Goal: Communication & Community: Answer question/provide support

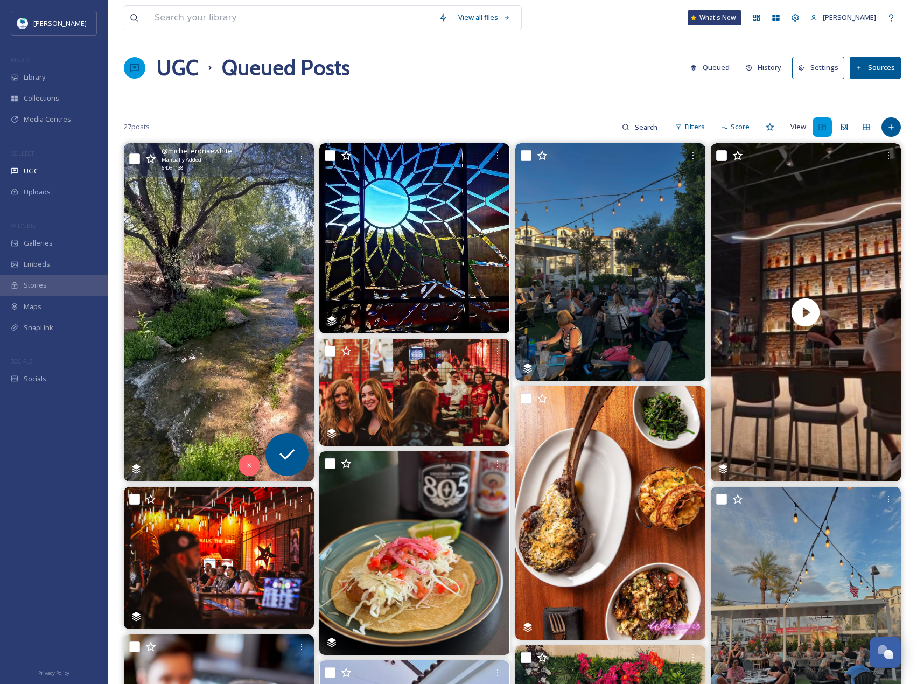
click at [293, 249] on img at bounding box center [219, 312] width 190 height 338
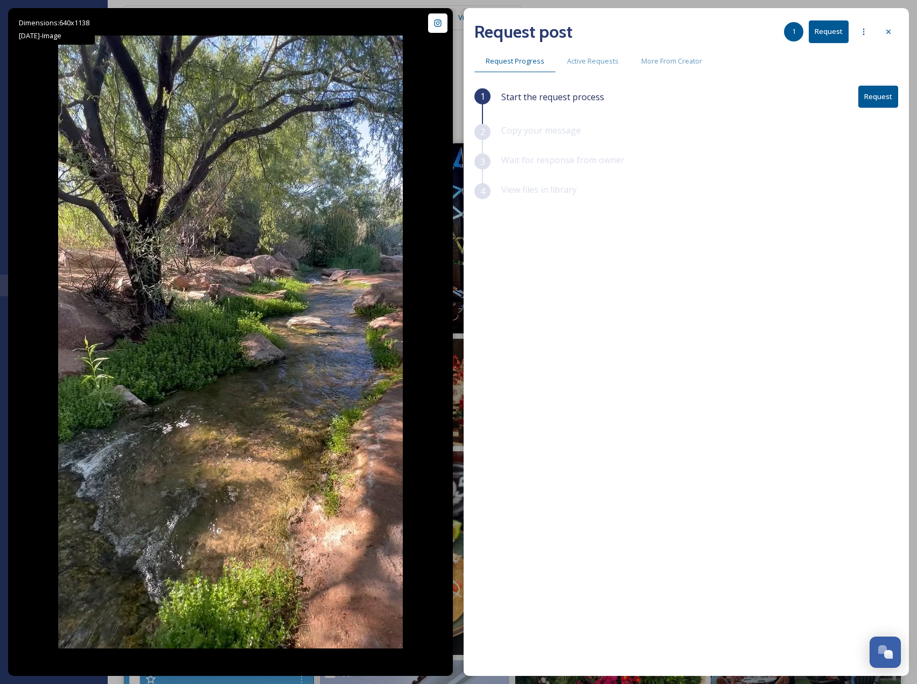
click at [883, 95] on button "Request" at bounding box center [878, 97] width 40 height 22
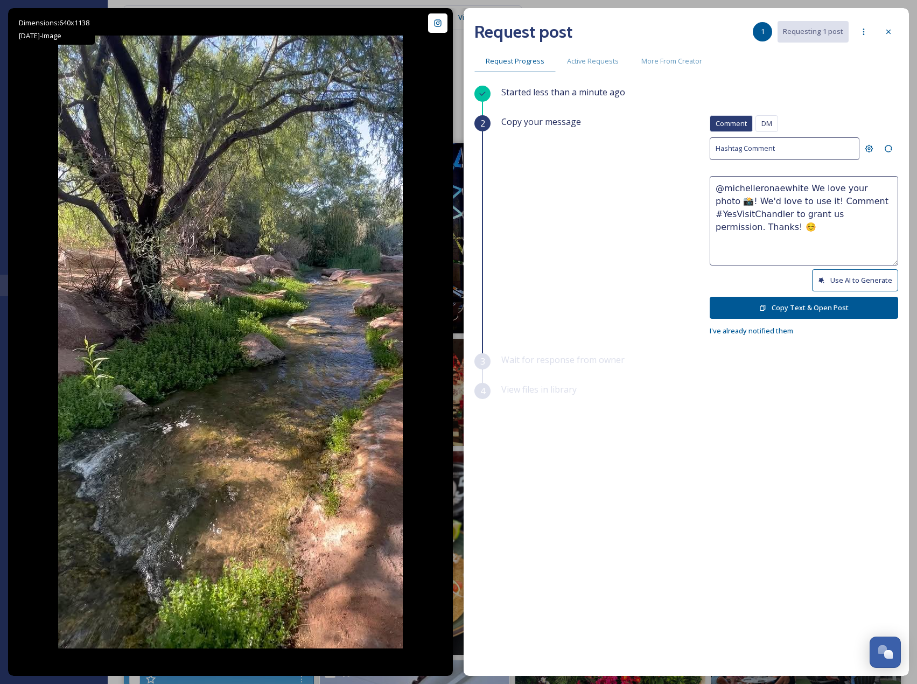
click at [853, 285] on button "Use AI to Generate" at bounding box center [855, 280] width 86 height 22
drag, startPoint x: 786, startPoint y: 215, endPoint x: 849, endPoint y: 250, distance: 72.0
click at [849, 250] on textarea "@michelleronaewhite This peaceful creek scene is absolutely stunning! Nature at…" at bounding box center [803, 220] width 188 height 89
paste textarea "ould it be okay to use this photo with credit?"
type textarea "@michelleronaewhite This peaceful creek scene is absolutely stunning! Nature at…"
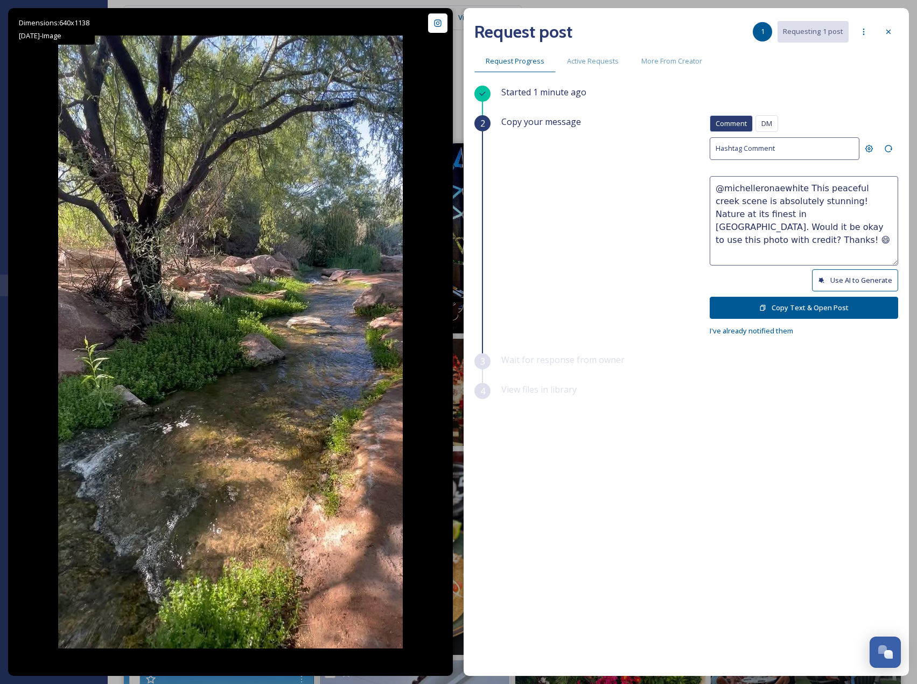
click at [814, 308] on button "Copy Text & Open Post" at bounding box center [803, 308] width 188 height 22
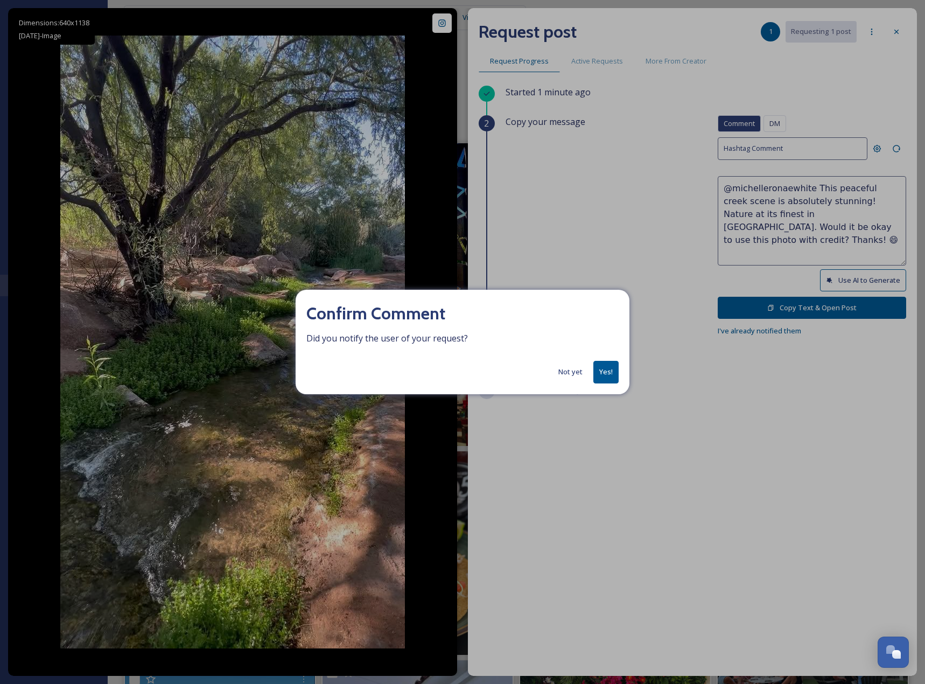
click at [615, 371] on button "Yes!" at bounding box center [605, 372] width 25 height 22
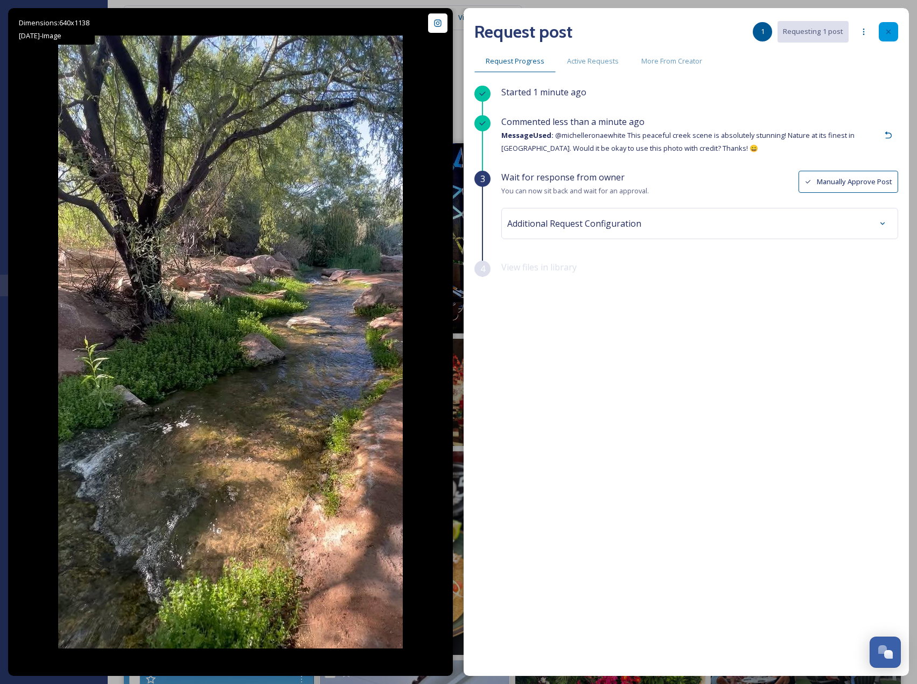
click at [889, 31] on icon at bounding box center [888, 31] width 9 height 9
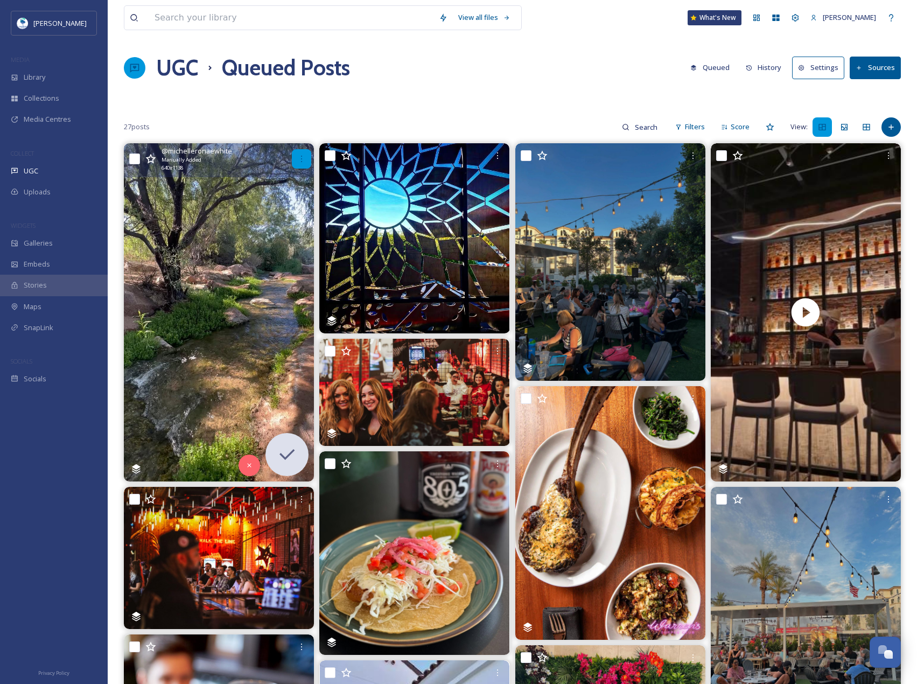
click at [298, 158] on icon at bounding box center [301, 158] width 9 height 9
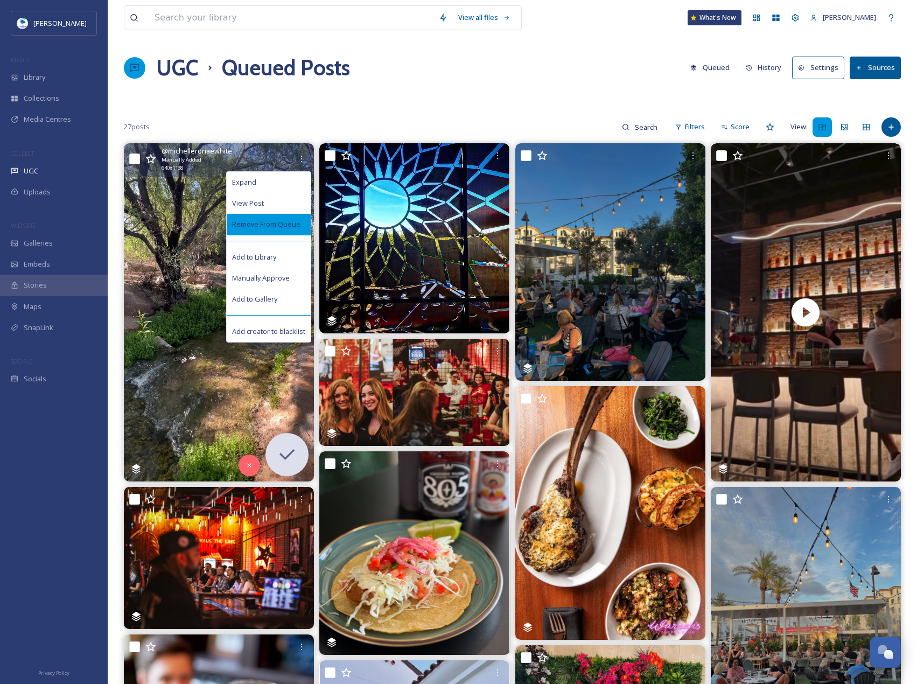
click at [283, 225] on span "Remove From Queue" at bounding box center [266, 224] width 68 height 10
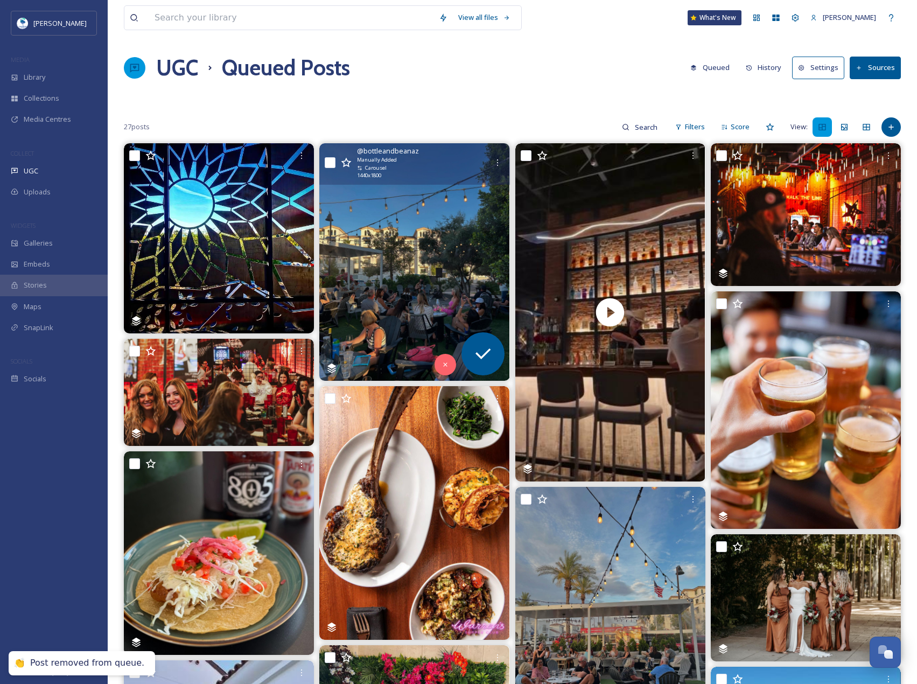
click at [219, 219] on img at bounding box center [219, 238] width 190 height 190
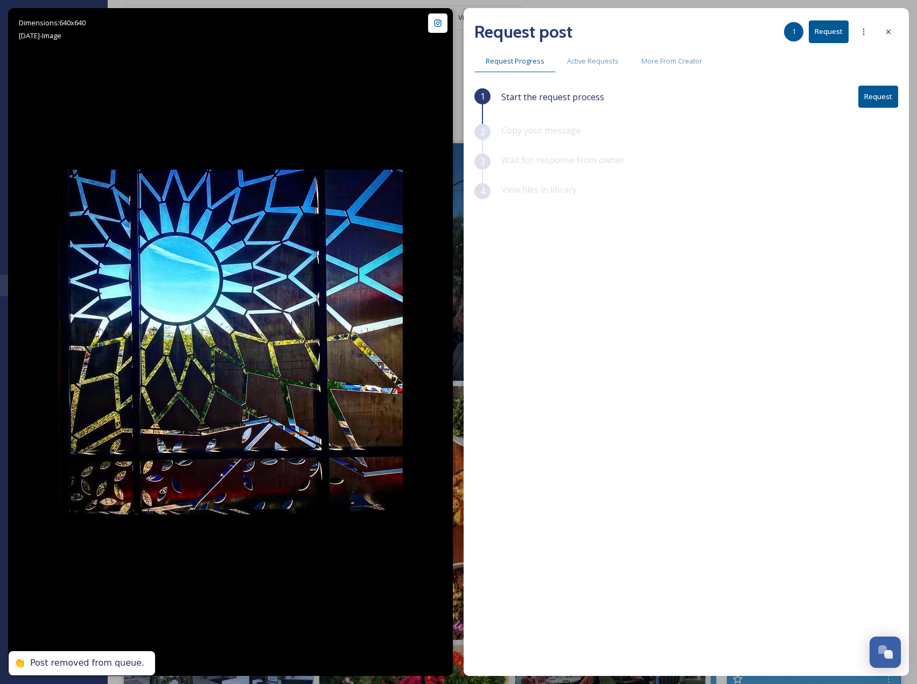
click at [877, 93] on button "Request" at bounding box center [878, 97] width 40 height 22
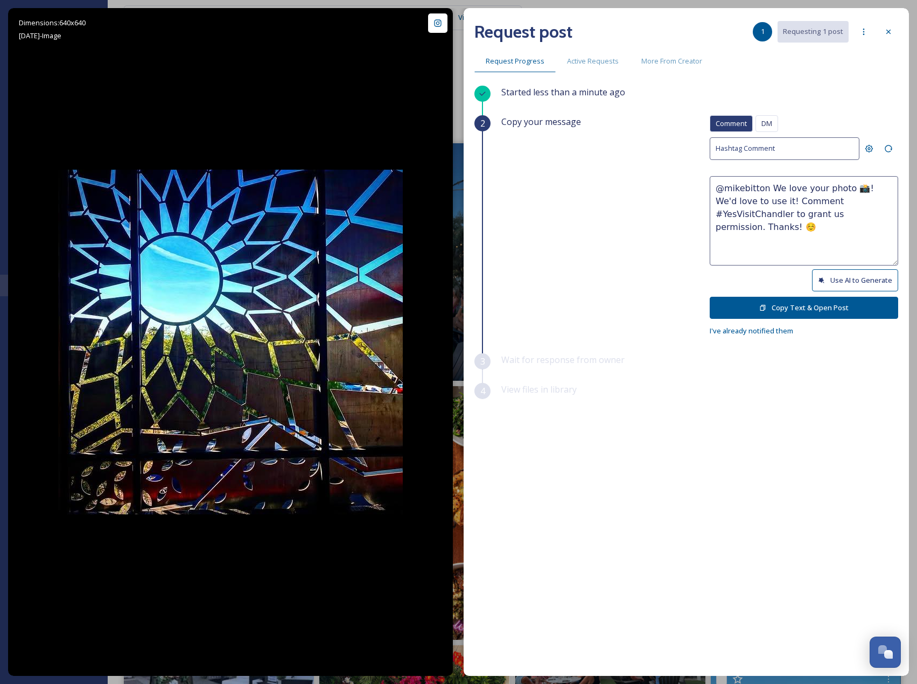
click at [845, 301] on button "Copy Text & Open Post" at bounding box center [803, 308] width 188 height 22
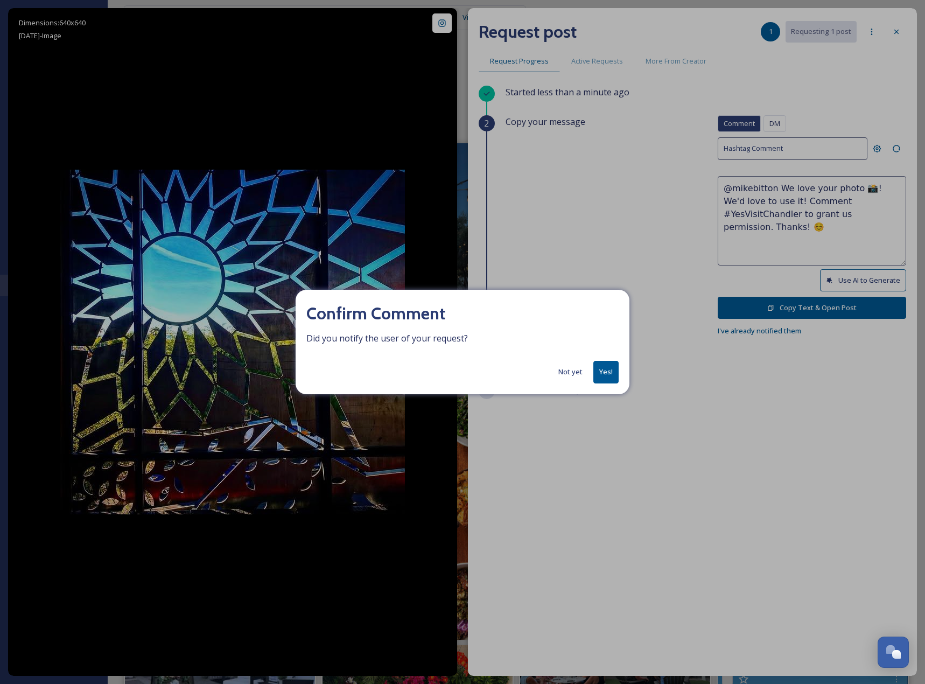
click at [835, 266] on div "Confirm Comment Did you notify the user of your request? Not yet Yes!" at bounding box center [462, 342] width 925 height 684
click at [567, 364] on button "Not yet" at bounding box center [570, 371] width 35 height 21
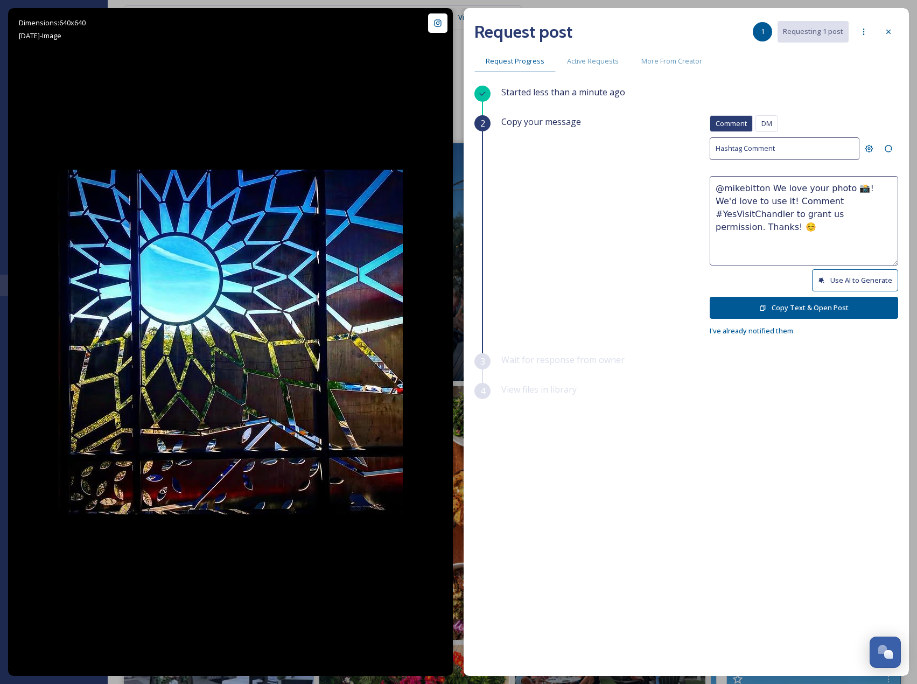
click at [831, 281] on button "Use AI to Generate" at bounding box center [855, 280] width 86 height 22
drag, startPoint x: 881, startPoint y: 213, endPoint x: 905, endPoint y: 235, distance: 33.1
click at [907, 235] on div "Request post 1 Requesting 1 post Request Progress Active Requests More From Cre…" at bounding box center [685, 342] width 445 height 668
click at [884, 215] on textarea "@mikebitton This sunburst design is absolutely stunning! Thanks for capturing t…" at bounding box center [803, 220] width 188 height 89
drag, startPoint x: 877, startPoint y: 213, endPoint x: 910, endPoint y: 247, distance: 46.8
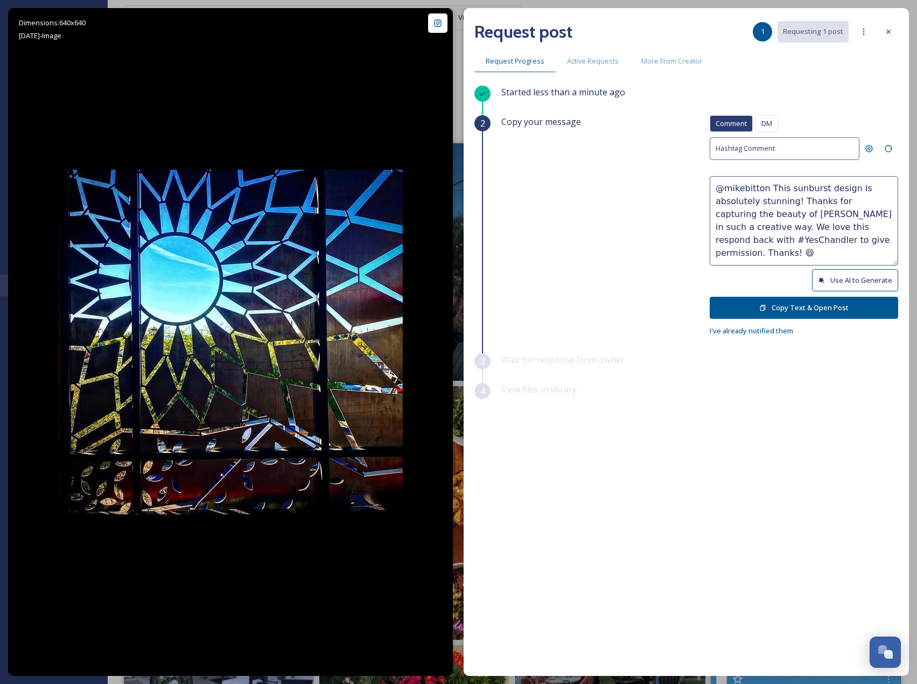
click at [910, 247] on div "Dimensions: 640 x 640 [DATE] - Image @ mikebitton Posted about 1 hour ago View …" at bounding box center [458, 342] width 917 height 684
paste textarea "ould it be okay to use this photo with credit?"
type textarea "@mikebitton This sunburst design is absolutely stunning! Thanks for capturing t…"
click at [864, 303] on button "Copy Text & Open Post" at bounding box center [803, 308] width 188 height 22
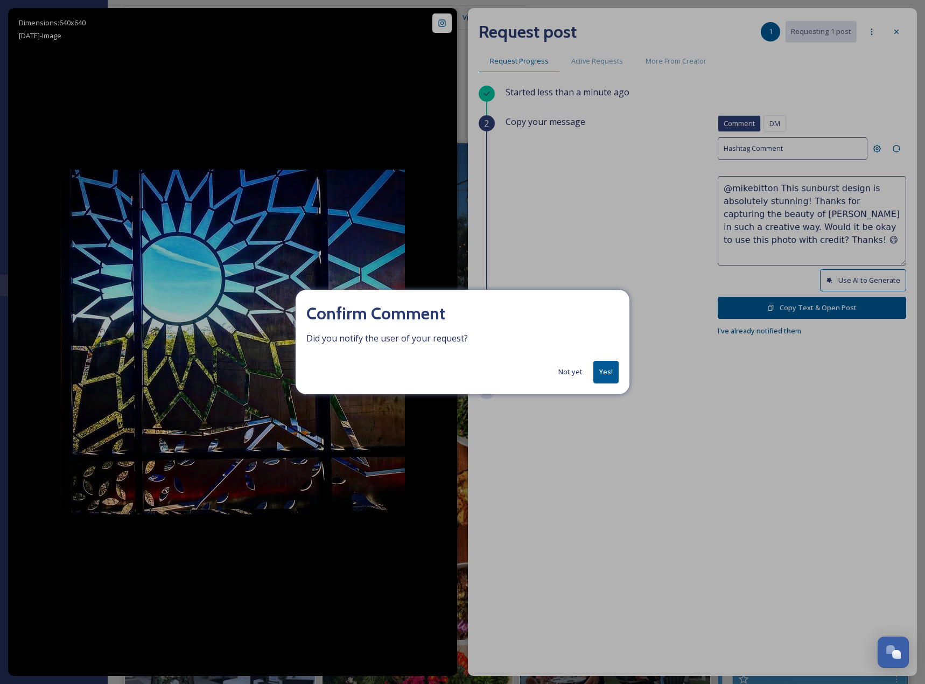
click at [599, 376] on button "Yes!" at bounding box center [605, 372] width 25 height 22
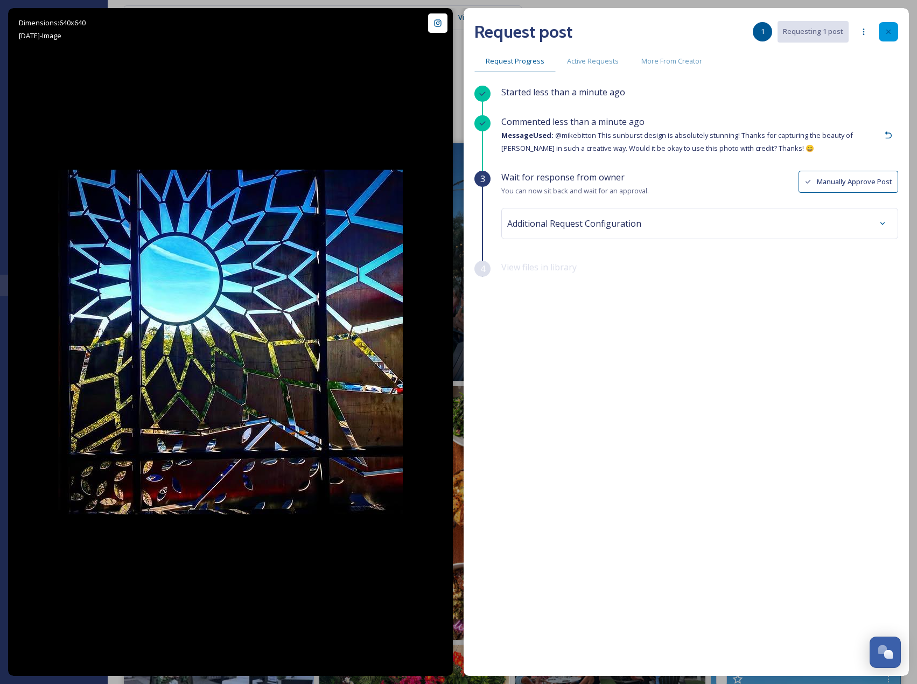
click at [883, 32] on div at bounding box center [888, 31] width 19 height 19
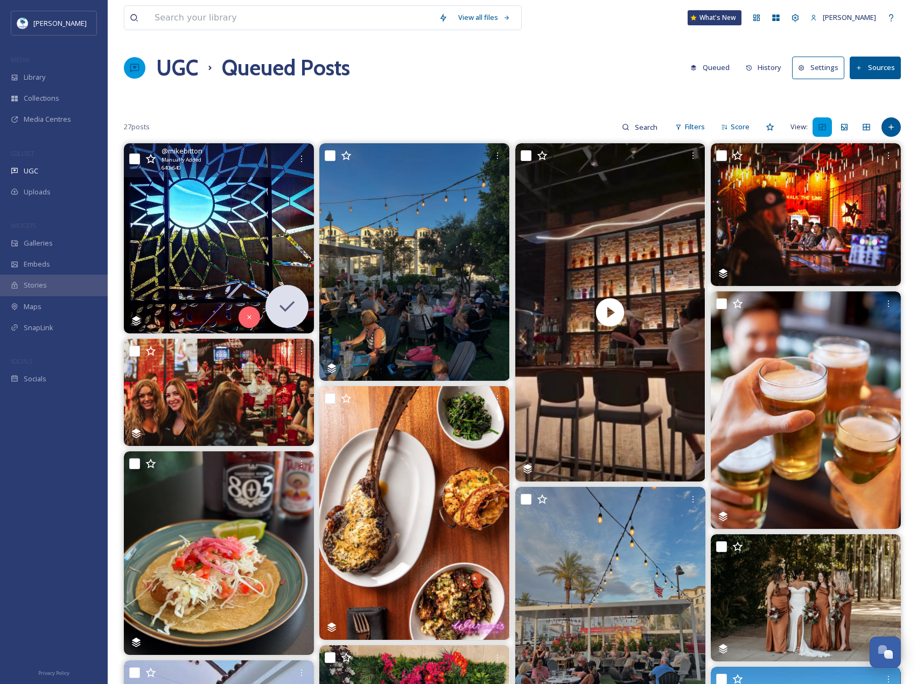
drag, startPoint x: 305, startPoint y: 159, endPoint x: 338, endPoint y: 199, distance: 52.0
click at [304, 159] on icon at bounding box center [301, 158] width 9 height 9
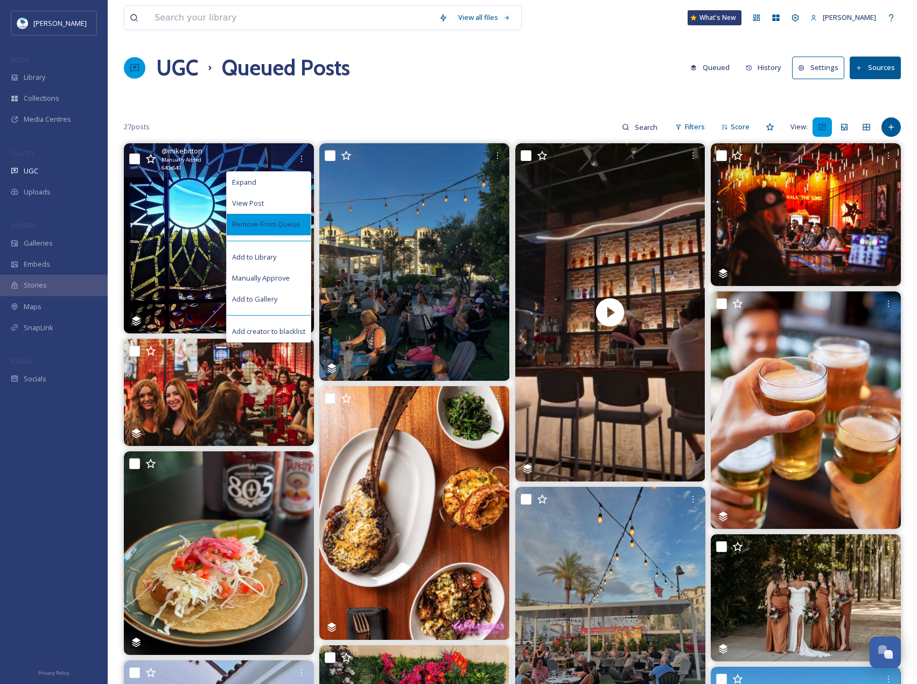
click at [283, 231] on div "Remove From Queue" at bounding box center [269, 224] width 84 height 21
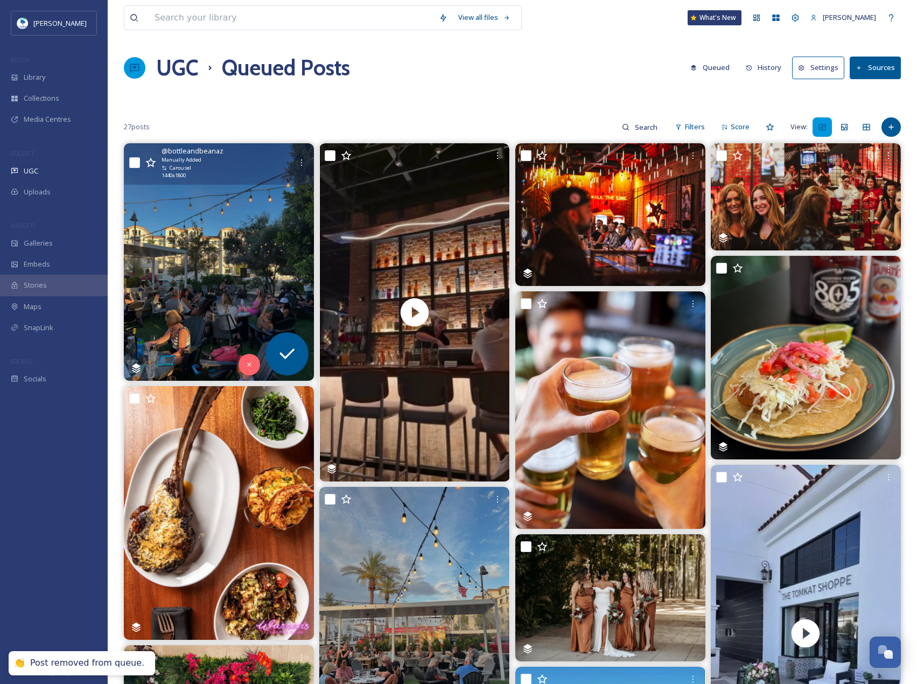
click at [257, 231] on img at bounding box center [219, 261] width 190 height 237
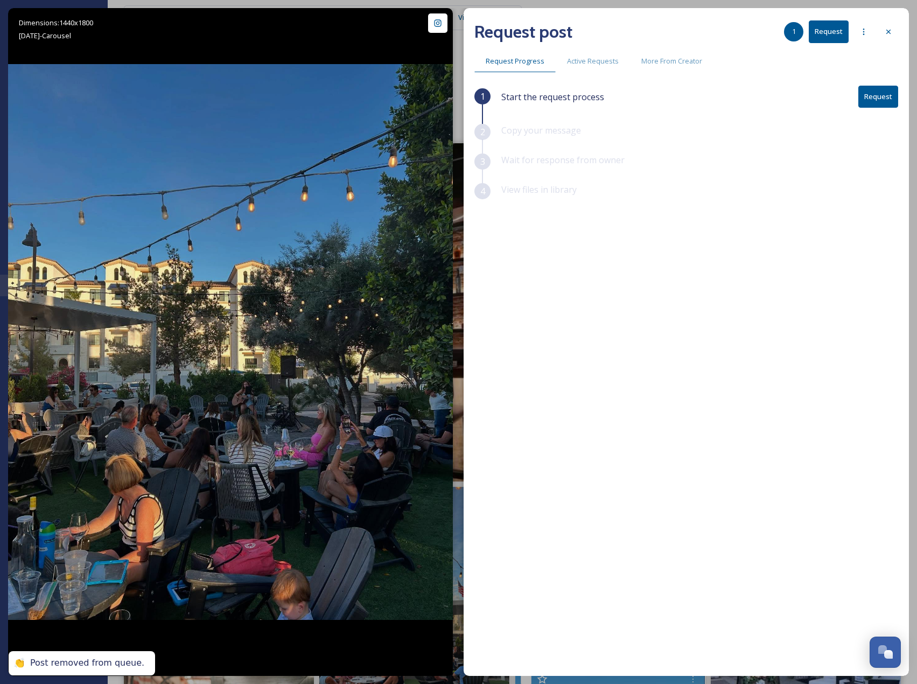
click at [890, 102] on button "Request" at bounding box center [878, 97] width 40 height 22
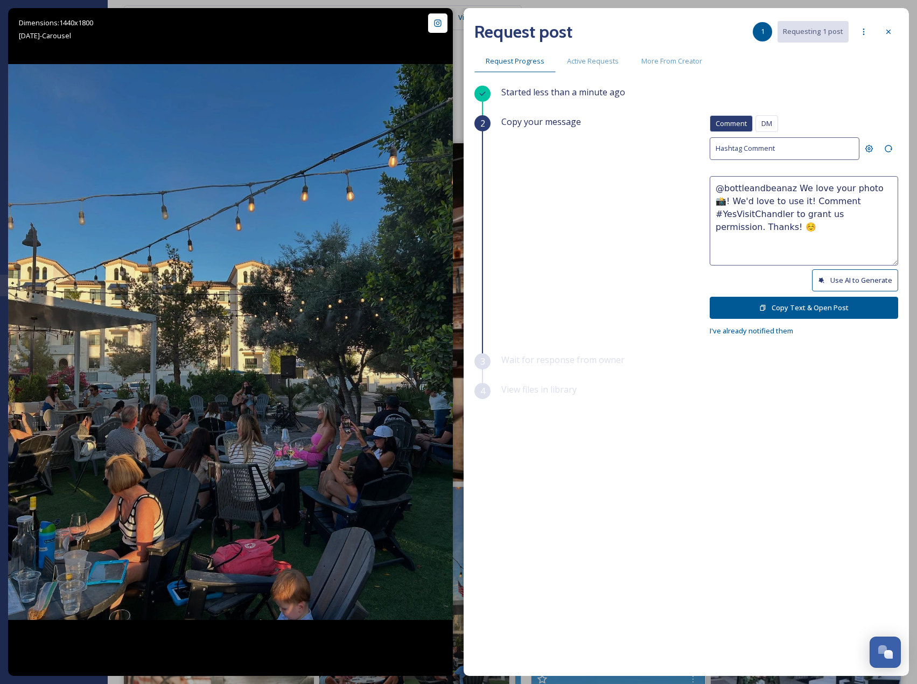
click at [849, 283] on button "Use AI to Generate" at bounding box center [855, 280] width 86 height 22
click at [841, 201] on textarea "@bottleandbeanaz This looks like the perfect evening under the string lights—go…" at bounding box center [803, 220] width 188 height 89
click at [848, 278] on button "Use AI to Generate" at bounding box center [855, 280] width 86 height 22
drag, startPoint x: 799, startPoint y: 228, endPoint x: 836, endPoint y: 257, distance: 47.2
click at [836, 257] on textarea "@bottleandbeanaz This outdoor vibe is absolutely perfect! Love seeing everyone …" at bounding box center [803, 220] width 188 height 89
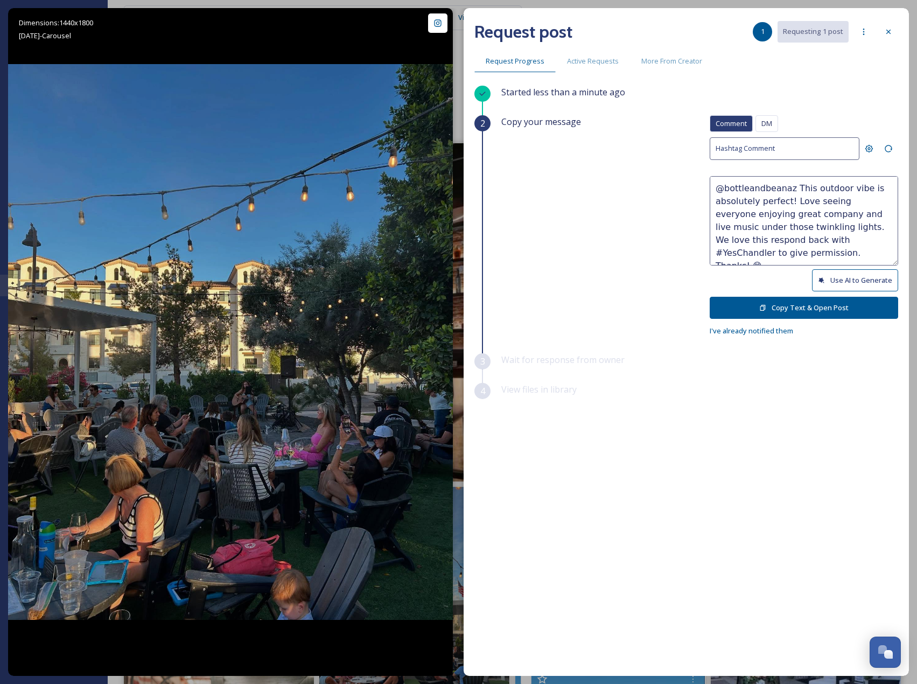
click at [836, 236] on textarea "@bottleandbeanaz This outdoor vibe is absolutely perfect! Love seeing everyone …" at bounding box center [803, 220] width 188 height 89
drag, startPoint x: 804, startPoint y: 227, endPoint x: 863, endPoint y: 263, distance: 69.1
click at [863, 263] on textarea "@bottleandbeanaz This outdoor vibe is absolutely perfect! Love seeing everyone …" at bounding box center [803, 220] width 188 height 89
paste textarea "ould it be okay to use this photo with credit? Thanks! 😄"
type textarea "@bottleandbeanaz This outdoor vibe is absolutely perfect! Love seeing everyone …"
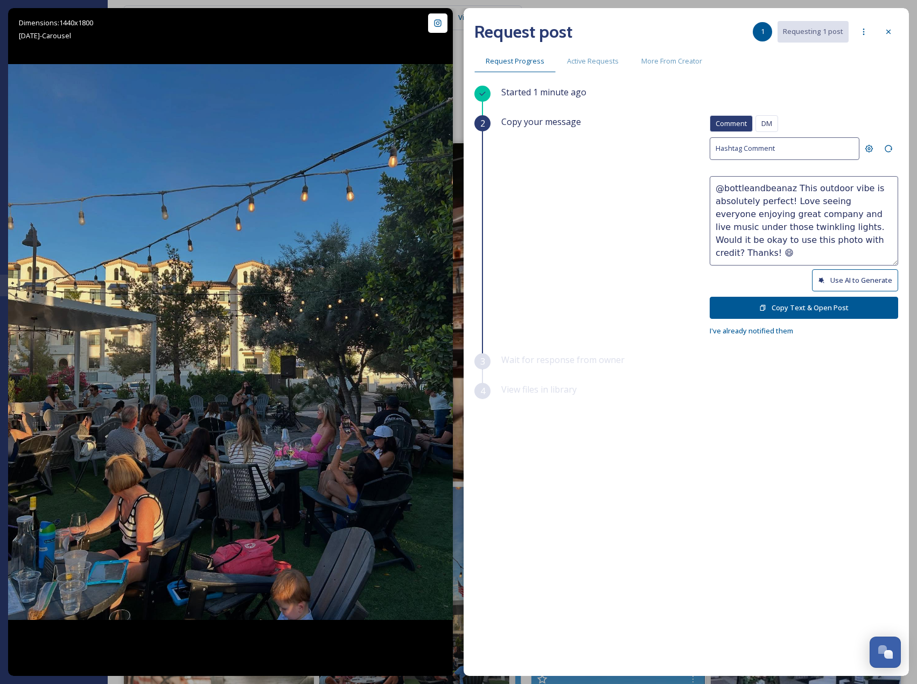
click at [799, 313] on button "Copy Text & Open Post" at bounding box center [803, 308] width 188 height 22
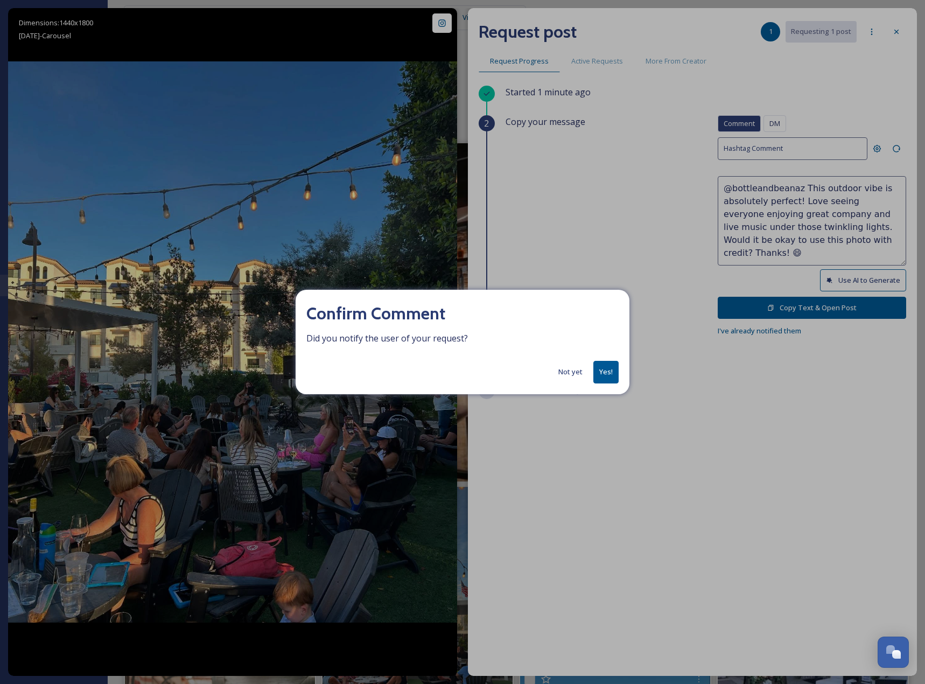
click at [613, 369] on button "Yes!" at bounding box center [605, 372] width 25 height 22
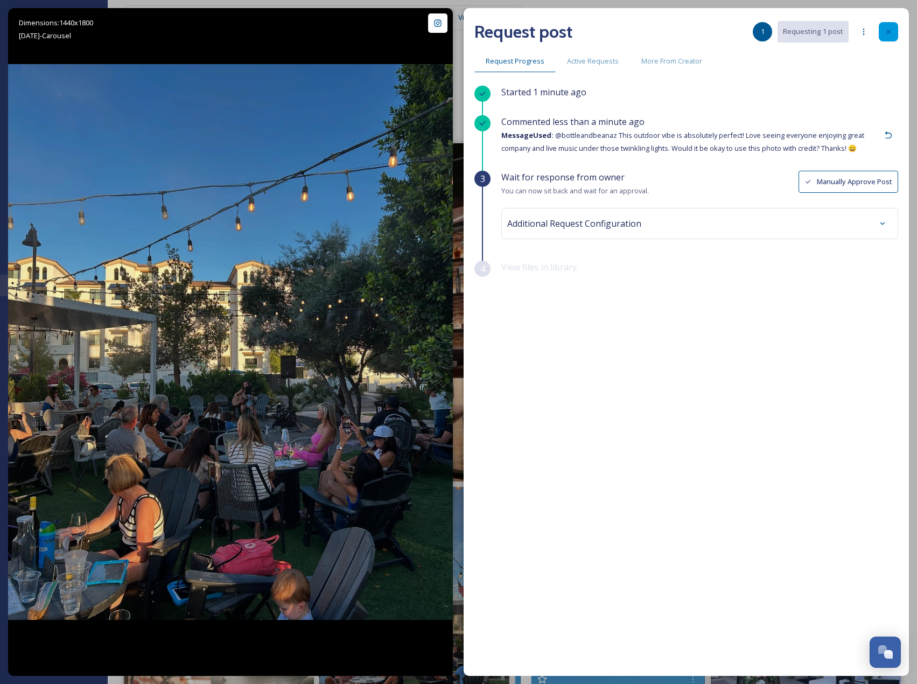
click at [886, 32] on icon at bounding box center [888, 31] width 9 height 9
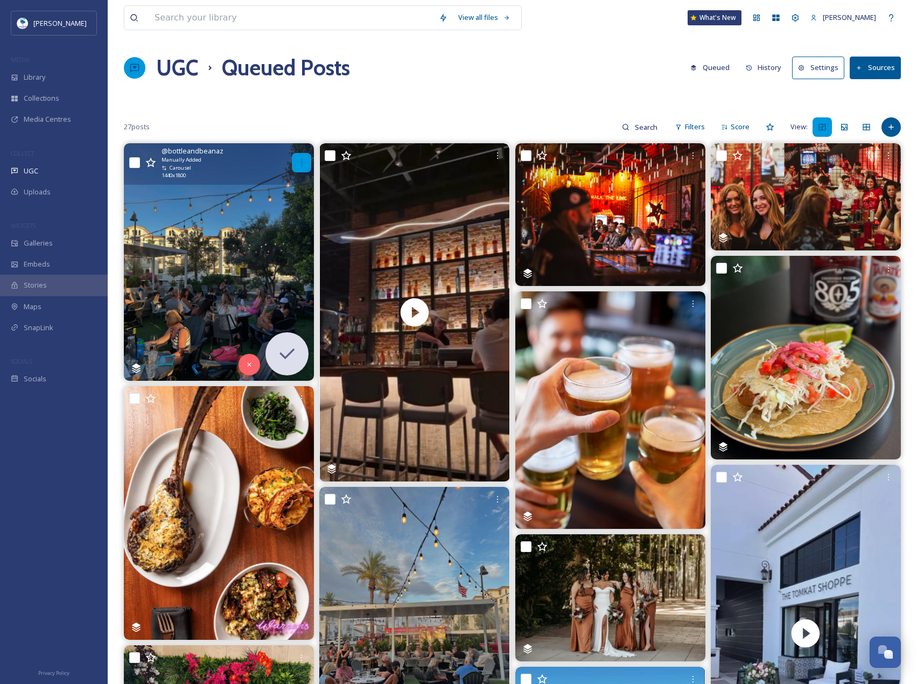
click at [301, 167] on div at bounding box center [301, 162] width 19 height 19
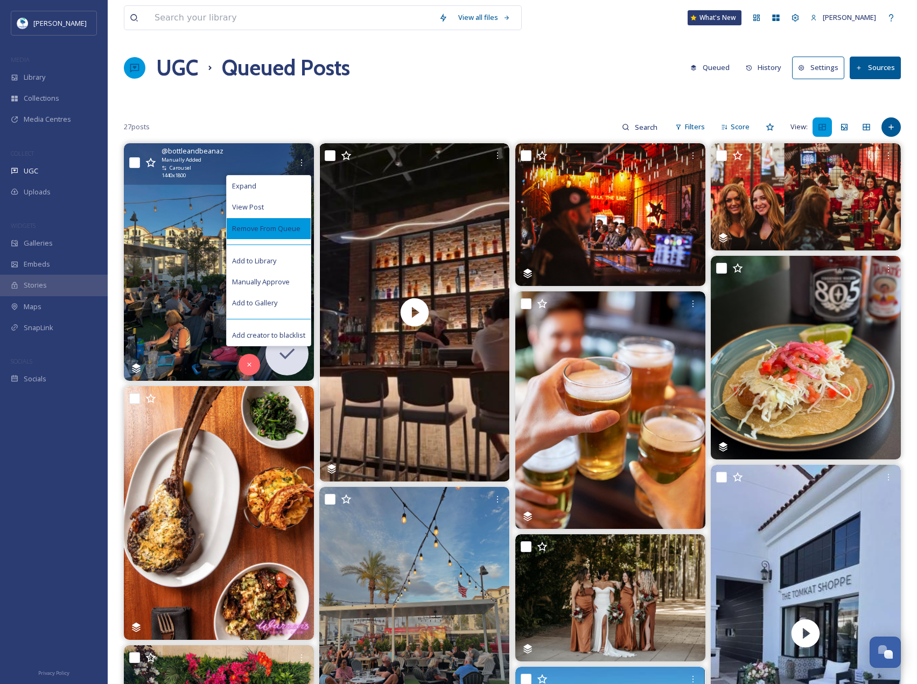
click at [291, 224] on span "Remove From Queue" at bounding box center [266, 228] width 68 height 10
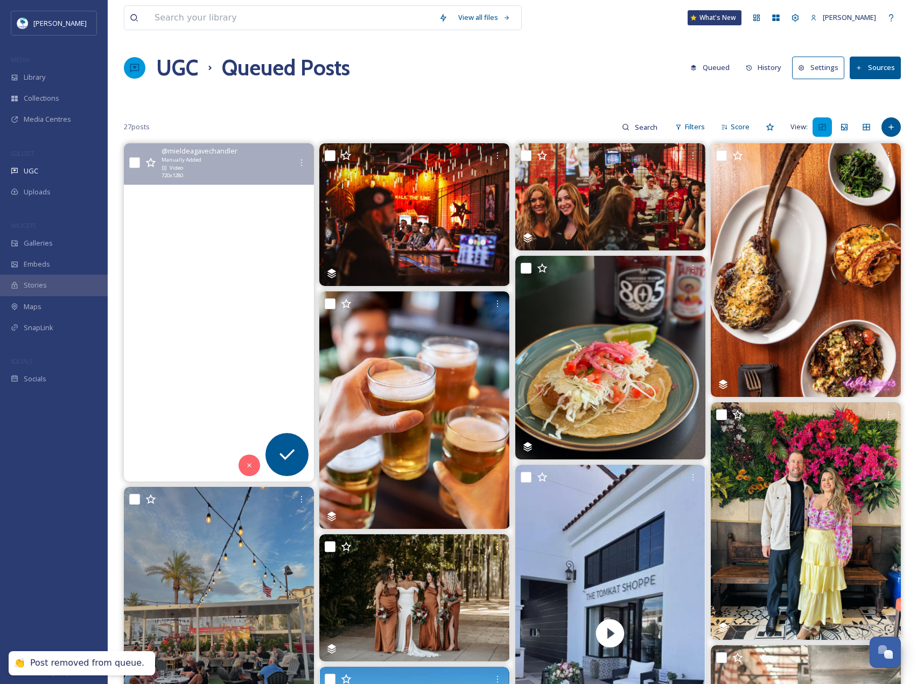
click at [286, 224] on video "Our bartenders got you! 🍹\a\aWhether you know exactly what you want or just cam…" at bounding box center [219, 312] width 190 height 338
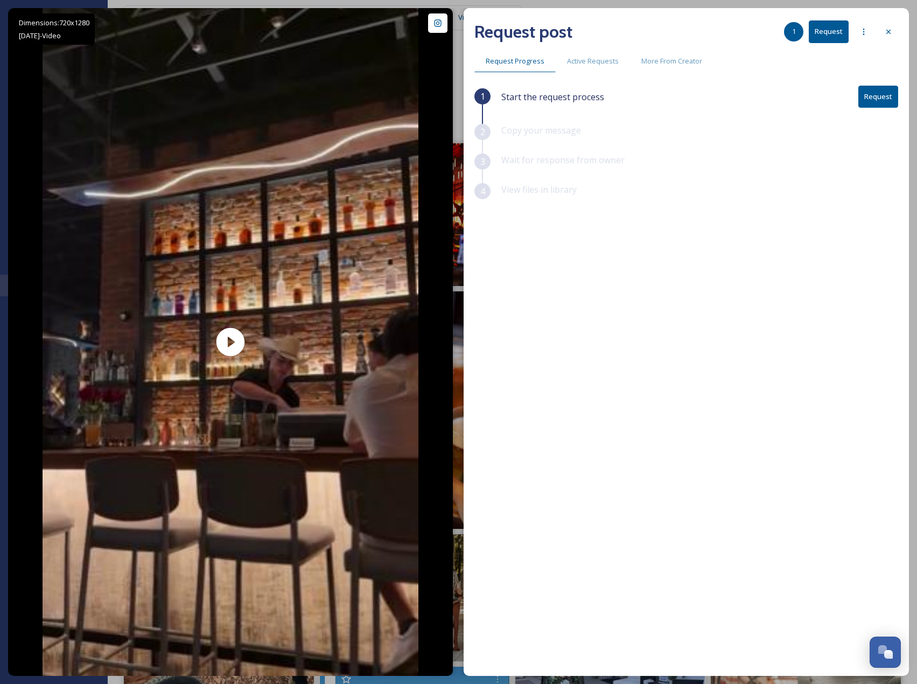
click at [888, 108] on div "Start the request process Request" at bounding box center [699, 105] width 397 height 38
click at [888, 106] on button "Request" at bounding box center [878, 97] width 40 height 22
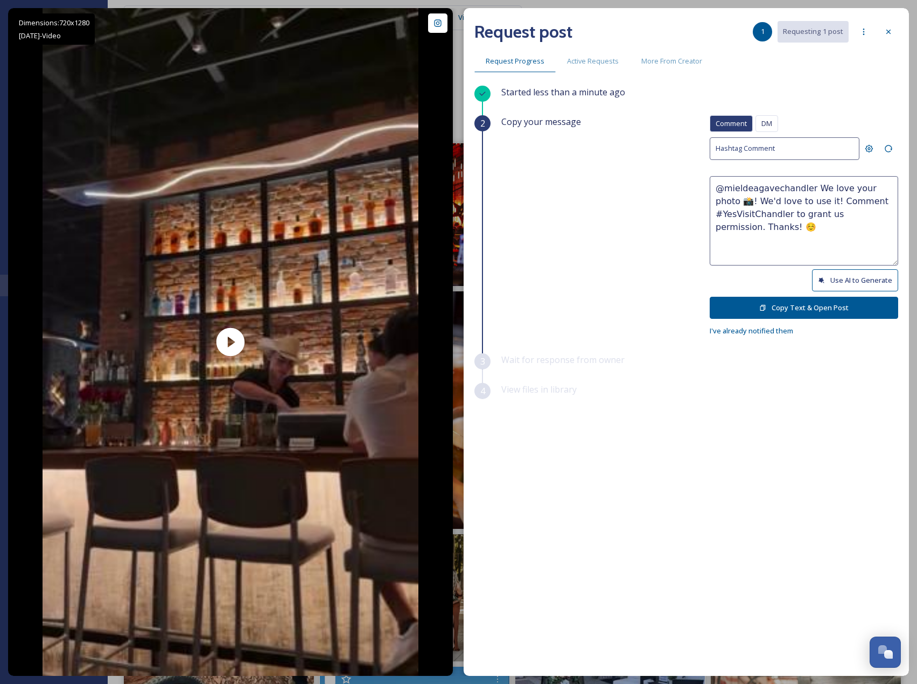
click at [851, 282] on button "Use AI to Generate" at bounding box center [855, 280] width 86 height 22
drag, startPoint x: 819, startPoint y: 228, endPoint x: 866, endPoint y: 259, distance: 57.0
click at [866, 259] on textarea "@mieldeagavechandler This spot looks like the perfect place to unwind and sip s…" at bounding box center [803, 220] width 188 height 89
paste textarea "ould it be okay to use this photo with credit?"
type textarea "@mieldeagavechandler This spot looks like the perfect place to unwind and sip s…"
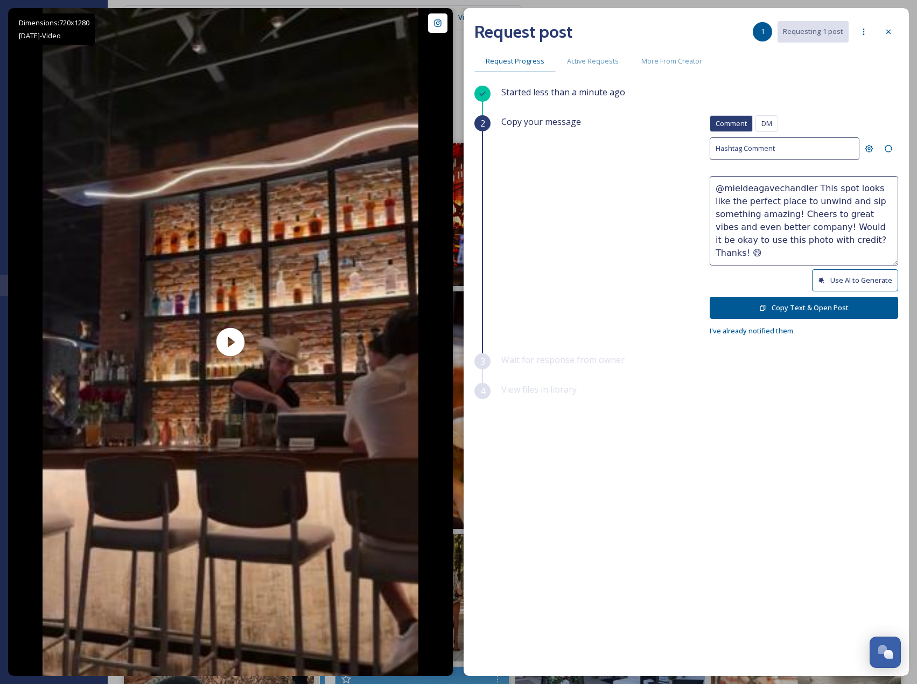
click at [819, 301] on button "Copy Text & Open Post" at bounding box center [803, 308] width 188 height 22
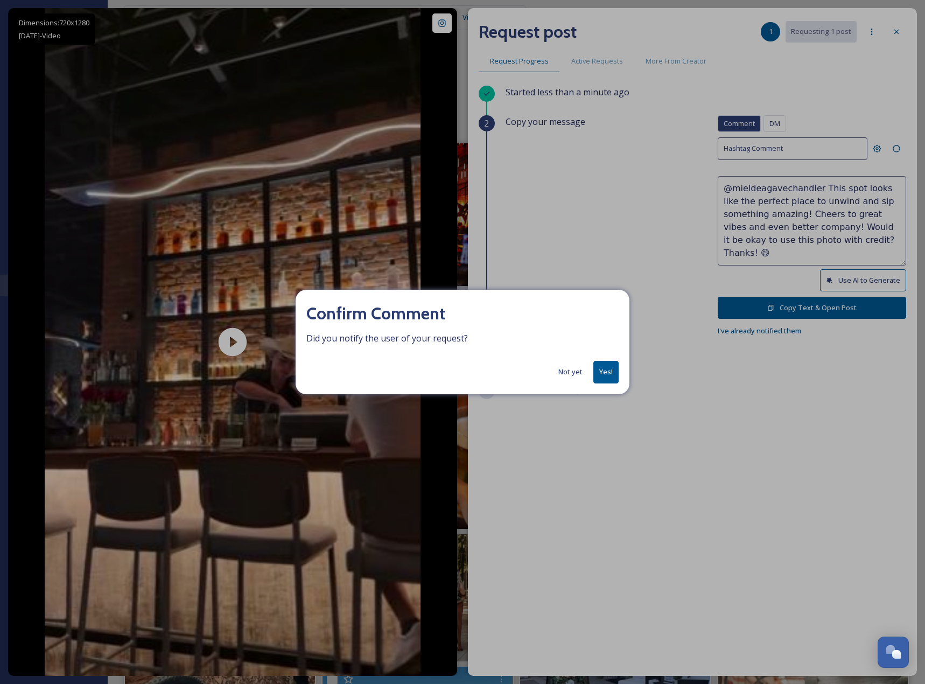
click at [608, 375] on button "Yes!" at bounding box center [605, 372] width 25 height 22
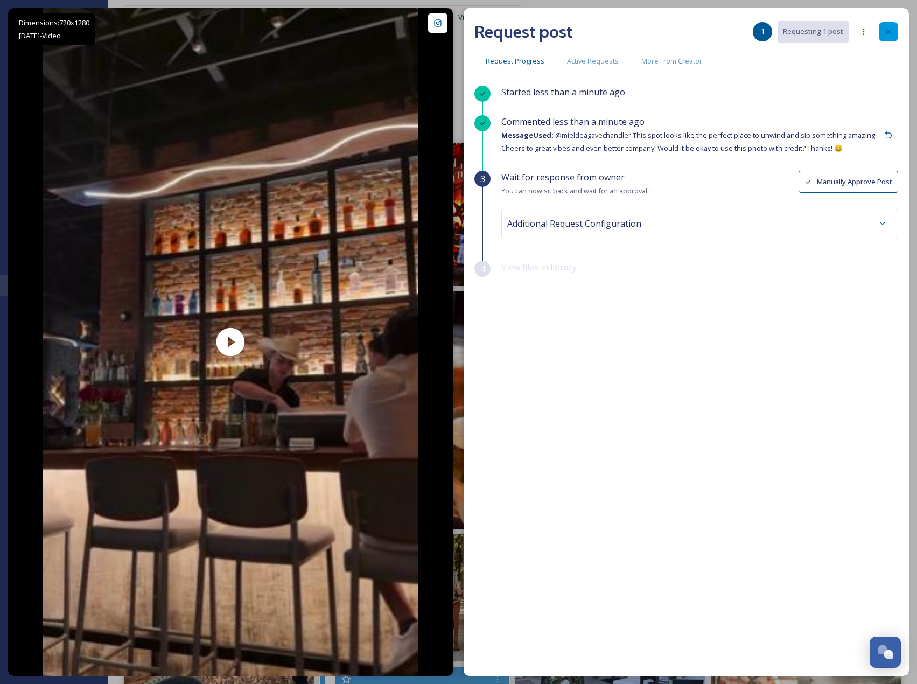
click at [883, 39] on div at bounding box center [888, 31] width 19 height 19
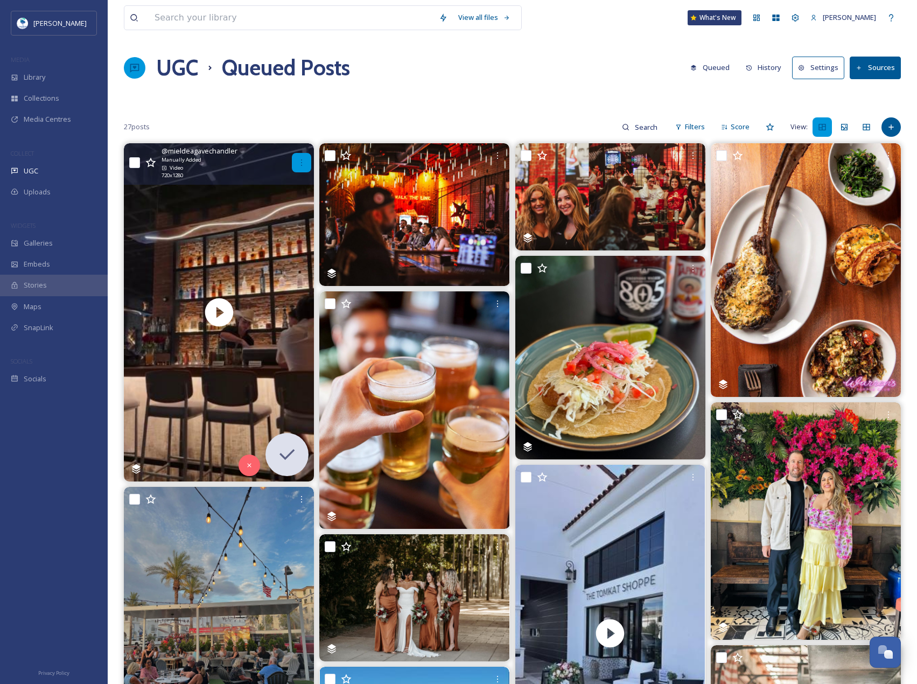
click at [299, 165] on icon at bounding box center [301, 162] width 9 height 9
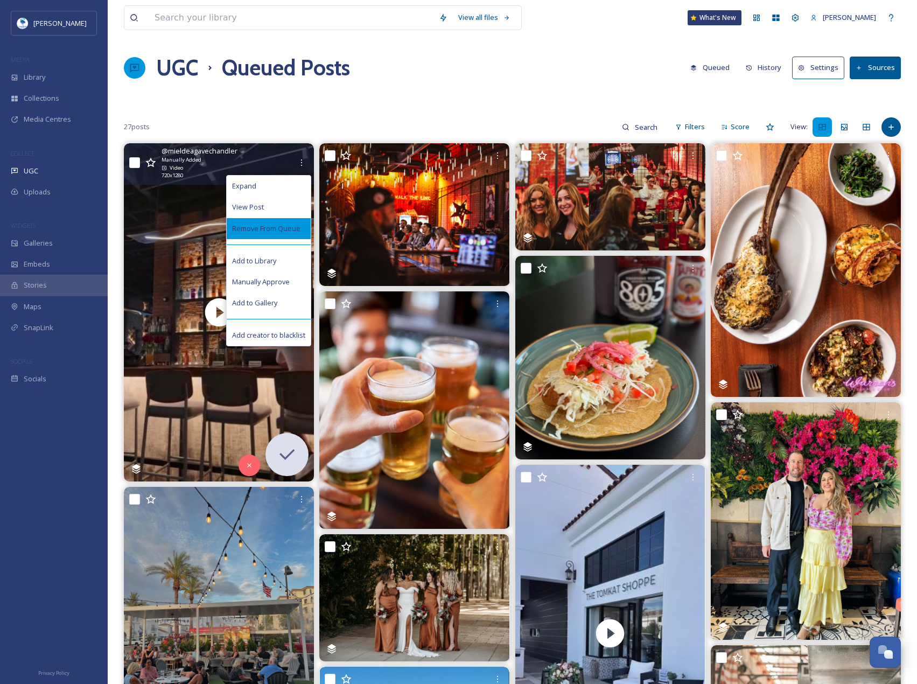
click at [290, 233] on span "Remove From Queue" at bounding box center [266, 228] width 68 height 10
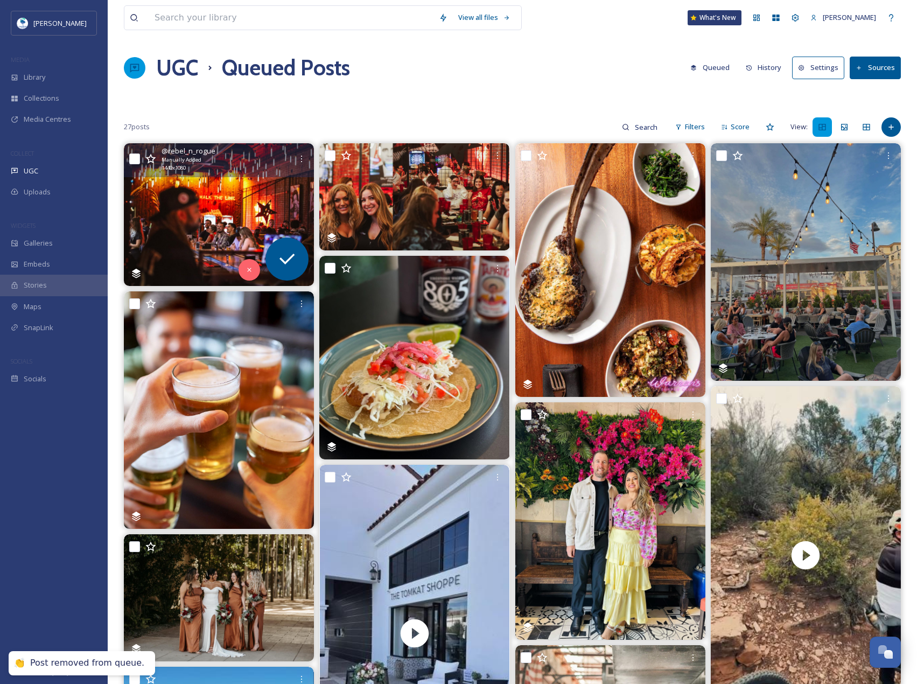
click at [246, 206] on img at bounding box center [219, 214] width 190 height 143
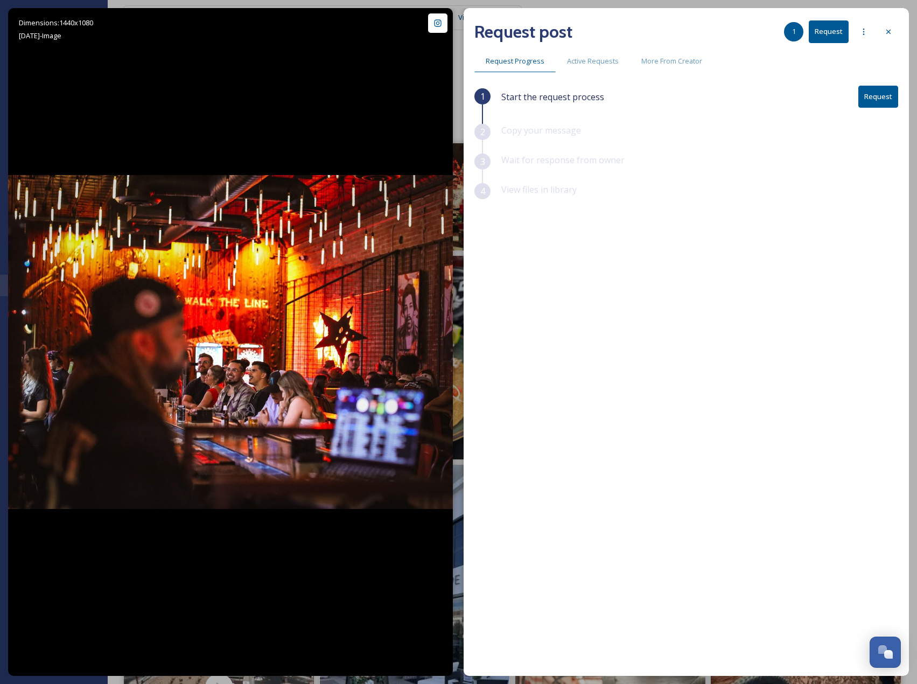
click at [893, 93] on button "Request" at bounding box center [878, 97] width 40 height 22
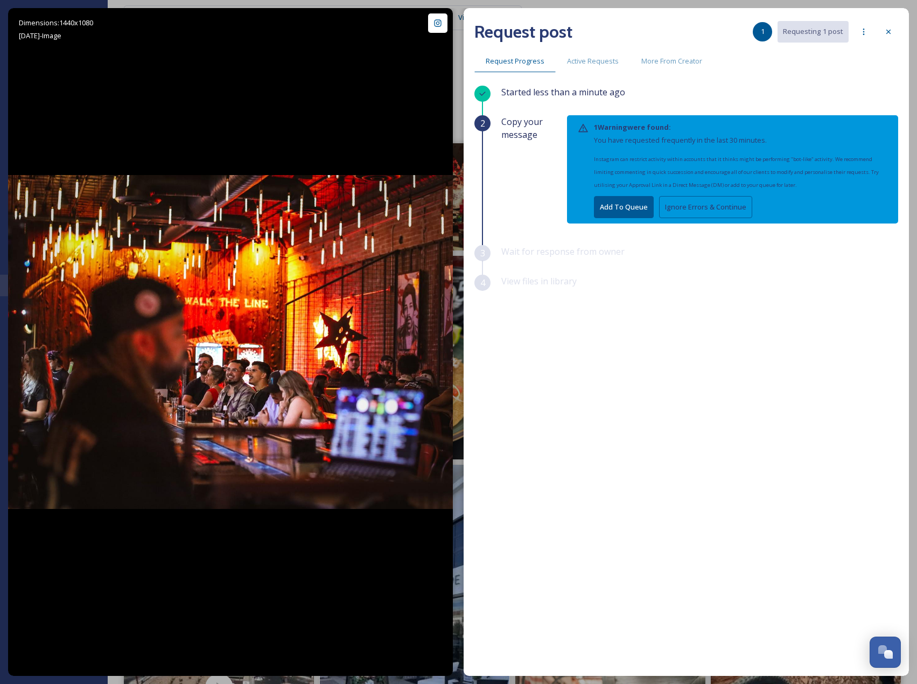
click at [676, 210] on button "Ignore Errors & Continue" at bounding box center [705, 207] width 93 height 22
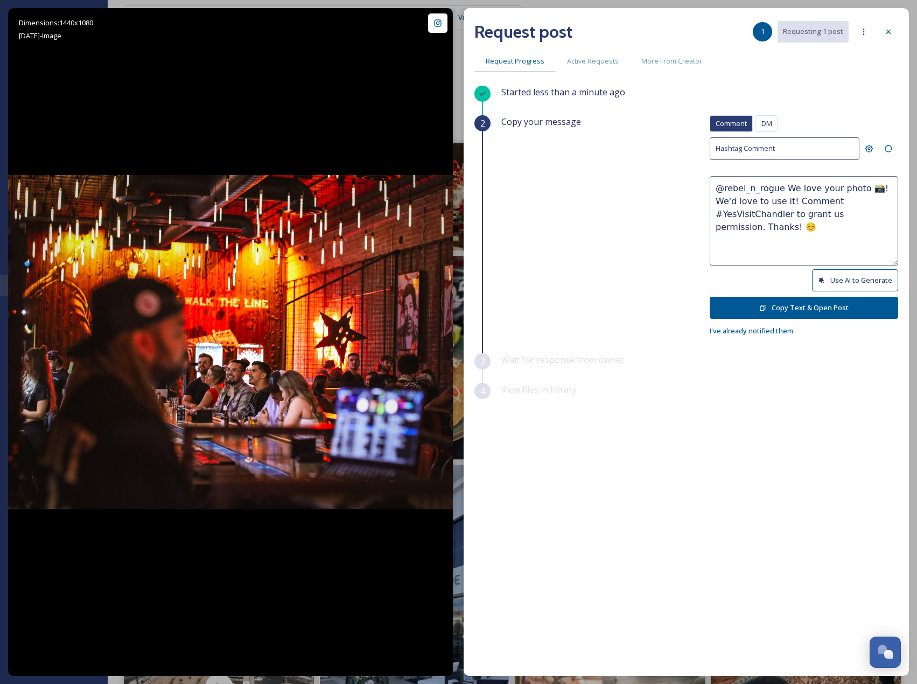
click at [860, 272] on button "Use AI to Generate" at bounding box center [855, 280] width 86 height 22
drag, startPoint x: 789, startPoint y: 215, endPoint x: 854, endPoint y: 250, distance: 73.9
click at [854, 250] on textarea "@rebel_n_rogue This place looks like the ultimate hangout spot! The vibes are a…" at bounding box center [803, 220] width 188 height 89
paste textarea "ould it be okay to use this photo with credit?"
type textarea "@rebel_n_rogue This place looks like the ultimate hangout spot! The vibes are a…"
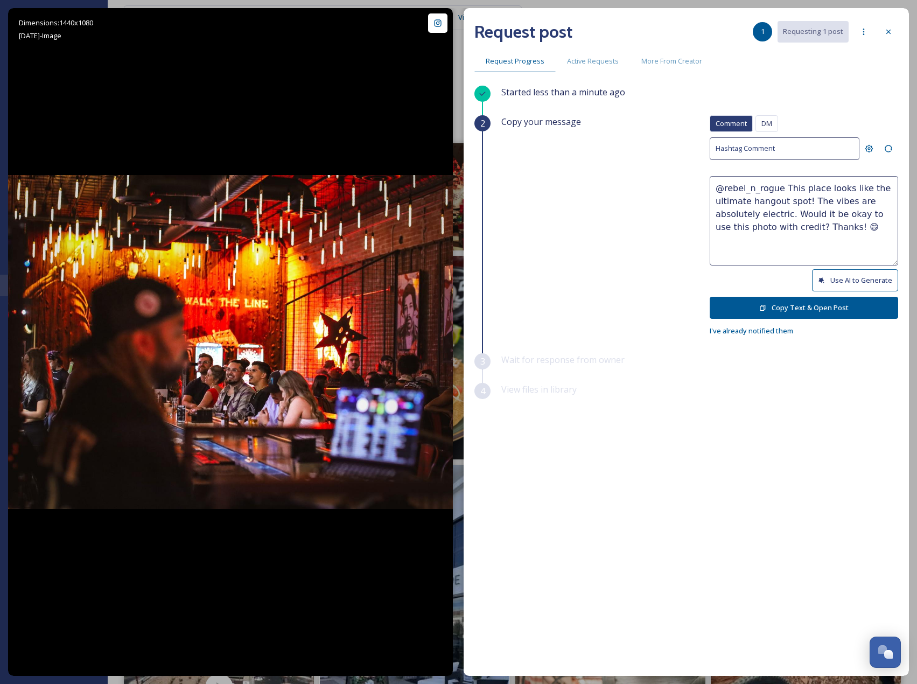
click at [818, 300] on button "Copy Text & Open Post" at bounding box center [803, 308] width 188 height 22
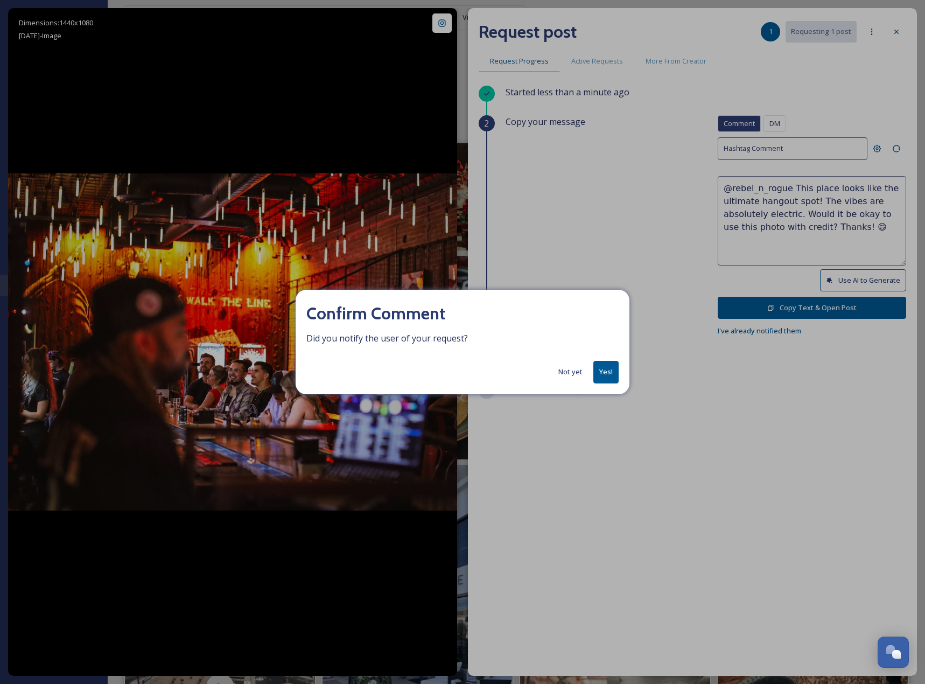
click at [607, 367] on button "Yes!" at bounding box center [605, 372] width 25 height 22
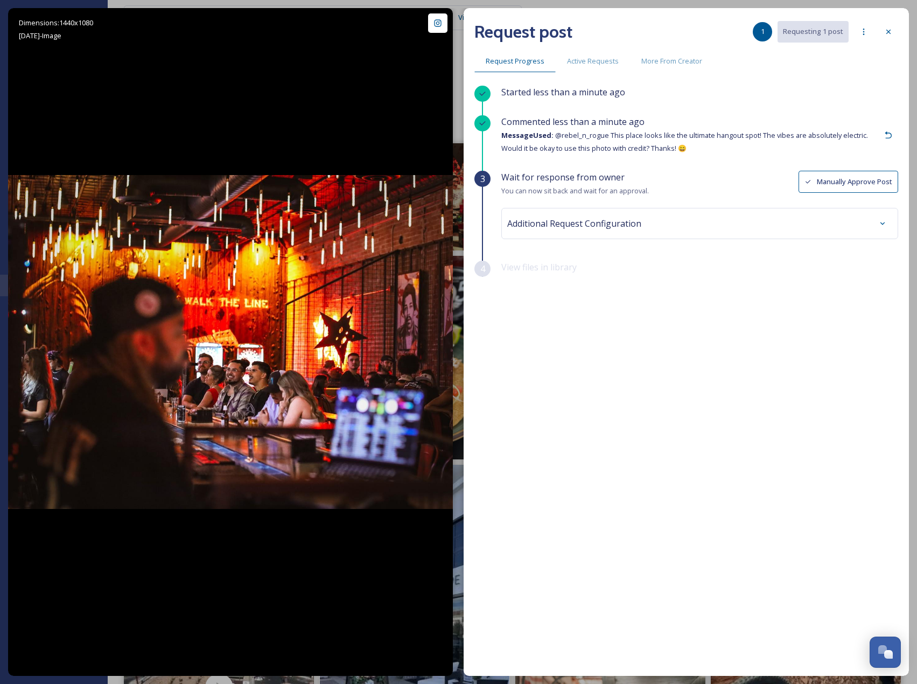
click at [876, 29] on div "Request post 1 Requesting 1 post" at bounding box center [686, 32] width 424 height 26
click at [884, 28] on icon at bounding box center [888, 31] width 9 height 9
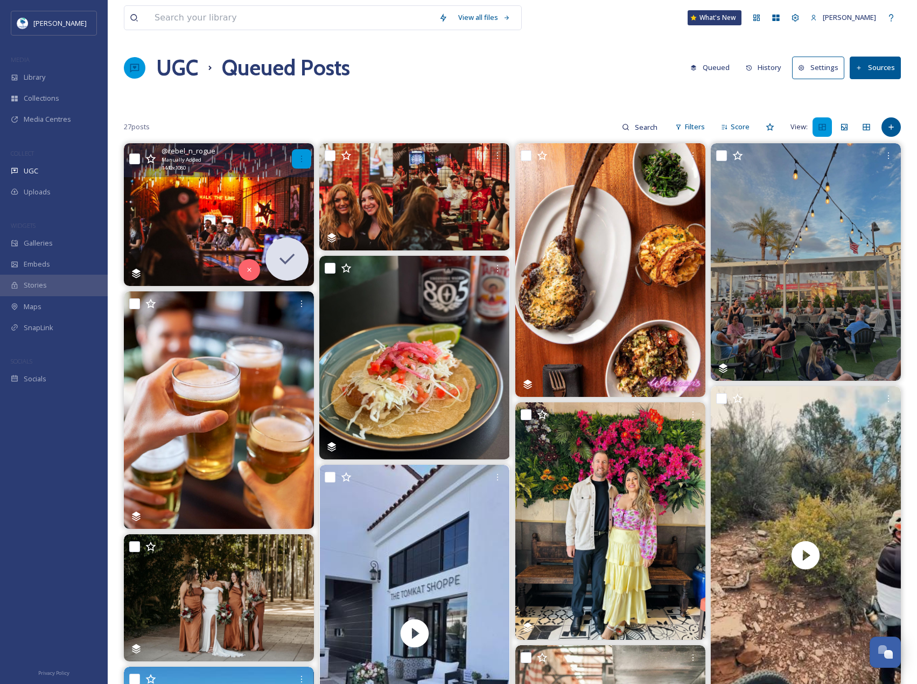
click at [295, 160] on div at bounding box center [301, 158] width 19 height 19
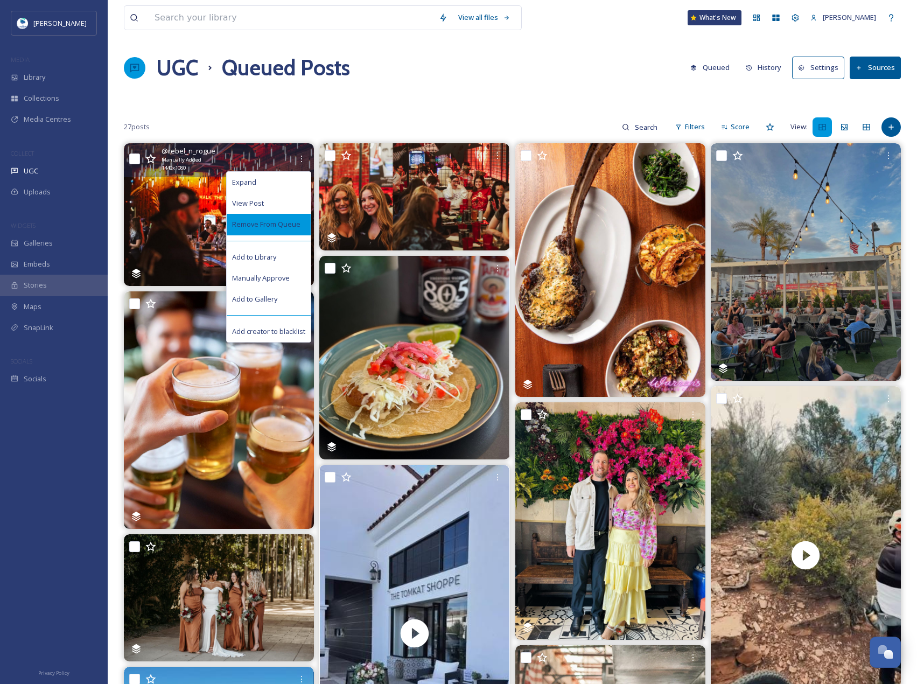
click at [294, 226] on span "Remove From Queue" at bounding box center [266, 224] width 68 height 10
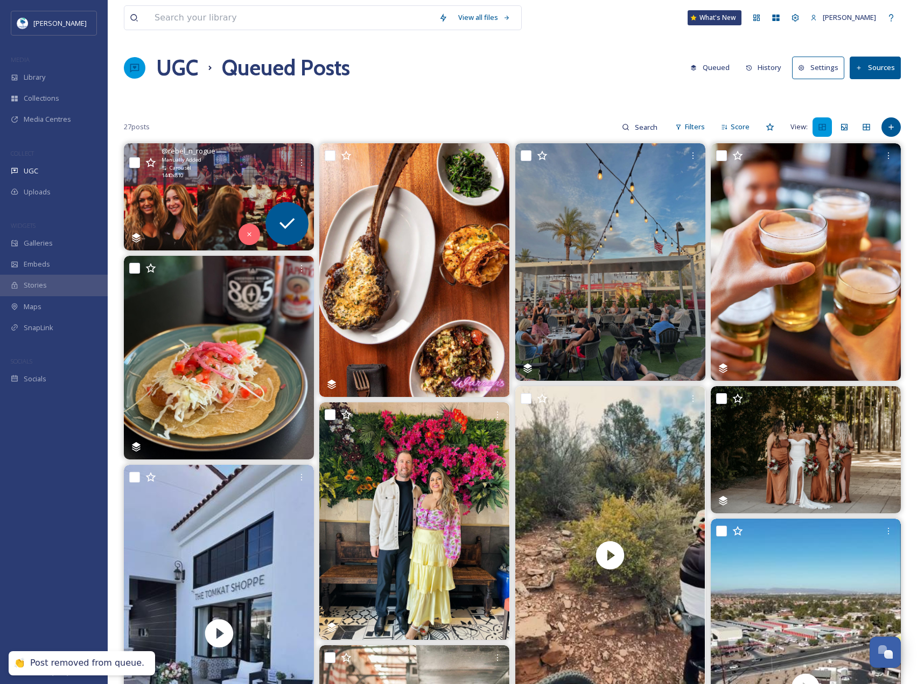
click at [249, 193] on img at bounding box center [219, 196] width 190 height 107
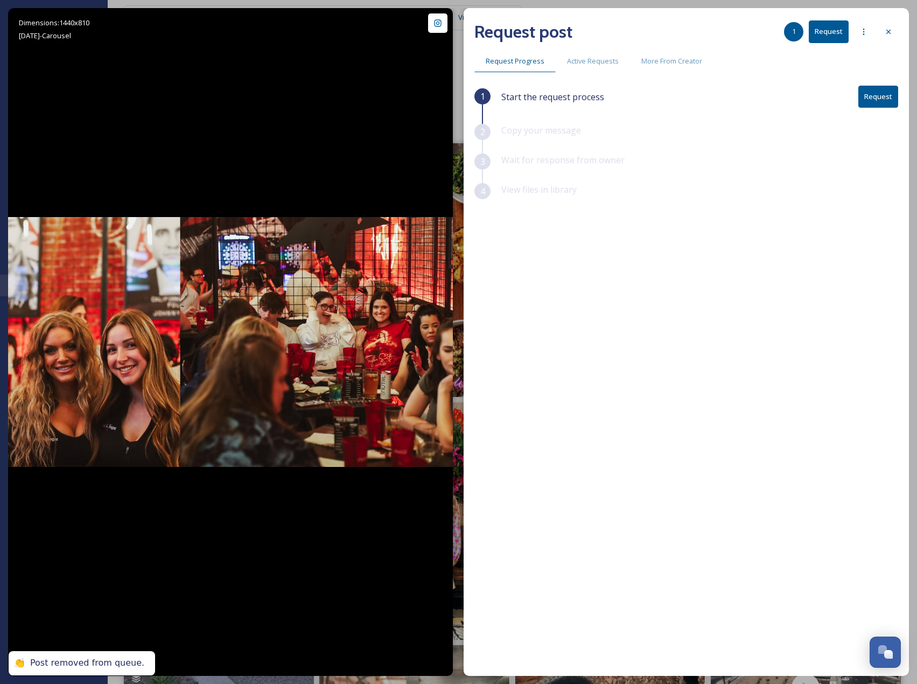
click at [895, 107] on button "Request" at bounding box center [878, 97] width 40 height 22
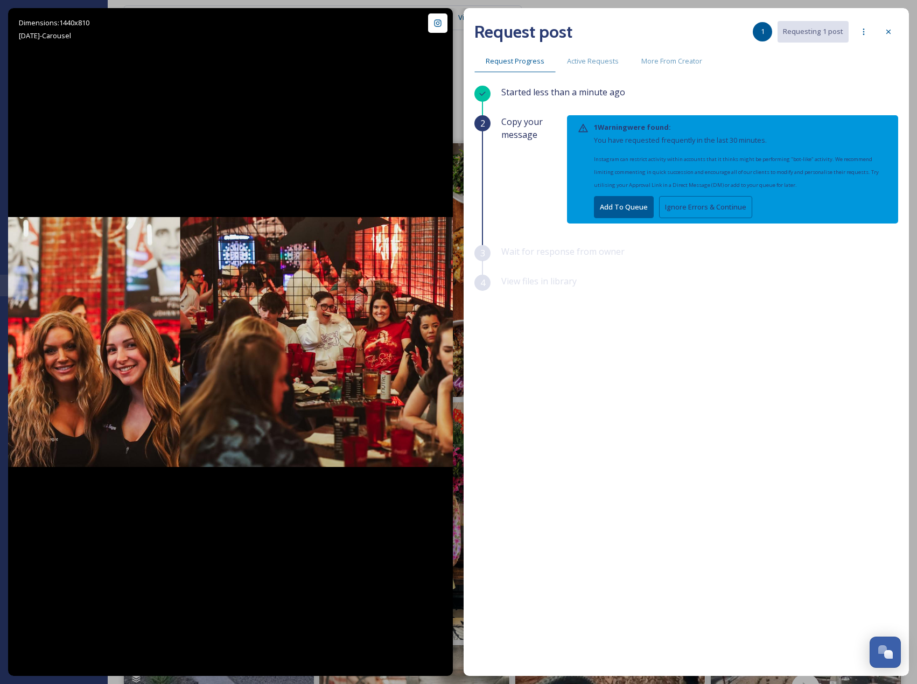
click at [722, 199] on button "Ignore Errors & Continue" at bounding box center [705, 207] width 93 height 22
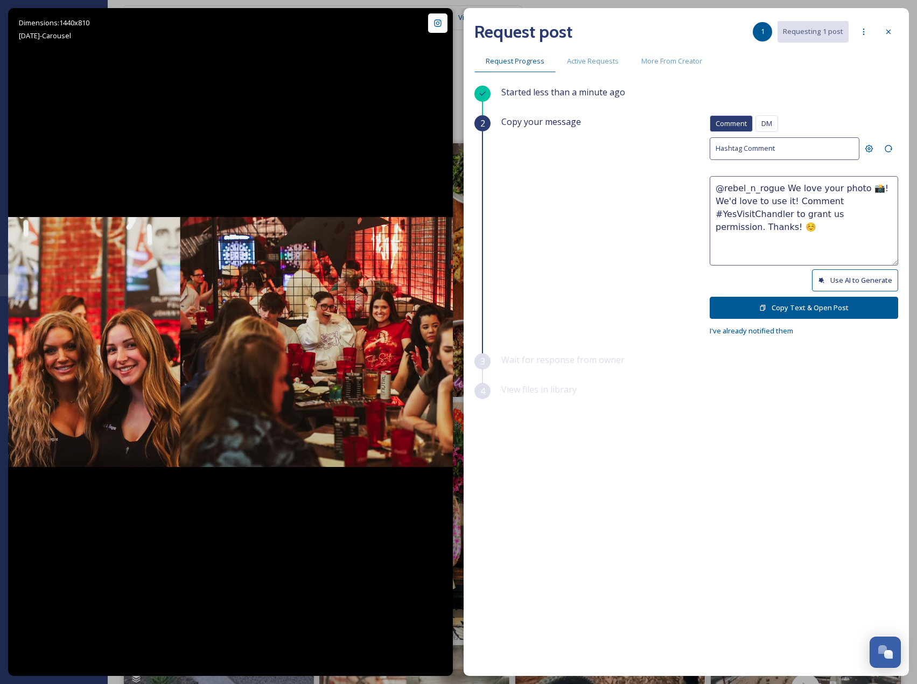
click at [839, 272] on button "Use AI to Generate" at bounding box center [855, 280] width 86 height 22
click at [846, 278] on button "Use AI to Generate" at bounding box center [855, 280] width 86 height 22
drag, startPoint x: 714, startPoint y: 230, endPoint x: 880, endPoint y: 251, distance: 167.1
click at [880, 251] on textarea "@rebel_n_rogue This crew knows how to bring the good vibes and great times! Lov…" at bounding box center [803, 220] width 188 height 89
paste textarea "ould it be okay to use this photo with credit?"
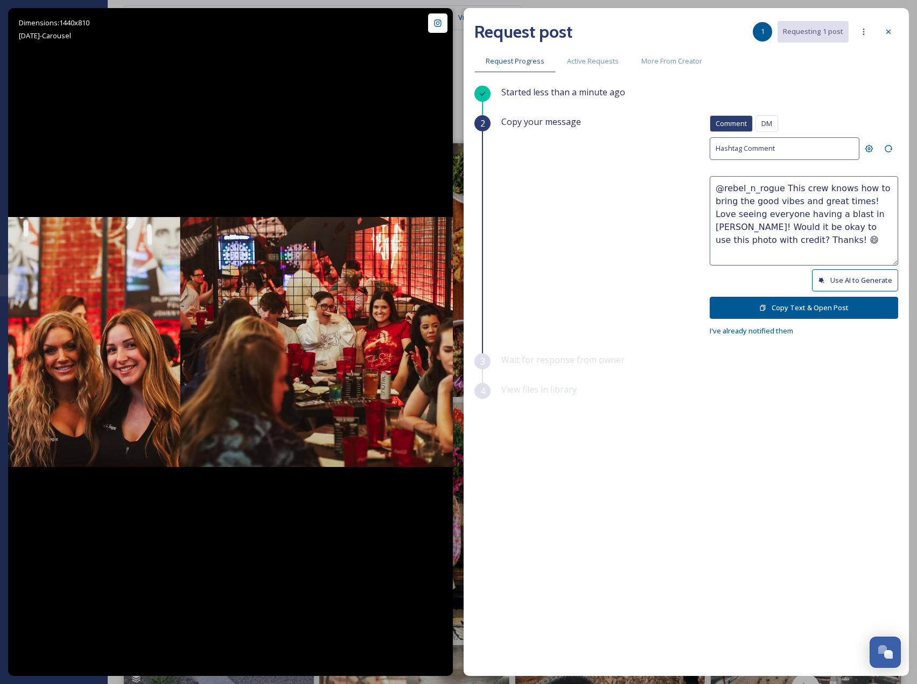
type textarea "@rebel_n_rogue This crew knows how to bring the good vibes and great times! Lov…"
click at [810, 308] on button "Copy Text & Open Post" at bounding box center [803, 308] width 188 height 22
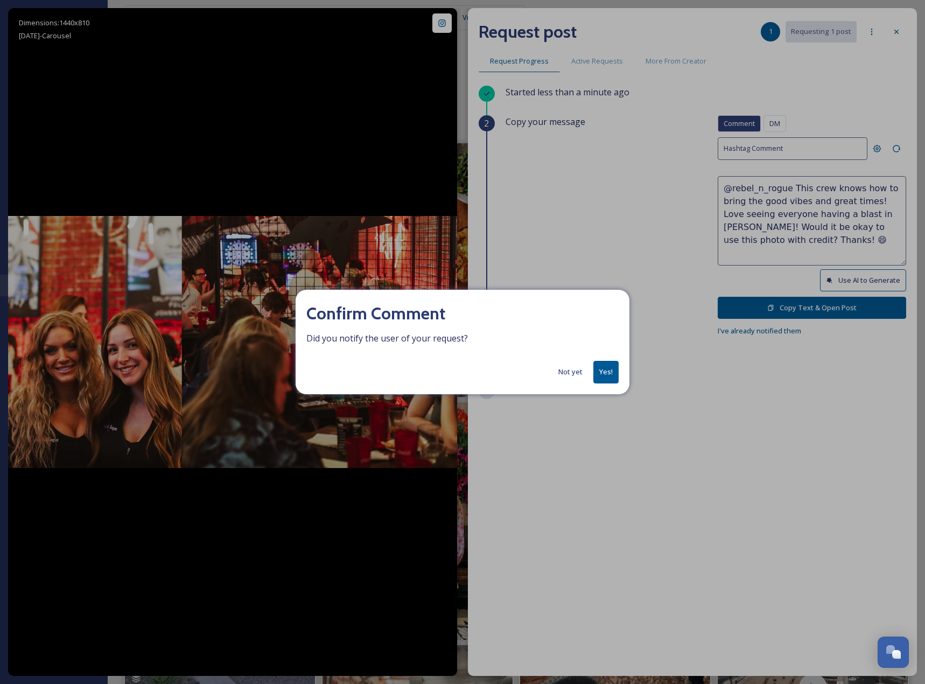
click at [606, 368] on button "Yes!" at bounding box center [605, 372] width 25 height 22
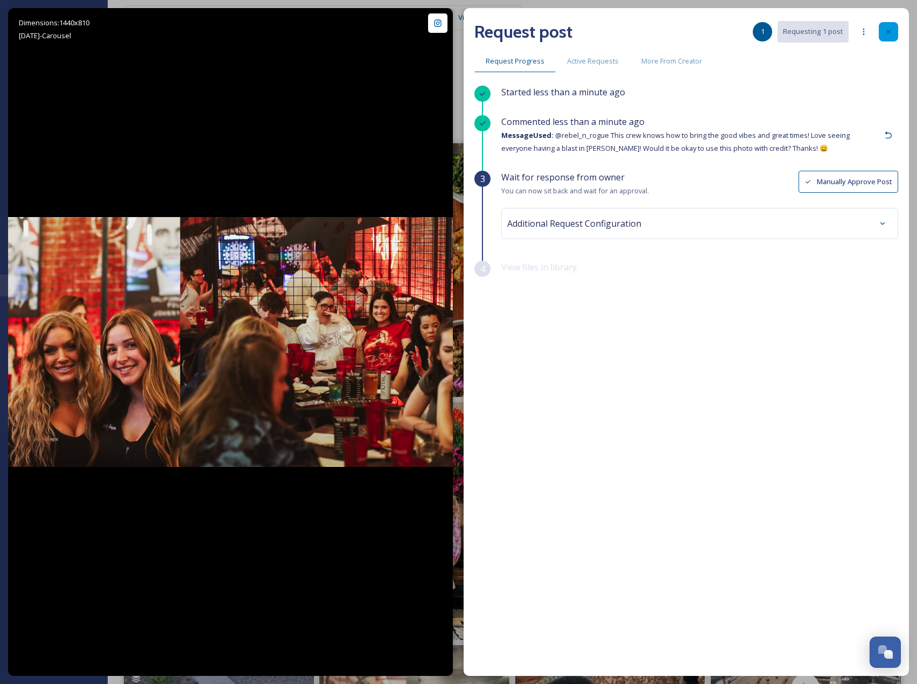
click at [894, 37] on div at bounding box center [888, 31] width 19 height 19
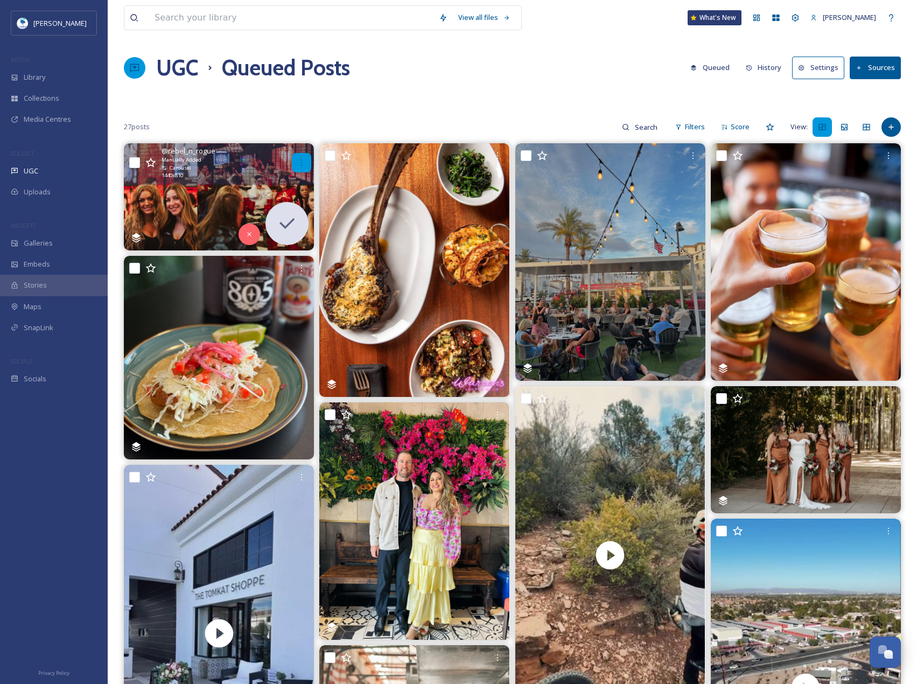
click at [295, 167] on div at bounding box center [301, 162] width 19 height 19
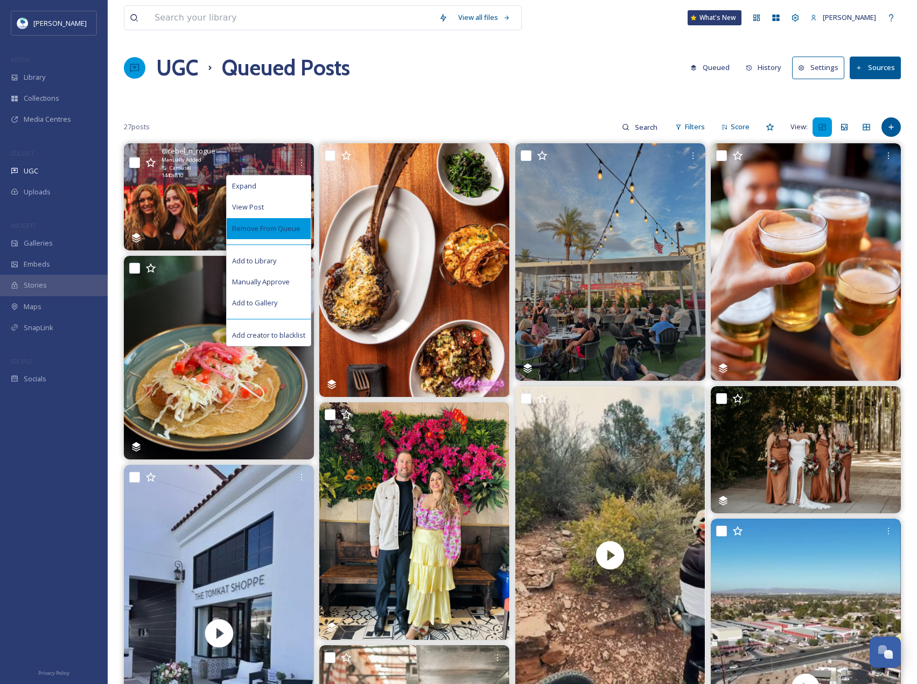
click at [272, 231] on span "Remove From Queue" at bounding box center [266, 228] width 68 height 10
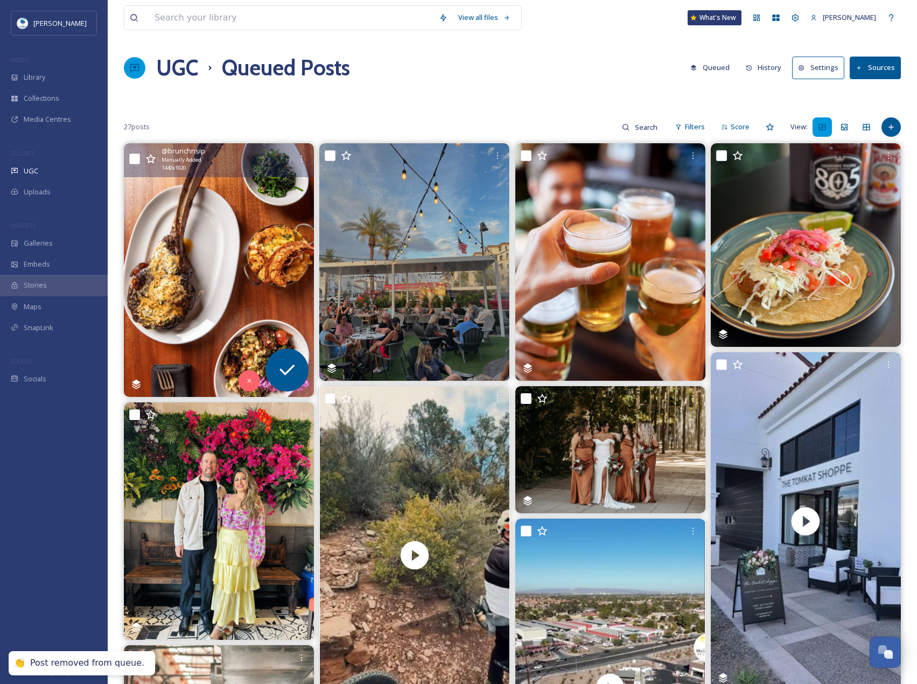
click at [269, 228] on img at bounding box center [219, 270] width 190 height 254
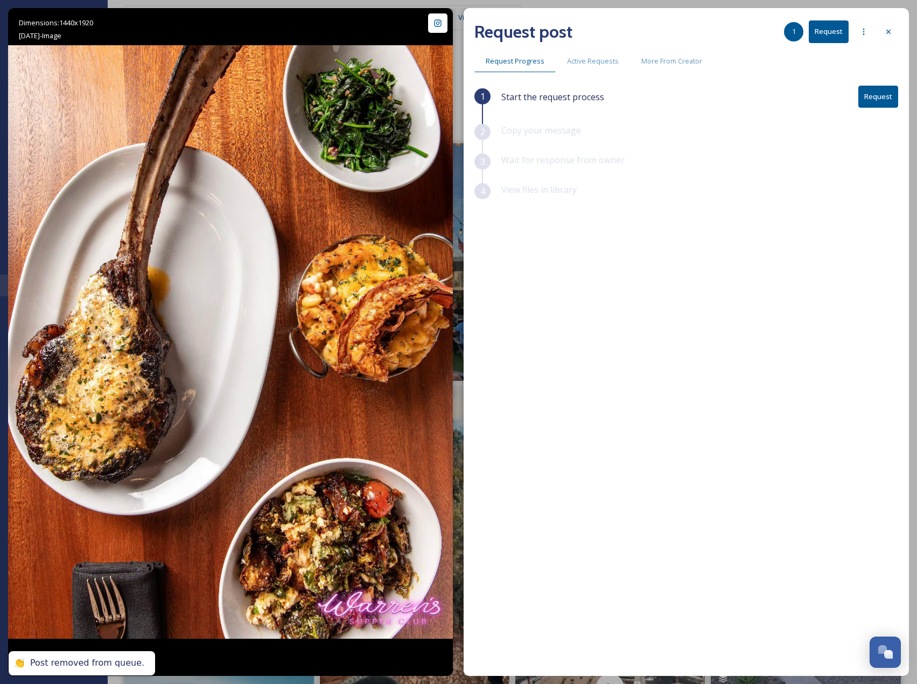
click at [886, 93] on button "Request" at bounding box center [878, 97] width 40 height 22
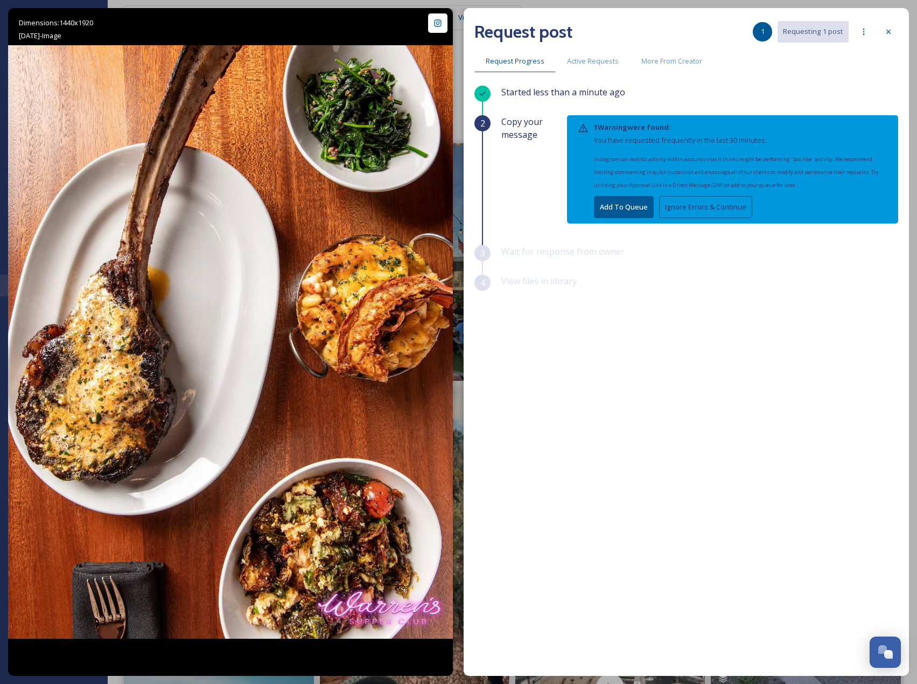
click at [725, 203] on button "Ignore Errors & Continue" at bounding box center [705, 207] width 93 height 22
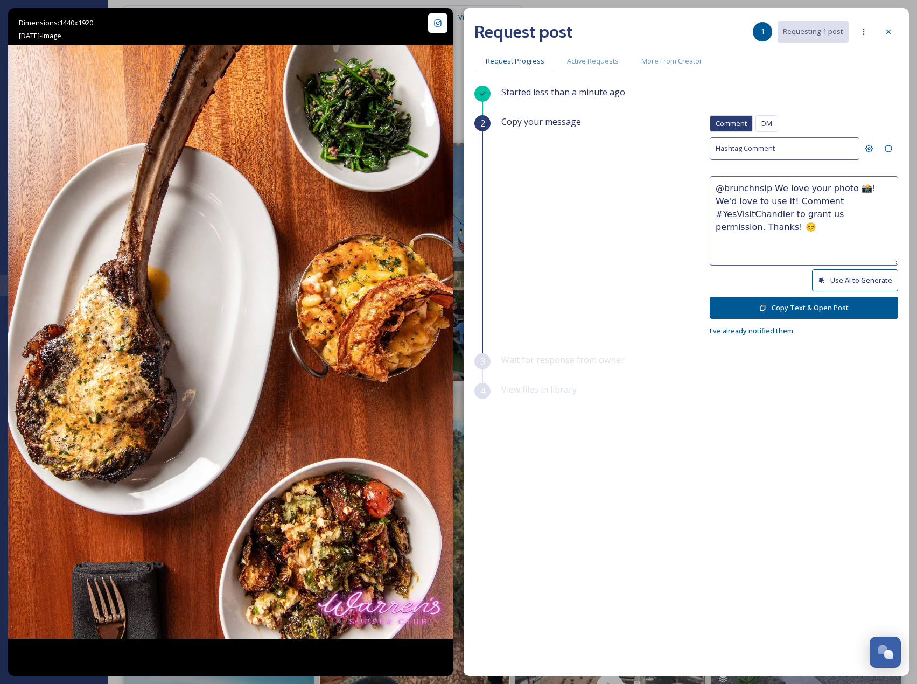
click at [851, 273] on button "Use AI to Generate" at bounding box center [855, 280] width 86 height 22
click at [890, 274] on button "Use AI to Generate" at bounding box center [855, 280] width 86 height 22
drag, startPoint x: 718, startPoint y: 226, endPoint x: 871, endPoint y: 242, distance: 153.8
click at [871, 242] on textarea "@brunchnsip Wow, that tomahawk steak and those tasty sides look absolutely incr…" at bounding box center [803, 220] width 188 height 89
paste textarea "ould it be okay to use this photo with credit?"
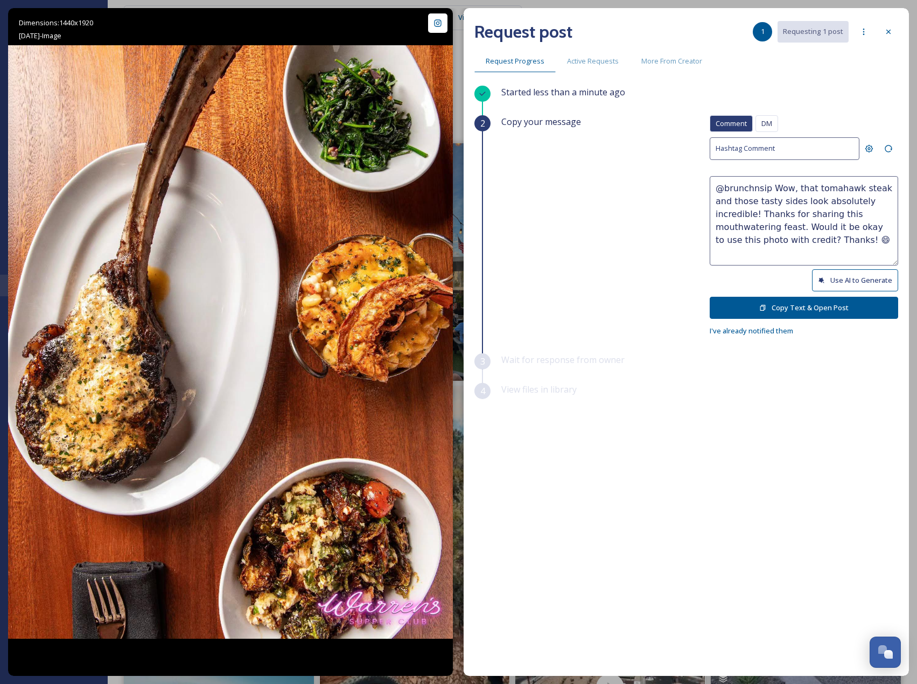
type textarea "@brunchnsip Wow, that tomahawk steak and those tasty sides look absolutely incr…"
click at [819, 308] on button "Copy Text & Open Post" at bounding box center [803, 308] width 188 height 22
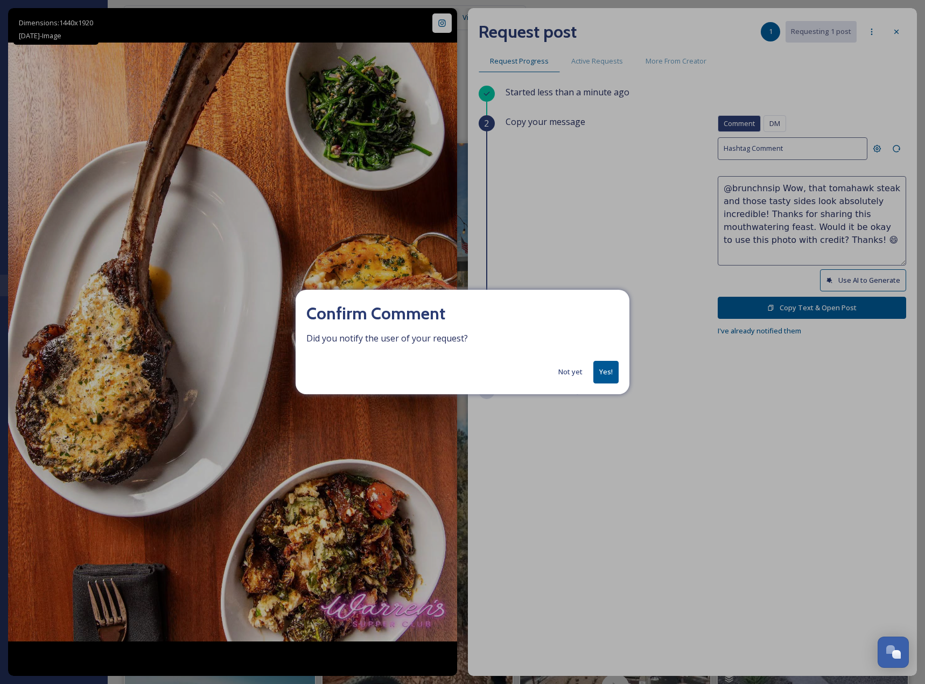
click at [604, 369] on button "Yes!" at bounding box center [605, 372] width 25 height 22
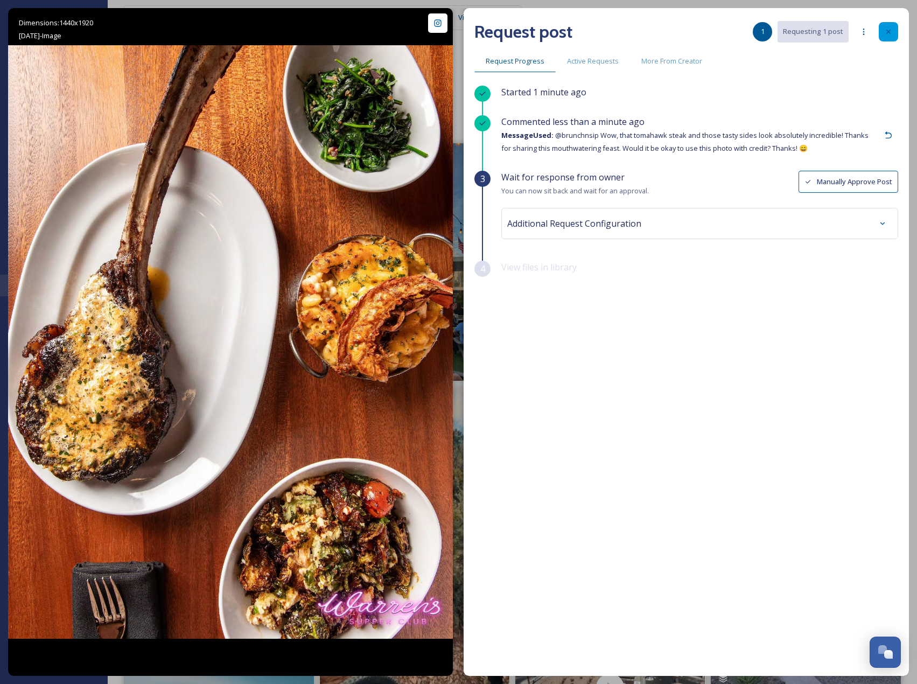
click at [886, 30] on icon at bounding box center [888, 31] width 9 height 9
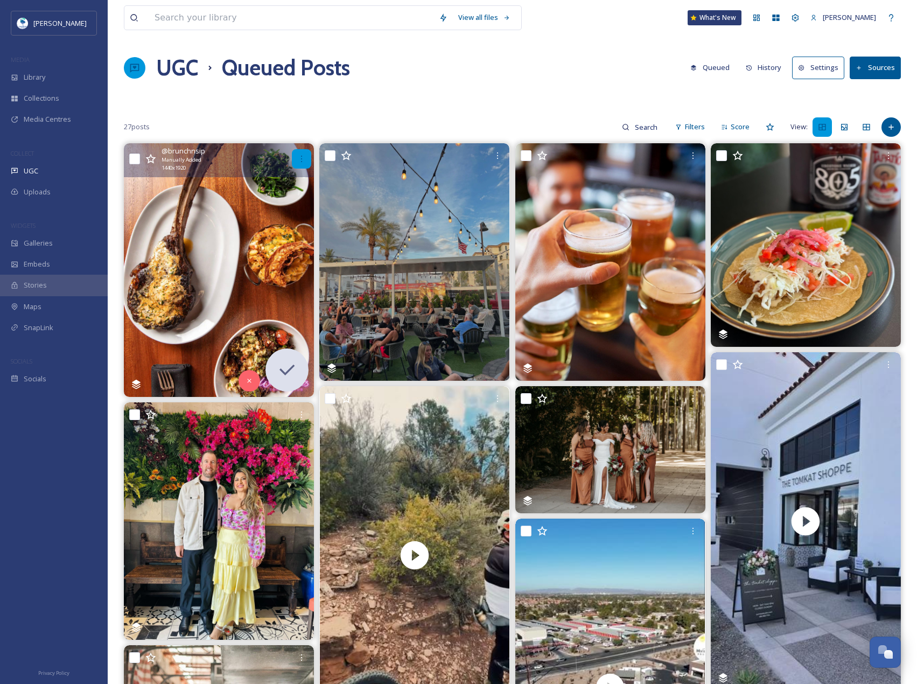
click at [300, 161] on icon at bounding box center [301, 158] width 9 height 9
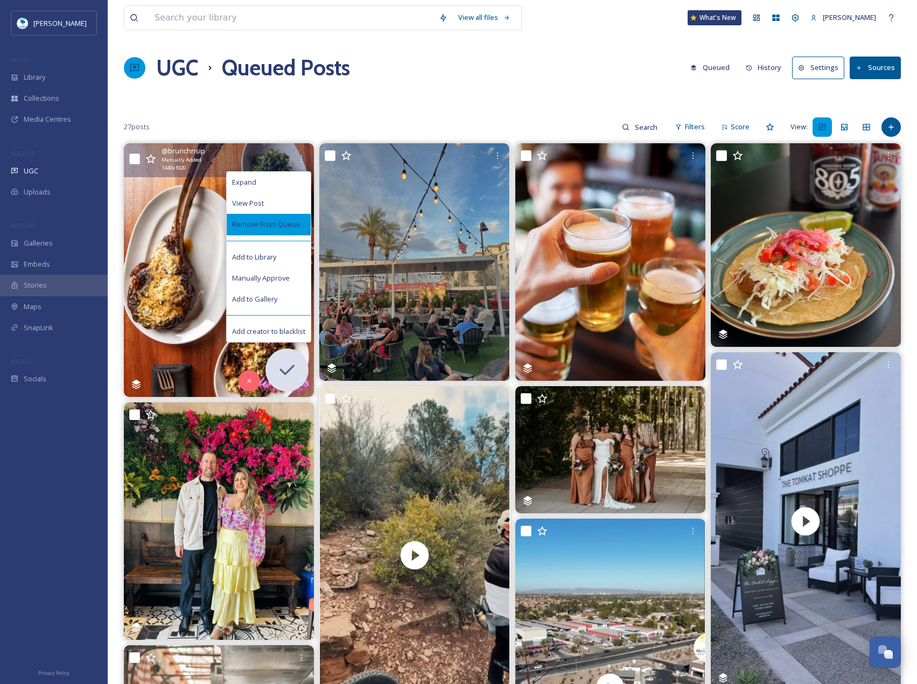
click at [280, 223] on span "Remove From Queue" at bounding box center [266, 224] width 68 height 10
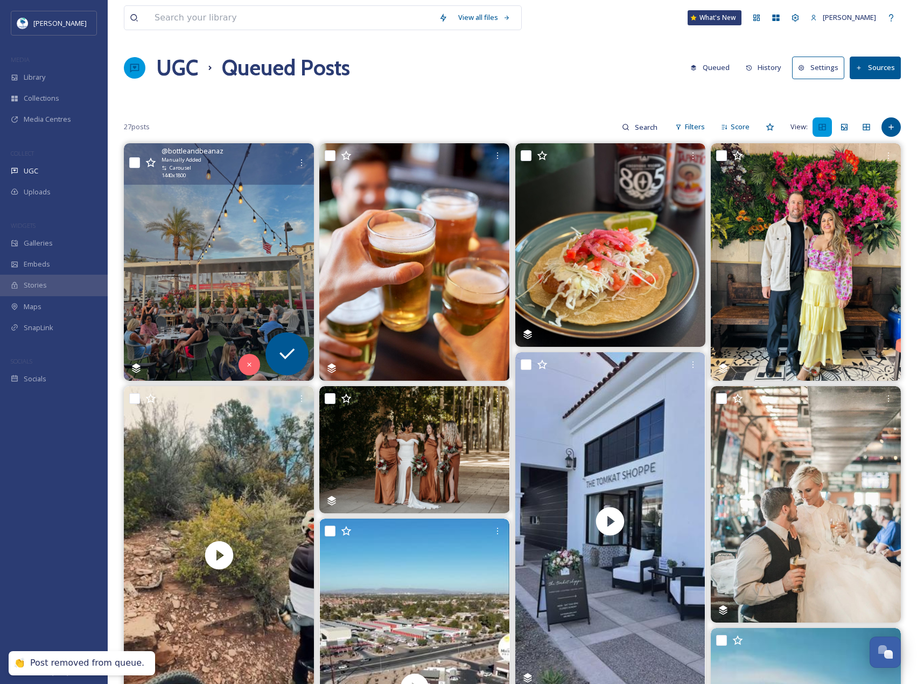
click at [247, 227] on img at bounding box center [219, 261] width 190 height 237
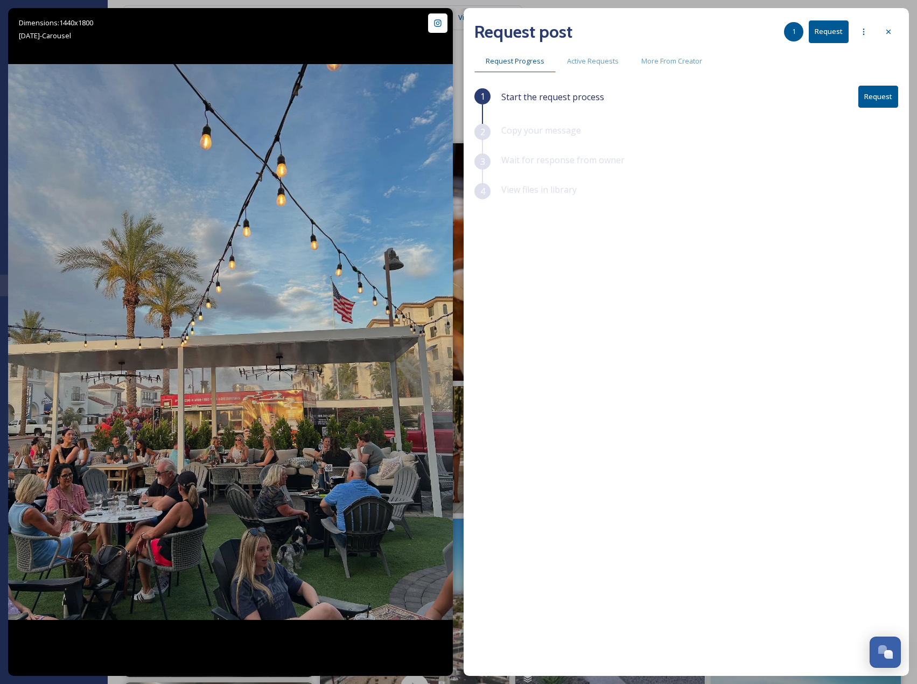
click at [874, 96] on button "Request" at bounding box center [878, 97] width 40 height 22
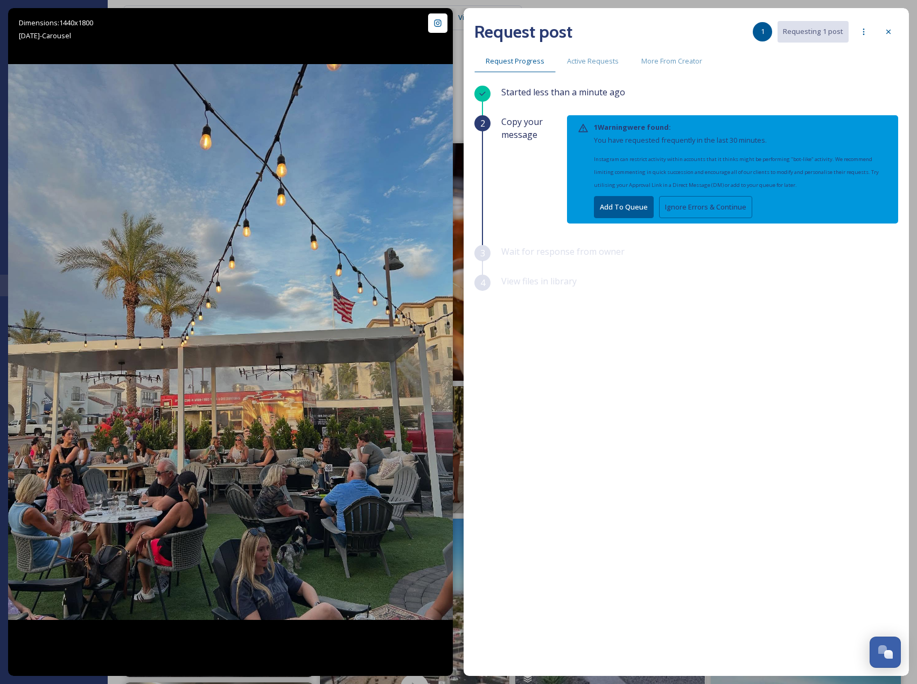
click at [699, 204] on button "Ignore Errors & Continue" at bounding box center [705, 207] width 93 height 22
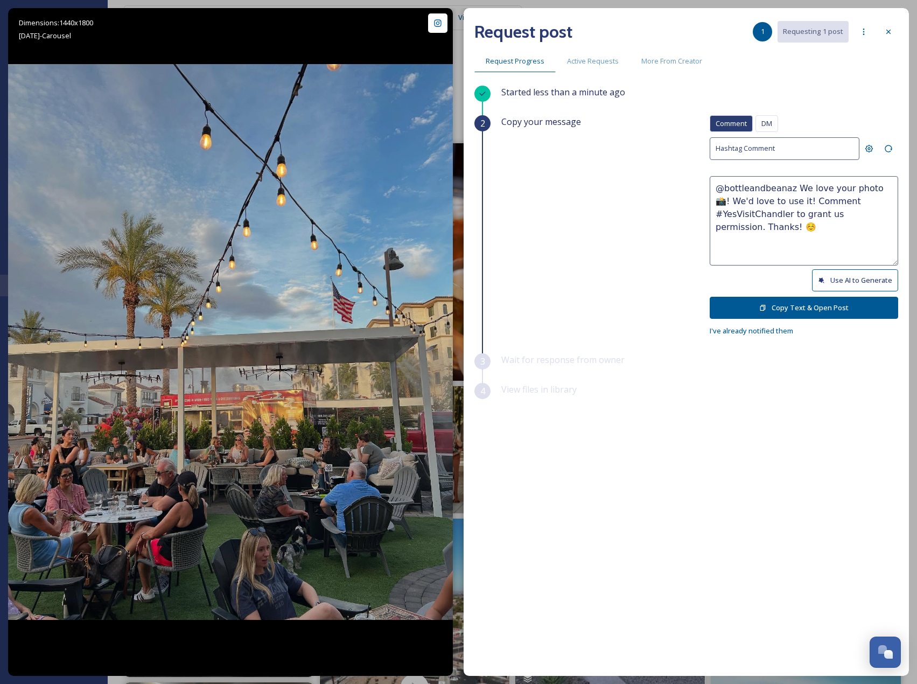
click at [853, 280] on button "Use AI to Generate" at bounding box center [855, 280] width 86 height 22
drag, startPoint x: 766, startPoint y: 213, endPoint x: 915, endPoint y: 227, distance: 149.8
click at [915, 227] on div "Dimensions: 1440 x [DATE] - Carousel @ bottleandbeanaz Posted [DATE] View Post …" at bounding box center [458, 342] width 917 height 684
paste textarea "ould it be okay to use this photo with credit?"
type textarea "@bottleandbeanaz What a perfect evening for outdoor dining under those dreamy s…"
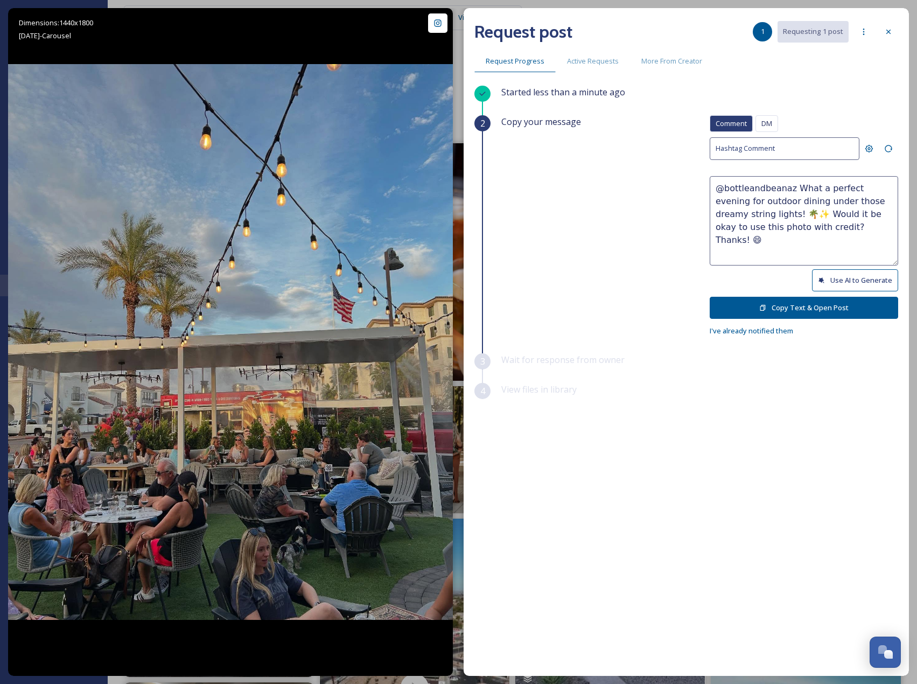
click at [853, 305] on button "Copy Text & Open Post" at bounding box center [803, 308] width 188 height 22
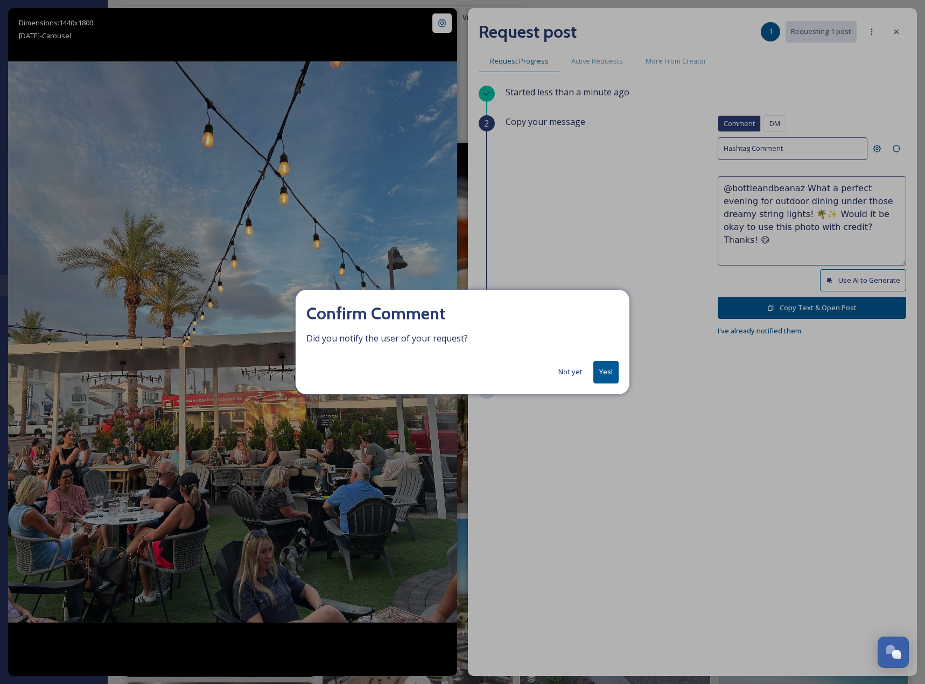
click at [612, 376] on button "Yes!" at bounding box center [605, 372] width 25 height 22
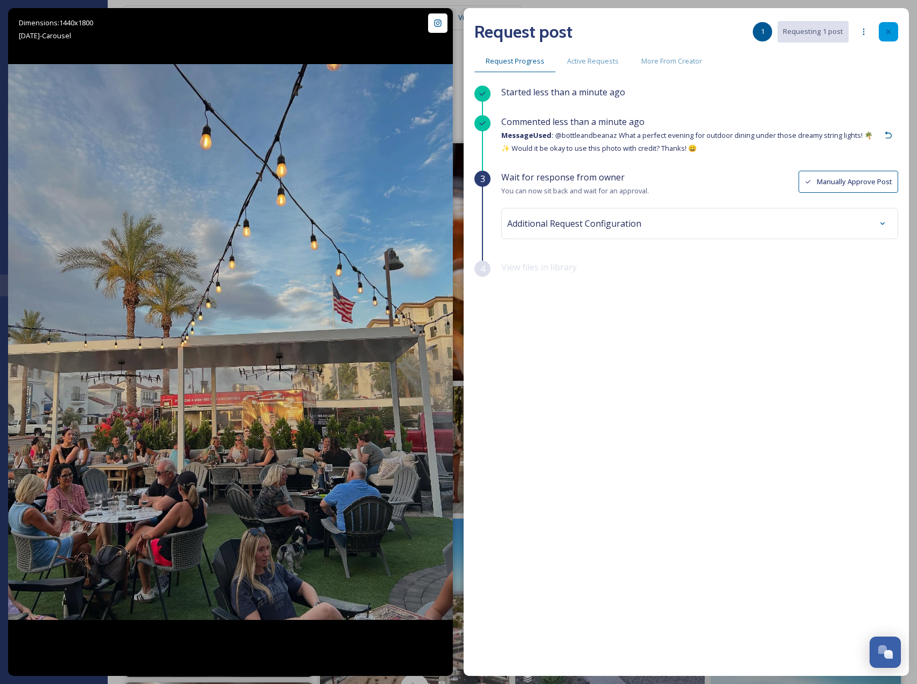
click at [888, 34] on icon at bounding box center [888, 31] width 9 height 9
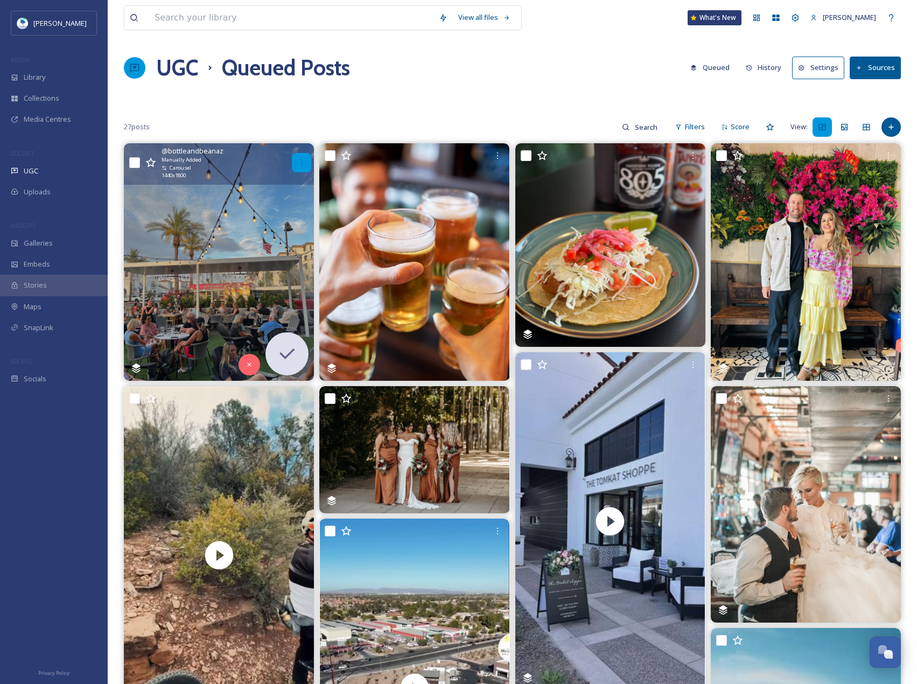
click at [304, 163] on icon at bounding box center [301, 162] width 9 height 9
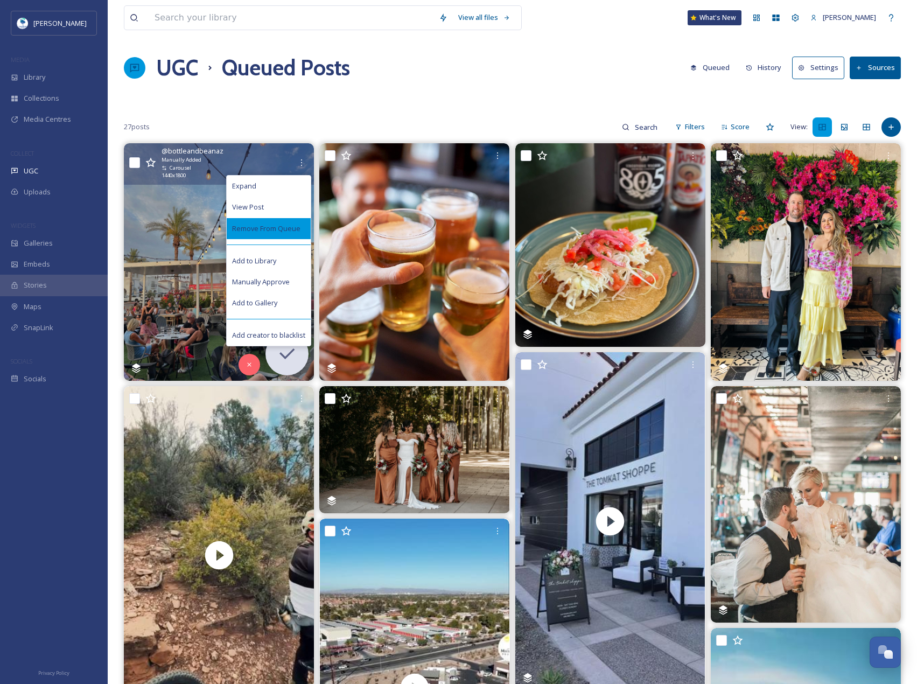
click at [293, 238] on div "Remove From Queue" at bounding box center [269, 228] width 84 height 21
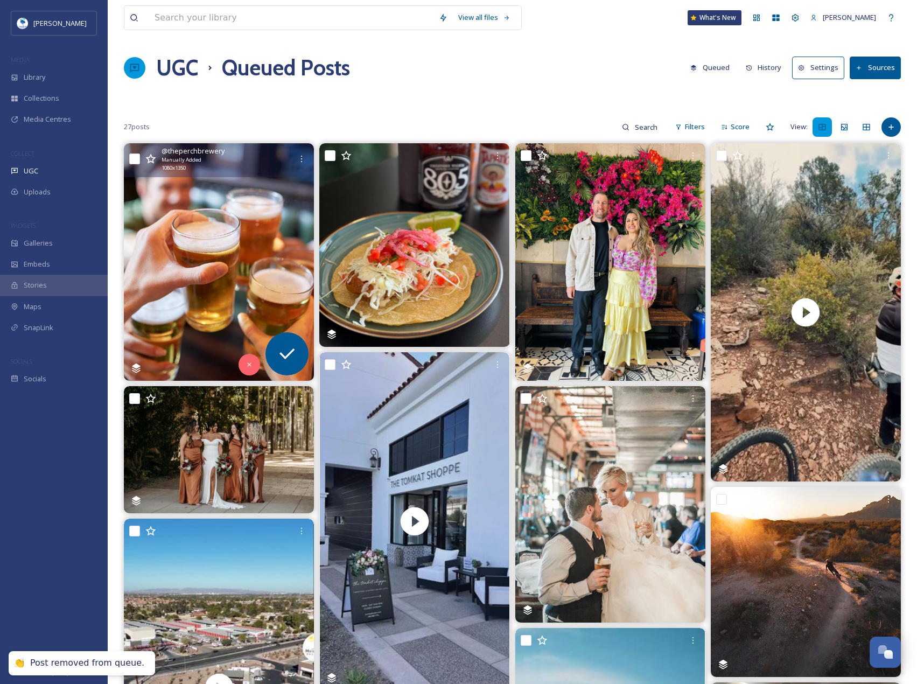
click at [252, 226] on img at bounding box center [219, 261] width 190 height 237
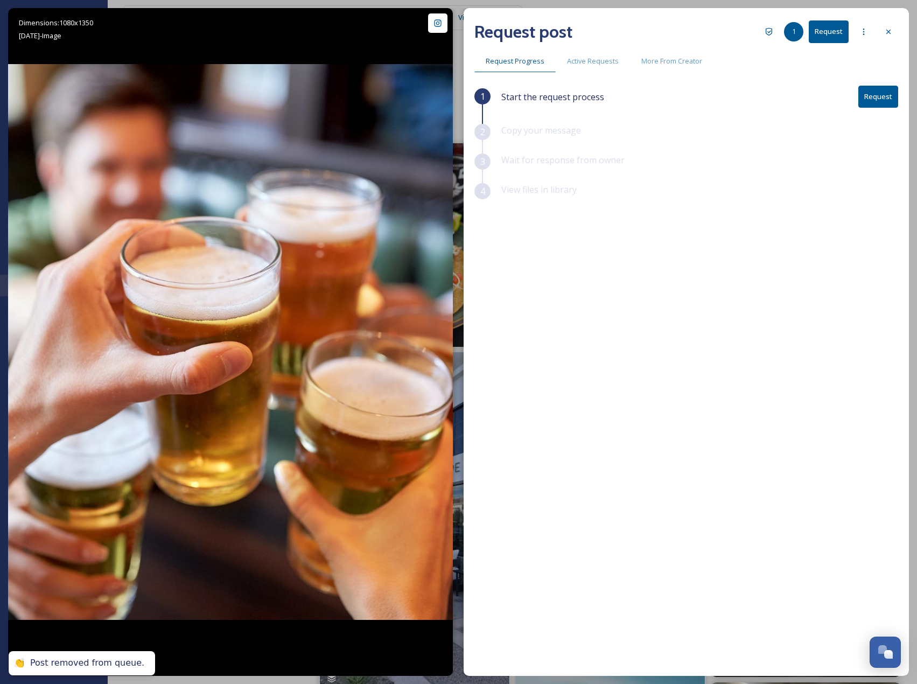
click at [870, 90] on button "Request" at bounding box center [878, 97] width 40 height 22
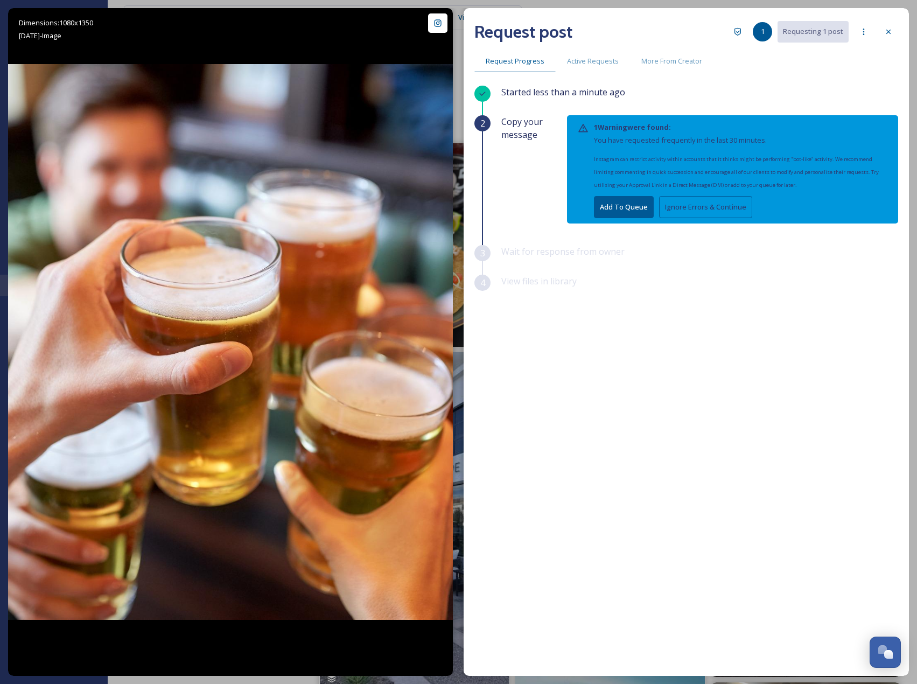
click at [686, 216] on button "Ignore Errors & Continue" at bounding box center [705, 207] width 93 height 22
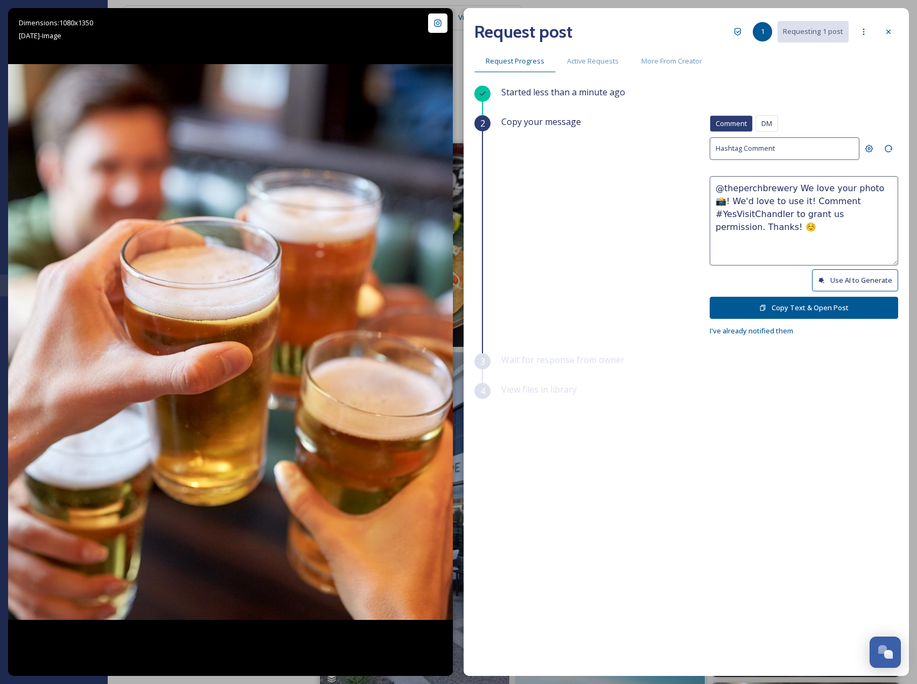
drag, startPoint x: 827, startPoint y: 264, endPoint x: 833, endPoint y: 273, distance: 10.9
click at [829, 266] on div "Comment DM Comment DM Hashtag Comment @theperchbrewery We love your photo 📸! We…" at bounding box center [803, 226] width 188 height 222
click at [837, 278] on button "Use AI to Generate" at bounding box center [855, 280] width 86 height 22
drag, startPoint x: 788, startPoint y: 212, endPoint x: 852, endPoint y: 248, distance: 73.5
click at [852, 248] on textarea "@theperchbrewery Cheers to good times and great company! 🍻 This looks like the …" at bounding box center [803, 220] width 188 height 89
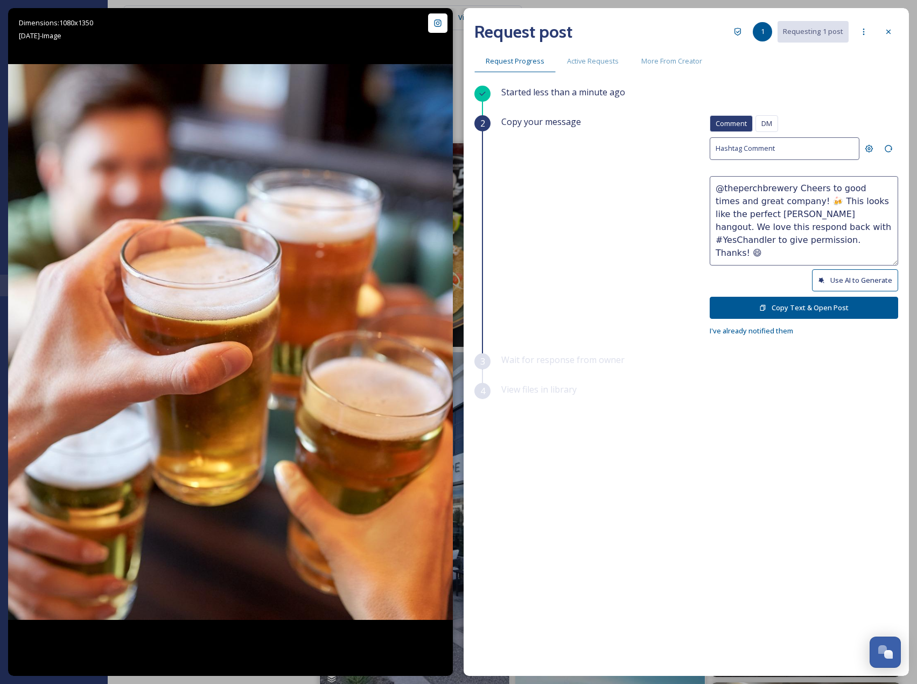
paste textarea "ould it be okay to use this photo with credit?"
type textarea "@theperchbrewery Cheers to good times and great company! 🍻 This looks like the …"
click at [844, 311] on button "Copy Text & Open Post" at bounding box center [803, 308] width 188 height 22
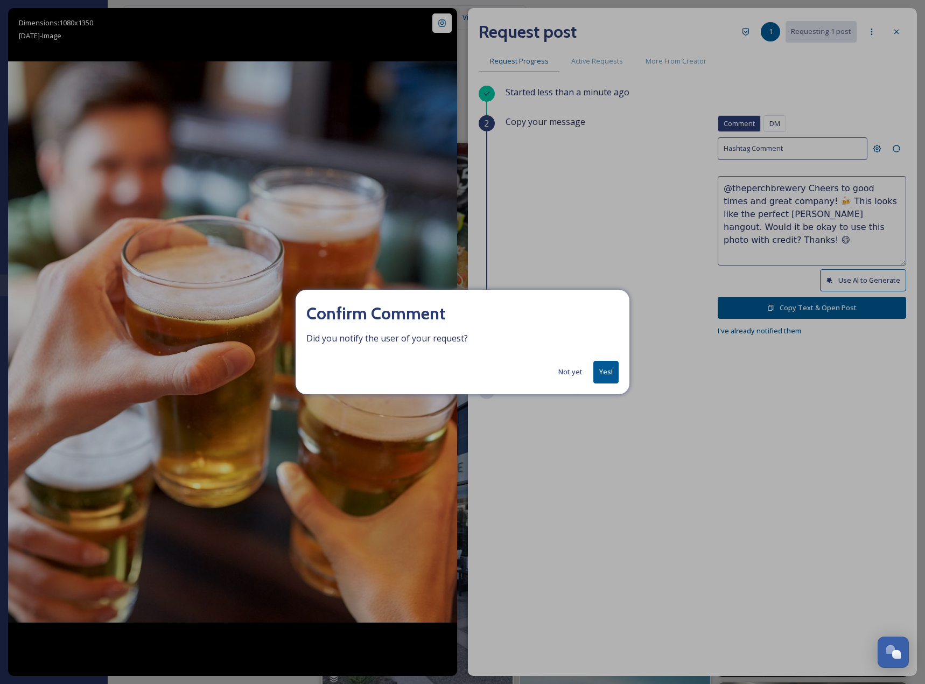
click at [601, 374] on button "Yes!" at bounding box center [605, 372] width 25 height 22
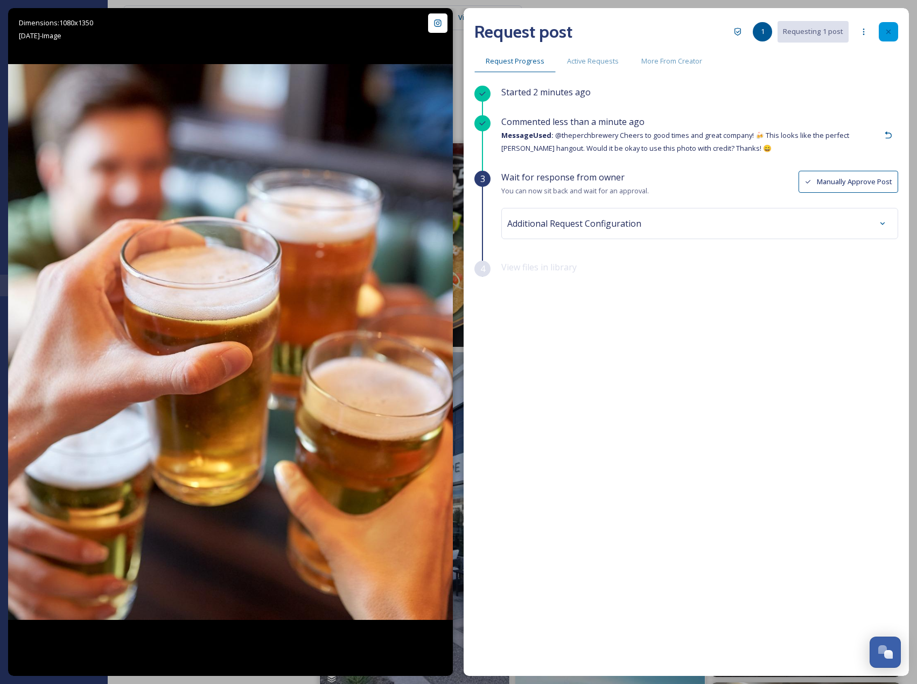
click at [896, 31] on div at bounding box center [888, 31] width 19 height 19
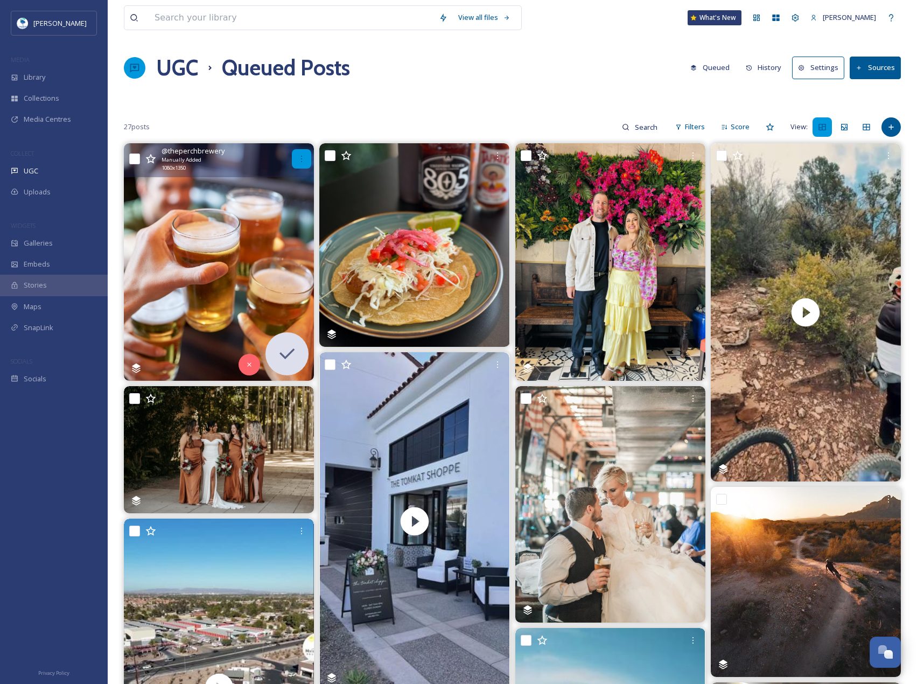
click at [304, 161] on icon at bounding box center [301, 158] width 9 height 9
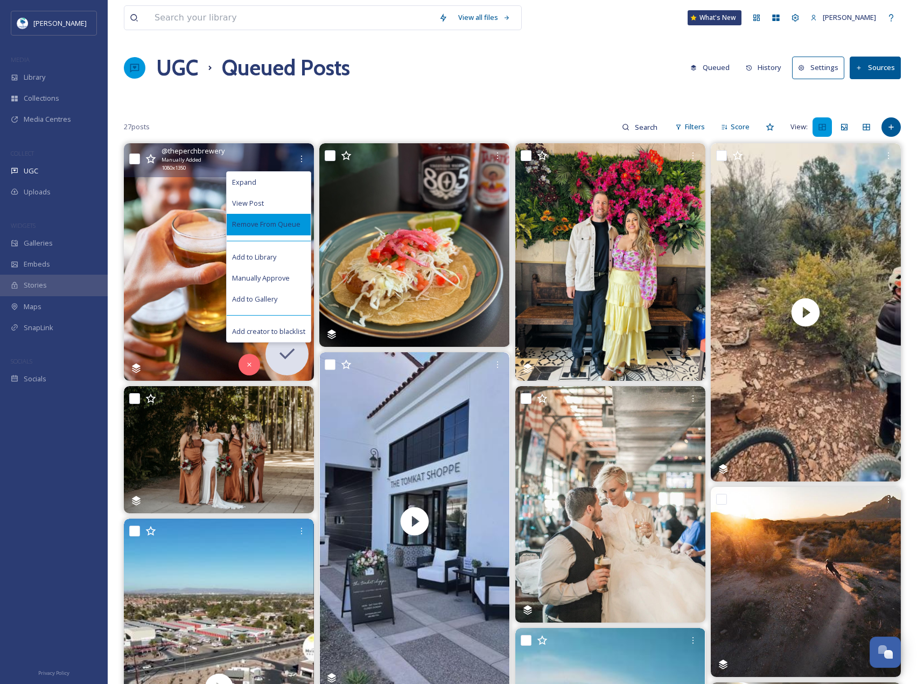
click at [287, 226] on span "Remove From Queue" at bounding box center [266, 224] width 68 height 10
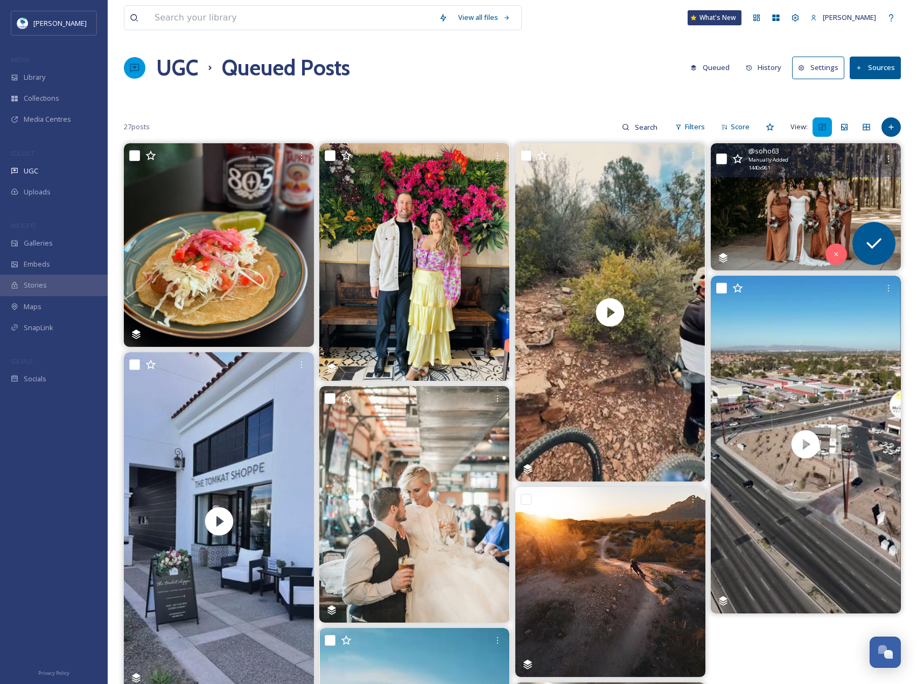
click at [763, 191] on img at bounding box center [806, 206] width 190 height 127
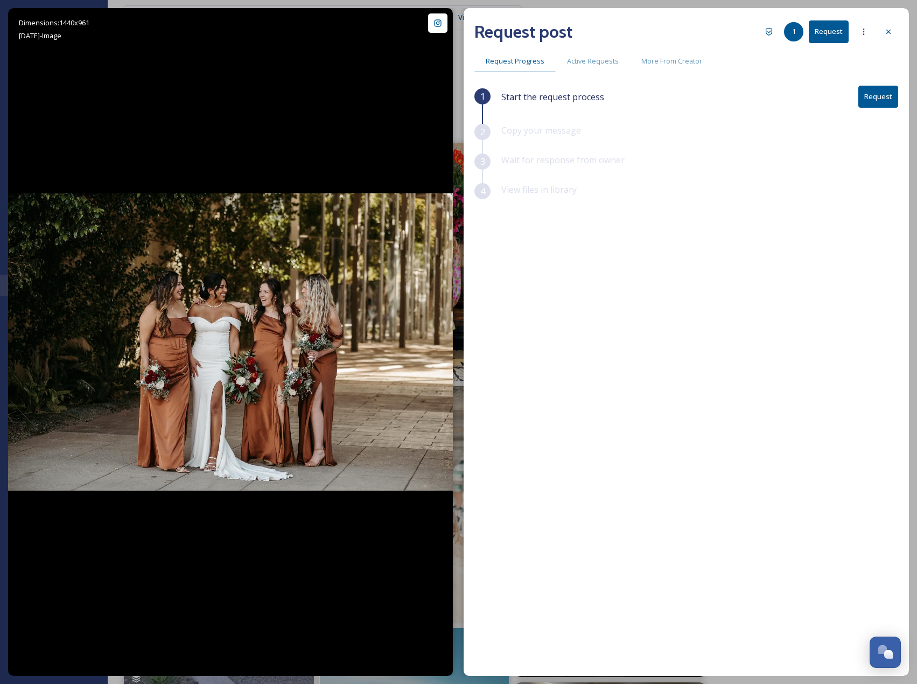
click at [882, 100] on button "Request" at bounding box center [878, 97] width 40 height 22
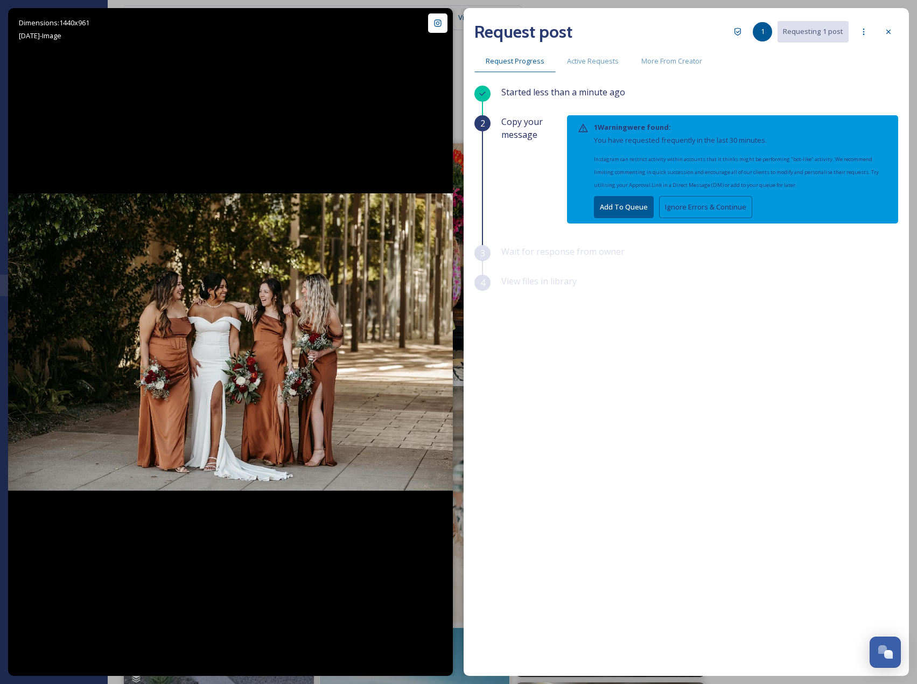
click at [725, 203] on button "Ignore Errors & Continue" at bounding box center [705, 207] width 93 height 22
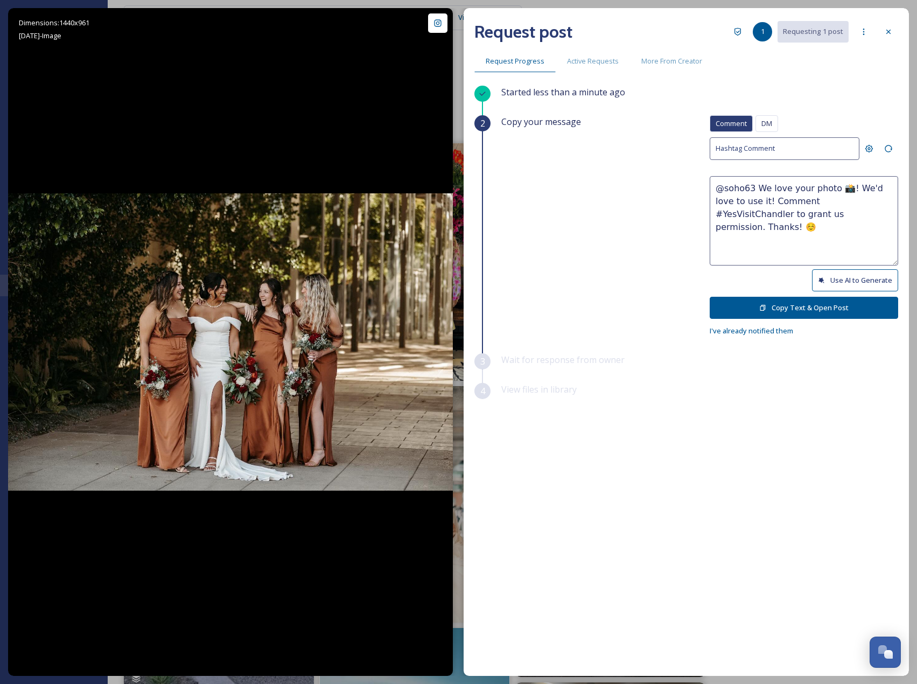
click at [849, 284] on button "Use AI to Generate" at bounding box center [855, 280] width 86 height 22
click at [774, 205] on textarea "@soho63 This bridal squad brings all the joy and elegance—what a gorgeous group…" at bounding box center [803, 220] width 188 height 89
click at [847, 284] on button "Use AI to Generate" at bounding box center [855, 280] width 86 height 22
drag, startPoint x: 796, startPoint y: 213, endPoint x: 854, endPoint y: 245, distance: 66.0
click at [854, 245] on textarea "@soho63 This bridal party is absolutely stunning! Loving the smiles, style, and…" at bounding box center [803, 220] width 188 height 89
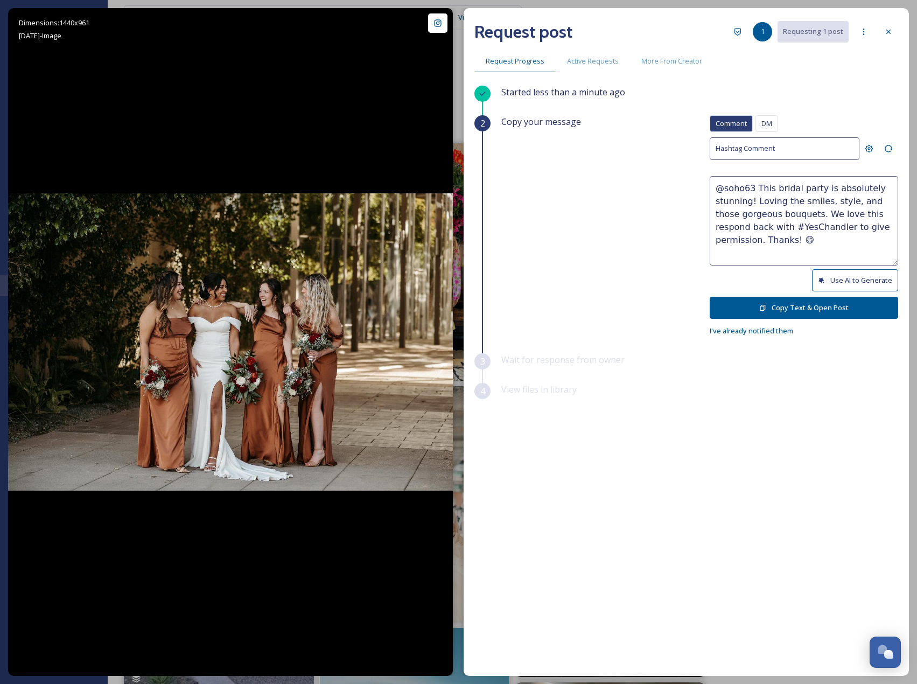
paste textarea "ould it be okay to use this photo with credit? Thanks! 😄"
type textarea "@soho63 This bridal party is absolutely stunning! Loving the smiles, style, and…"
click at [865, 307] on button "Copy Text & Open Post" at bounding box center [803, 308] width 188 height 22
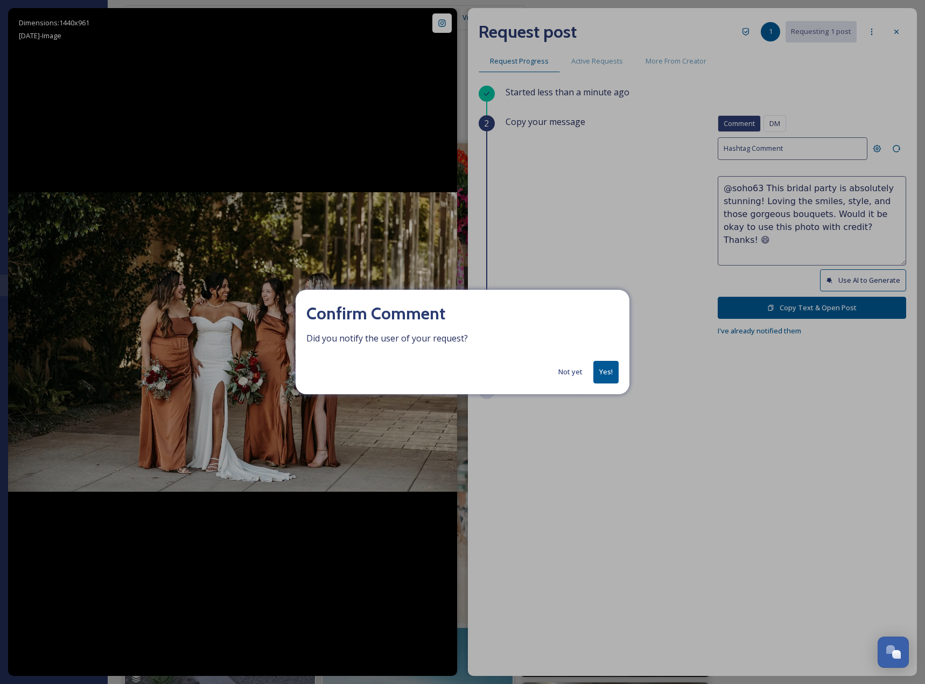
click at [595, 370] on button "Yes!" at bounding box center [605, 372] width 25 height 22
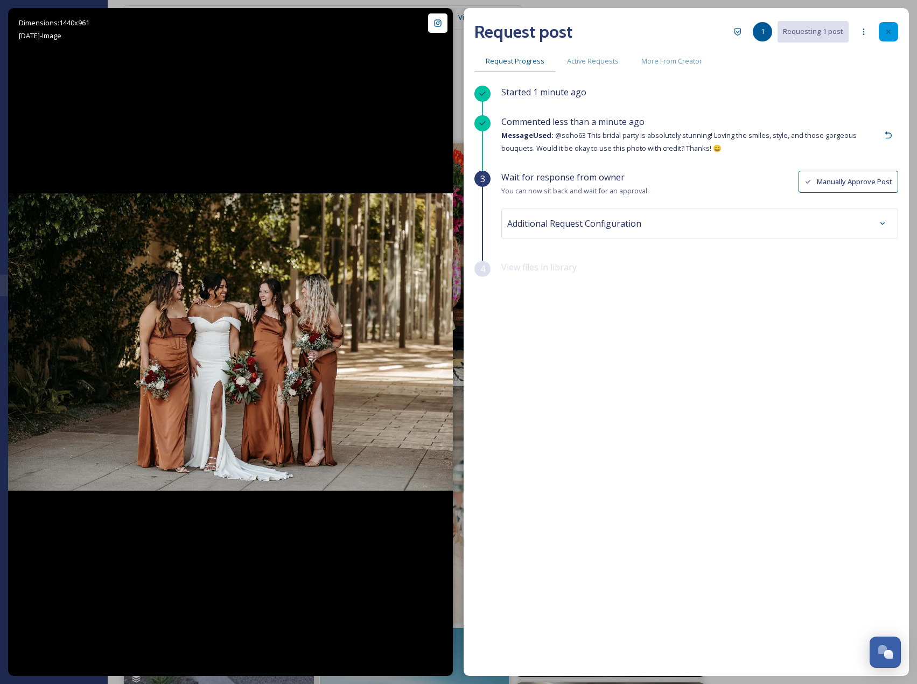
click at [887, 30] on icon at bounding box center [888, 31] width 9 height 9
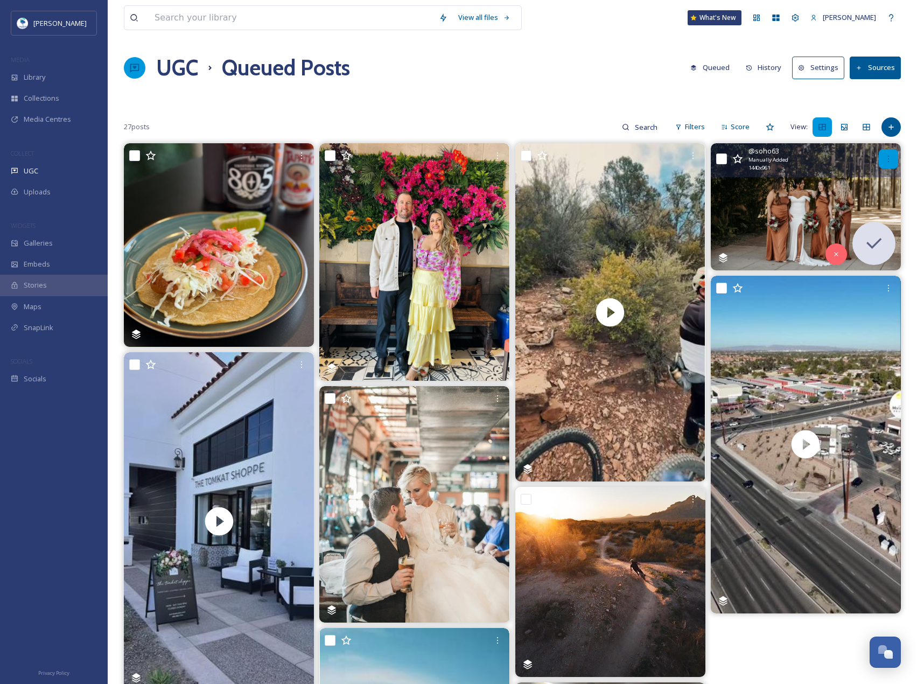
click at [882, 156] on div at bounding box center [888, 158] width 19 height 19
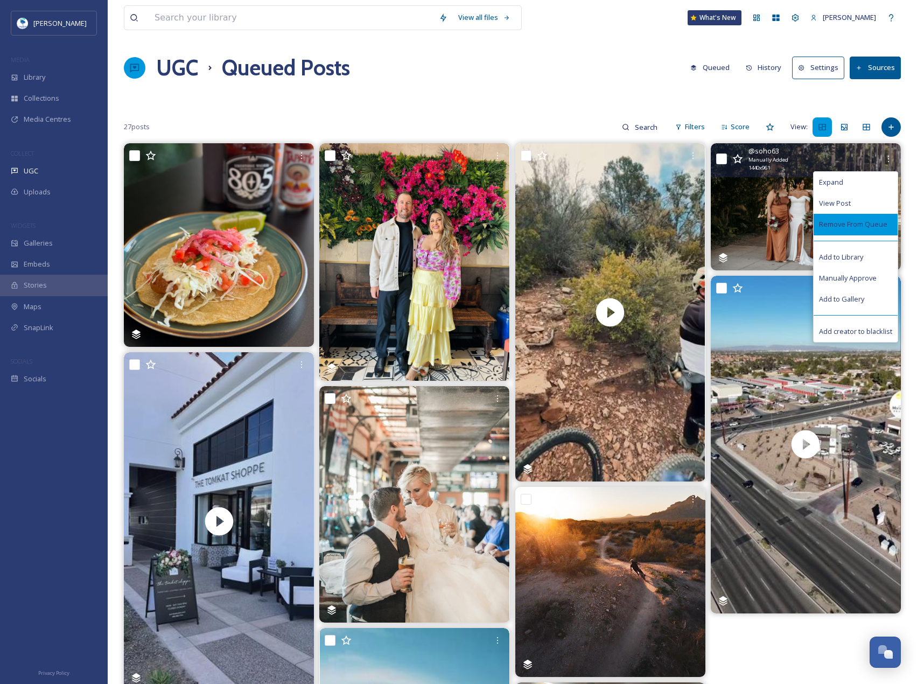
click at [869, 225] on span "Remove From Queue" at bounding box center [853, 224] width 68 height 10
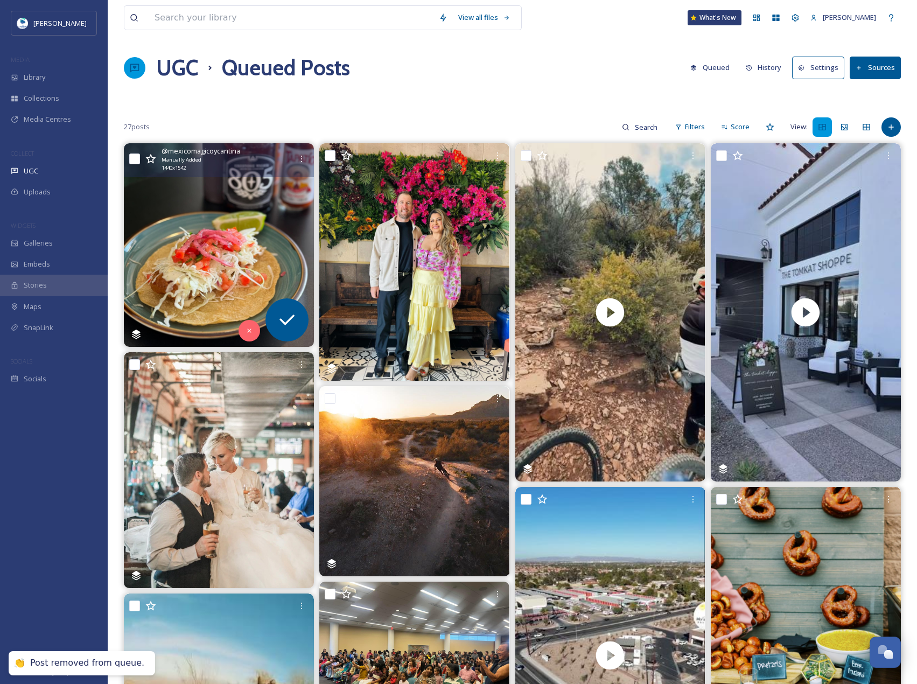
click at [212, 242] on img at bounding box center [219, 244] width 190 height 203
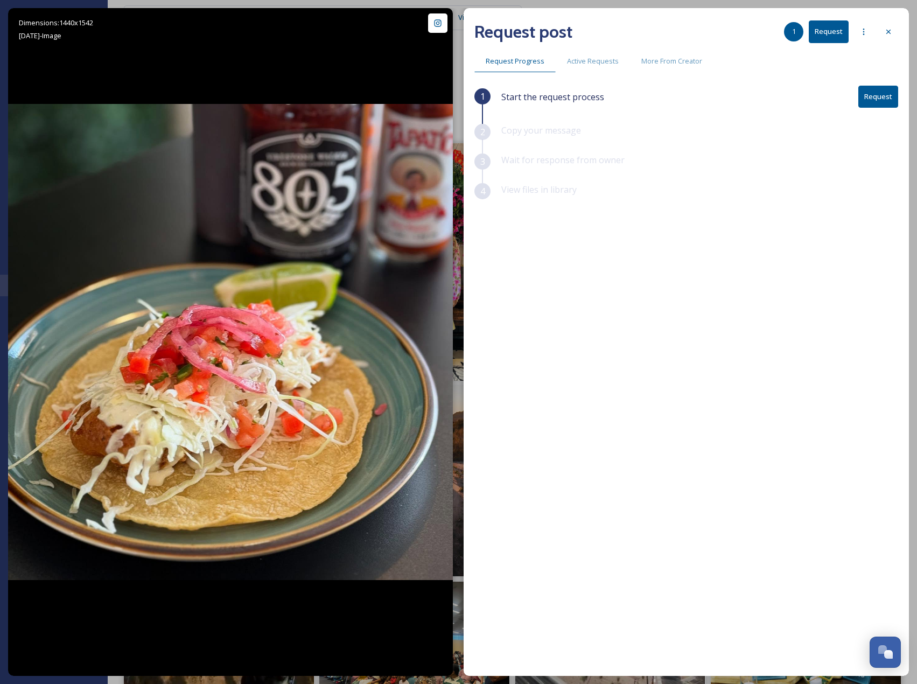
click at [873, 102] on button "Request" at bounding box center [878, 97] width 40 height 22
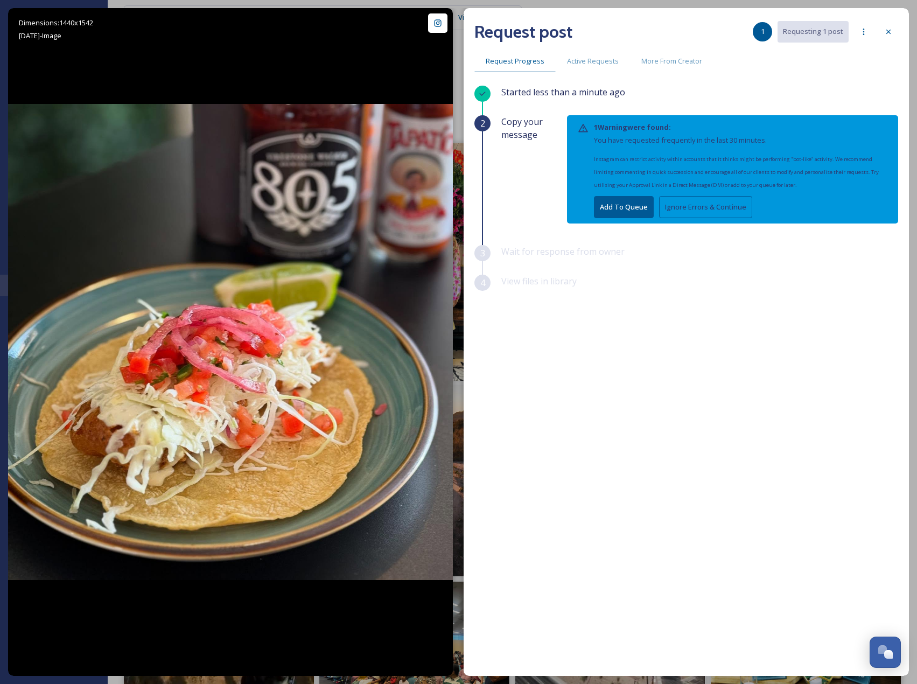
click at [731, 204] on button "Ignore Errors & Continue" at bounding box center [705, 207] width 93 height 22
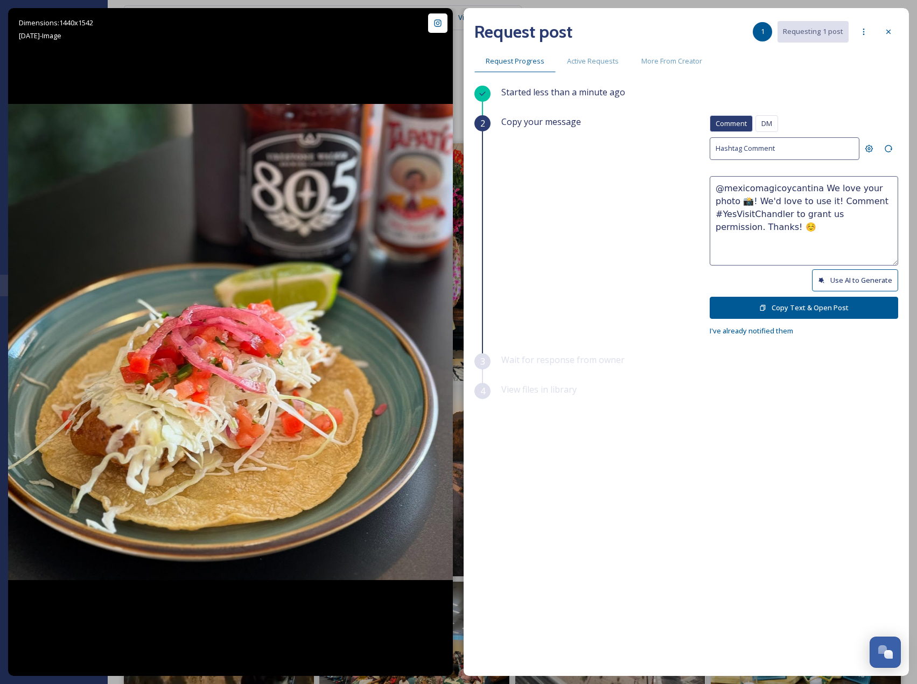
click at [856, 284] on button "Use AI to Generate" at bounding box center [855, 280] width 86 height 22
click at [833, 289] on button "Use AI to Generate" at bounding box center [855, 280] width 86 height 22
click at [799, 198] on textarea "@mexicomagicoycantina That taco looks absolutely delicious—talk about fresh fla…" at bounding box center [803, 220] width 188 height 89
drag, startPoint x: 804, startPoint y: 216, endPoint x: 858, endPoint y: 244, distance: 60.9
click at [858, 244] on textarea "@mexicomagicoycantina That taco looks absolutely delicious! talk about fresh fl…" at bounding box center [803, 220] width 188 height 89
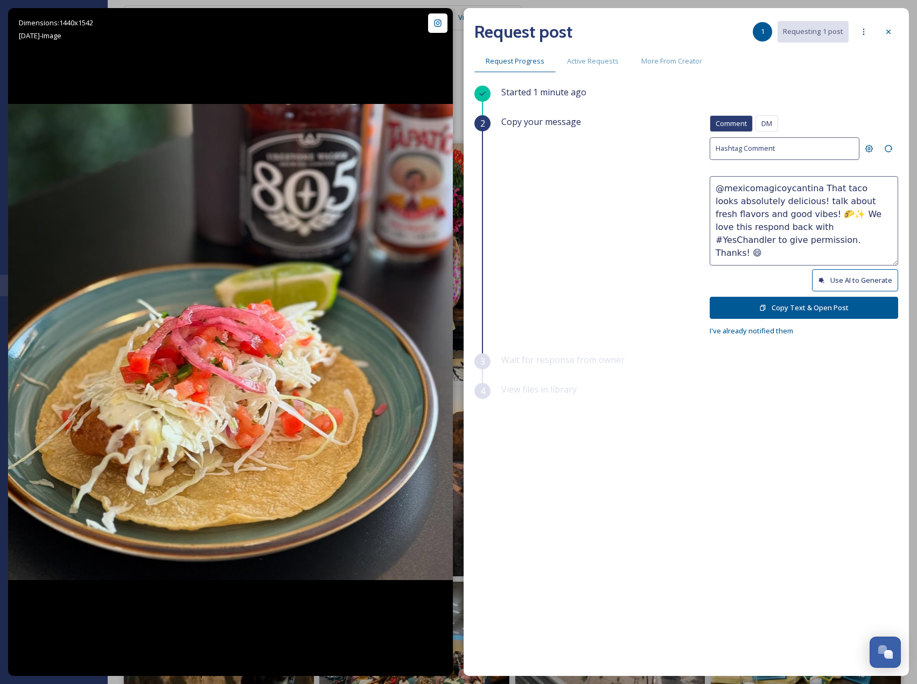
paste textarea "ould it be okay to use this photo with credit? Thanks! 😄"
type textarea "@mexicomagicoycantina That taco looks absolutely delicious! talk about fresh fl…"
click at [845, 301] on button "Copy Text & Open Post" at bounding box center [803, 308] width 188 height 22
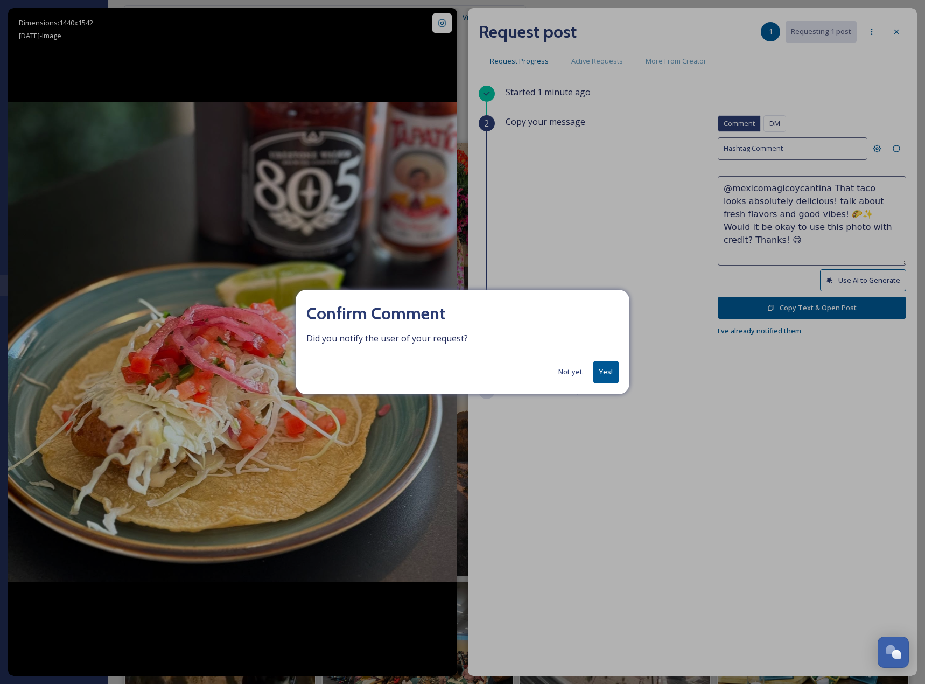
drag, startPoint x: 616, startPoint y: 374, endPoint x: 759, endPoint y: 267, distance: 178.5
click at [615, 374] on button "Yes!" at bounding box center [605, 372] width 25 height 22
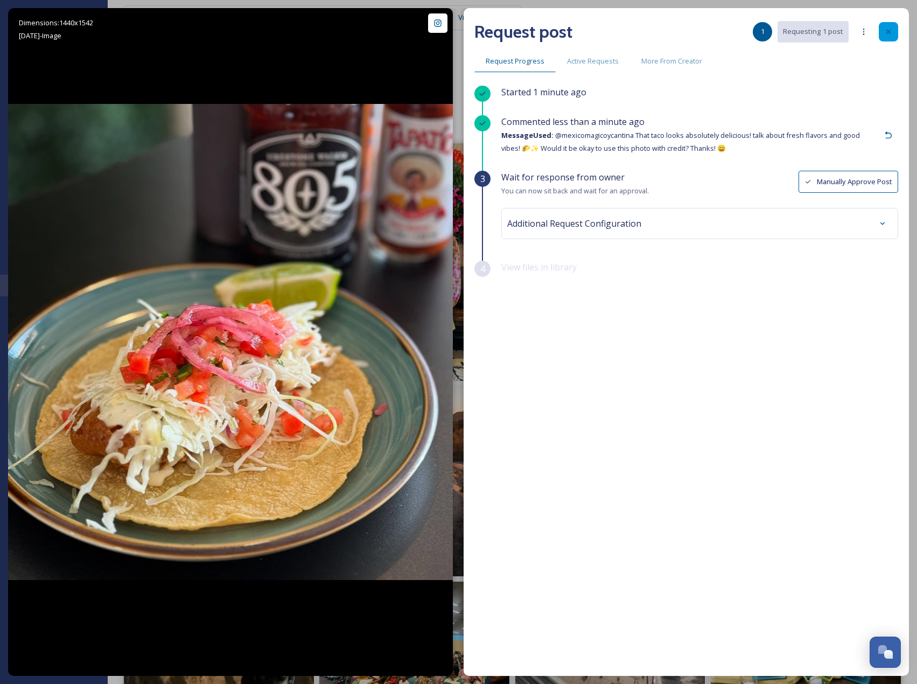
click at [893, 37] on div at bounding box center [888, 31] width 19 height 19
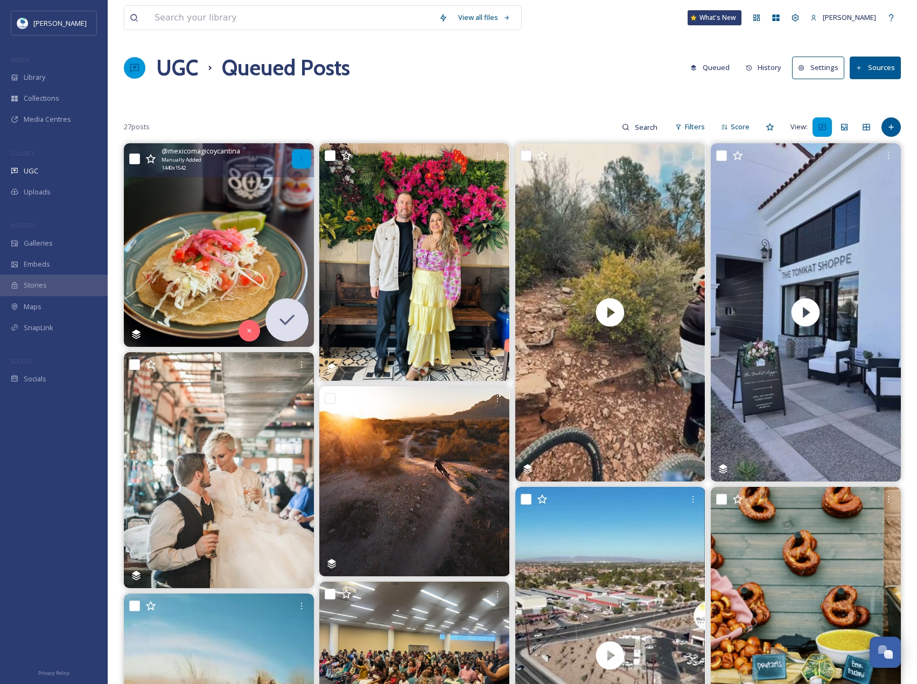
click at [307, 161] on div at bounding box center [301, 158] width 19 height 19
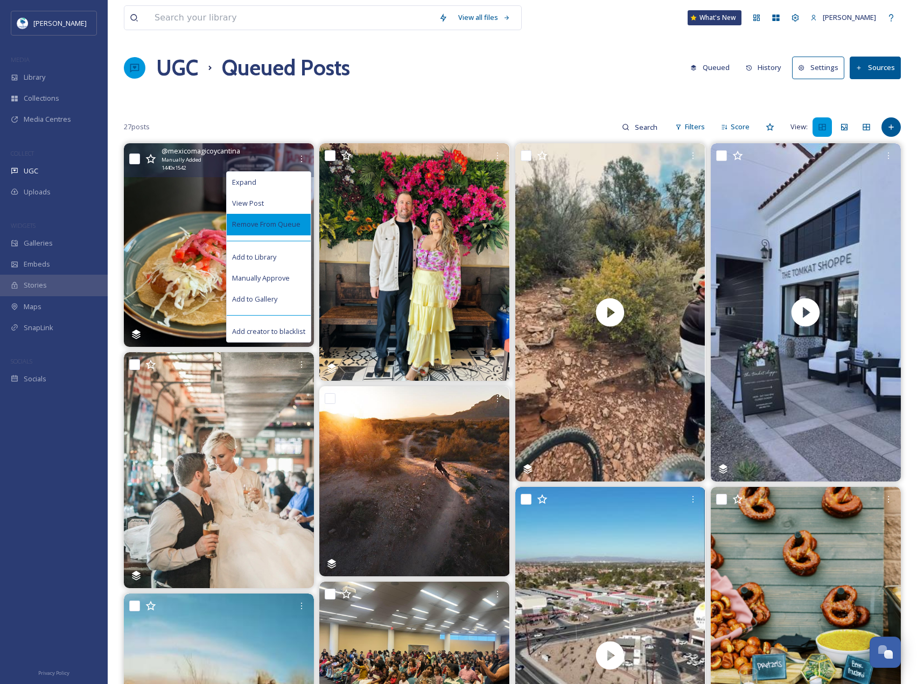
click at [292, 218] on div "Remove From Queue" at bounding box center [269, 224] width 84 height 21
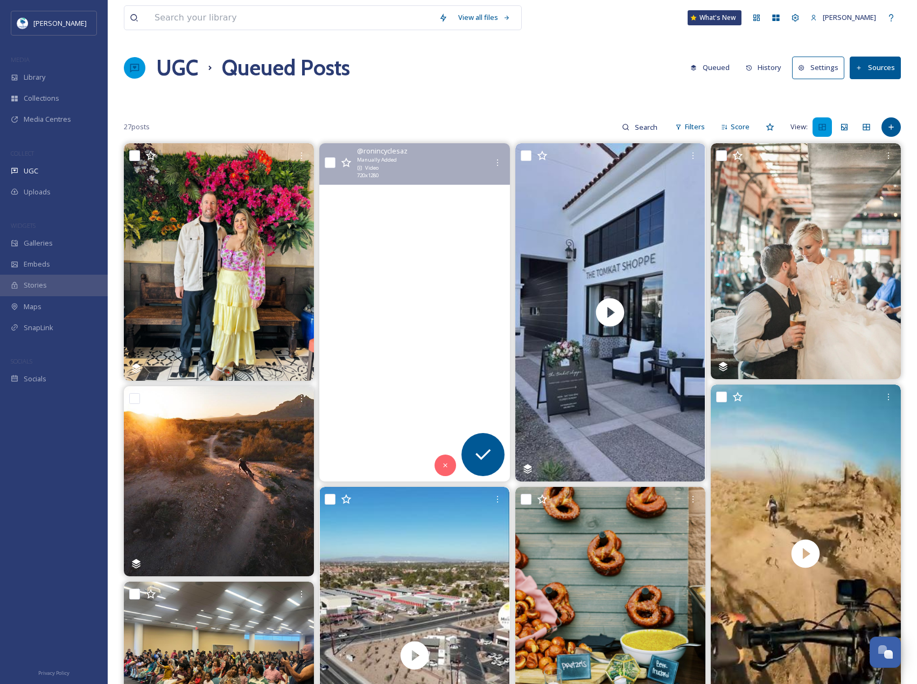
click at [435, 304] on video "Doesn’t get much better than shuttle days with the crew! Tag your riding buddie…" at bounding box center [414, 312] width 190 height 338
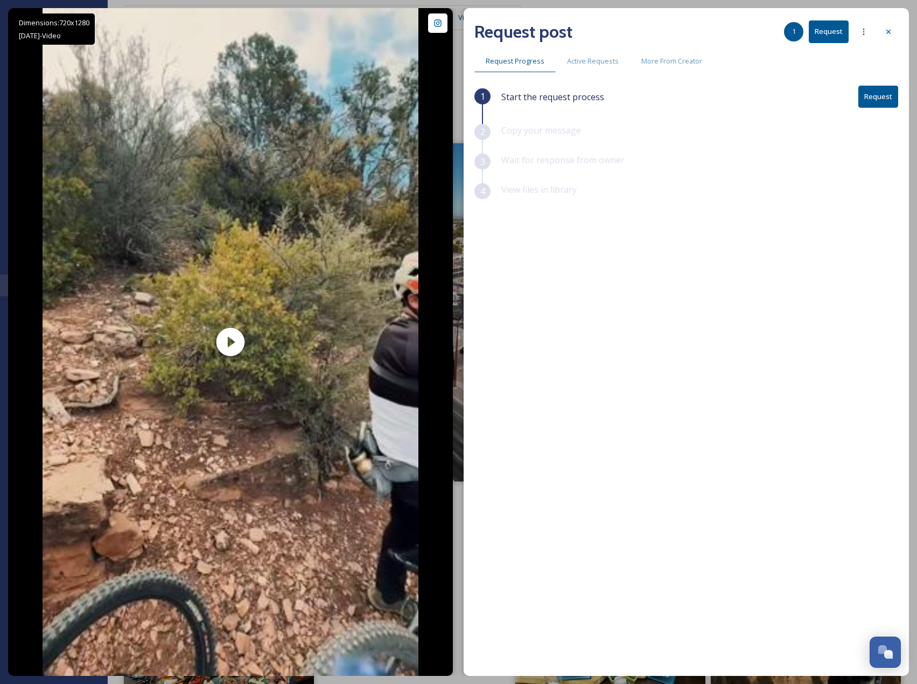
click at [901, 96] on div "Request post 1 Request Request Progress Active Requests More From Creator 1 Sta…" at bounding box center [685, 342] width 445 height 668
click at [894, 96] on button "Request" at bounding box center [878, 97] width 40 height 22
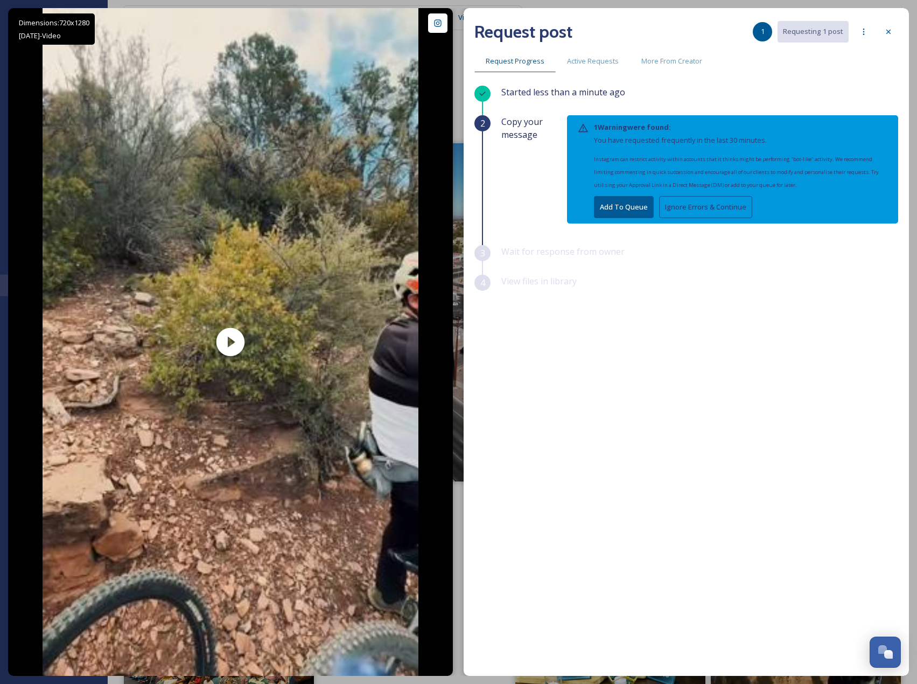
click at [693, 196] on button "Ignore Errors & Continue" at bounding box center [705, 207] width 93 height 22
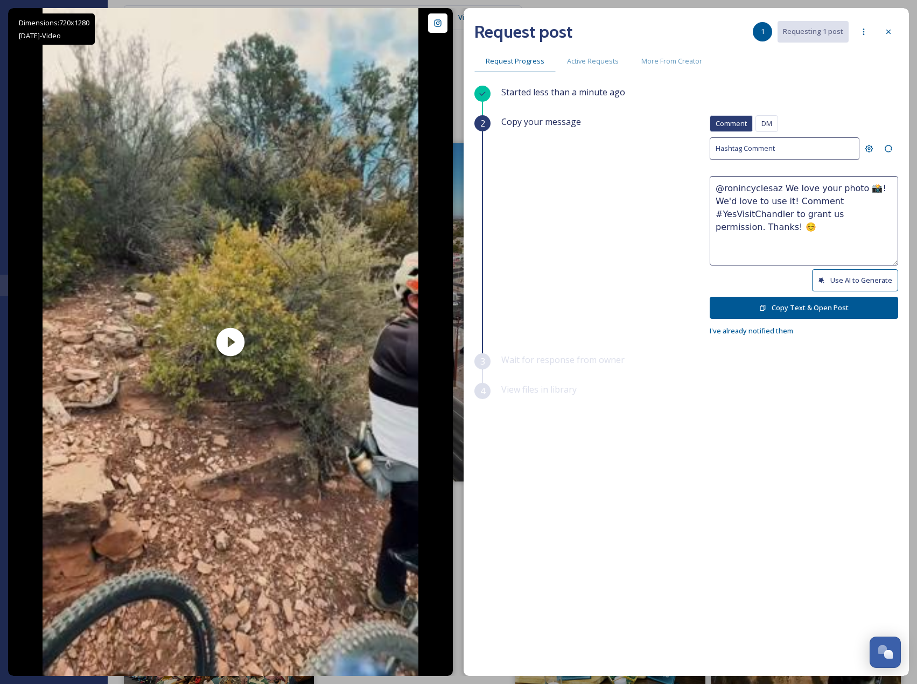
click at [857, 279] on button "Use AI to Generate" at bounding box center [855, 280] width 86 height 22
drag, startPoint x: 845, startPoint y: 202, endPoint x: 893, endPoint y: 249, distance: 67.0
click at [893, 249] on textarea "@ronincyclesaz Hitting the trails and soaking up those adventure vibes! 🚵‍♂️🌵 W…" at bounding box center [803, 220] width 188 height 89
paste textarea "ould it be okay to use this photo with credit?"
type textarea "@ronincyclesaz Hitting the trails and soaking up those adventure vibes! 🚵‍♂️🌵 W…"
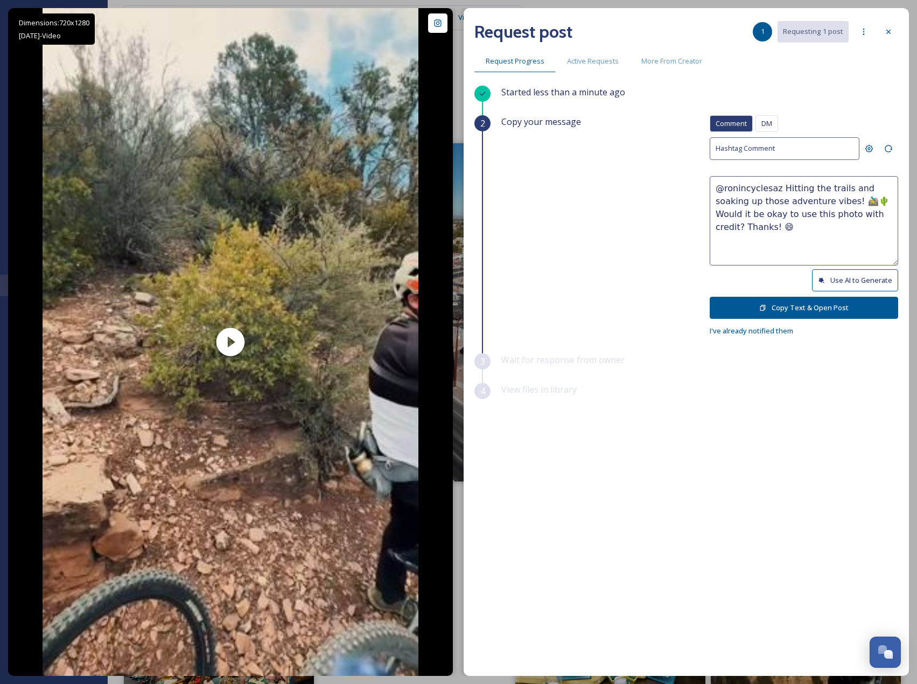
click at [812, 310] on button "Copy Text & Open Post" at bounding box center [803, 308] width 188 height 22
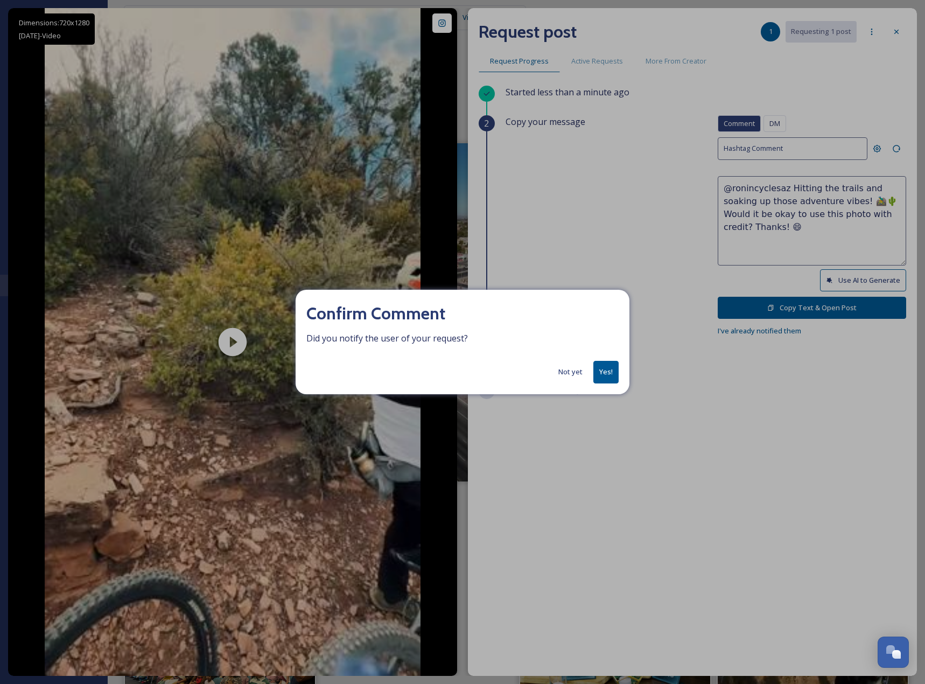
click at [607, 373] on button "Yes!" at bounding box center [605, 372] width 25 height 22
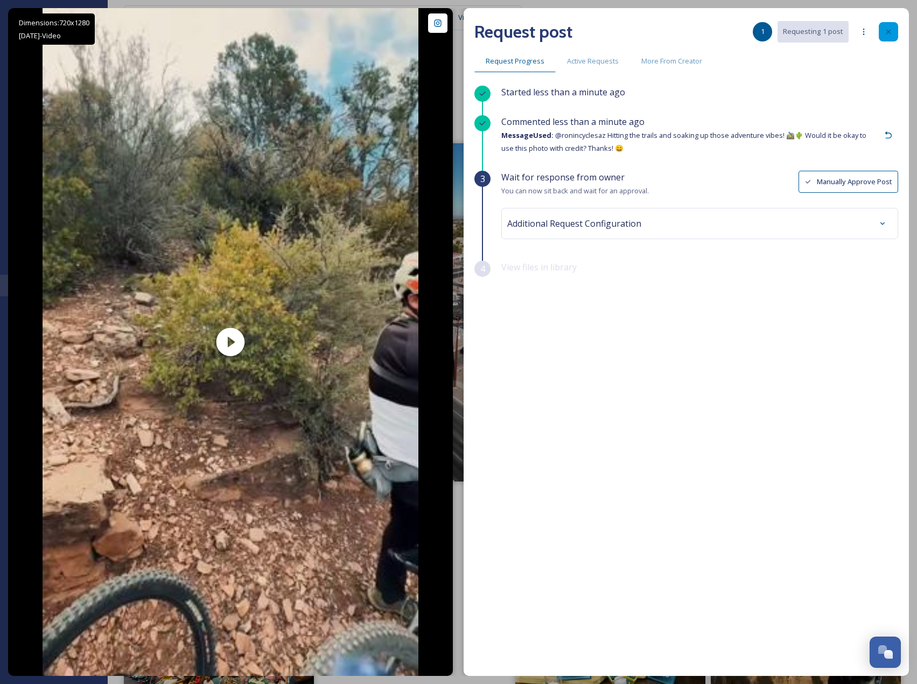
click at [889, 24] on div at bounding box center [888, 31] width 19 height 19
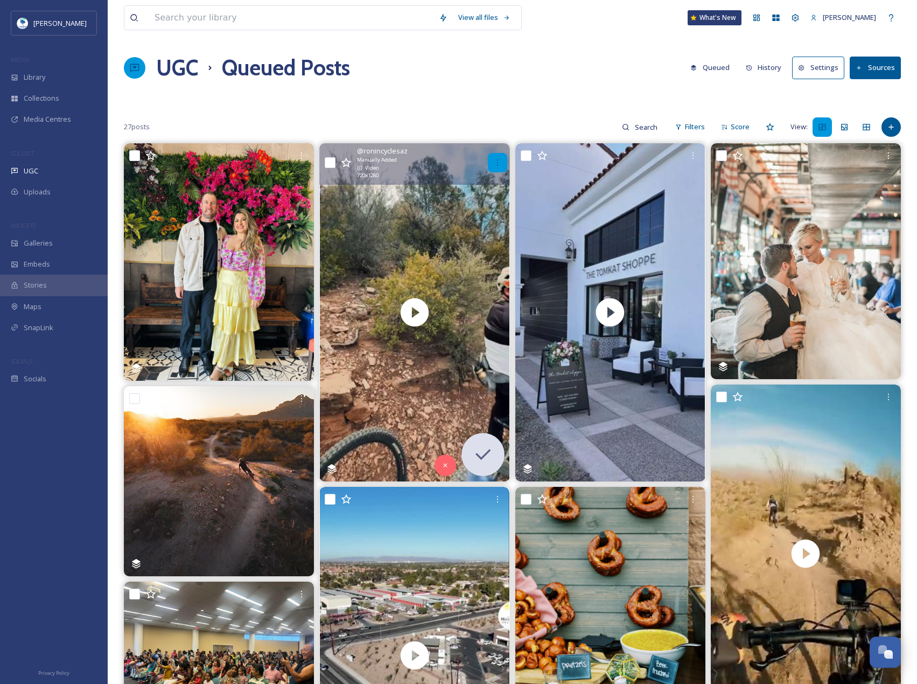
click at [495, 165] on icon at bounding box center [497, 162] width 9 height 9
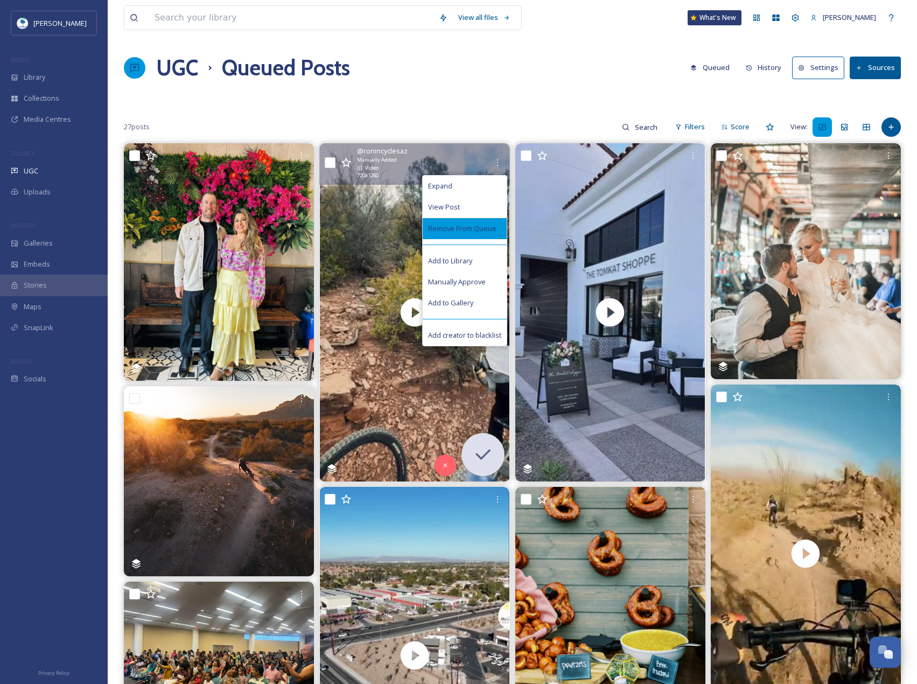
click at [472, 226] on span "Remove From Queue" at bounding box center [462, 228] width 68 height 10
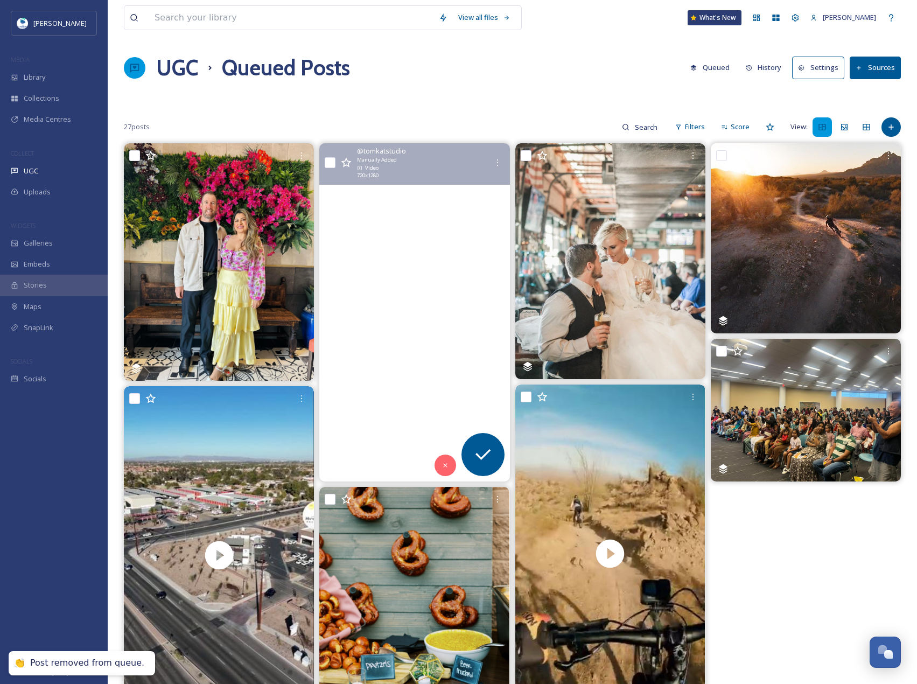
click at [459, 229] on video "The TomKat Shoppe signs are up!! 🖤\a\aA huge thanks to our talented friends at …" at bounding box center [414, 312] width 190 height 338
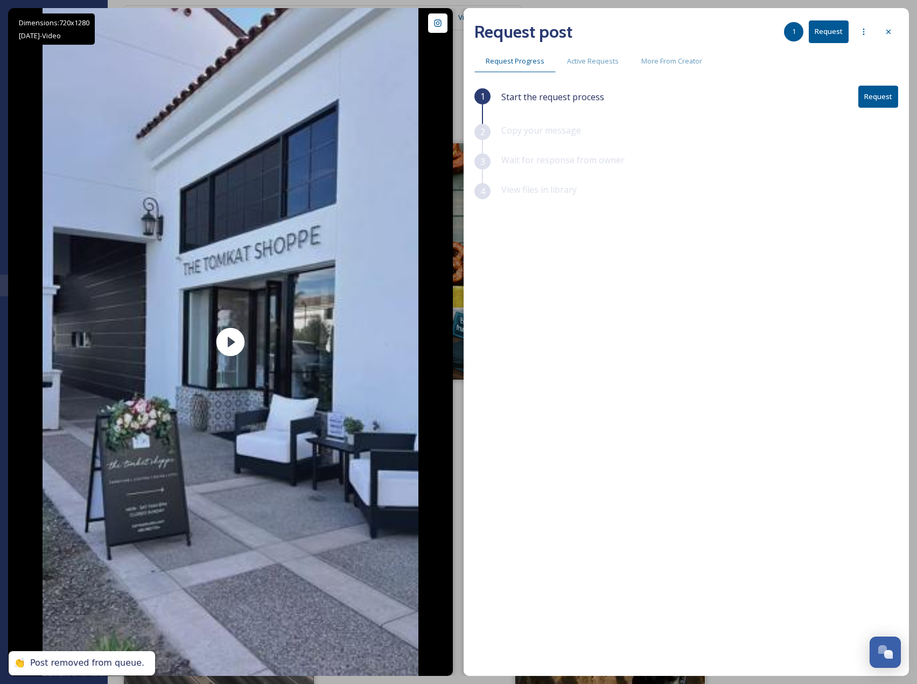
click at [876, 99] on button "Request" at bounding box center [878, 97] width 40 height 22
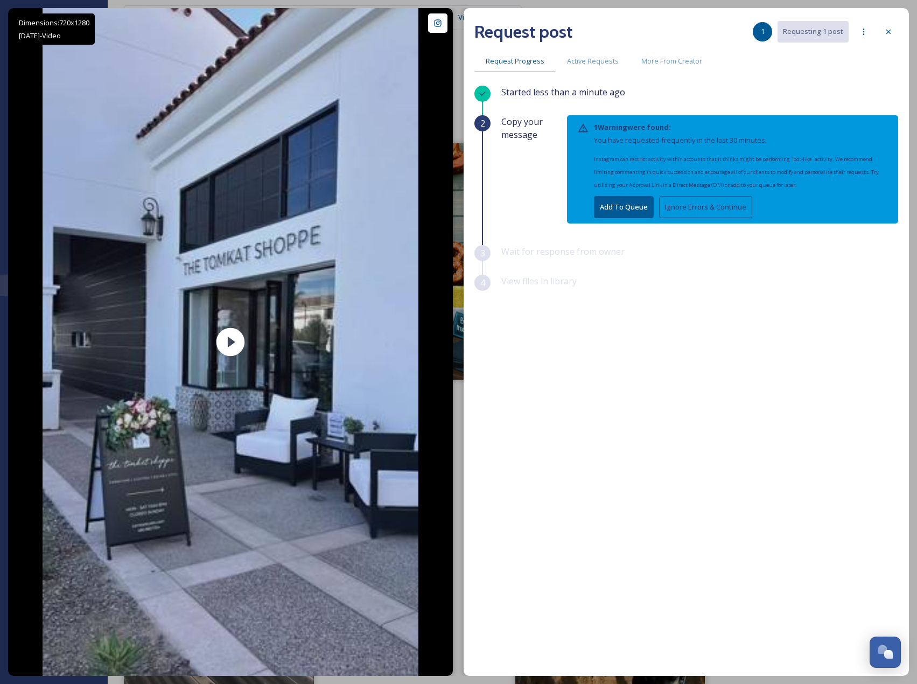
click at [705, 214] on button "Ignore Errors & Continue" at bounding box center [705, 207] width 93 height 22
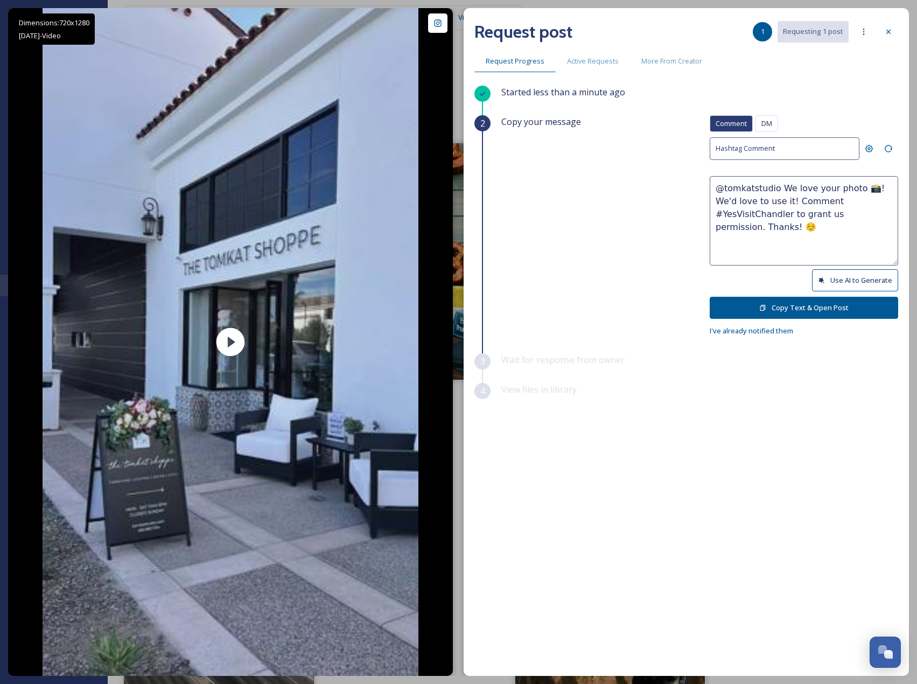
click at [860, 281] on button "Use AI to Generate" at bounding box center [855, 280] width 86 height 22
drag, startPoint x: 749, startPoint y: 213, endPoint x: 906, endPoint y: 230, distance: 157.7
click at [906, 230] on div "Request post 1 Requesting 1 post Request Progress Active Requests More From Cre…" at bounding box center [685, 342] width 445 height 668
paste textarea "ould it be okay to use this photo with credit? Thanks! 😄"
type textarea "@tomkatstudio This spot looks so cozy and inviting! Love the chic vibes at The …"
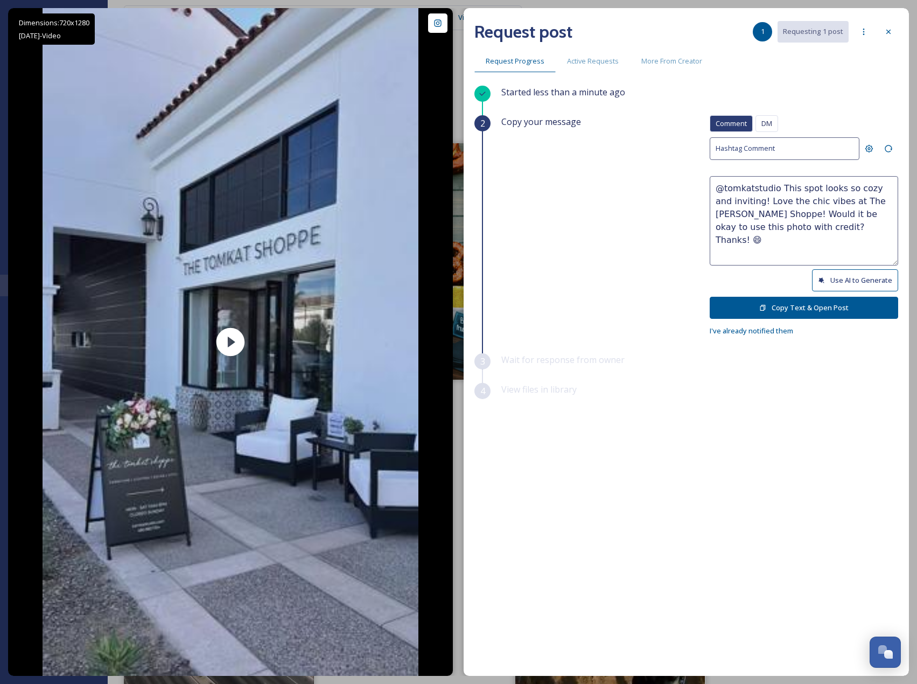
click at [834, 300] on button "Copy Text & Open Post" at bounding box center [803, 308] width 188 height 22
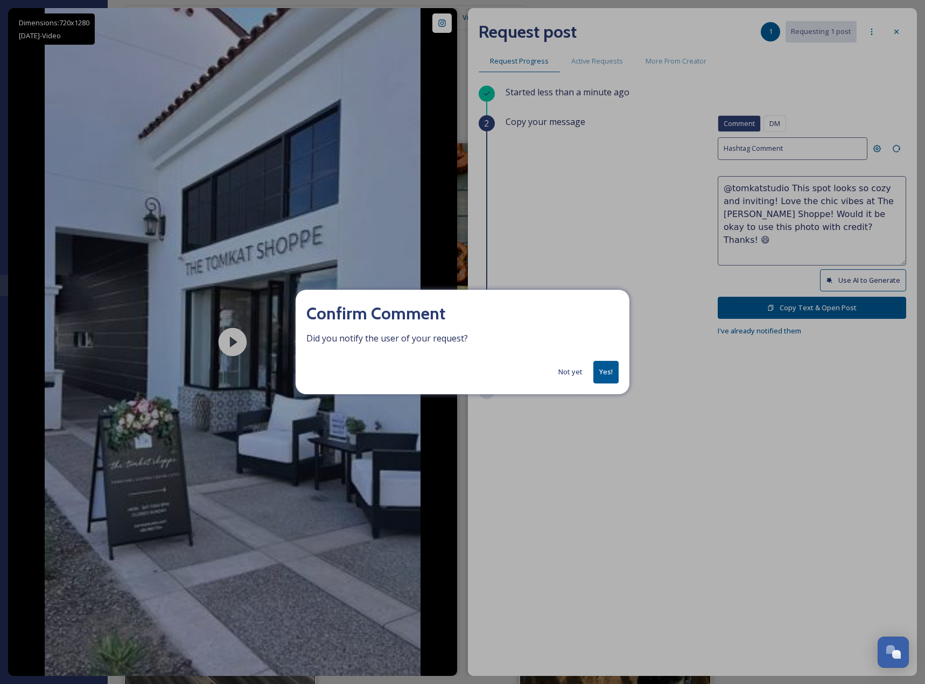
click at [611, 367] on button "Yes!" at bounding box center [605, 372] width 25 height 22
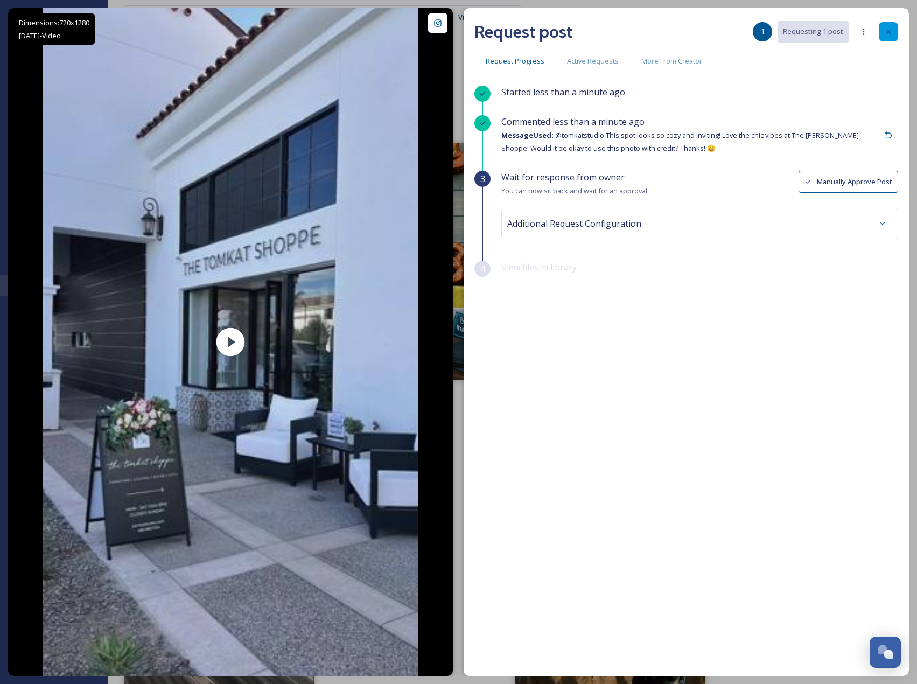
click at [881, 39] on div at bounding box center [888, 31] width 19 height 19
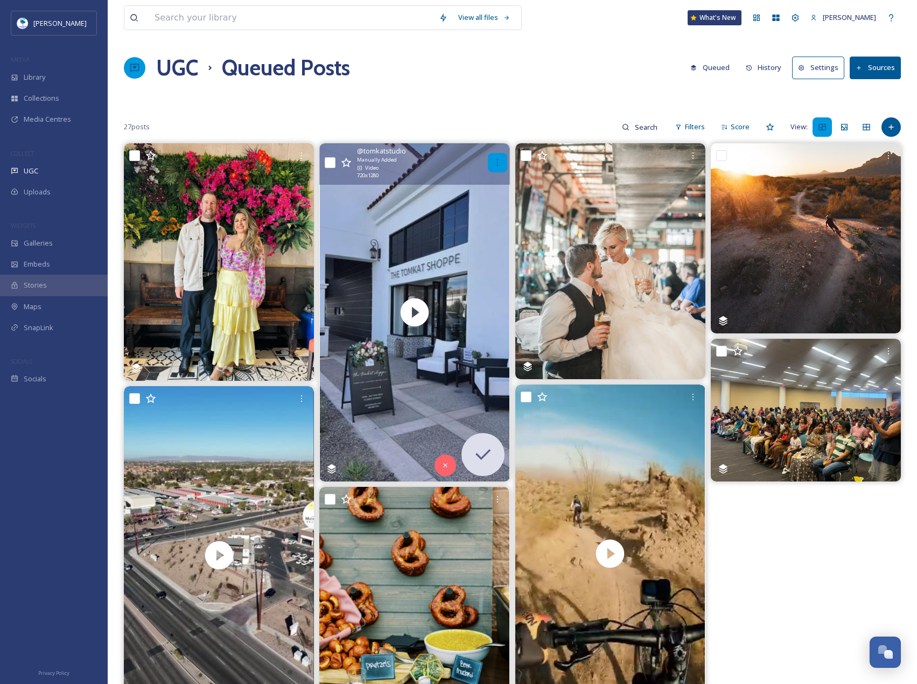
click at [499, 167] on icon at bounding box center [497, 162] width 9 height 9
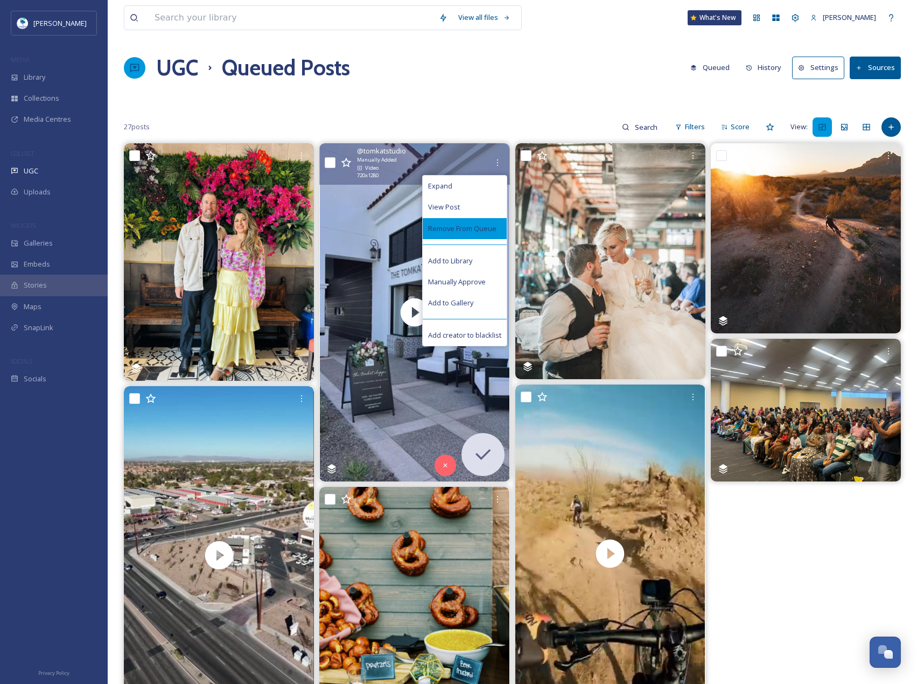
click at [501, 224] on div "Remove From Queue" at bounding box center [465, 228] width 84 height 21
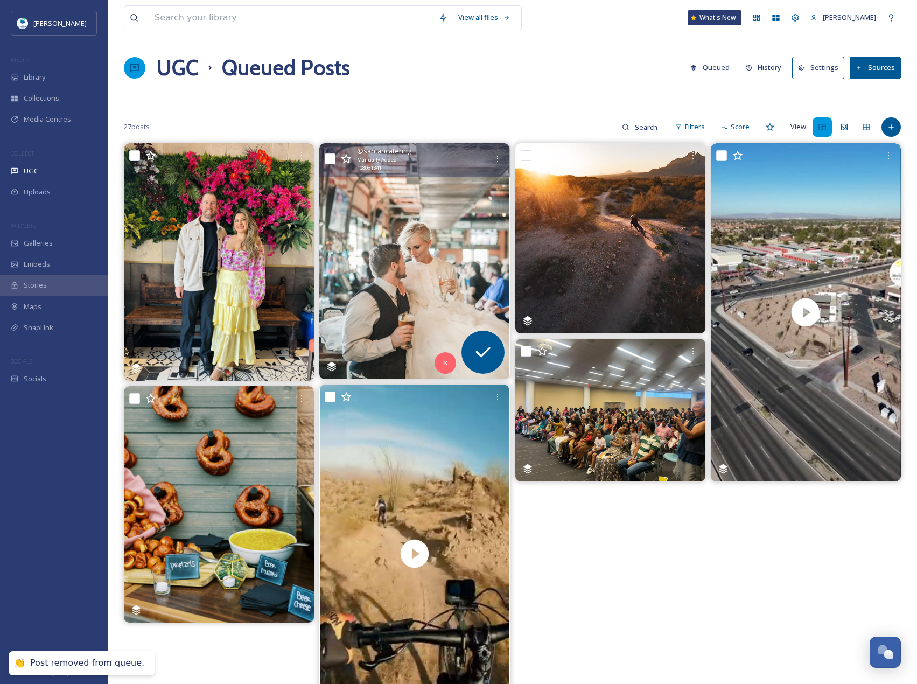
click at [462, 250] on img at bounding box center [414, 261] width 190 height 236
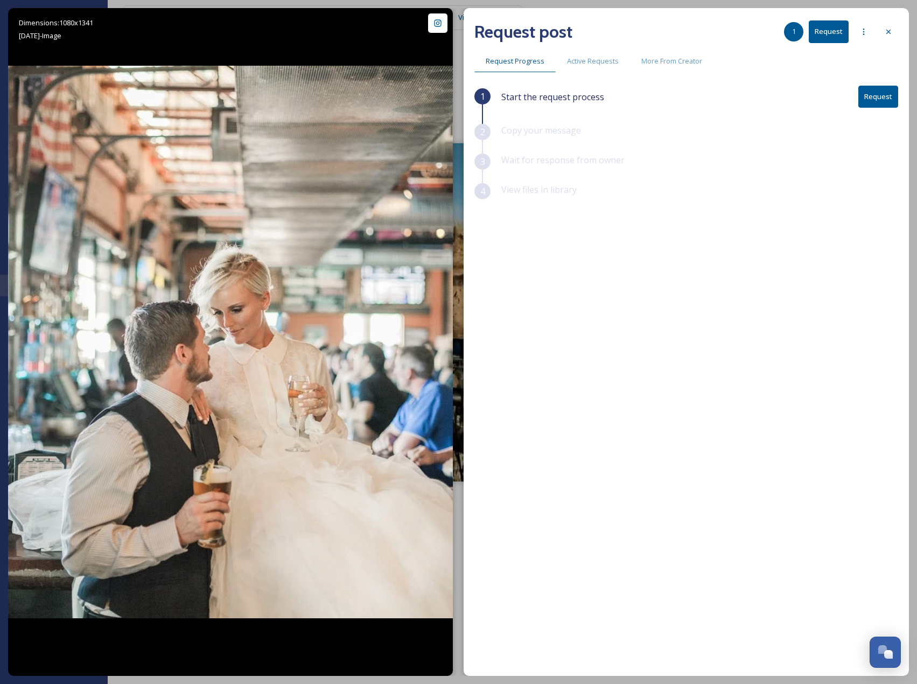
click at [890, 104] on button "Request" at bounding box center [878, 97] width 40 height 22
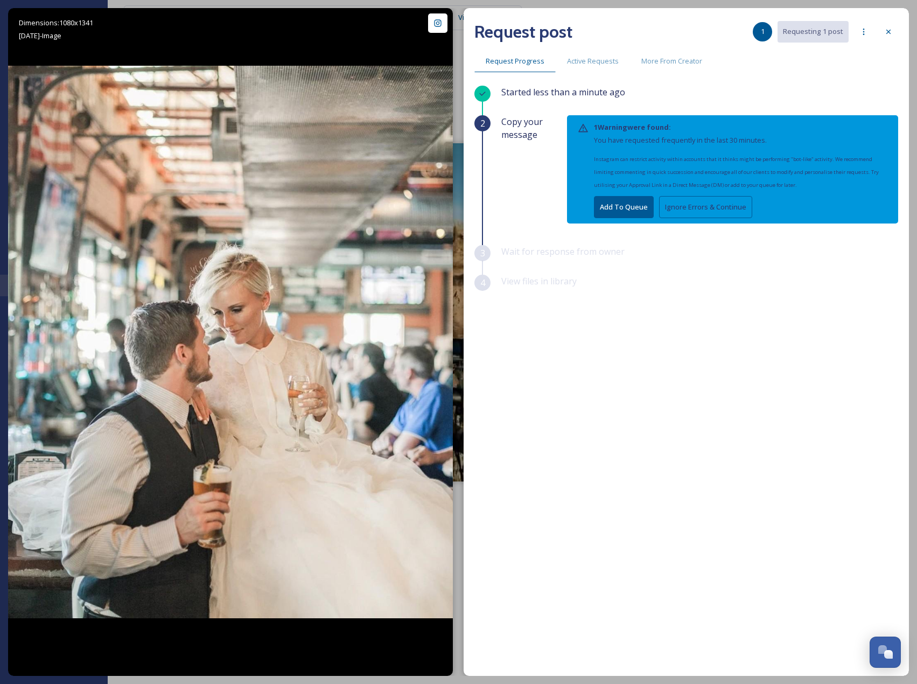
click at [730, 206] on button "Ignore Errors & Continue" at bounding box center [705, 207] width 93 height 22
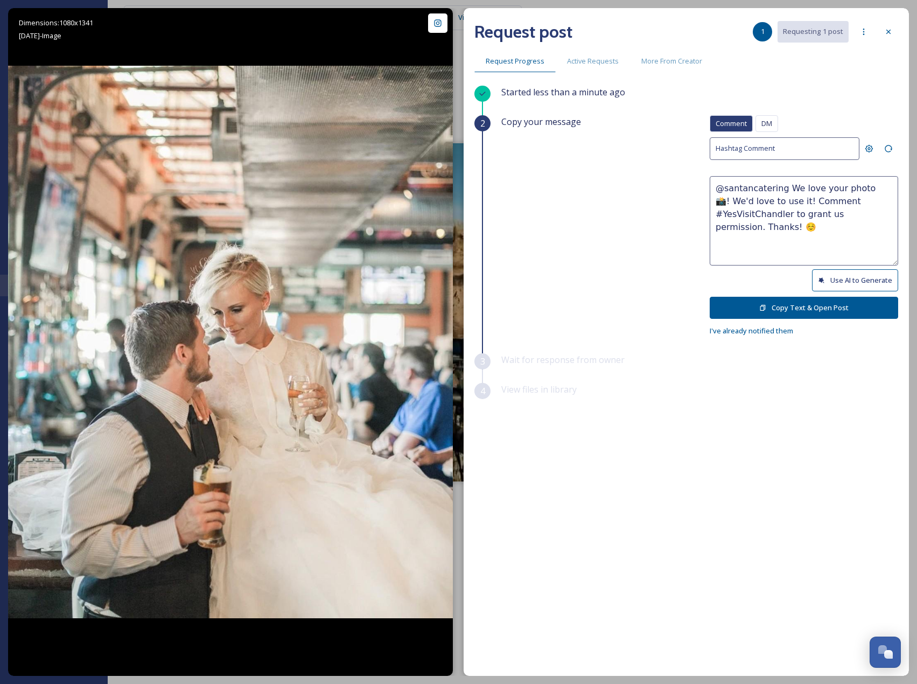
click at [869, 283] on button "Use AI to Generate" at bounding box center [855, 280] width 86 height 22
click at [852, 236] on textarea "@santancatering Cheers to love and laughter! This is the kind of [PERSON_NAME] …" at bounding box center [803, 220] width 188 height 89
drag, startPoint x: 756, startPoint y: 214, endPoint x: 907, endPoint y: 226, distance: 150.6
click at [907, 226] on div "Request post 1 Requesting 1 post Request Progress Active Requests More From Cre…" at bounding box center [685, 342] width 445 height 668
paste textarea "ould it be okay to use this photo with credit?"
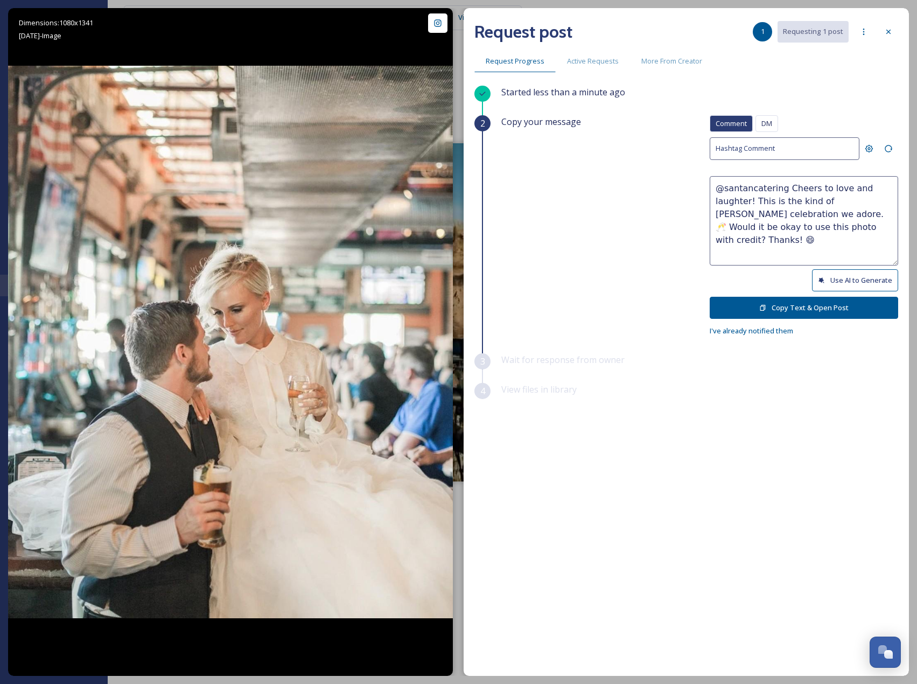
type textarea "@santancatering Cheers to love and laughter! This is the kind of [PERSON_NAME] …"
click at [863, 308] on button "Copy Text & Open Post" at bounding box center [803, 308] width 188 height 22
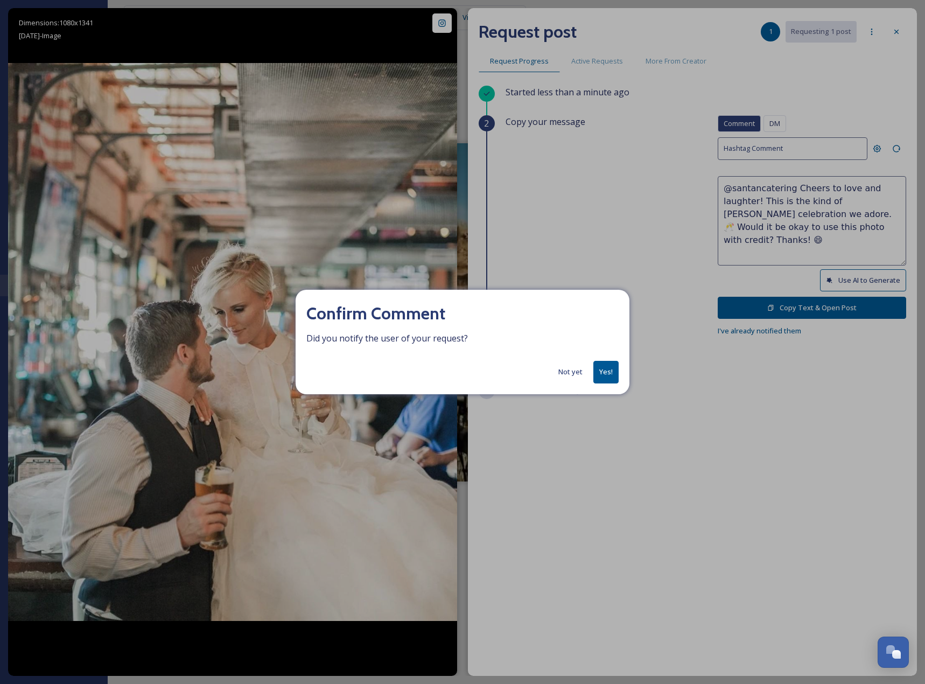
click at [610, 364] on button "Yes!" at bounding box center [605, 372] width 25 height 22
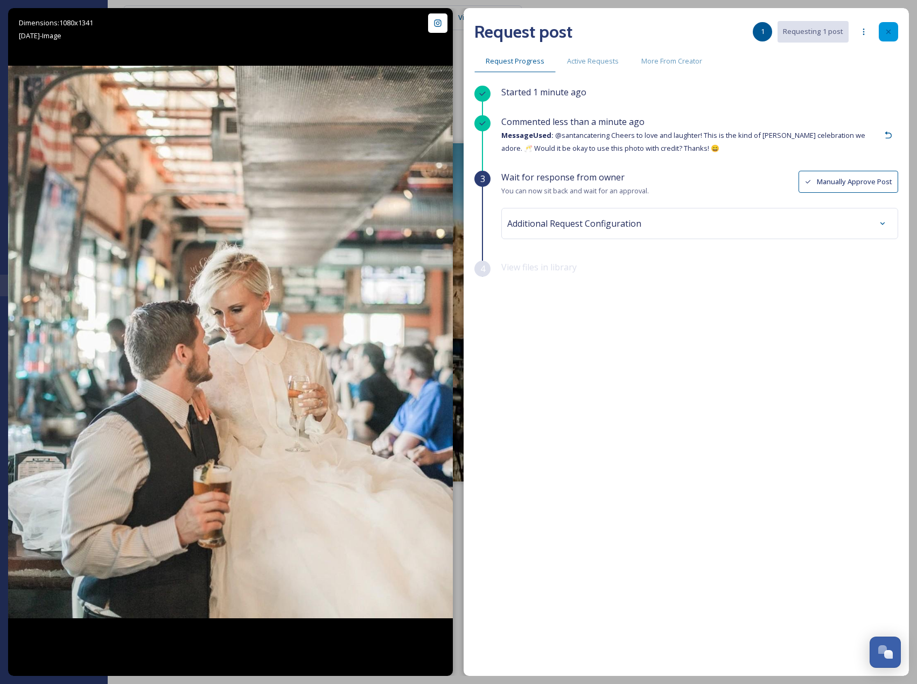
click at [888, 24] on div at bounding box center [888, 31] width 19 height 19
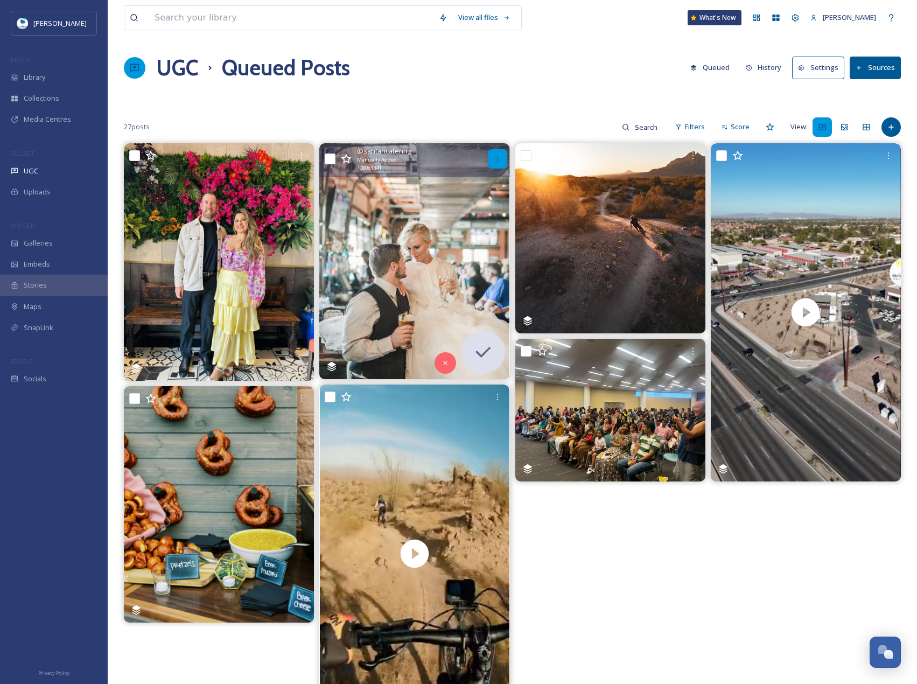
click at [493, 166] on div at bounding box center [497, 158] width 19 height 19
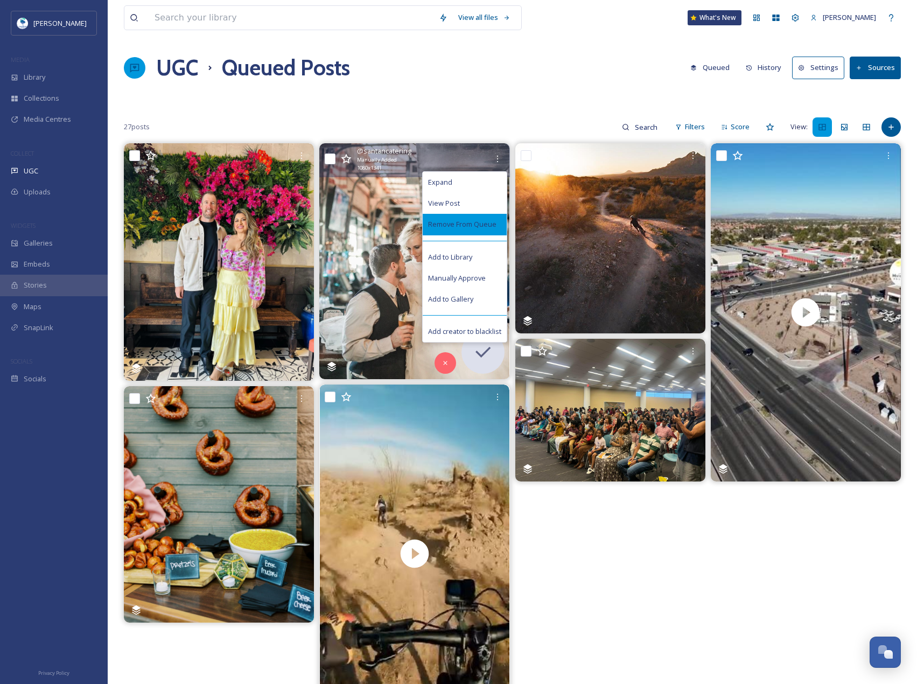
click at [481, 228] on span "Remove From Queue" at bounding box center [462, 224] width 68 height 10
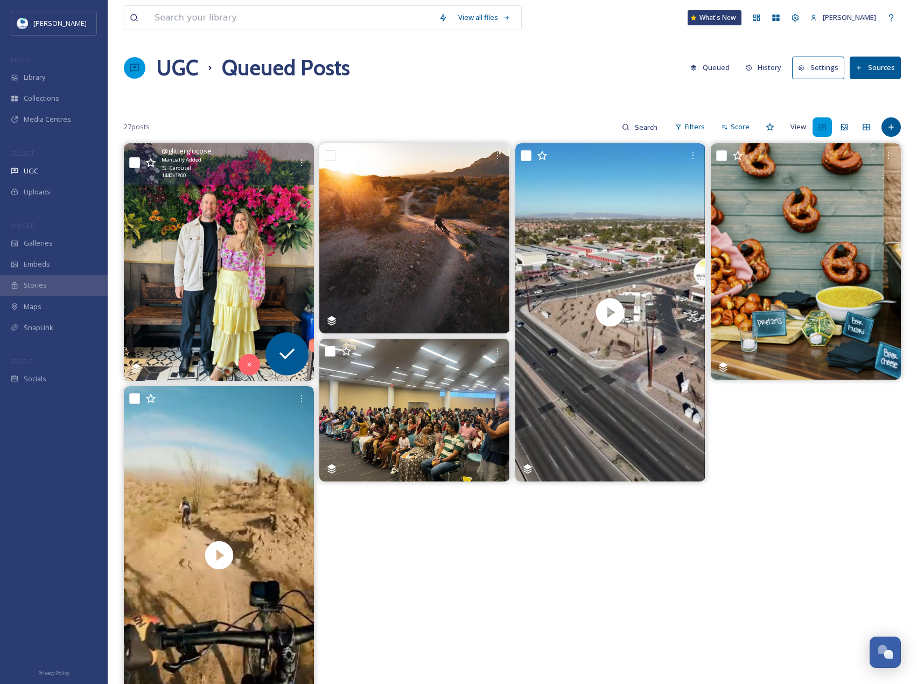
click at [160, 225] on img at bounding box center [219, 261] width 190 height 237
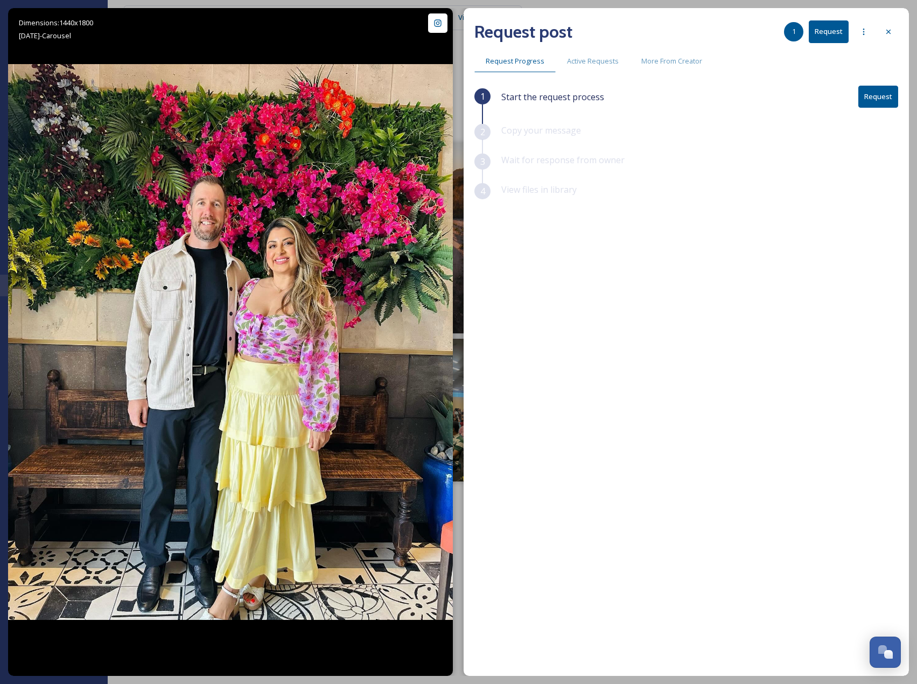
click at [898, 107] on div "Request post 1 Request Request Progress Active Requests More From Creator 1 Sta…" at bounding box center [685, 342] width 445 height 668
click at [893, 102] on button "Request" at bounding box center [878, 97] width 40 height 22
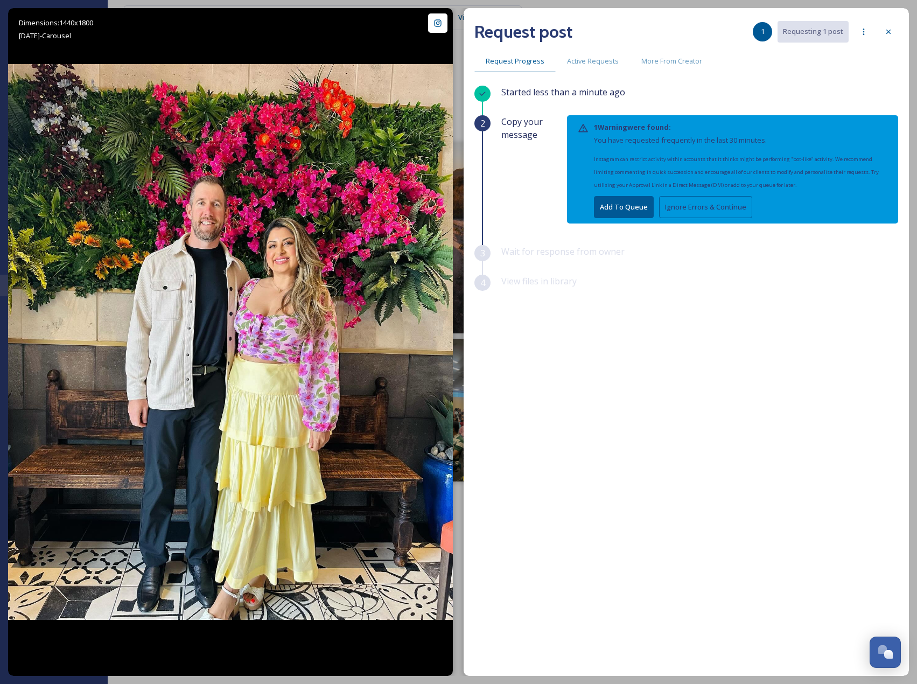
click at [703, 209] on button "Ignore Errors & Continue" at bounding box center [705, 207] width 93 height 22
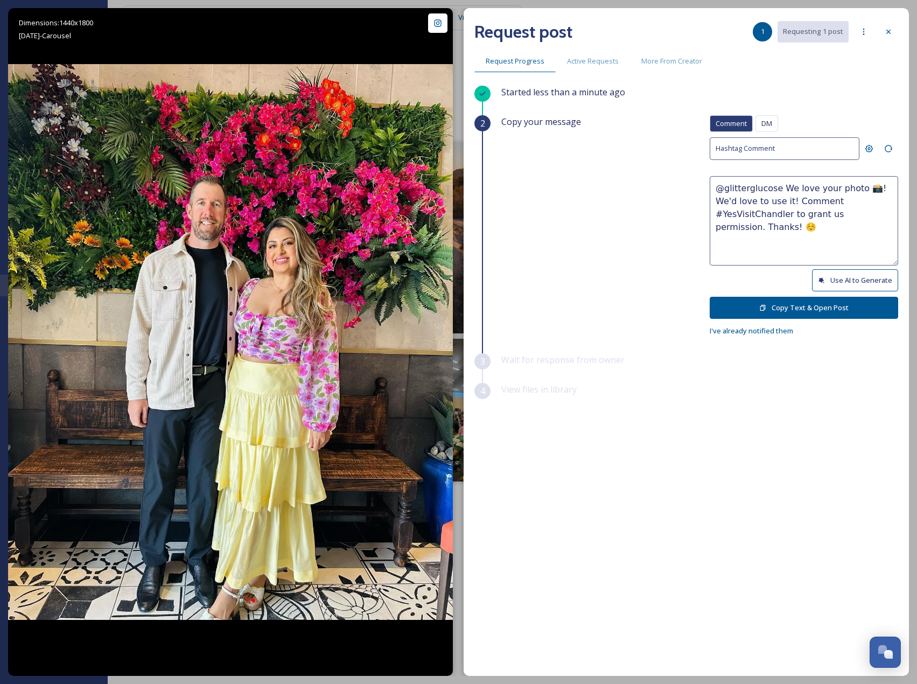
click at [858, 286] on button "Use AI to Generate" at bounding box center [855, 280] width 86 height 22
drag, startPoint x: 808, startPoint y: 203, endPoint x: 879, endPoint y: 245, distance: 82.1
click at [879, 245] on textarea "@glitterglucose This photo is blooming with style and smiles! 🌸✨ We love this r…" at bounding box center [803, 220] width 188 height 89
paste textarea "ould it be okay to use this photo with credit? Thanks! 😄"
type textarea "@glitterglucose This photo is blooming with style and smiles! 🌸✨ Would it be ok…"
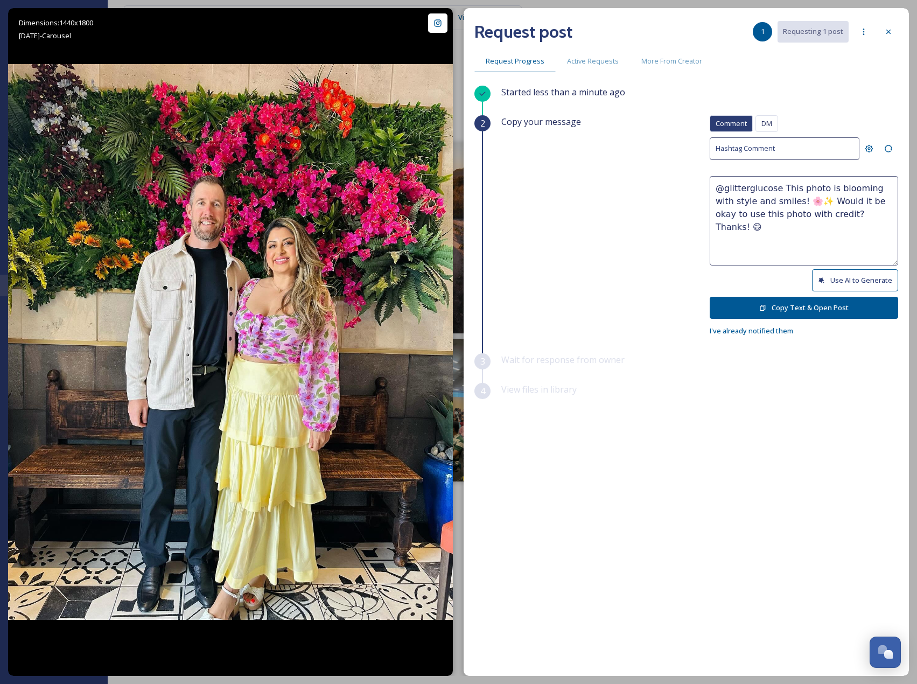
click at [849, 300] on button "Copy Text & Open Post" at bounding box center [803, 308] width 188 height 22
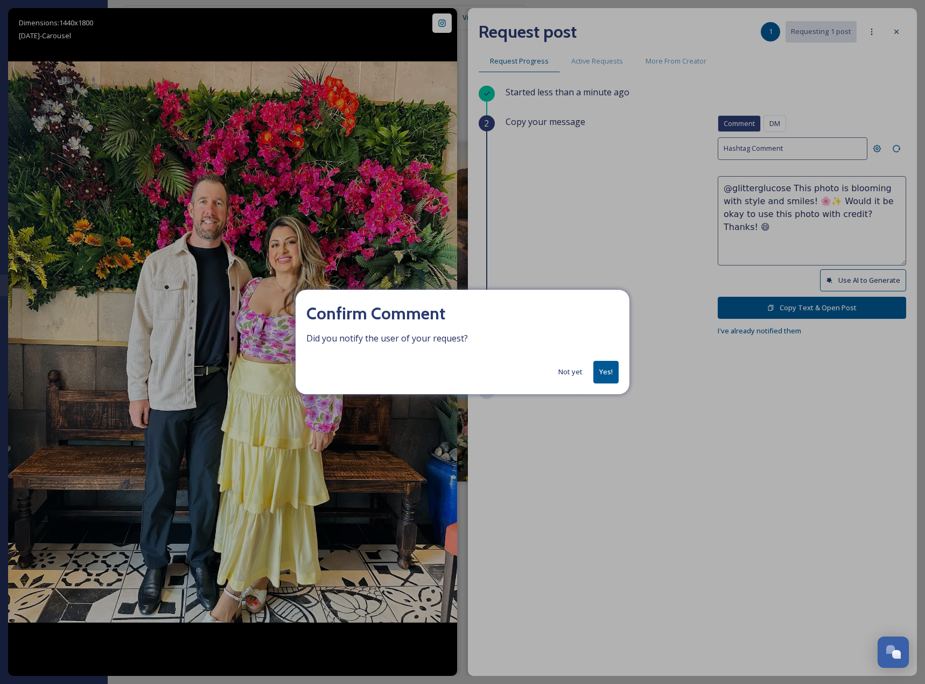
click at [608, 377] on button "Yes!" at bounding box center [605, 372] width 25 height 22
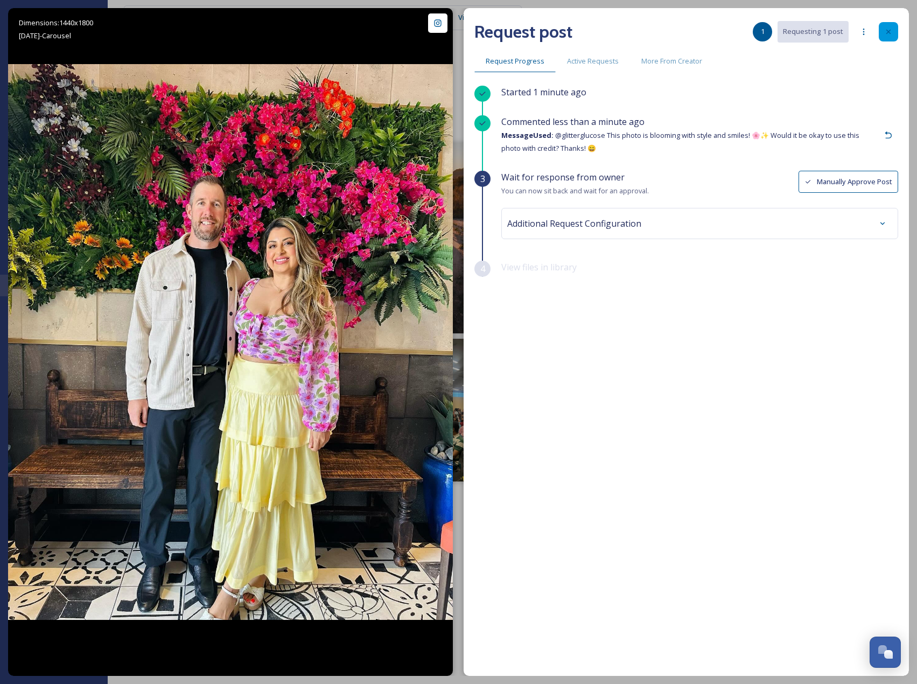
click at [888, 40] on div at bounding box center [888, 31] width 19 height 19
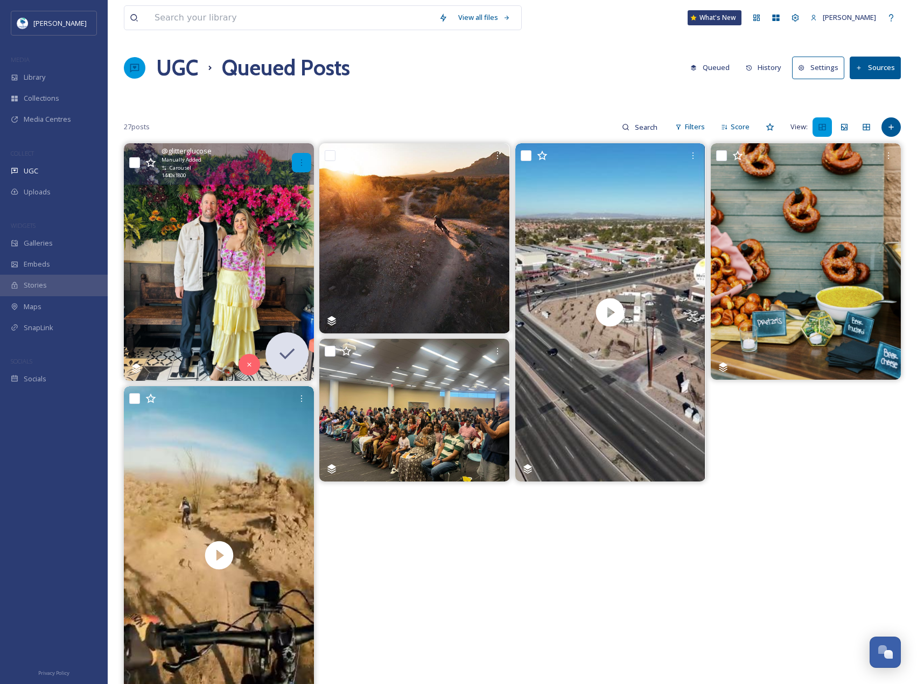
click at [302, 163] on icon at bounding box center [301, 162] width 9 height 9
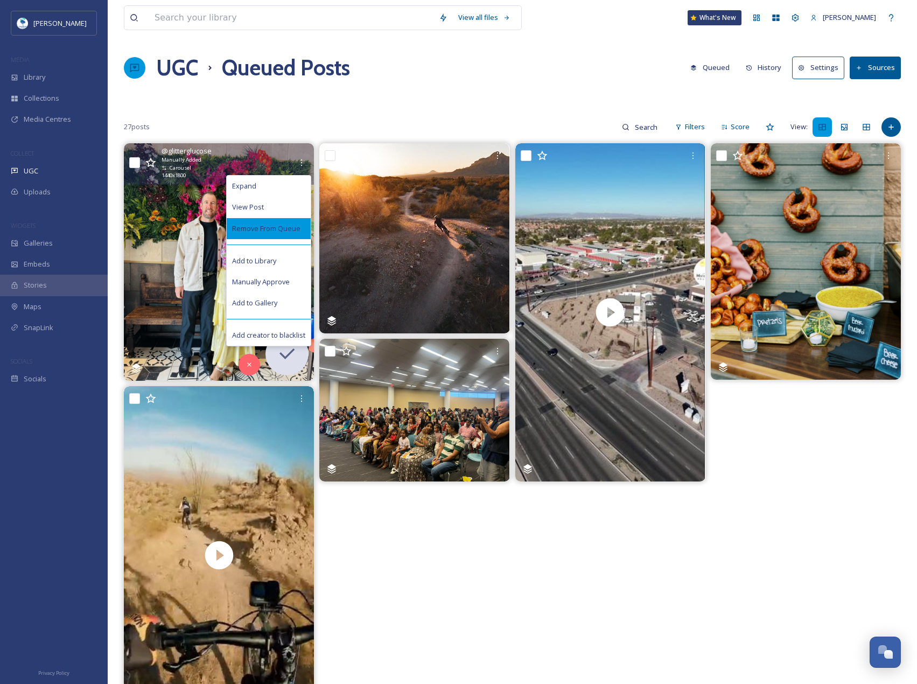
click at [282, 222] on div "Remove From Queue" at bounding box center [269, 228] width 84 height 21
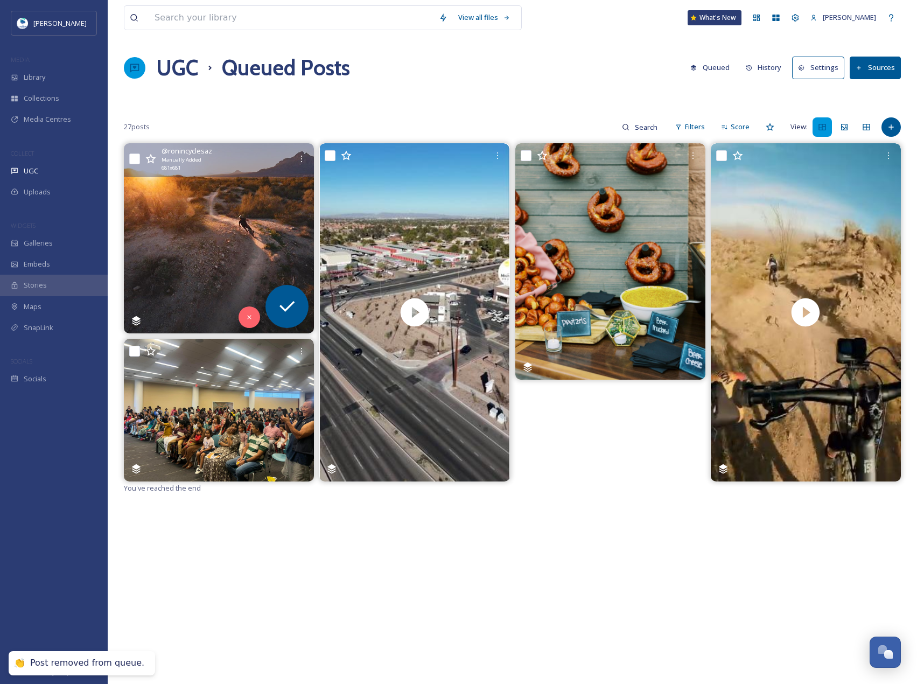
click at [241, 221] on img at bounding box center [219, 238] width 190 height 190
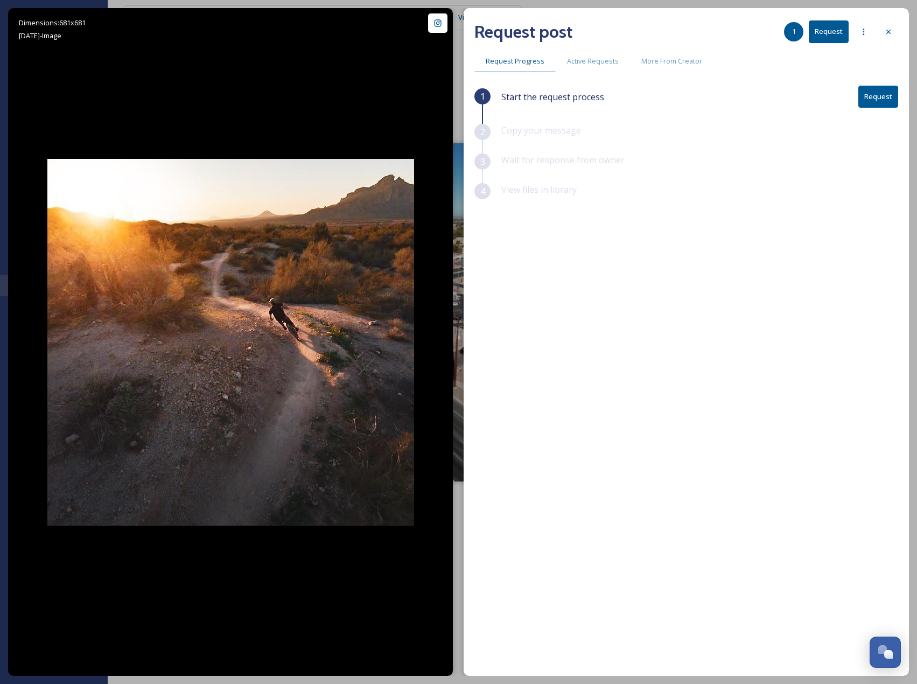
click at [822, 38] on button "Request" at bounding box center [829, 31] width 40 height 22
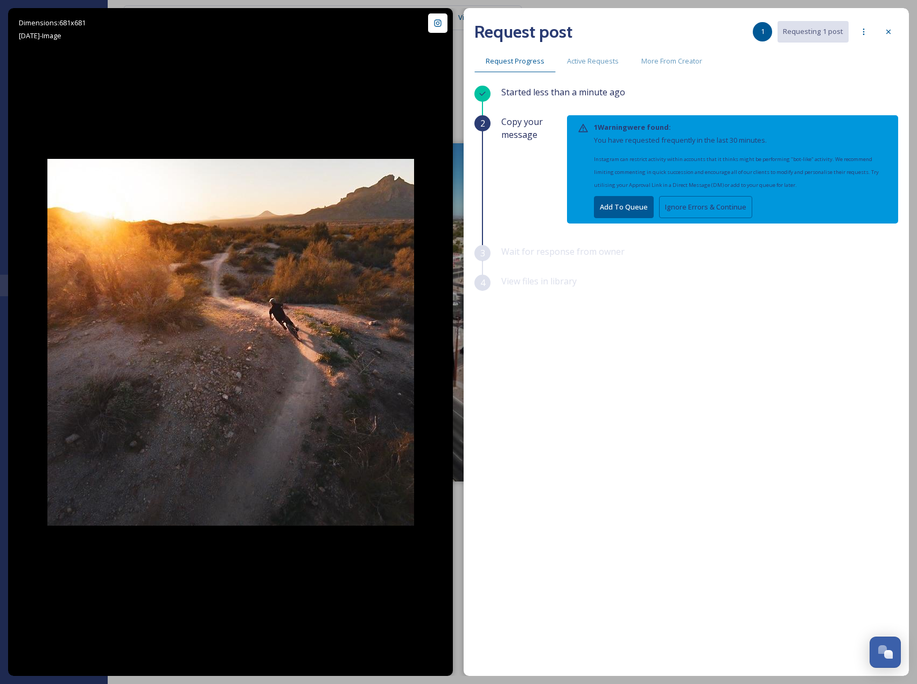
click at [714, 207] on button "Ignore Errors & Continue" at bounding box center [705, 207] width 93 height 22
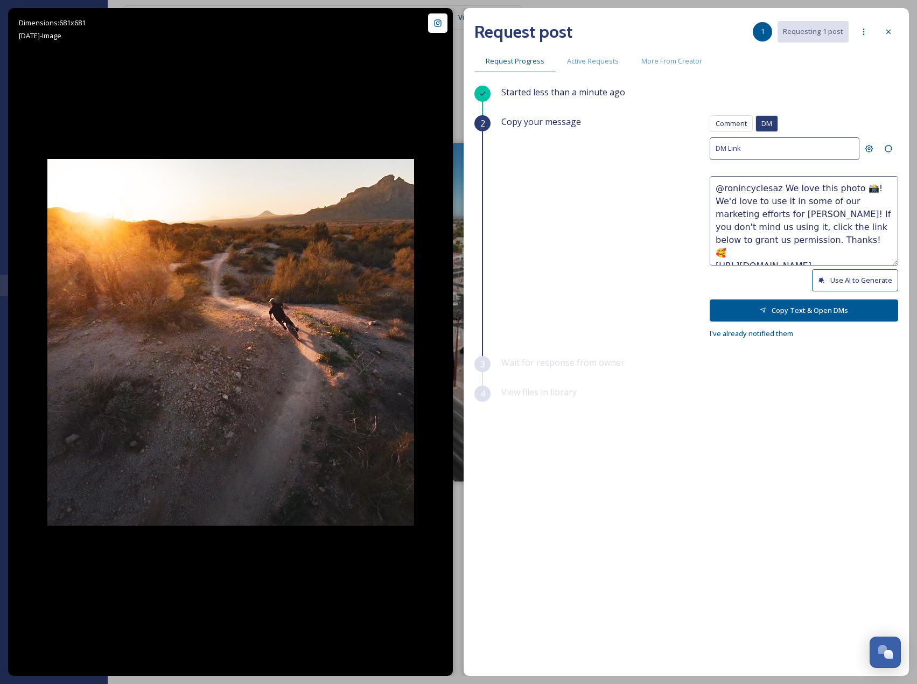
click at [826, 273] on button "Use AI to Generate" at bounding box center [855, 280] width 86 height 22
drag, startPoint x: 795, startPoint y: 213, endPoint x: 915, endPoint y: 261, distance: 129.3
click at [915, 261] on div "Dimensions: 681 x 681 [DATE] - Image @ ronincyclesaz Posted [DATE] View Post Wh…" at bounding box center [458, 342] width 917 height 684
click at [866, 285] on button "Use AI to Generate" at bounding box center [855, 280] width 86 height 22
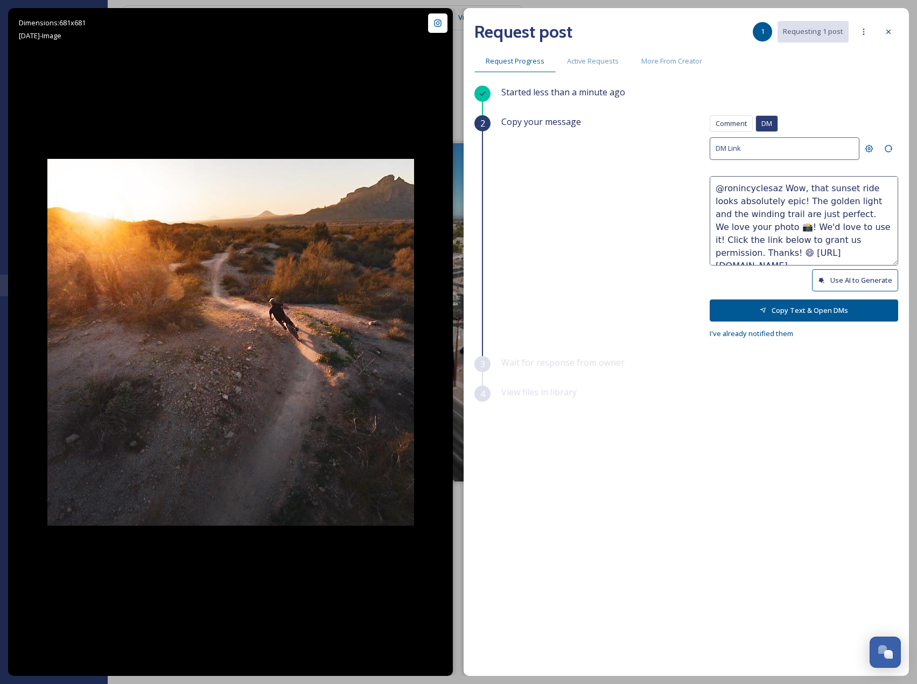
drag, startPoint x: 755, startPoint y: 224, endPoint x: 896, endPoint y: 267, distance: 147.3
click at [896, 267] on div "Comment DM Comment DM DM Link @ronincyclesaz Wow, that sunset ride looks absolu…" at bounding box center [803, 227] width 188 height 224
paste textarea "Would it be okay to use this photo with credit? Thanks! 😄"
type textarea "@ronincyclesaz Wow, that sunset ride looks absolutely epic! The golden light an…"
click at [829, 304] on button "Copy Text & Open DMs" at bounding box center [803, 310] width 188 height 22
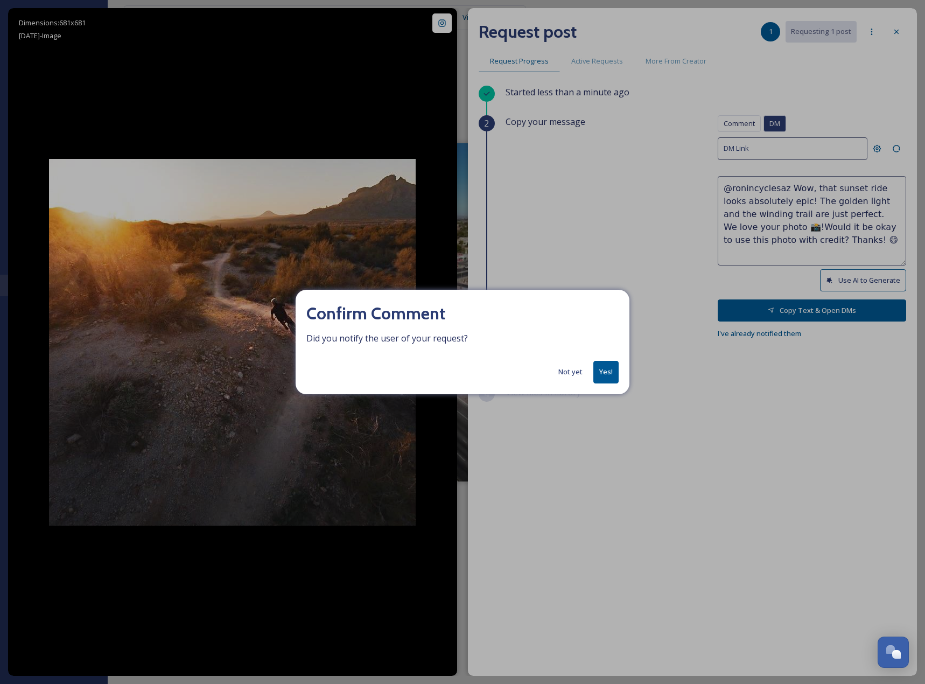
click at [594, 370] on button "Yes!" at bounding box center [605, 372] width 25 height 22
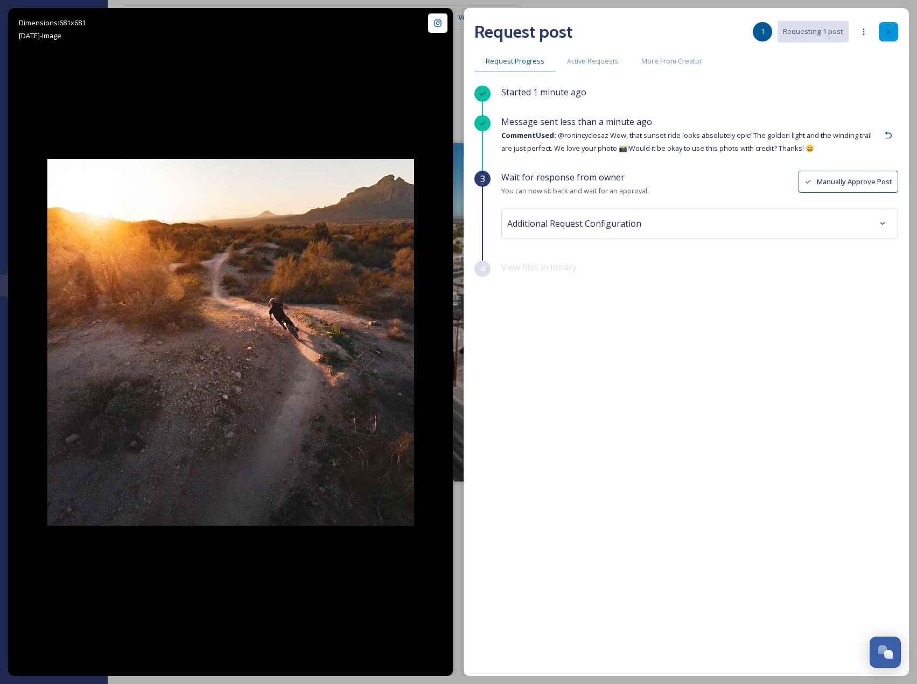
click at [891, 27] on div at bounding box center [888, 31] width 19 height 19
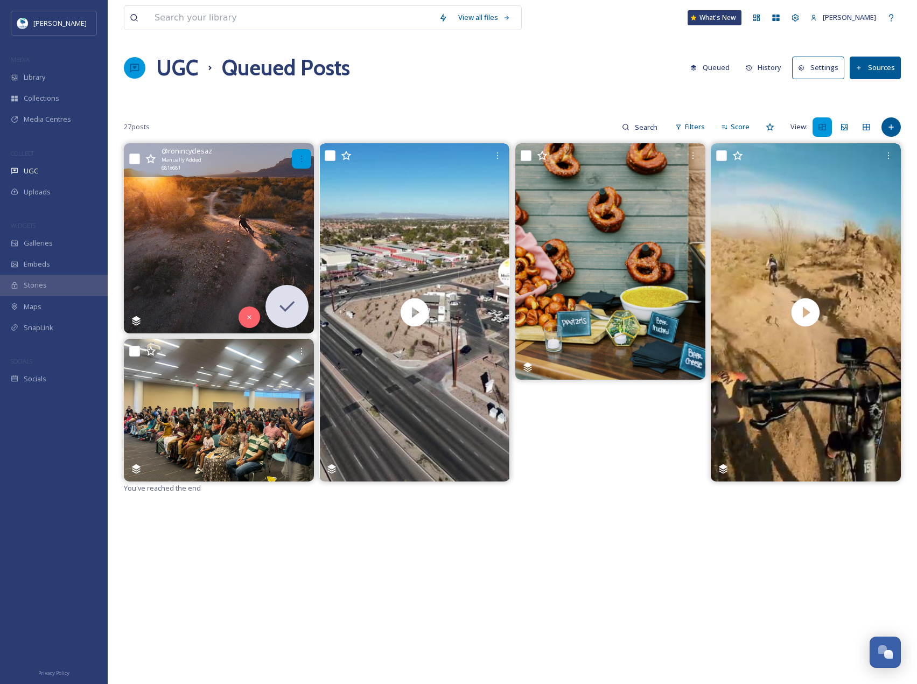
click at [303, 160] on icon at bounding box center [301, 158] width 9 height 9
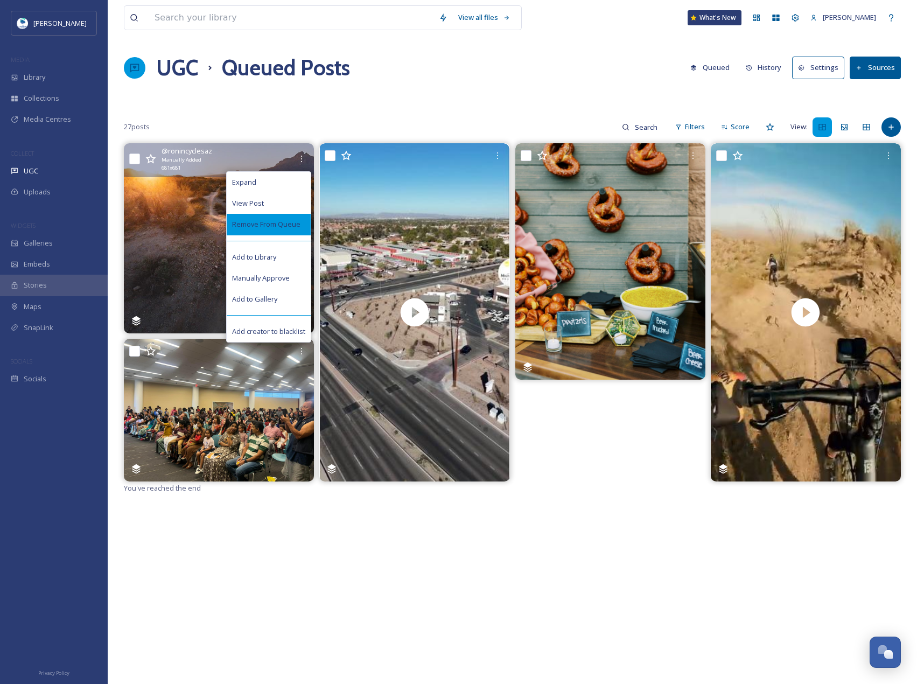
click at [279, 230] on div "Remove From Queue" at bounding box center [269, 224] width 84 height 21
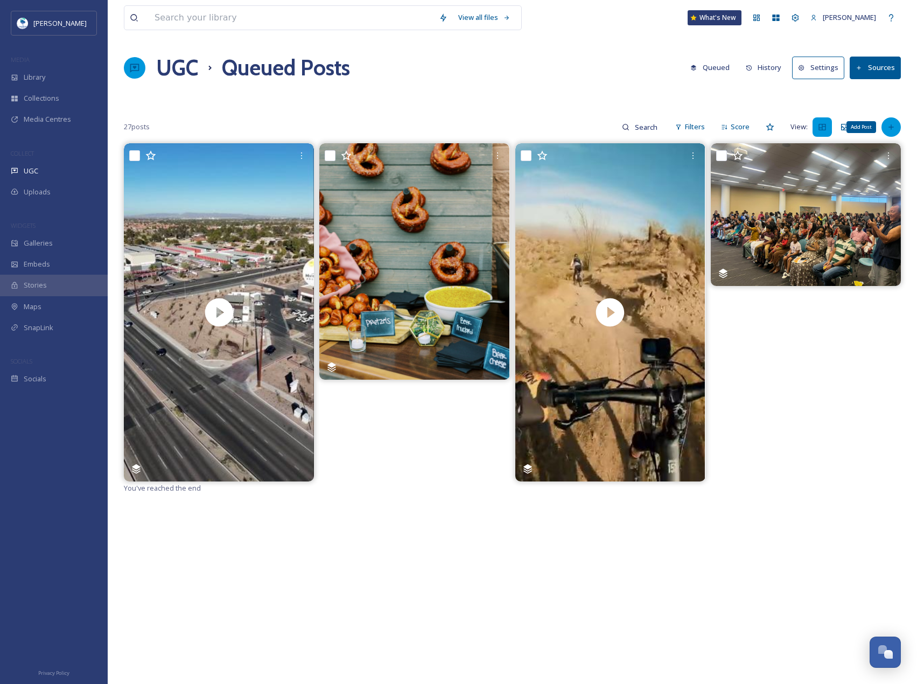
click at [895, 127] on icon at bounding box center [891, 127] width 9 height 9
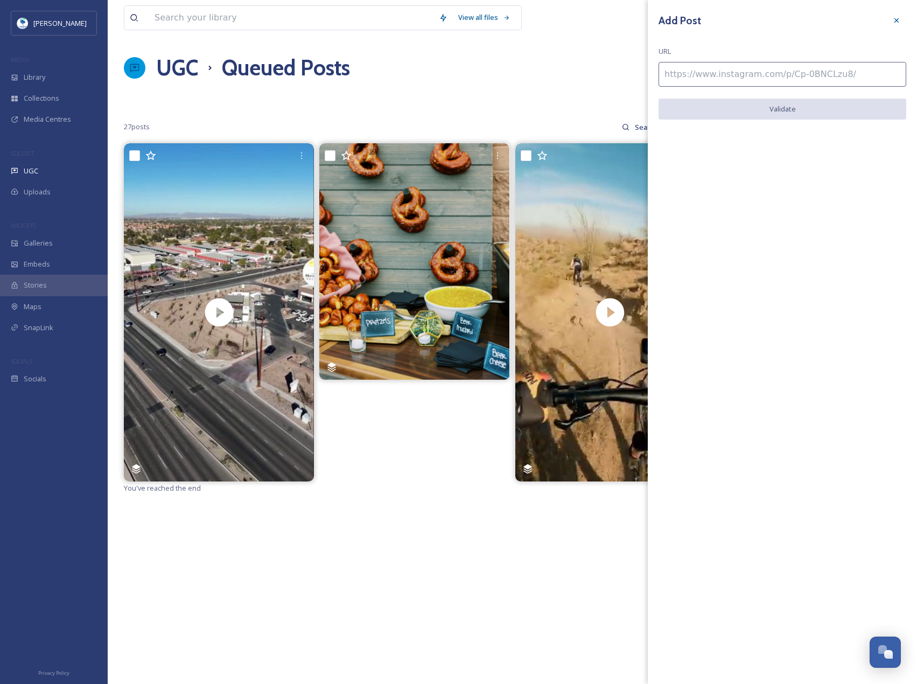
click at [815, 80] on input at bounding box center [782, 74] width 248 height 25
paste input "[URL][DOMAIN_NAME]"
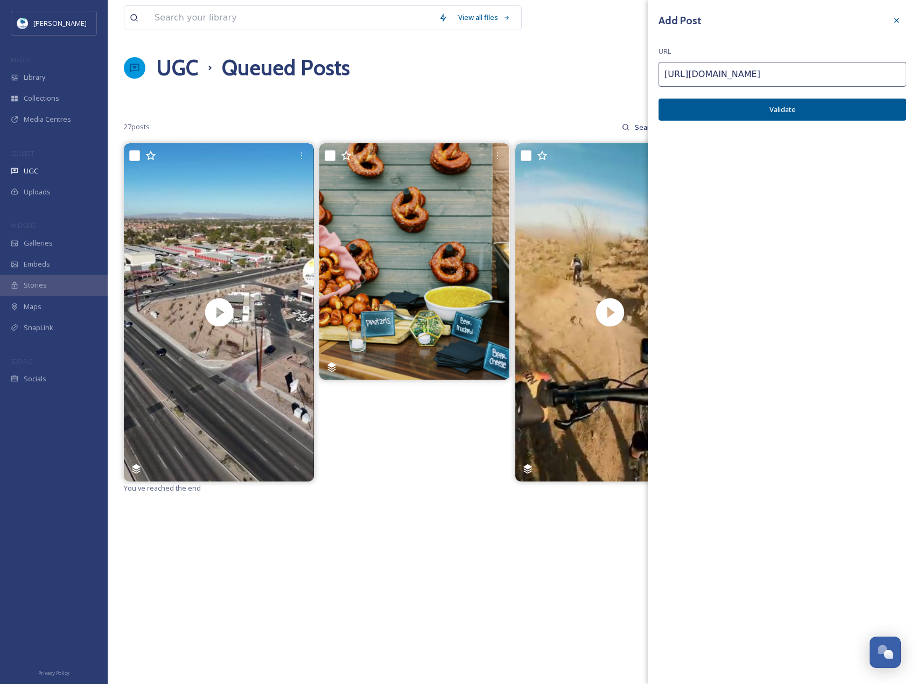
type input "[URL][DOMAIN_NAME]"
click at [835, 111] on button "Validate" at bounding box center [782, 110] width 248 height 22
click at [835, 111] on button "Add Post" at bounding box center [782, 110] width 248 height 22
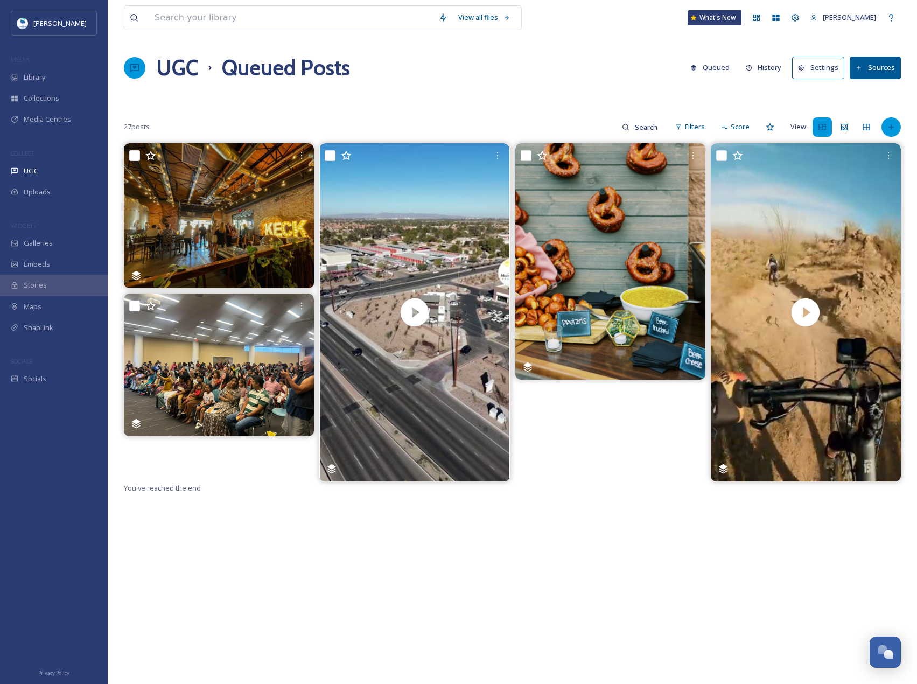
click at [900, 124] on div at bounding box center [890, 126] width 19 height 19
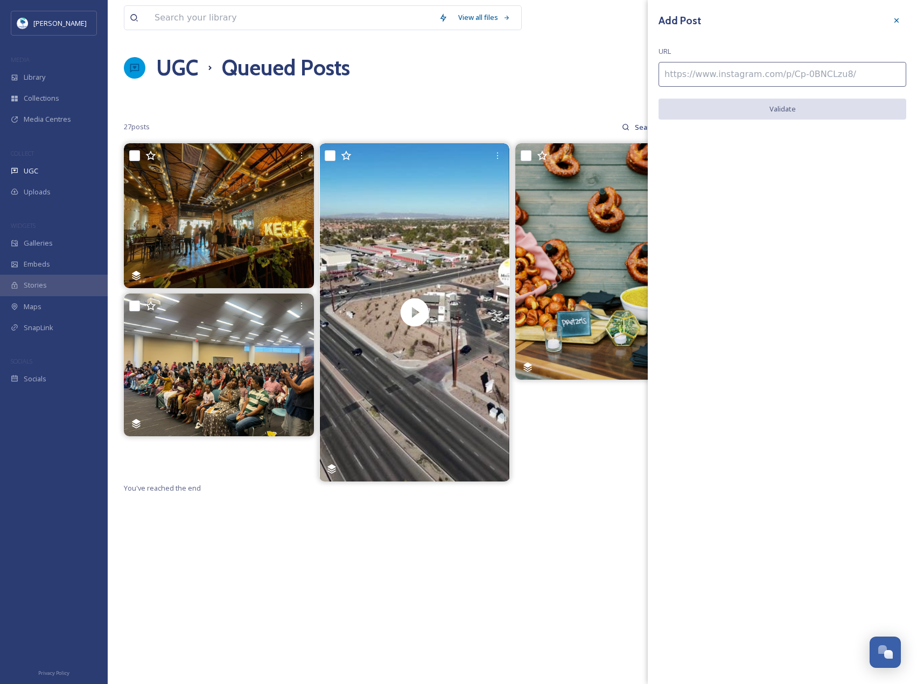
click at [840, 79] on input at bounding box center [782, 74] width 248 height 25
paste input "[URL][DOMAIN_NAME]"
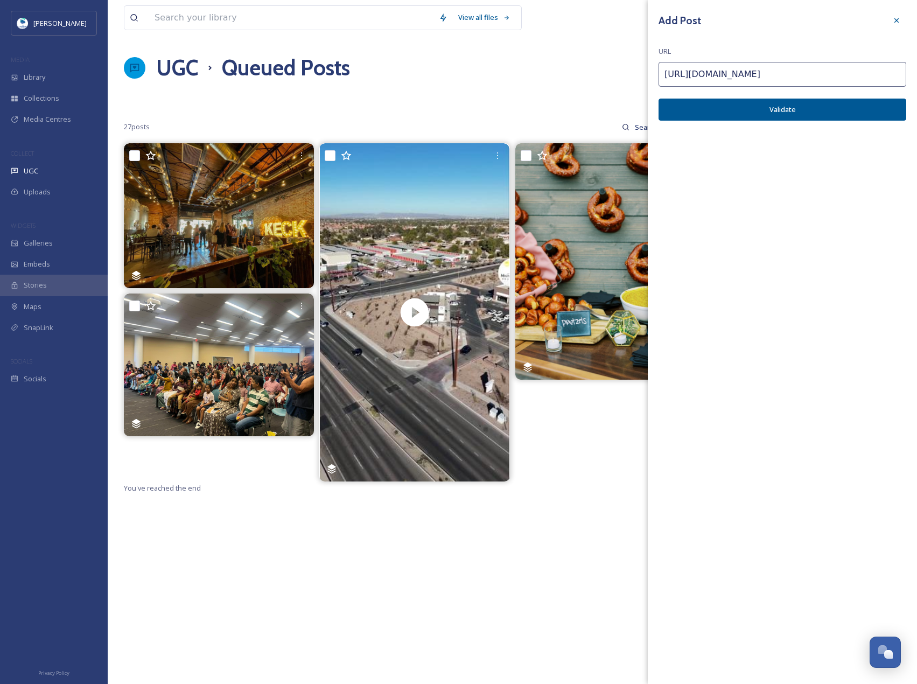
type input "[URL][DOMAIN_NAME]"
click at [879, 123] on div "Add Post URL [URL][DOMAIN_NAME] Validate" at bounding box center [782, 73] width 269 height 147
click at [844, 111] on button "Validate" at bounding box center [782, 110] width 248 height 22
click at [855, 106] on button "Add Post" at bounding box center [782, 110] width 248 height 22
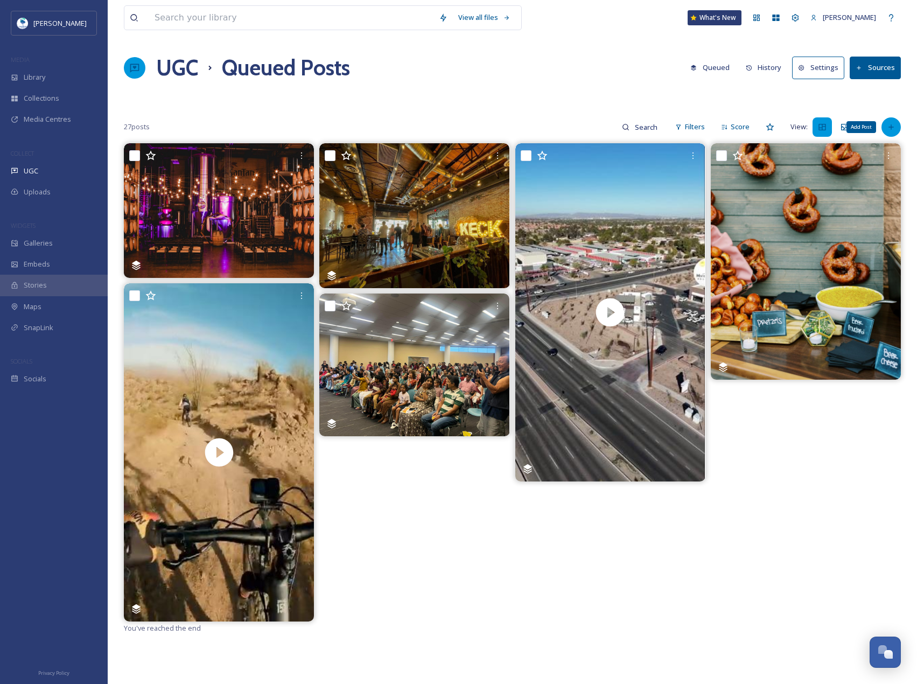
click at [893, 120] on div "Add Post" at bounding box center [890, 126] width 19 height 19
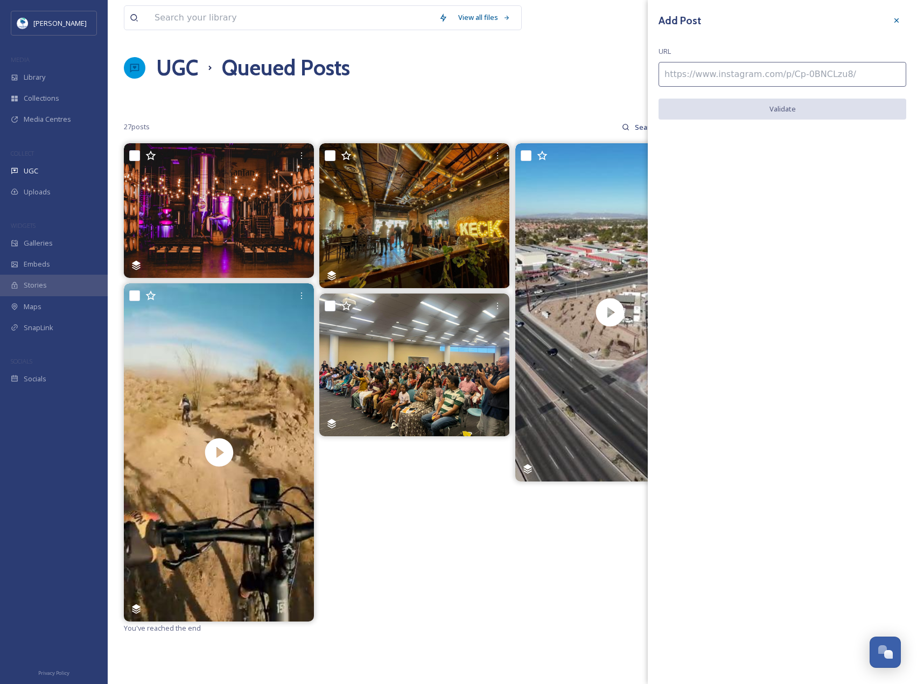
click at [852, 85] on input at bounding box center [782, 74] width 248 height 25
paste input "[URL][DOMAIN_NAME]"
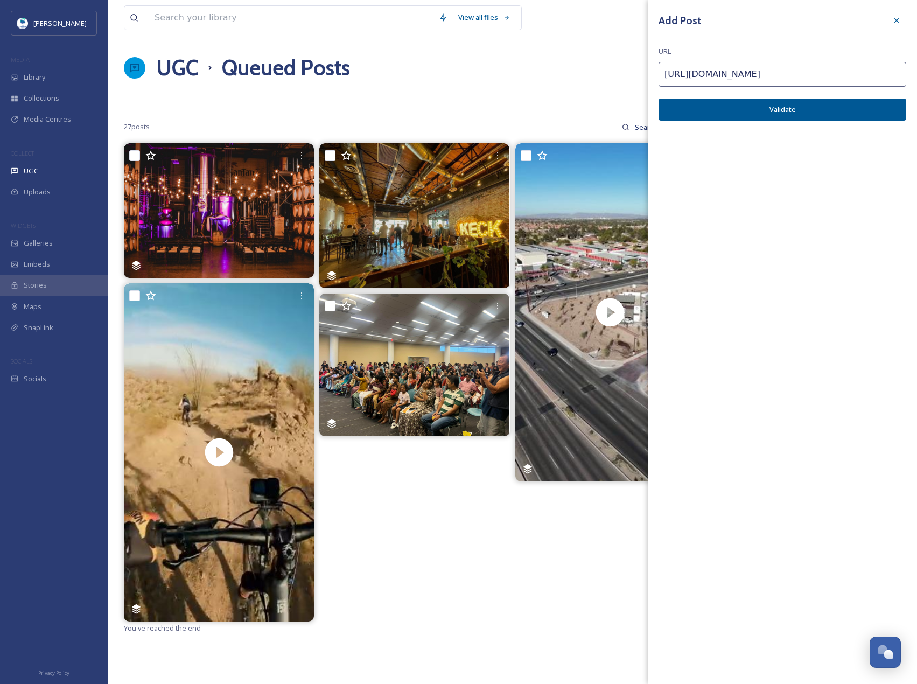
type input "[URL][DOMAIN_NAME]"
click at [853, 106] on button "Validate" at bounding box center [782, 110] width 248 height 22
click at [853, 106] on button "Add Post" at bounding box center [782, 110] width 248 height 22
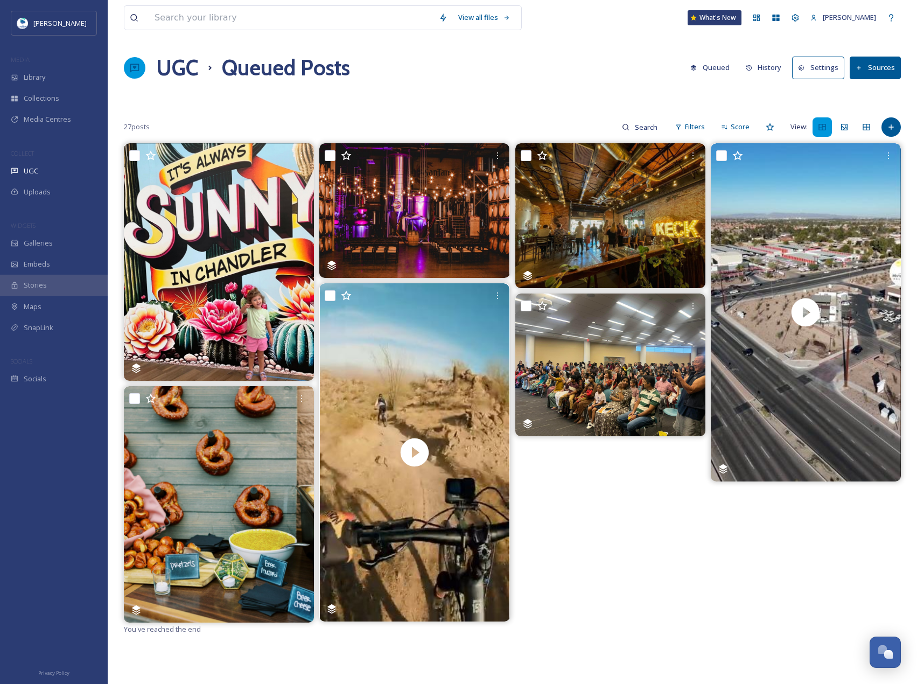
click at [867, 61] on button "Sources" at bounding box center [874, 68] width 51 height 22
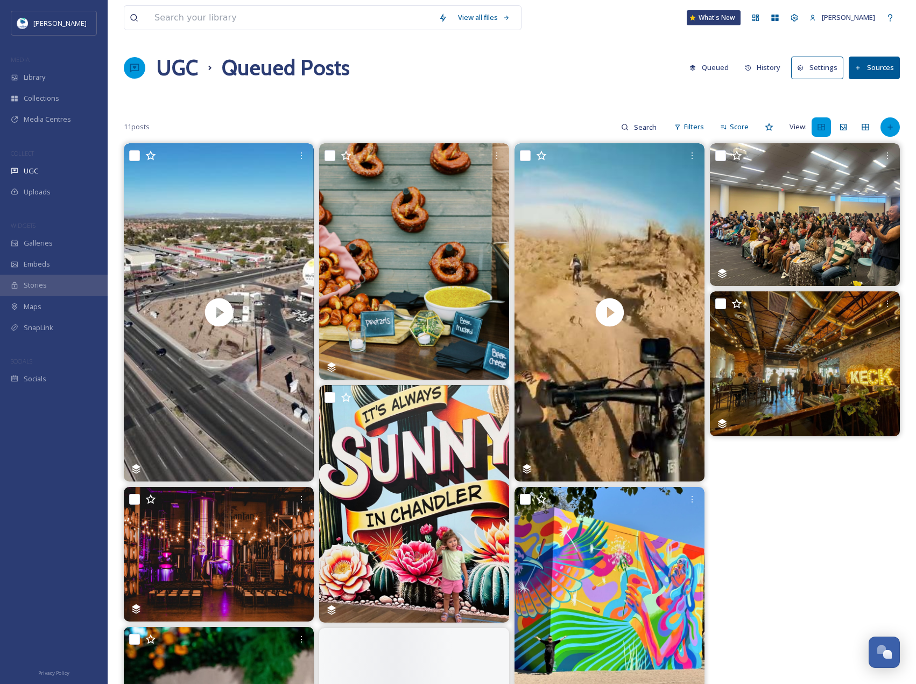
click at [891, 130] on icon at bounding box center [890, 127] width 9 height 9
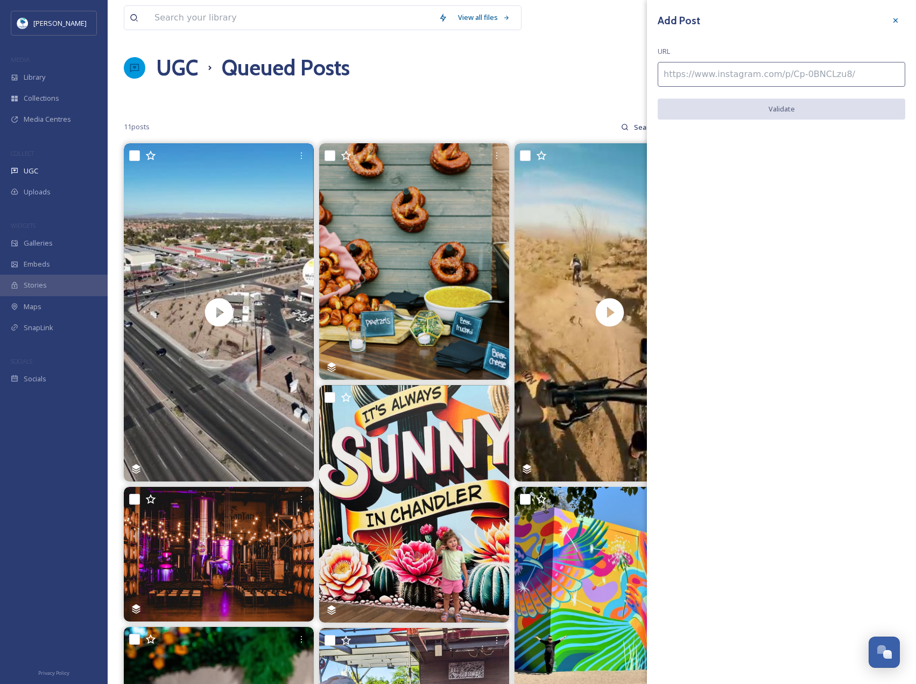
click at [550, 92] on div "View all files What's New [PERSON_NAME] UGC Queued Posts Queued History Setting…" at bounding box center [512, 489] width 809 height 979
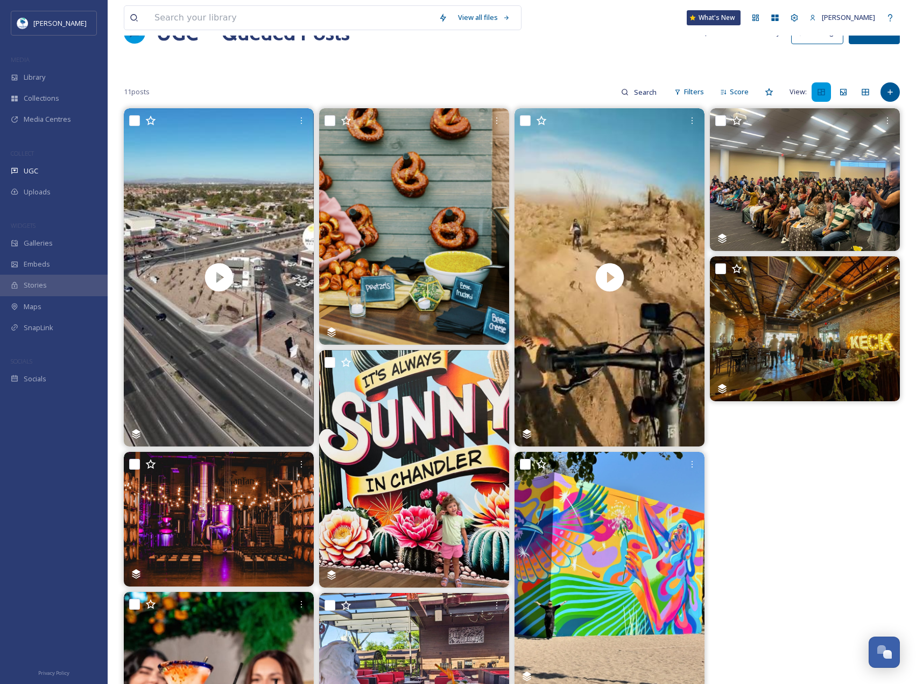
scroll to position [26, 0]
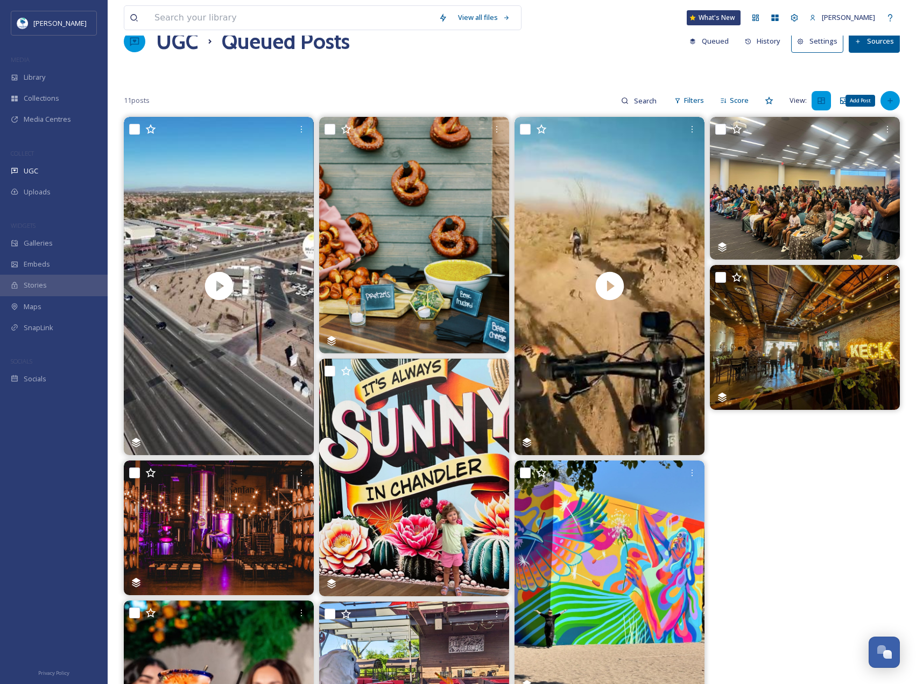
click at [890, 109] on div "Add Post" at bounding box center [890, 100] width 19 height 19
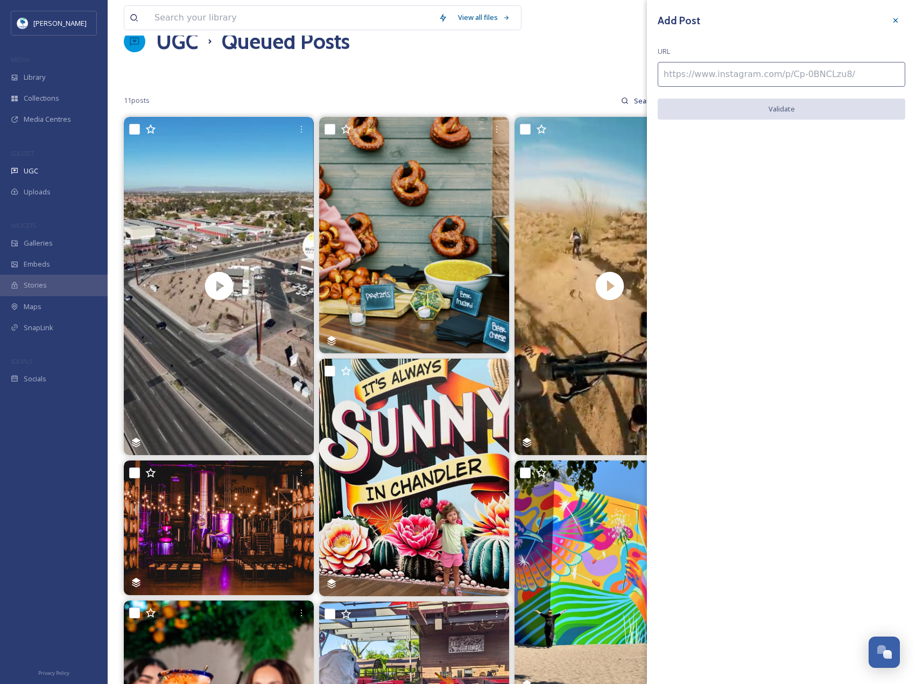
click at [816, 86] on input at bounding box center [782, 74] width 248 height 25
paste input "[URL][DOMAIN_NAME]"
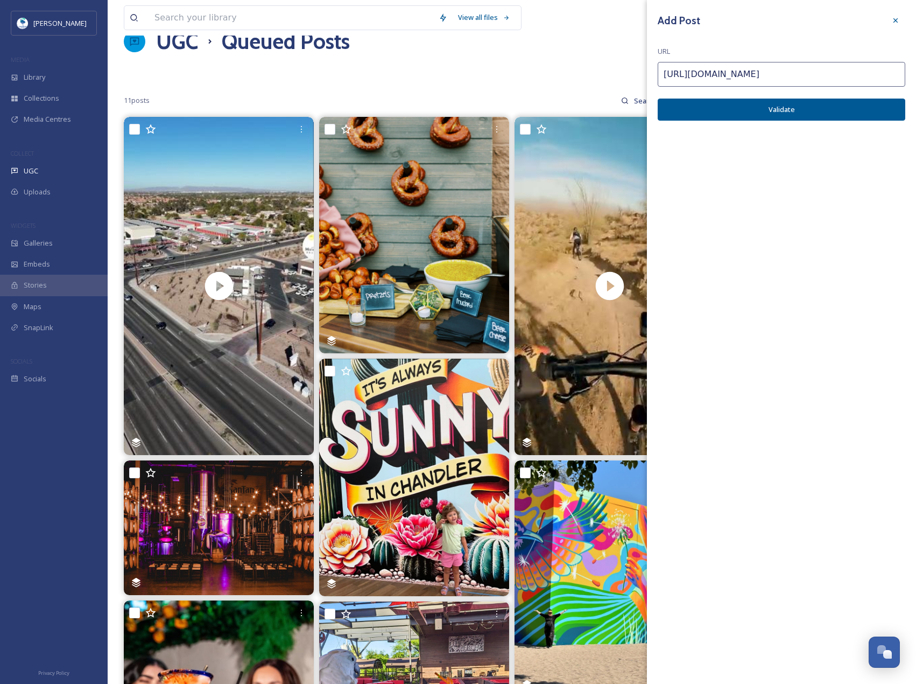
type input "[URL][DOMAIN_NAME]"
click at [821, 102] on button "Validate" at bounding box center [782, 110] width 248 height 22
drag, startPoint x: 824, startPoint y: 108, endPoint x: 831, endPoint y: 108, distance: 6.5
click at [825, 108] on button "Add Post" at bounding box center [782, 110] width 248 height 22
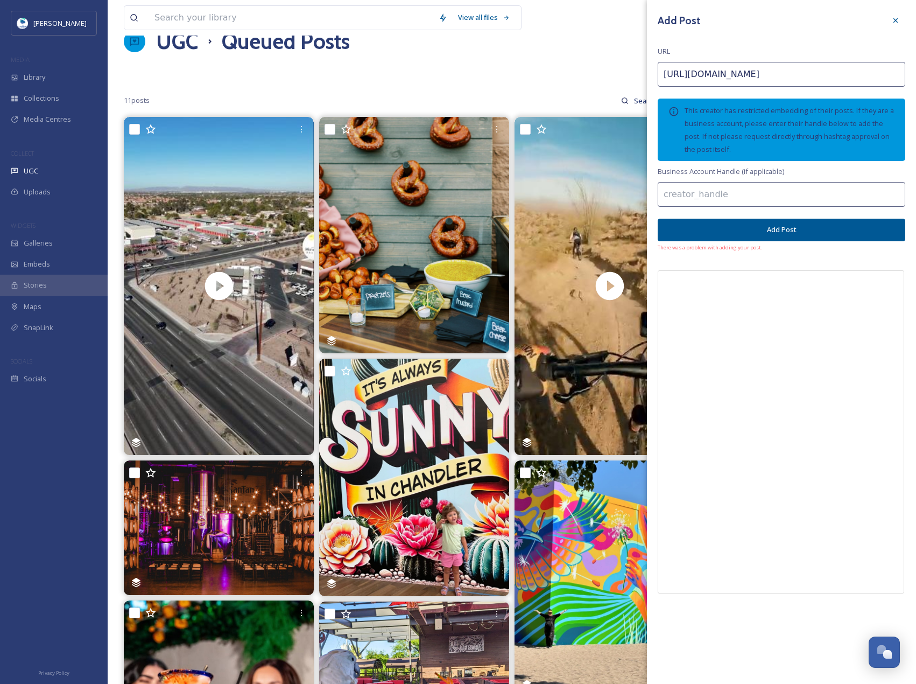
click at [772, 184] on input at bounding box center [782, 194] width 248 height 25
paste input "bottleandbeanaz"
type input "bottleandbeanaz"
click at [834, 224] on button "Add Post" at bounding box center [782, 230] width 248 height 22
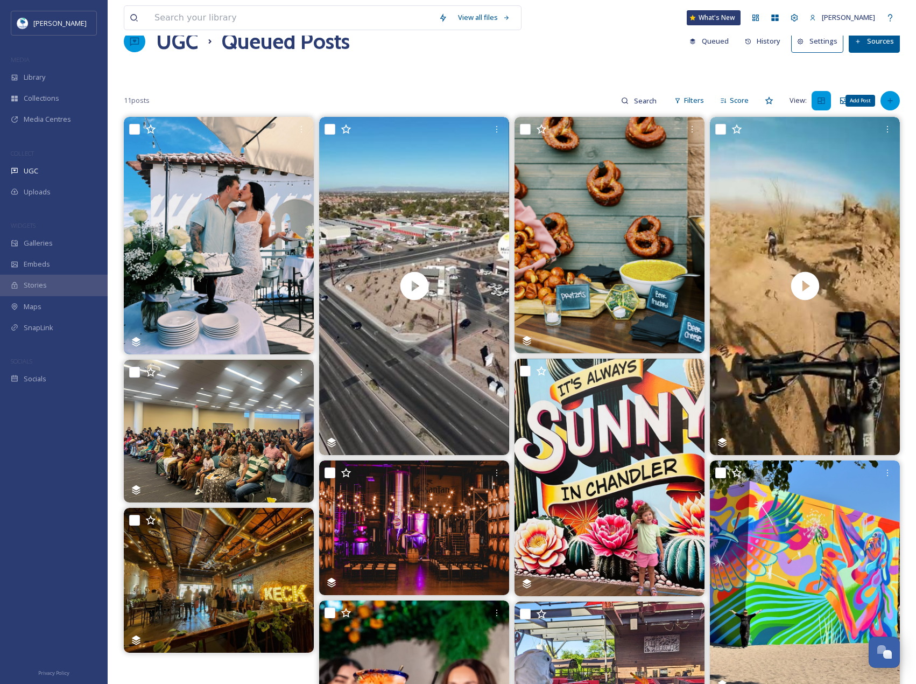
click at [890, 99] on icon at bounding box center [890, 100] width 9 height 9
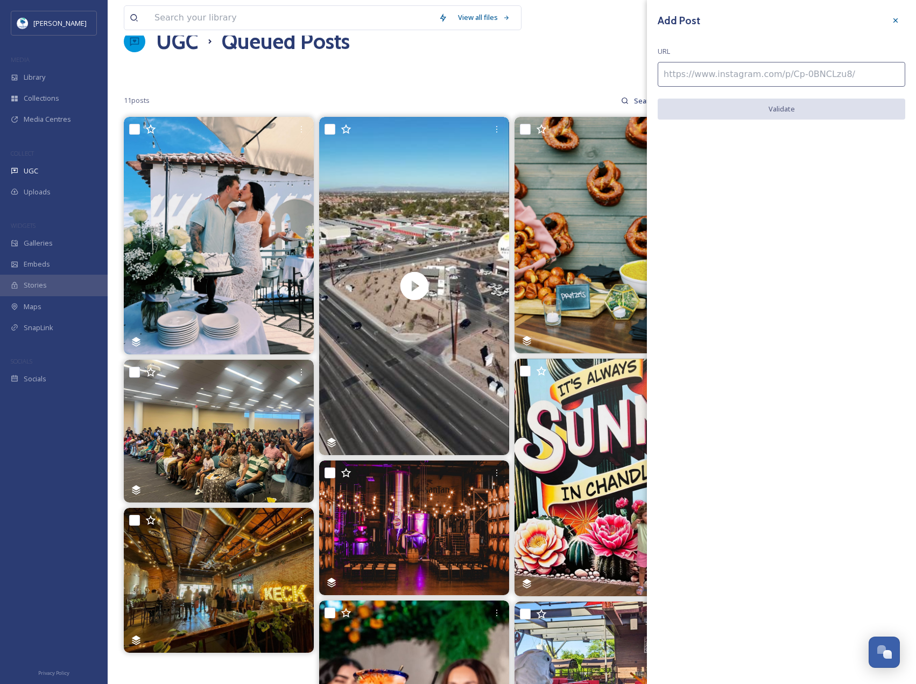
click at [699, 74] on input at bounding box center [782, 74] width 248 height 25
paste input "[URL][DOMAIN_NAME]"
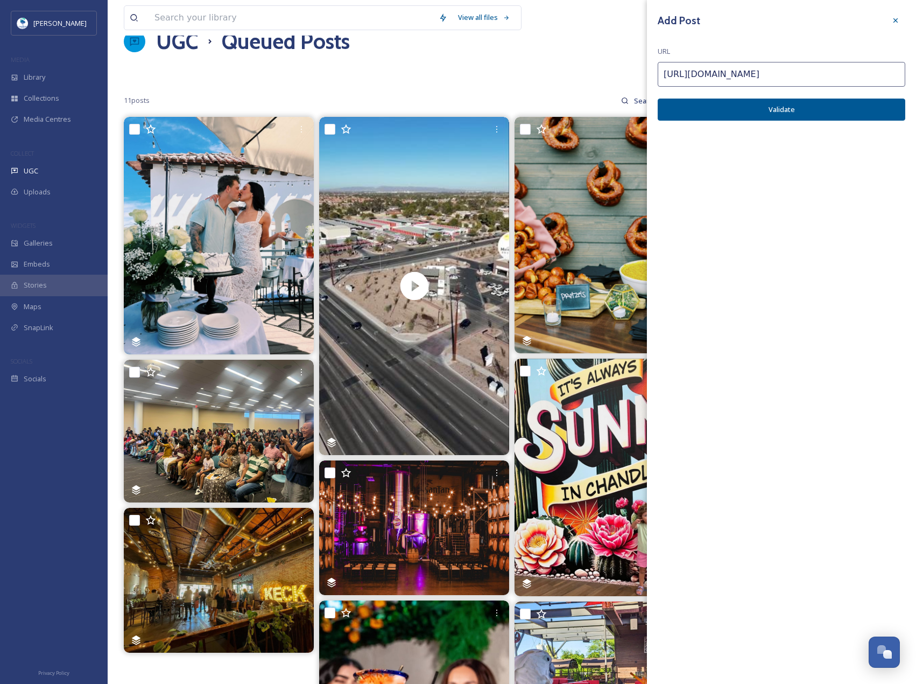
type input "[URL][DOMAIN_NAME]"
click at [823, 113] on button "Validate" at bounding box center [782, 110] width 248 height 22
click at [865, 115] on button "Add Post" at bounding box center [782, 110] width 248 height 22
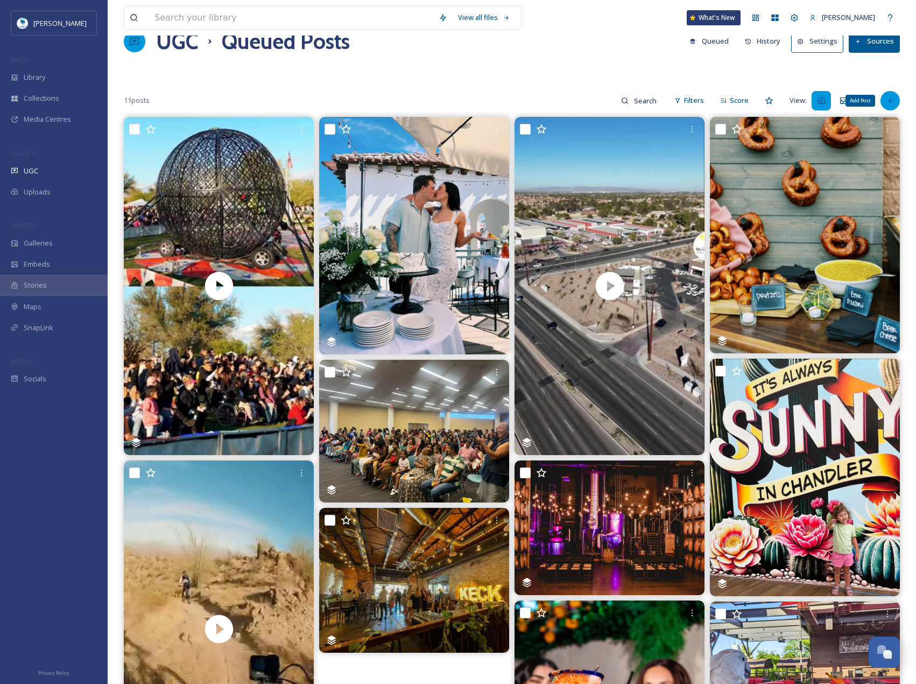
click at [893, 96] on icon at bounding box center [890, 100] width 9 height 9
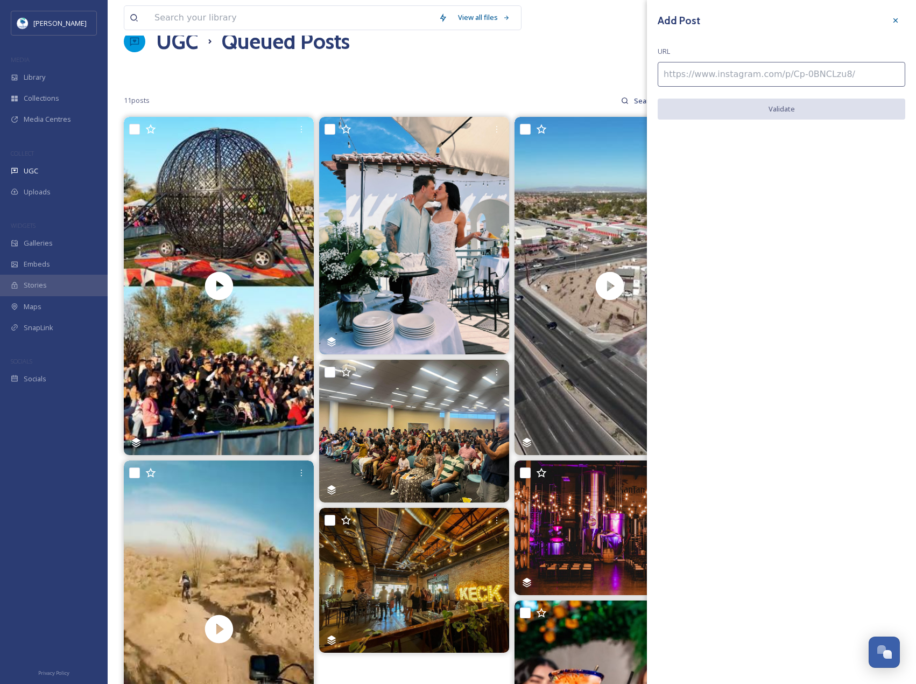
click at [847, 75] on input at bounding box center [782, 74] width 248 height 25
paste input "[URL][DOMAIN_NAME]"
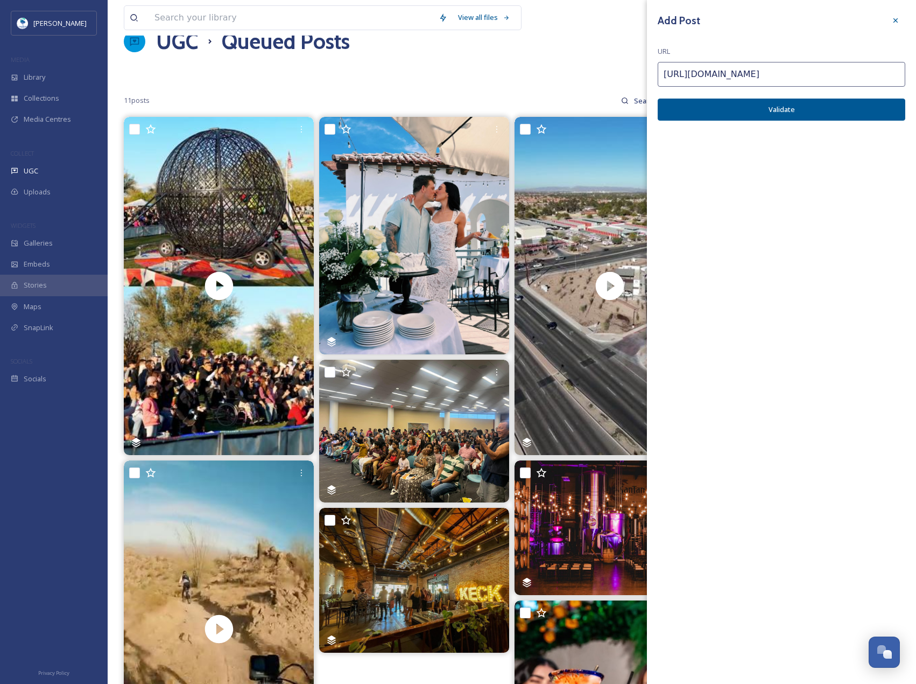
type input "[URL][DOMAIN_NAME]"
click at [870, 114] on button "Validate" at bounding box center [782, 110] width 248 height 22
click at [884, 115] on button "Add Post" at bounding box center [782, 110] width 248 height 22
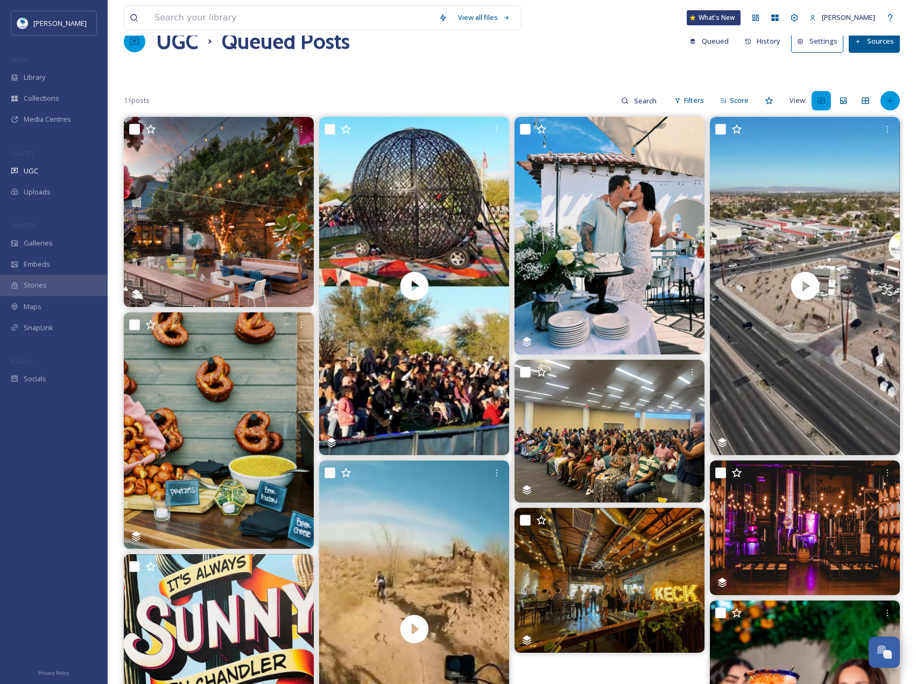
click at [888, 99] on icon at bounding box center [890, 100] width 9 height 9
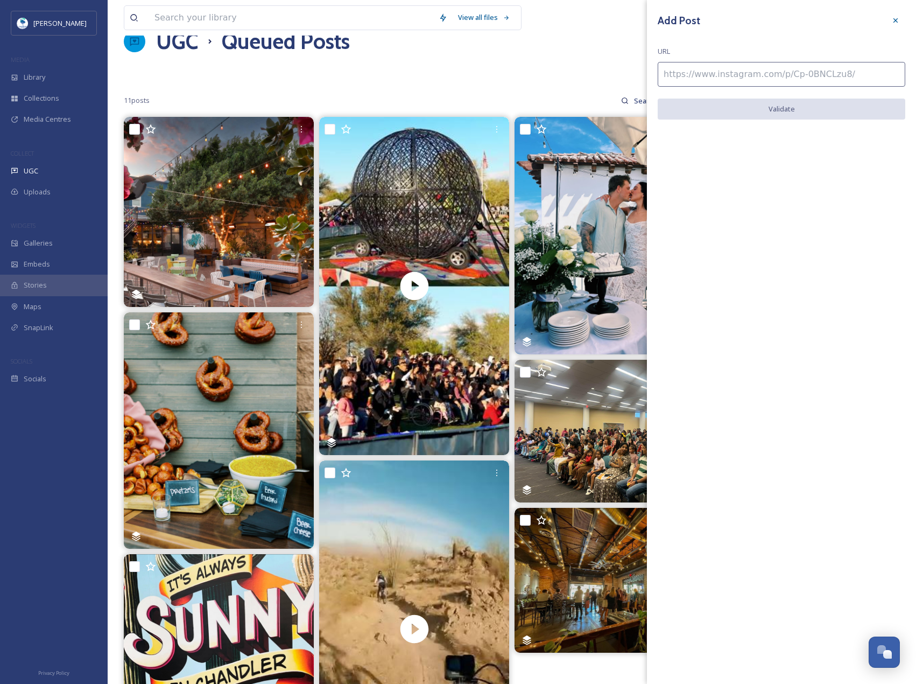
click at [809, 79] on input at bounding box center [782, 74] width 248 height 25
paste input "[URL][DOMAIN_NAME]"
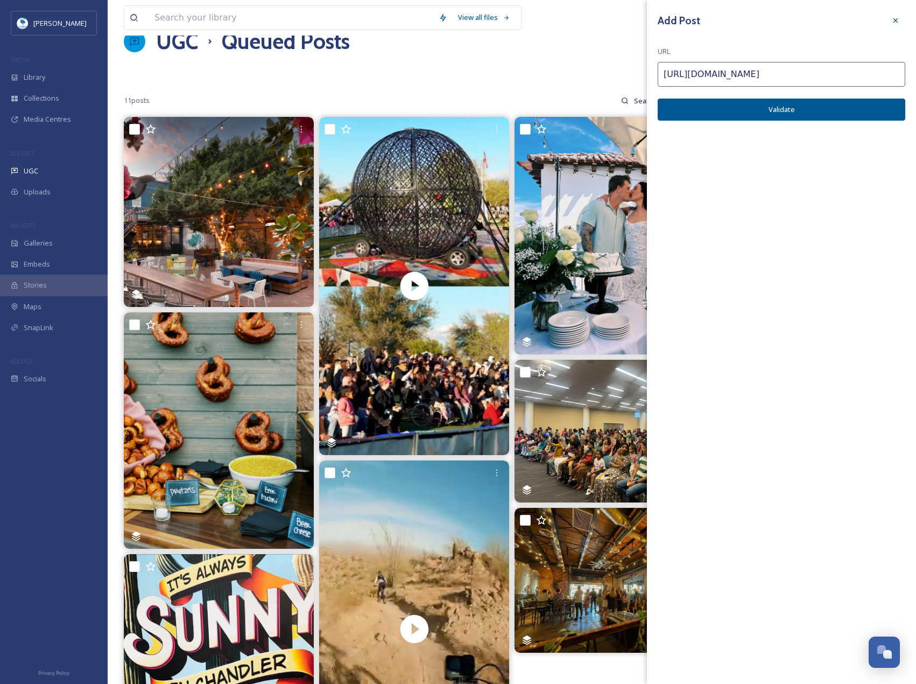
type input "[URL][DOMAIN_NAME]"
click at [852, 113] on button "Validate" at bounding box center [782, 110] width 248 height 22
click at [875, 117] on button "Add Post" at bounding box center [782, 110] width 248 height 22
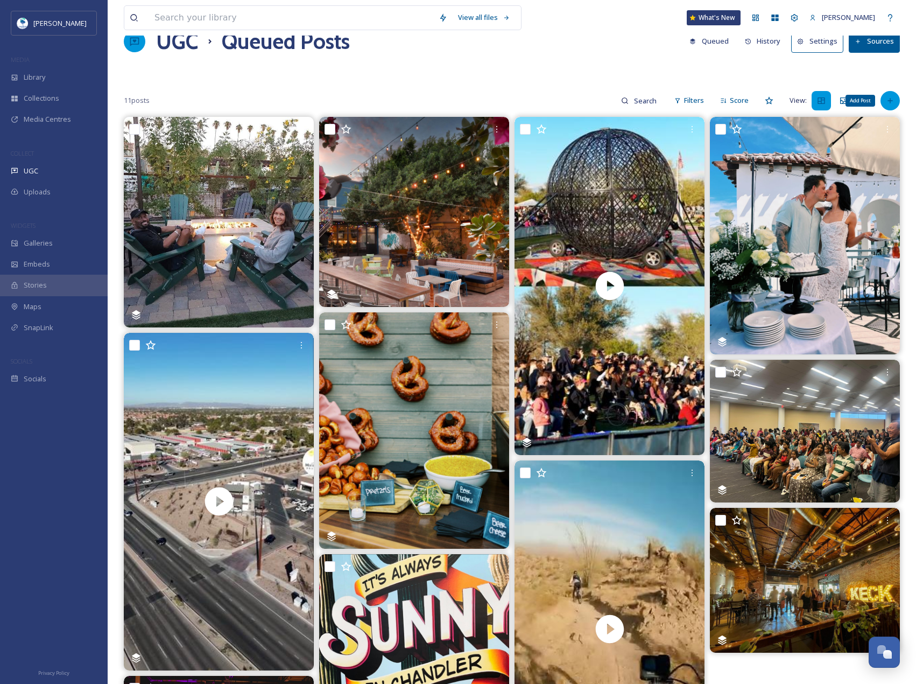
click at [881, 97] on div "Add Post" at bounding box center [890, 100] width 19 height 19
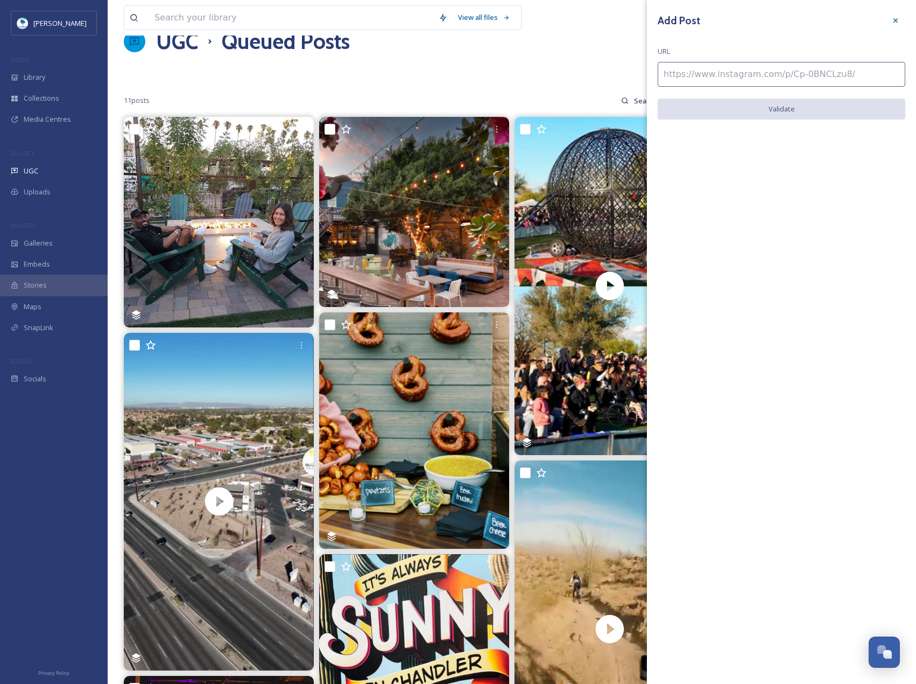
click at [835, 74] on input at bounding box center [782, 74] width 248 height 25
paste input "[URL][DOMAIN_NAME]"
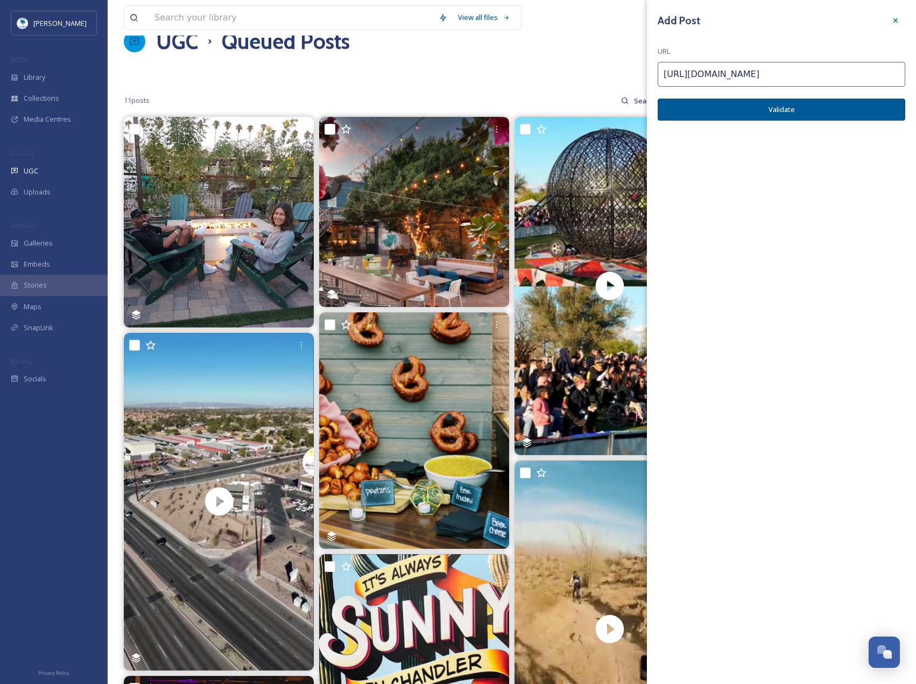
type input "[URL][DOMAIN_NAME]"
click at [868, 120] on button "Validate" at bounding box center [782, 110] width 248 height 22
click at [863, 111] on button "Add Post" at bounding box center [782, 110] width 248 height 22
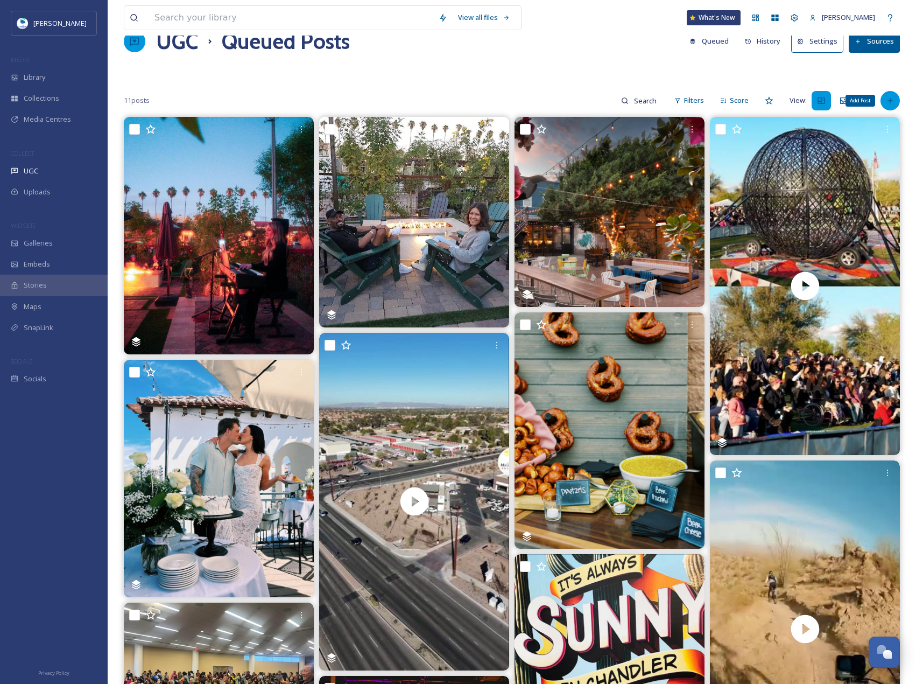
click at [893, 94] on div "Add Post" at bounding box center [890, 100] width 19 height 19
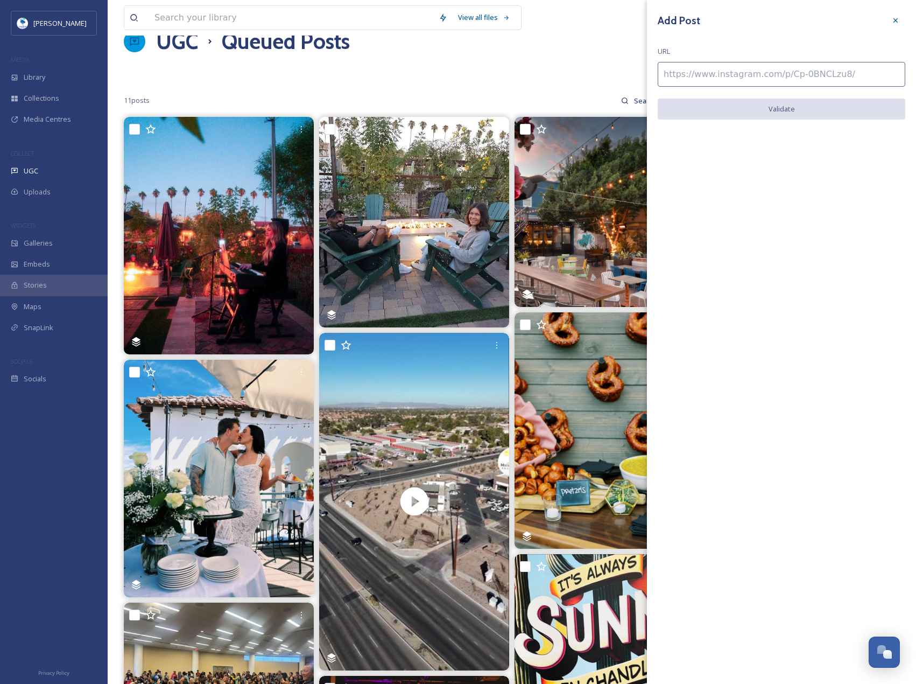
click at [807, 76] on input at bounding box center [782, 74] width 248 height 25
paste input "[URL][DOMAIN_NAME]"
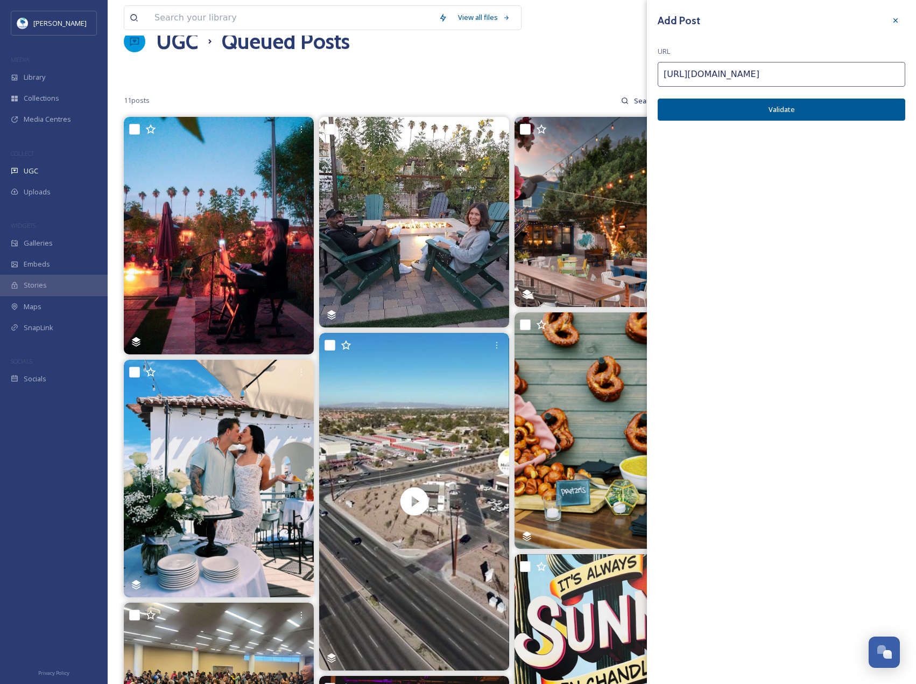
type input "[URL][DOMAIN_NAME]"
click at [807, 103] on button "Validate" at bounding box center [782, 110] width 248 height 22
click at [804, 103] on button "Add Post" at bounding box center [782, 110] width 248 height 22
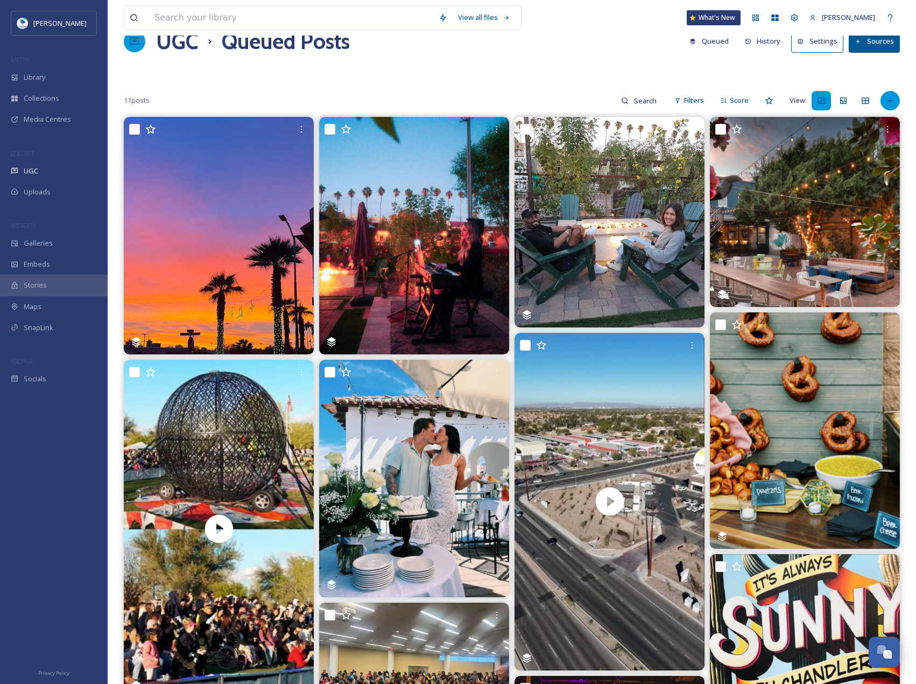
click at [890, 100] on icon at bounding box center [890, 100] width 5 height 5
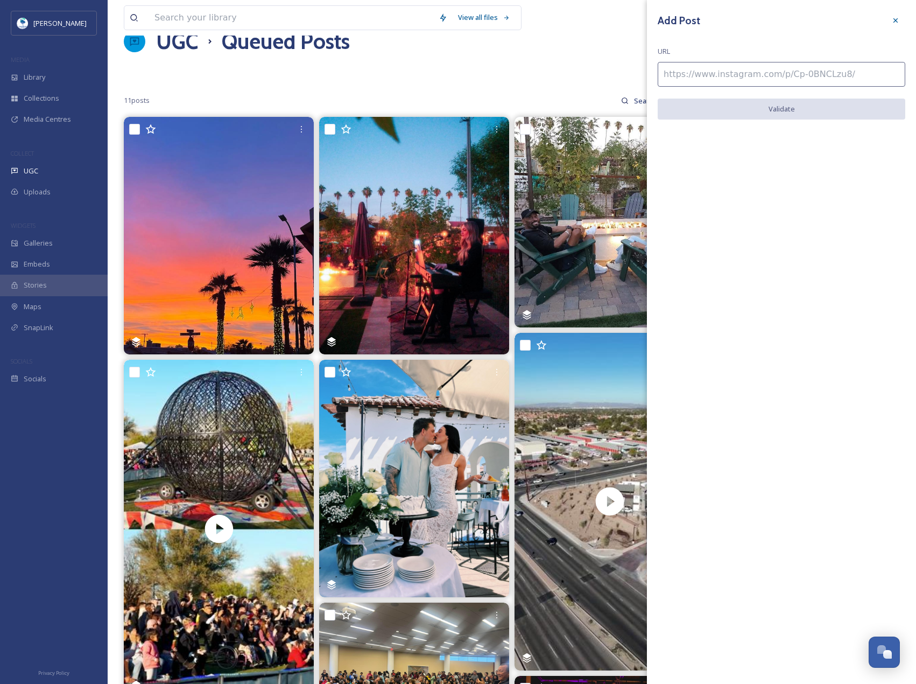
click at [812, 78] on input at bounding box center [782, 74] width 248 height 25
paste input "[URL][DOMAIN_NAME]"
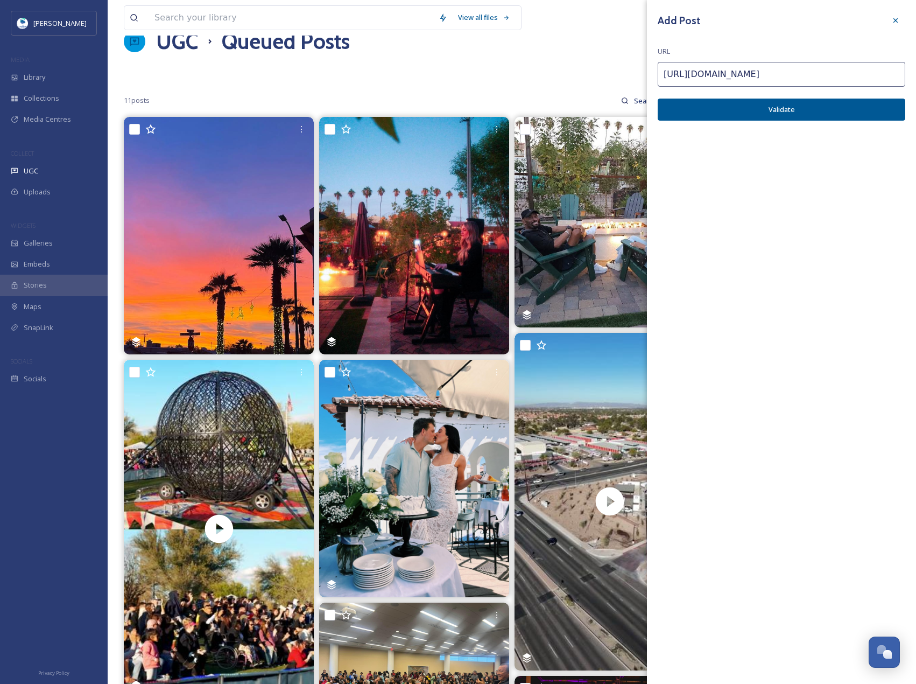
type input "[URL][DOMAIN_NAME]"
click at [874, 108] on button "Validate" at bounding box center [782, 110] width 248 height 22
click at [875, 106] on button "Add Post" at bounding box center [782, 110] width 248 height 22
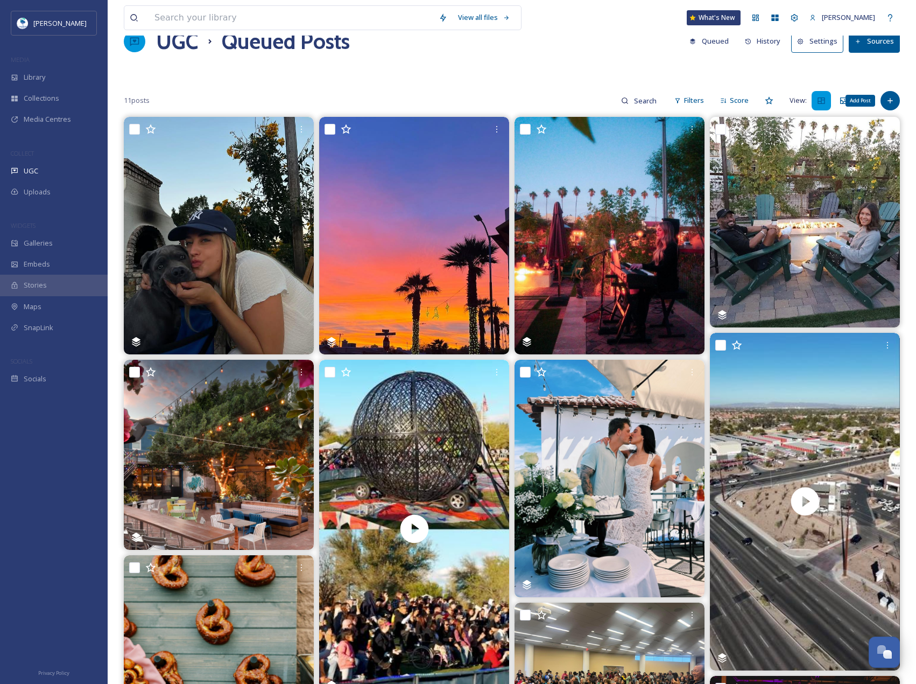
drag, startPoint x: 892, startPoint y: 97, endPoint x: 921, endPoint y: 95, distance: 29.1
click at [892, 97] on icon at bounding box center [890, 100] width 9 height 9
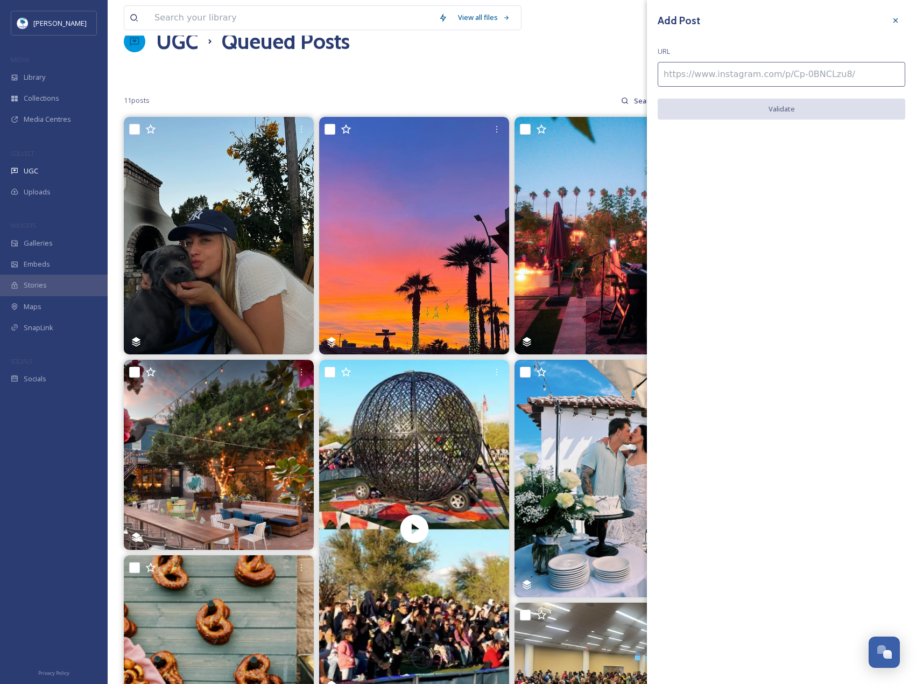
click at [843, 65] on input at bounding box center [782, 74] width 248 height 25
paste input "[URL][DOMAIN_NAME]"
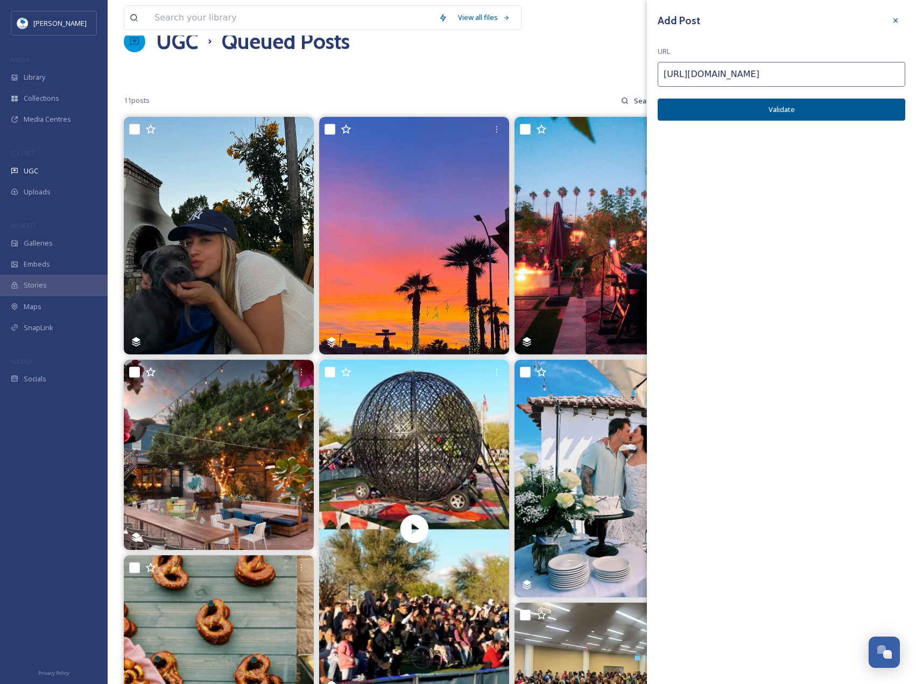
type input "[URL][DOMAIN_NAME]"
click at [858, 110] on button "Validate" at bounding box center [782, 110] width 248 height 22
drag, startPoint x: 851, startPoint y: 114, endPoint x: 912, endPoint y: 114, distance: 61.9
click at [851, 114] on button "Add Post" at bounding box center [782, 110] width 248 height 22
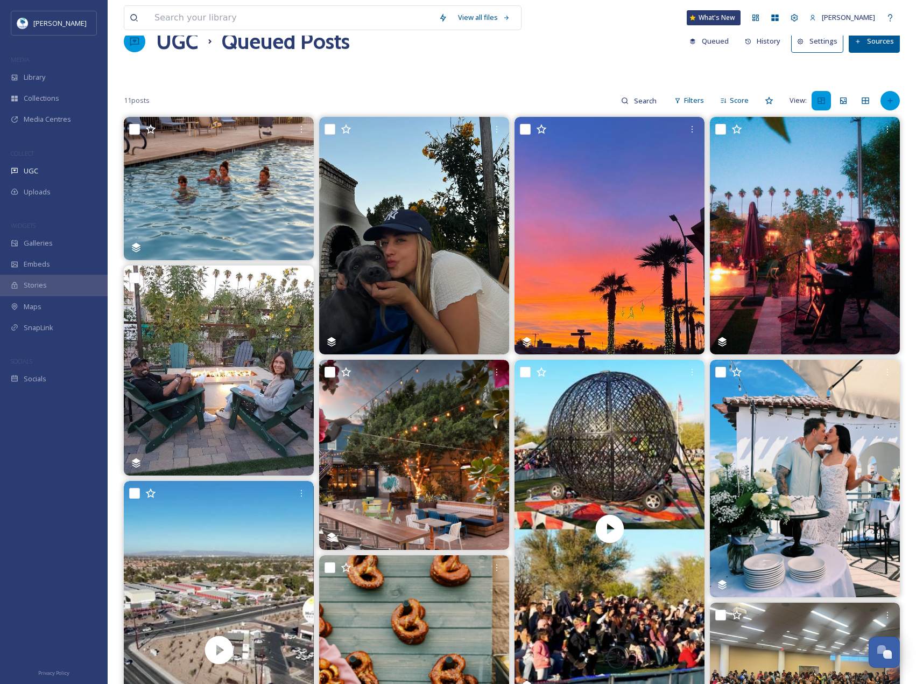
click at [895, 108] on div at bounding box center [890, 100] width 19 height 19
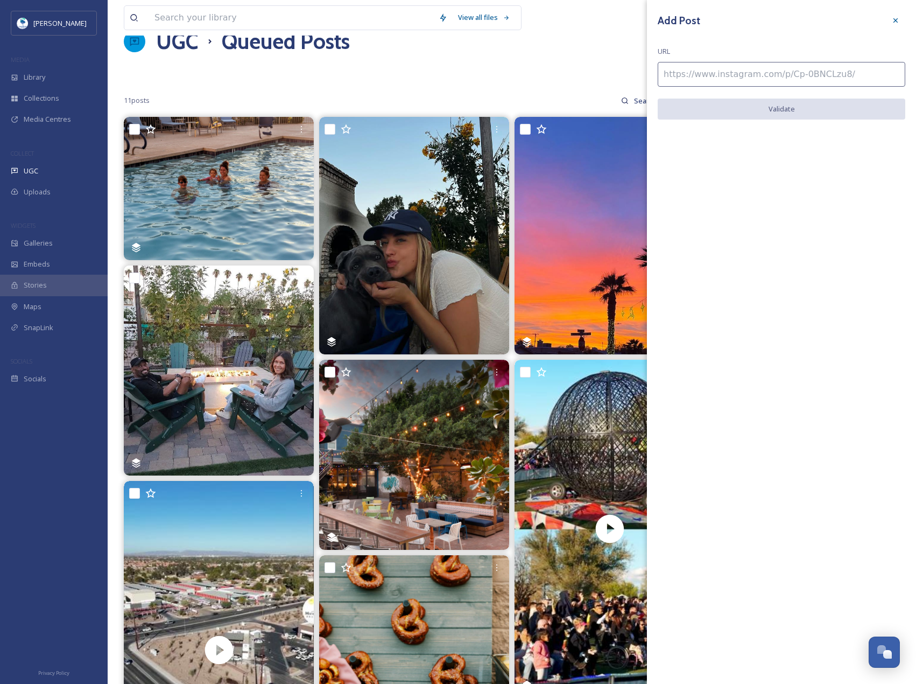
click at [854, 87] on div "Add Post URL Validate" at bounding box center [781, 73] width 269 height 146
paste input "[URL][DOMAIN_NAME]"
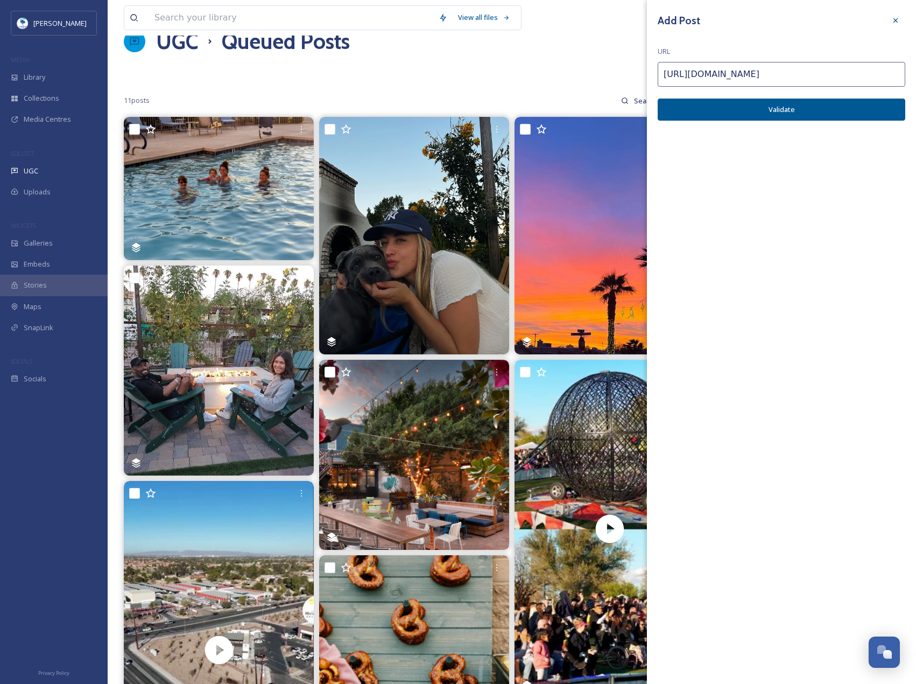
type input "[URL][DOMAIN_NAME]"
click at [854, 101] on button "Validate" at bounding box center [782, 110] width 248 height 22
click at [854, 101] on button "Add Post" at bounding box center [782, 110] width 248 height 22
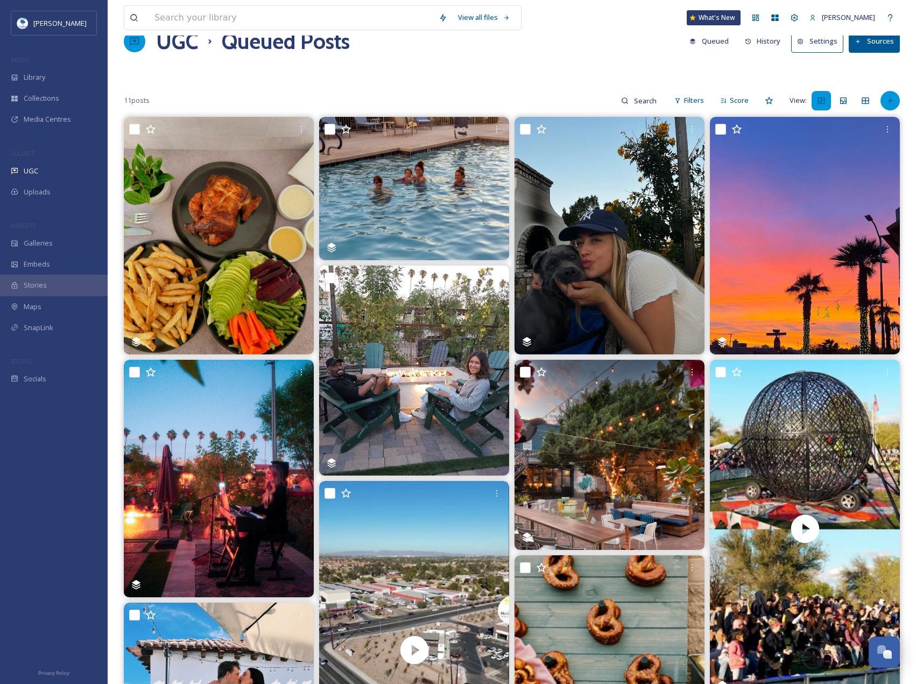
click at [889, 100] on icon at bounding box center [890, 100] width 9 height 9
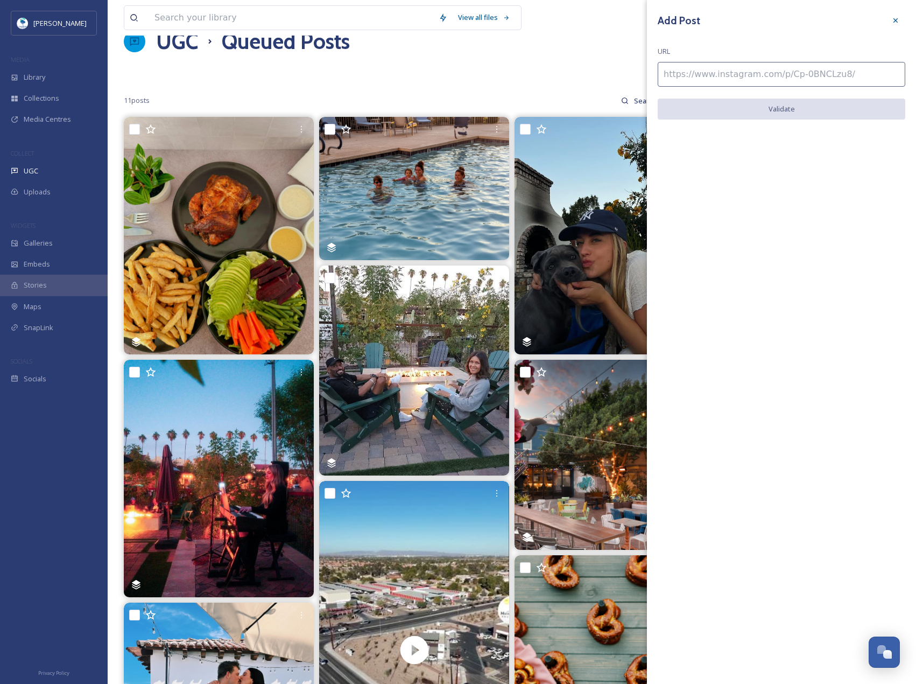
click at [844, 70] on input at bounding box center [782, 74] width 248 height 25
paste input "[URL][DOMAIN_NAME]"
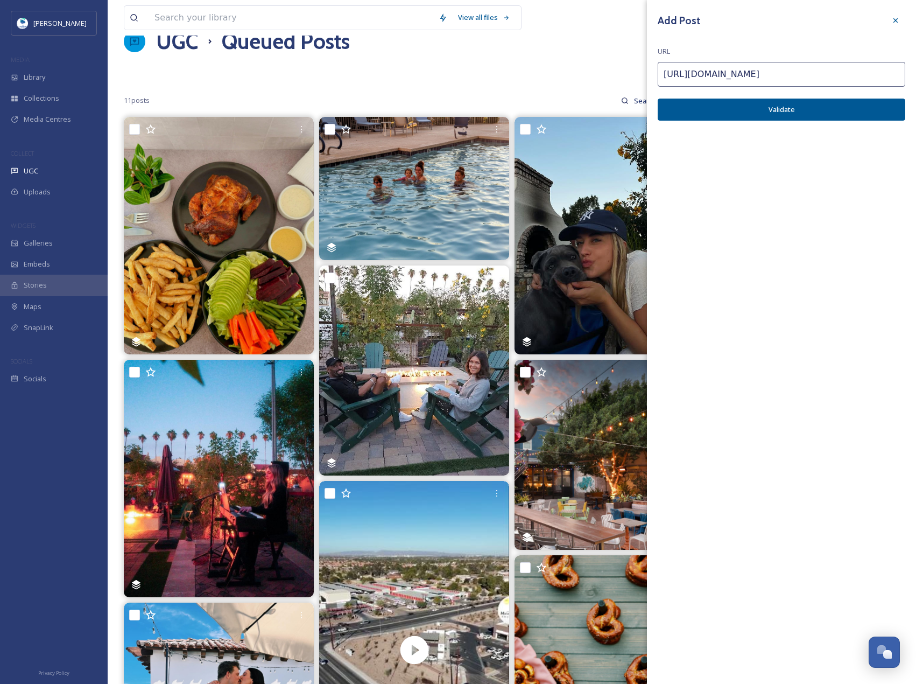
type input "[URL][DOMAIN_NAME]"
click at [862, 104] on button "Validate" at bounding box center [782, 110] width 248 height 22
click at [863, 104] on button "Add Post" at bounding box center [782, 110] width 248 height 22
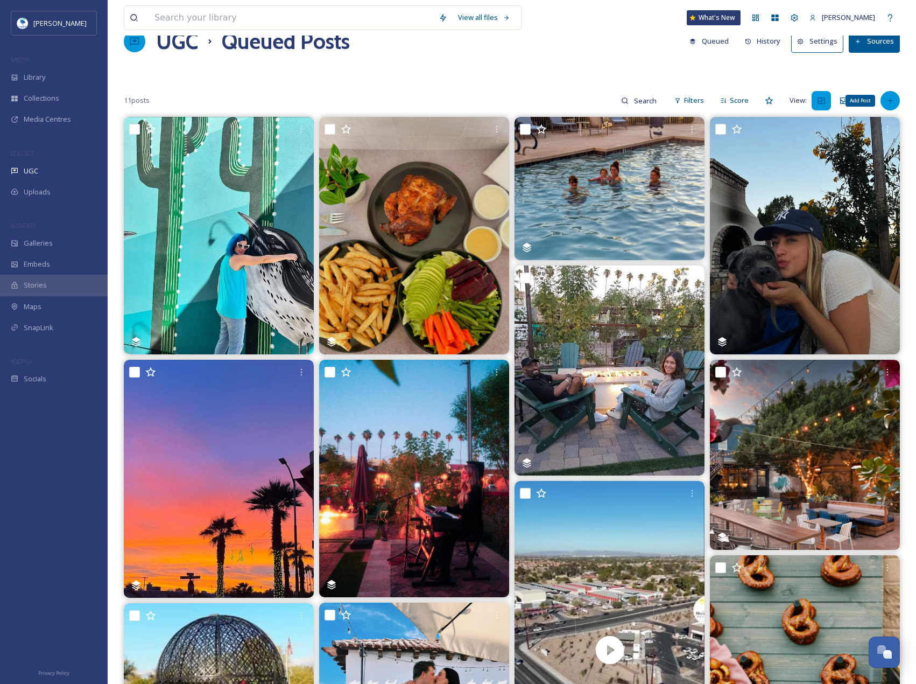
click at [890, 95] on div "Add Post" at bounding box center [890, 100] width 19 height 19
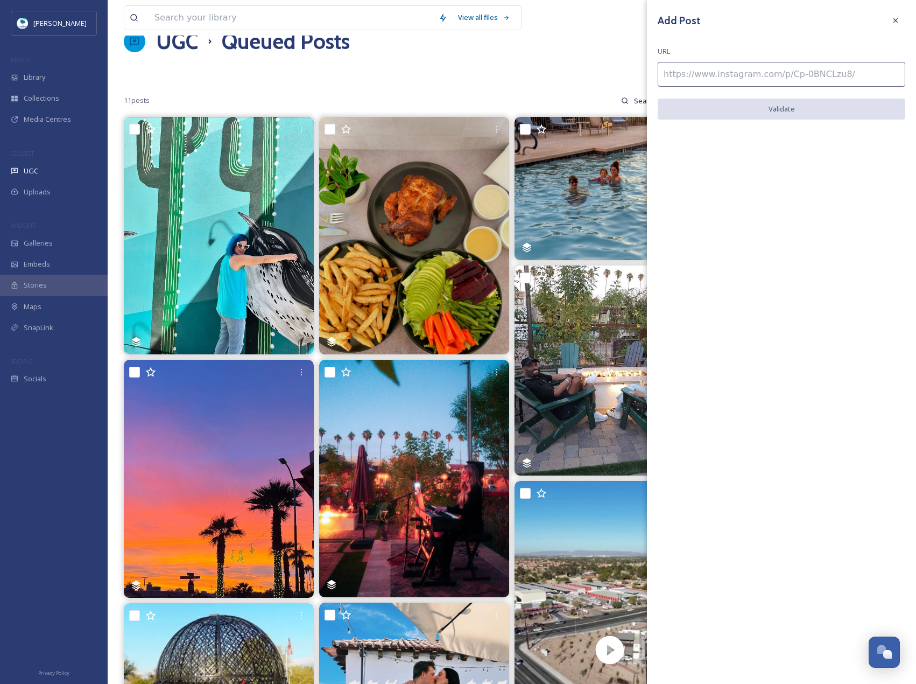
click at [858, 78] on input at bounding box center [782, 74] width 248 height 25
paste input "[URL][DOMAIN_NAME]"
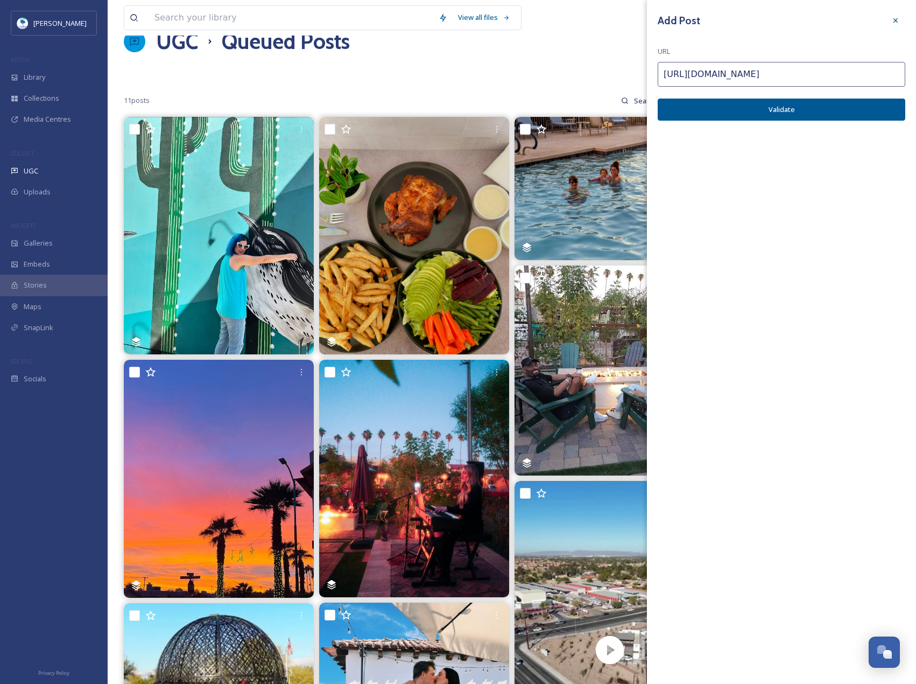
type input "[URL][DOMAIN_NAME]"
click at [865, 124] on div "Add Post URL [URL][DOMAIN_NAME] Validate" at bounding box center [781, 73] width 269 height 147
click at [825, 102] on button "Validate" at bounding box center [782, 110] width 248 height 22
click at [809, 113] on button "Add Post" at bounding box center [782, 110] width 248 height 22
drag, startPoint x: 772, startPoint y: 29, endPoint x: 757, endPoint y: 41, distance: 19.5
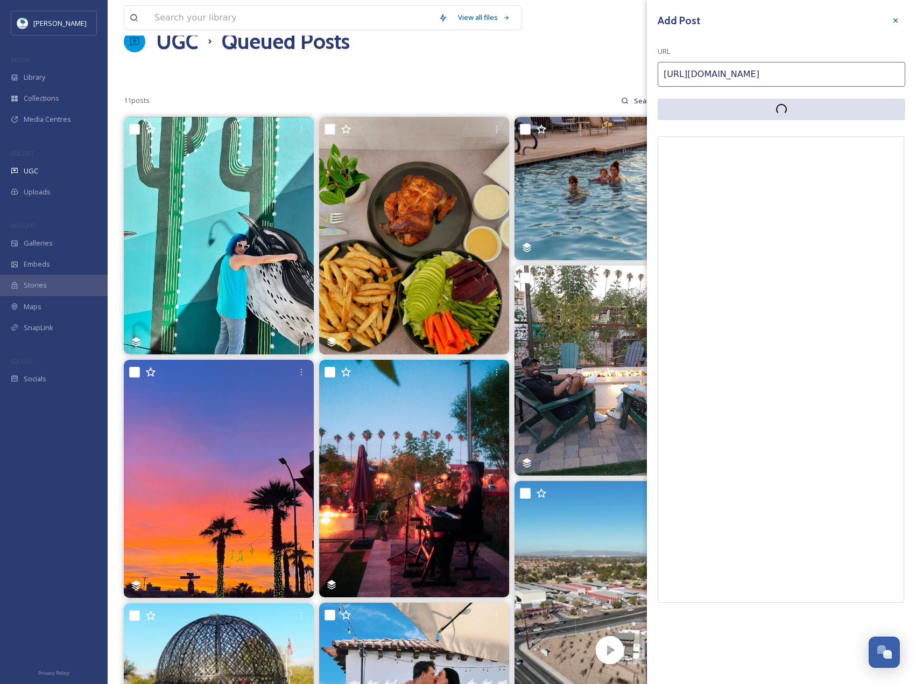
click at [757, 41] on div "Add Post URL [URL][DOMAIN_NAME]" at bounding box center [781, 310] width 269 height 620
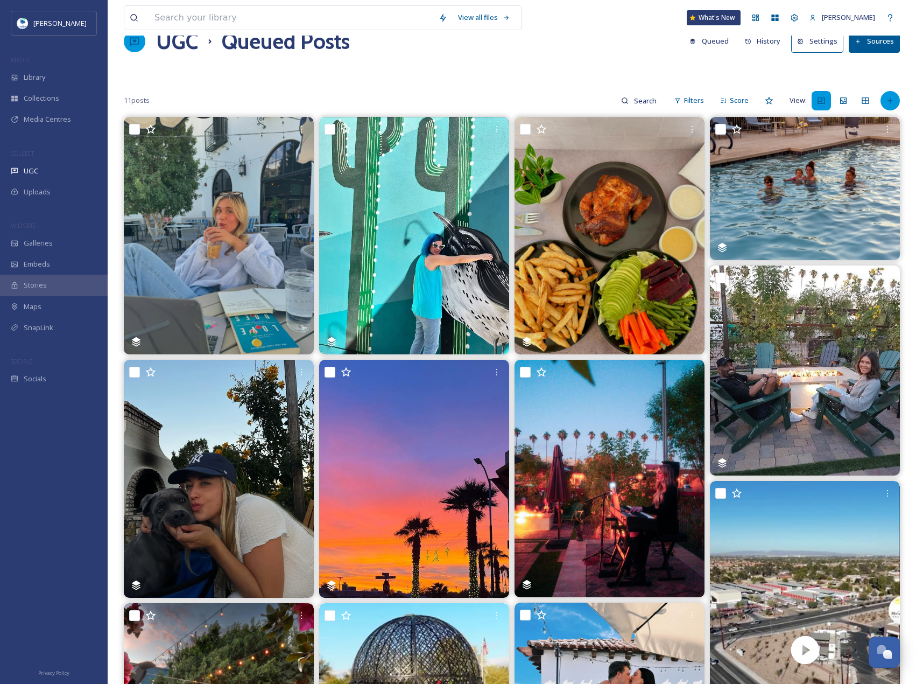
click at [889, 110] on div at bounding box center [890, 100] width 19 height 19
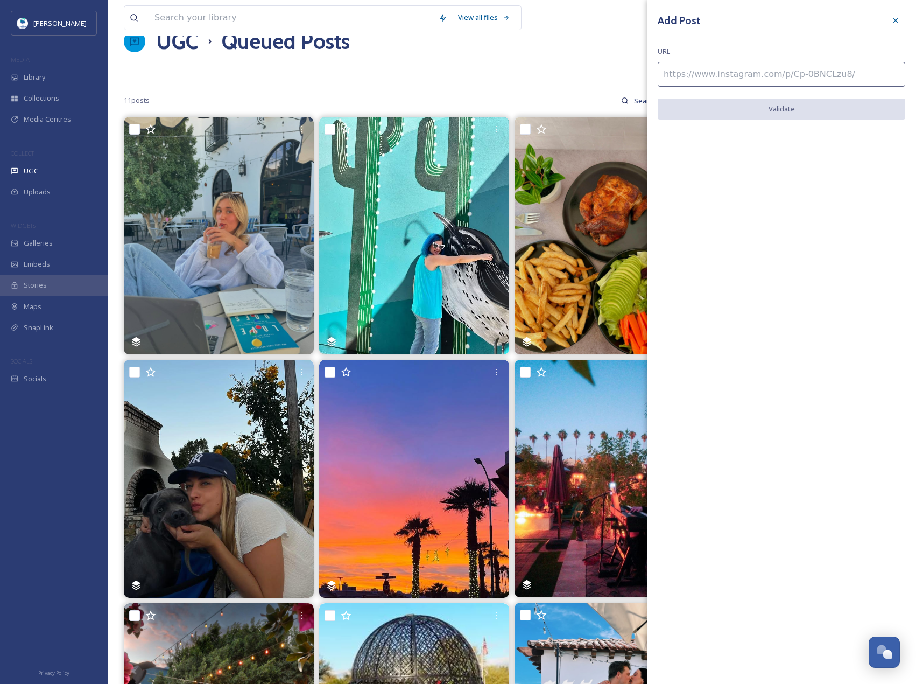
click at [870, 86] on input at bounding box center [782, 74] width 248 height 25
paste input "[URL][DOMAIN_NAME]"
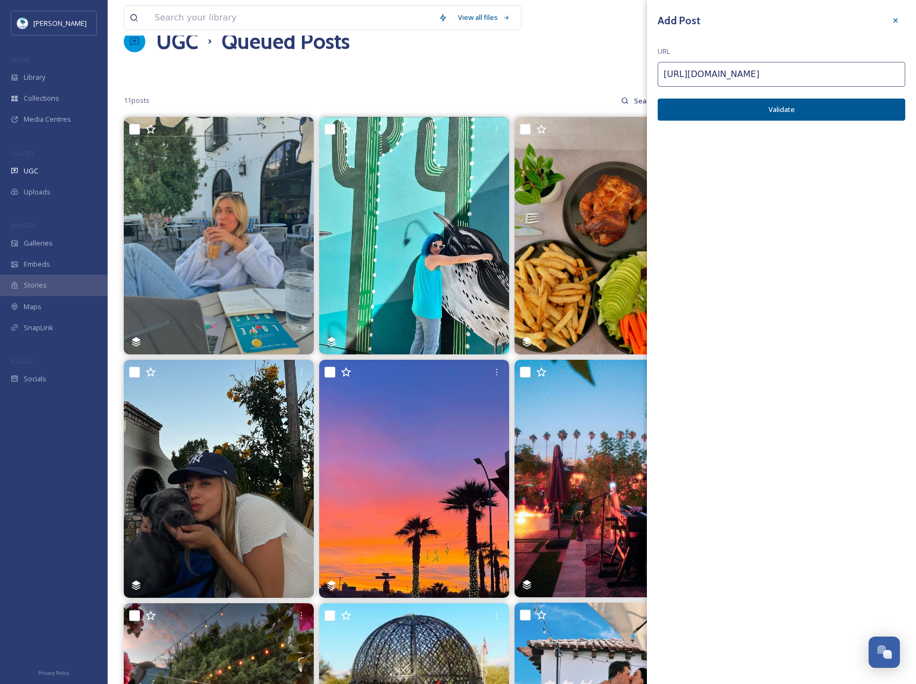
type input "[URL][DOMAIN_NAME]"
click at [875, 103] on button "Validate" at bounding box center [782, 110] width 248 height 22
click at [884, 109] on button "Add Post" at bounding box center [782, 110] width 248 height 22
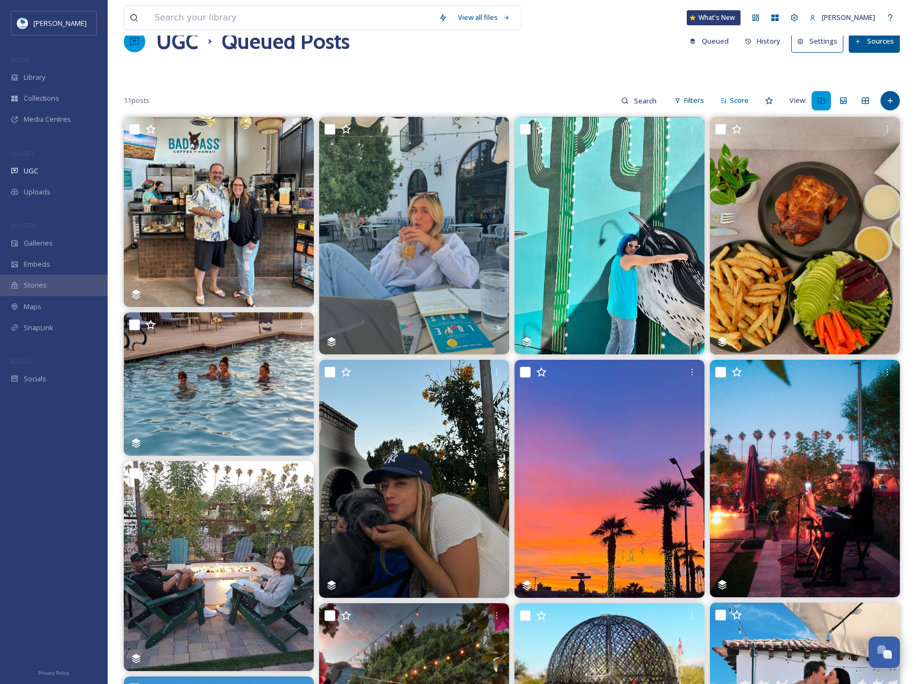
click at [879, 97] on div "11 posts Filters Score View:" at bounding box center [512, 101] width 776 height 22
click at [887, 96] on div "Add Post" at bounding box center [890, 100] width 19 height 19
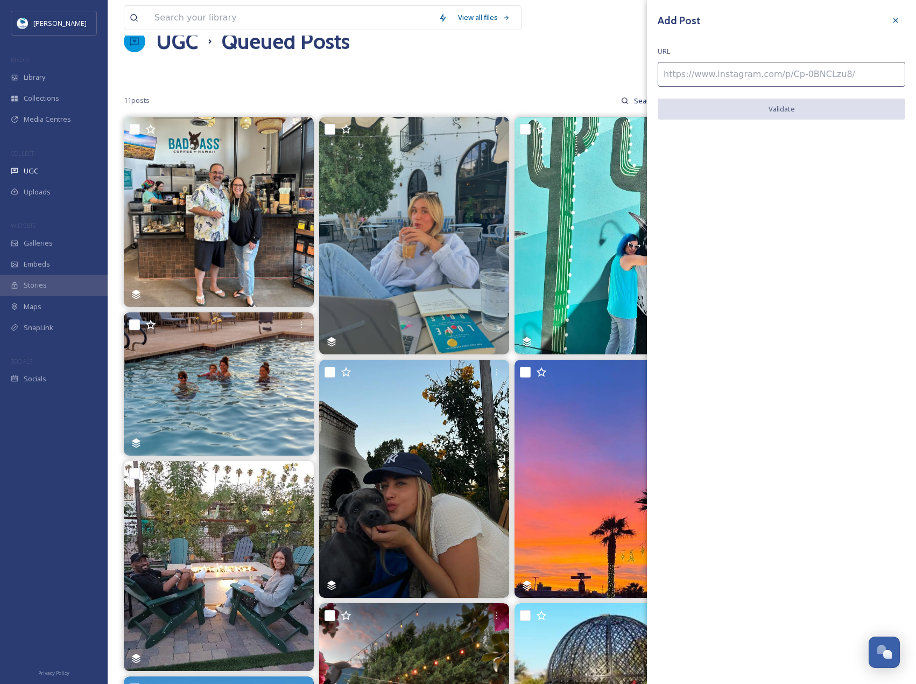
click at [861, 76] on input at bounding box center [782, 74] width 248 height 25
paste input "[URL][DOMAIN_NAME]"
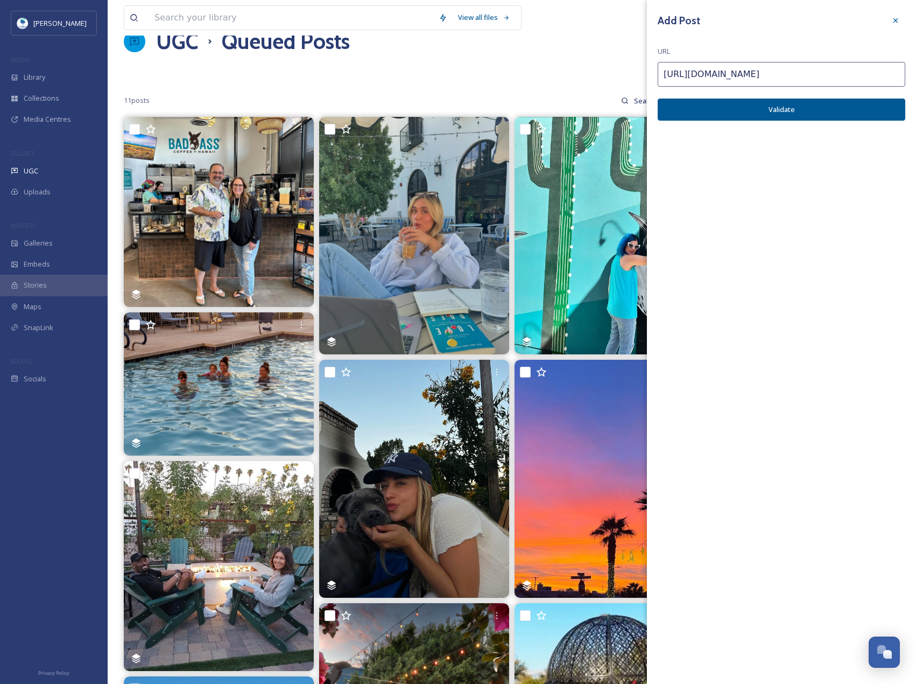
type input "[URL][DOMAIN_NAME]"
click at [876, 103] on button "Validate" at bounding box center [782, 110] width 248 height 22
click at [886, 108] on button "Add Post" at bounding box center [782, 110] width 248 height 22
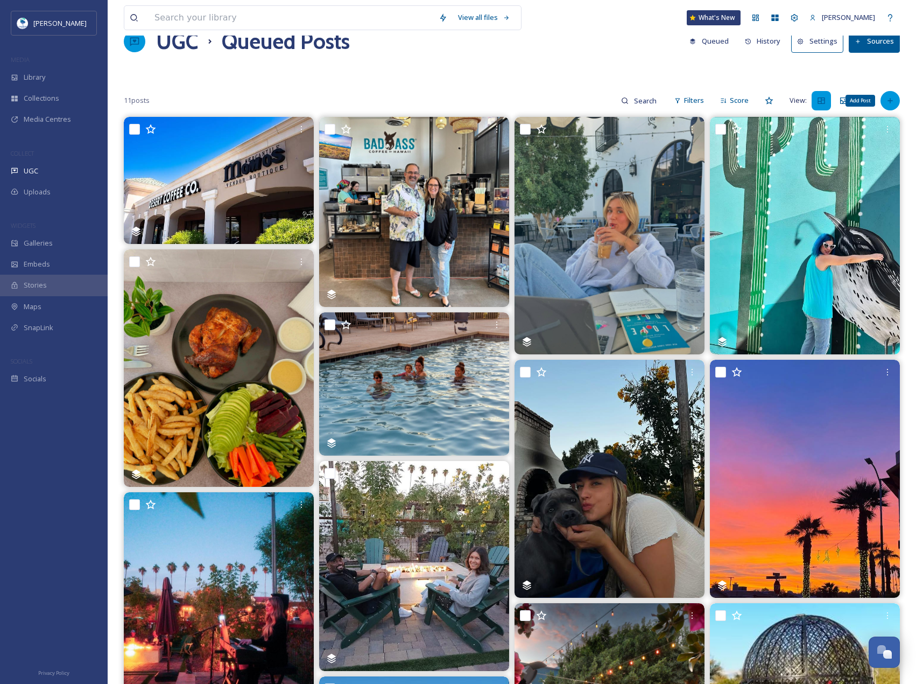
click at [898, 100] on div "Add Post" at bounding box center [890, 100] width 19 height 19
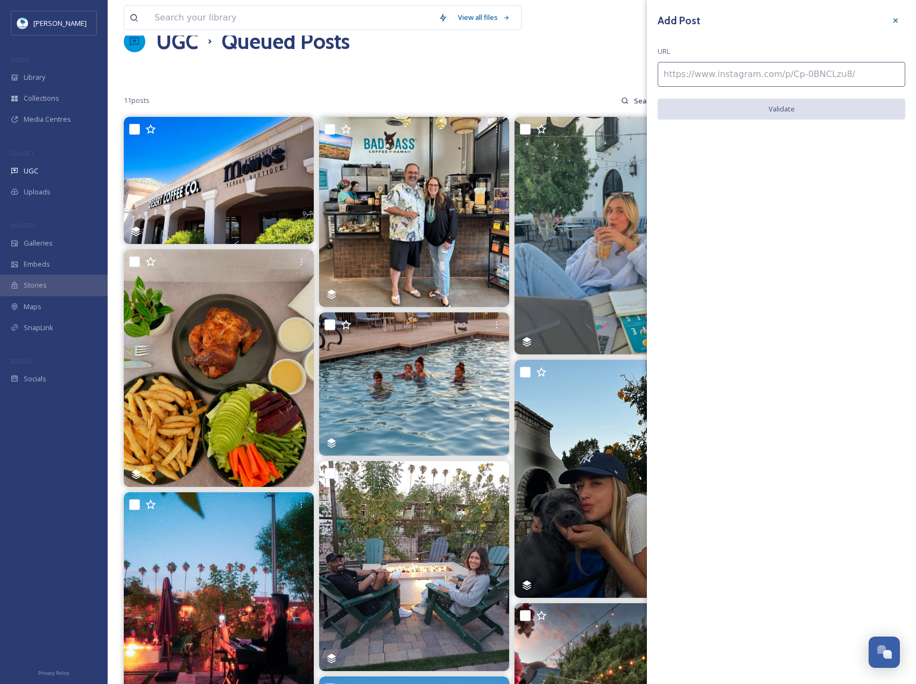
click at [865, 83] on input at bounding box center [782, 74] width 248 height 25
paste input "[URL][DOMAIN_NAME]"
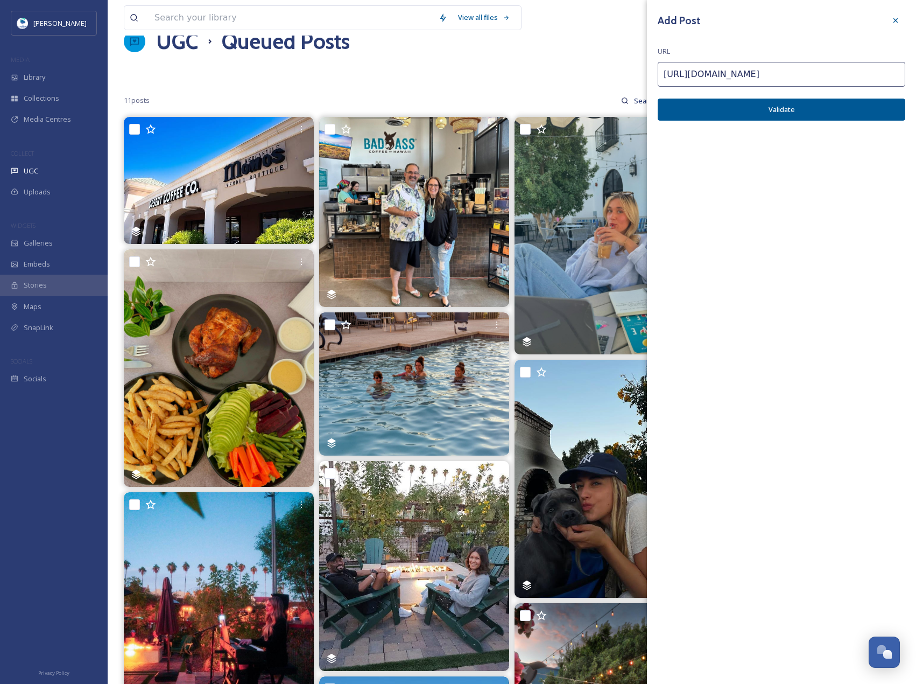
type input "[URL][DOMAIN_NAME]"
click at [874, 112] on button "Validate" at bounding box center [782, 110] width 248 height 22
click at [874, 112] on button "Add Post" at bounding box center [782, 110] width 248 height 22
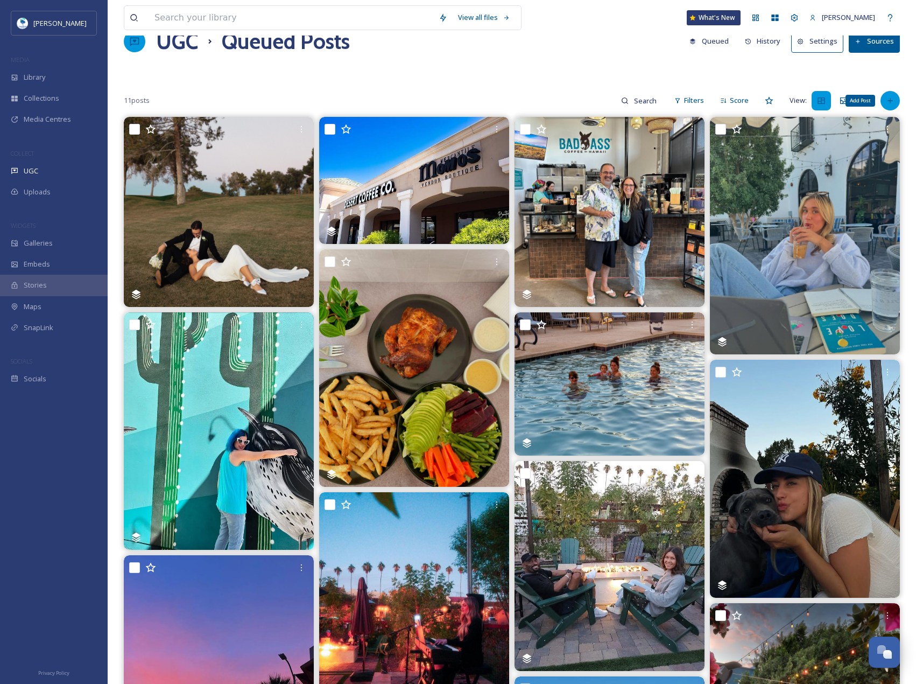
click at [889, 103] on icon at bounding box center [890, 100] width 9 height 9
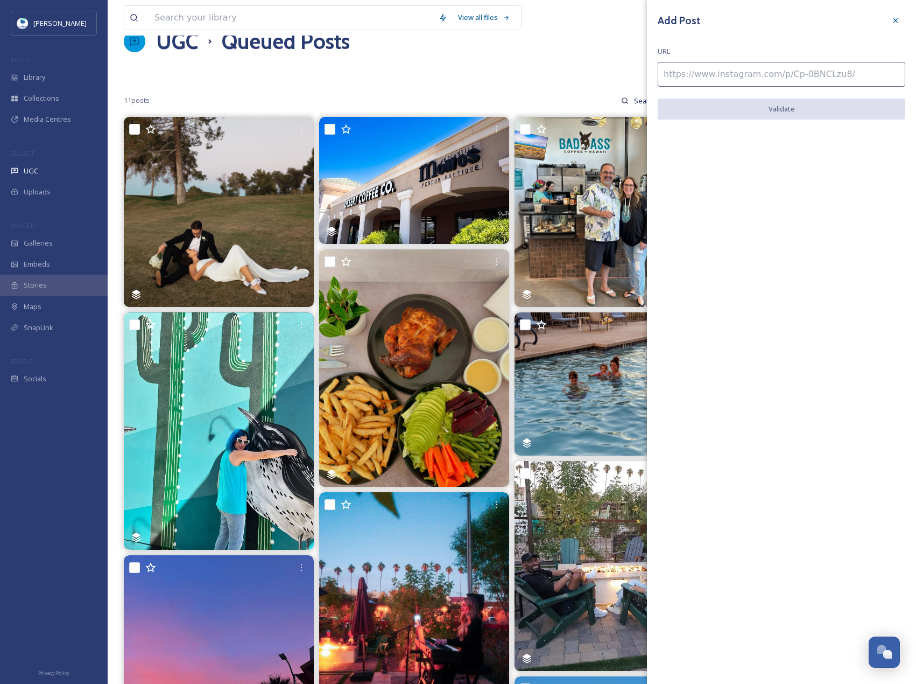
click at [868, 84] on input at bounding box center [782, 74] width 248 height 25
paste input "[URL][DOMAIN_NAME]"
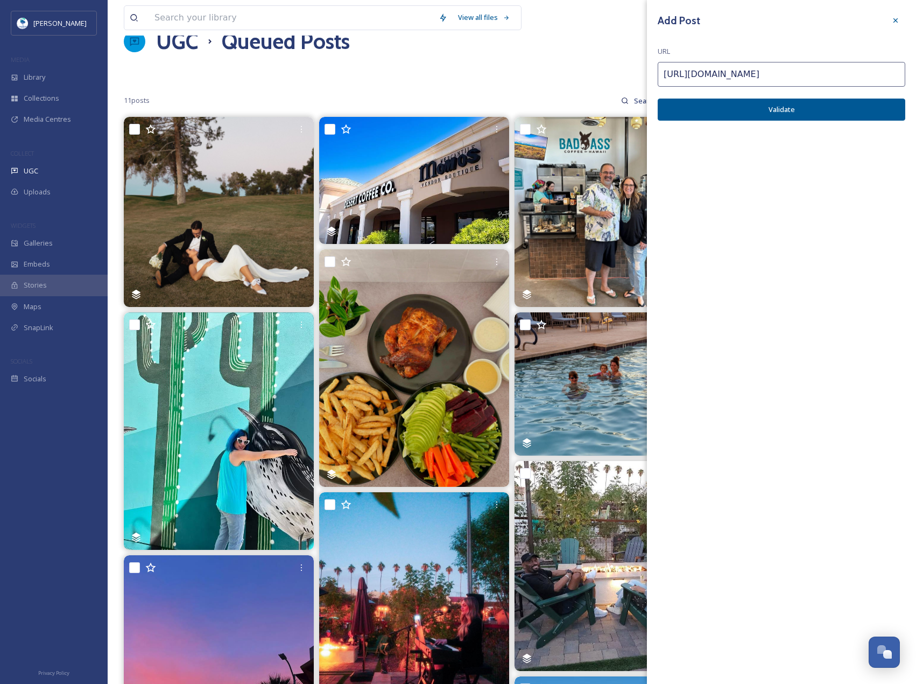
type input "[URL][DOMAIN_NAME]"
click at [874, 107] on button "Validate" at bounding box center [782, 110] width 248 height 22
click at [873, 67] on input "[URL][DOMAIN_NAME]" at bounding box center [782, 74] width 248 height 25
click at [853, 111] on button "Add Post" at bounding box center [782, 110] width 248 height 22
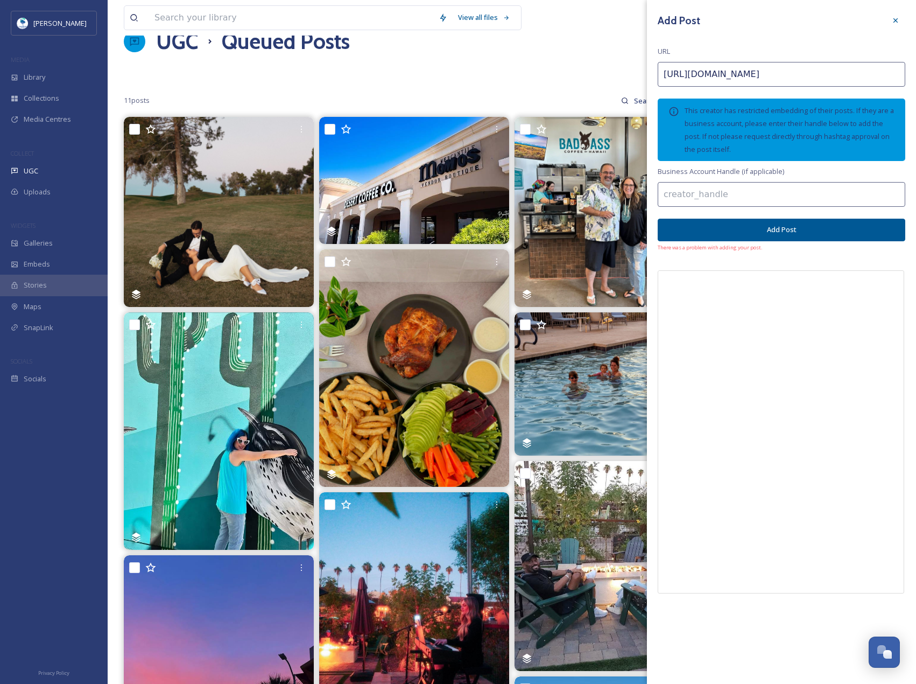
click at [776, 184] on input at bounding box center [782, 194] width 248 height 25
paste input "wings_authority"
type input "wings_authority"
click at [811, 233] on button "Add Post" at bounding box center [782, 230] width 248 height 22
click at [890, 20] on div at bounding box center [895, 20] width 19 height 19
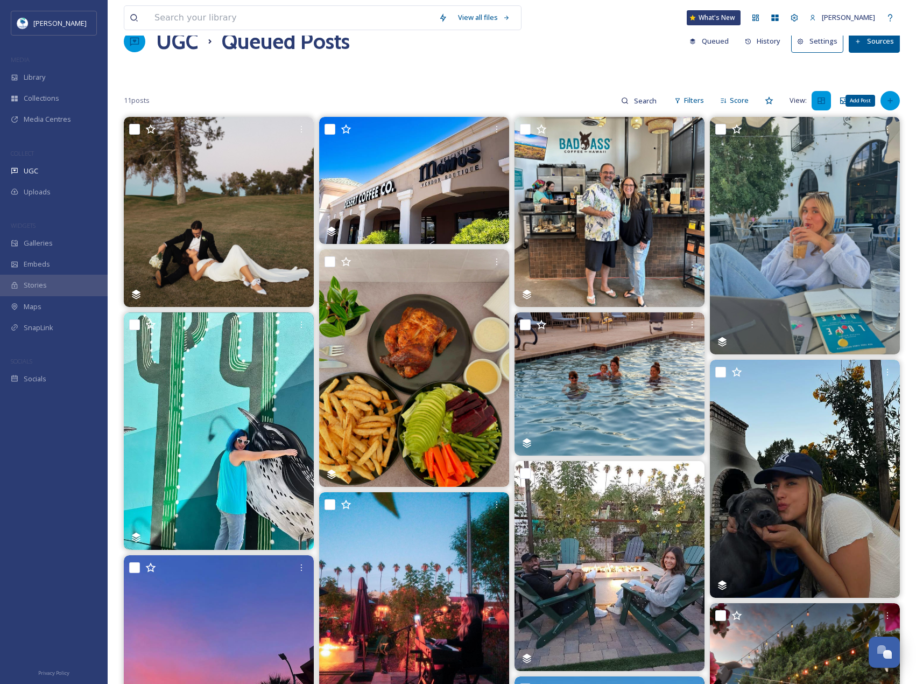
click at [891, 102] on icon at bounding box center [890, 100] width 9 height 9
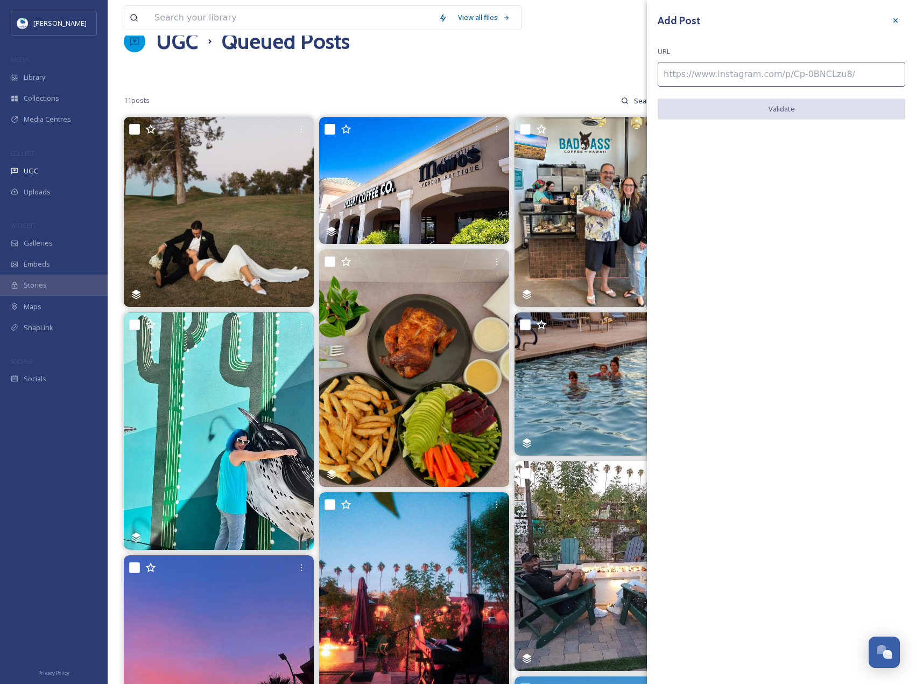
click at [719, 59] on div "Add Post URL Validate" at bounding box center [781, 73] width 269 height 146
click at [726, 72] on input at bounding box center [782, 74] width 248 height 25
paste input "[URL][DOMAIN_NAME]"
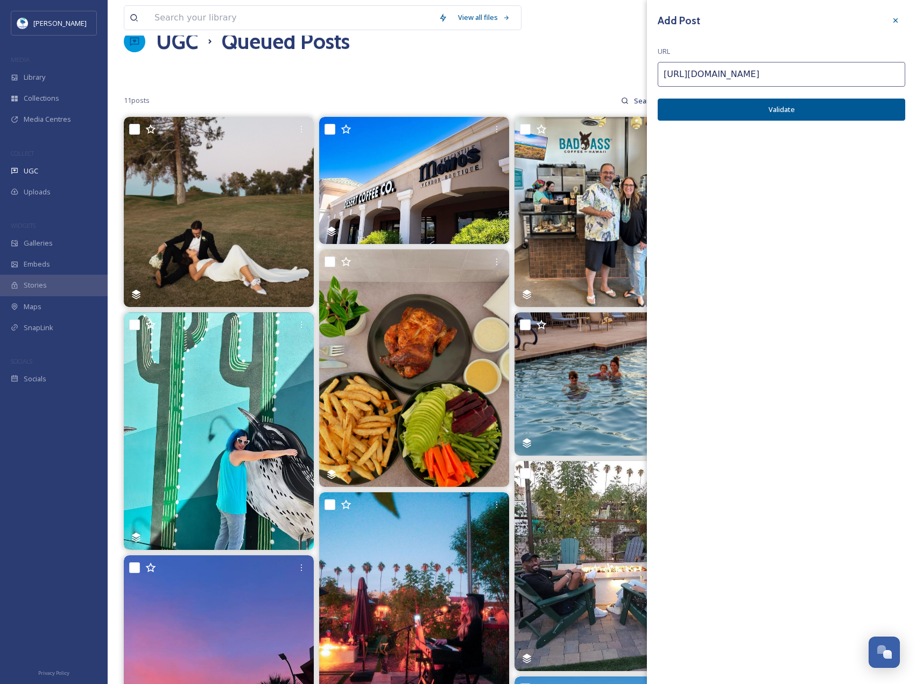
type input "[URL][DOMAIN_NAME]"
click at [698, 103] on button "Validate" at bounding box center [782, 110] width 248 height 22
click at [744, 116] on button "Add Post" at bounding box center [782, 110] width 248 height 22
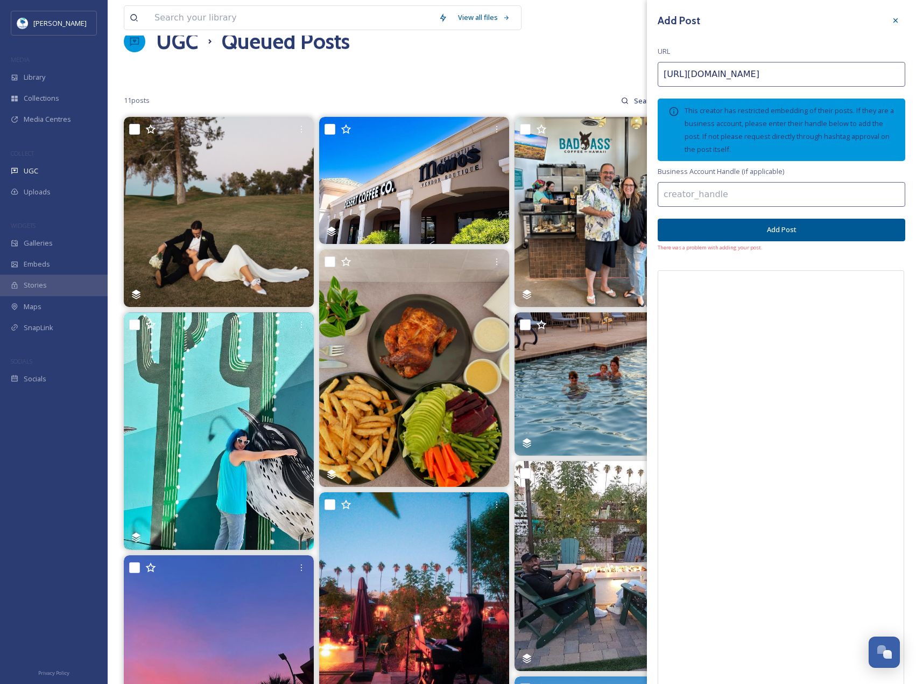
click at [811, 186] on input at bounding box center [782, 194] width 248 height 25
paste input "tessrafolstv"
type input "tessrafolstv"
click at [845, 232] on button "Add Post" at bounding box center [782, 230] width 248 height 22
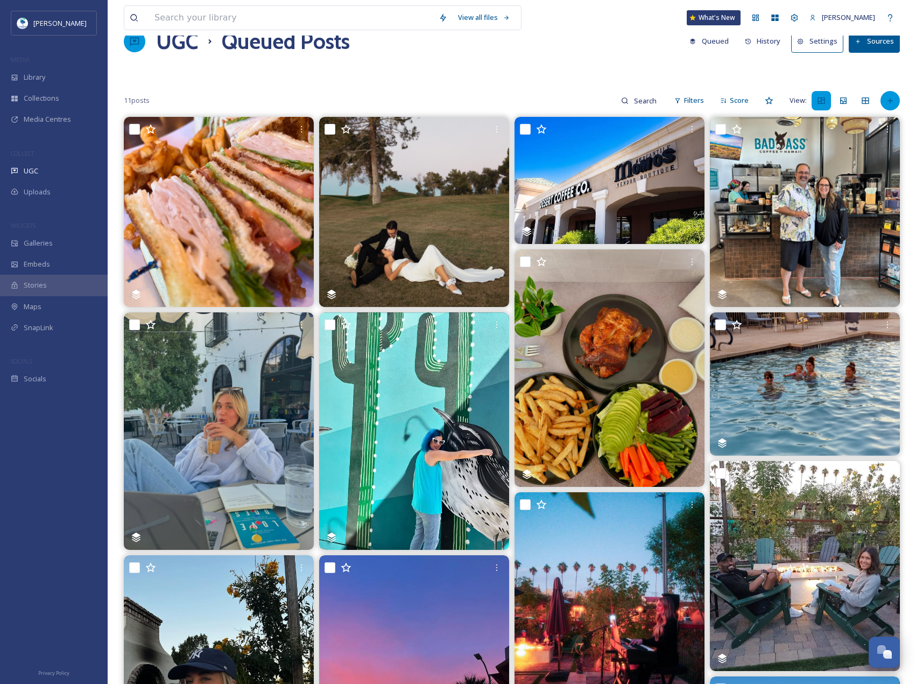
click at [891, 93] on div at bounding box center [890, 100] width 19 height 19
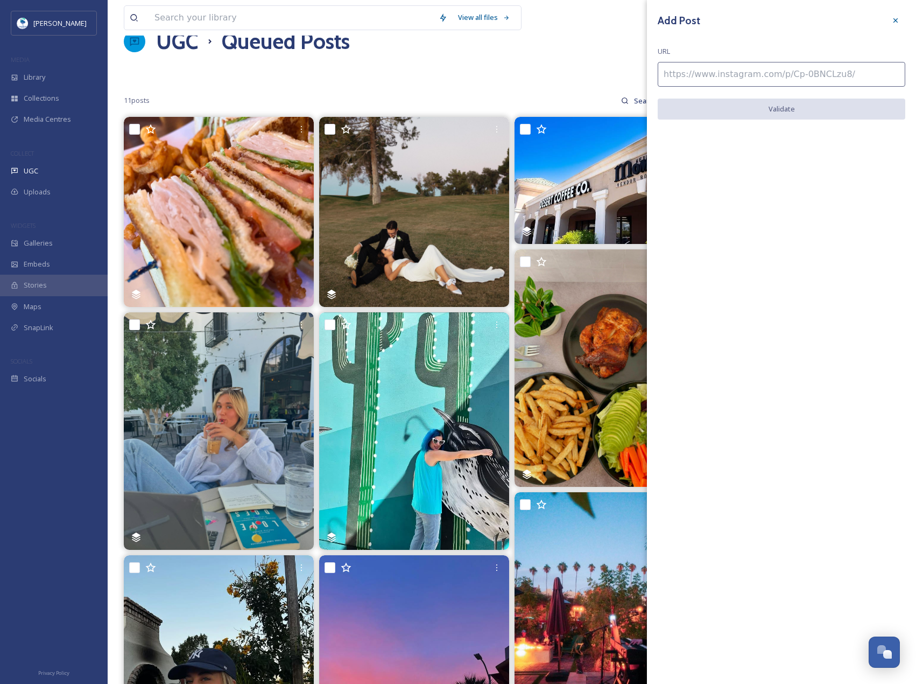
click at [849, 82] on input at bounding box center [782, 74] width 248 height 25
paste input "[URL][DOMAIN_NAME]"
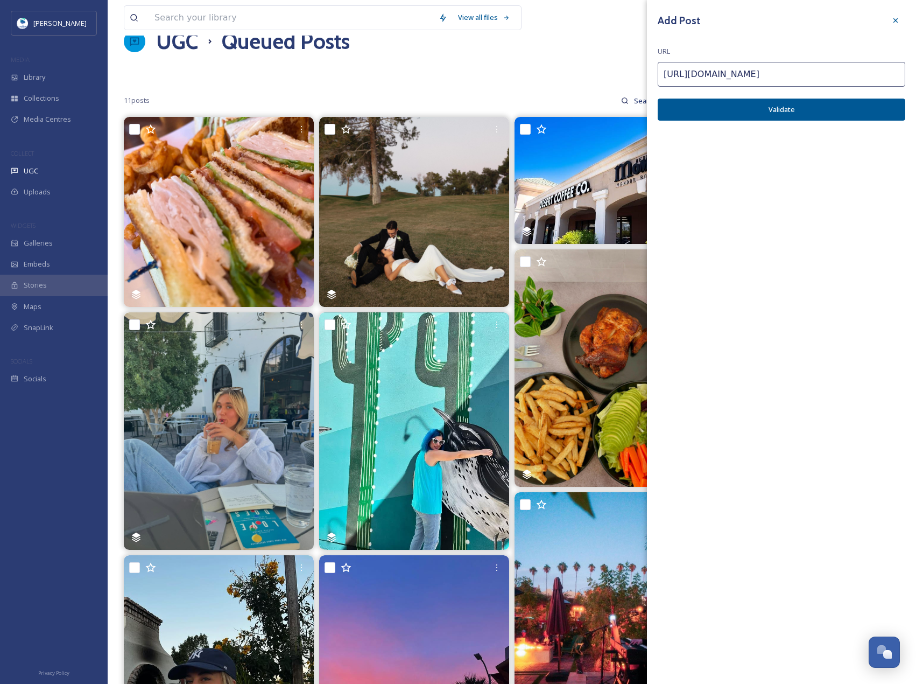
type input "[URL][DOMAIN_NAME]"
click at [861, 104] on button "Validate" at bounding box center [782, 110] width 248 height 22
click at [832, 109] on button "Add Post" at bounding box center [782, 110] width 248 height 22
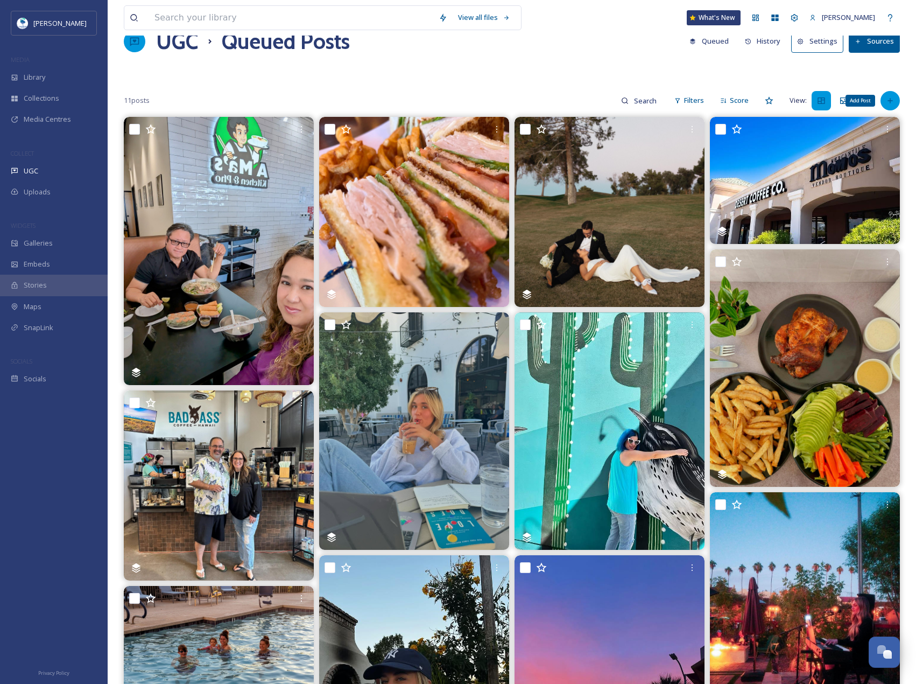
click at [889, 96] on div "Add Post" at bounding box center [890, 100] width 19 height 19
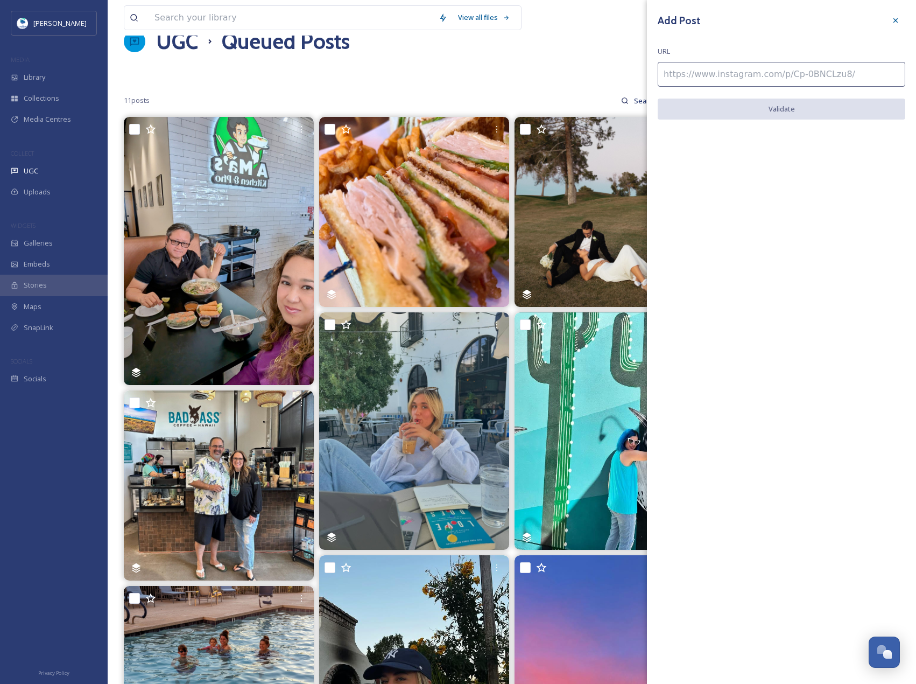
click at [805, 77] on input at bounding box center [782, 74] width 248 height 25
paste input "[URL][DOMAIN_NAME]"
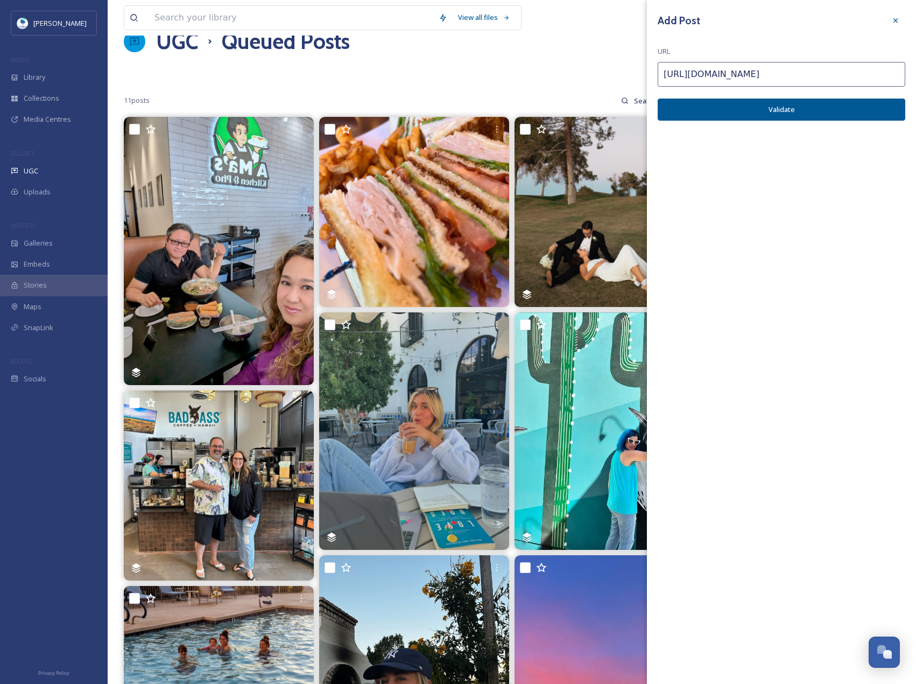
type input "[URL][DOMAIN_NAME]"
click at [806, 109] on button "Validate" at bounding box center [782, 110] width 248 height 22
click at [854, 114] on button "Add Post" at bounding box center [782, 110] width 248 height 22
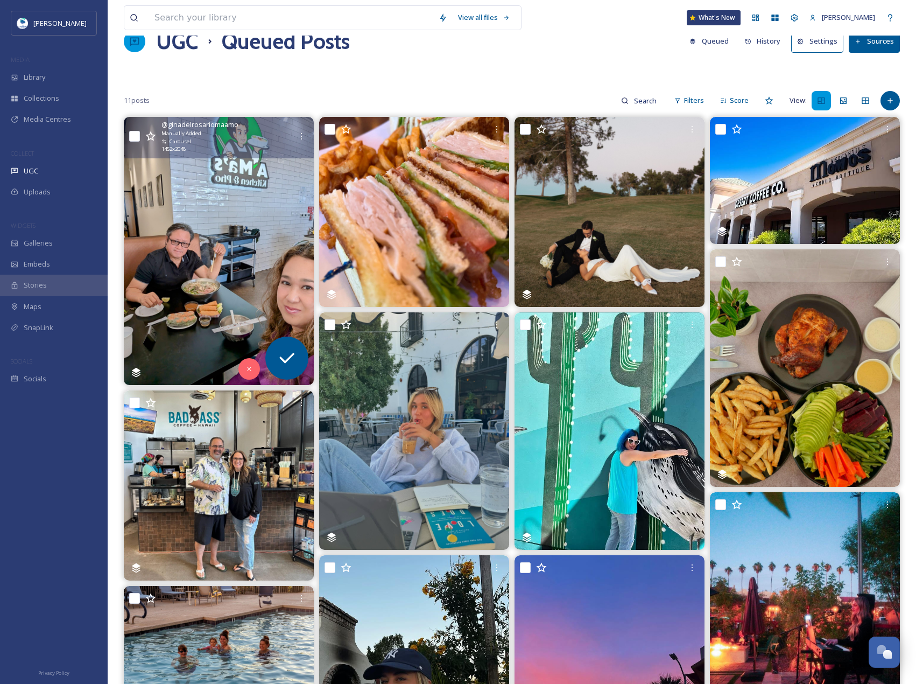
drag, startPoint x: 229, startPoint y: 351, endPoint x: 213, endPoint y: 358, distance: 17.1
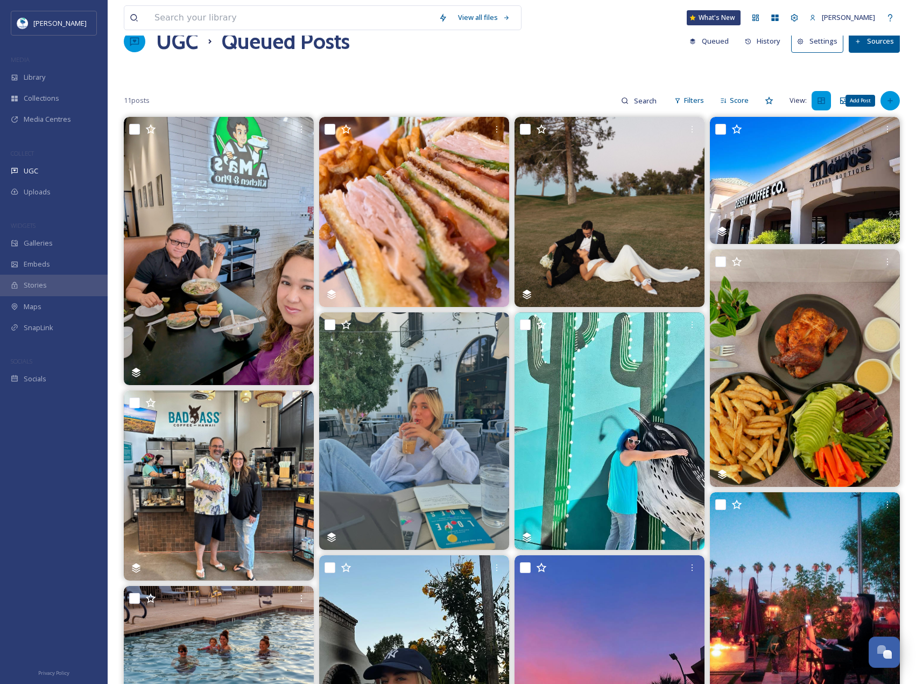
drag, startPoint x: 213, startPoint y: 358, endPoint x: 887, endPoint y: 100, distance: 721.3
click at [887, 100] on icon at bounding box center [890, 100] width 9 height 9
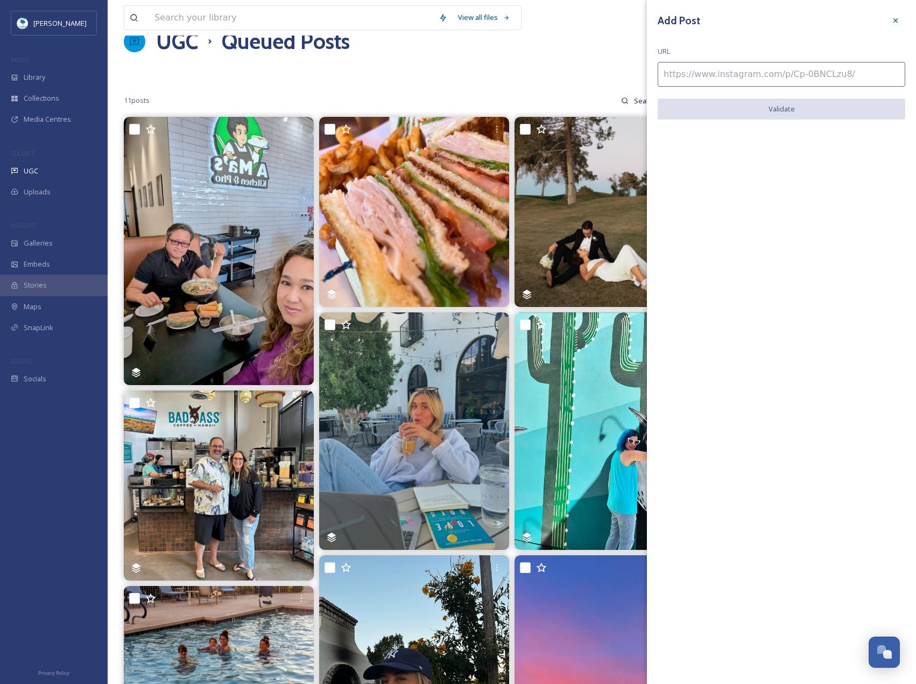
click at [818, 80] on input at bounding box center [782, 74] width 248 height 25
paste input "[URL][DOMAIN_NAME]"
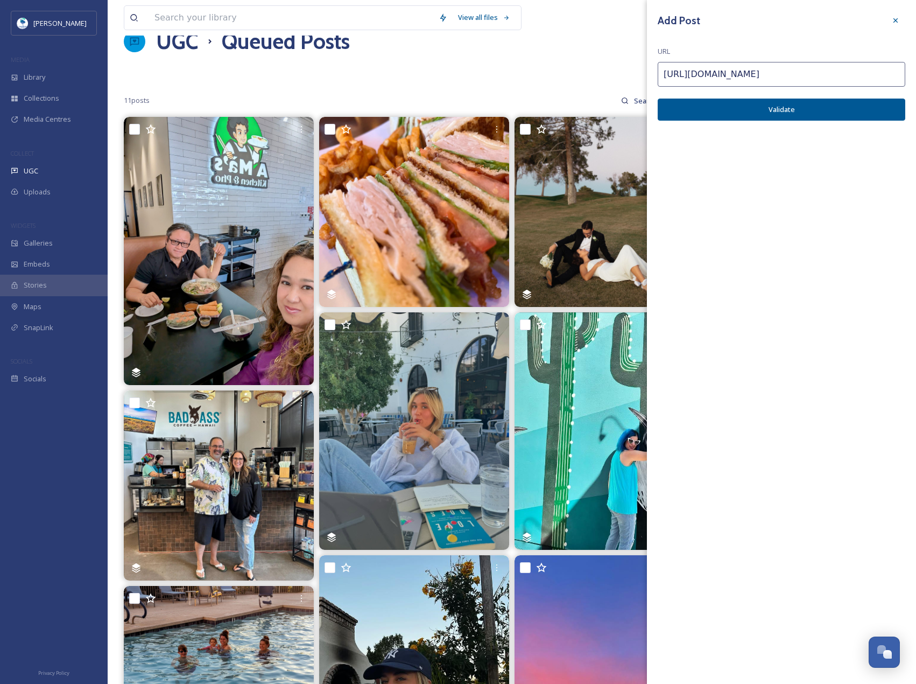
type input "[URL][DOMAIN_NAME]"
click at [814, 108] on button "Validate" at bounding box center [782, 110] width 248 height 22
click at [832, 107] on button "Add Post" at bounding box center [782, 110] width 248 height 22
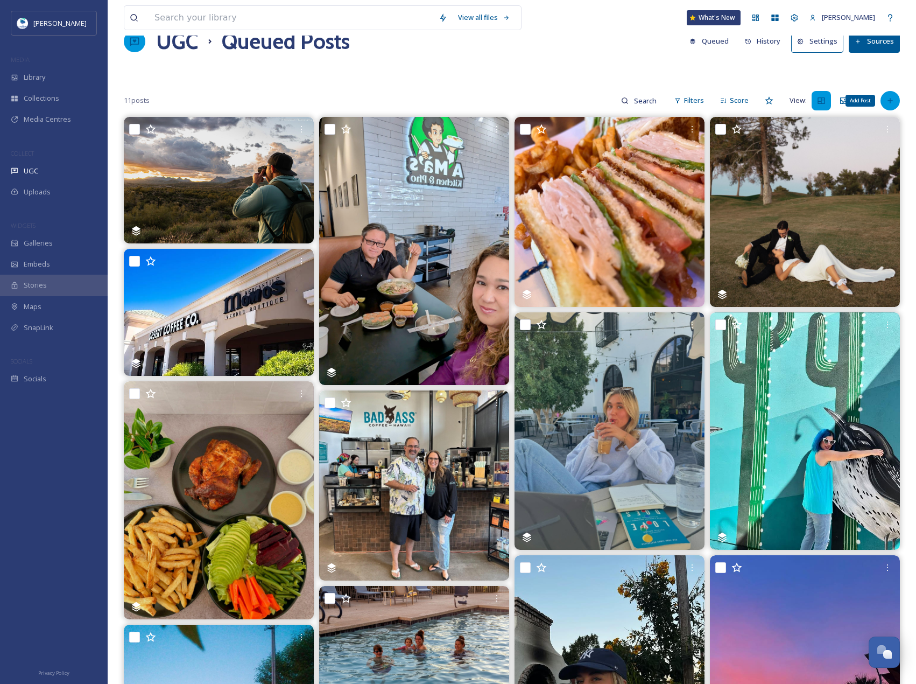
click at [896, 97] on div "Add Post" at bounding box center [890, 100] width 19 height 19
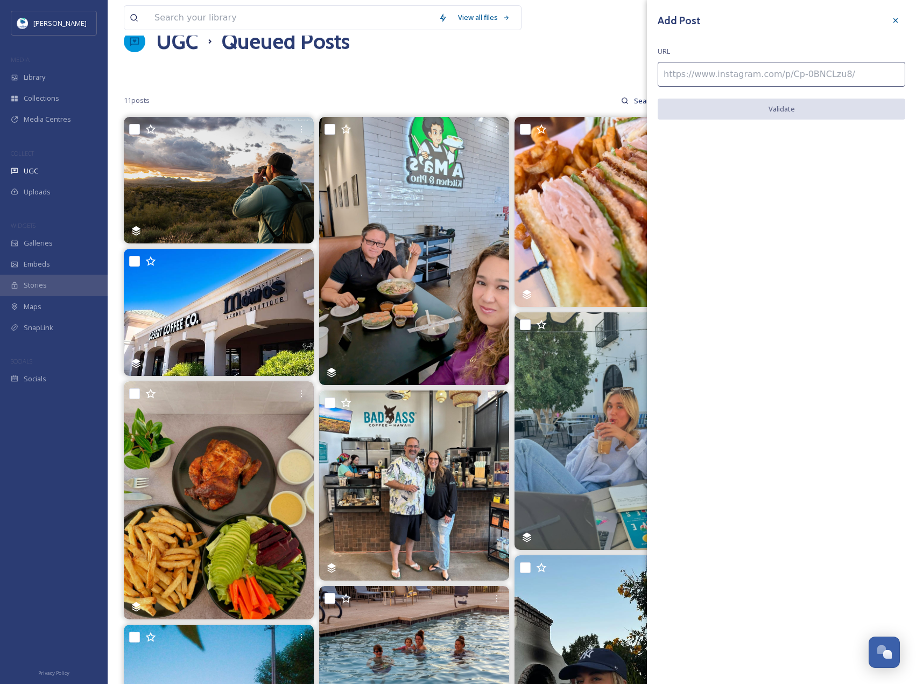
click at [830, 72] on input at bounding box center [782, 74] width 248 height 25
paste input "[URL][DOMAIN_NAME]"
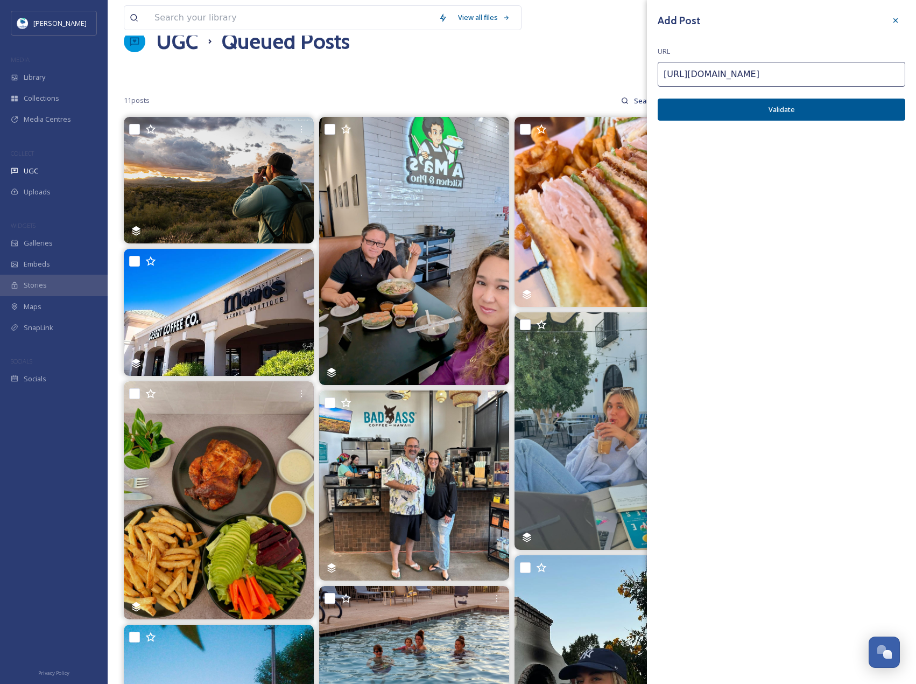
type input "[URL][DOMAIN_NAME]"
click at [860, 113] on button "Validate" at bounding box center [782, 110] width 248 height 22
click at [858, 110] on button "Add Post" at bounding box center [782, 110] width 248 height 22
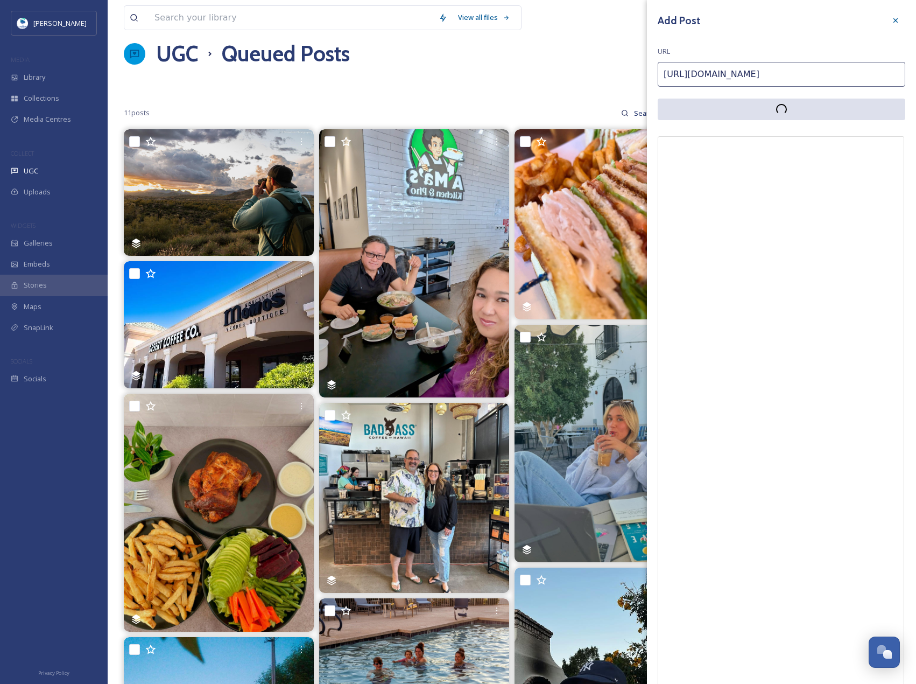
scroll to position [0, 0]
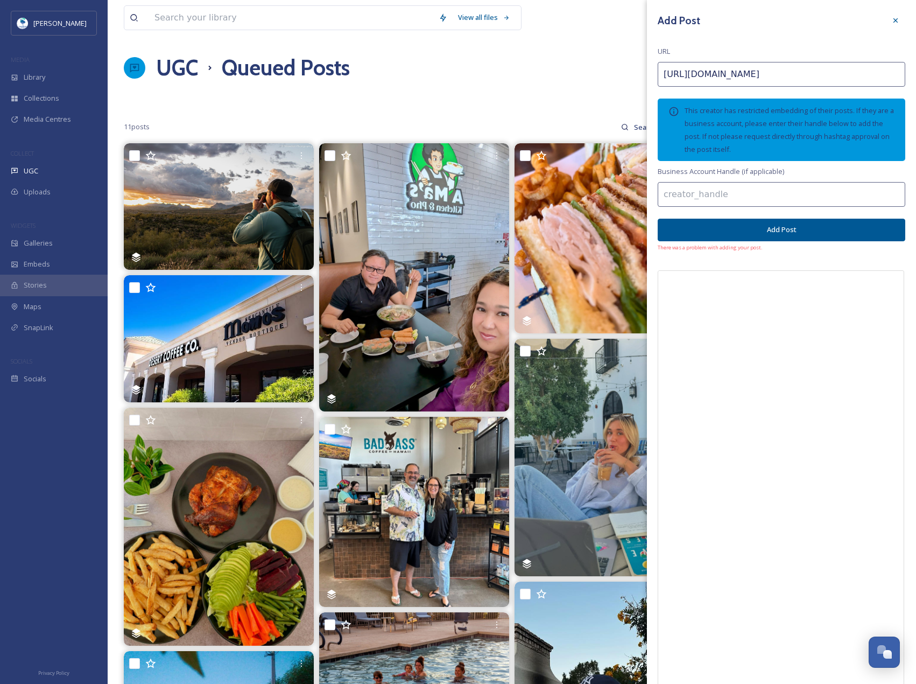
click at [842, 196] on input at bounding box center [782, 194] width 248 height 25
paste input "az_familyadventures"
type input "az_familyadventures"
click at [848, 236] on button "Add Post" at bounding box center [782, 230] width 248 height 22
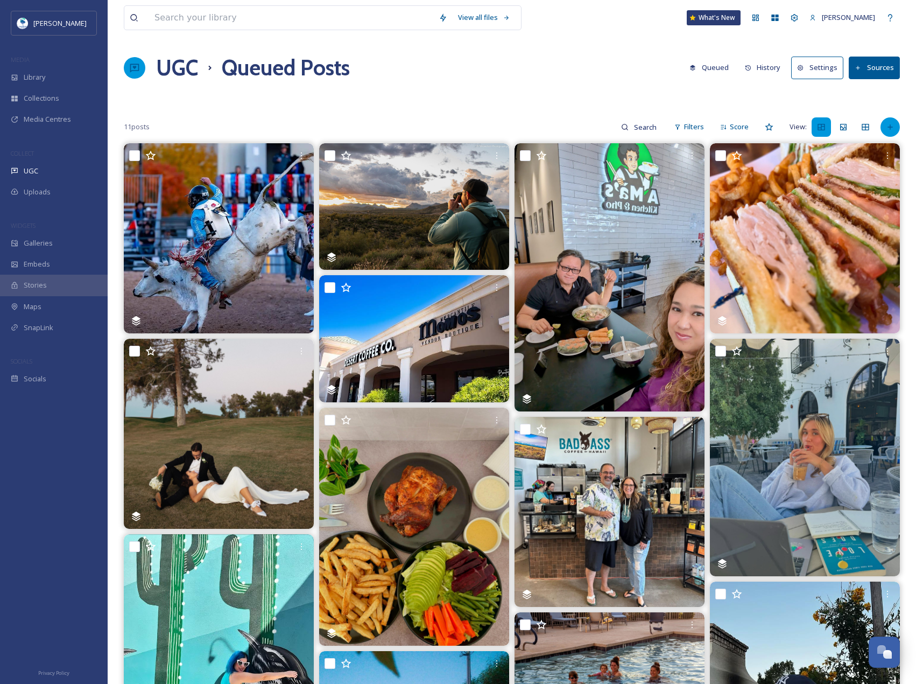
click at [885, 124] on div at bounding box center [890, 126] width 19 height 19
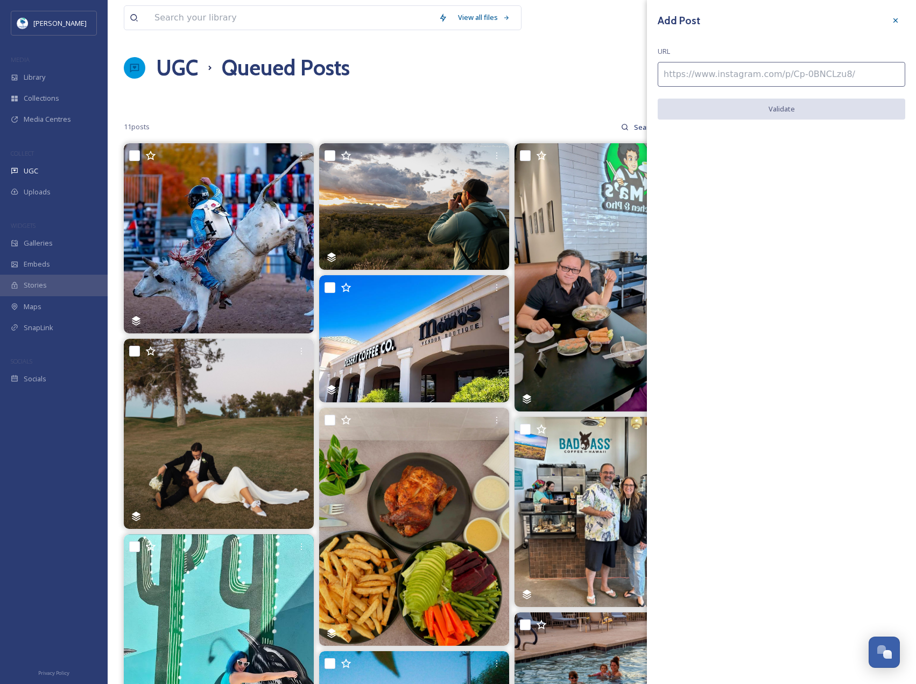
click at [803, 78] on input at bounding box center [782, 74] width 248 height 25
paste input "[URL][DOMAIN_NAME]"
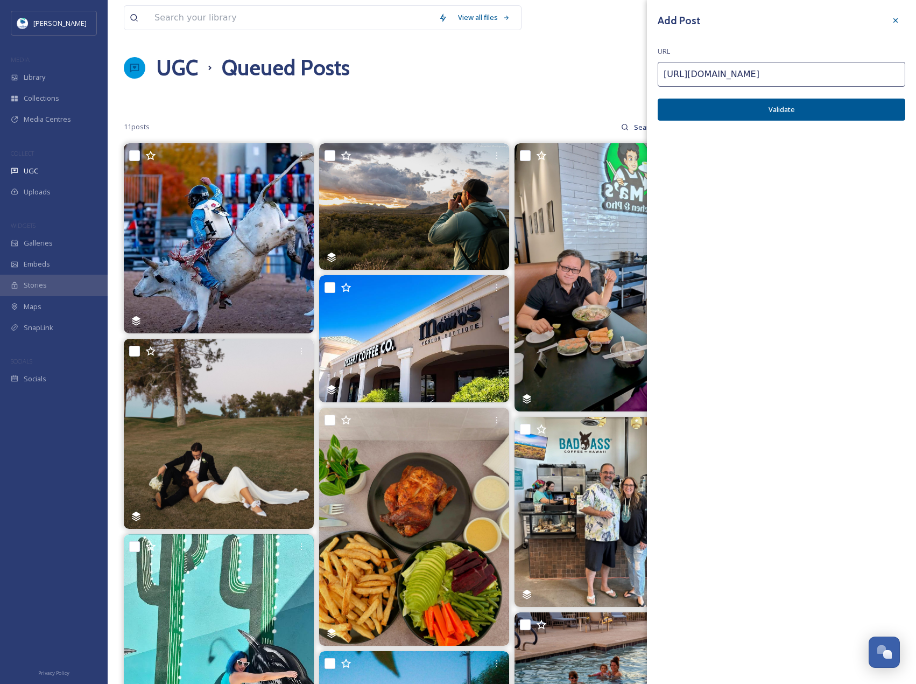
type input "[URL][DOMAIN_NAME]"
click at [841, 114] on button "Validate" at bounding box center [782, 110] width 248 height 22
click at [841, 114] on button "Add Post" at bounding box center [782, 110] width 248 height 22
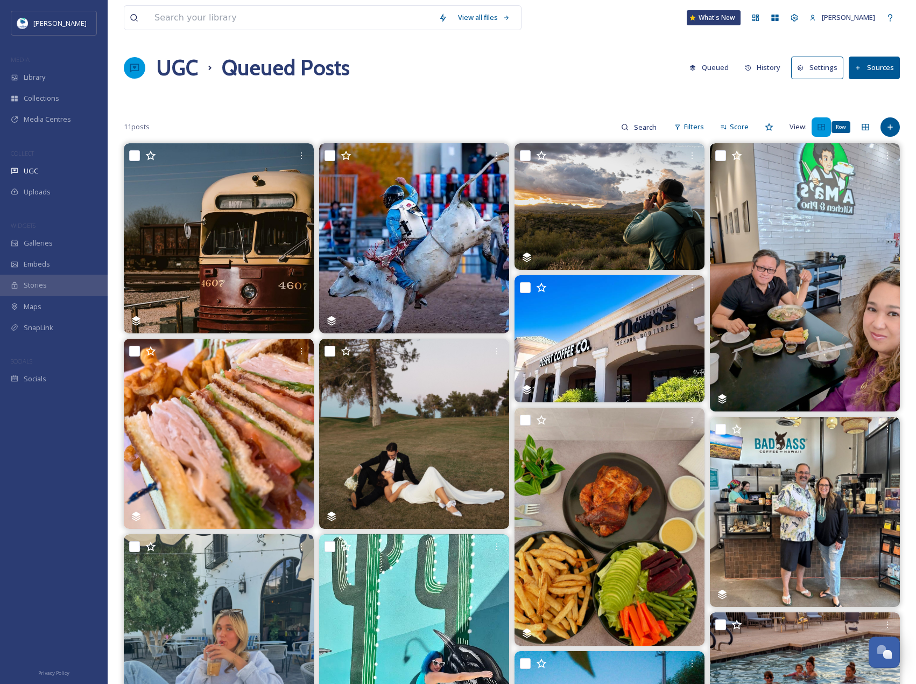
click at [882, 121] on div "11 posts Filters Score View: Row" at bounding box center [512, 127] width 776 height 22
click at [883, 128] on div "Add Post" at bounding box center [890, 126] width 19 height 19
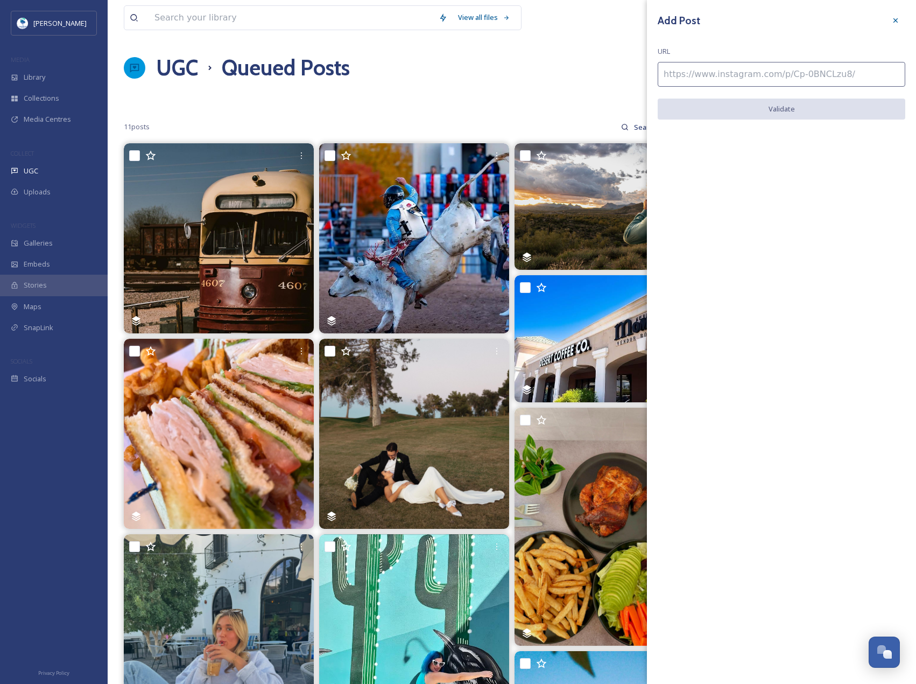
click at [812, 81] on input at bounding box center [782, 74] width 248 height 25
paste input "[URL][DOMAIN_NAME]"
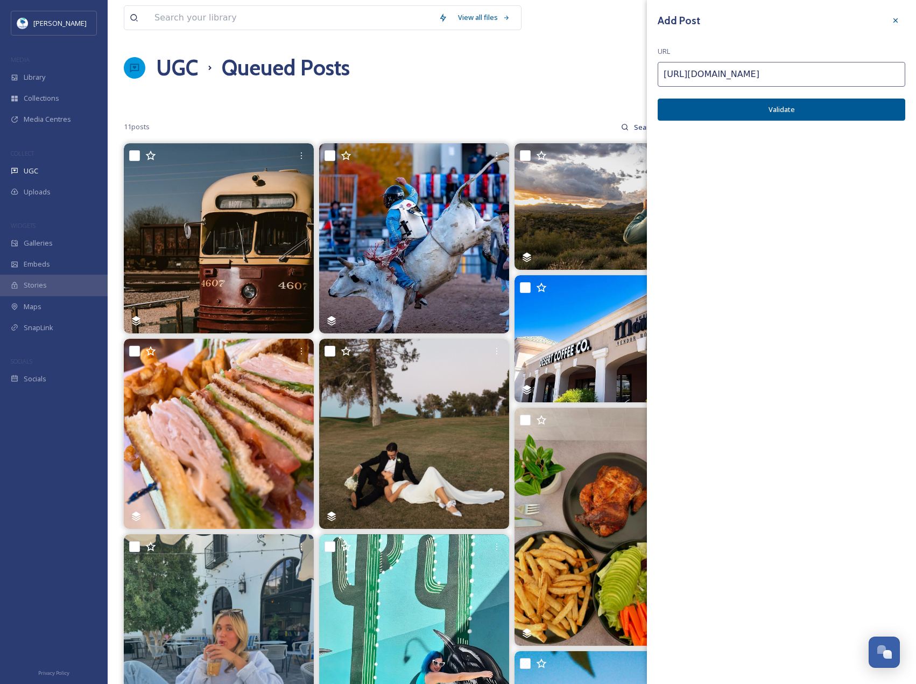
type input "[URL][DOMAIN_NAME]"
click at [820, 121] on div "Add Post URL [URL][DOMAIN_NAME] Validate" at bounding box center [781, 73] width 269 height 147
click at [821, 115] on button "Validate" at bounding box center [782, 110] width 248 height 22
click at [821, 116] on button "Add Post" at bounding box center [782, 110] width 248 height 22
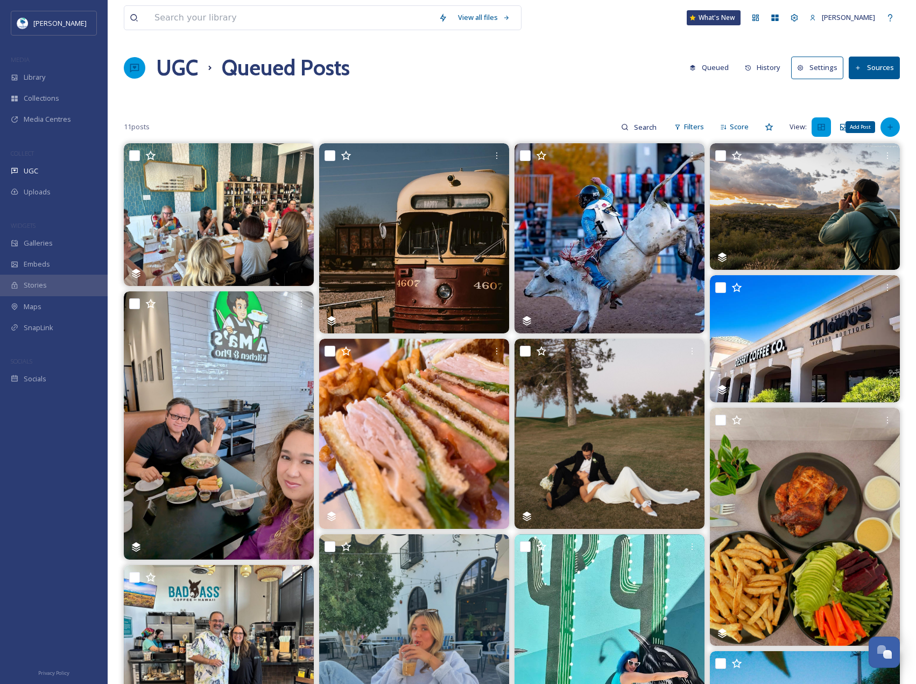
click at [883, 124] on div "Add Post" at bounding box center [890, 126] width 19 height 19
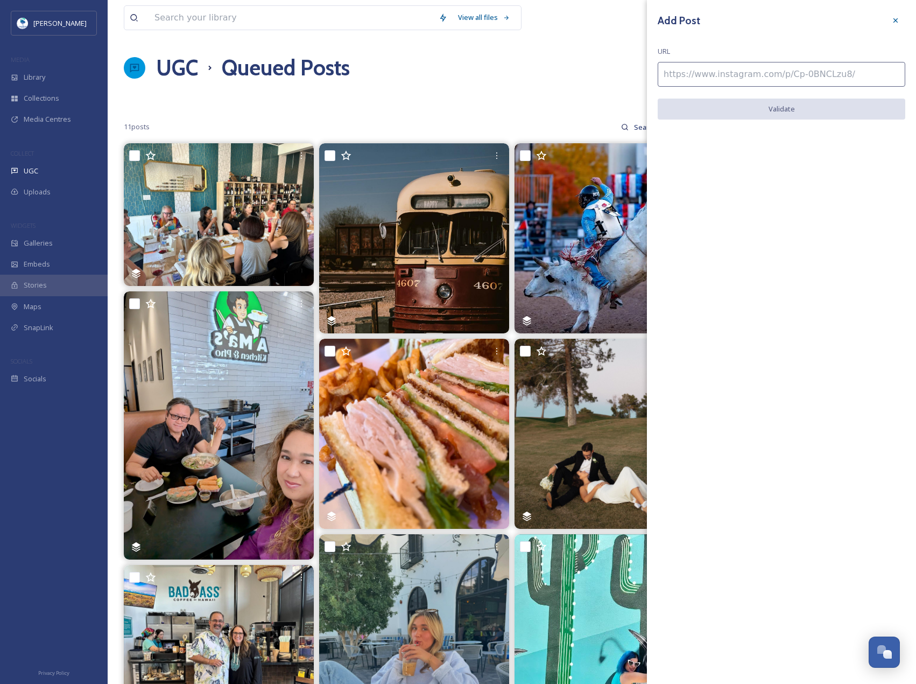
click at [850, 86] on input at bounding box center [782, 74] width 248 height 25
paste input "[URL][DOMAIN_NAME]"
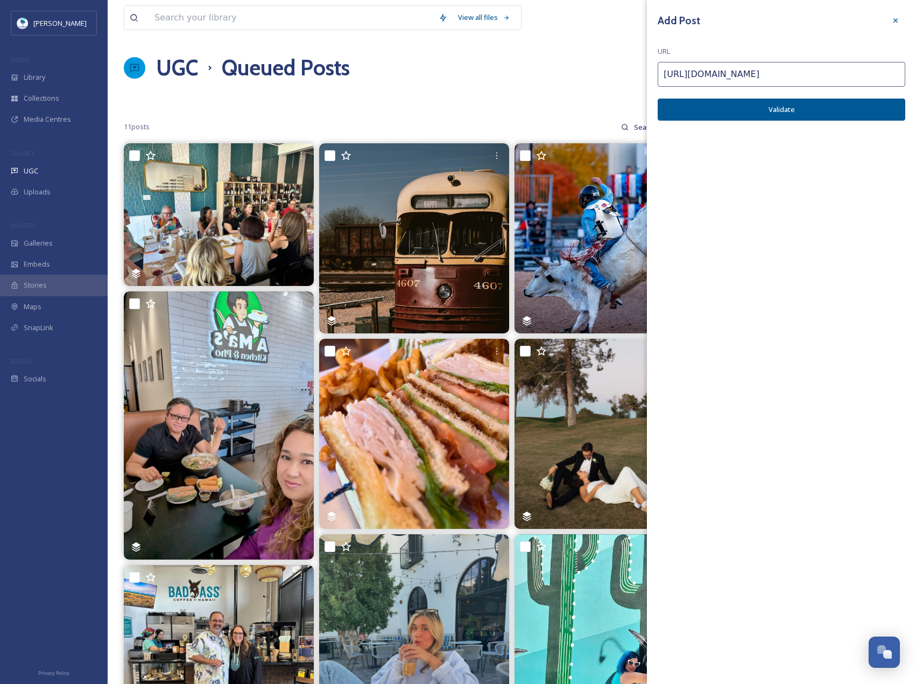
type input "[URL][DOMAIN_NAME]"
click at [840, 113] on button "Validate" at bounding box center [782, 110] width 248 height 22
click at [846, 112] on button "Add Post" at bounding box center [782, 110] width 248 height 22
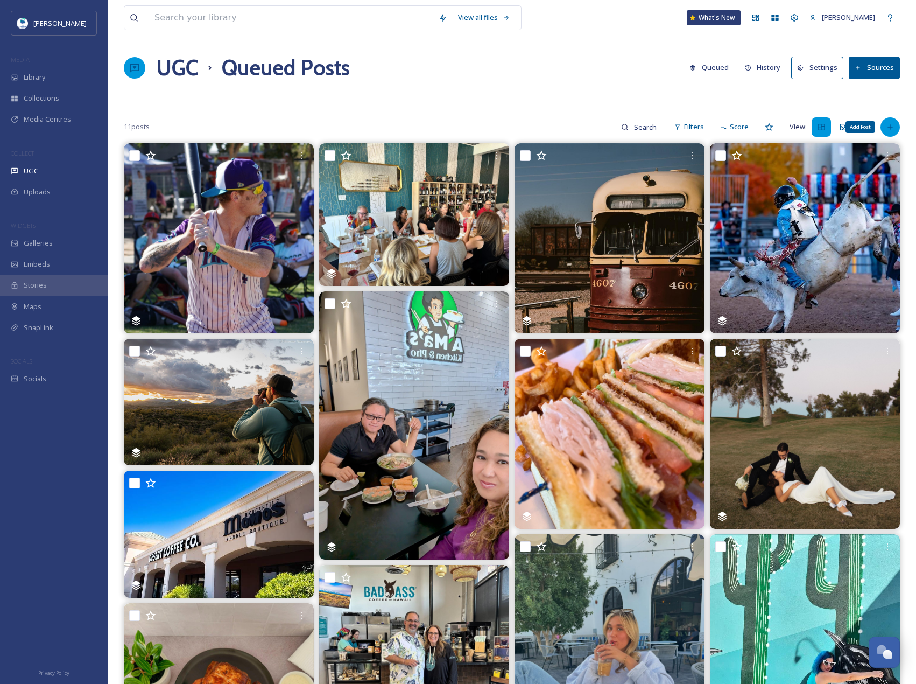
click at [888, 123] on icon at bounding box center [890, 127] width 9 height 9
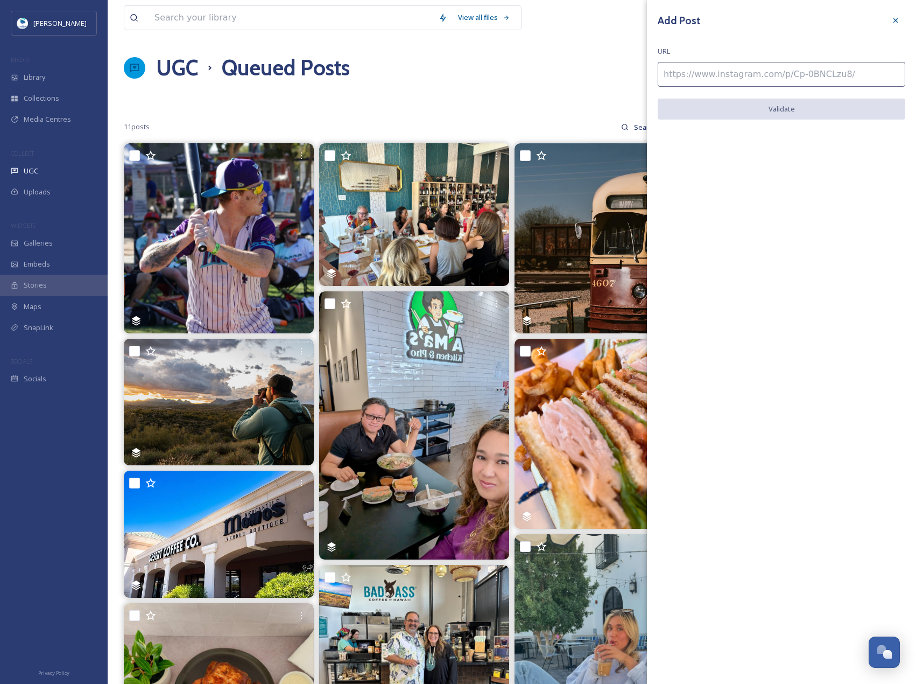
click at [831, 83] on input at bounding box center [782, 74] width 248 height 25
paste input "[URL][DOMAIN_NAME]"
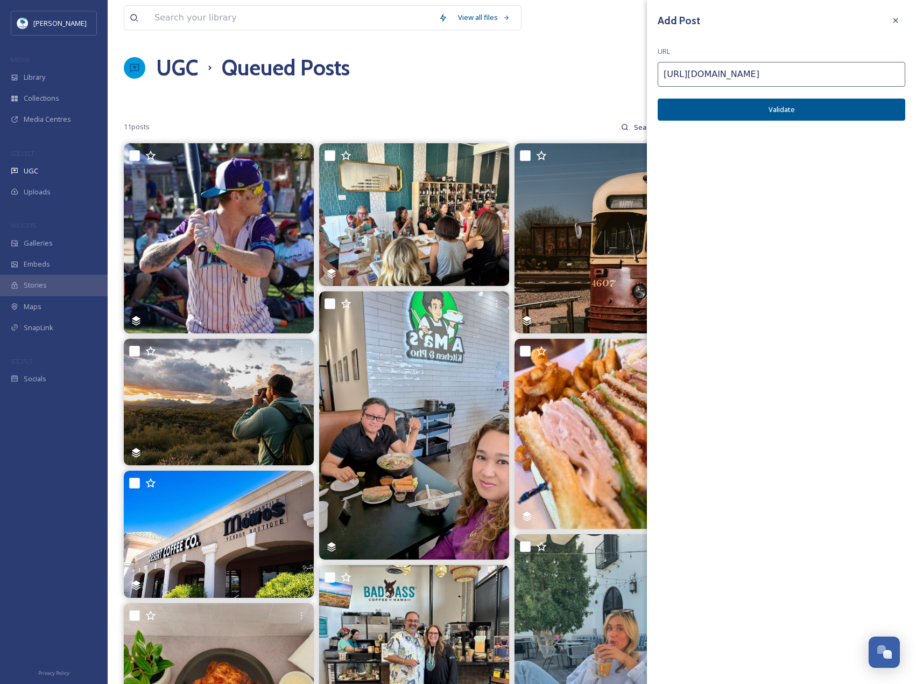
type input "[URL][DOMAIN_NAME]"
click at [830, 106] on button "Validate" at bounding box center [782, 110] width 248 height 22
click at [831, 110] on button "Add Post" at bounding box center [782, 110] width 248 height 22
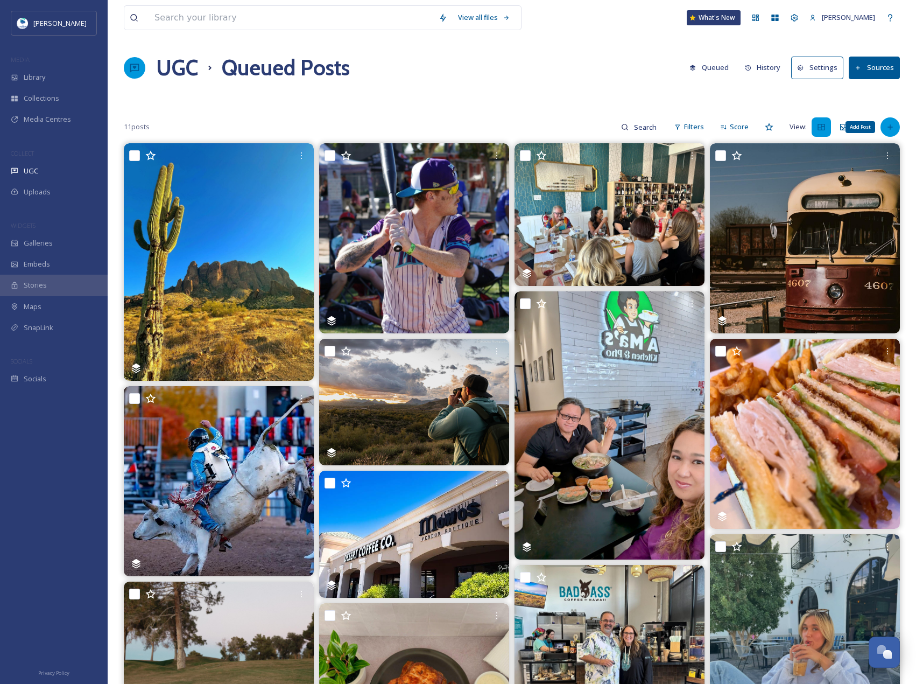
click at [894, 126] on icon at bounding box center [890, 127] width 9 height 9
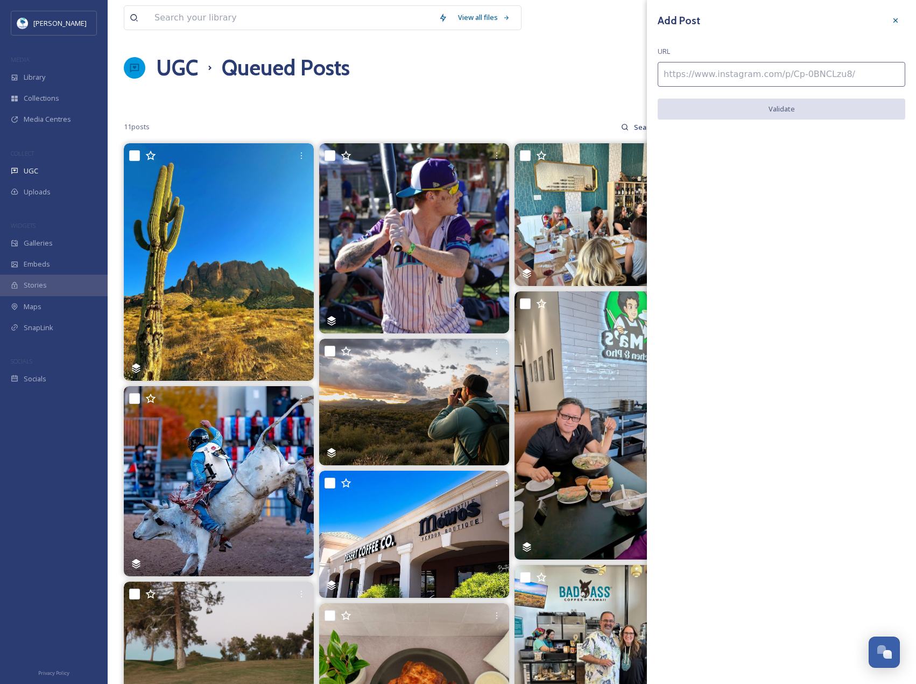
click at [846, 86] on input at bounding box center [782, 74] width 248 height 25
paste input "[URL][DOMAIN_NAME]"
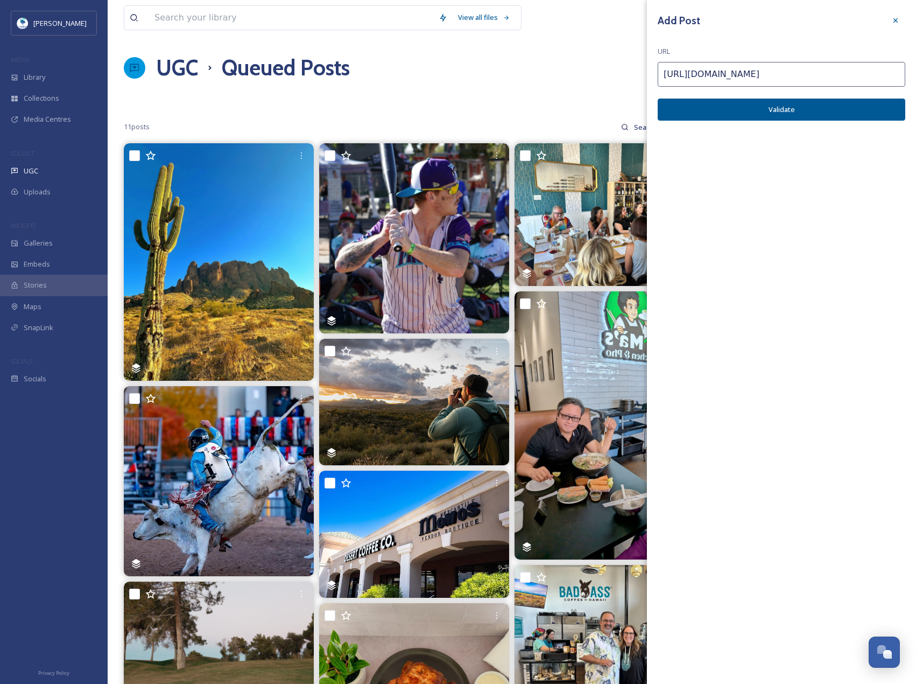
type input "[URL][DOMAIN_NAME]"
click at [847, 103] on button "Validate" at bounding box center [782, 110] width 248 height 22
click at [847, 103] on button "Add Post" at bounding box center [782, 110] width 248 height 22
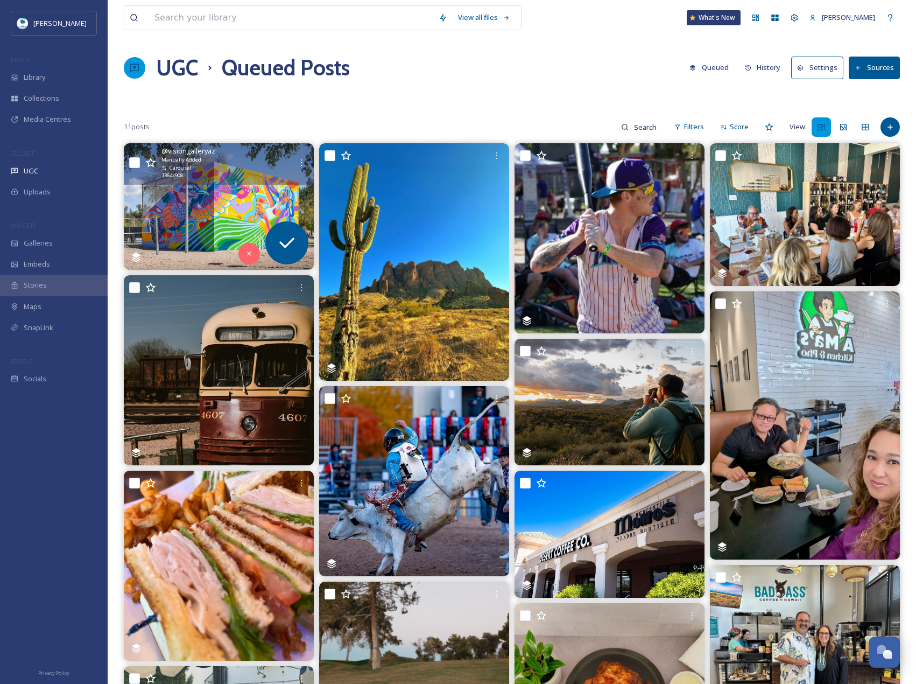
click at [196, 210] on img at bounding box center [219, 206] width 190 height 127
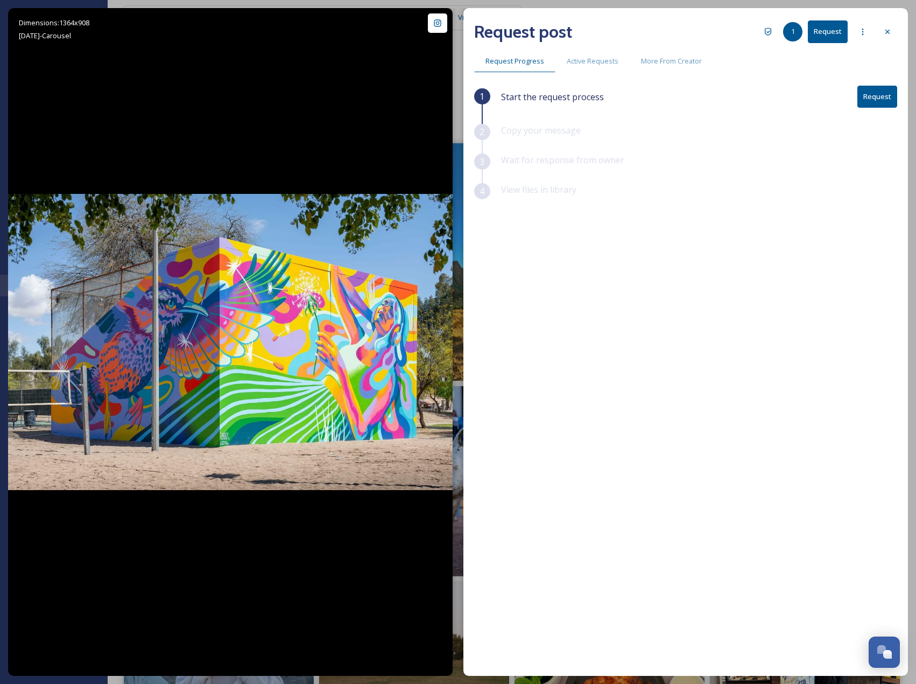
click at [872, 99] on button "Request" at bounding box center [878, 97] width 40 height 22
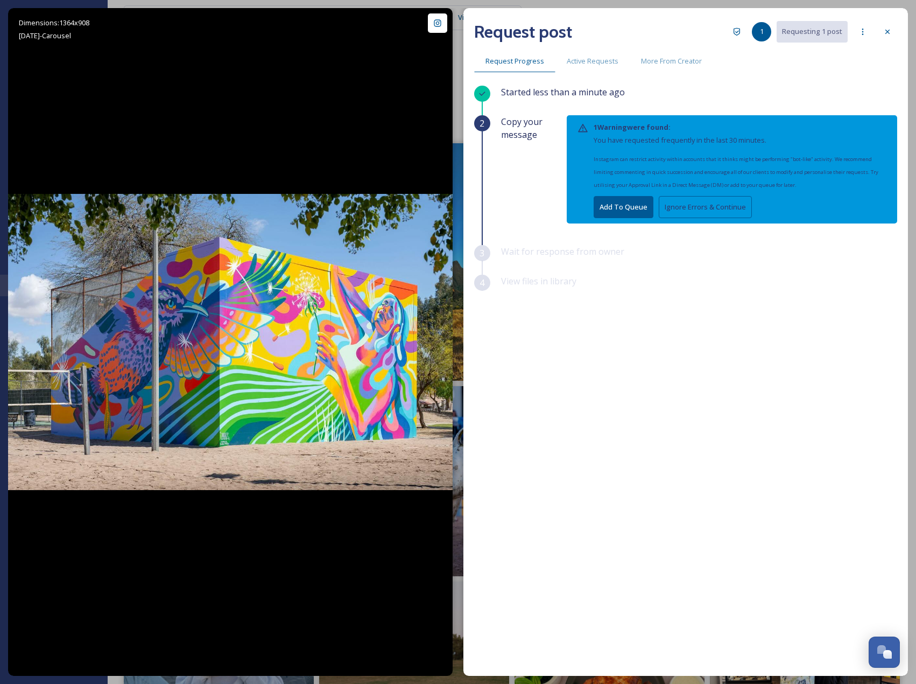
click at [728, 205] on button "Ignore Errors & Continue" at bounding box center [705, 207] width 93 height 22
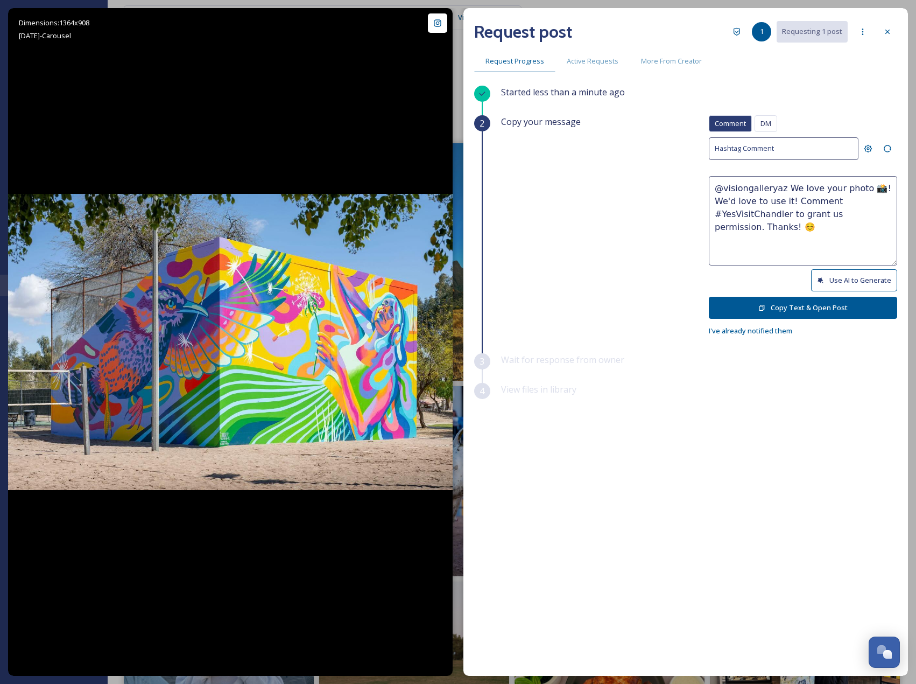
click at [833, 277] on button "Use AI to Generate" at bounding box center [854, 280] width 86 height 22
drag, startPoint x: 792, startPoint y: 204, endPoint x: 829, endPoint y: 239, distance: 51.0
click at [829, 239] on textarea "@visiongalleryaz We love your photo 📸! We'd love to use it! Comment #YesVisitCh…" at bounding box center [803, 220] width 188 height 89
paste textarea "Would it be okay to use this photo with credit? Thanks! 😄"
type textarea "@visiongalleryaz We love your photo 📸! We'd love to use it! Would it be okay to…"
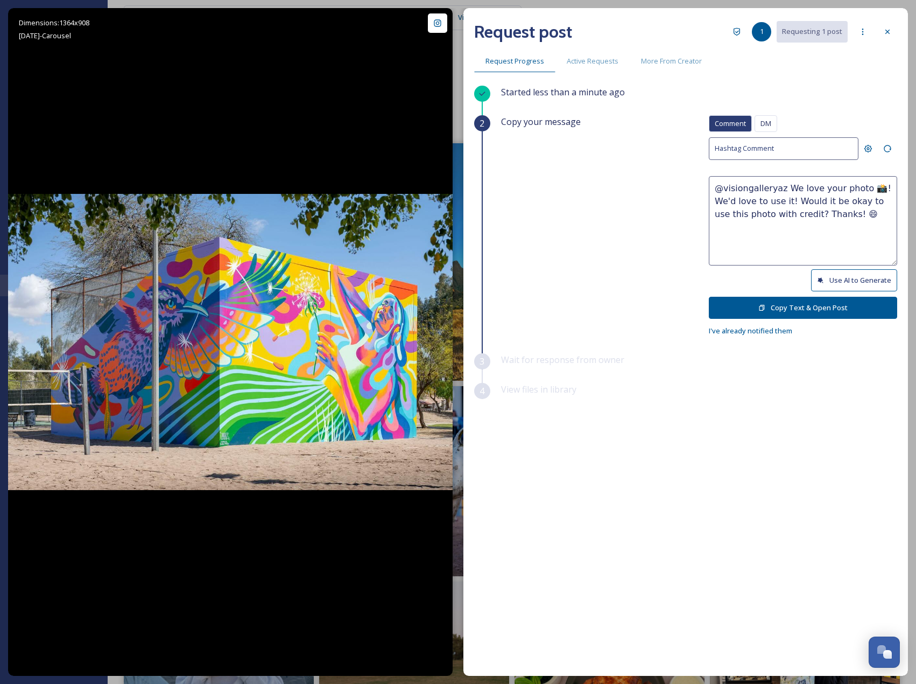
click at [829, 301] on button "Copy Text & Open Post" at bounding box center [803, 308] width 188 height 22
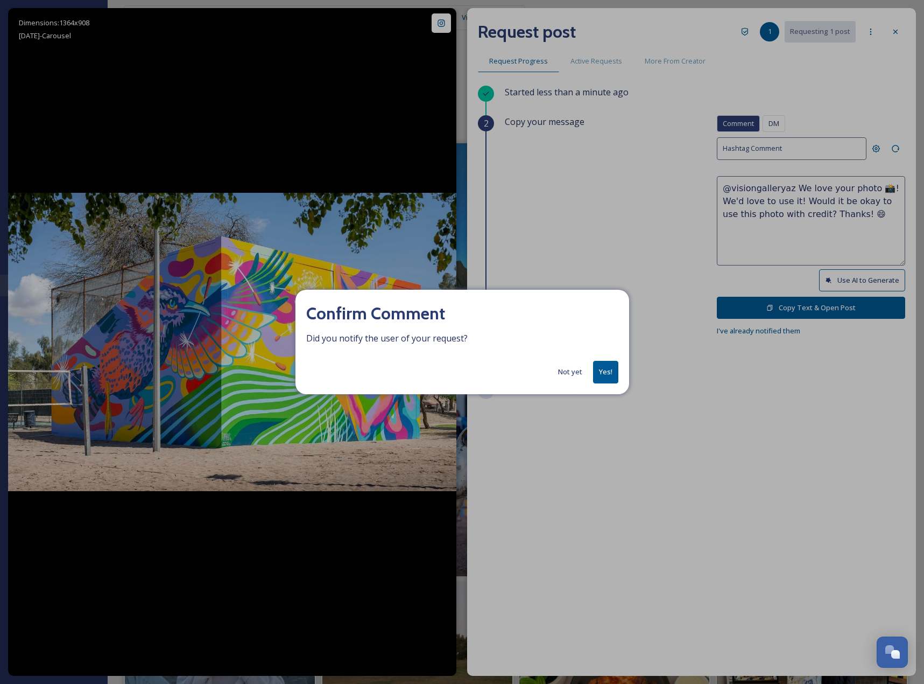
click at [618, 373] on button "Yes!" at bounding box center [605, 372] width 25 height 22
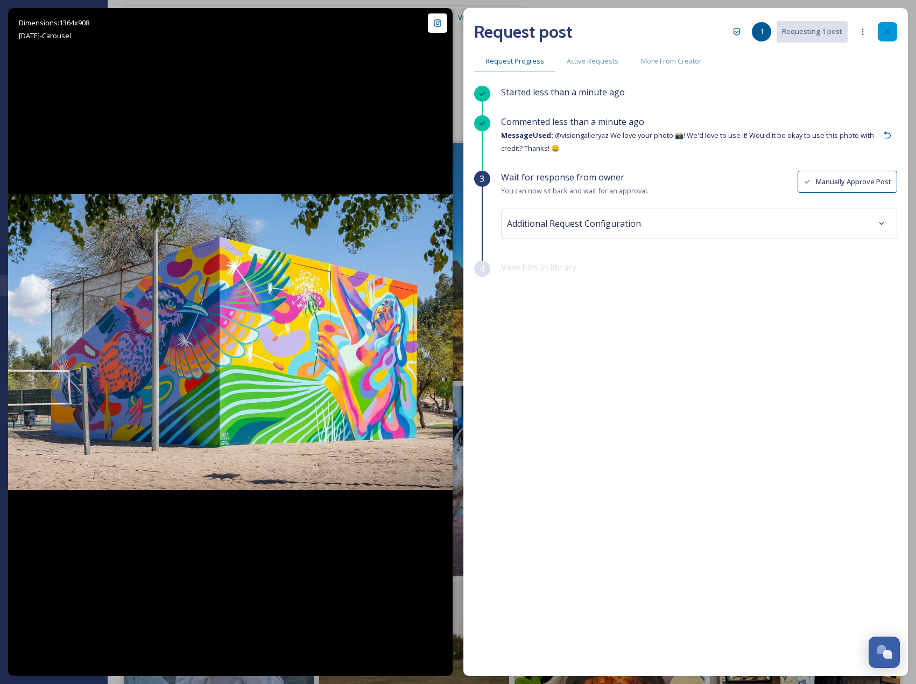
click at [885, 26] on div at bounding box center [887, 31] width 19 height 19
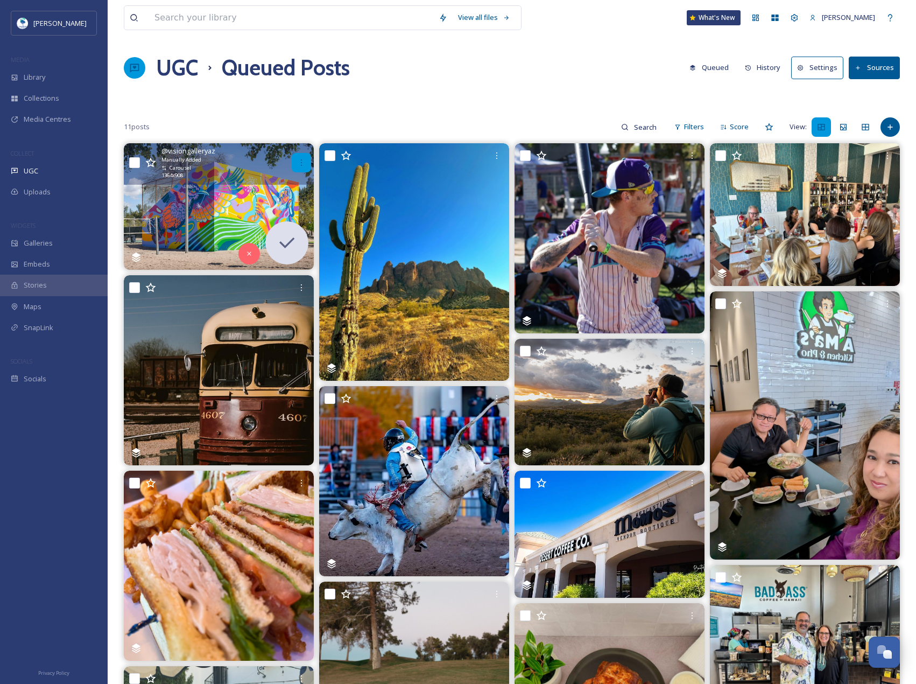
click at [298, 167] on div at bounding box center [301, 162] width 19 height 19
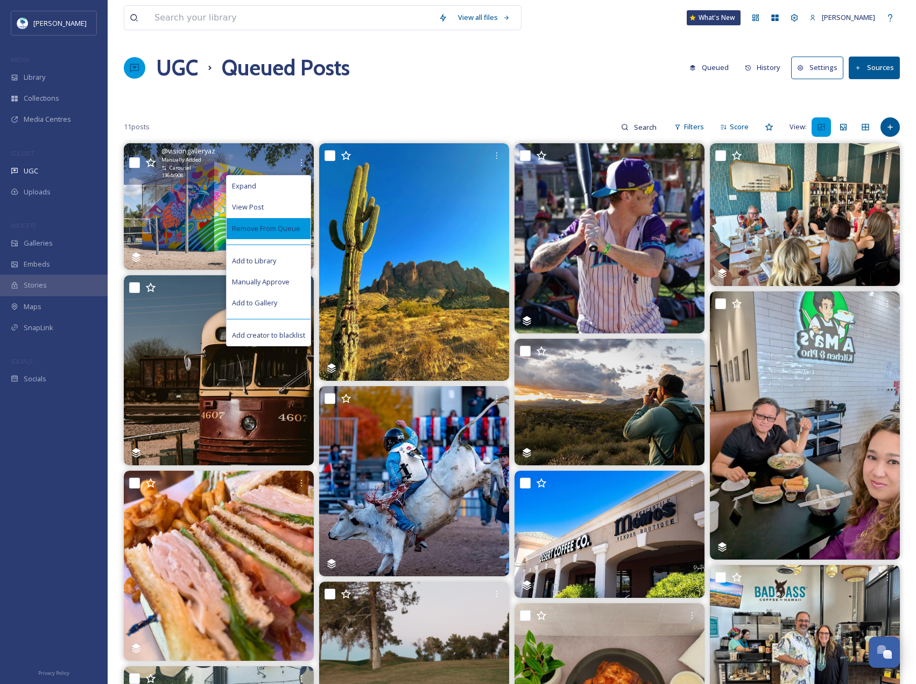
click at [280, 233] on span "Remove From Queue" at bounding box center [266, 228] width 68 height 10
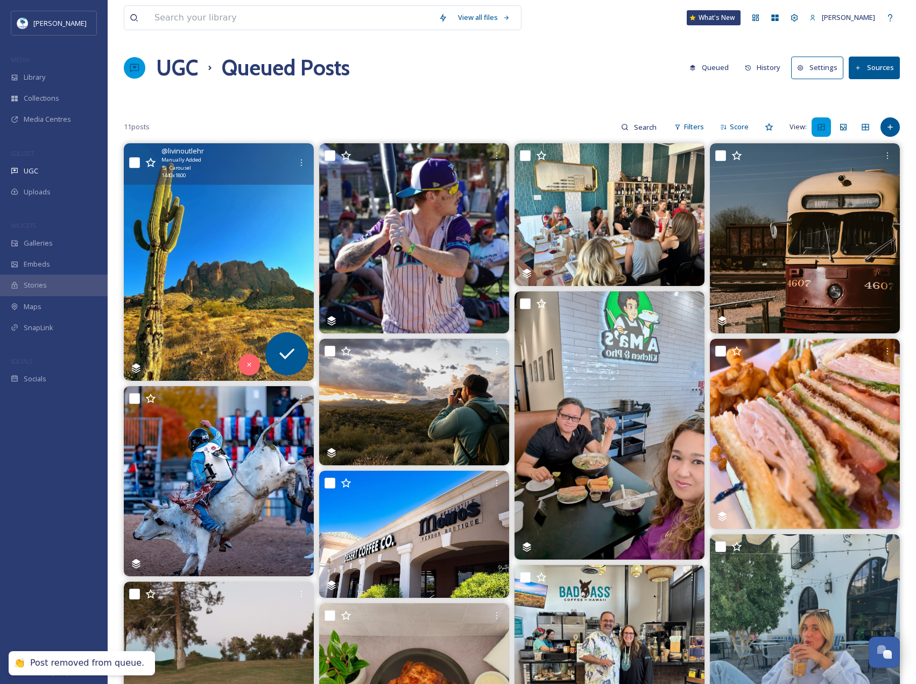
click at [276, 228] on img at bounding box center [219, 261] width 190 height 237
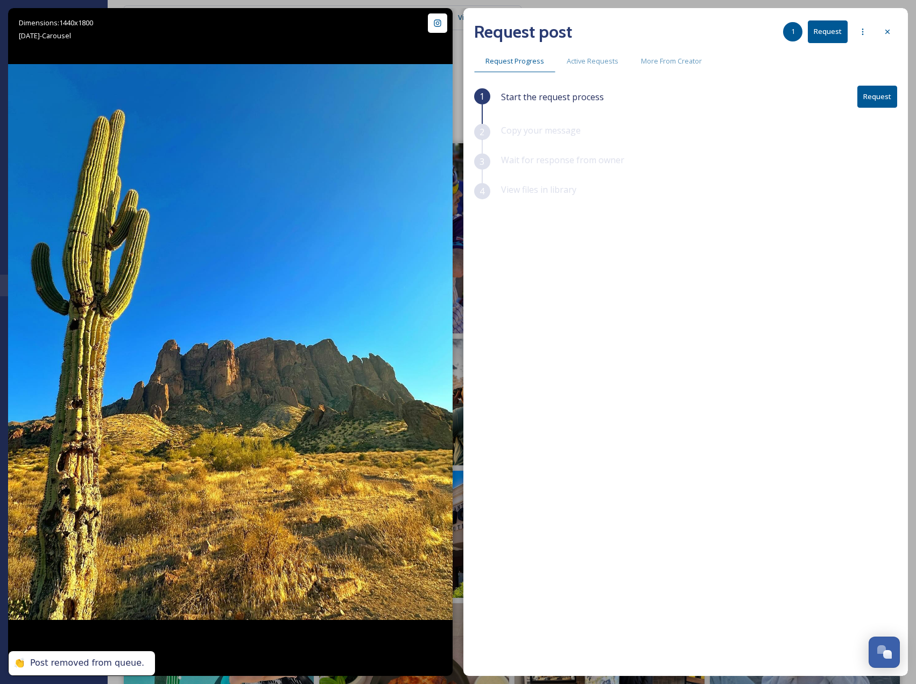
click at [876, 106] on button "Request" at bounding box center [878, 97] width 40 height 22
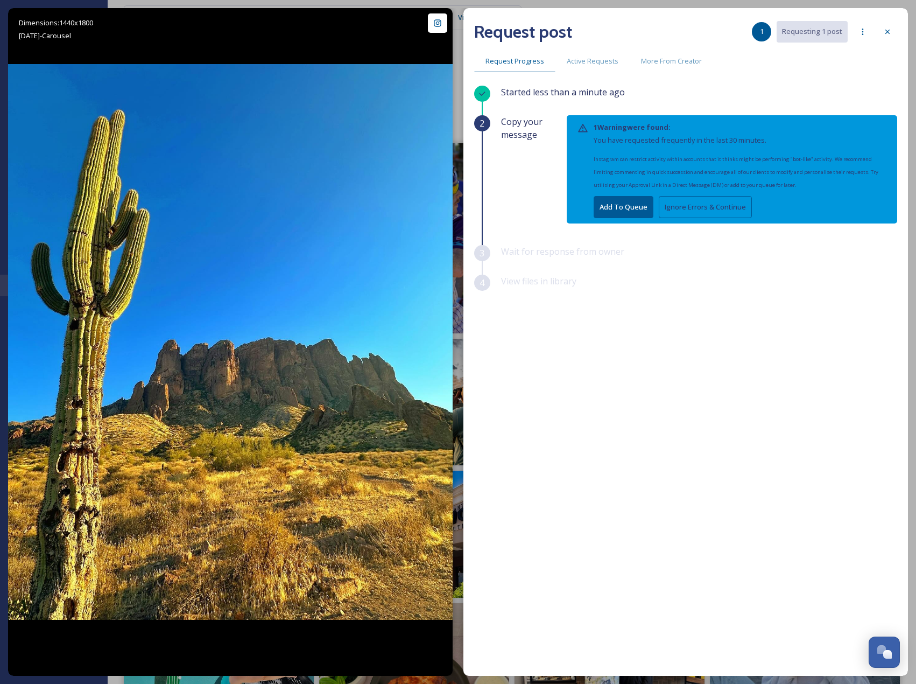
click at [679, 212] on button "Ignore Errors & Continue" at bounding box center [705, 207] width 93 height 22
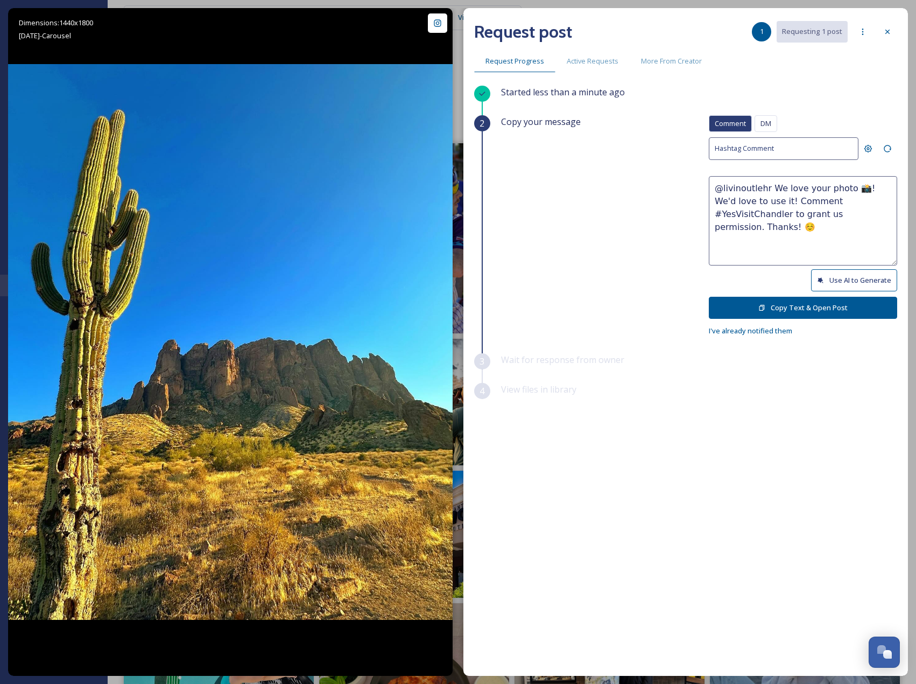
drag, startPoint x: 865, startPoint y: 275, endPoint x: 898, endPoint y: 265, distance: 34.8
click at [865, 275] on button "Use AI to Generate" at bounding box center [854, 280] width 86 height 22
drag, startPoint x: 770, startPoint y: 228, endPoint x: 912, endPoint y: 256, distance: 144.7
click at [912, 256] on div "Dimensions: 1440 x [DATE] - Carousel @ livinoutlehr Posted [DATE] View Post Whe…" at bounding box center [458, 342] width 916 height 684
paste textarea "ould it be okay to use this photo with credit?"
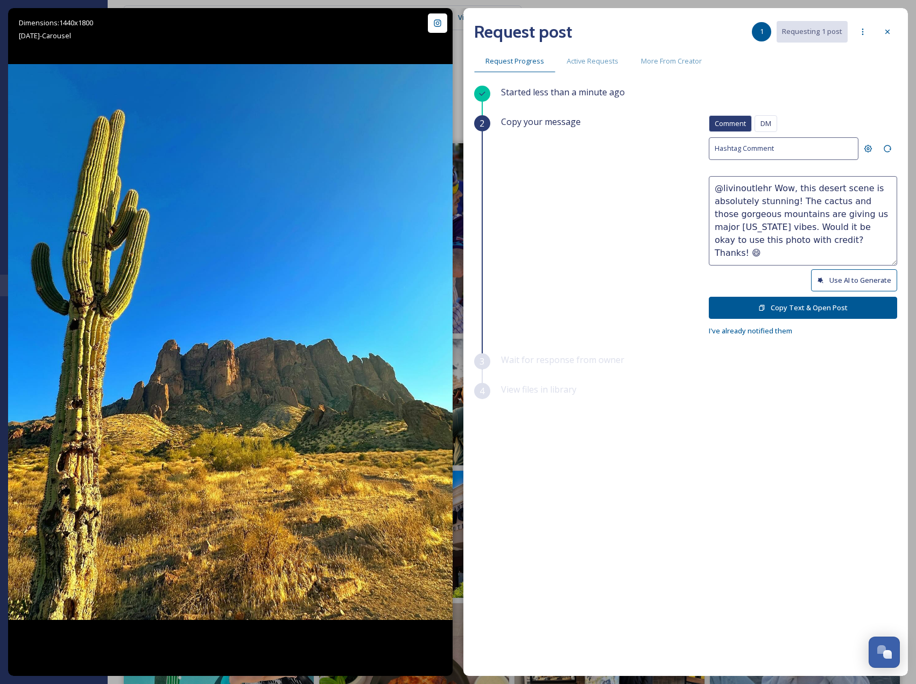
type textarea "@livinoutlehr Wow, this desert scene is absolutely stunning! The cactus and tho…"
click at [855, 303] on button "Copy Text & Open Post" at bounding box center [803, 308] width 188 height 22
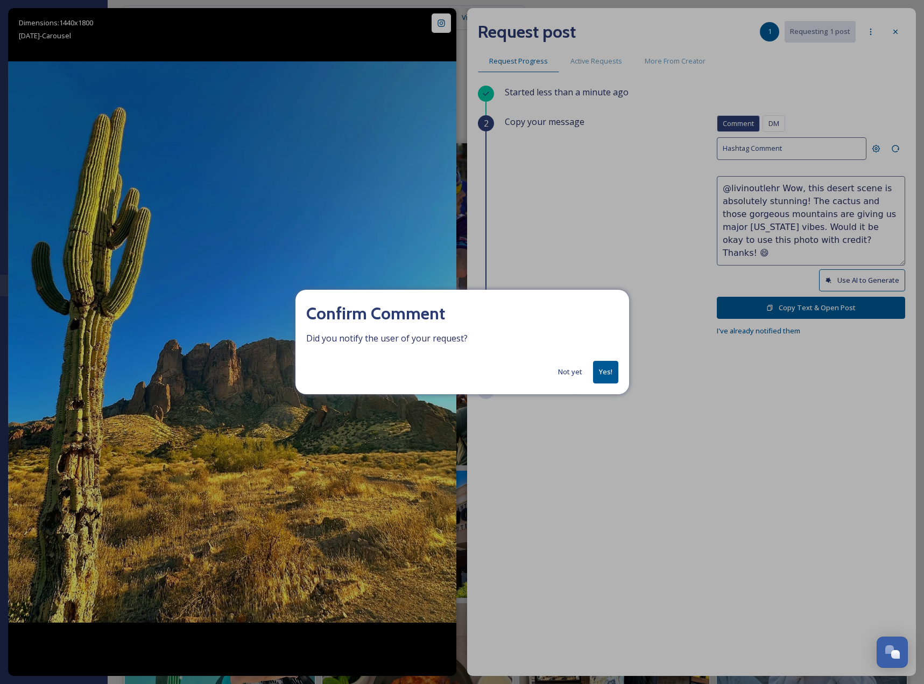
click at [600, 356] on div "Confirm Comment Did you notify the user of your request? Not yet Yes!" at bounding box center [463, 342] width 334 height 104
click at [602, 360] on div "Confirm Comment Did you notify the user of your request? Not yet Yes!" at bounding box center [463, 342] width 334 height 104
click at [606, 366] on button "Yes!" at bounding box center [605, 372] width 25 height 22
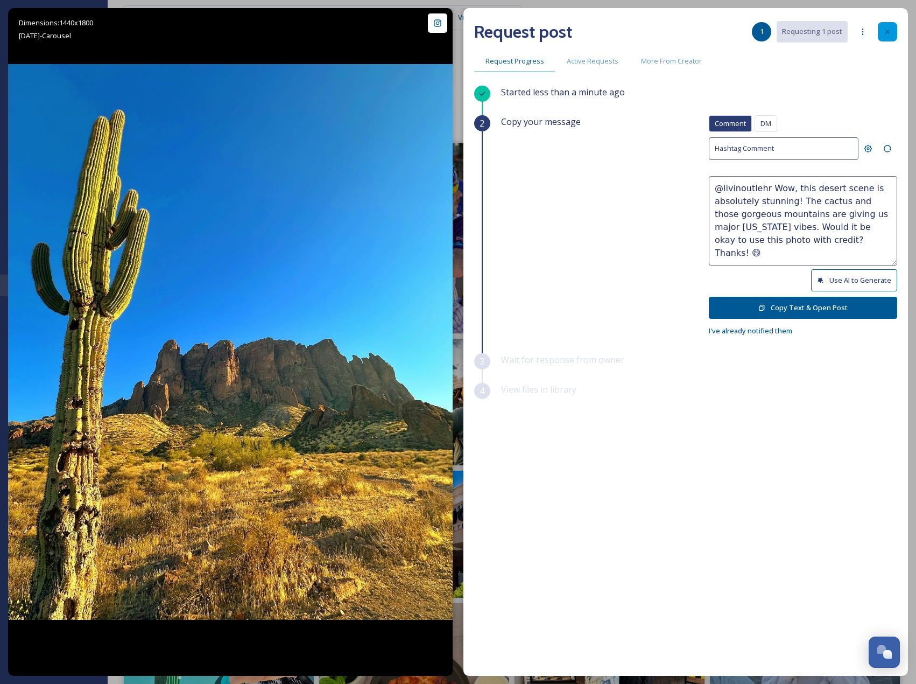
click at [882, 37] on div at bounding box center [887, 31] width 19 height 19
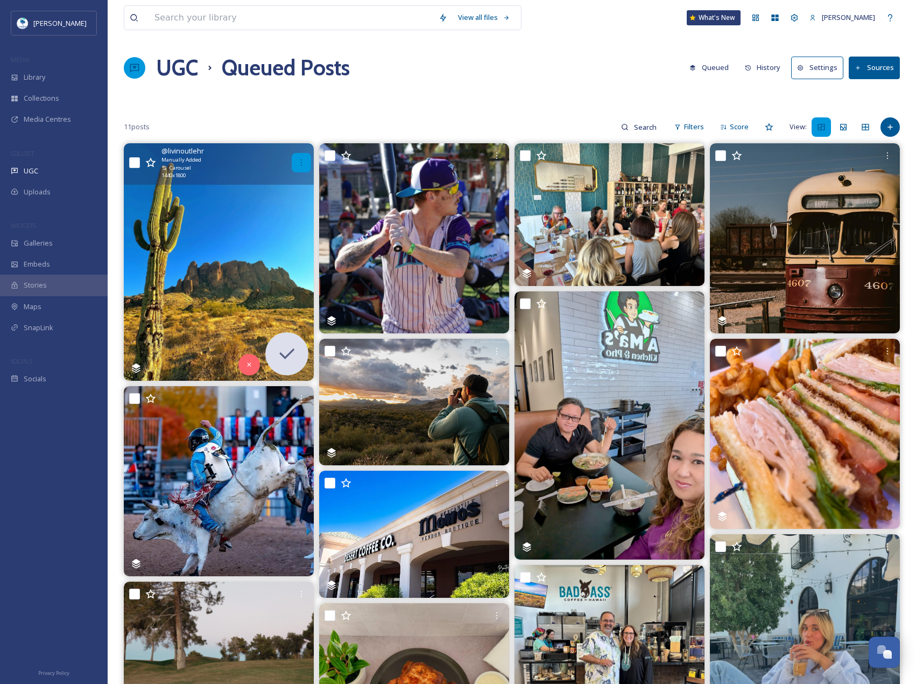
click at [310, 161] on div at bounding box center [301, 162] width 19 height 19
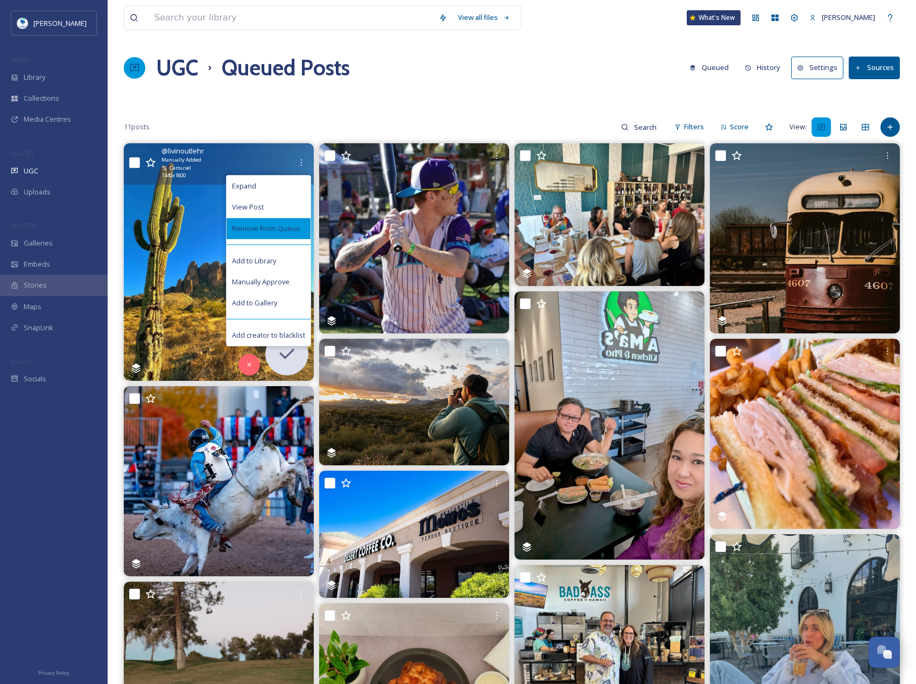
click at [280, 228] on span "Remove From Queue" at bounding box center [266, 228] width 68 height 10
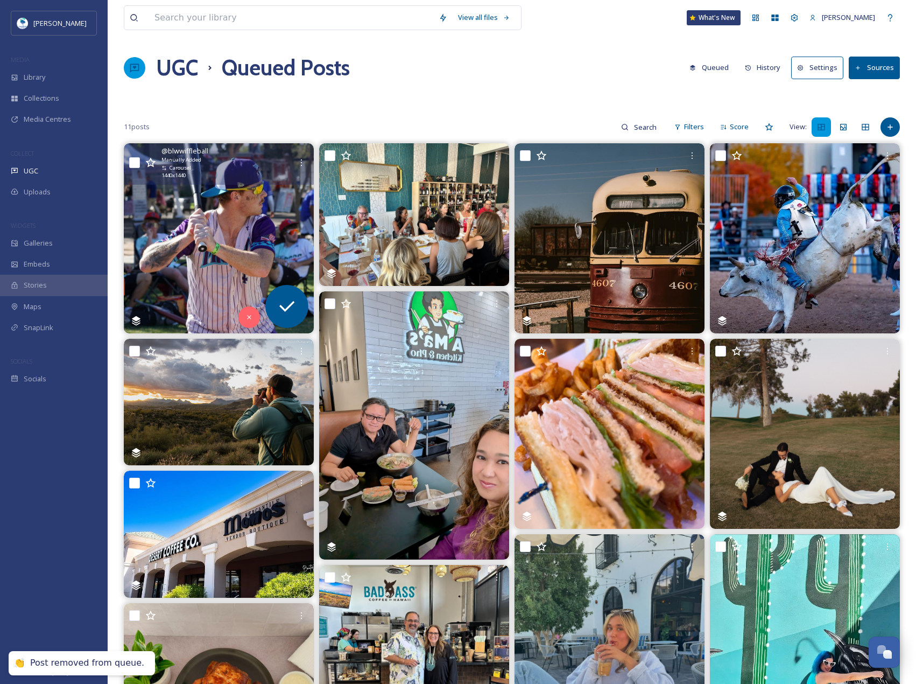
click at [254, 221] on img at bounding box center [219, 238] width 190 height 190
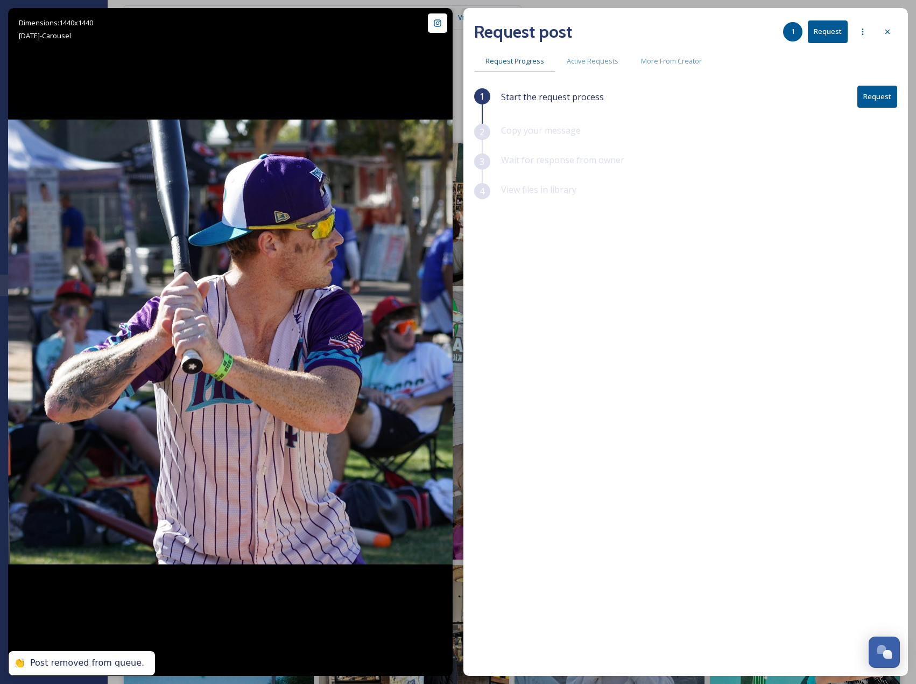
click at [862, 100] on button "Request" at bounding box center [878, 97] width 40 height 22
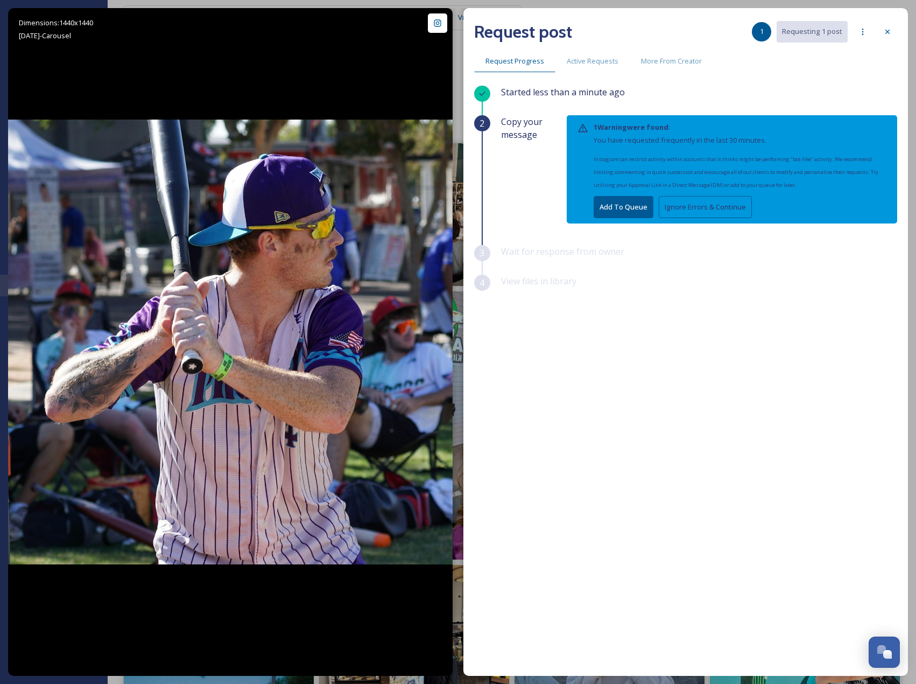
click at [701, 205] on button "Ignore Errors & Continue" at bounding box center [705, 207] width 93 height 22
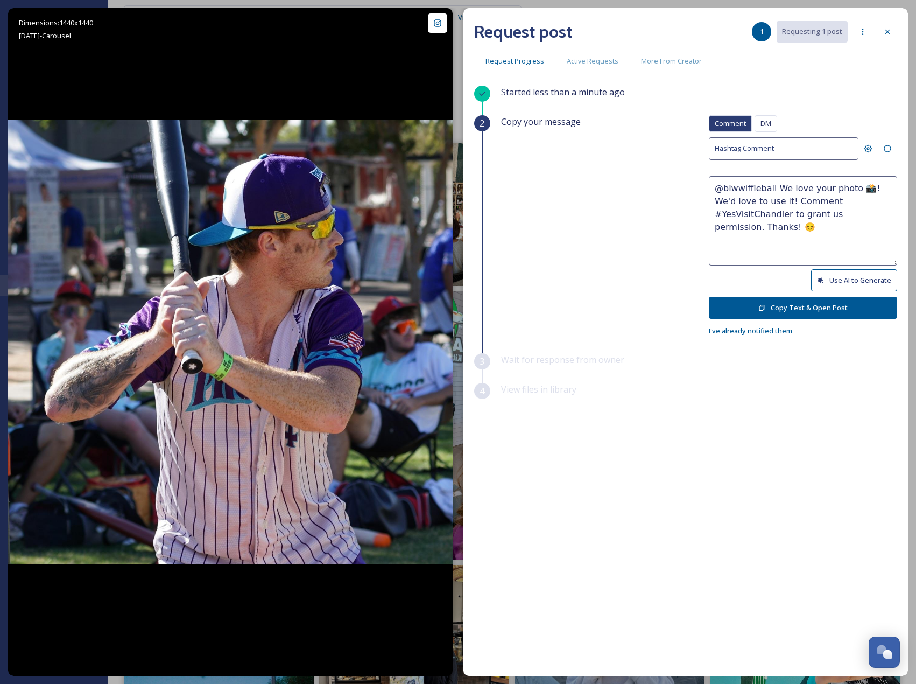
click at [841, 281] on button "Use AI to Generate" at bounding box center [854, 280] width 86 height 22
drag, startPoint x: 811, startPoint y: 233, endPoint x: 856, endPoint y: 197, distance: 57.4
click at [856, 197] on textarea "@blwwiffleball Batter up! Loving the energy and team spirit in this awesome sho…" at bounding box center [803, 220] width 188 height 89
paste textarea "Would it be okay to use this photo with credit?"
click at [859, 200] on textarea "@blwwiffleball Batter up! Loving the energy and team spirit in this awesome sho…" at bounding box center [803, 220] width 188 height 89
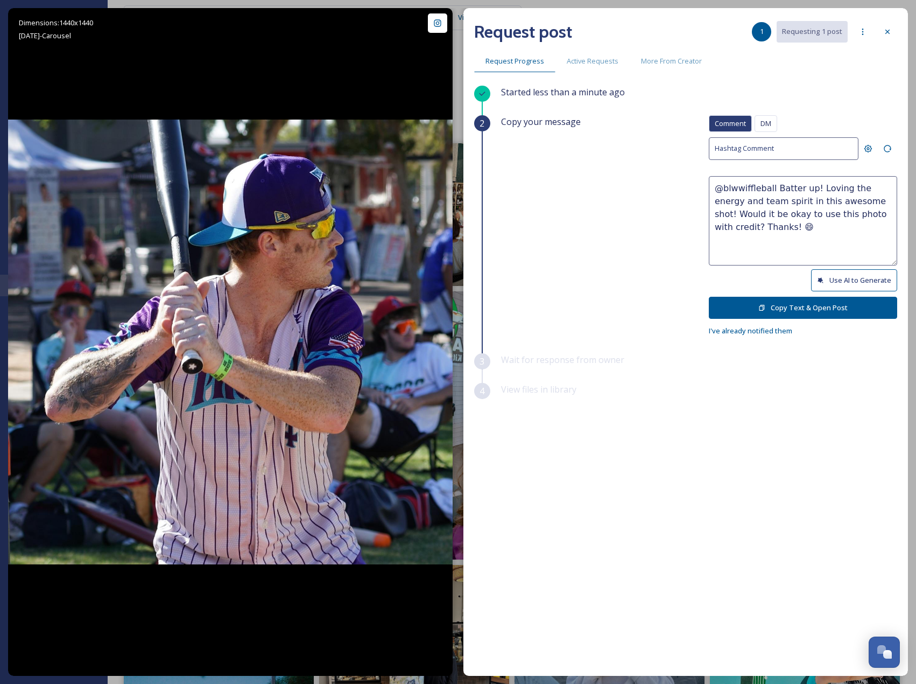
type textarea "@blwwiffleball Batter up! Loving the energy and team spirit in this awesome sho…"
click at [857, 299] on button "Copy Text & Open Post" at bounding box center [803, 308] width 188 height 22
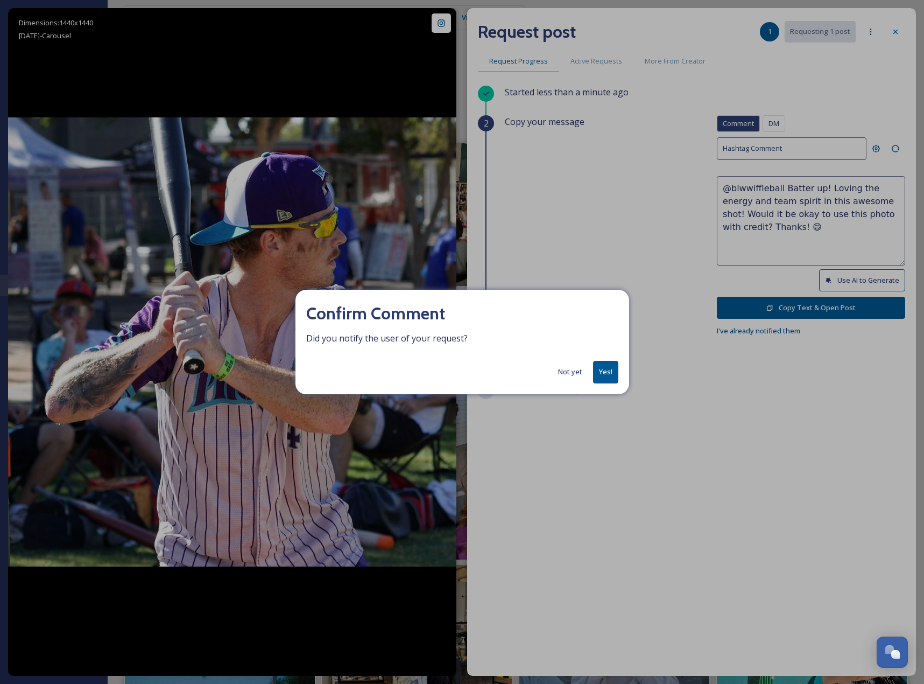
click at [606, 371] on button "Yes!" at bounding box center [605, 372] width 25 height 22
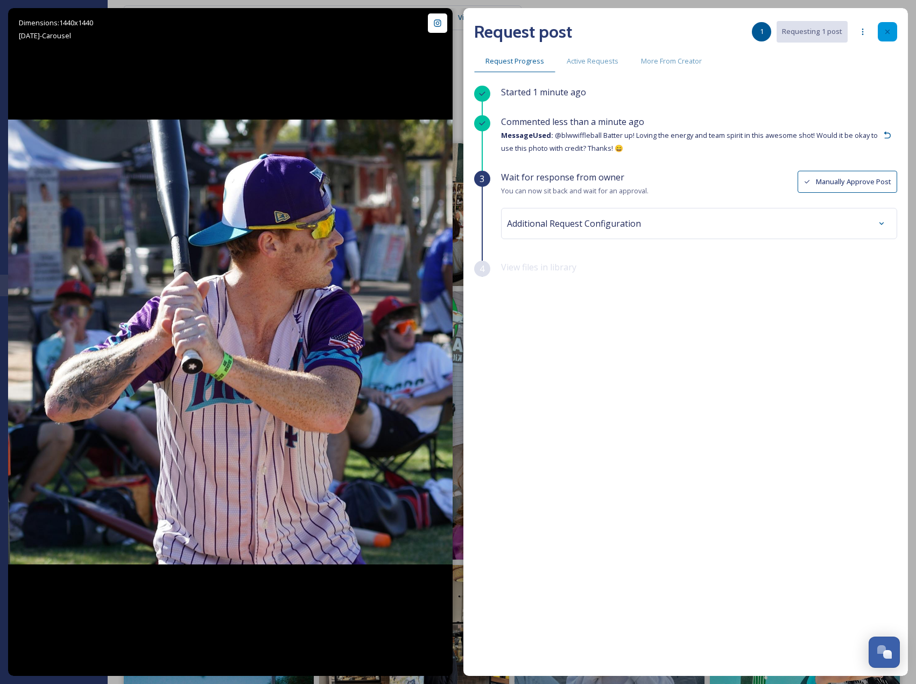
click at [894, 32] on div at bounding box center [887, 31] width 19 height 19
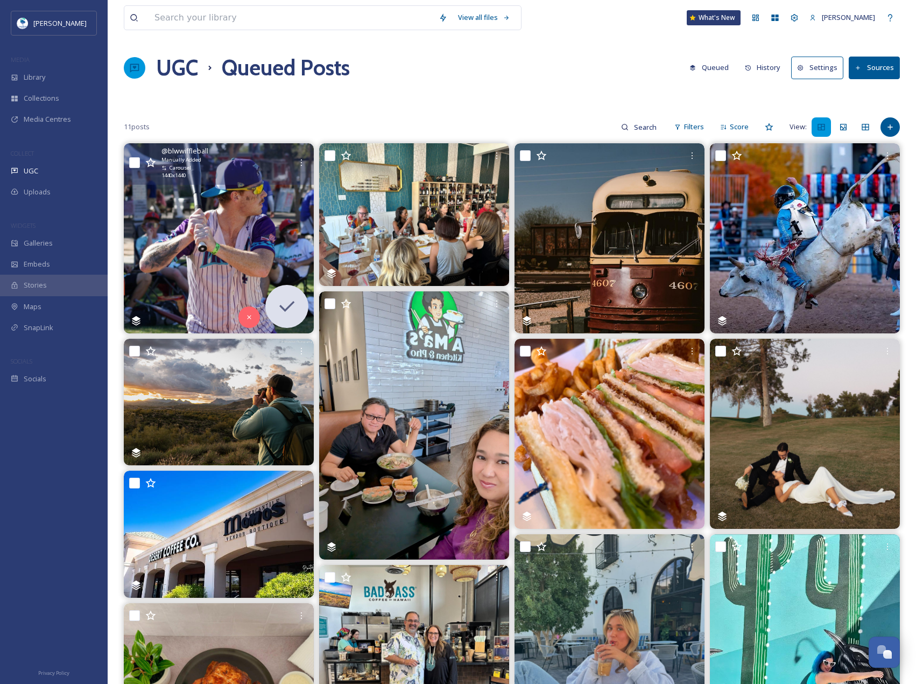
click at [292, 153] on div at bounding box center [301, 162] width 19 height 19
click at [293, 158] on div at bounding box center [301, 162] width 19 height 19
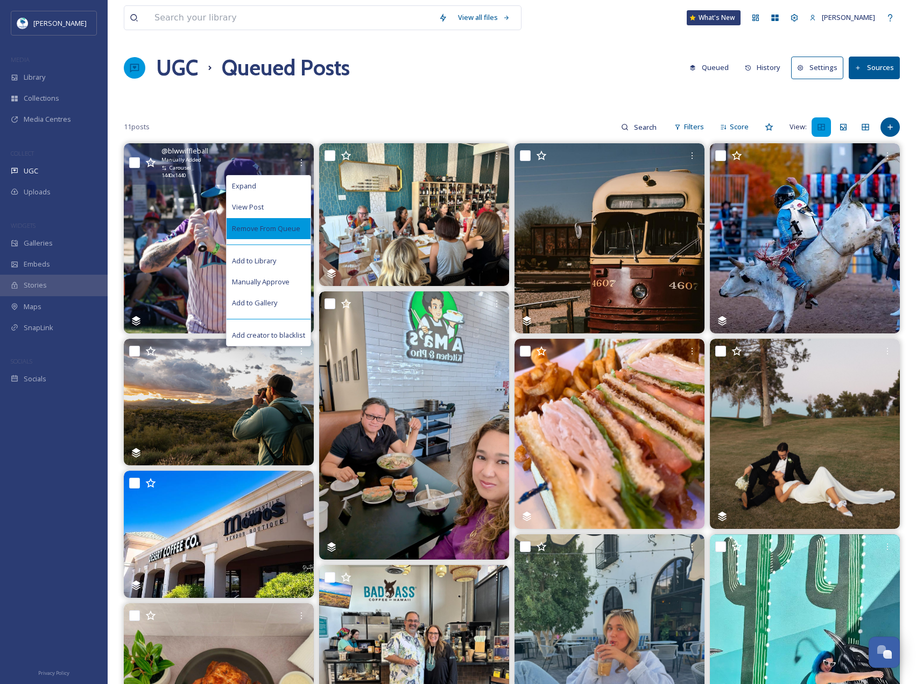
click at [287, 230] on span "Remove From Queue" at bounding box center [266, 228] width 68 height 10
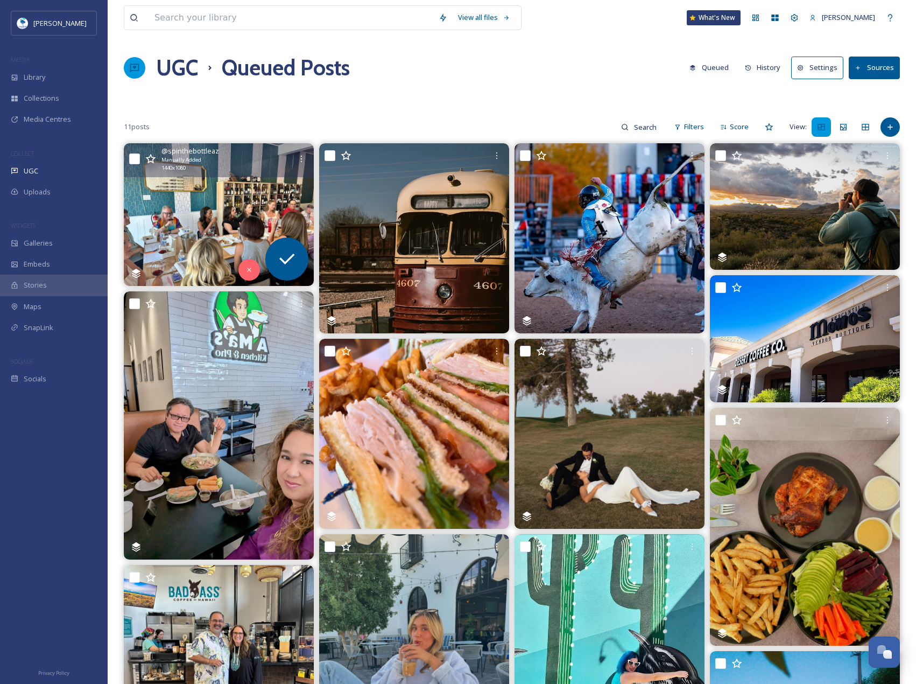
click at [207, 196] on img at bounding box center [219, 214] width 190 height 143
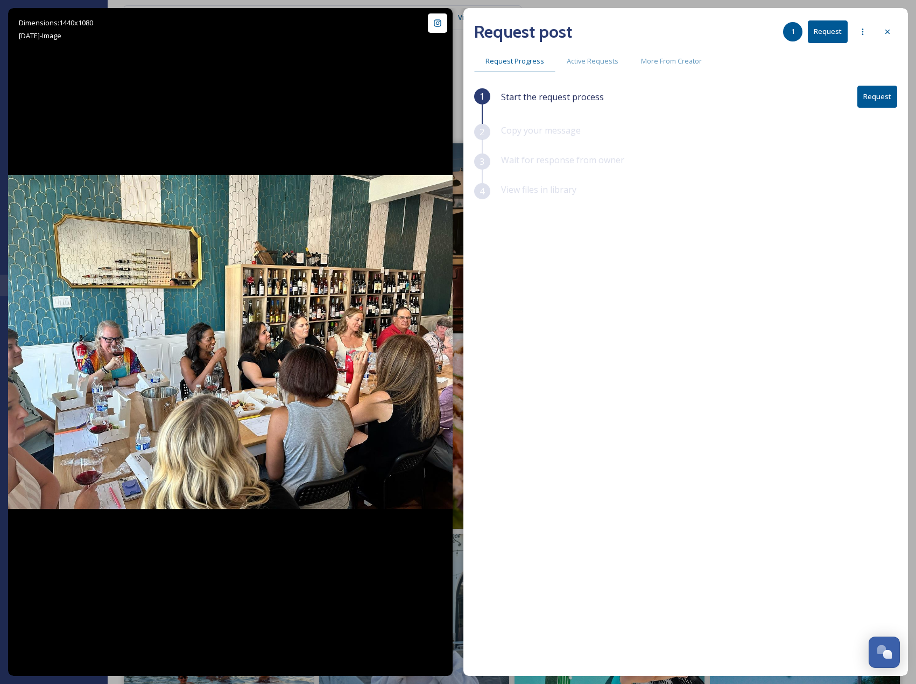
click at [870, 100] on button "Request" at bounding box center [878, 97] width 40 height 22
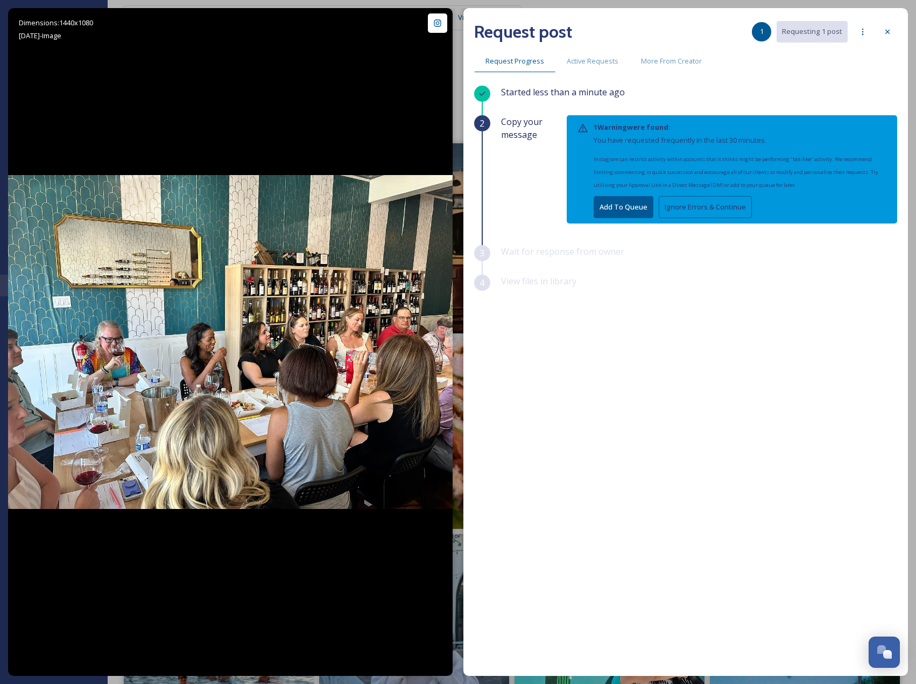
click at [730, 219] on div "1 Warning were found: You have requested frequently in the last 30 minutes. Ins…" at bounding box center [732, 169] width 331 height 108
click at [723, 208] on button "Ignore Errors & Continue" at bounding box center [705, 207] width 93 height 22
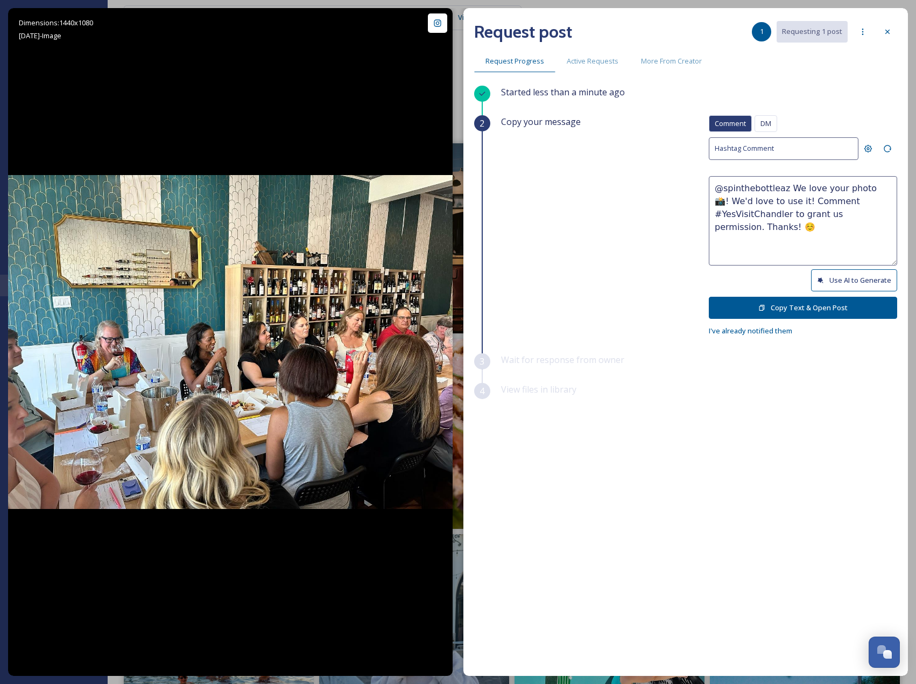
click at [893, 281] on button "Use AI to Generate" at bounding box center [854, 280] width 86 height 22
drag, startPoint x: 791, startPoint y: 212, endPoint x: 830, endPoint y: 247, distance: 51.9
click at [830, 247] on textarea "@spinthebottleaz This looks like such a fun and flavorful gathering! Cheers to …" at bounding box center [803, 220] width 188 height 89
paste textarea "Would it be okay to use this photo with credit?"
click at [792, 214] on textarea "@spinthebottleaz This looks like such a fun and flavorful gathering! Cheers to …" at bounding box center [803, 220] width 188 height 89
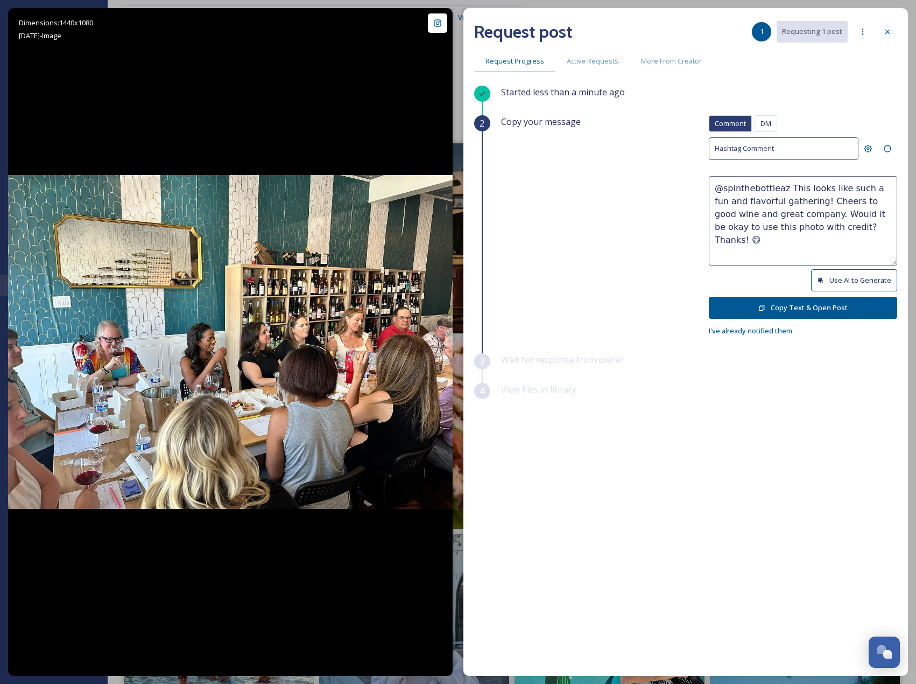
type textarea "@spinthebottleaz This looks like such a fun and flavorful gathering! Cheers to …"
click at [831, 313] on button "Copy Text & Open Post" at bounding box center [803, 308] width 188 height 22
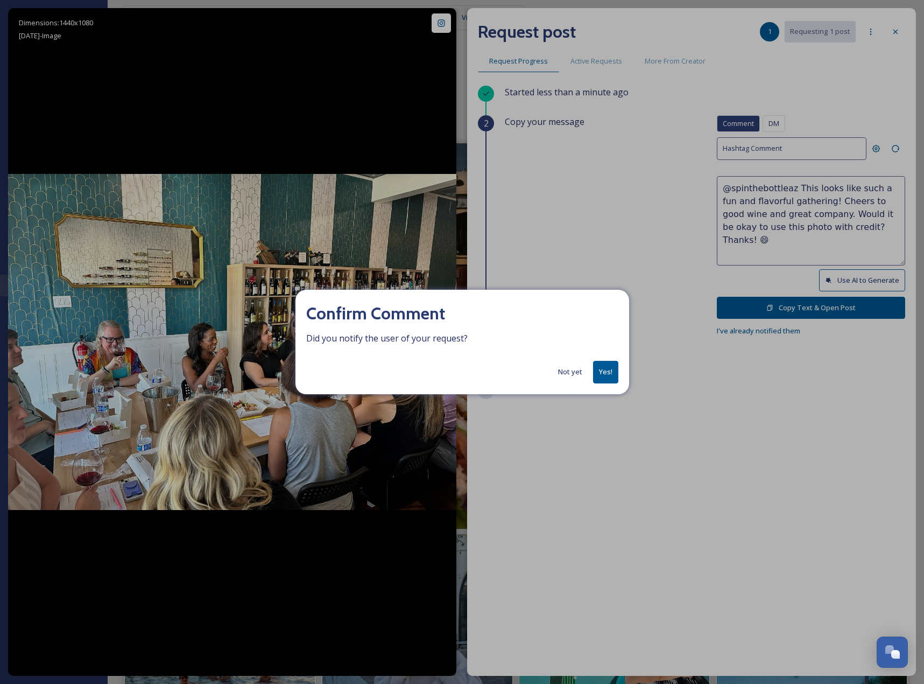
click at [575, 377] on button "Not yet" at bounding box center [570, 371] width 35 height 21
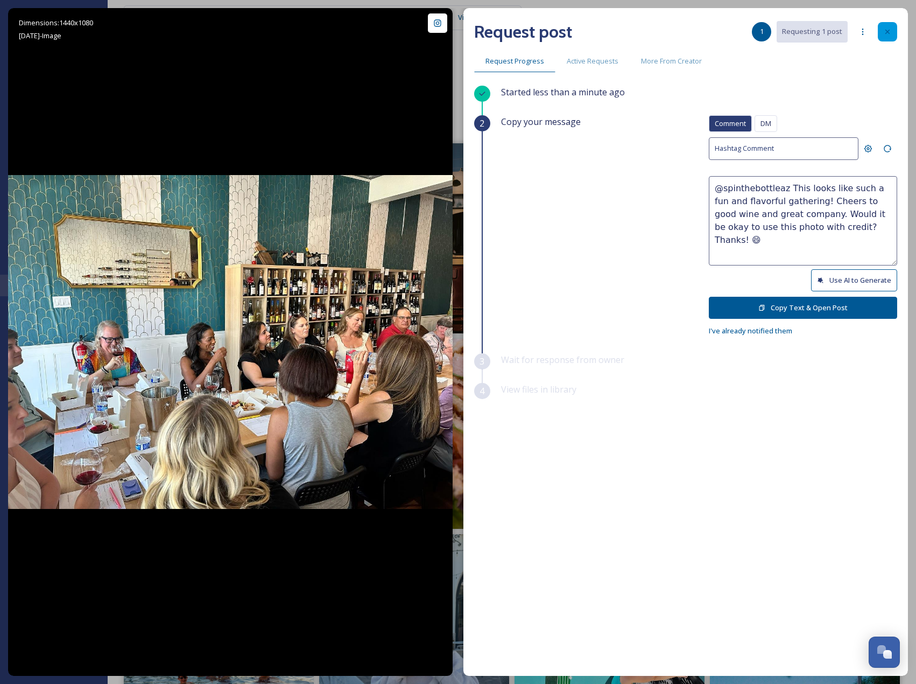
click at [884, 32] on icon at bounding box center [887, 31] width 9 height 9
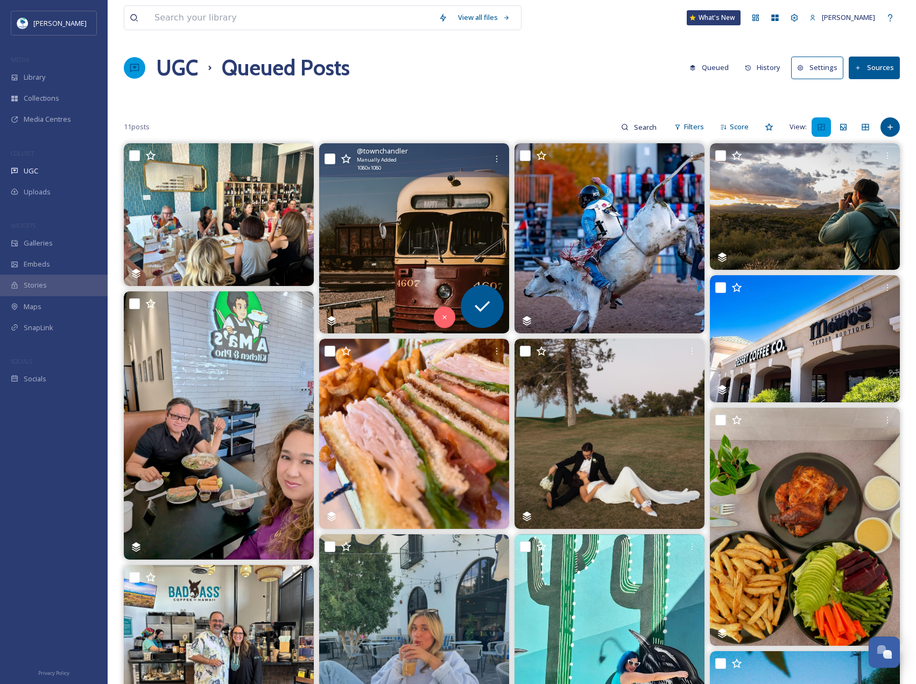
click at [480, 221] on img at bounding box center [414, 238] width 190 height 190
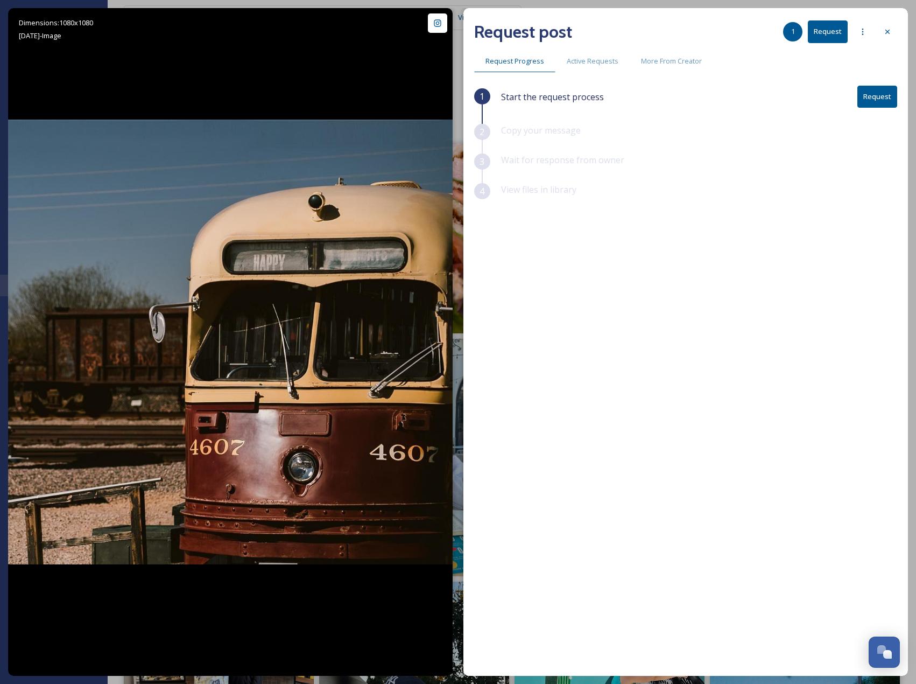
click at [899, 97] on div "Request post 1 Request Request Progress Active Requests More From Creator 1 Sta…" at bounding box center [685, 342] width 445 height 668
click at [880, 96] on button "Request" at bounding box center [878, 97] width 40 height 22
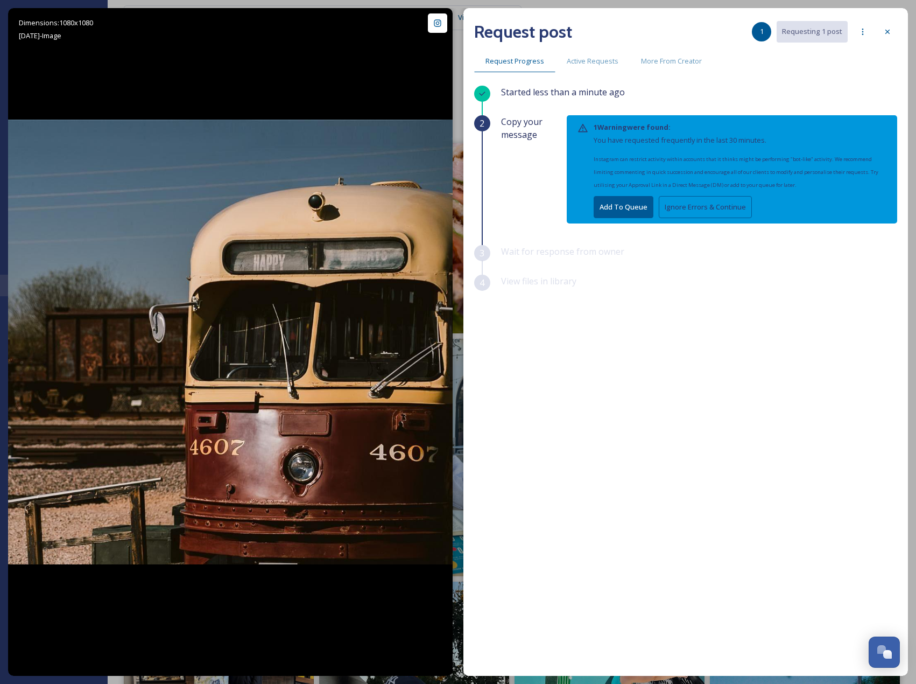
click at [711, 203] on button "Ignore Errors & Continue" at bounding box center [705, 207] width 93 height 22
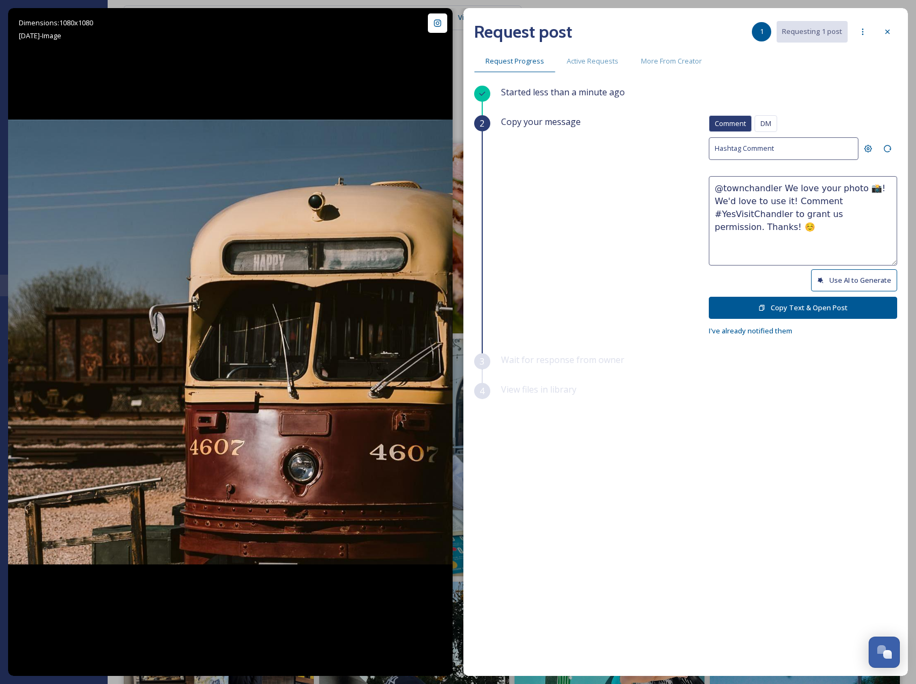
click at [898, 278] on div "Request post 1 Requesting 1 post Request Progress Active Requests More From Cre…" at bounding box center [685, 342] width 445 height 668
click at [896, 278] on button "Use AI to Generate" at bounding box center [854, 280] width 86 height 22
drag, startPoint x: 811, startPoint y: 222, endPoint x: 851, endPoint y: 242, distance: 44.8
click at [851, 242] on textarea "@townchandler All aboard the nostalgia express! This vintage vibe is giving us …" at bounding box center [803, 220] width 188 height 89
paste textarea "ould it be okay to use this photo with credit?"
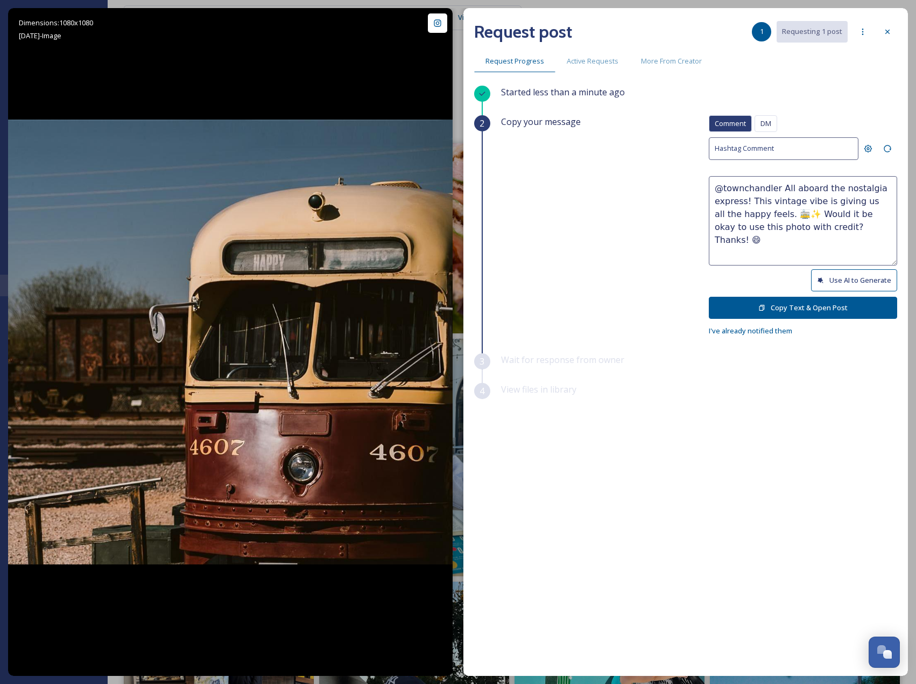
type textarea "@townchandler All aboard the nostalgia express! This vintage vibe is giving us …"
click at [862, 308] on button "Copy Text & Open Post" at bounding box center [803, 308] width 188 height 22
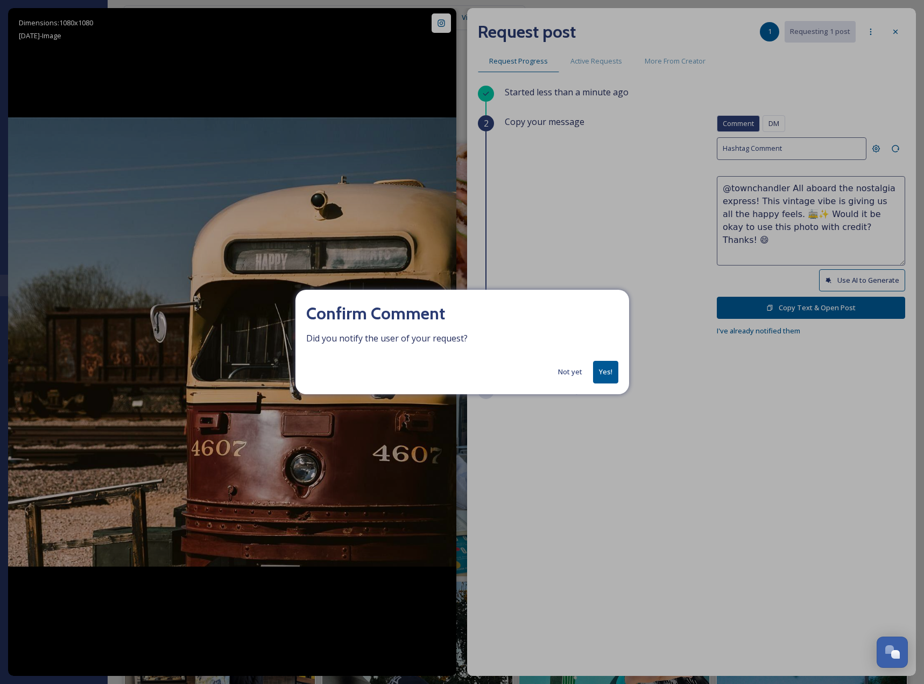
click at [602, 379] on button "Yes!" at bounding box center [605, 372] width 25 height 22
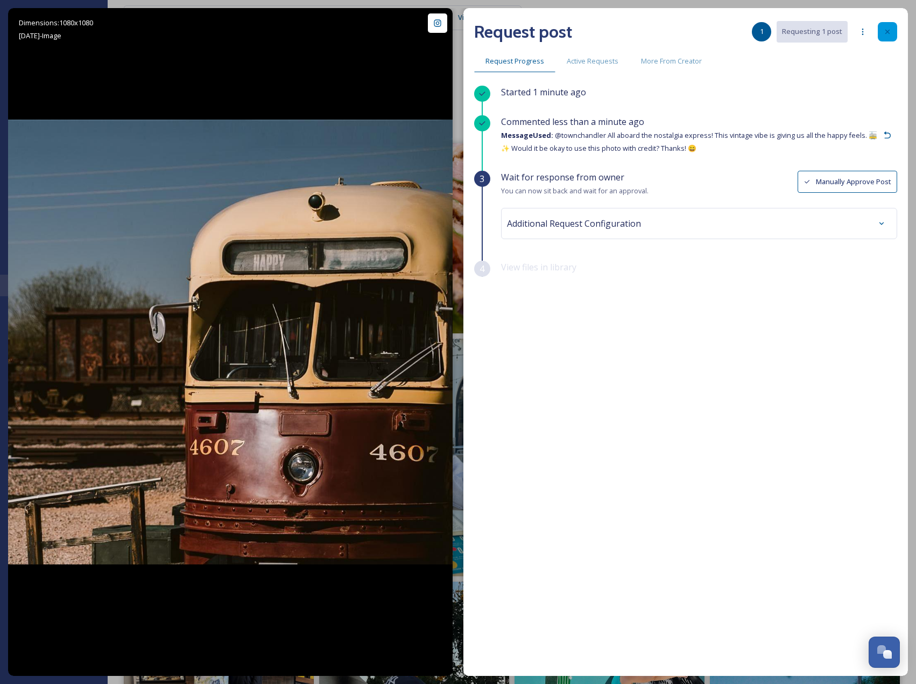
click at [889, 27] on icon at bounding box center [887, 31] width 9 height 9
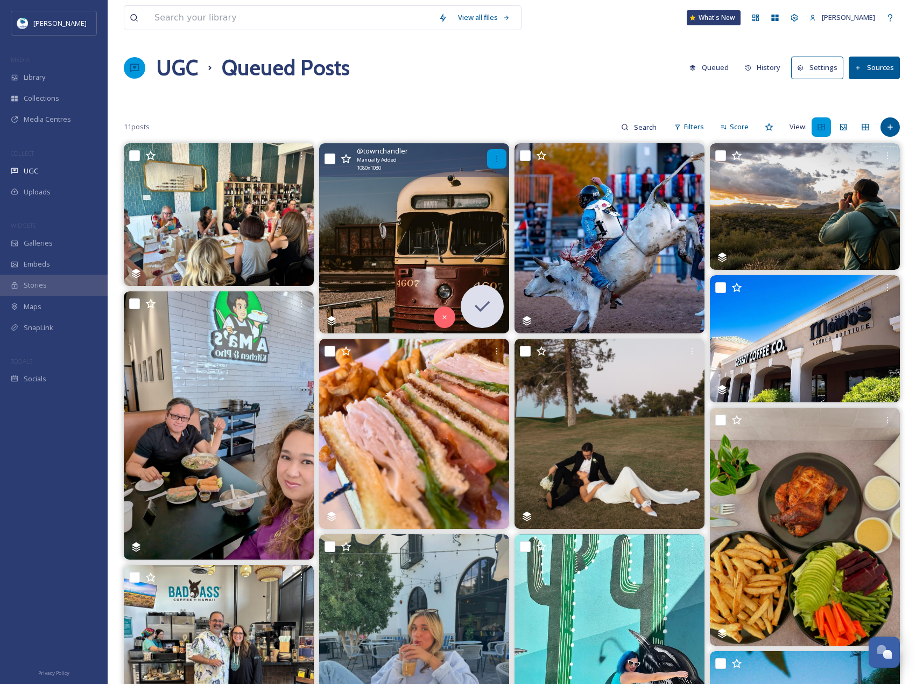
click at [497, 156] on icon at bounding box center [496, 159] width 1 height 6
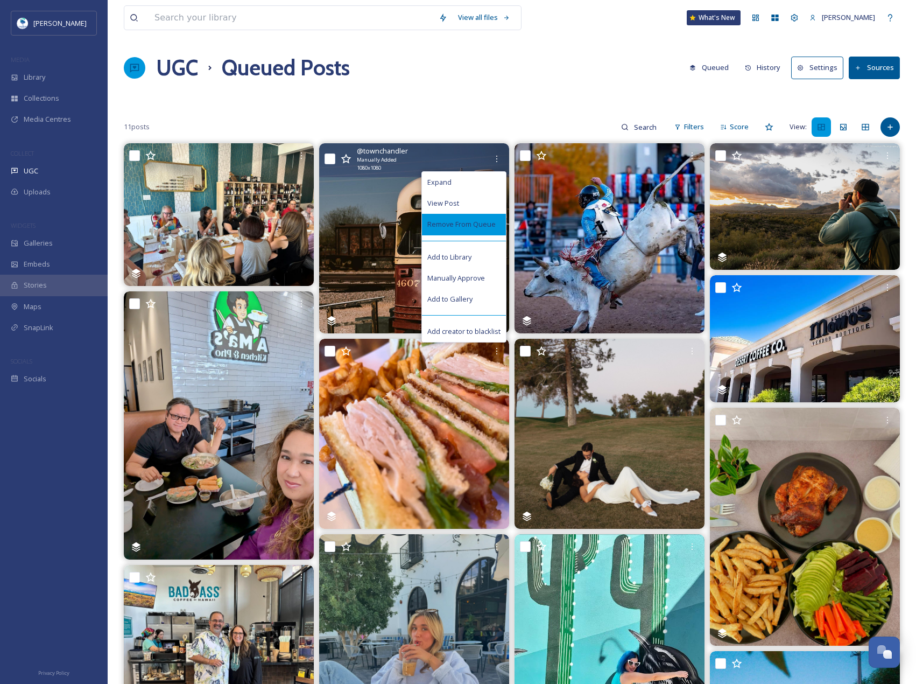
click at [485, 224] on span "Remove From Queue" at bounding box center [461, 224] width 68 height 10
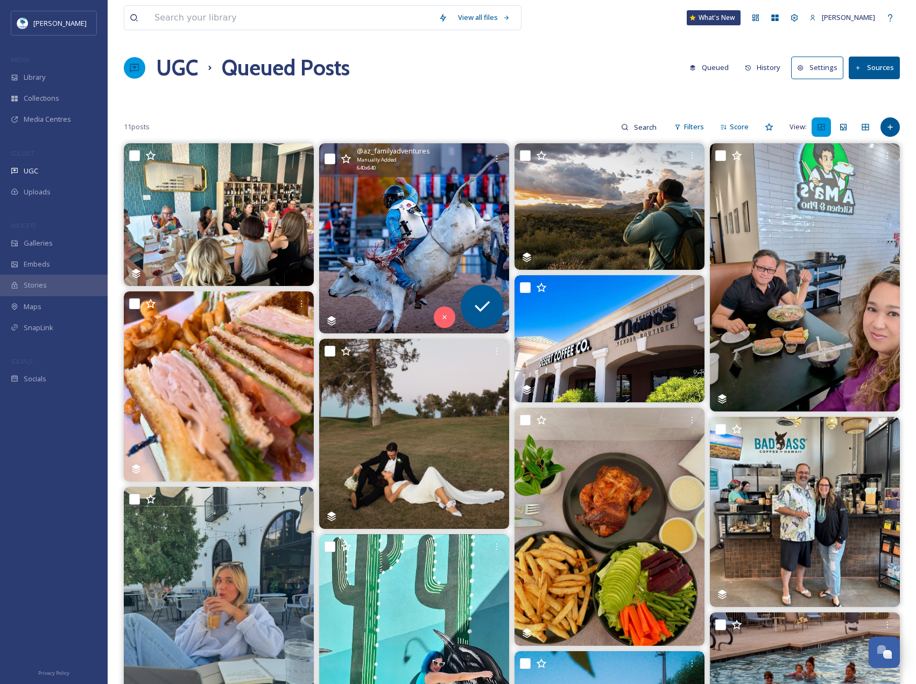
click at [449, 213] on img at bounding box center [414, 238] width 190 height 190
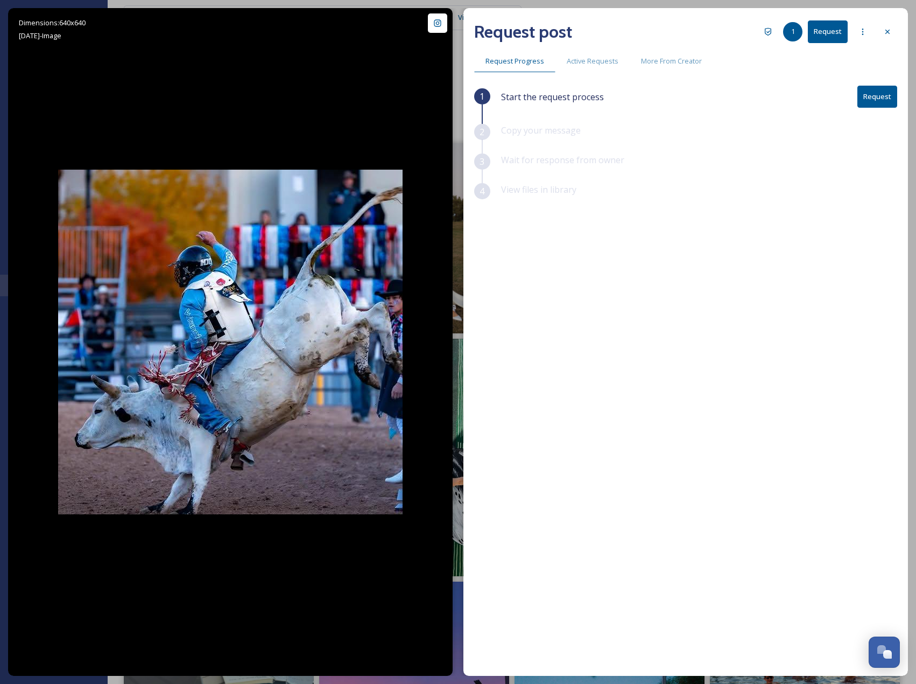
click at [867, 99] on button "Request" at bounding box center [878, 97] width 40 height 22
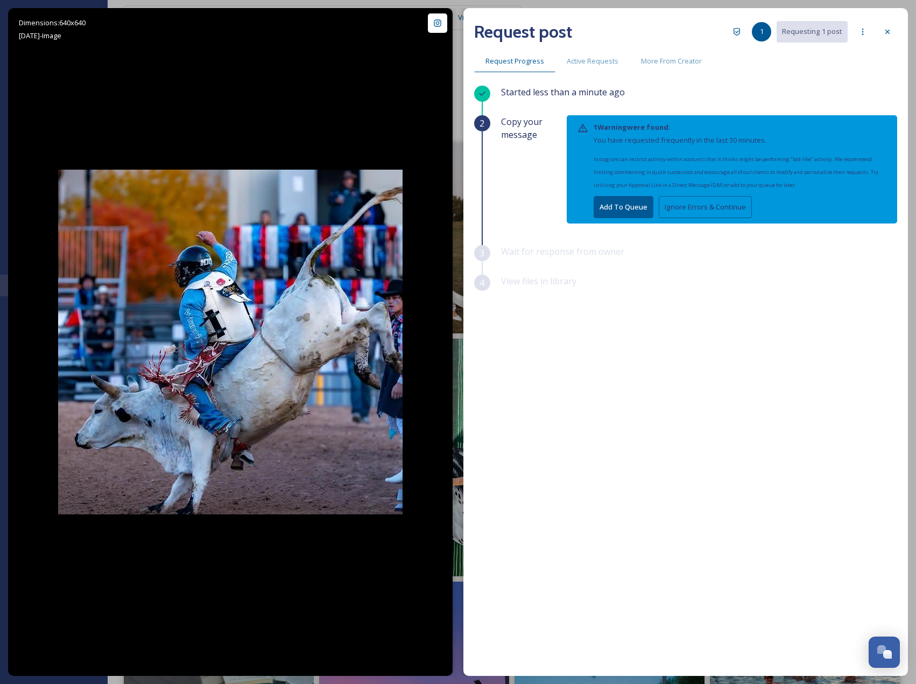
click at [712, 202] on button "Ignore Errors & Continue" at bounding box center [705, 207] width 93 height 22
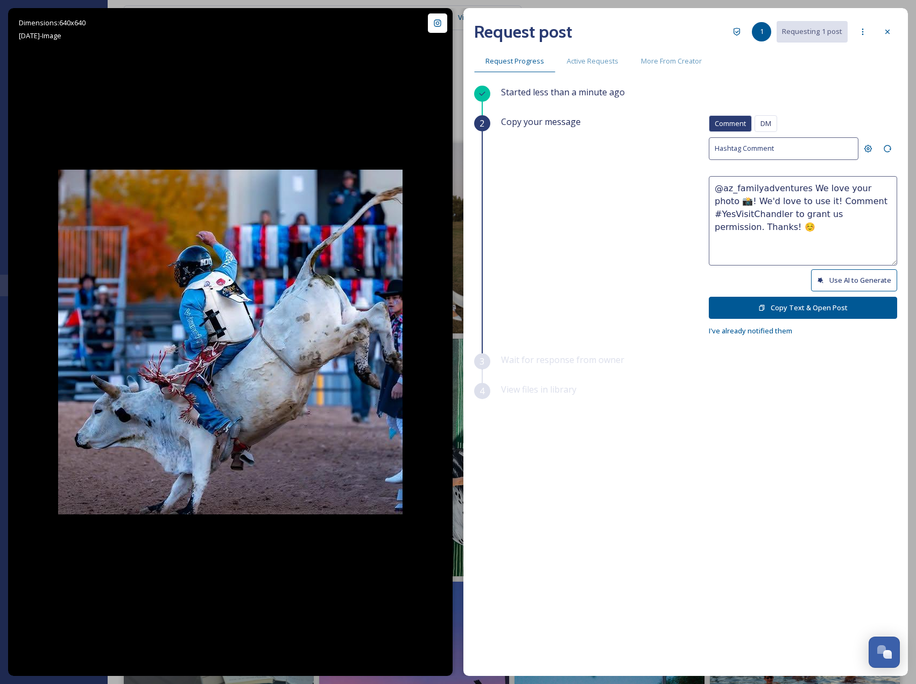
click at [826, 265] on div "Comment DM Comment DM Hashtag Comment @az_familyadventures We love your photo 📸…" at bounding box center [803, 226] width 188 height 222
click at [831, 275] on button "Use AI to Generate" at bounding box center [854, 280] width 86 height 22
click at [835, 283] on button "Use AI to Generate" at bounding box center [854, 280] width 86 height 22
drag, startPoint x: 784, startPoint y: 213, endPoint x: 834, endPoint y: 250, distance: 62.8
click at [834, 250] on textarea "@az_familyadventures This action shot is absolutely epic! Rodeo vibes are stron…" at bounding box center [803, 220] width 188 height 89
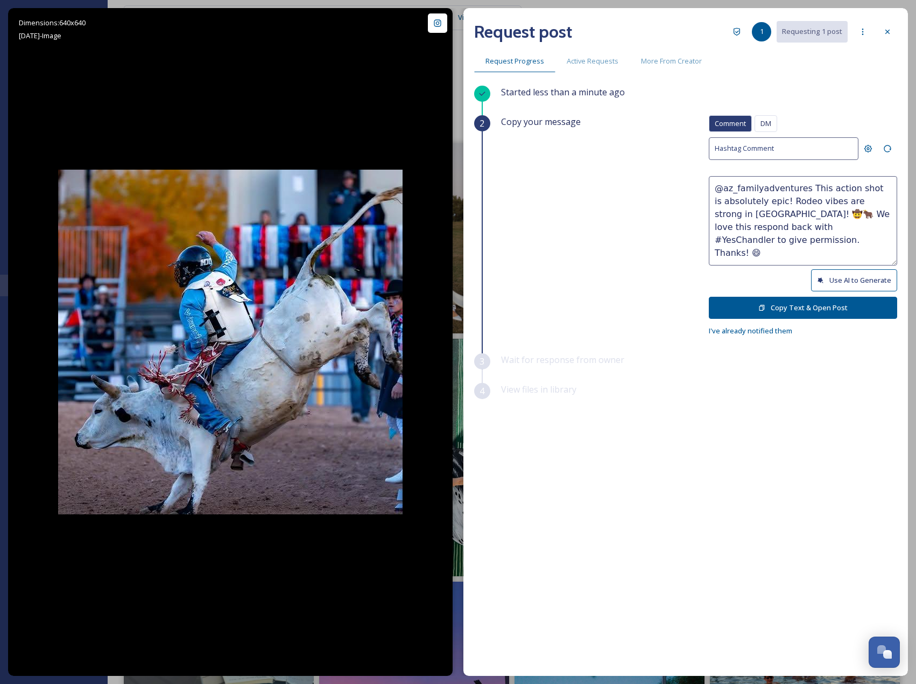
paste textarea "Would it be okay to use this photo with credit?"
type textarea "@az_familyadventures This action shot is absolutely epic! Rodeo vibes are stron…"
click at [825, 301] on button "Copy Text & Open Post" at bounding box center [803, 308] width 188 height 22
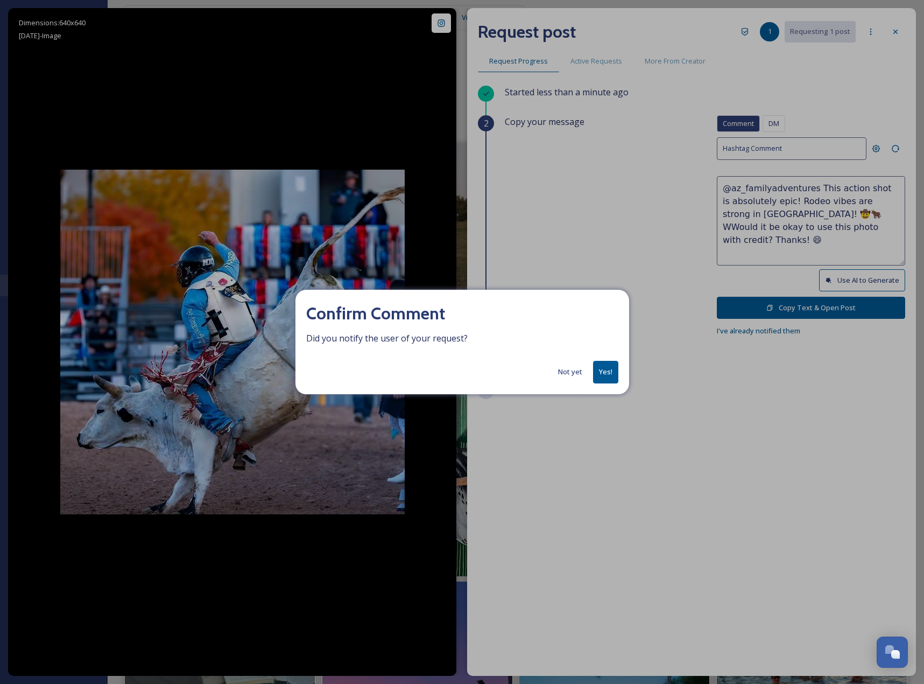
click at [601, 367] on button "Yes!" at bounding box center [605, 372] width 25 height 22
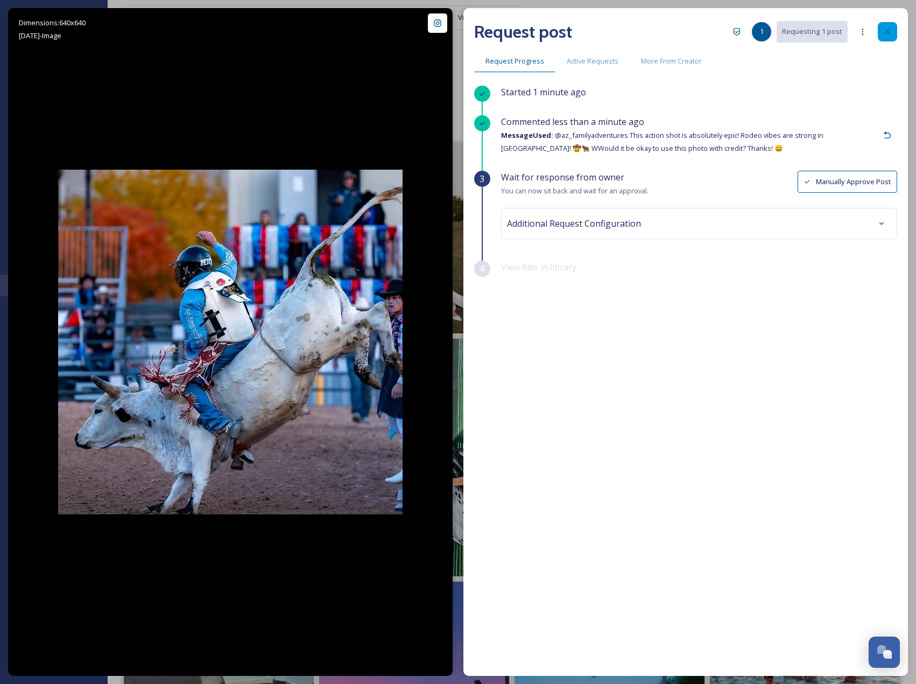
click at [889, 26] on div at bounding box center [887, 31] width 19 height 19
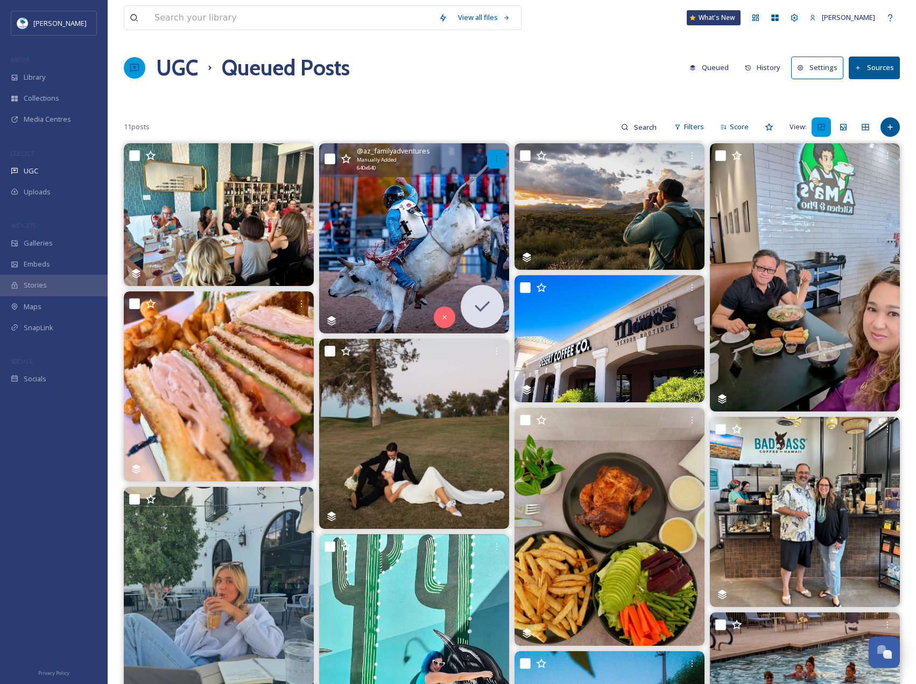
click at [491, 164] on div at bounding box center [496, 158] width 19 height 19
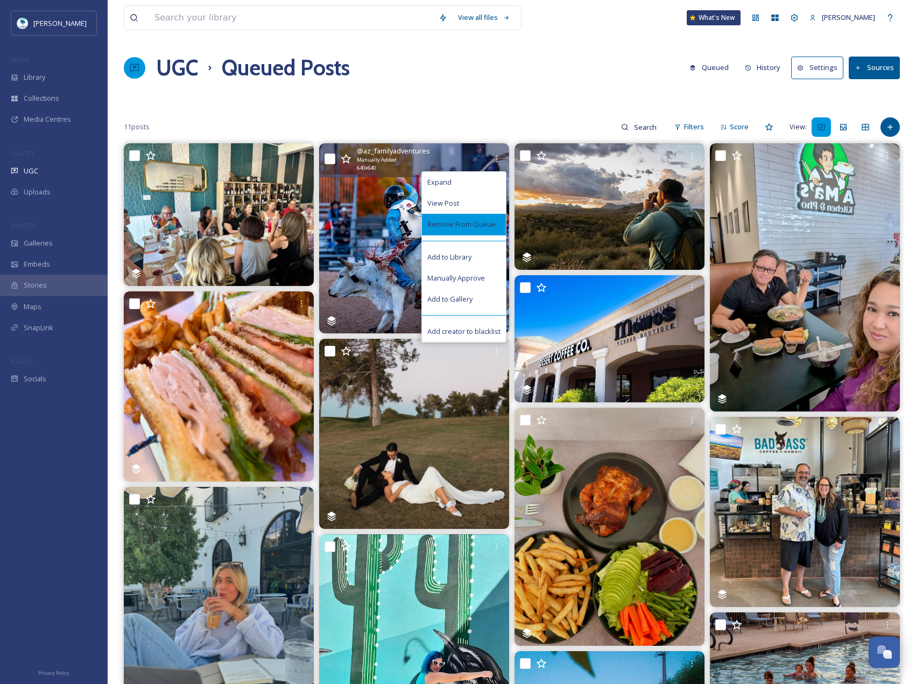
drag, startPoint x: 480, startPoint y: 227, endPoint x: 498, endPoint y: 231, distance: 18.3
click at [480, 227] on span "Remove From Queue" at bounding box center [461, 224] width 68 height 10
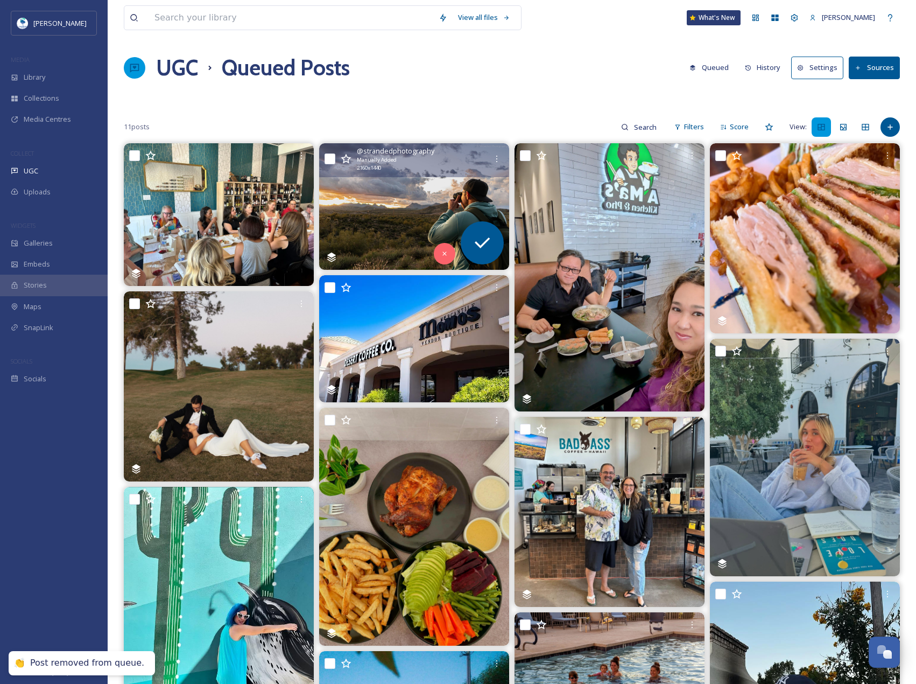
click at [458, 197] on img at bounding box center [414, 206] width 190 height 127
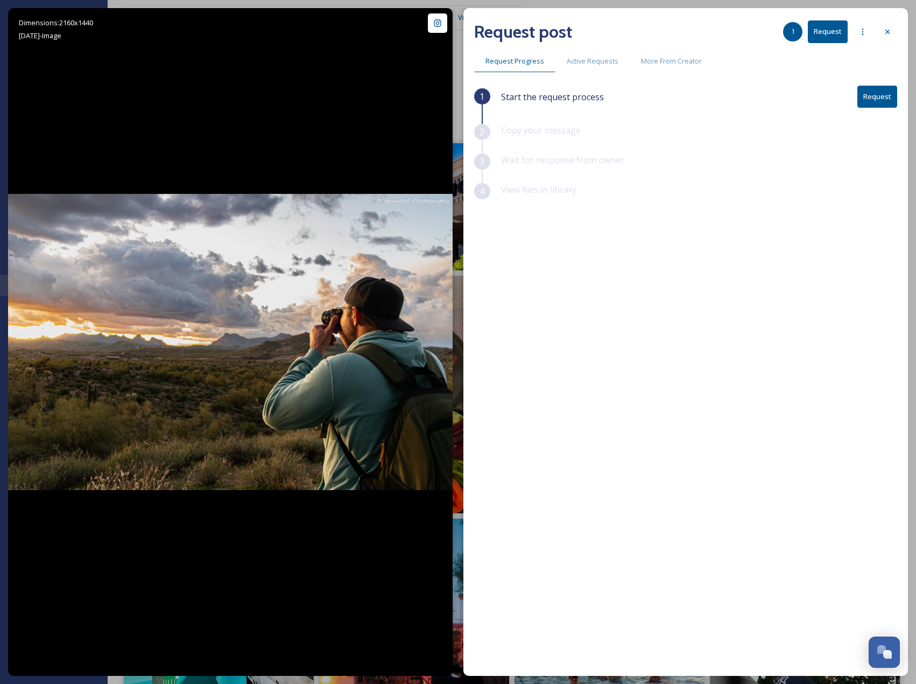
click at [889, 95] on button "Request" at bounding box center [878, 97] width 40 height 22
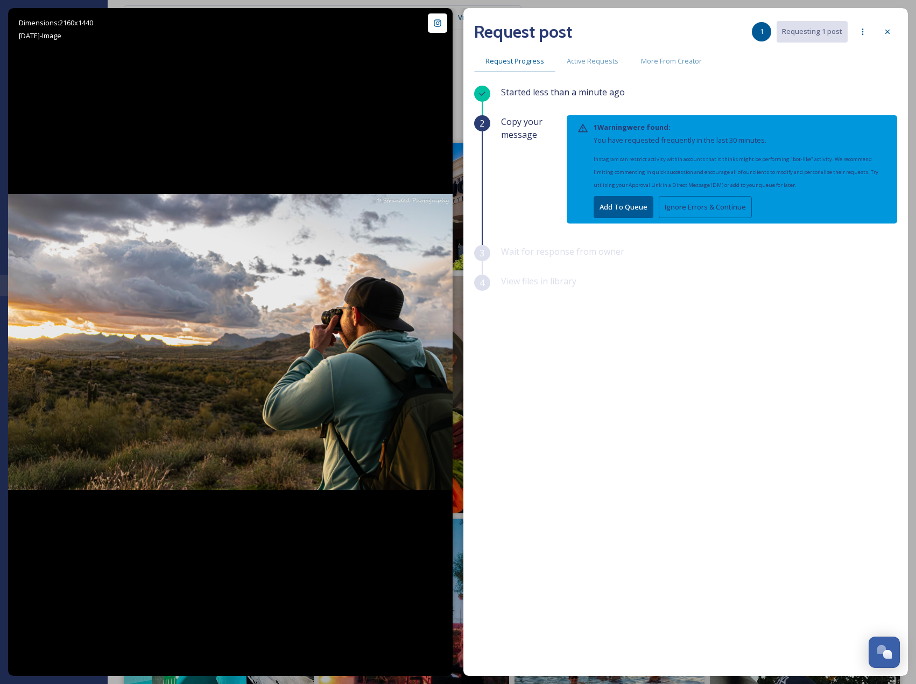
click at [698, 209] on button "Ignore Errors & Continue" at bounding box center [705, 207] width 93 height 22
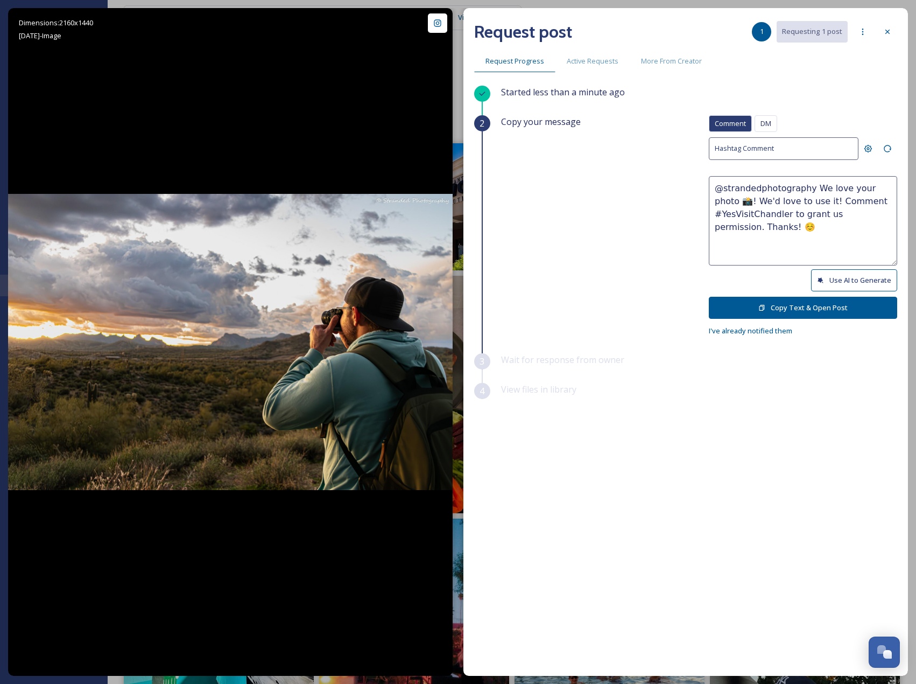
click at [836, 276] on button "Use AI to Generate" at bounding box center [854, 280] width 86 height 22
drag, startPoint x: 831, startPoint y: 212, endPoint x: 887, endPoint y: 254, distance: 70.3
click at [887, 254] on textarea "@strandedphotography Wow, what an epic desert adventure shot! That sunset and t…" at bounding box center [803, 220] width 188 height 89
paste textarea "ould it be okay to use this photo with credit? Thanks! 😄"
type textarea "@strandedphotography Wow, what an epic desert adventure shot! That sunset and t…"
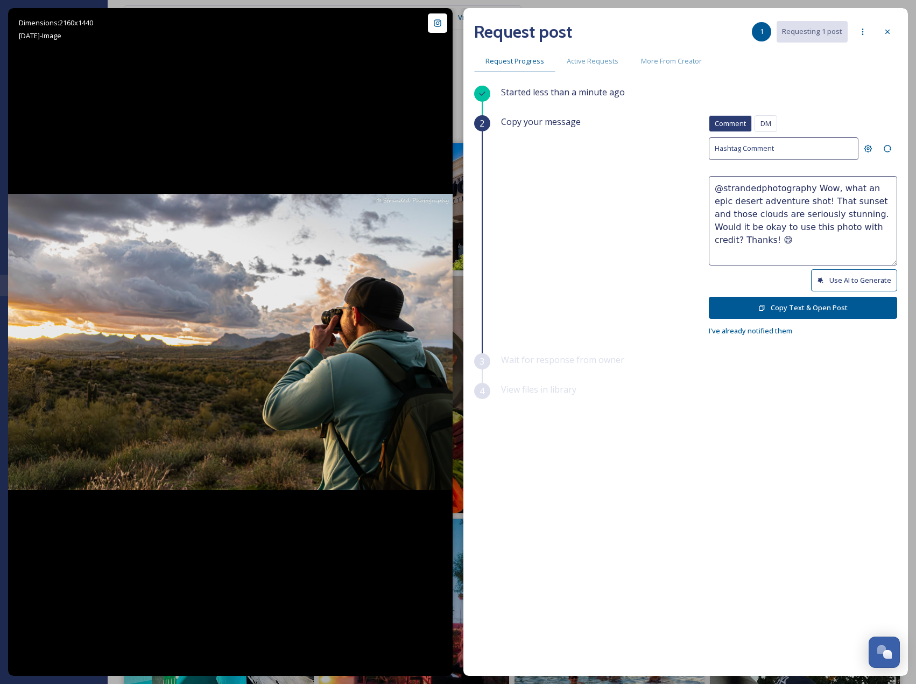
click at [838, 307] on button "Copy Text & Open Post" at bounding box center [803, 308] width 188 height 22
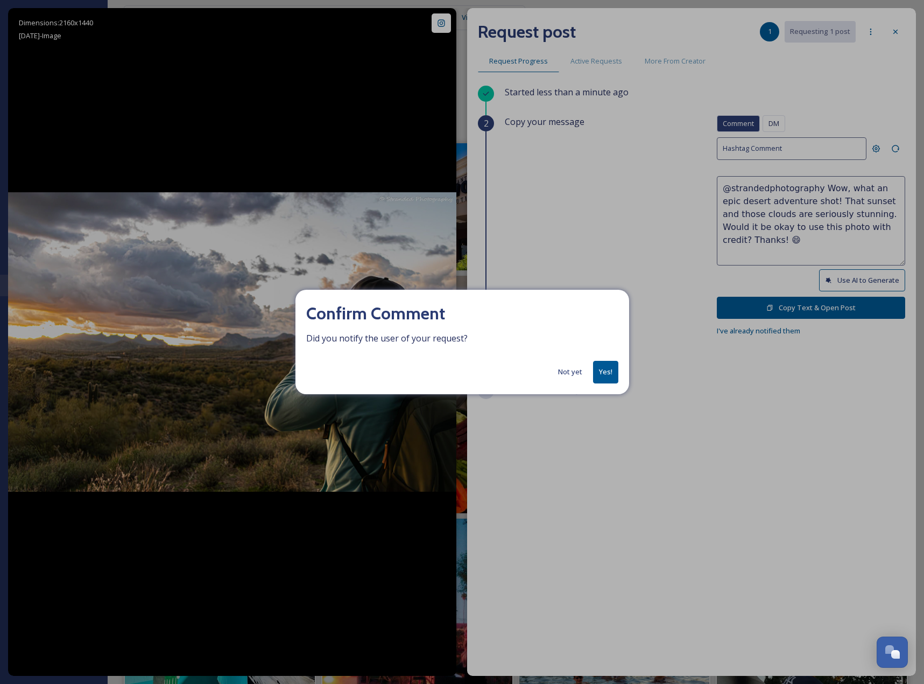
click at [606, 370] on button "Yes!" at bounding box center [605, 372] width 25 height 22
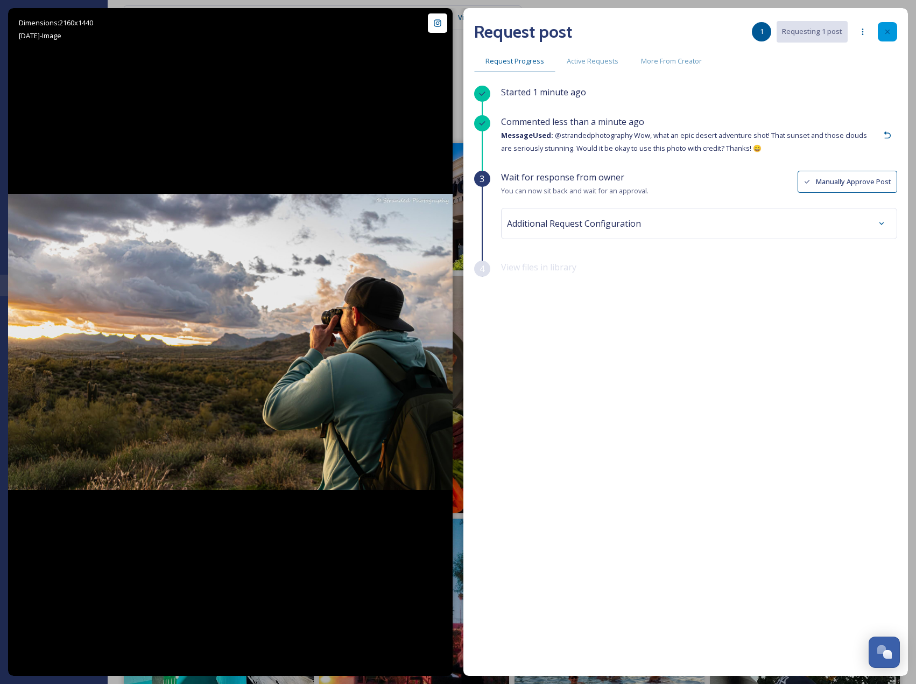
click at [891, 23] on div at bounding box center [887, 31] width 19 height 19
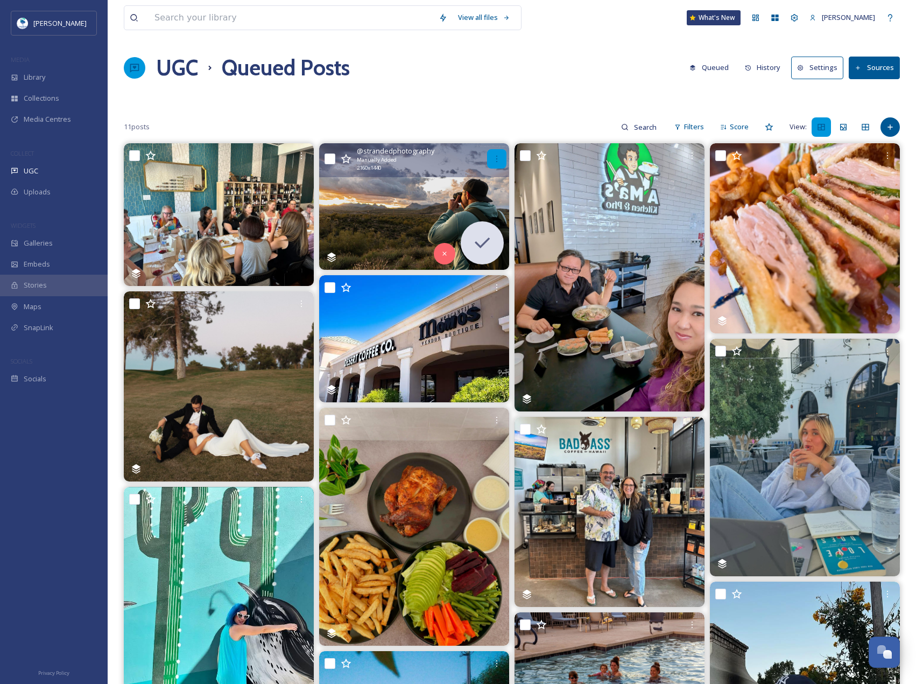
click at [503, 157] on div at bounding box center [496, 158] width 19 height 19
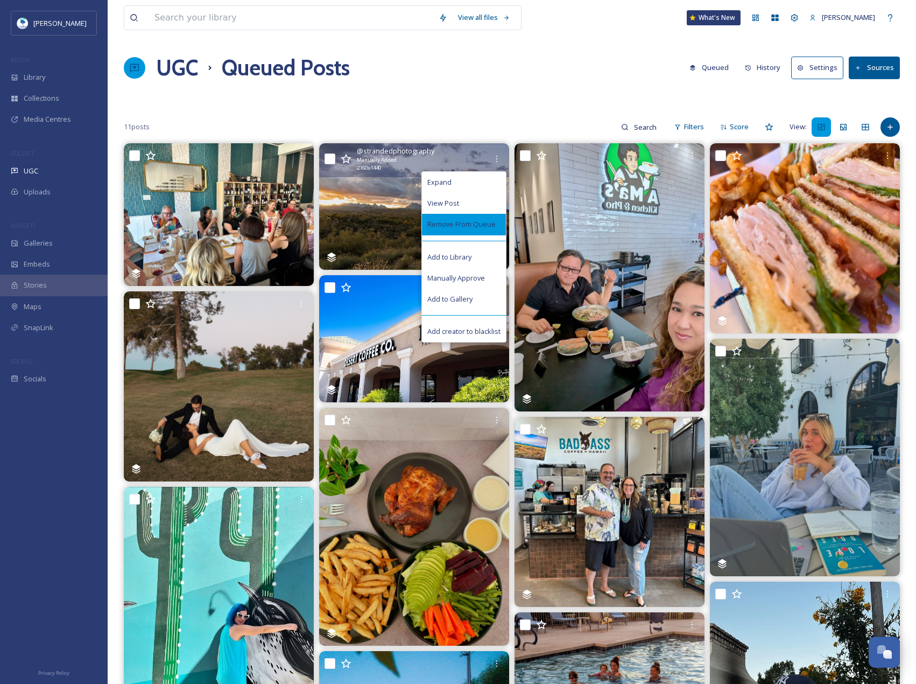
click at [470, 218] on div "Remove From Queue" at bounding box center [464, 224] width 84 height 21
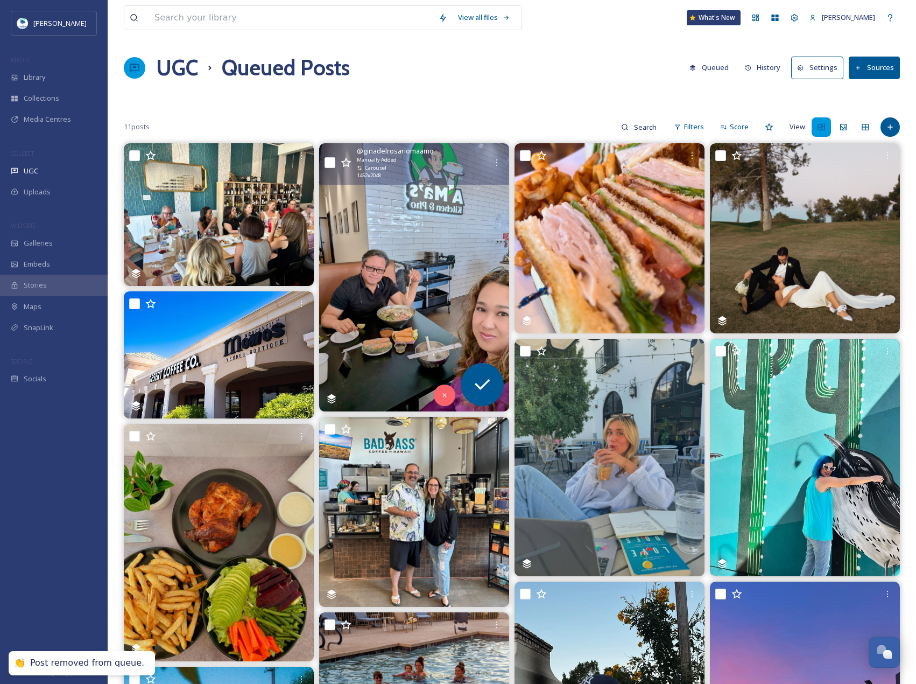
click at [471, 219] on img at bounding box center [414, 277] width 190 height 268
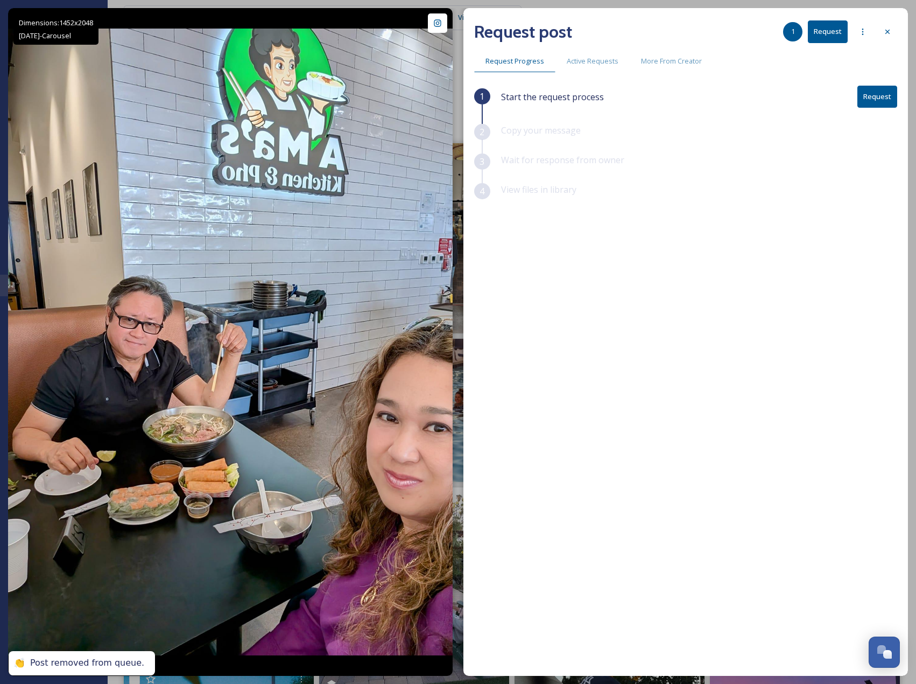
click at [893, 96] on button "Request" at bounding box center [878, 97] width 40 height 22
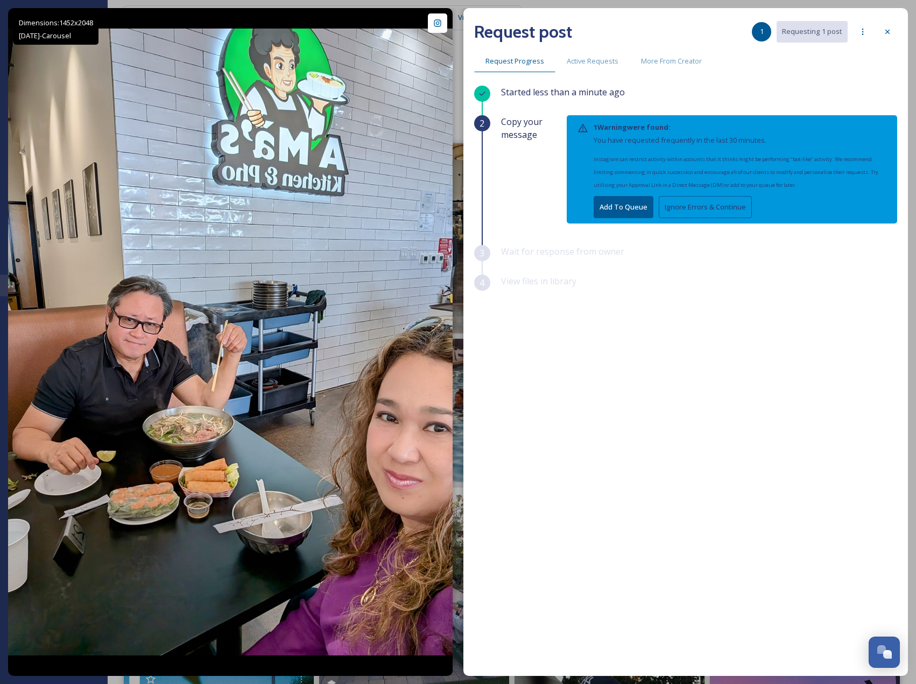
click at [707, 212] on button "Ignore Errors & Continue" at bounding box center [705, 207] width 93 height 22
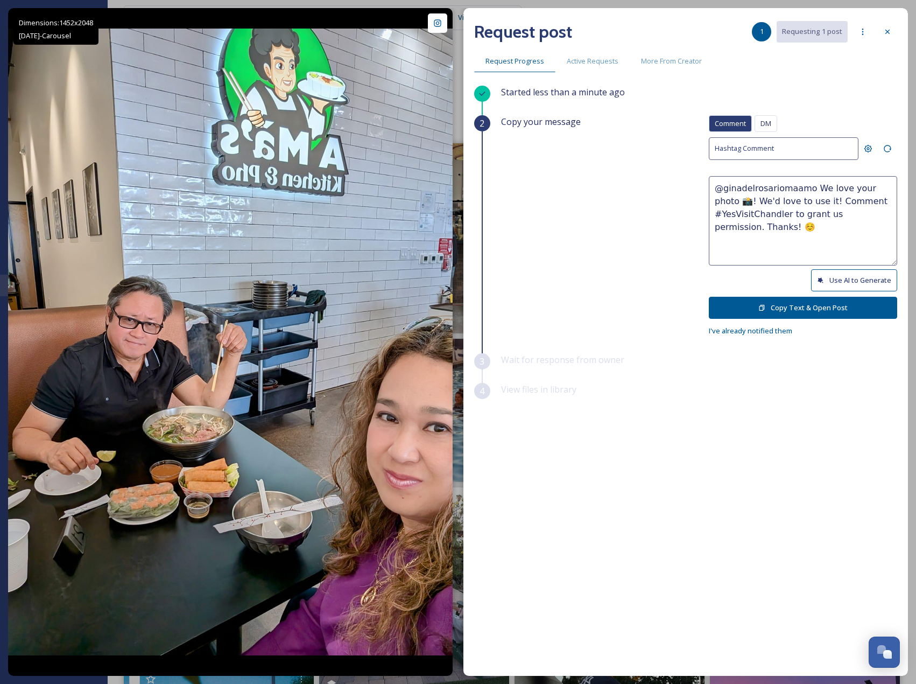
click at [841, 276] on button "Use AI to Generate" at bounding box center [854, 280] width 86 height 22
drag, startPoint x: 873, startPoint y: 215, endPoint x: 910, endPoint y: 253, distance: 52.9
click at [910, 253] on div "Dimensions: 1452 x [DATE] - Carousel @ ginadelrosariomaamo Posted [DATE] View P…" at bounding box center [458, 342] width 916 height 684
paste textarea "ould it be okay to use this photo with credit? Thanks! 😄"
type textarea "@ginadelrosariomaamo Pho-nomenal vibes and delicious eats! Thanks for sharing y…"
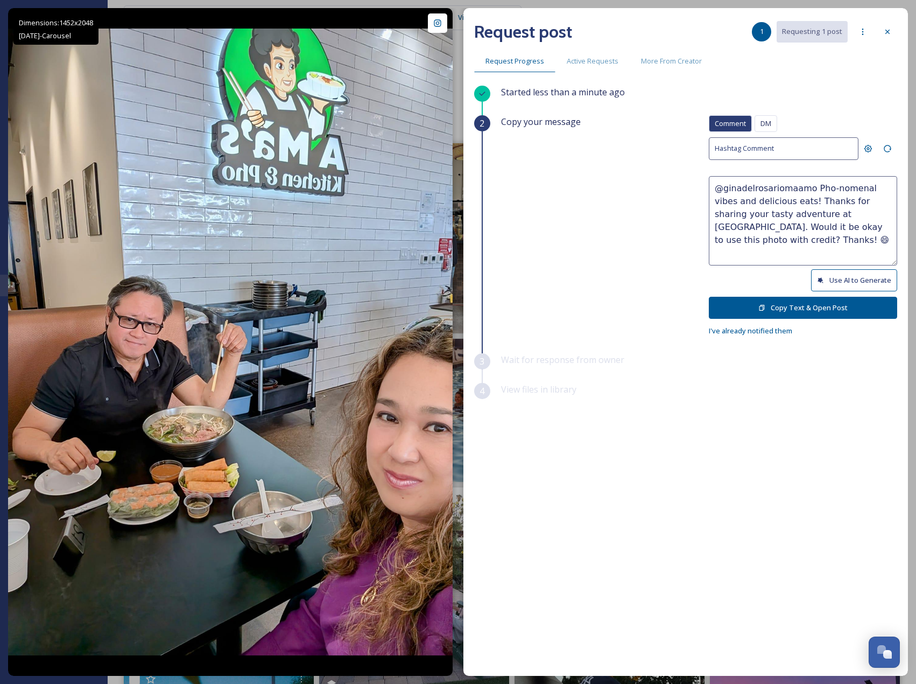
click at [837, 306] on button "Copy Text & Open Post" at bounding box center [803, 308] width 188 height 22
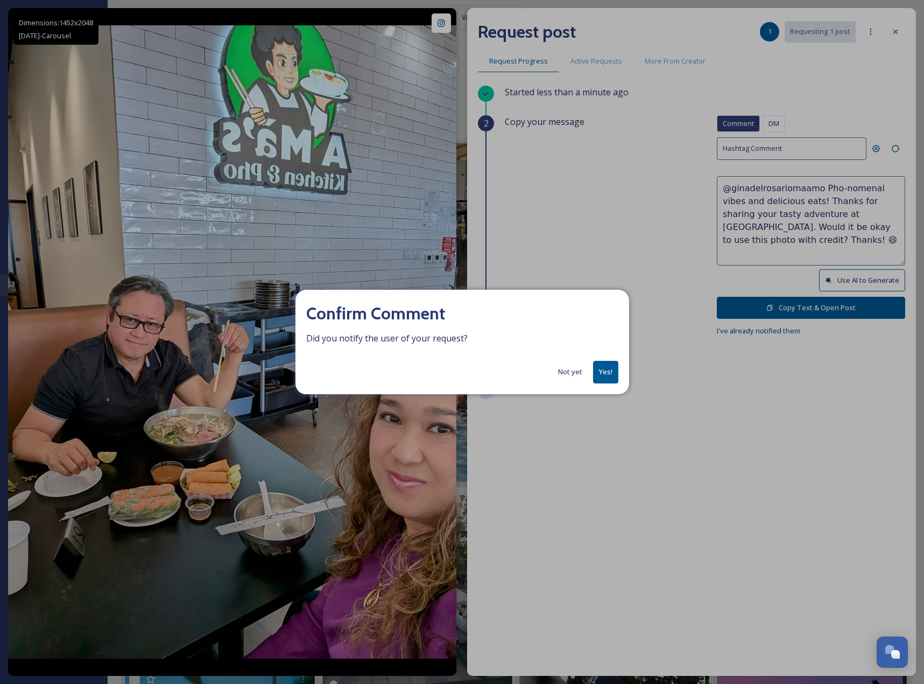
click at [599, 371] on button "Yes!" at bounding box center [605, 372] width 25 height 22
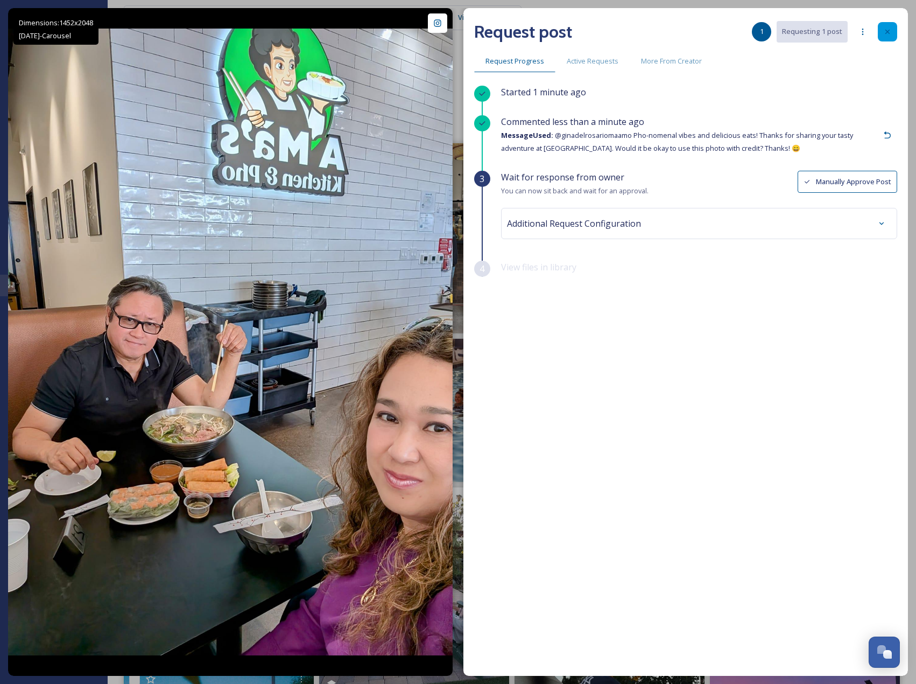
click at [891, 37] on div at bounding box center [887, 31] width 19 height 19
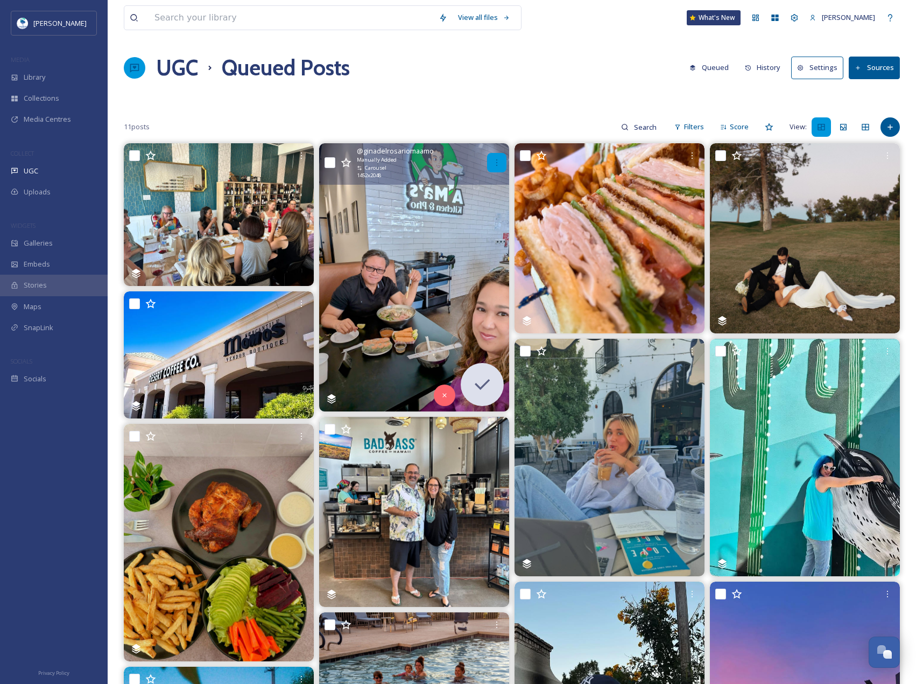
click at [501, 164] on div at bounding box center [496, 162] width 19 height 19
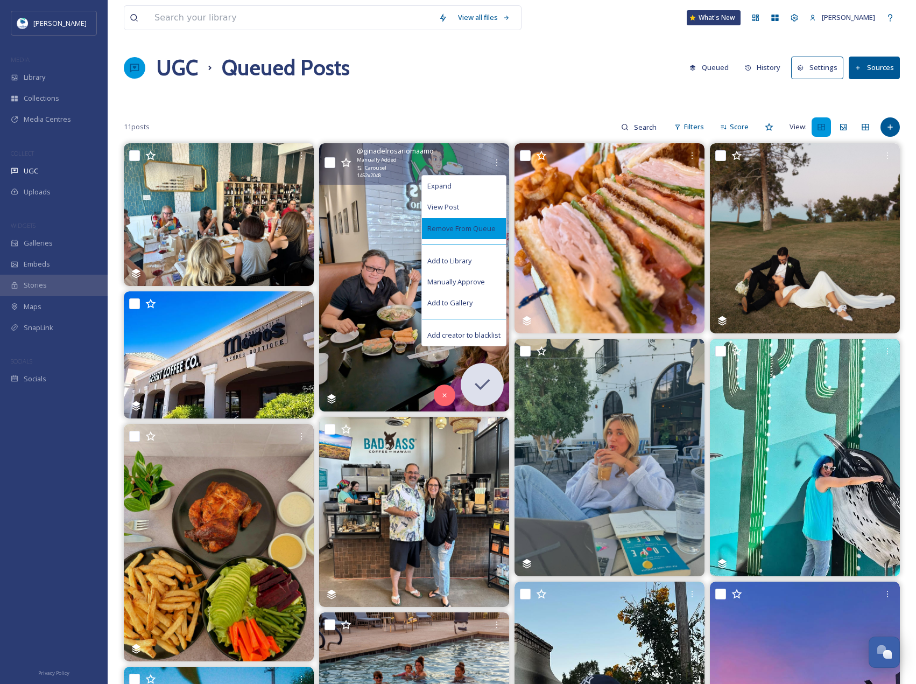
click at [483, 235] on div "Remove From Queue" at bounding box center [464, 228] width 84 height 21
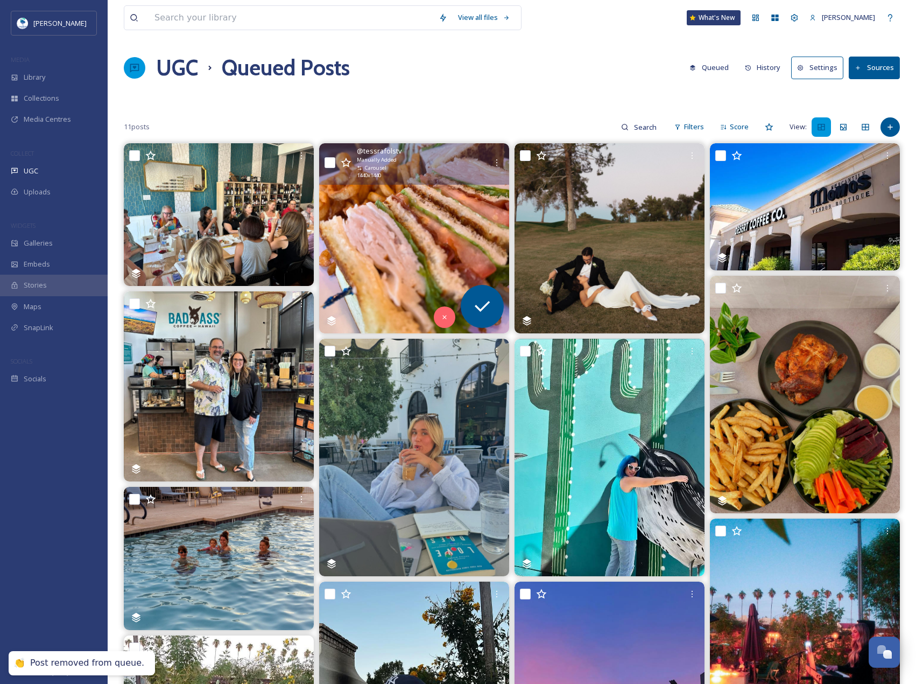
click at [470, 222] on img at bounding box center [414, 238] width 190 height 190
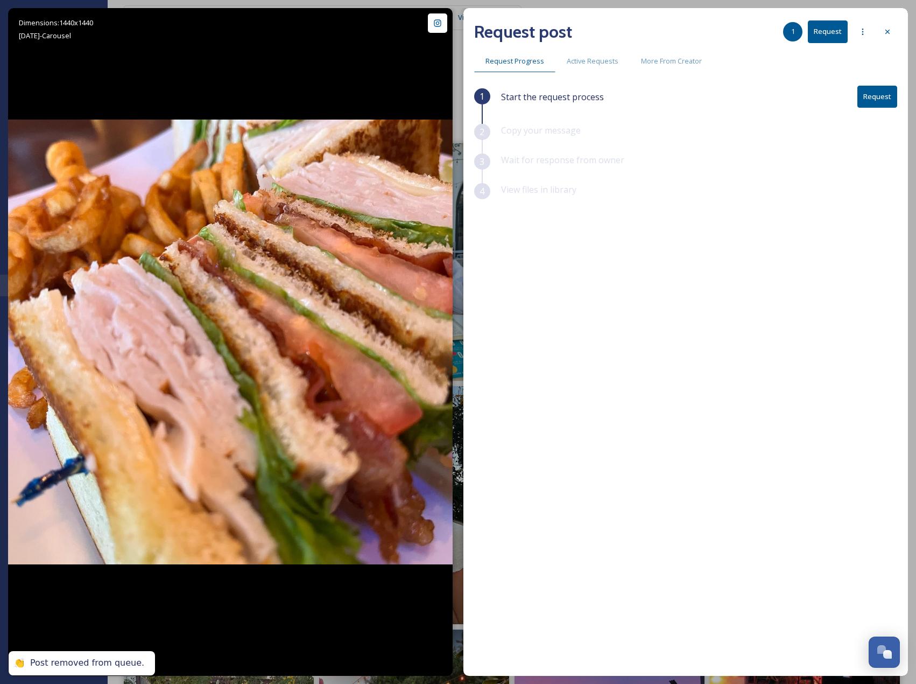
click at [890, 104] on button "Request" at bounding box center [878, 97] width 40 height 22
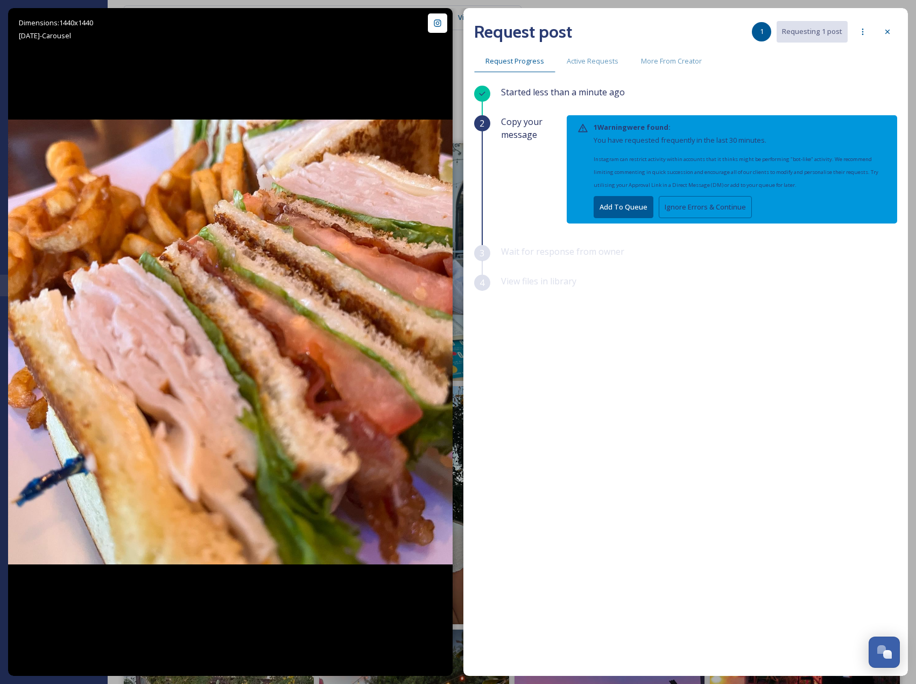
click at [715, 205] on button "Ignore Errors & Continue" at bounding box center [705, 207] width 93 height 22
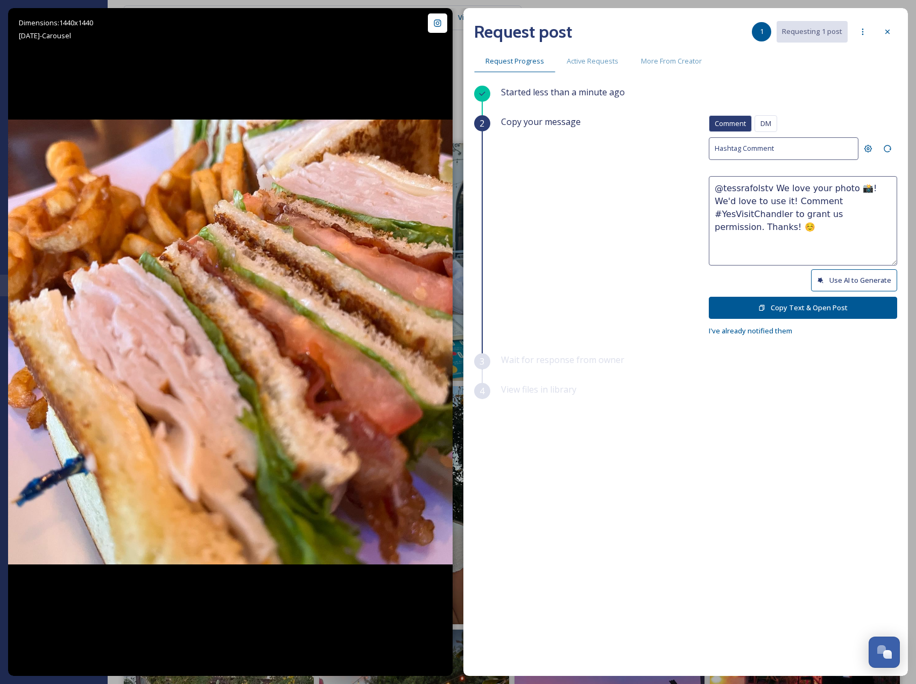
click at [838, 270] on button "Use AI to Generate" at bounding box center [854, 280] width 86 height 22
drag, startPoint x: 753, startPoint y: 227, endPoint x: 899, endPoint y: 240, distance: 146.5
click at [899, 240] on div "Request post 1 Requesting 1 post Request Progress Active Requests More From Cre…" at bounding box center [685, 342] width 445 height 668
paste textarea "ould it be okay to use this photo with credit?"
type textarea "@tessrafolstv That club sandwich and curly fries combo looks absolutely delicio…"
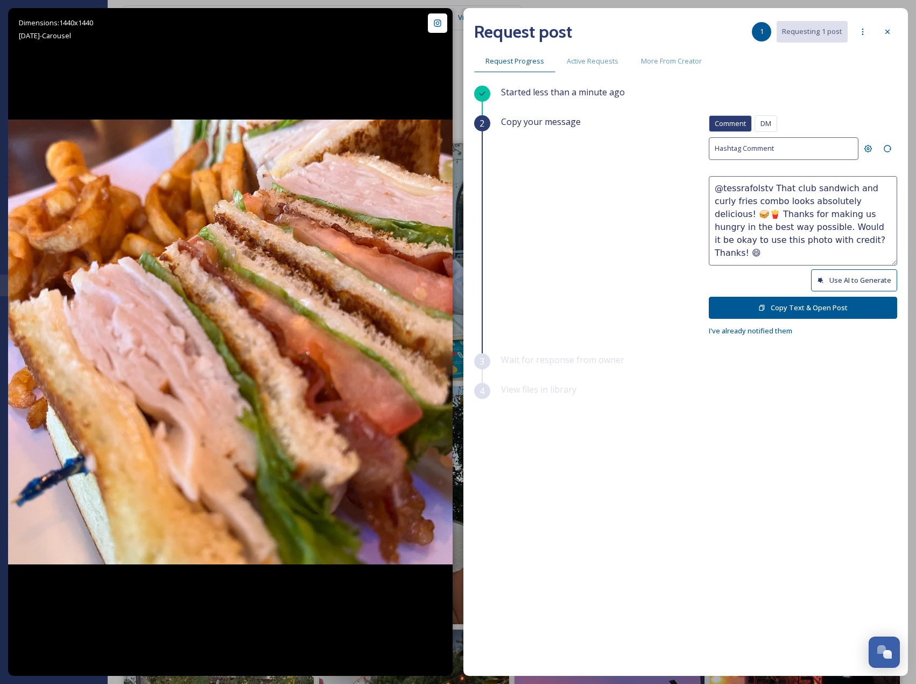
click at [824, 306] on button "Copy Text & Open Post" at bounding box center [803, 308] width 188 height 22
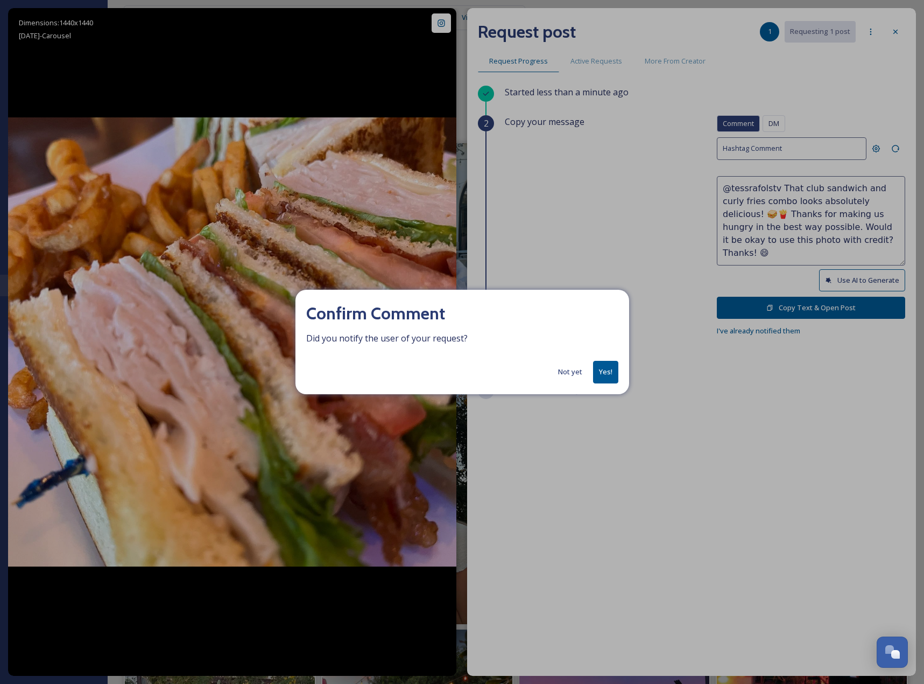
click at [608, 366] on button "Yes!" at bounding box center [605, 372] width 25 height 22
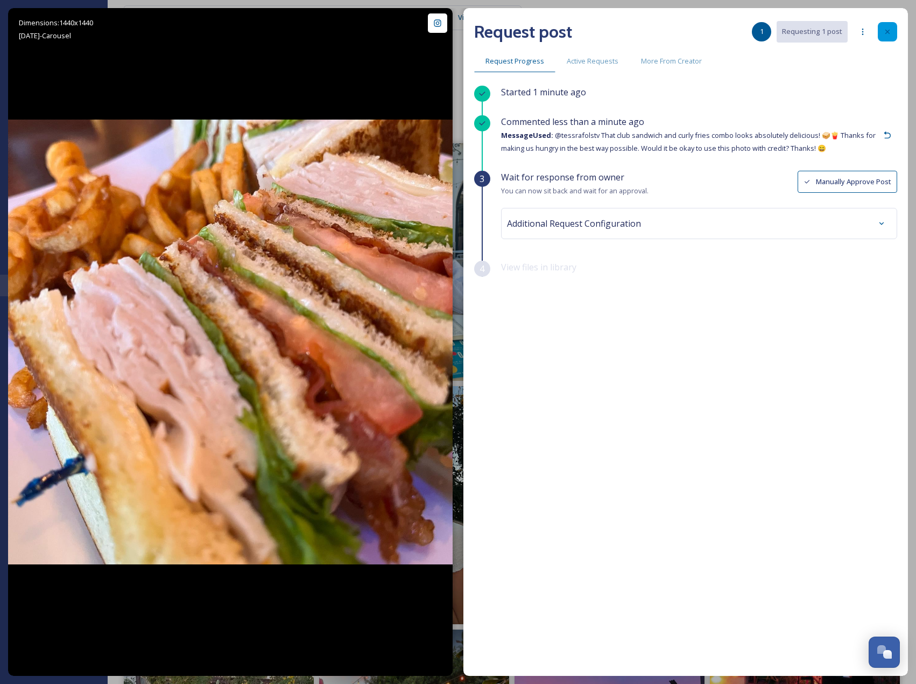
click at [883, 31] on icon at bounding box center [887, 31] width 9 height 9
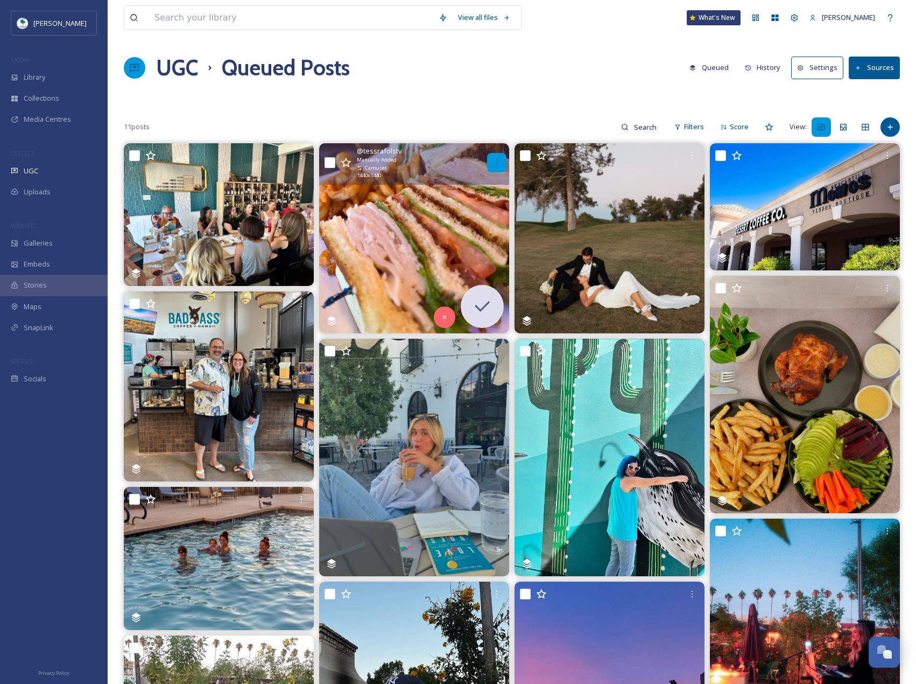
click at [495, 164] on icon at bounding box center [497, 162] width 9 height 9
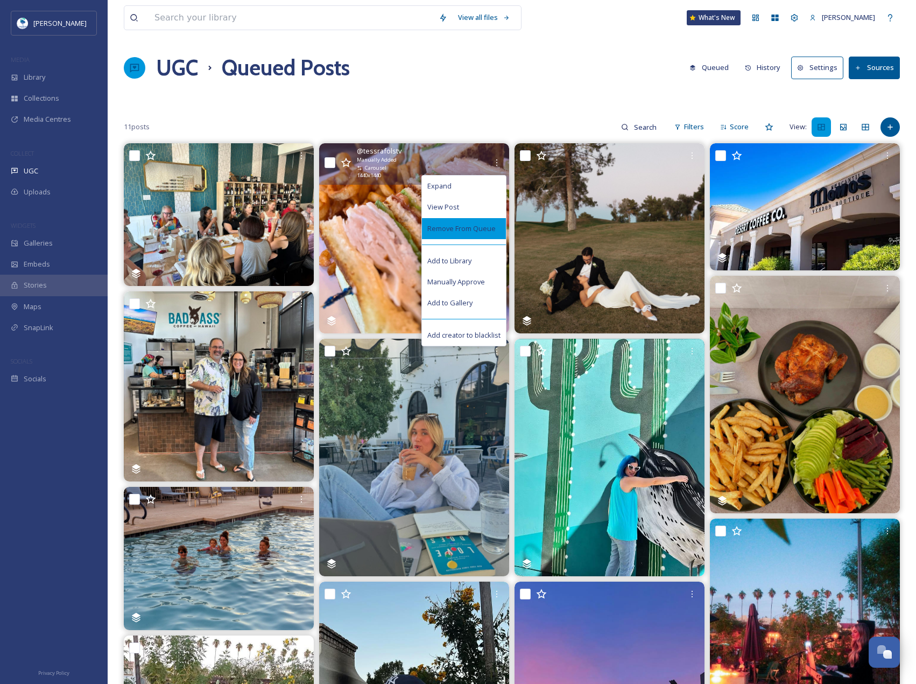
click at [477, 225] on span "Remove From Queue" at bounding box center [461, 228] width 68 height 10
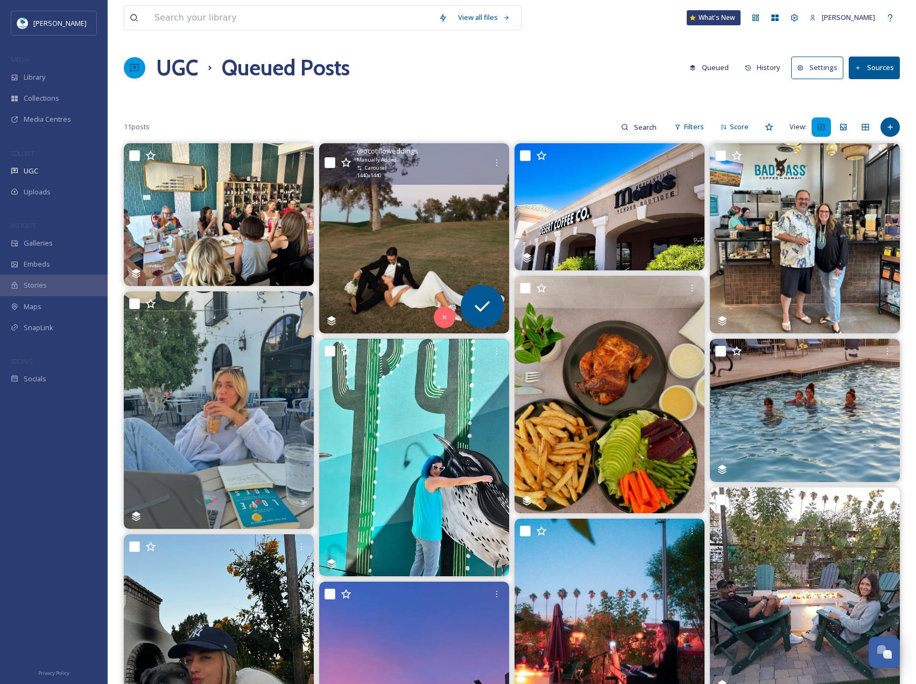
click at [475, 231] on img at bounding box center [414, 238] width 190 height 190
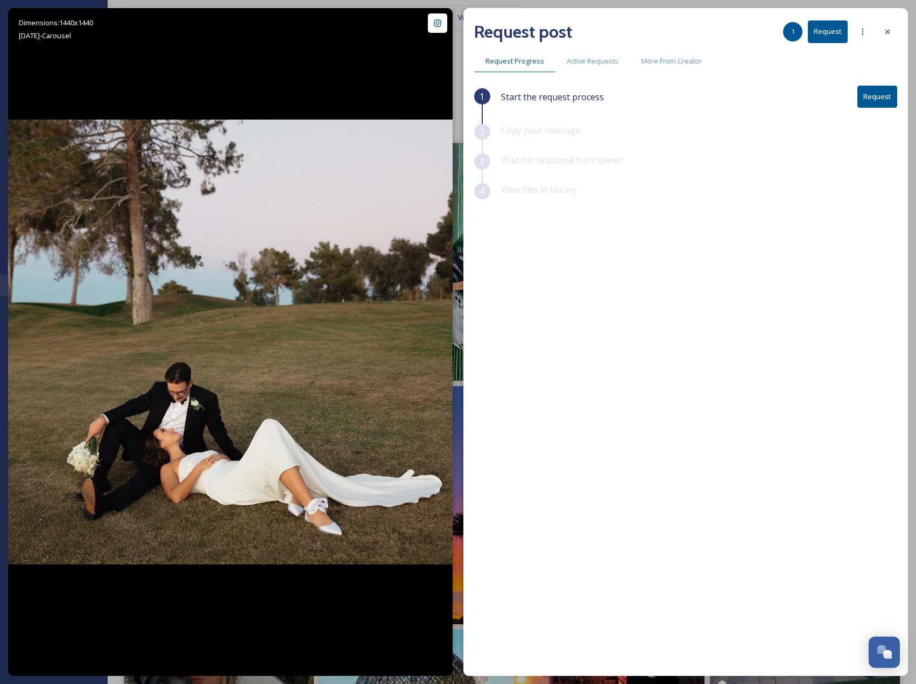
click at [862, 104] on button "Request" at bounding box center [878, 97] width 40 height 22
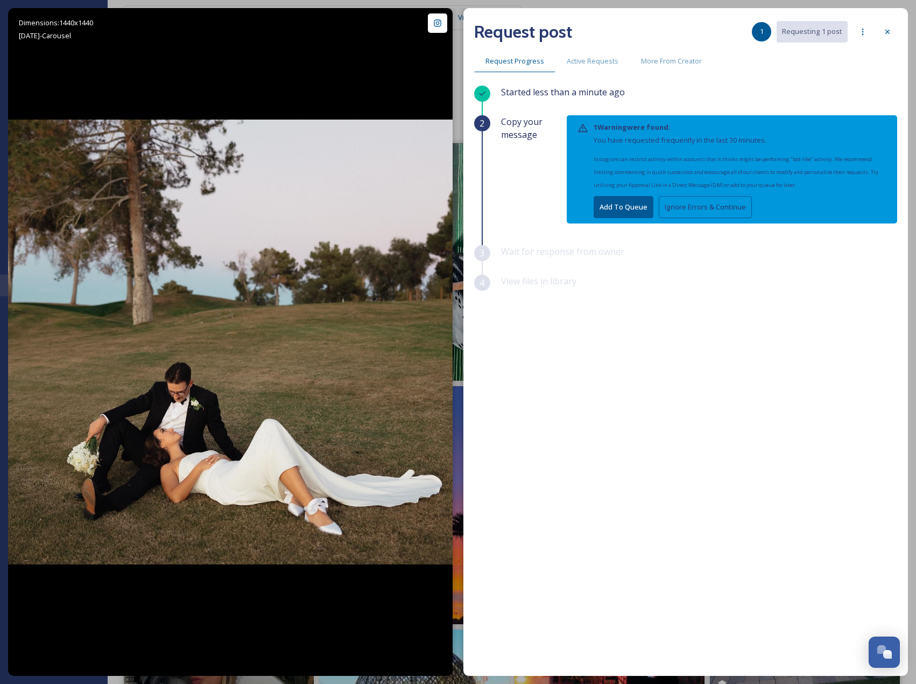
click at [725, 201] on button "Ignore Errors & Continue" at bounding box center [705, 207] width 93 height 22
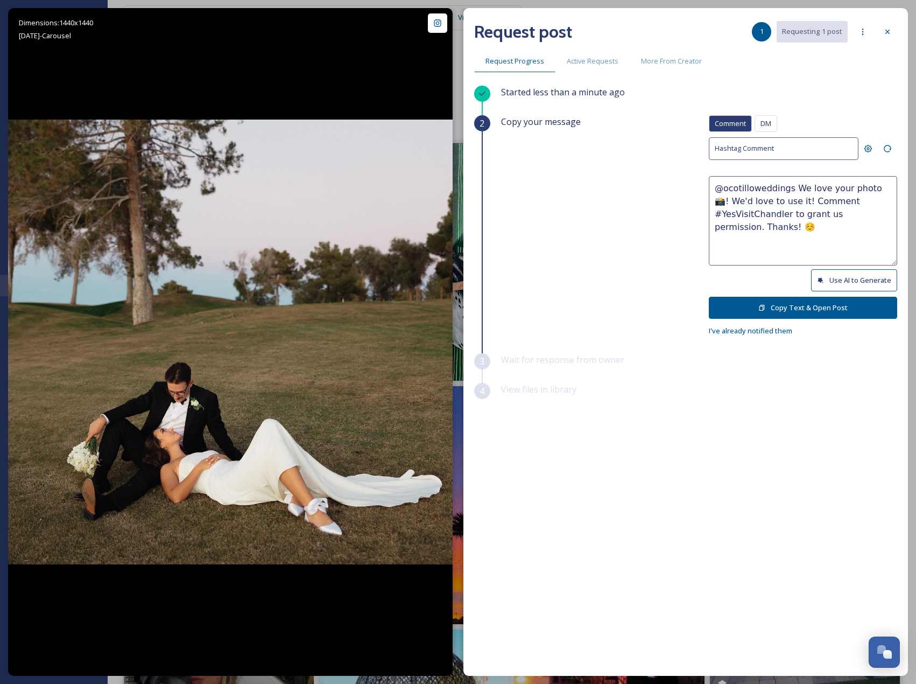
click at [846, 275] on button "Use AI to Generate" at bounding box center [854, 280] width 86 height 22
click at [845, 278] on button "Use AI to Generate" at bounding box center [854, 280] width 86 height 22
drag, startPoint x: 756, startPoint y: 216, endPoint x: 951, endPoint y: 262, distance: 199.8
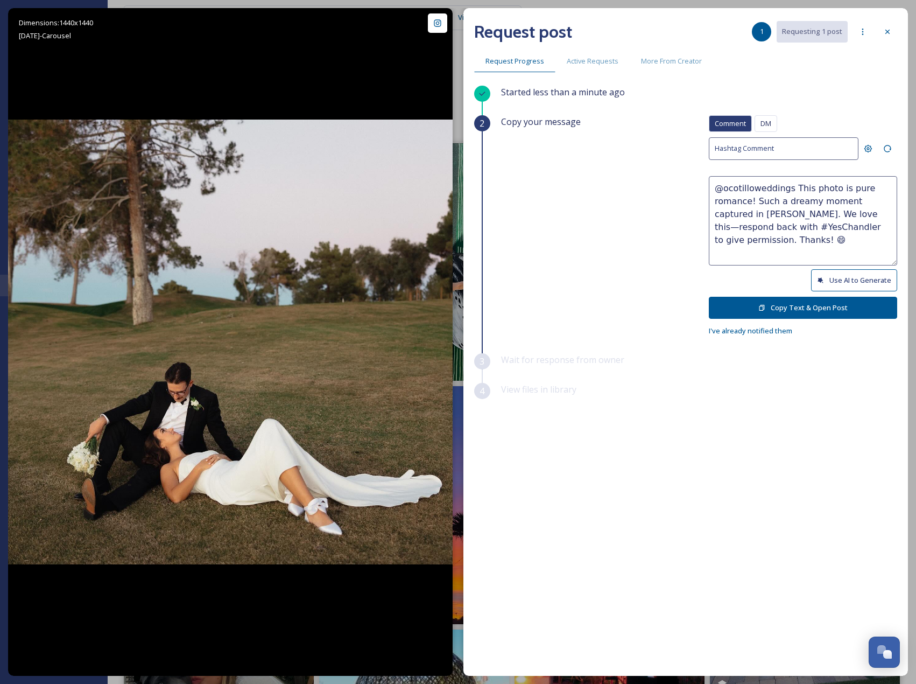
paste textarea "ould it be okay to use this photo with credit? Thanks! 😄"
click at [880, 283] on button "Use AI to Generate" at bounding box center [854, 280] width 86 height 22
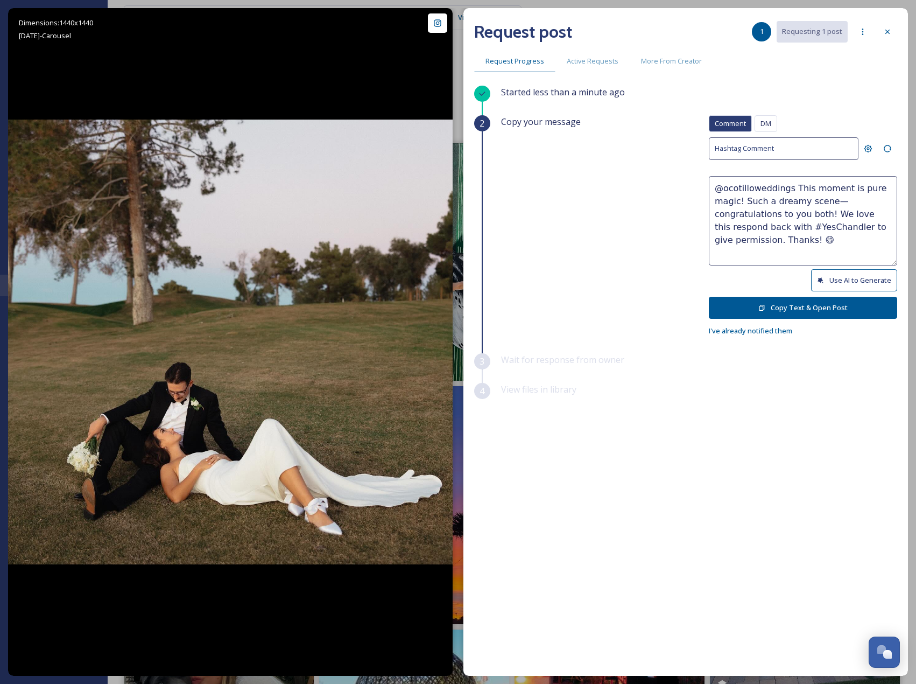
click at [856, 302] on button "Copy Text & Open Post" at bounding box center [803, 308] width 188 height 22
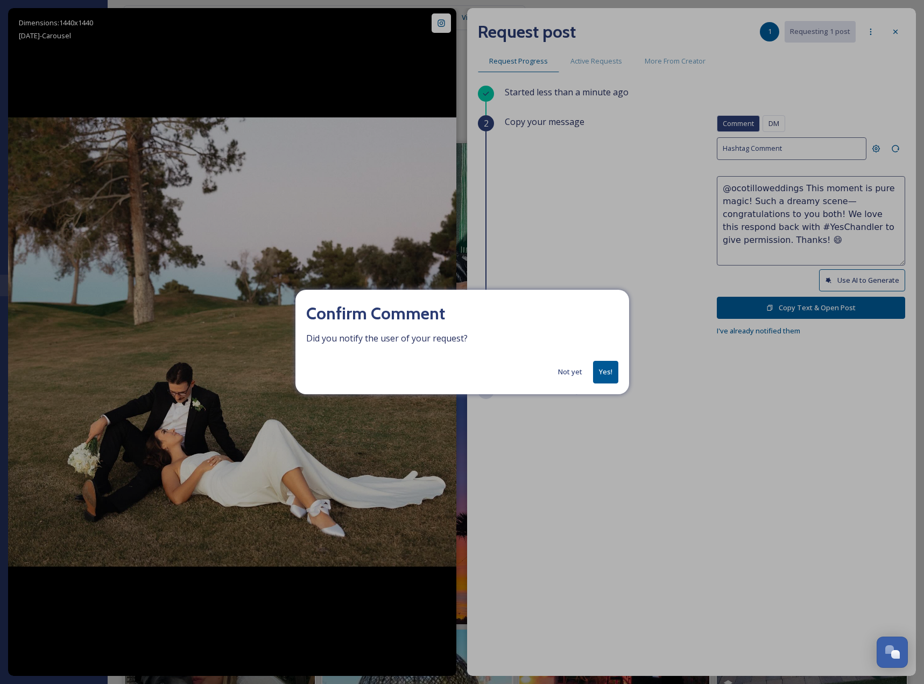
drag, startPoint x: 574, startPoint y: 375, endPoint x: 660, endPoint y: 344, distance: 91.4
click at [574, 374] on button "Not yet" at bounding box center [570, 371] width 35 height 21
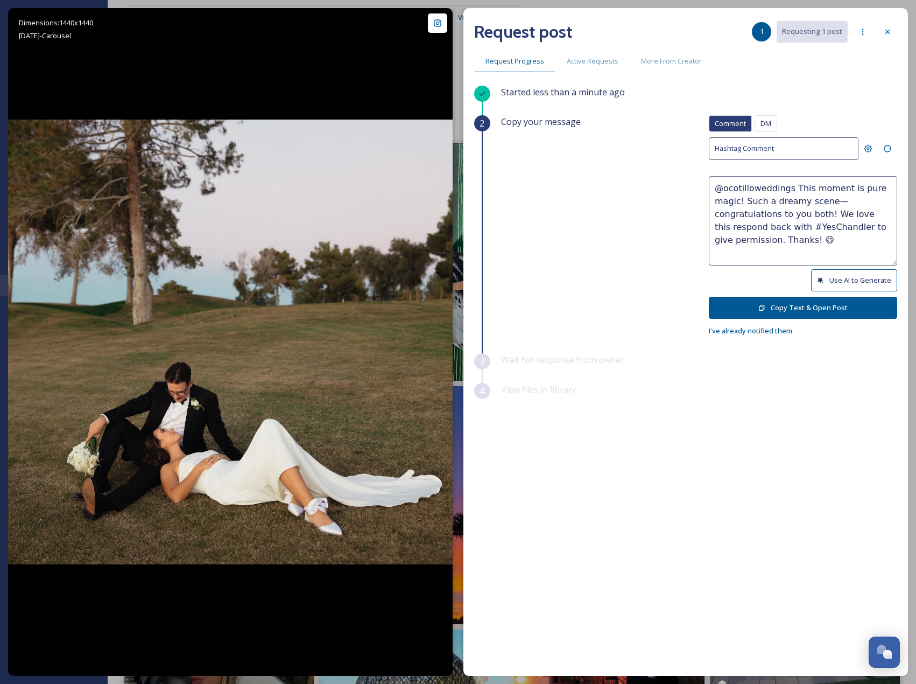
click at [891, 274] on button "Use AI to Generate" at bounding box center [854, 280] width 86 height 22
type textarea "@ocotilloweddings This is such a dreamy and romantic moment—love is definitely …"
click at [810, 306] on button "Copy Text & Open Post" at bounding box center [803, 308] width 188 height 22
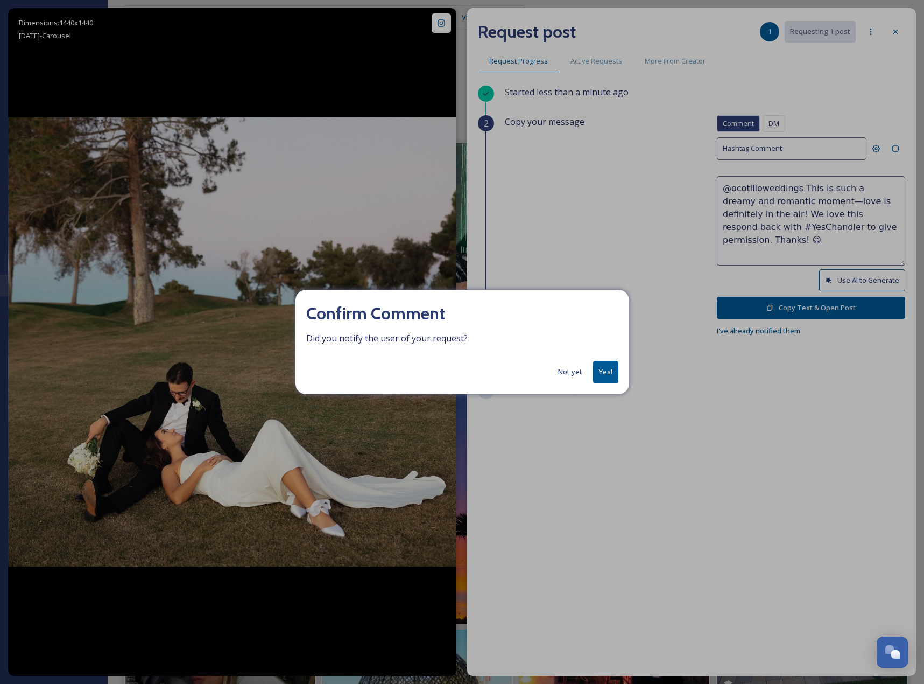
click at [601, 372] on button "Yes!" at bounding box center [605, 372] width 25 height 22
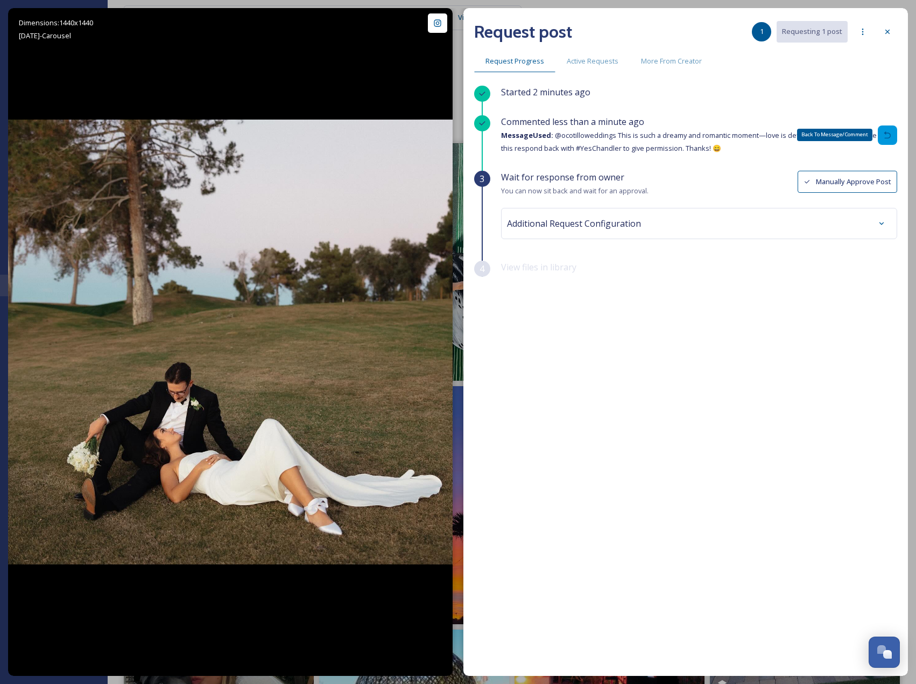
click at [891, 137] on icon at bounding box center [887, 135] width 9 height 9
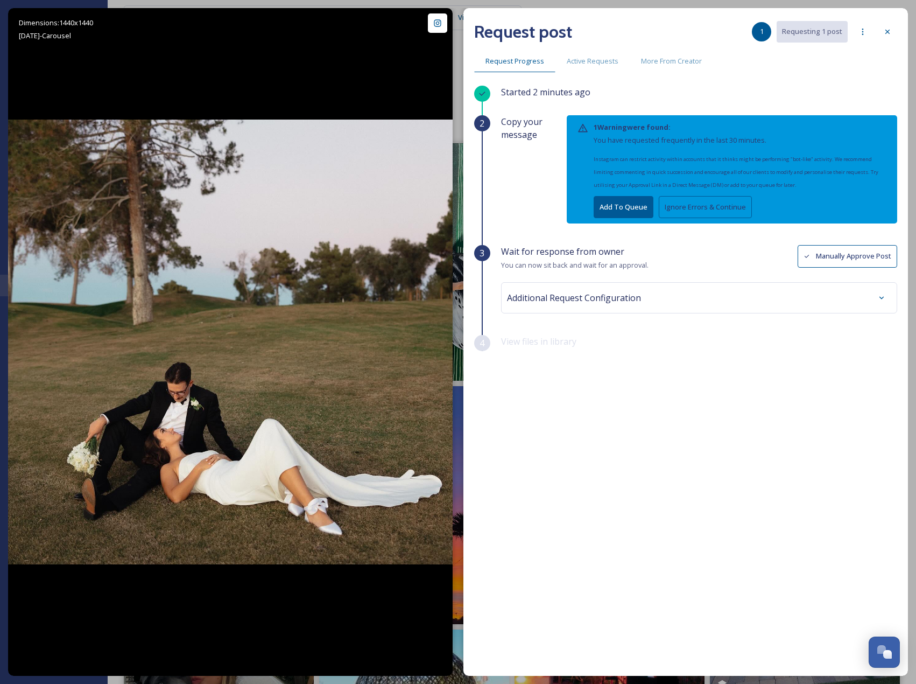
click at [716, 208] on button "Ignore Errors & Continue" at bounding box center [705, 207] width 93 height 22
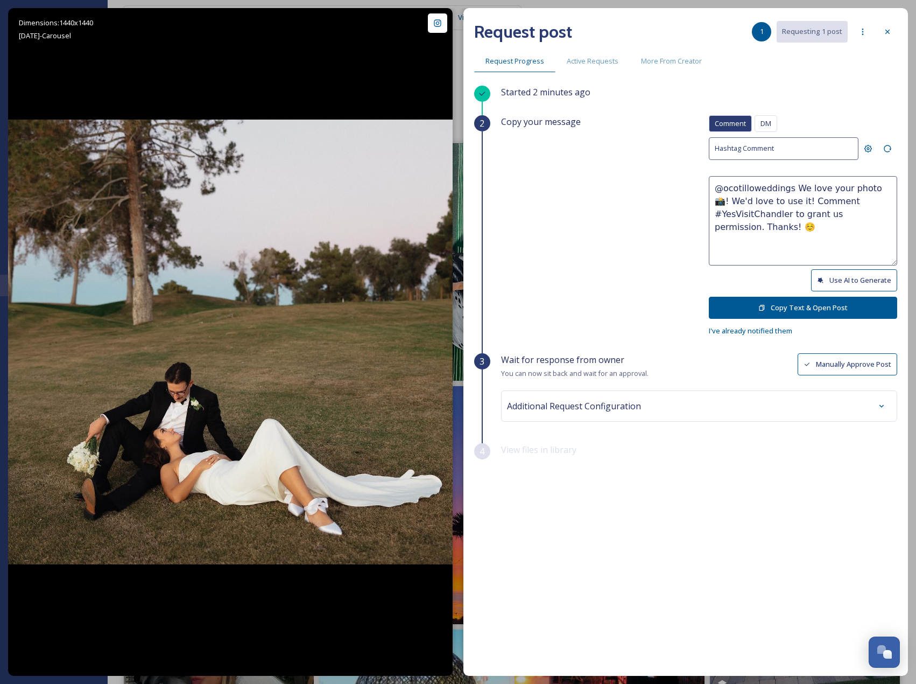
click at [861, 276] on button "Use AI to Generate" at bounding box center [854, 280] width 86 height 22
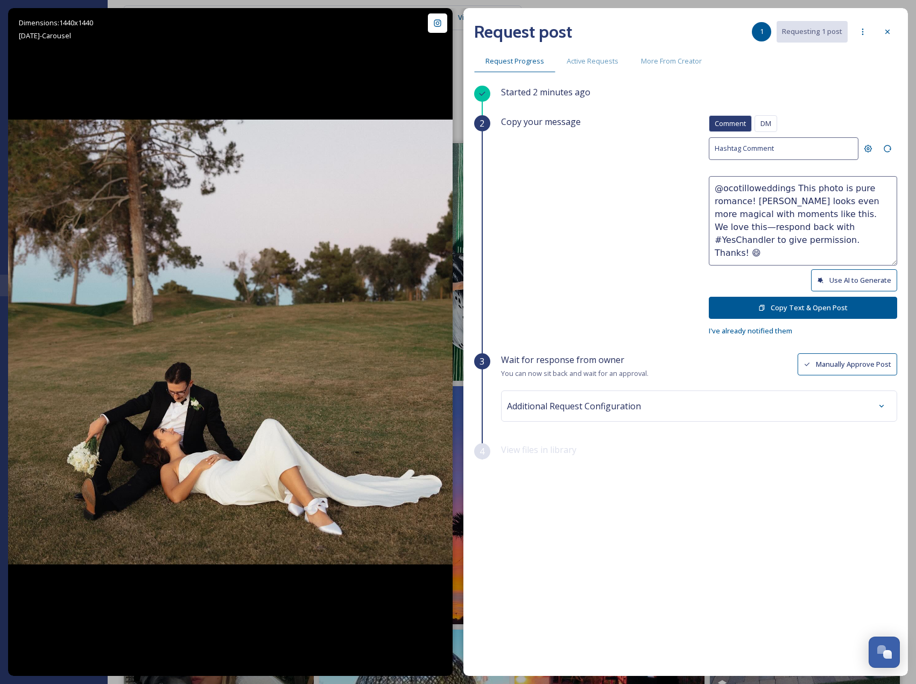
drag, startPoint x: 805, startPoint y: 217, endPoint x: 852, endPoint y: 252, distance: 58.5
click at [852, 252] on textarea "@ocotilloweddings This photo is pure romance! [PERSON_NAME] looks even more mag…" at bounding box center [803, 220] width 188 height 89
paste textarea "@ocotilloweddings This is such a dreamy and romantic moment—love is definitely …"
drag, startPoint x: 738, startPoint y: 262, endPoint x: 717, endPoint y: 223, distance: 43.6
click at [717, 223] on textarea "@ocotilloweddings This photo is pure romance! [PERSON_NAME] looks even more mag…" at bounding box center [803, 220] width 188 height 89
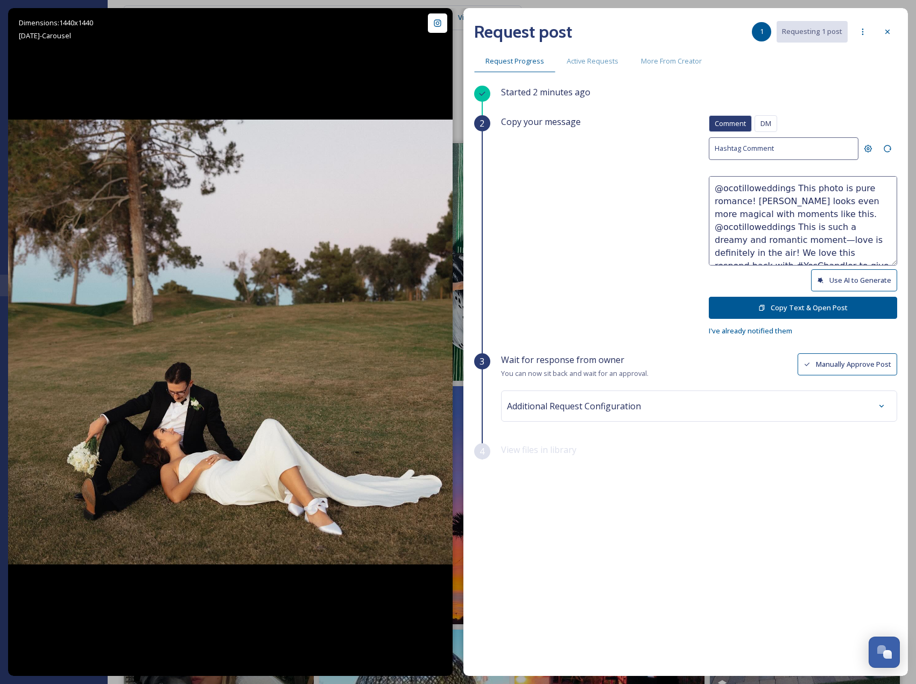
paste textarea "Would it be okay to use this photo with credit?"
type textarea "@ocotilloweddings This photo is pure romance! [PERSON_NAME] looks even more mag…"
click at [839, 299] on button "Copy Text & Open Post" at bounding box center [803, 308] width 188 height 22
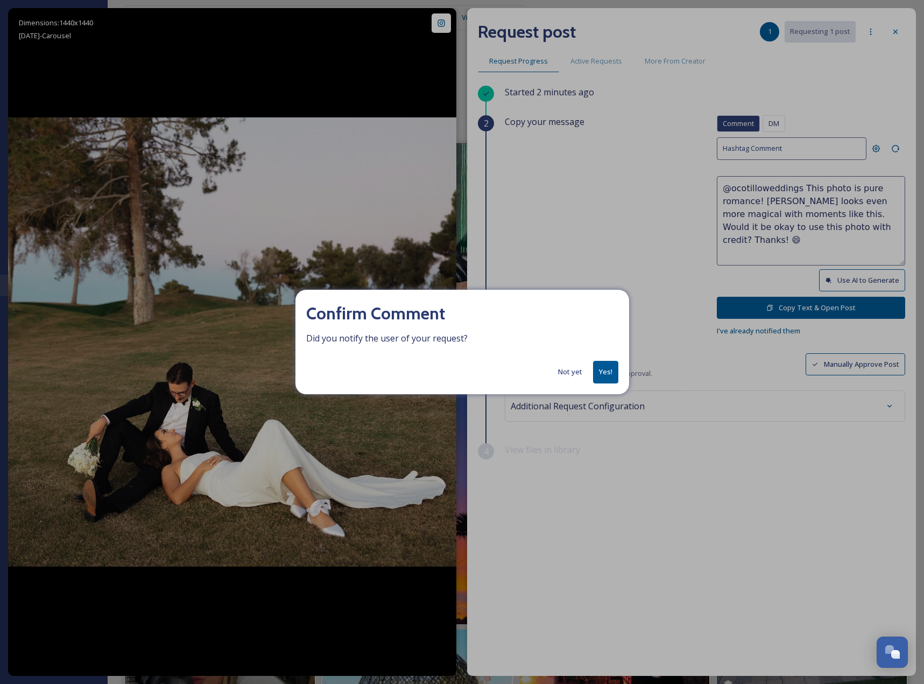
click at [596, 373] on button "Yes!" at bounding box center [605, 372] width 25 height 22
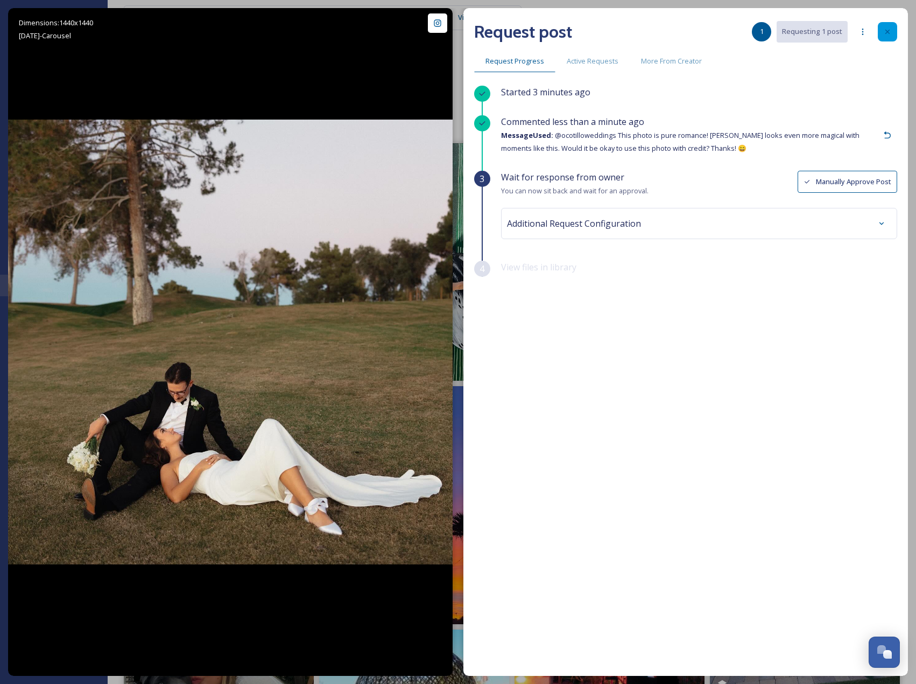
click at [884, 35] on icon at bounding box center [887, 31] width 9 height 9
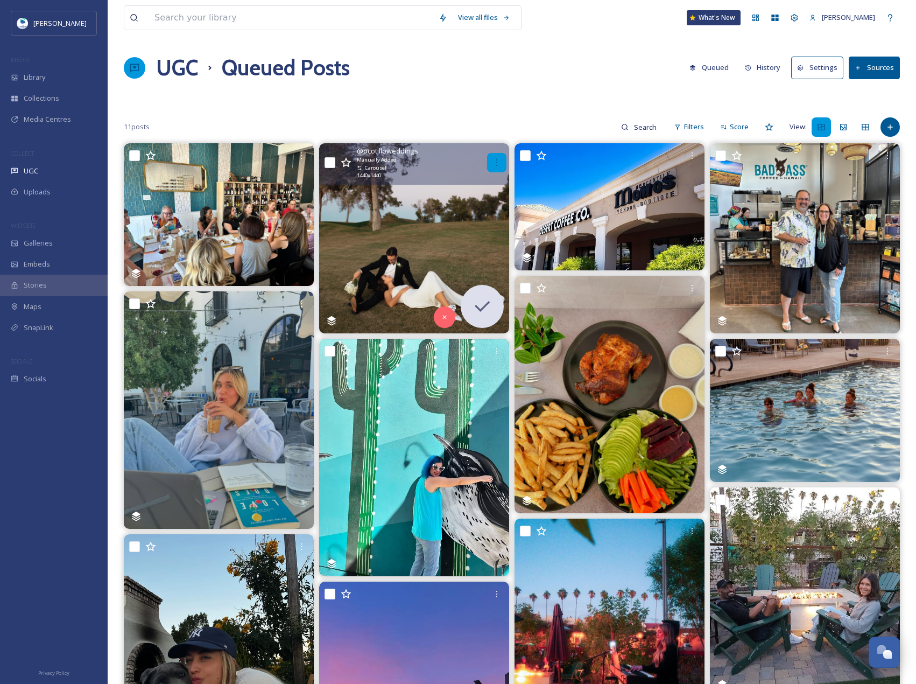
click at [489, 168] on div at bounding box center [496, 162] width 19 height 19
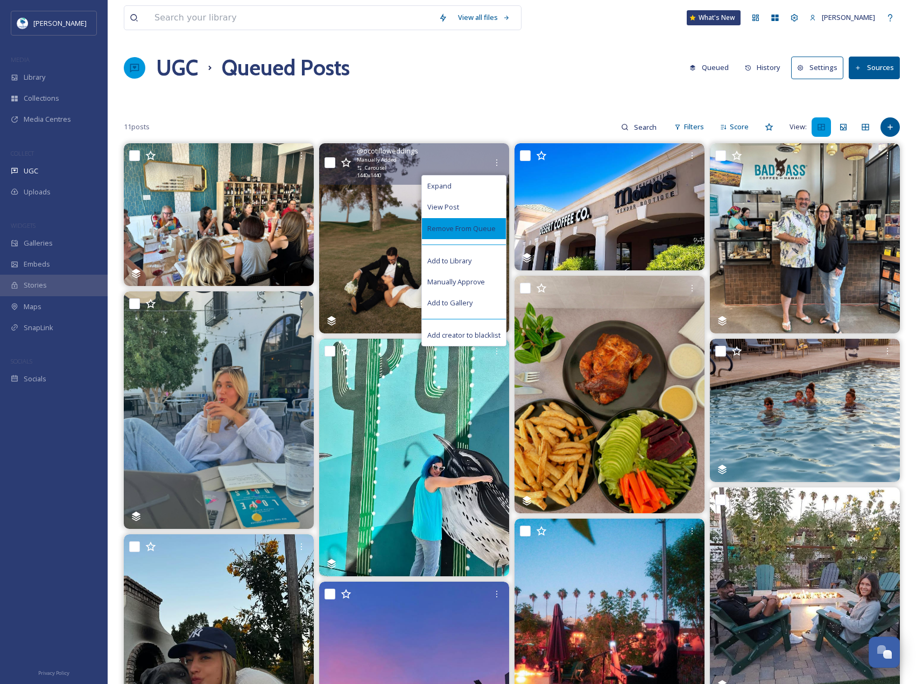
click at [489, 227] on span "Remove From Queue" at bounding box center [461, 228] width 68 height 10
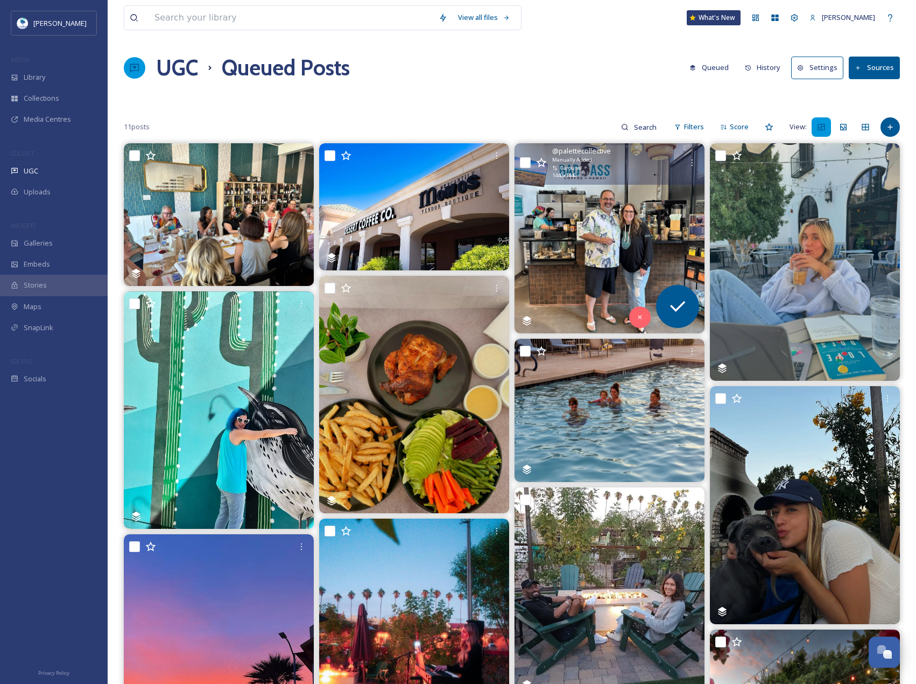
click at [565, 209] on img at bounding box center [610, 238] width 190 height 190
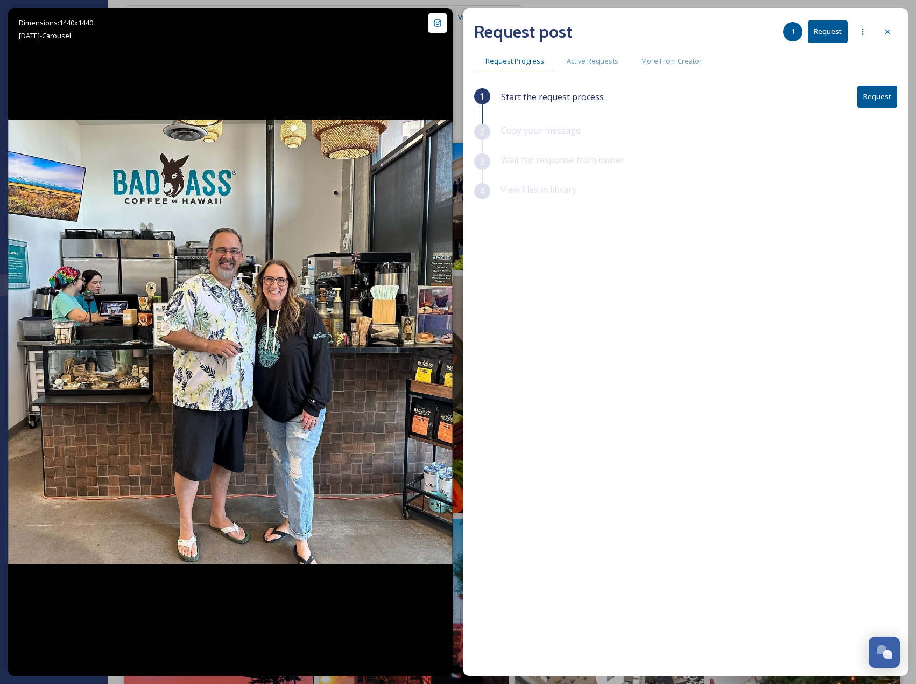
click at [864, 107] on button "Request" at bounding box center [878, 97] width 40 height 22
click at [868, 102] on div "Start the request process Request" at bounding box center [699, 105] width 396 height 38
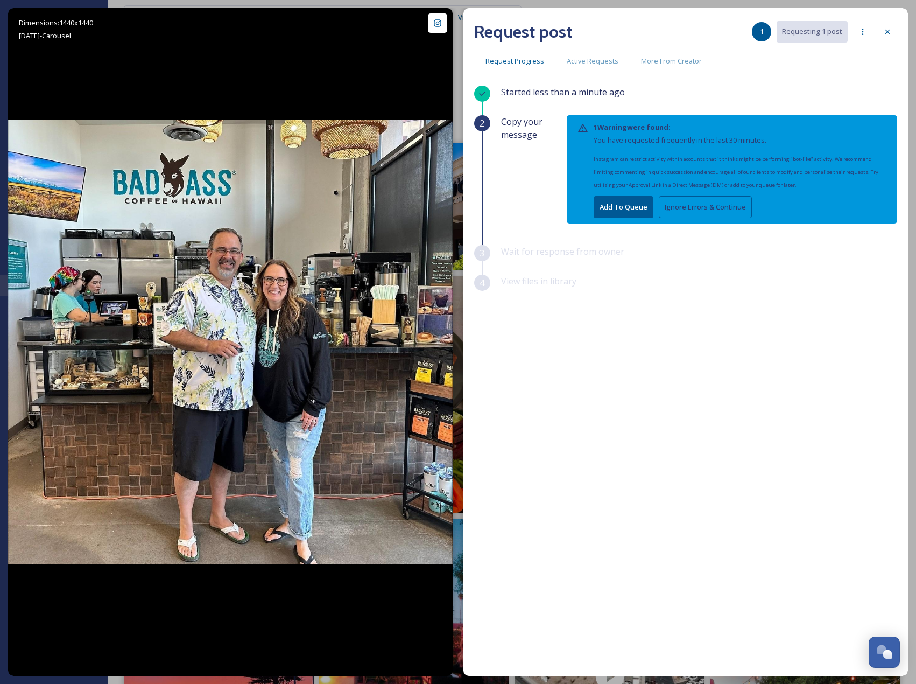
click at [686, 212] on button "Ignore Errors & Continue" at bounding box center [705, 207] width 93 height 22
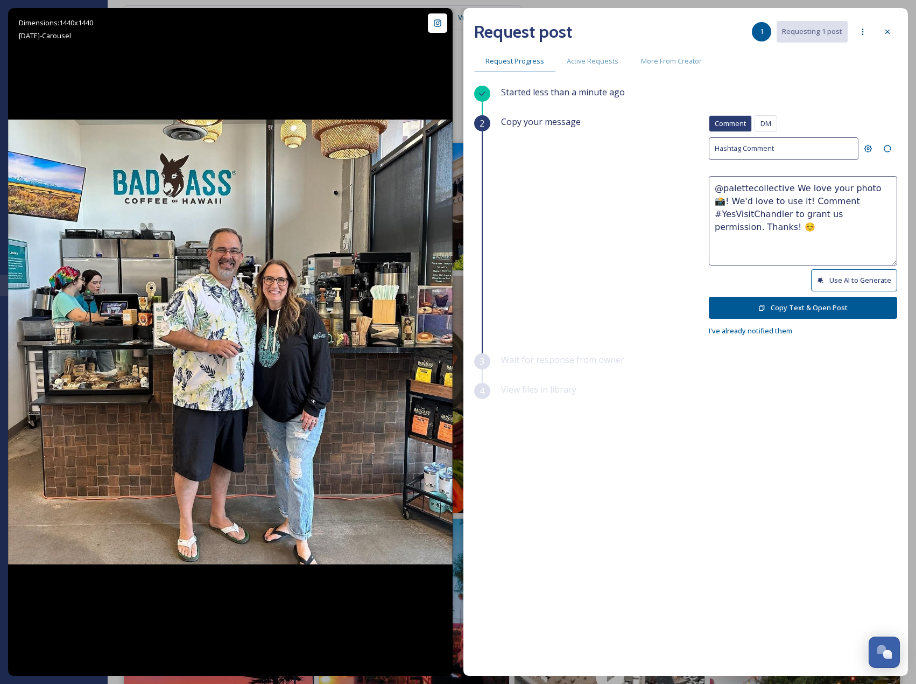
click at [854, 278] on button "Use AI to Generate" at bounding box center [854, 280] width 86 height 22
drag, startPoint x: 765, startPoint y: 213, endPoint x: 898, endPoint y: 235, distance: 134.8
click at [898, 235] on div "Request post 1 Requesting 1 post Request Progress Active Requests More From Cre…" at bounding box center [685, 342] width 445 height 668
paste textarea "ould it be okay to use this photo with credit? Thanks! 😄"
type textarea "@palettecollective This is how you kick back and enjoy some seriously awesome c…"
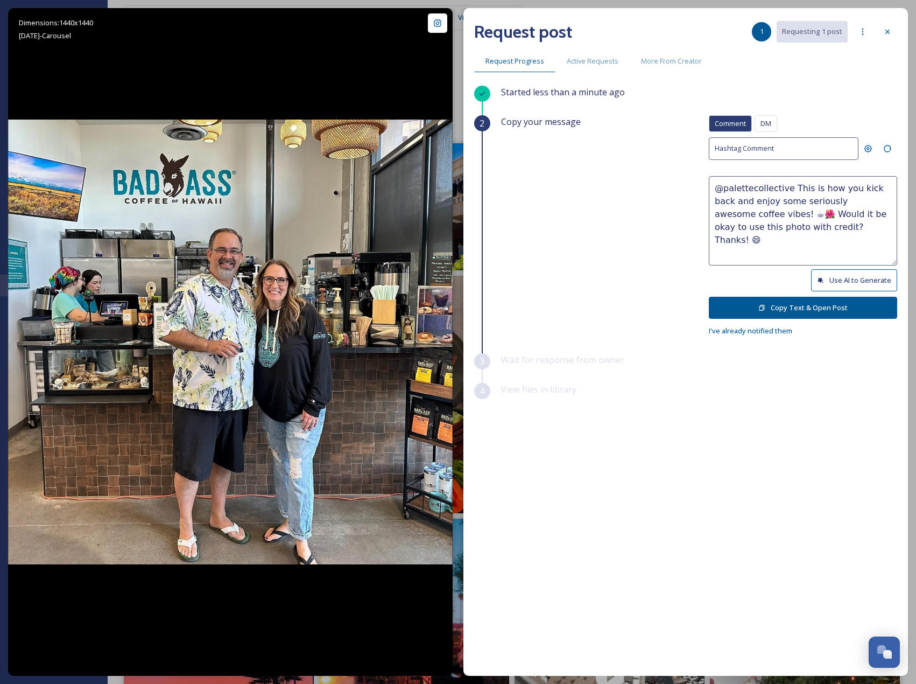
click at [839, 304] on button "Copy Text & Open Post" at bounding box center [803, 308] width 188 height 22
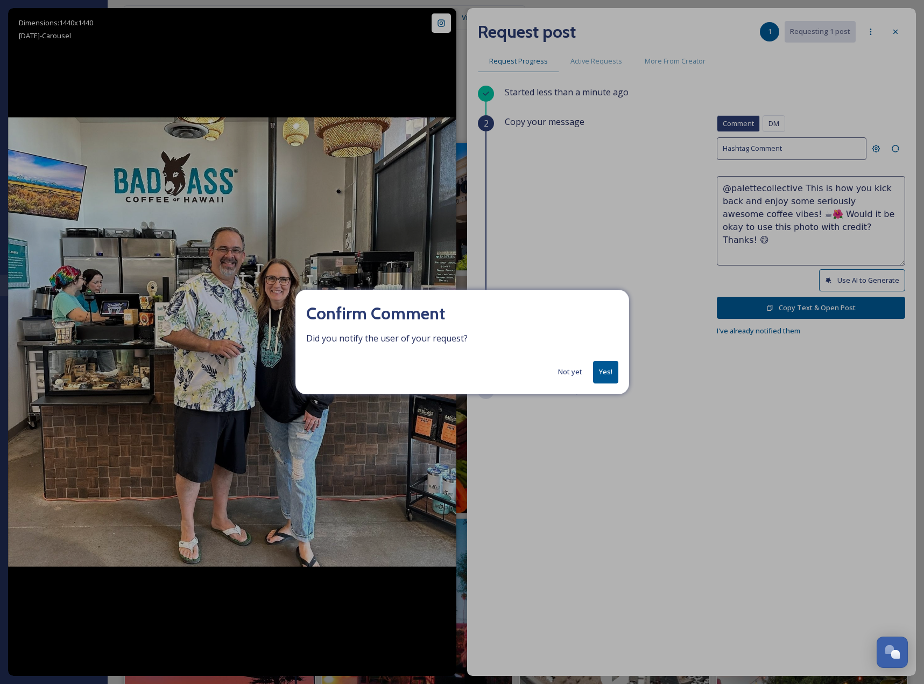
click at [615, 370] on button "Yes!" at bounding box center [605, 372] width 25 height 22
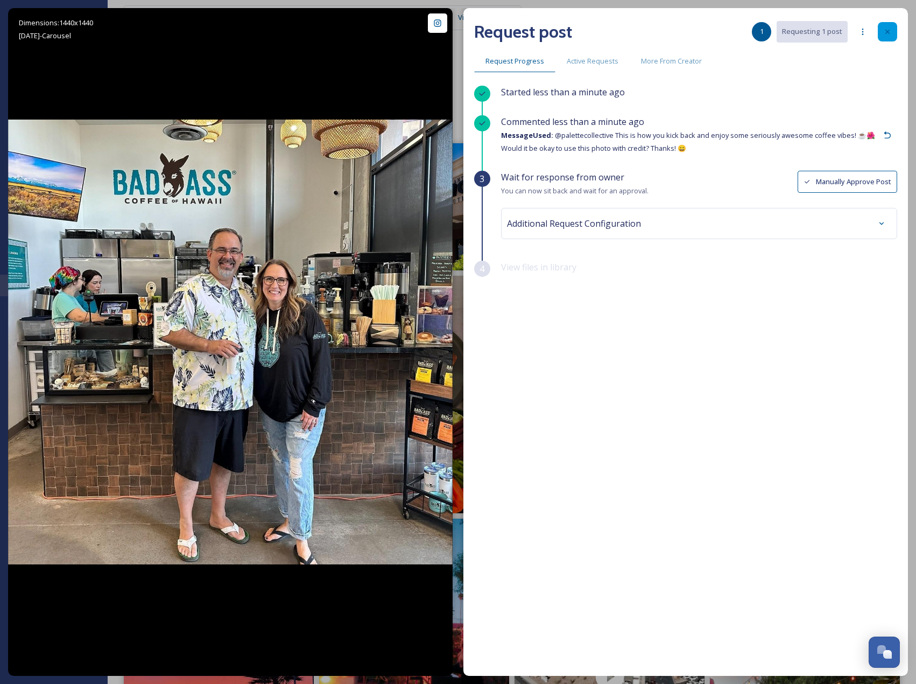
click at [890, 40] on div at bounding box center [887, 31] width 19 height 19
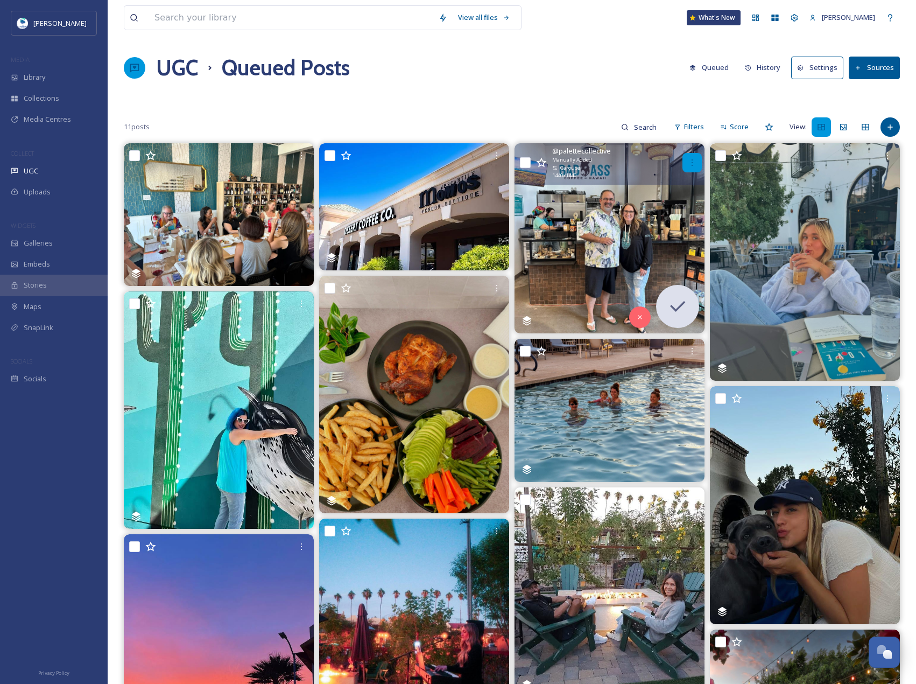
click at [695, 159] on icon at bounding box center [692, 162] width 9 height 9
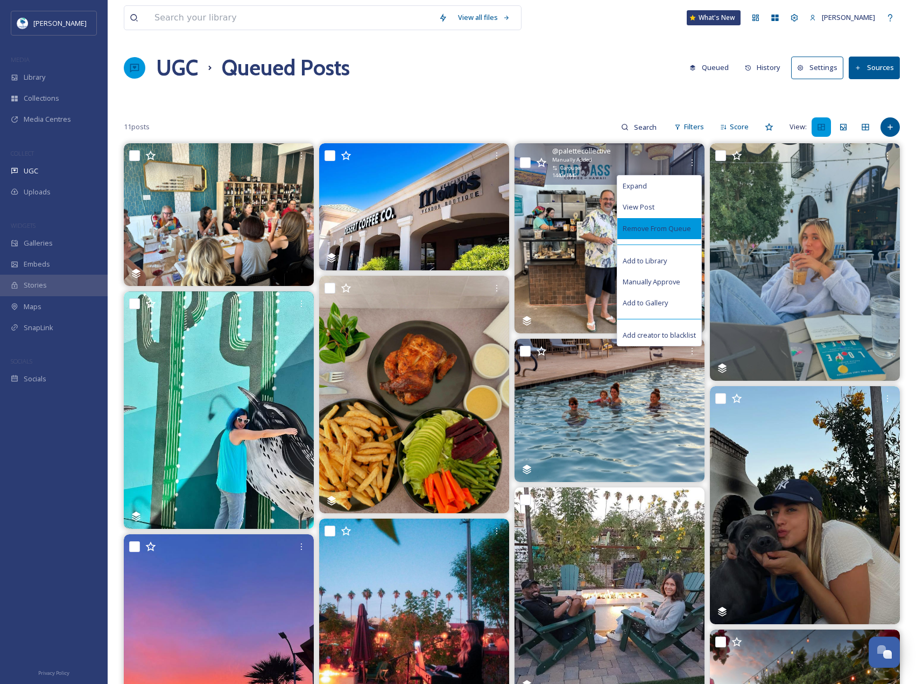
click at [682, 231] on span "Remove From Queue" at bounding box center [657, 228] width 68 height 10
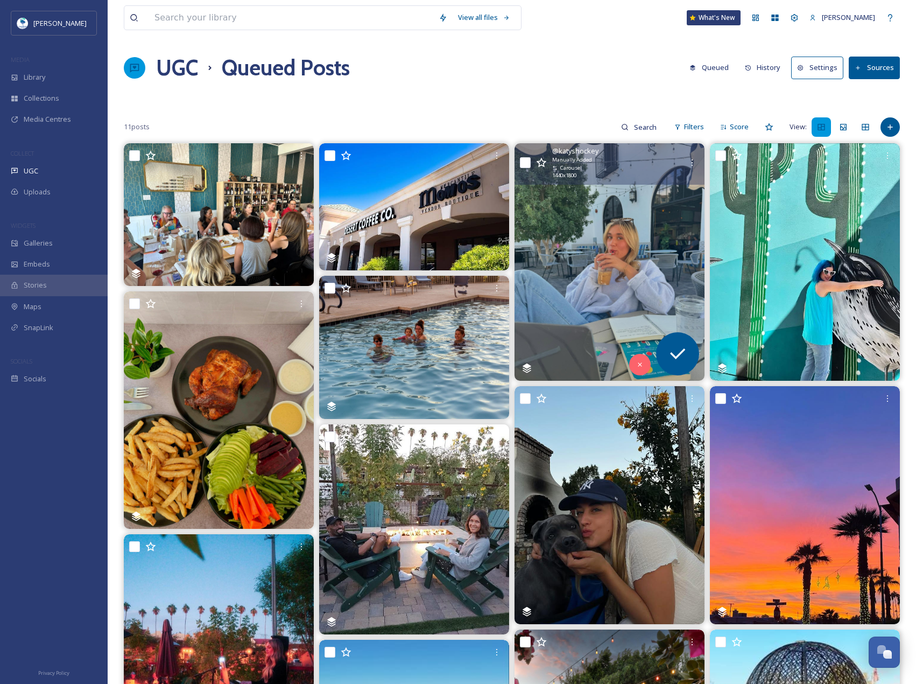
click at [636, 272] on img at bounding box center [610, 261] width 190 height 237
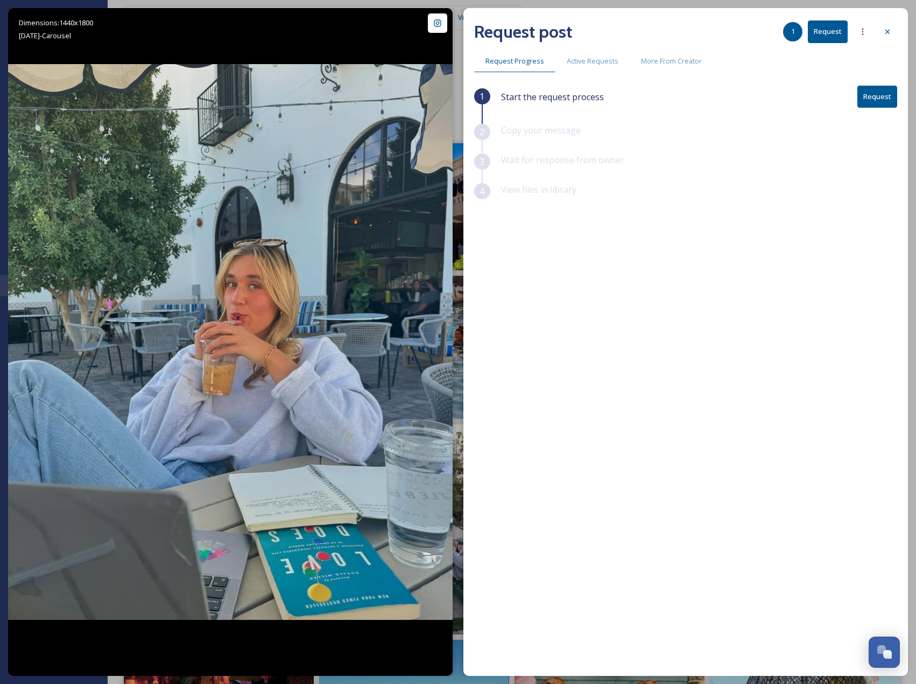
click at [863, 96] on button "Request" at bounding box center [878, 97] width 40 height 22
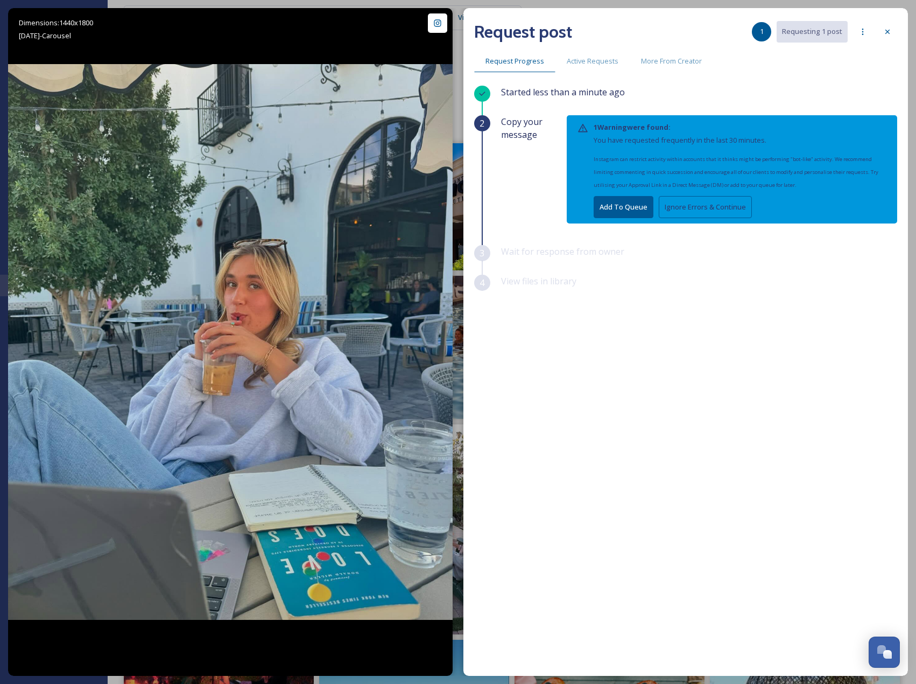
click at [709, 200] on button "Ignore Errors & Continue" at bounding box center [705, 207] width 93 height 22
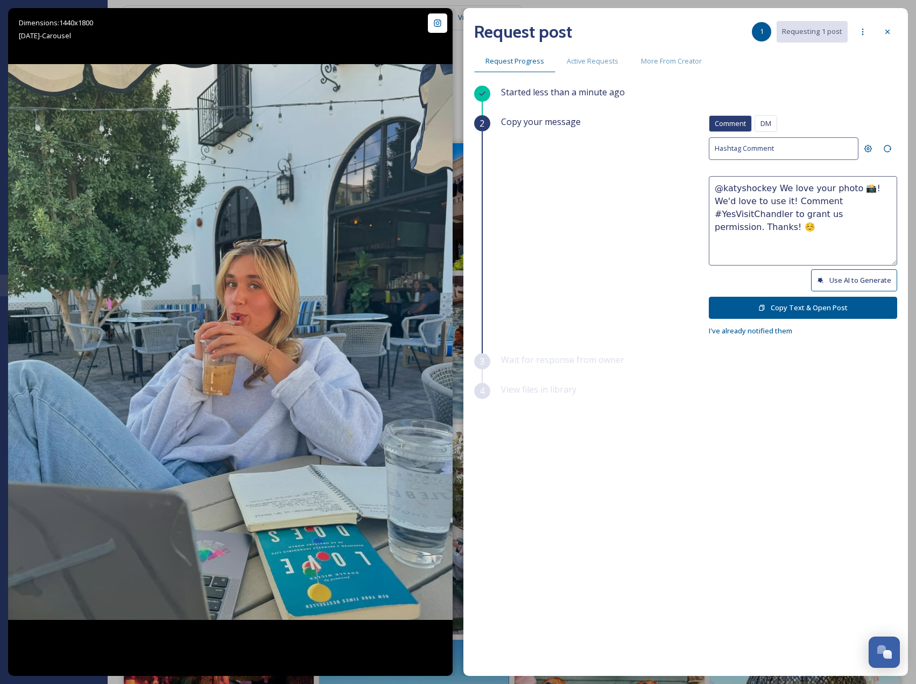
click at [837, 282] on button "Use AI to Generate" at bounding box center [854, 280] width 86 height 22
drag, startPoint x: 820, startPoint y: 242, endPoint x: 831, endPoint y: 213, distance: 30.7
click at [831, 213] on textarea "@katyshockey Loving those chill [PERSON_NAME] vibes! Iced coffee, sunshine, and…" at bounding box center [803, 220] width 188 height 89
paste textarea "ould it be okay to use this photo with credit?"
click at [722, 212] on textarea "@katyshockey Loving those chill [PERSON_NAME] vibes! Iced coffee, sunshine, and…" at bounding box center [803, 220] width 188 height 89
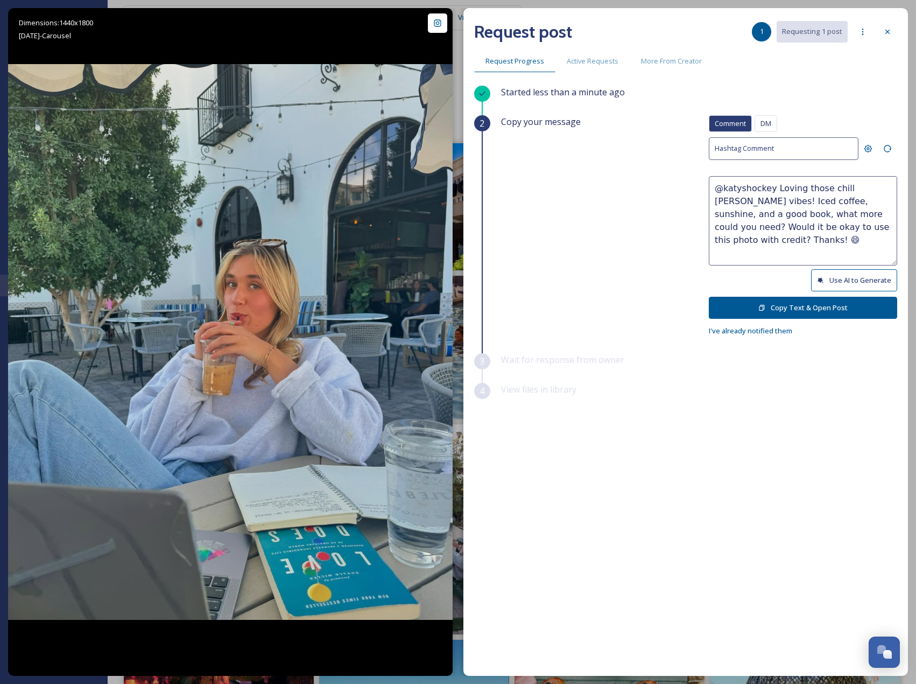
type textarea "@katyshockey Loving those chill [PERSON_NAME] vibes! Iced coffee, sunshine, and…"
click at [816, 312] on button "Copy Text & Open Post" at bounding box center [803, 308] width 188 height 22
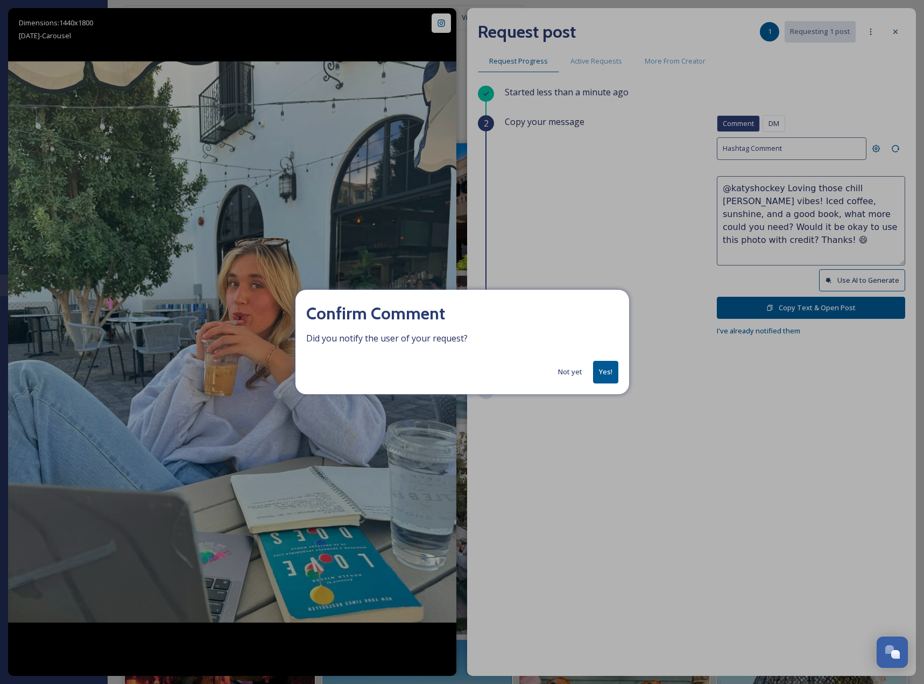
click at [619, 372] on div "Confirm Comment Did you notify the user of your request? Not yet Yes!" at bounding box center [463, 342] width 334 height 104
click at [614, 368] on button "Yes!" at bounding box center [605, 372] width 25 height 22
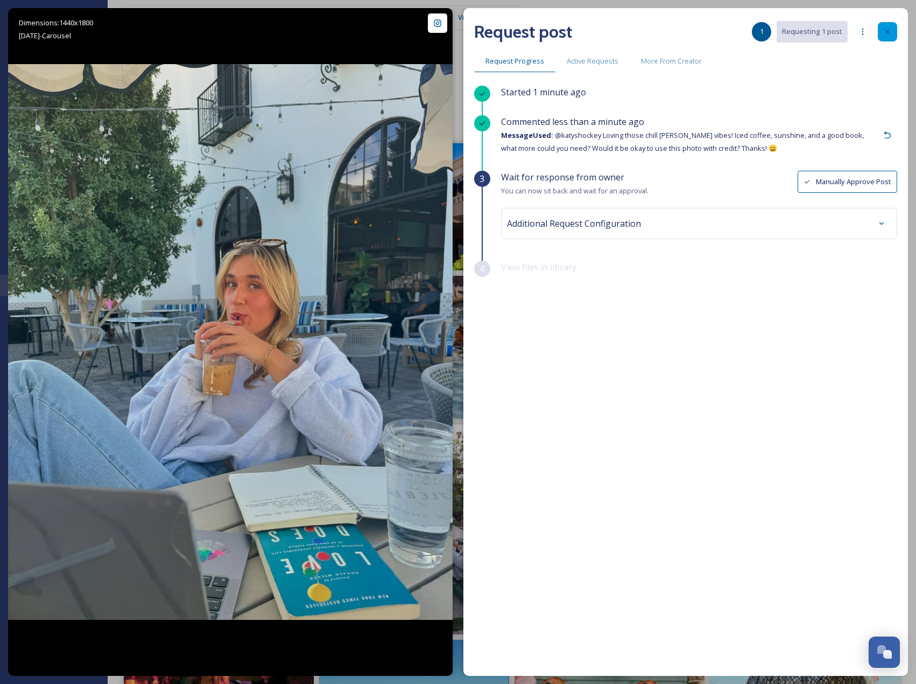
click at [888, 26] on div at bounding box center [887, 31] width 19 height 19
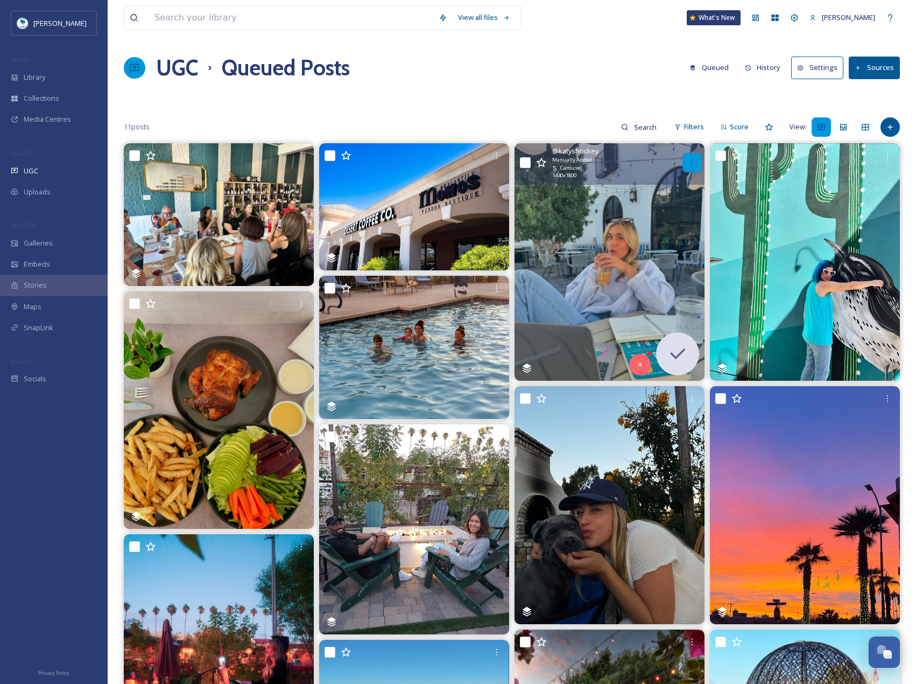
click at [698, 165] on div at bounding box center [692, 162] width 19 height 19
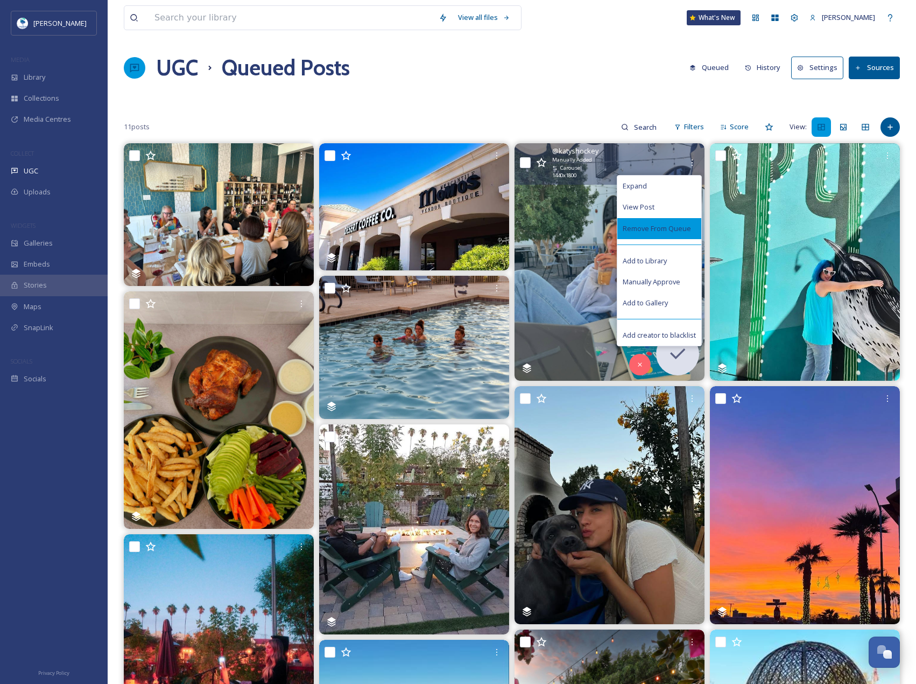
click at [669, 229] on span "Remove From Queue" at bounding box center [657, 228] width 68 height 10
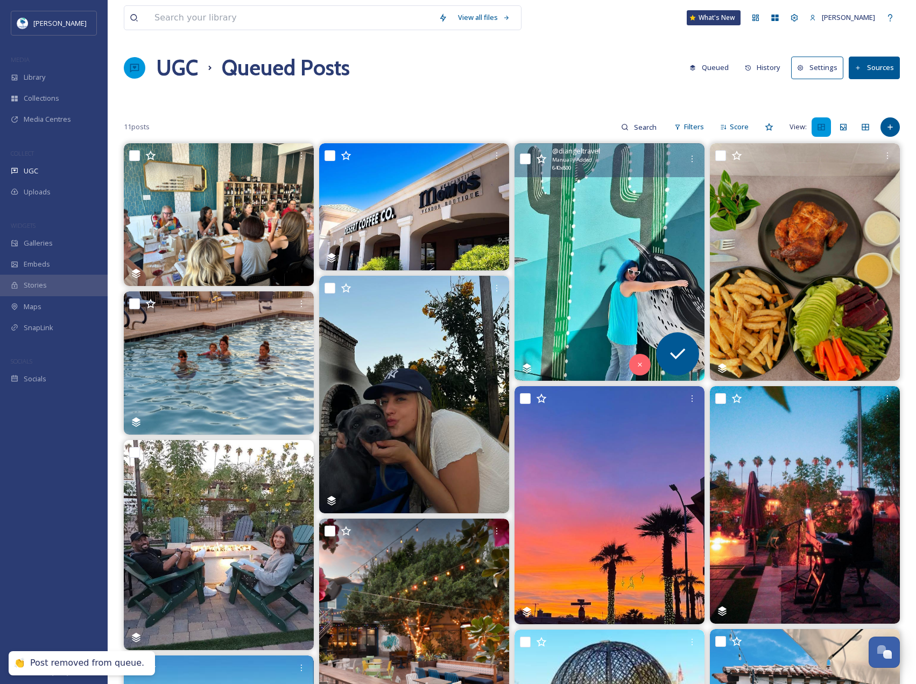
click at [669, 229] on img at bounding box center [610, 261] width 190 height 237
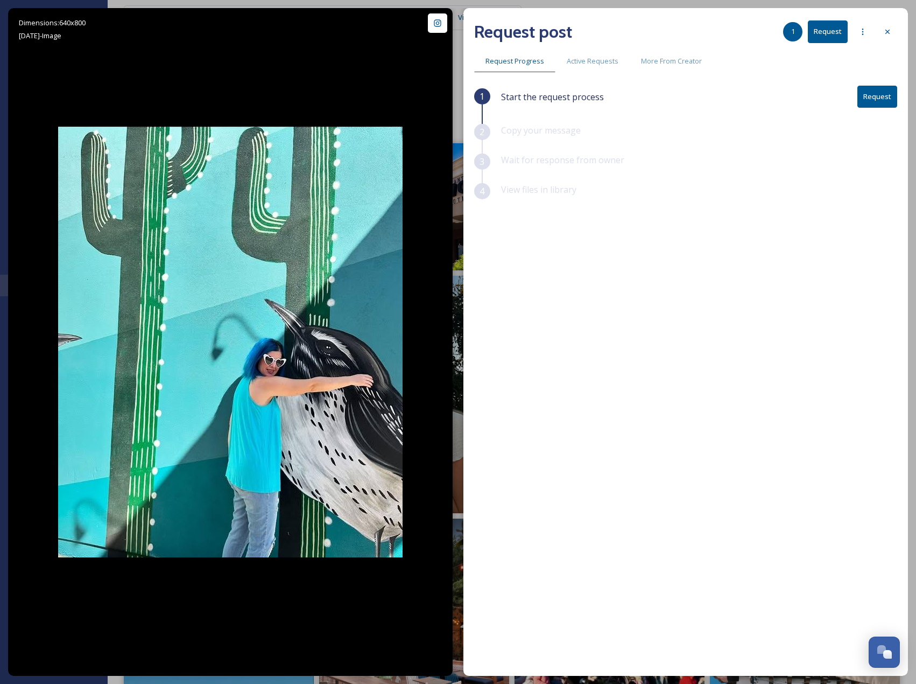
click at [884, 92] on button "Request" at bounding box center [878, 97] width 40 height 22
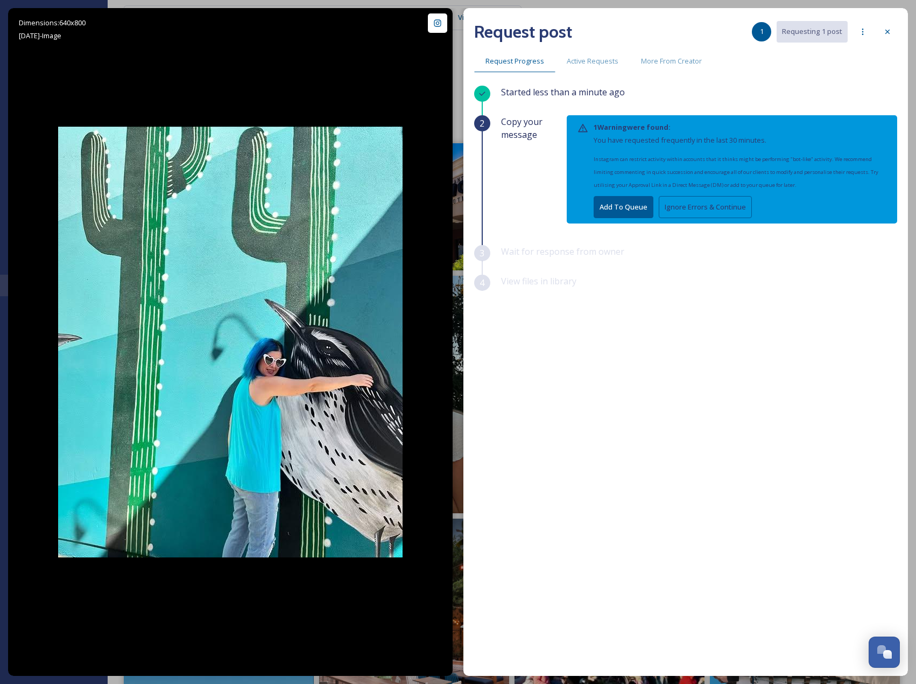
click at [719, 205] on button "Ignore Errors & Continue" at bounding box center [705, 207] width 93 height 22
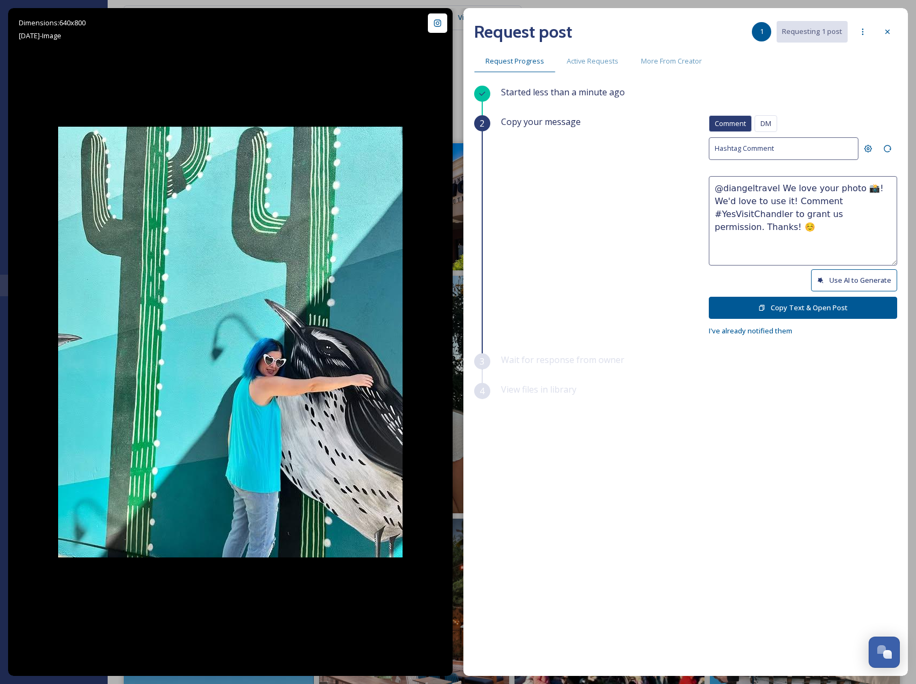
click at [831, 284] on button "Use AI to Generate" at bounding box center [854, 280] width 86 height 22
click at [834, 281] on button "Use AI to Generate" at bounding box center [854, 280] width 86 height 22
drag, startPoint x: 776, startPoint y: 216, endPoint x: 830, endPoint y: 244, distance: 59.9
click at [830, 244] on textarea "@diangeltravel This photo is bursting with color and [PERSON_NAME] vibes! Love …" at bounding box center [803, 220] width 188 height 89
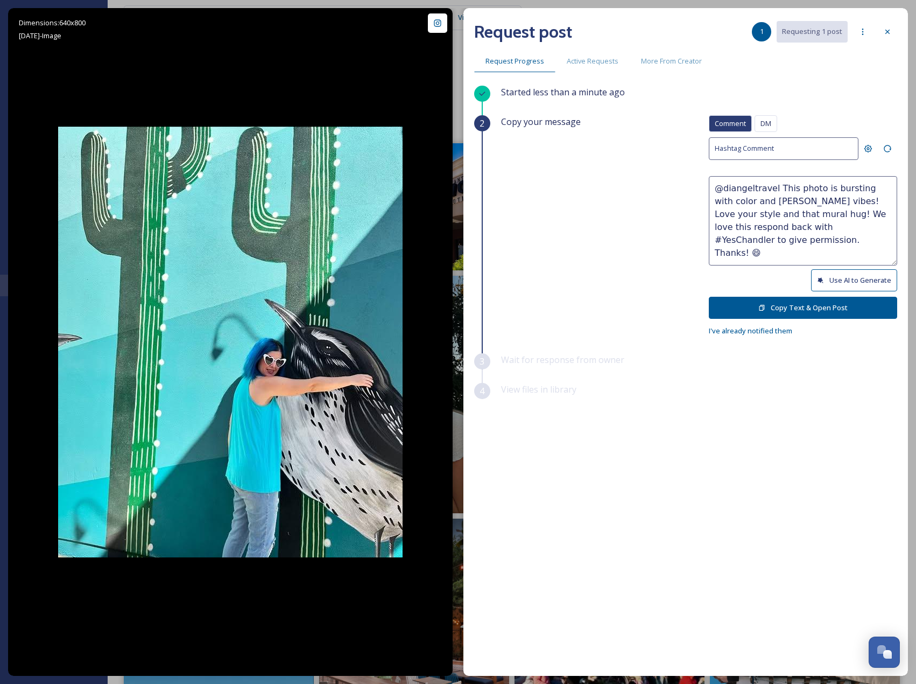
paste textarea "ould it be okay to use this photo with credit?"
type textarea "@diangeltravel This photo is bursting with color and [PERSON_NAME] vibes! Love …"
click at [827, 307] on button "Copy Text & Open Post" at bounding box center [803, 308] width 188 height 22
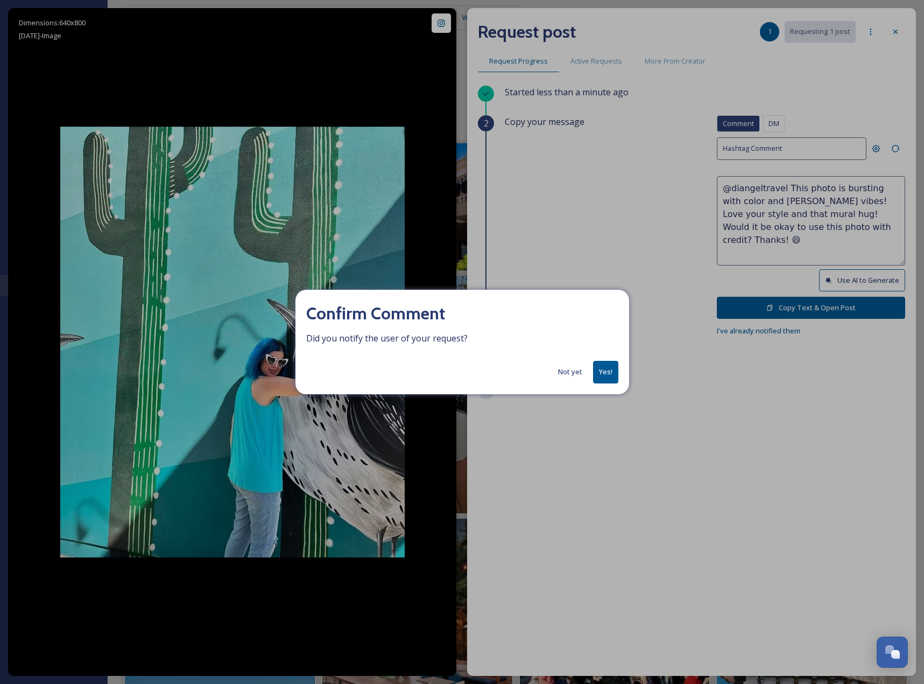
click at [600, 374] on button "Yes!" at bounding box center [605, 372] width 25 height 22
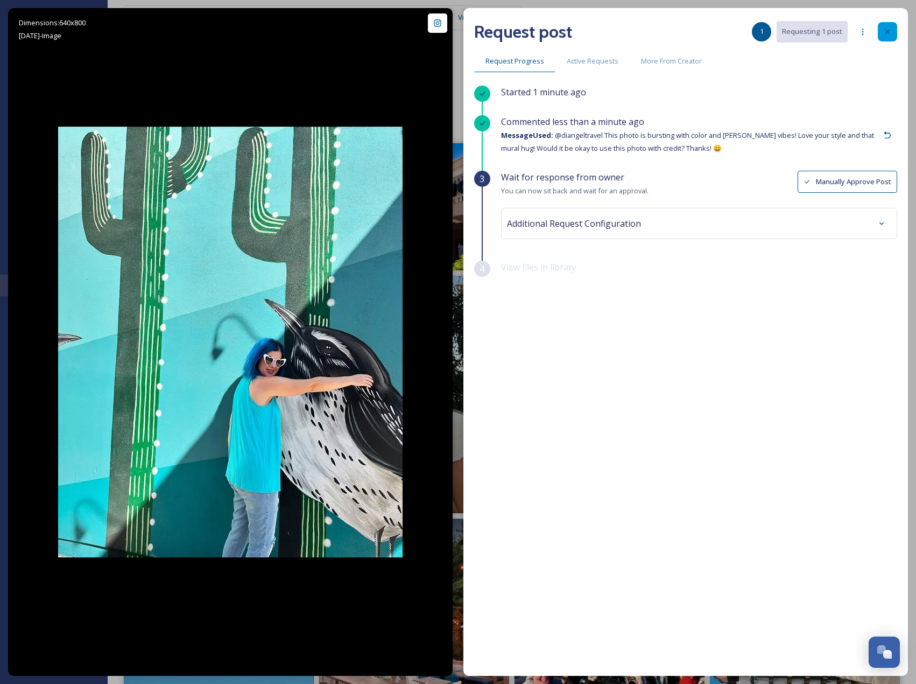
click at [882, 32] on div at bounding box center [887, 31] width 19 height 19
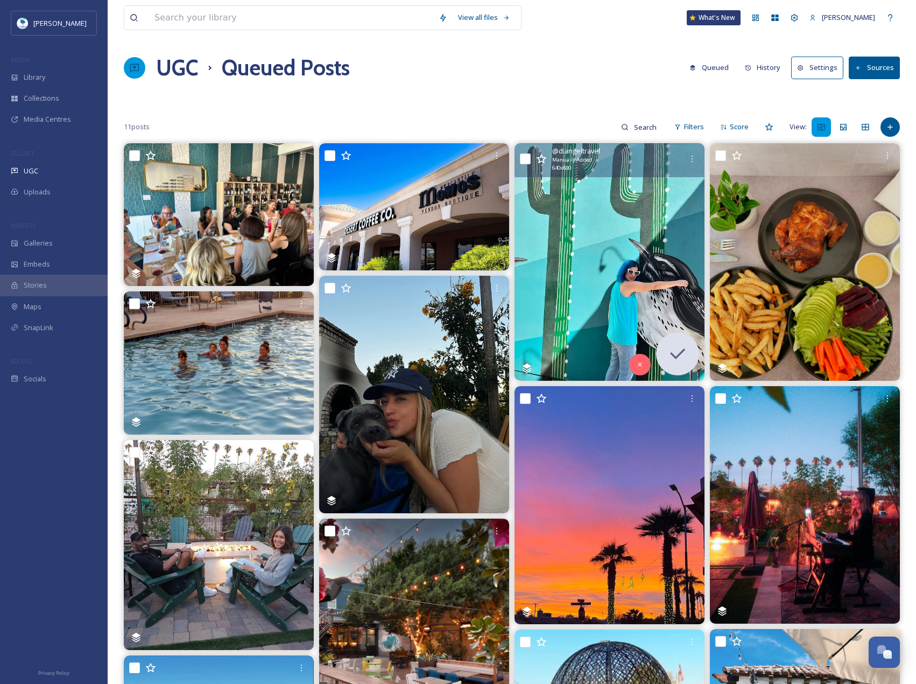
click at [697, 148] on div "@ diangeltravel Manually Added 640 x 800" at bounding box center [610, 160] width 190 height 34
click at [692, 156] on icon at bounding box center [692, 159] width 1 height 6
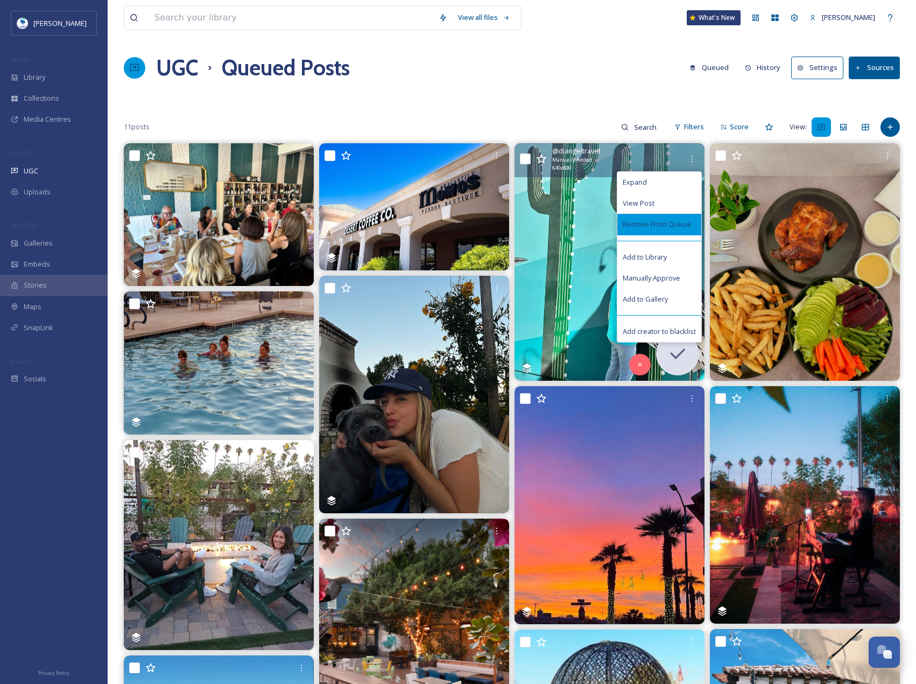
click at [682, 220] on span "Remove From Queue" at bounding box center [657, 224] width 68 height 10
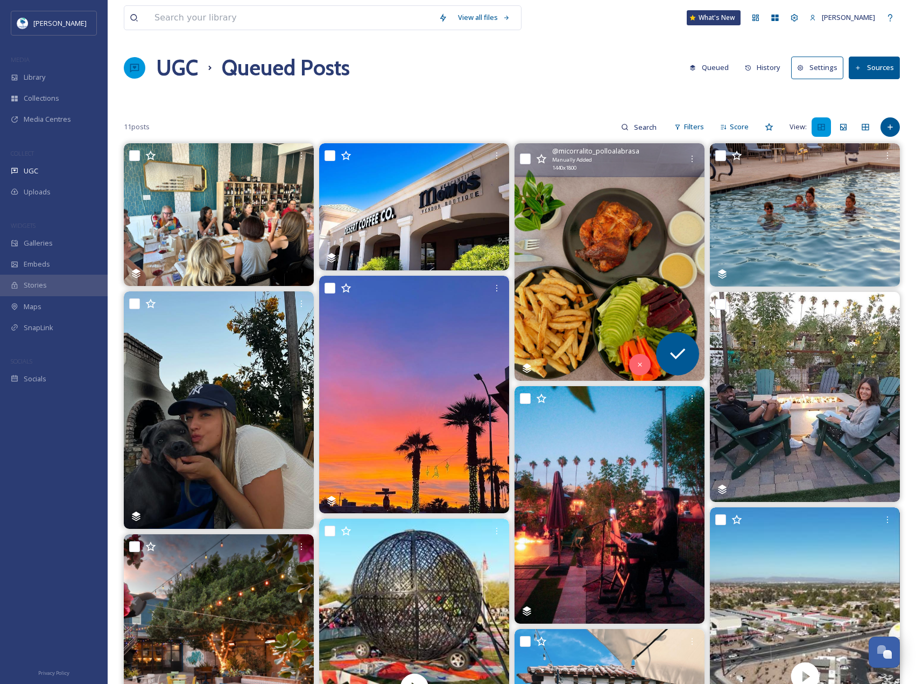
click at [664, 247] on img at bounding box center [610, 261] width 190 height 237
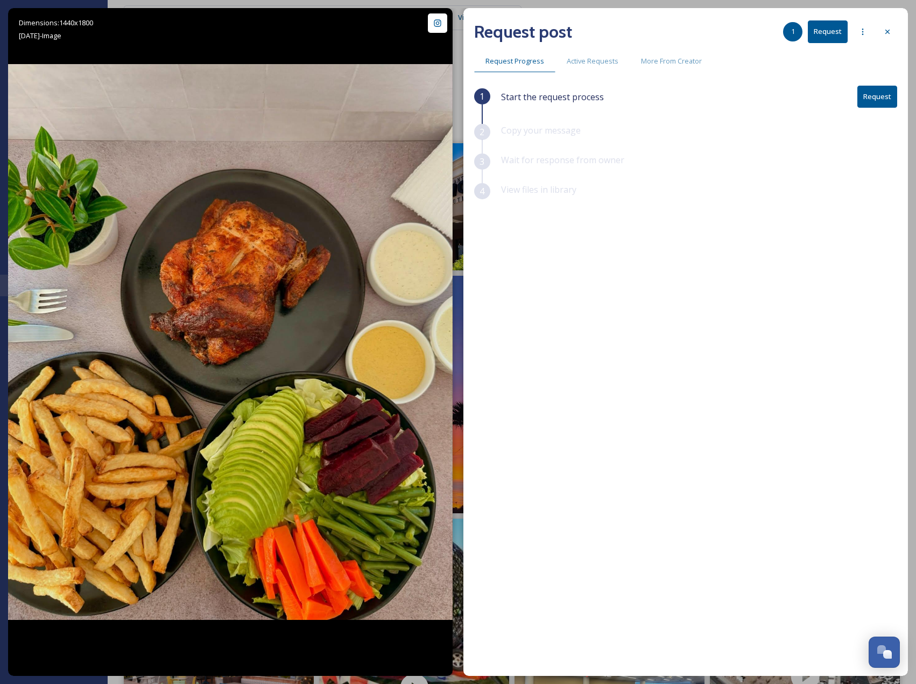
click at [889, 100] on button "Request" at bounding box center [878, 97] width 40 height 22
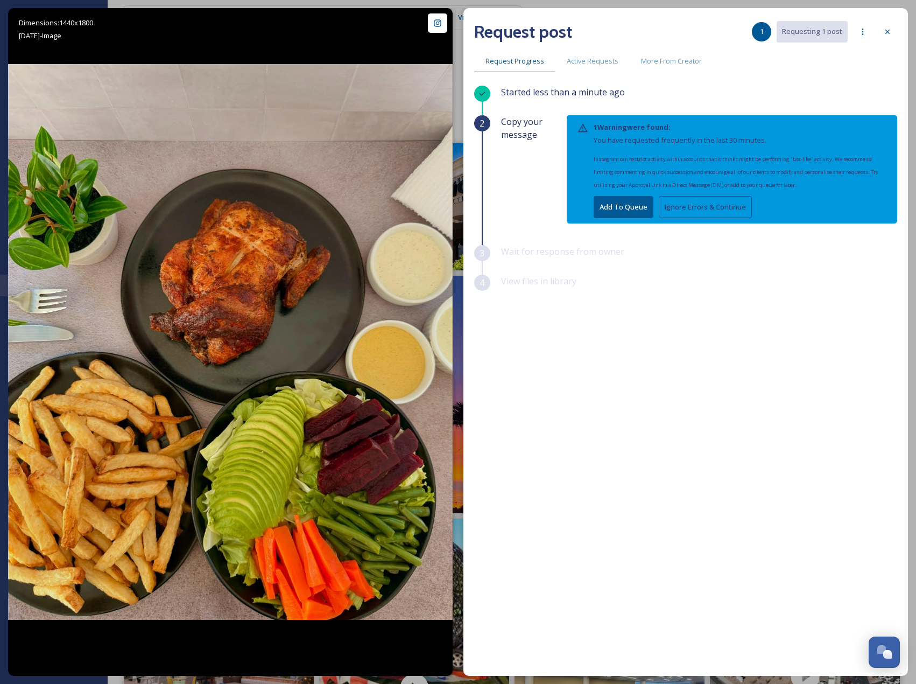
click at [664, 206] on button "Ignore Errors & Continue" at bounding box center [705, 207] width 93 height 22
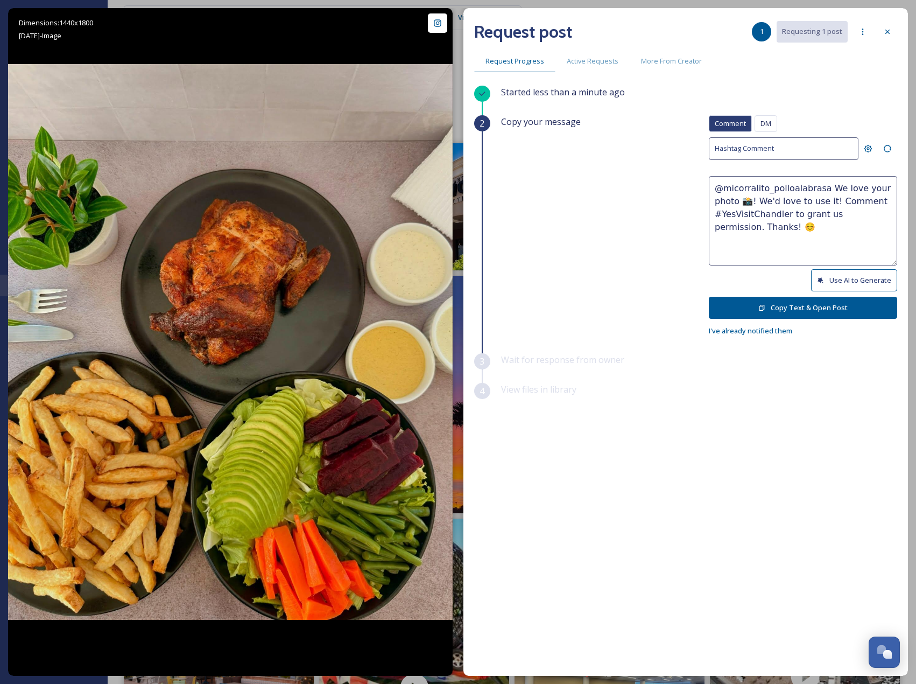
click at [840, 281] on button "Use AI to Generate" at bounding box center [854, 280] width 86 height 22
click at [886, 280] on button "Use AI to Generate" at bounding box center [854, 280] width 86 height 22
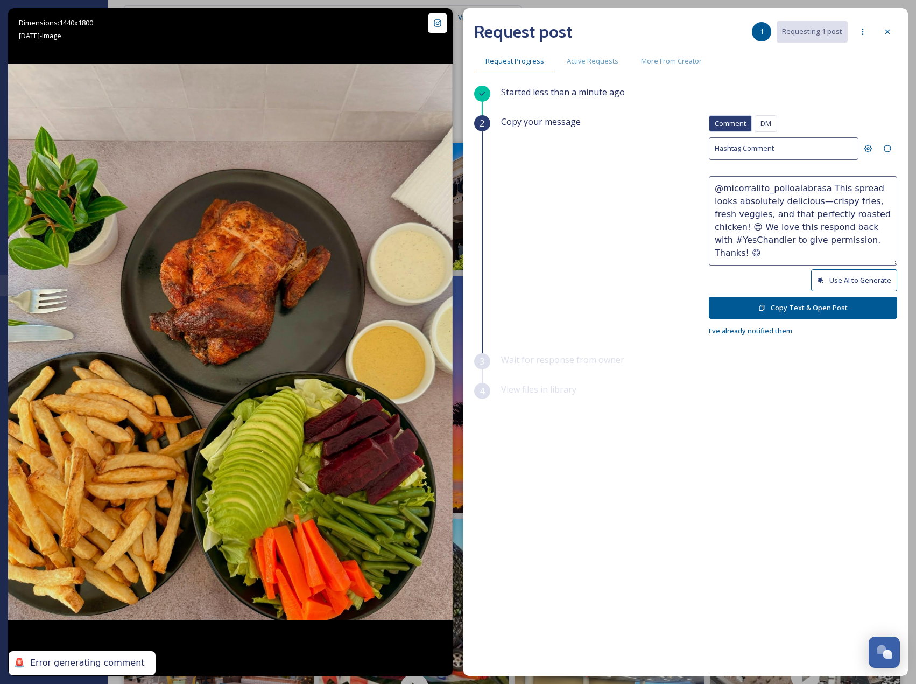
click at [886, 280] on button "Use AI to Generate" at bounding box center [854, 280] width 86 height 22
click at [742, 233] on textarea "@micorralito_polloalabrasa This feast looks absolutely delicious! Loving the mi…" at bounding box center [803, 220] width 188 height 89
drag, startPoint x: 748, startPoint y: 227, endPoint x: 918, endPoint y: 248, distance: 171.4
paste textarea "ould it be okay to use this photo with credit?"
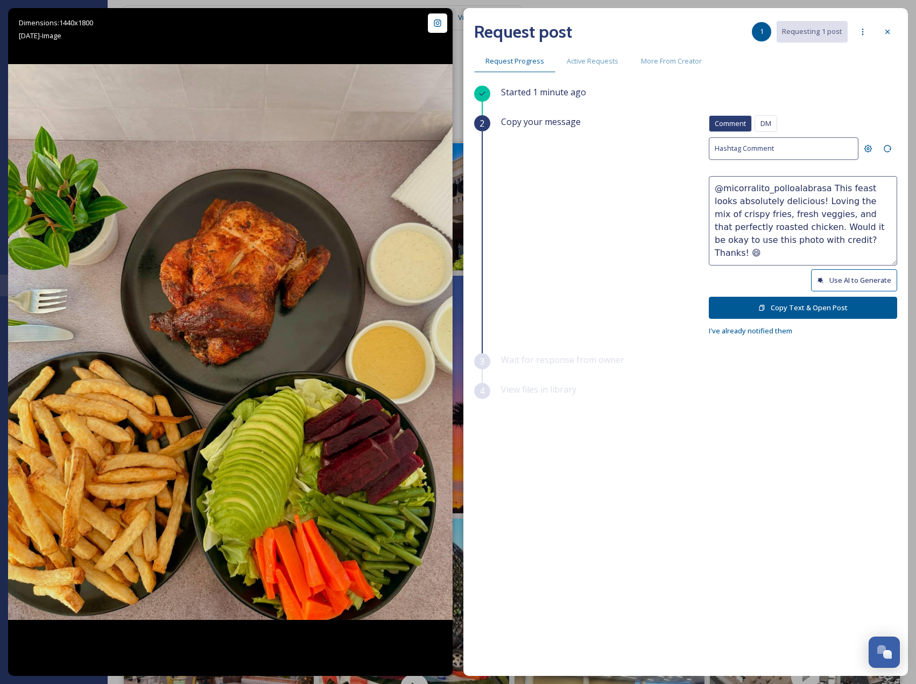
type textarea "@micorralito_polloalabrasa This feast looks absolutely delicious! Loving the mi…"
click at [867, 300] on button "Copy Text & Open Post" at bounding box center [803, 308] width 188 height 22
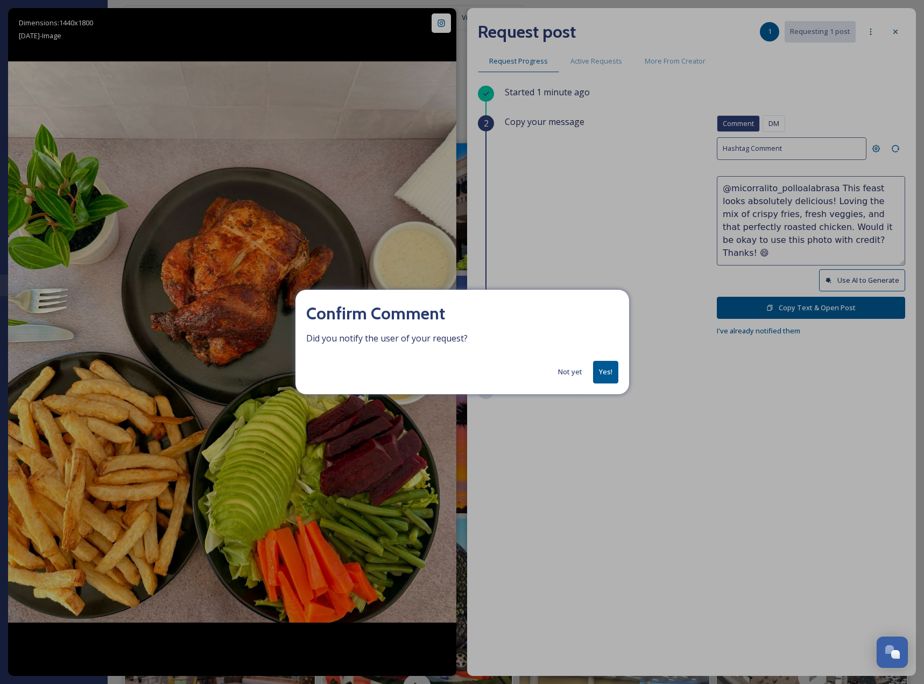
click at [611, 378] on button "Yes!" at bounding box center [605, 372] width 25 height 22
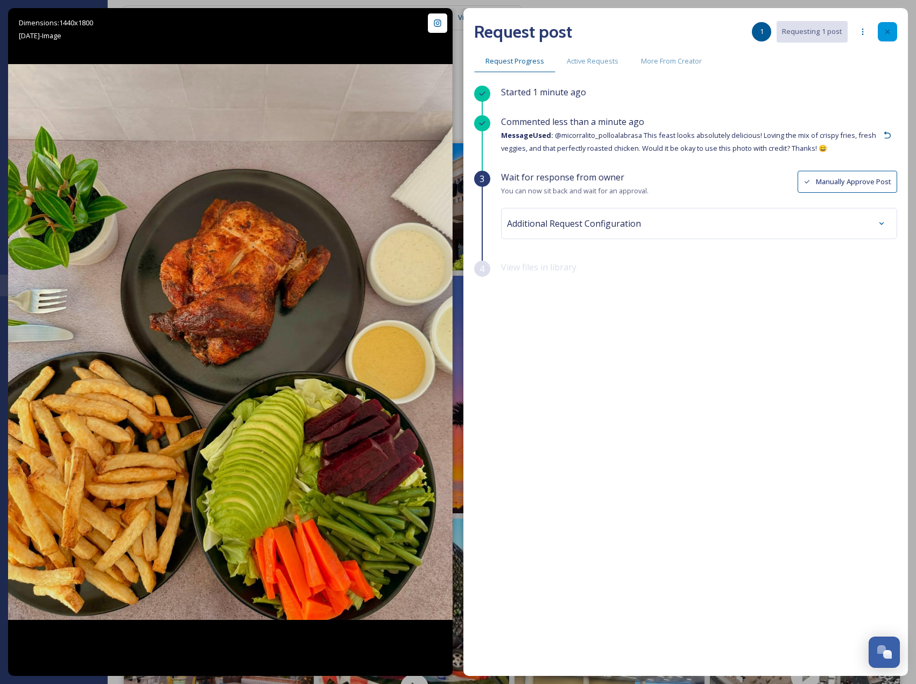
click at [884, 34] on icon at bounding box center [887, 31] width 9 height 9
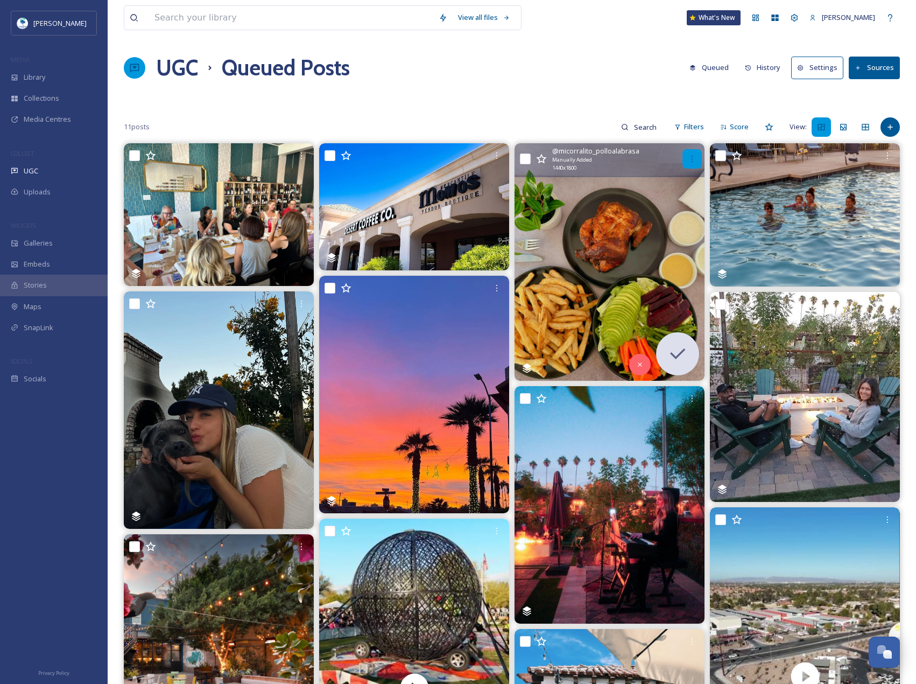
click at [692, 156] on icon at bounding box center [692, 158] width 9 height 9
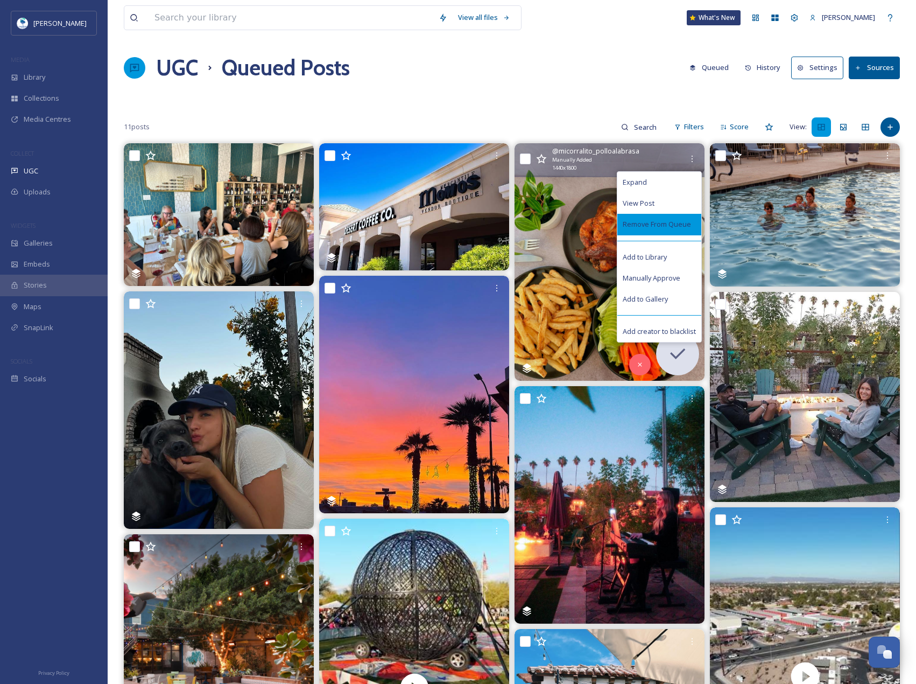
click at [672, 221] on span "Remove From Queue" at bounding box center [657, 224] width 68 height 10
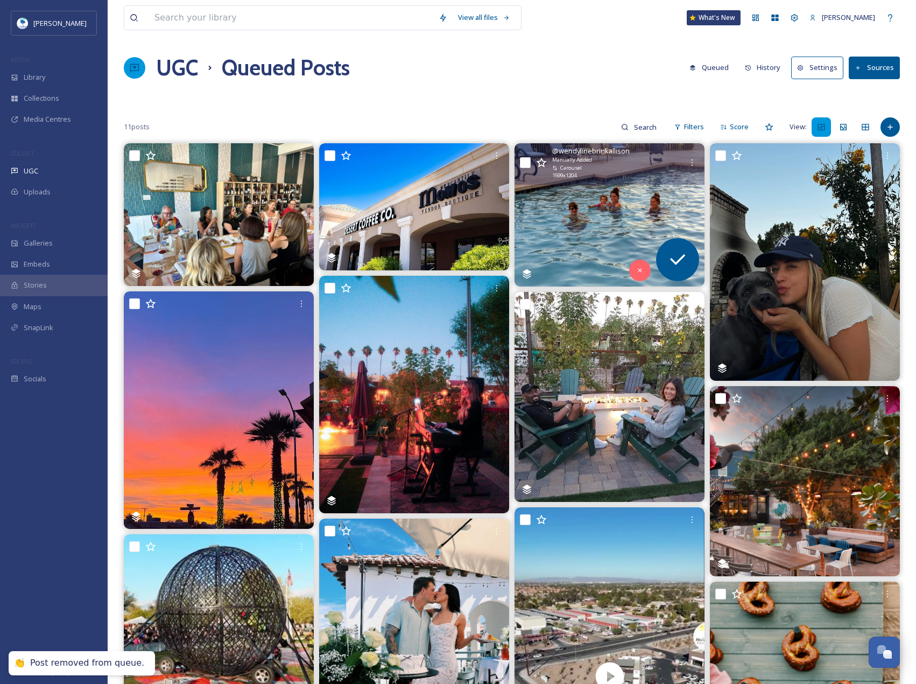
click at [650, 215] on img at bounding box center [610, 214] width 190 height 143
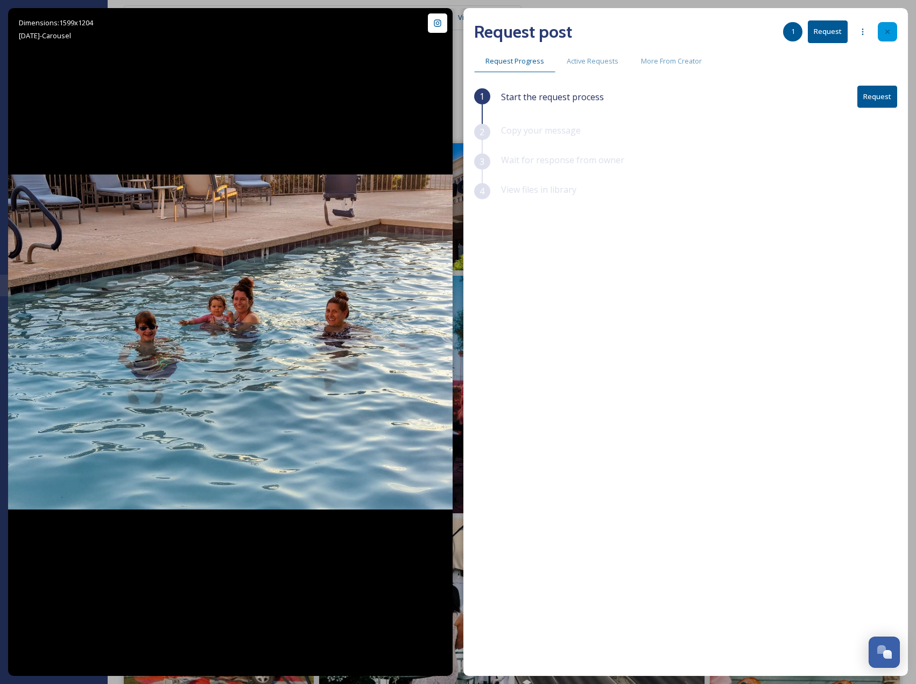
click at [890, 31] on icon at bounding box center [887, 31] width 9 height 9
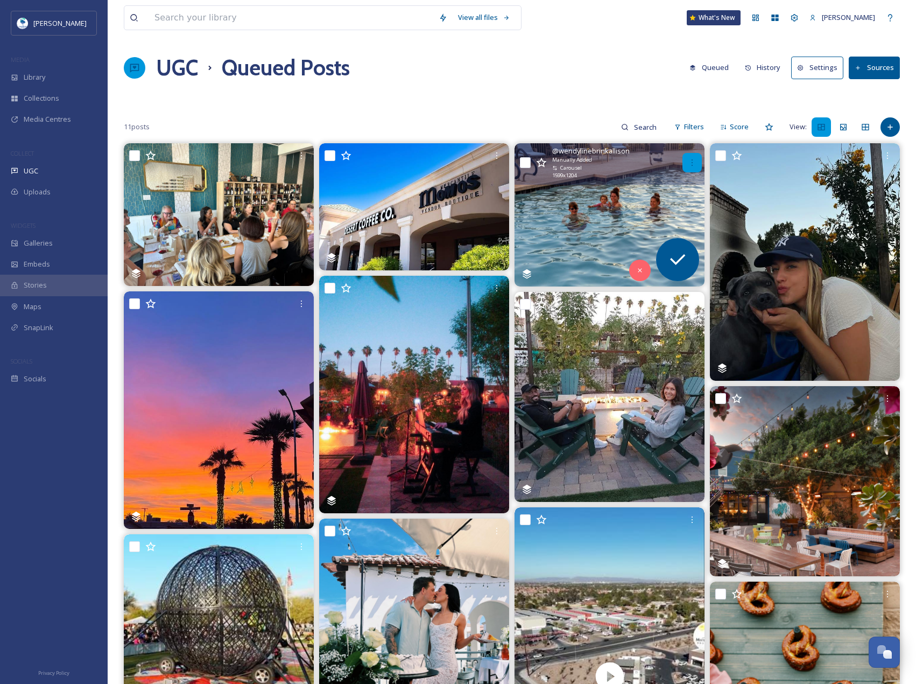
click at [687, 171] on div at bounding box center [692, 162] width 19 height 19
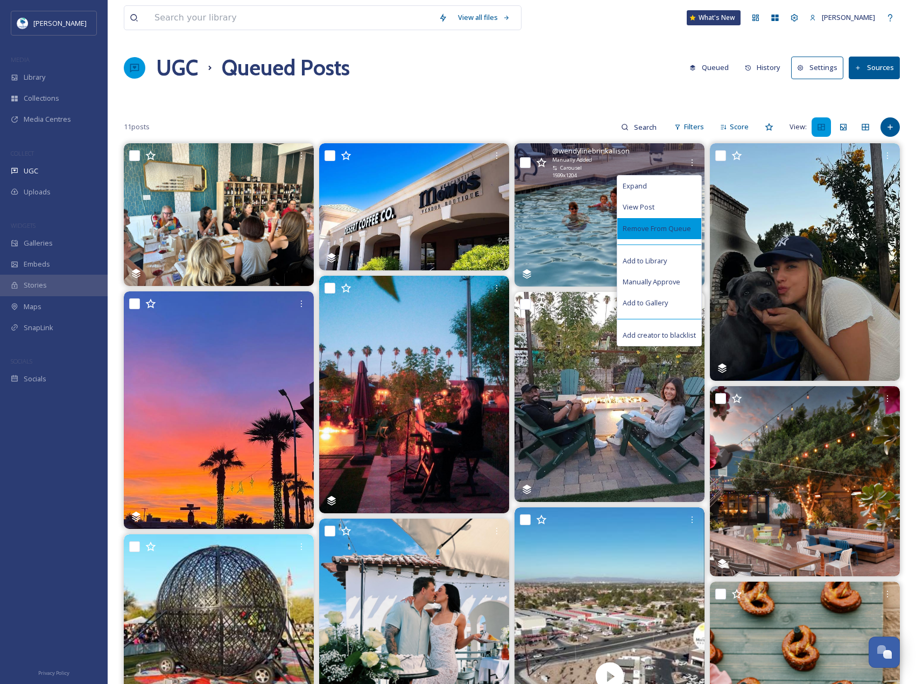
click at [691, 230] on div "Remove From Queue" at bounding box center [659, 228] width 84 height 21
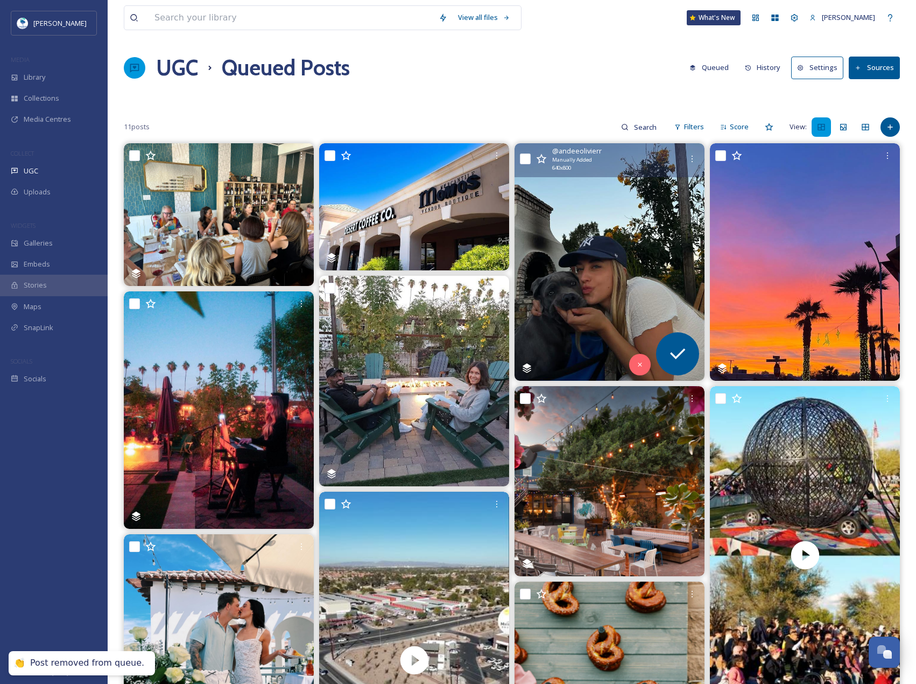
click at [662, 215] on img at bounding box center [610, 261] width 190 height 237
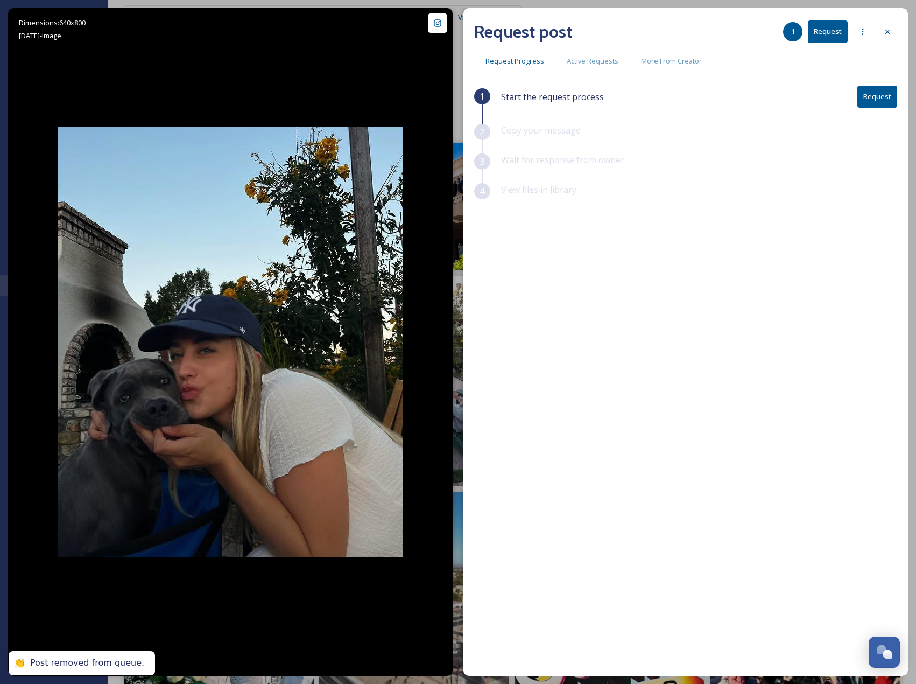
click at [887, 97] on button "Request" at bounding box center [878, 97] width 40 height 22
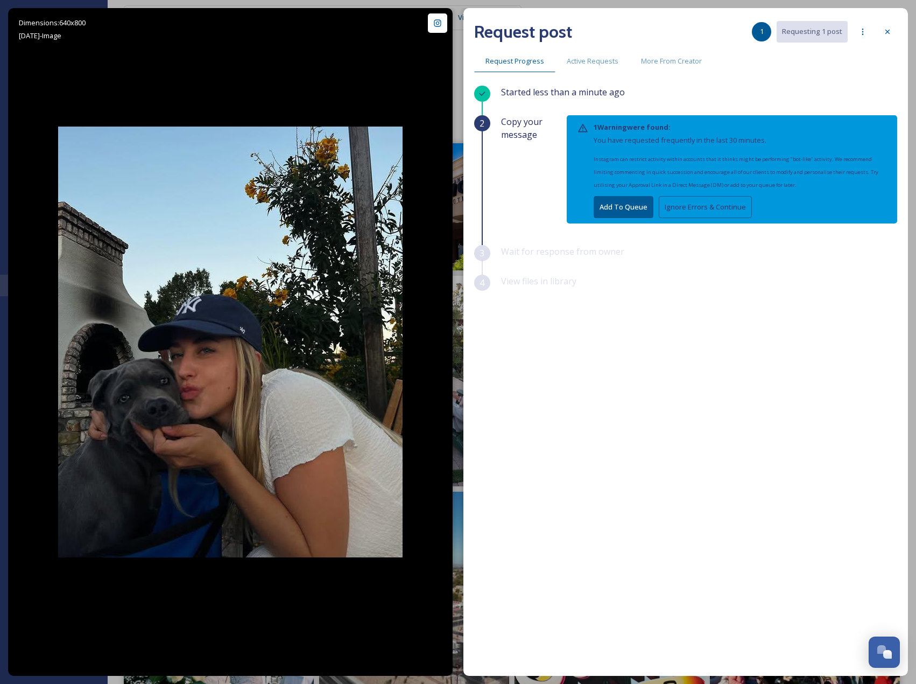
click at [742, 206] on button "Ignore Errors & Continue" at bounding box center [705, 207] width 93 height 22
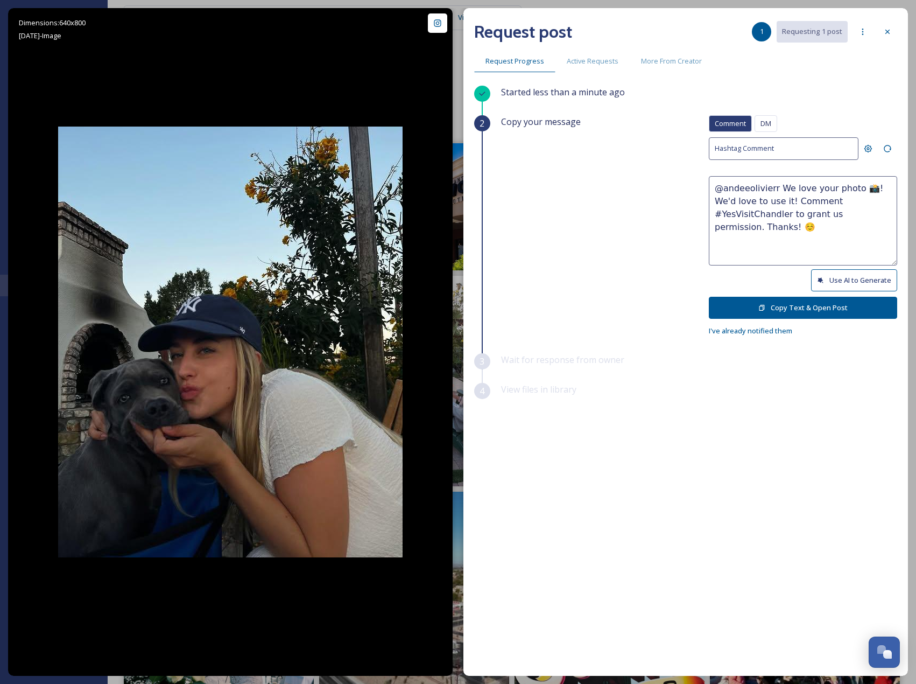
click at [846, 282] on button "Use AI to Generate" at bounding box center [854, 280] width 86 height 22
drag, startPoint x: 874, startPoint y: 203, endPoint x: 892, endPoint y: 225, distance: 28.3
click at [892, 225] on textarea "@andeeolivierr This is paws-itively adorable! Love those sweet smiles and sunny…" at bounding box center [803, 220] width 188 height 89
paste textarea "ould it be okay to use this photo with credit?"
type textarea "@andeeolivierr This is paws-itively adorable! Love those sweet smiles and sunny…"
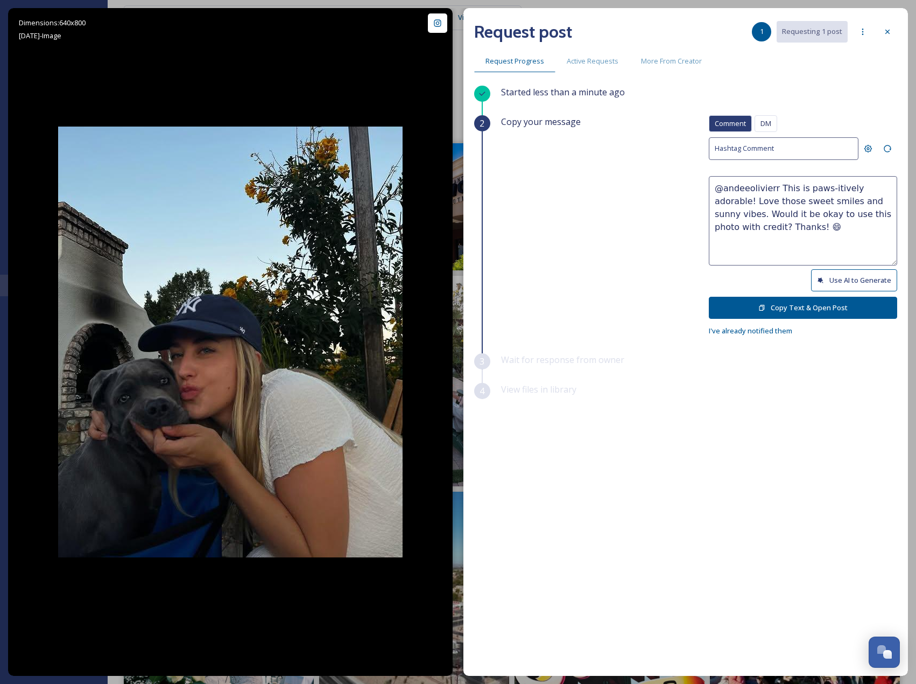
click at [865, 303] on button "Copy Text & Open Post" at bounding box center [803, 308] width 188 height 22
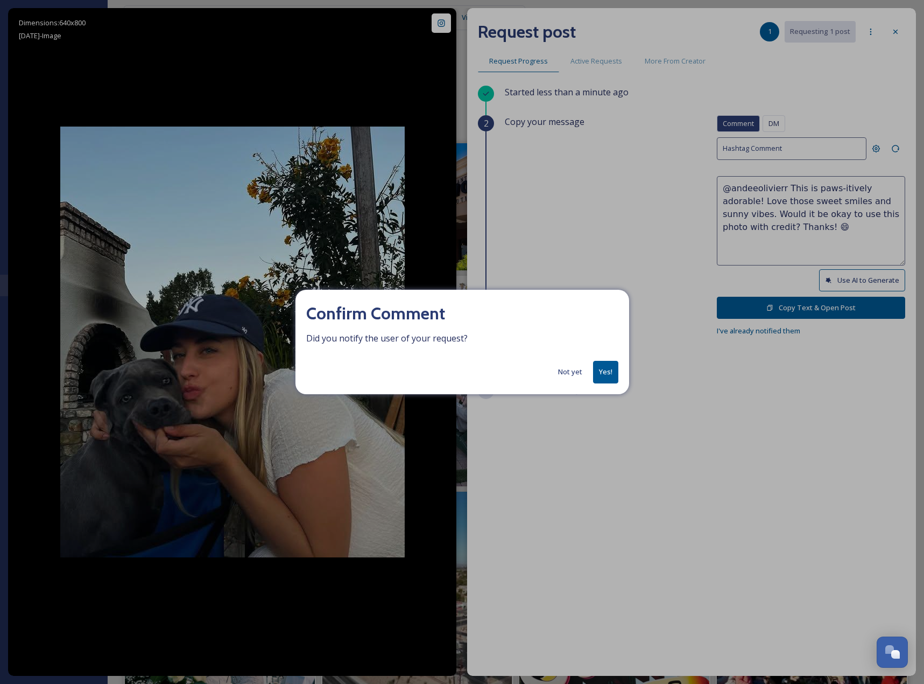
click at [610, 368] on button "Yes!" at bounding box center [605, 372] width 25 height 22
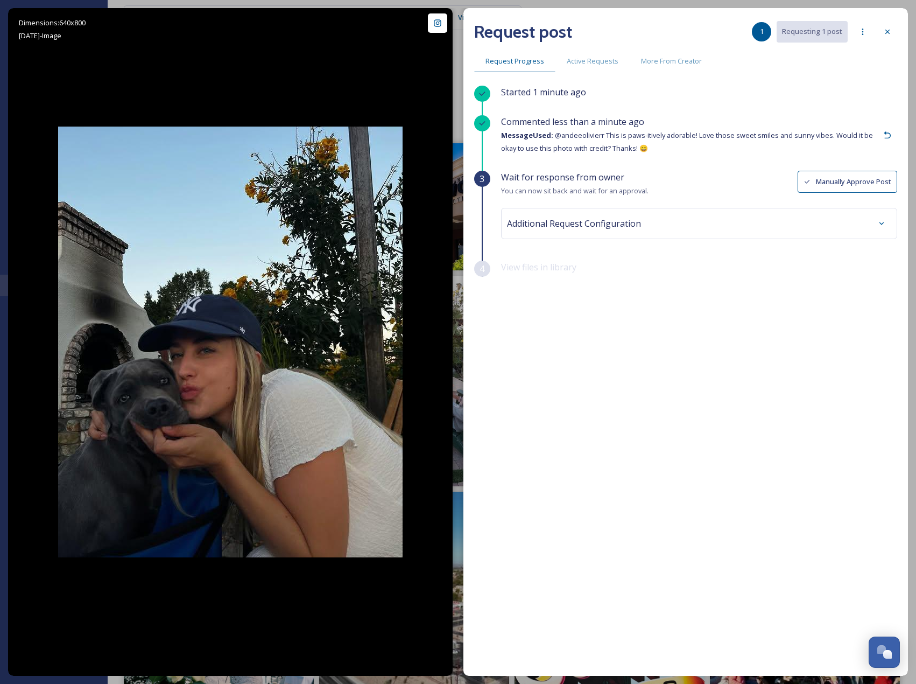
click at [893, 22] on div "Request post 1 Requesting 1 post" at bounding box center [685, 32] width 423 height 26
click at [890, 31] on icon at bounding box center [887, 31] width 9 height 9
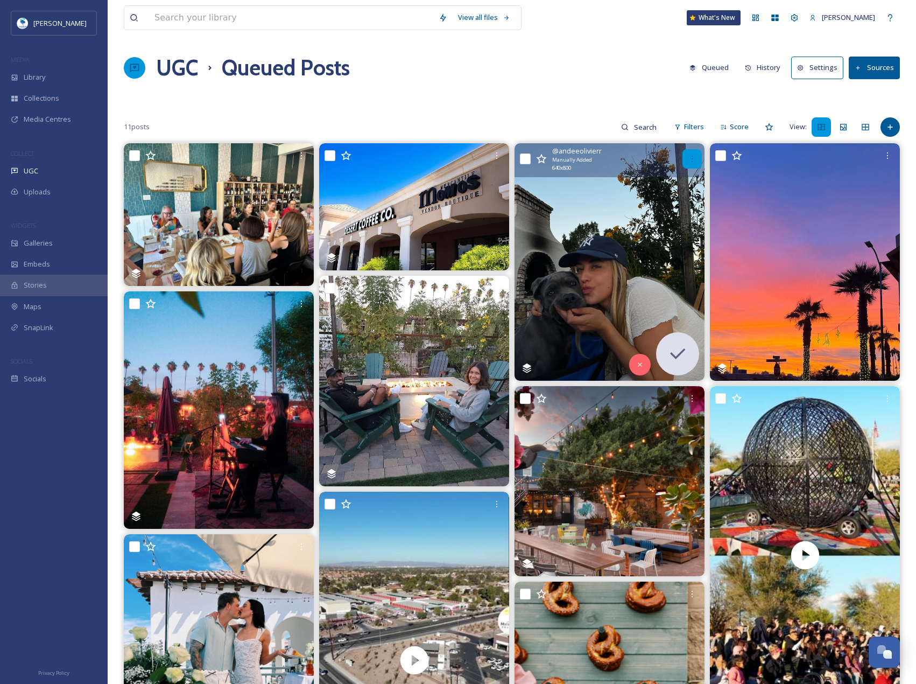
click at [687, 161] on div at bounding box center [692, 158] width 19 height 19
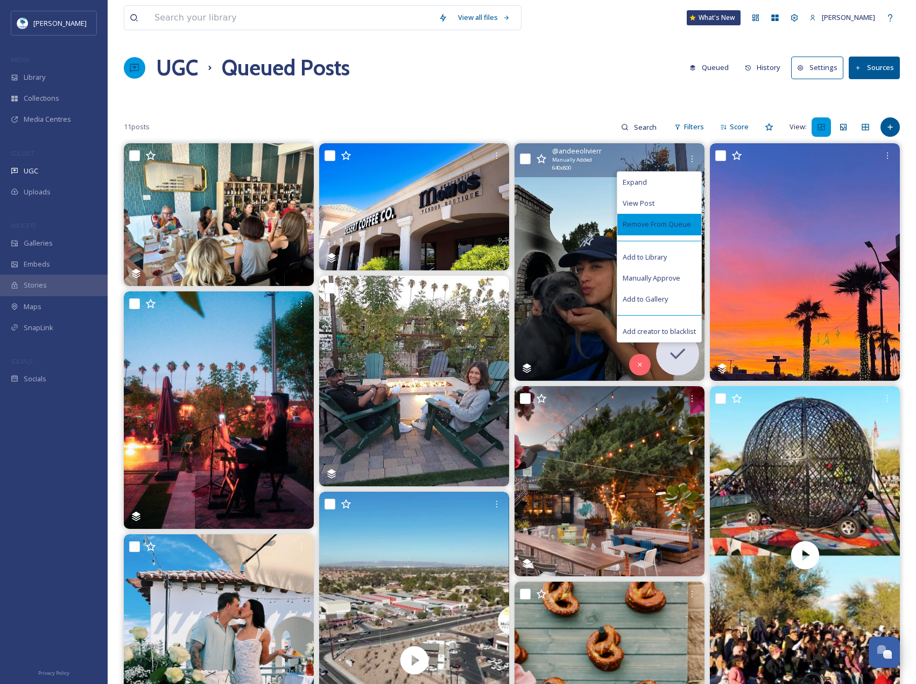
click at [690, 230] on div "Remove From Queue" at bounding box center [659, 224] width 84 height 21
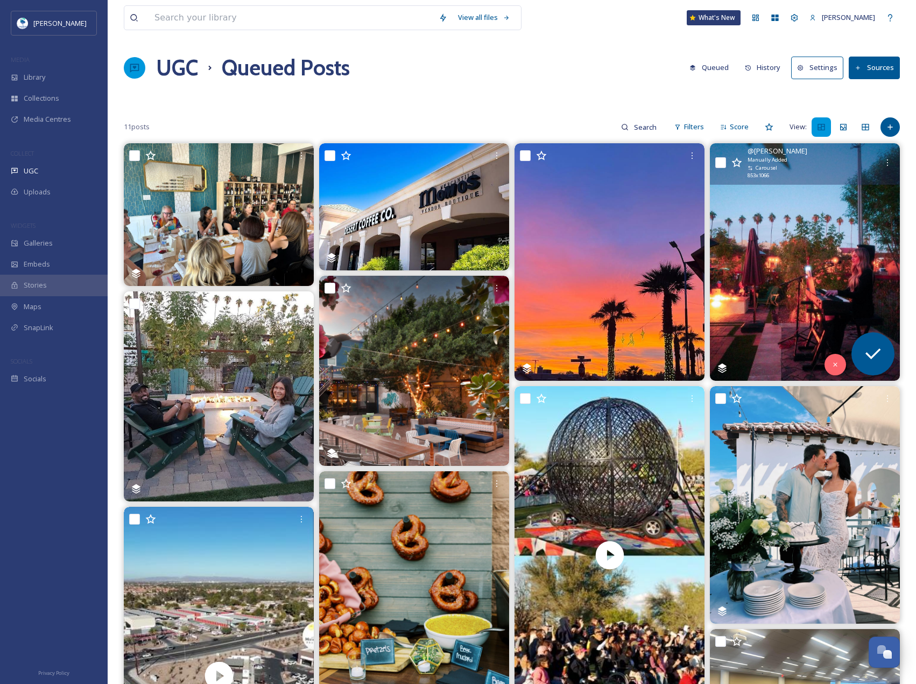
click at [781, 216] on img at bounding box center [805, 261] width 190 height 237
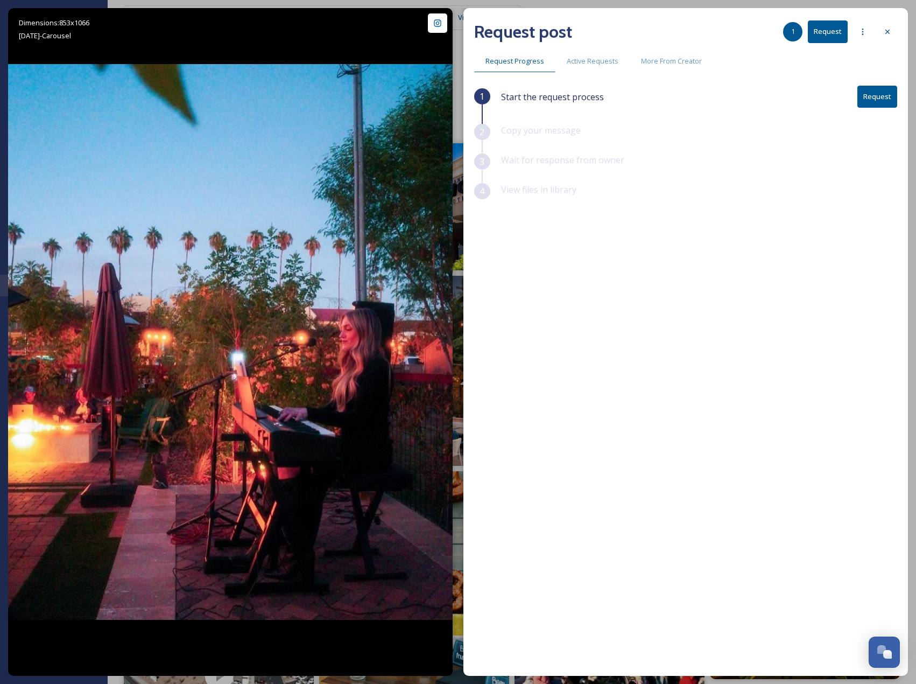
click at [874, 100] on button "Request" at bounding box center [878, 97] width 40 height 22
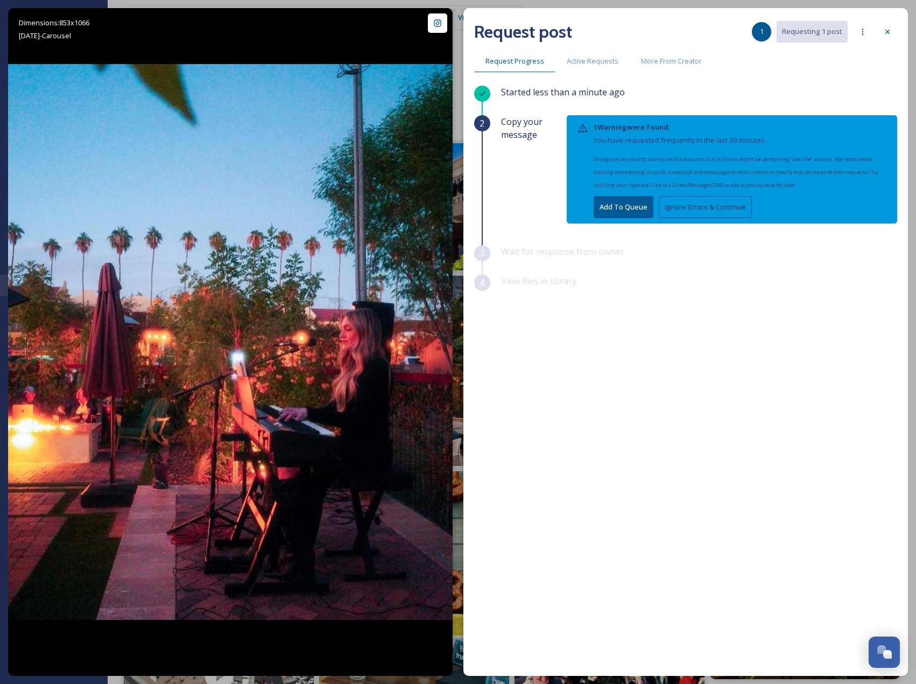
click at [717, 207] on button "Ignore Errors & Continue" at bounding box center [705, 207] width 93 height 22
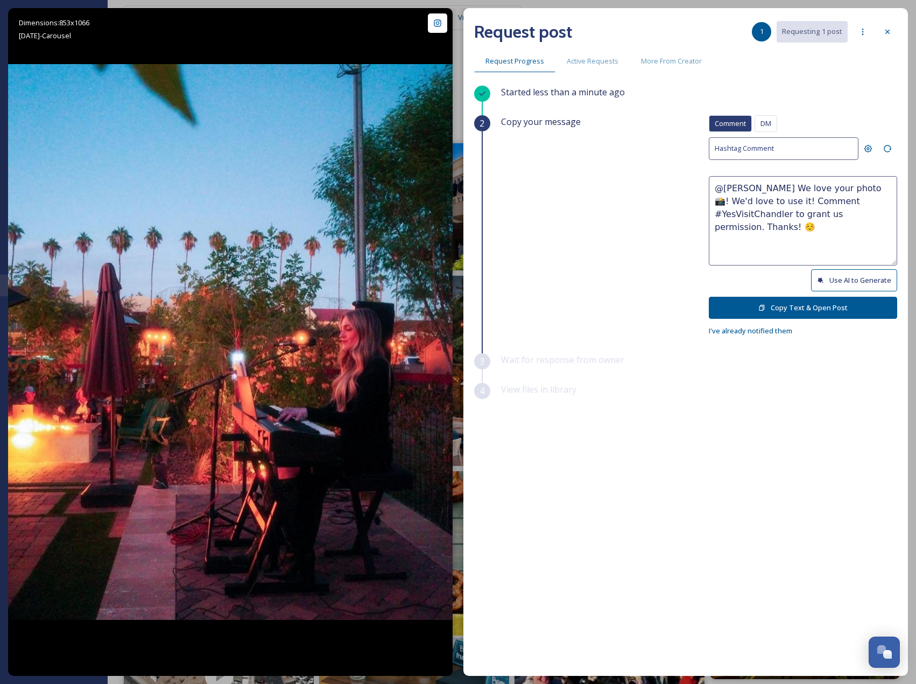
click at [866, 276] on button "Use AI to Generate" at bounding box center [854, 280] width 86 height 22
drag, startPoint x: 883, startPoint y: 200, endPoint x: 875, endPoint y: 199, distance: 8.1
click at [875, 199] on textarea "@[PERSON_NAME] What an amazing vibe! Live music, palm trees, and that [US_STATE…" at bounding box center [803, 220] width 188 height 89
drag, startPoint x: 742, startPoint y: 226, endPoint x: 883, endPoint y: 248, distance: 142.2
click at [883, 248] on textarea "@[PERSON_NAME] What an amazing vibe! Live music, palm trees, and that [US_STATE…" at bounding box center [803, 220] width 188 height 89
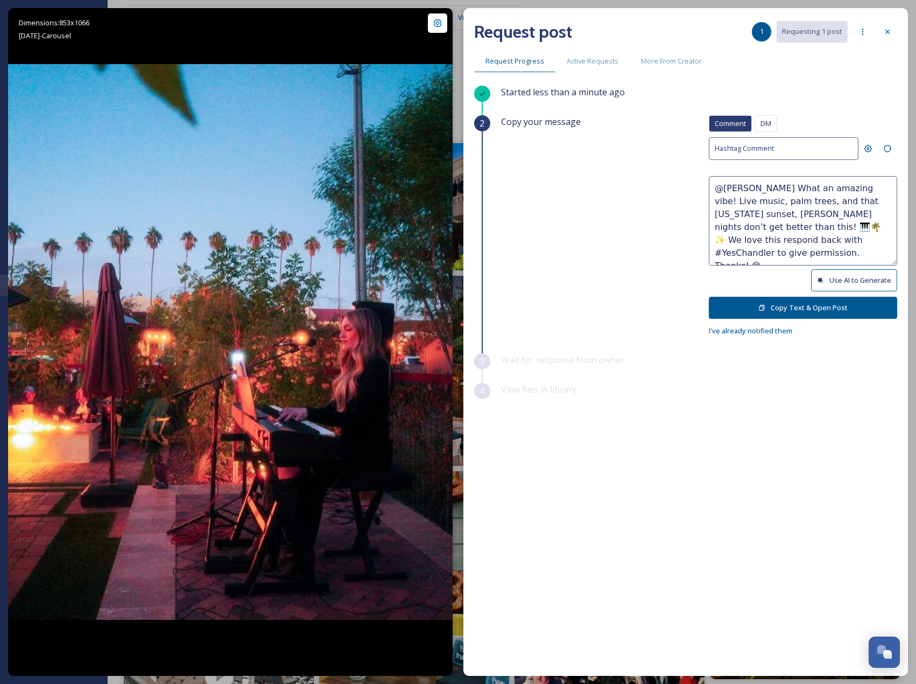
paste textarea "ould it be okay to use this photo with credit?"
type textarea "@[PERSON_NAME] What an amazing vibe! Live music, palm trees, and that [US_STATE…"
click at [837, 306] on button "Copy Text & Open Post" at bounding box center [803, 308] width 188 height 22
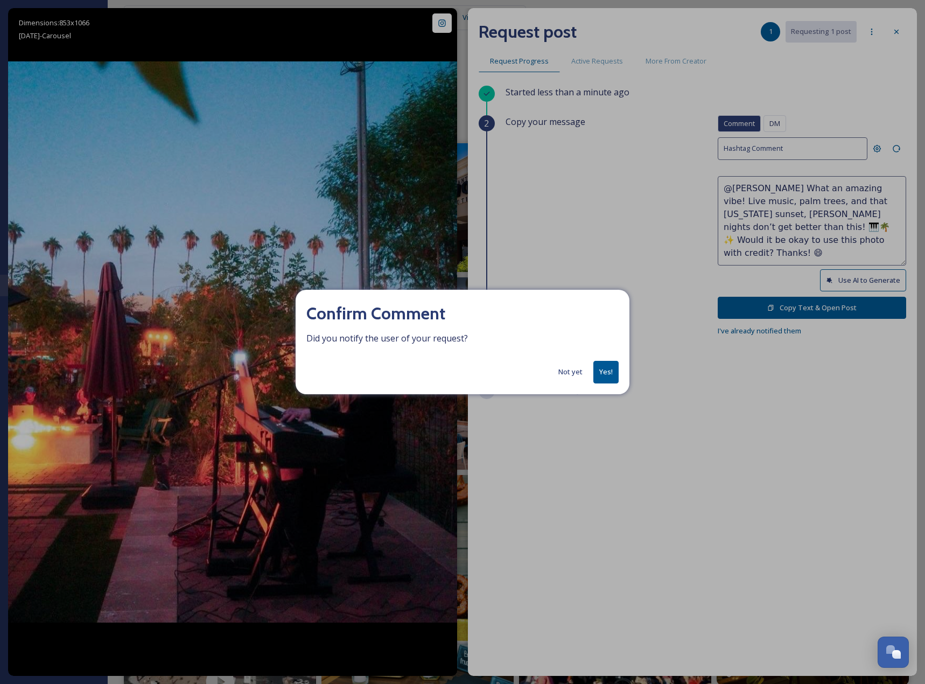
click at [606, 371] on button "Yes!" at bounding box center [605, 372] width 25 height 22
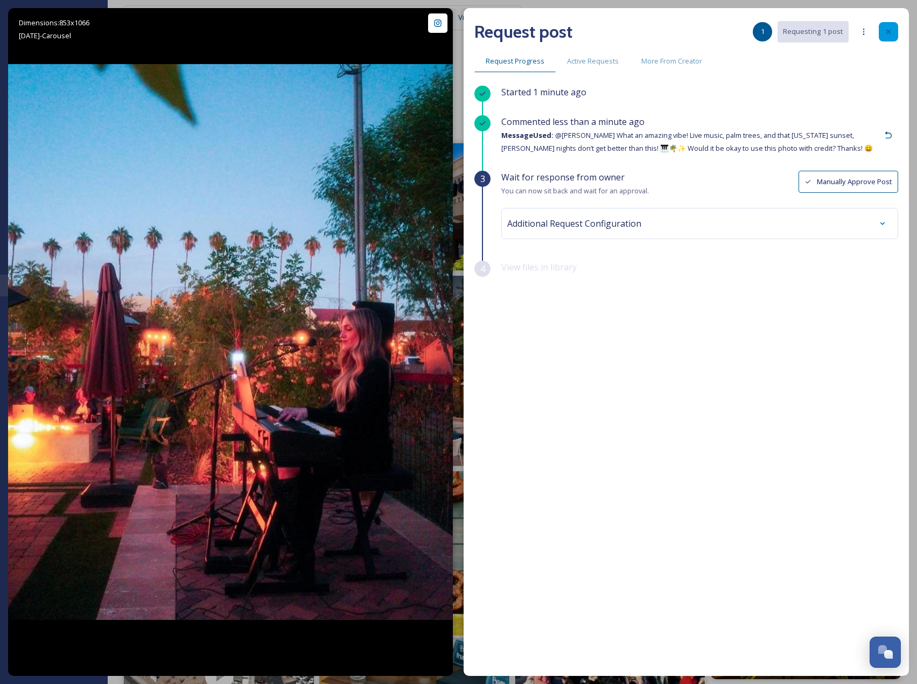
click at [893, 24] on div at bounding box center [888, 31] width 19 height 19
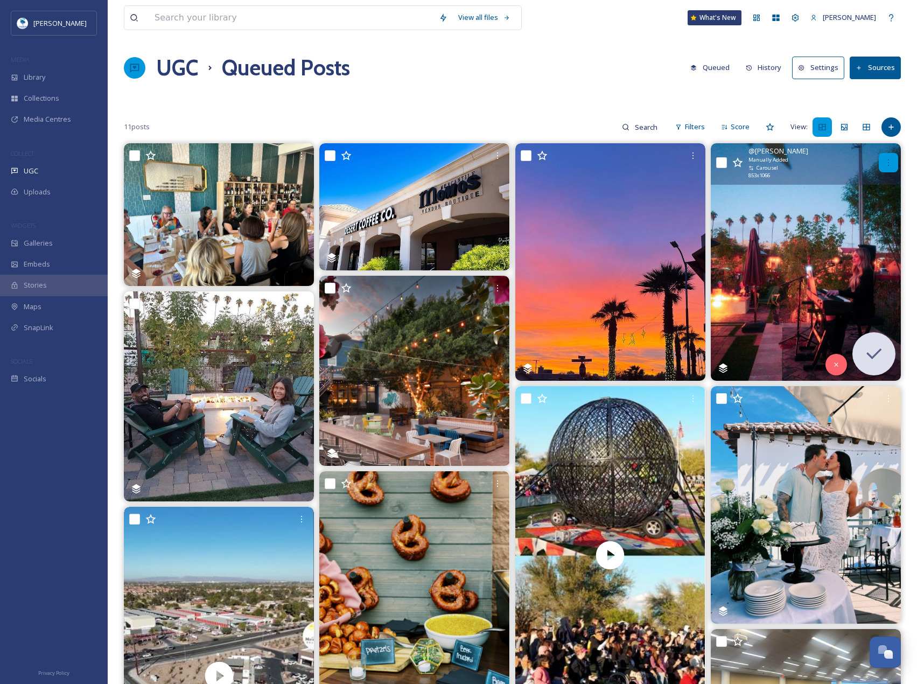
click at [882, 156] on div at bounding box center [888, 162] width 19 height 19
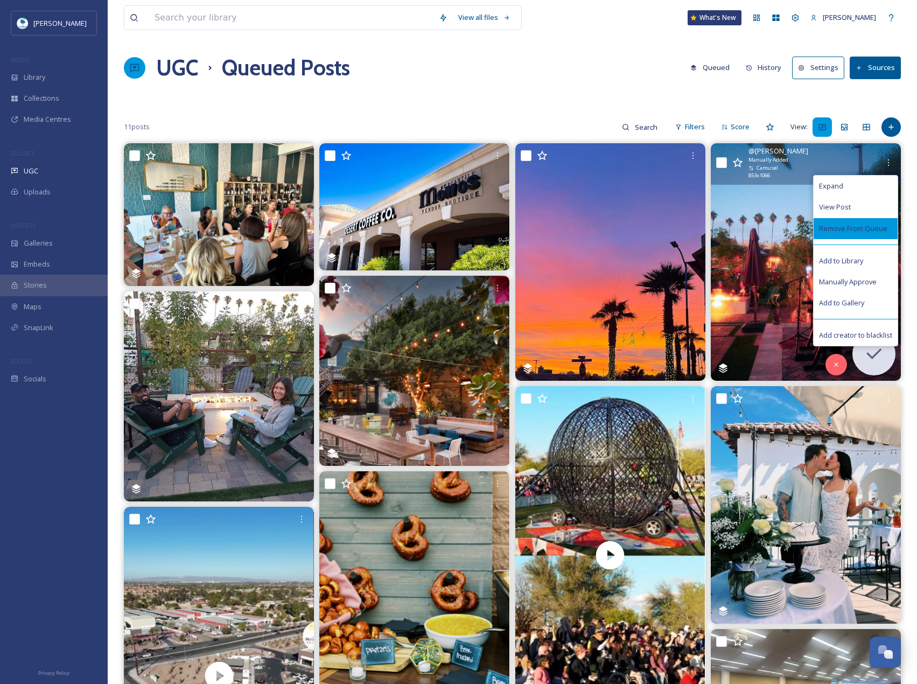
click at [873, 220] on div "Remove From Queue" at bounding box center [855, 228] width 84 height 21
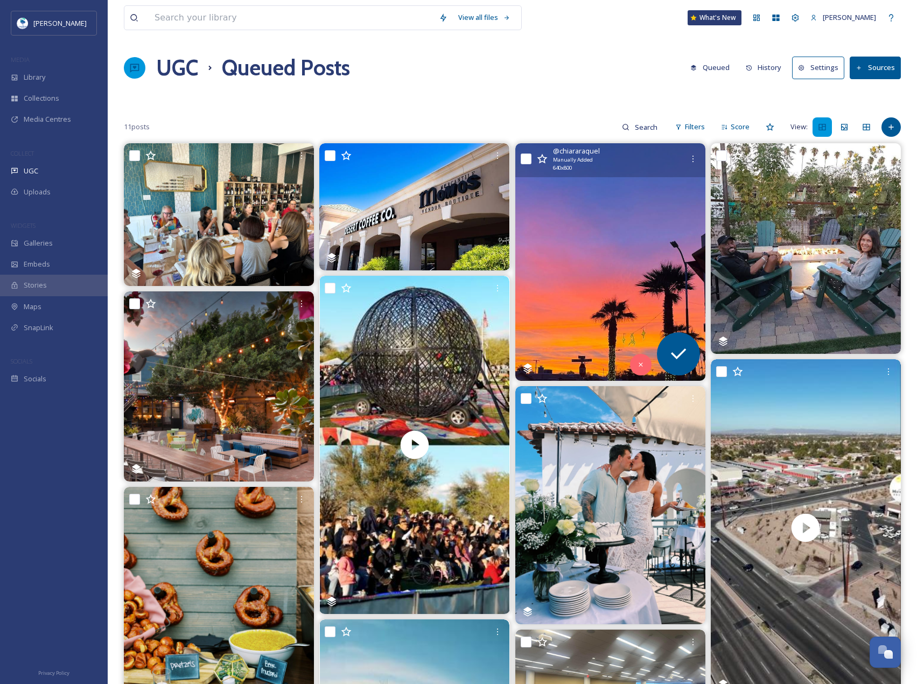
click at [601, 238] on img at bounding box center [610, 261] width 190 height 237
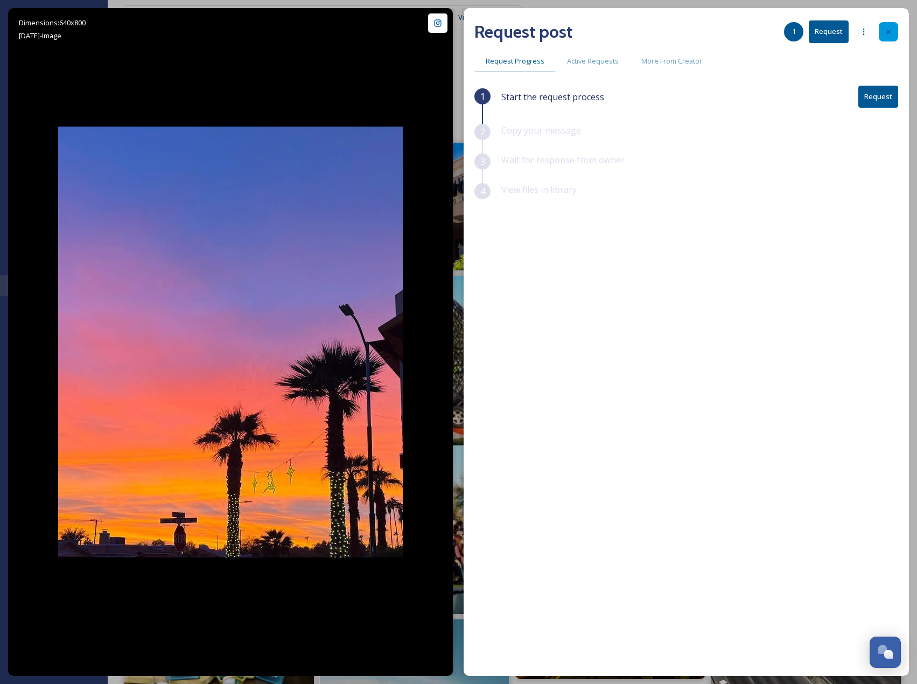
click at [891, 26] on div at bounding box center [888, 31] width 19 height 19
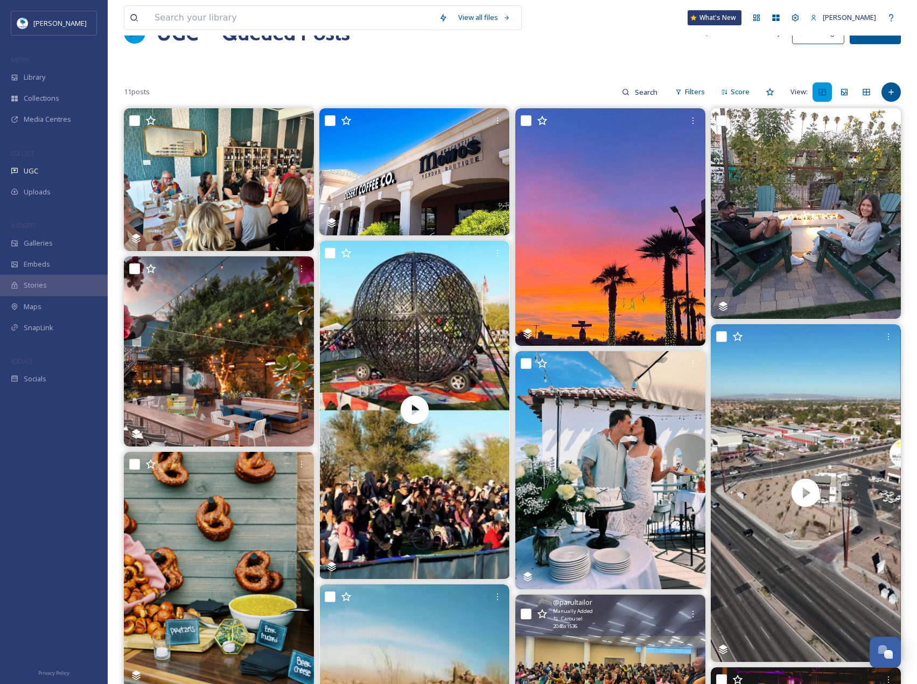
scroll to position [54, 0]
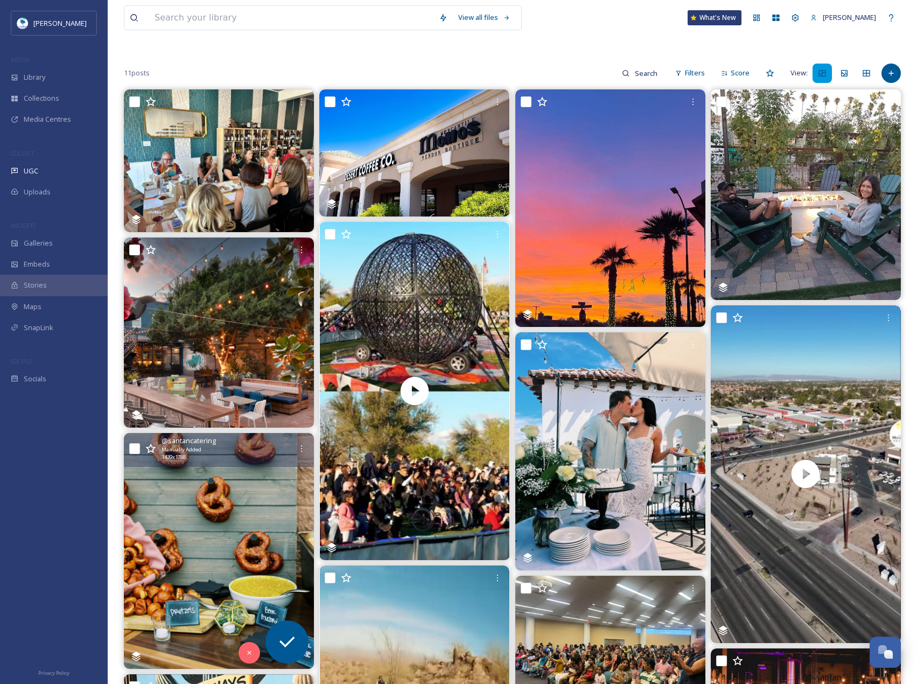
click at [273, 530] on img at bounding box center [219, 551] width 190 height 236
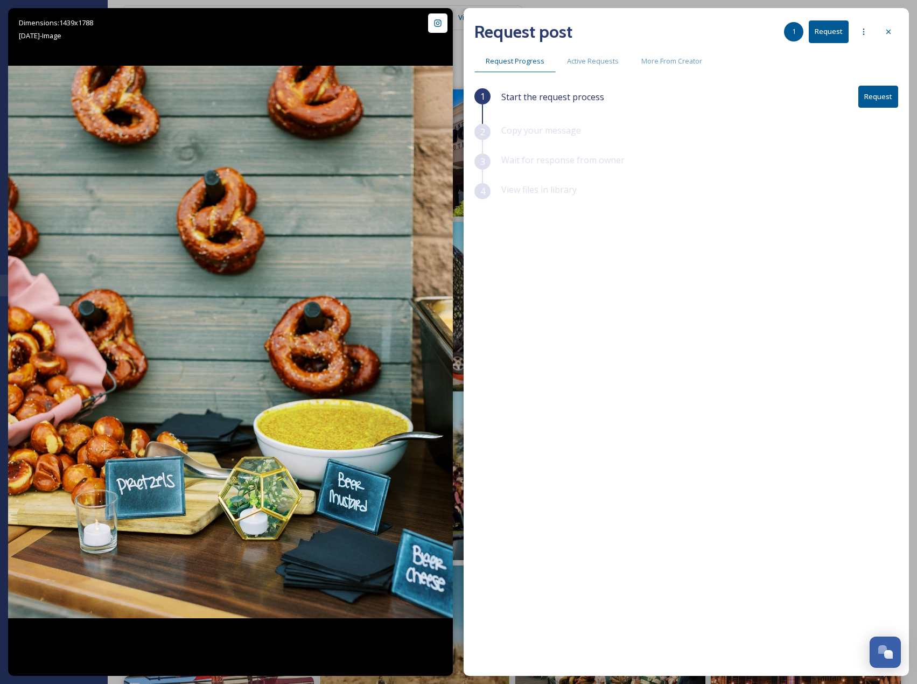
click at [867, 101] on button "Request" at bounding box center [878, 97] width 40 height 22
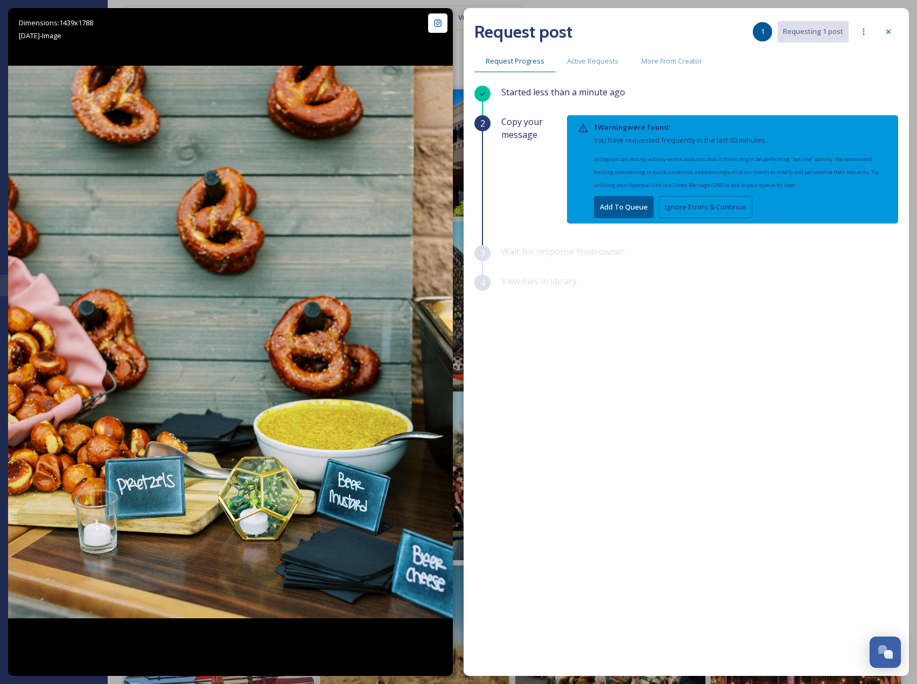
click at [716, 210] on button "Ignore Errors & Continue" at bounding box center [705, 207] width 93 height 22
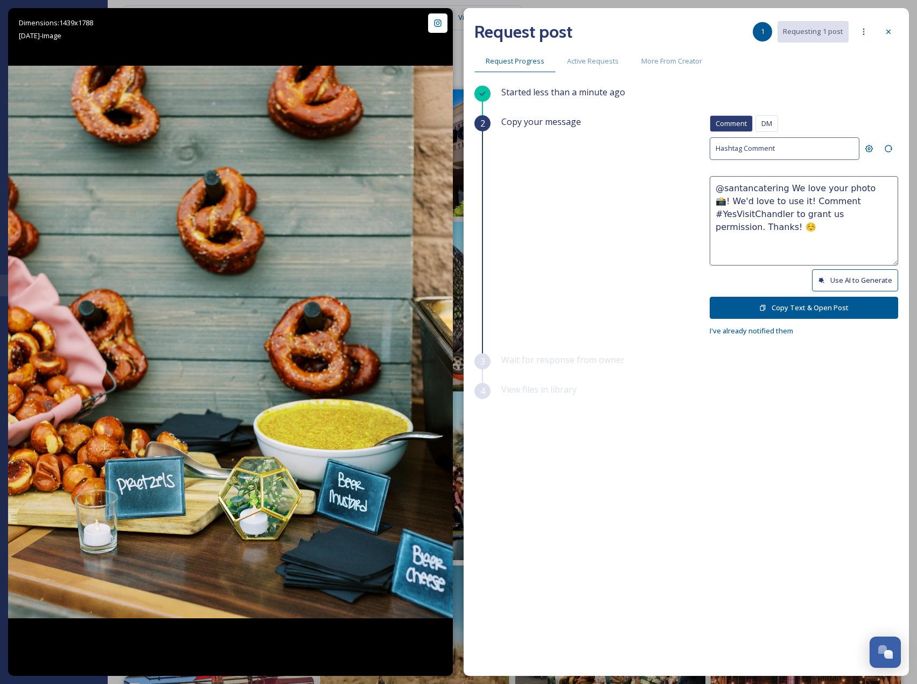
click at [842, 272] on button "Use AI to Generate" at bounding box center [855, 280] width 86 height 22
click at [825, 205] on textarea "@santancatering This pretzel setup is knot your average snack station—looks del…" at bounding box center [803, 220] width 188 height 89
drag, startPoint x: 811, startPoint y: 213, endPoint x: 884, endPoint y: 255, distance: 84.7
click at [884, 255] on textarea "@santancatering This pretzel setup is knot your average snack station! looks de…" at bounding box center [803, 220] width 188 height 89
paste textarea "ould it be okay to use this photo with credit? Thanks! 😄"
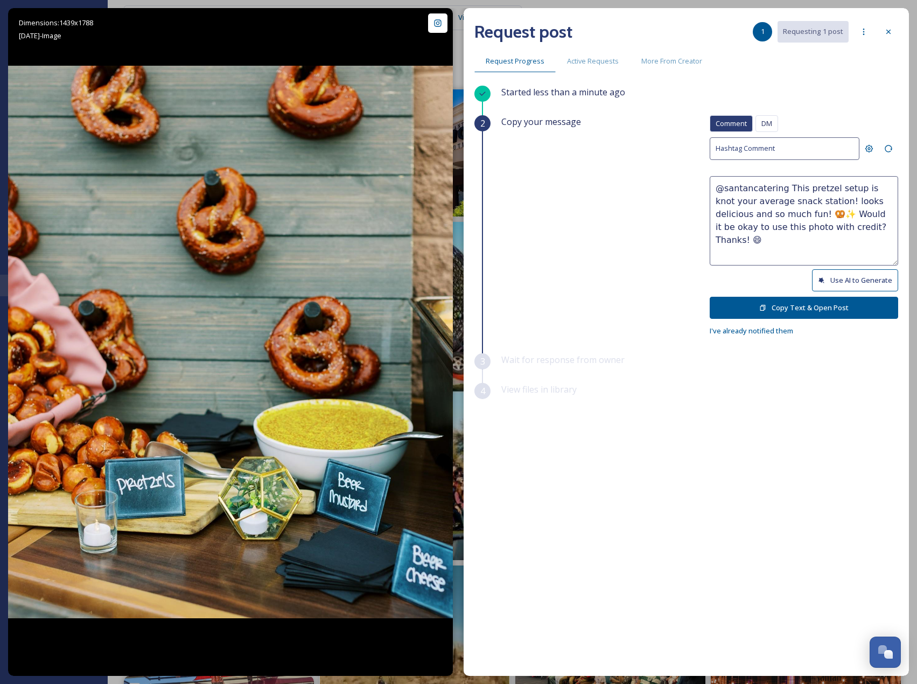
type textarea "@santancatering This pretzel setup is knot your average snack station! looks de…"
click at [827, 313] on button "Copy Text & Open Post" at bounding box center [803, 308] width 188 height 22
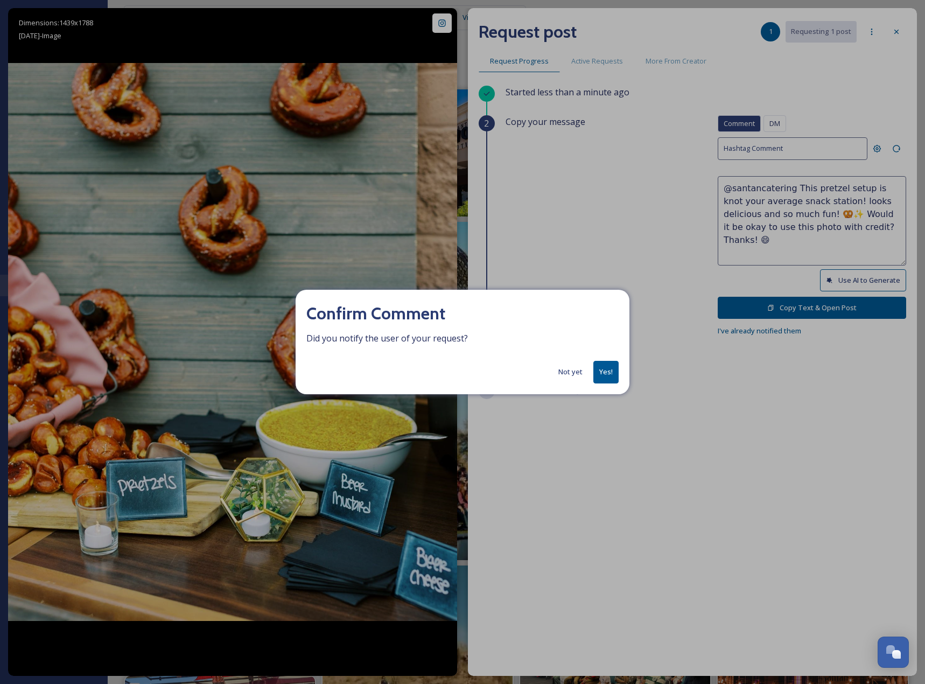
click at [610, 377] on button "Yes!" at bounding box center [605, 372] width 25 height 22
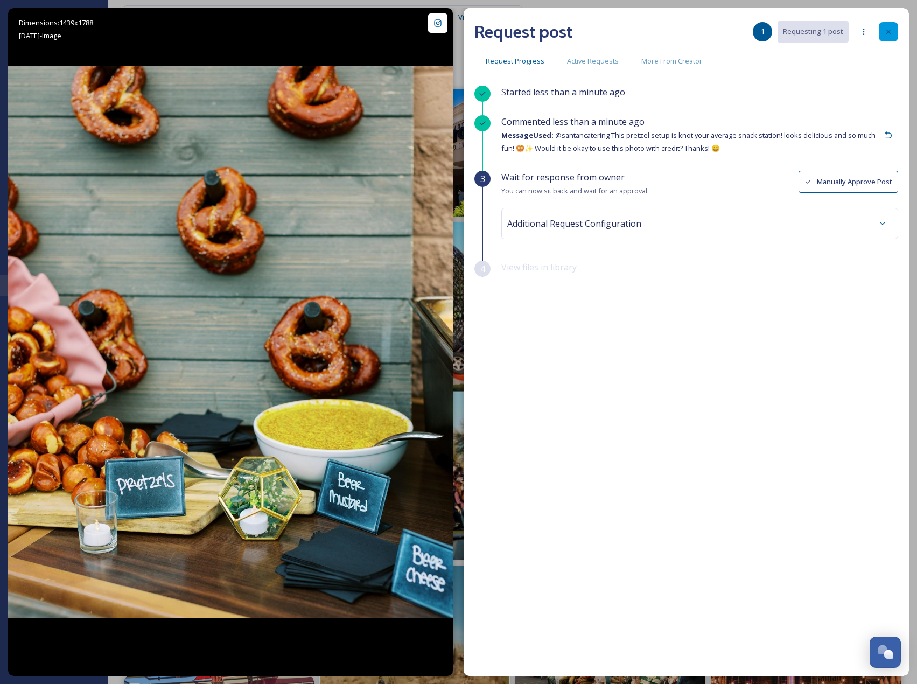
click at [889, 30] on icon at bounding box center [888, 31] width 9 height 9
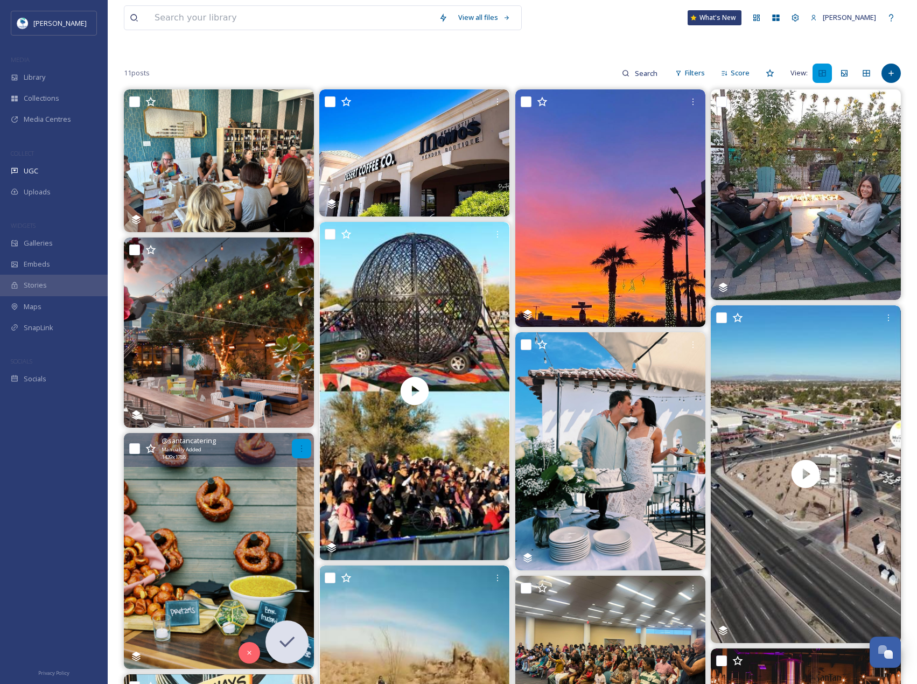
click at [301, 445] on icon at bounding box center [301, 448] width 9 height 9
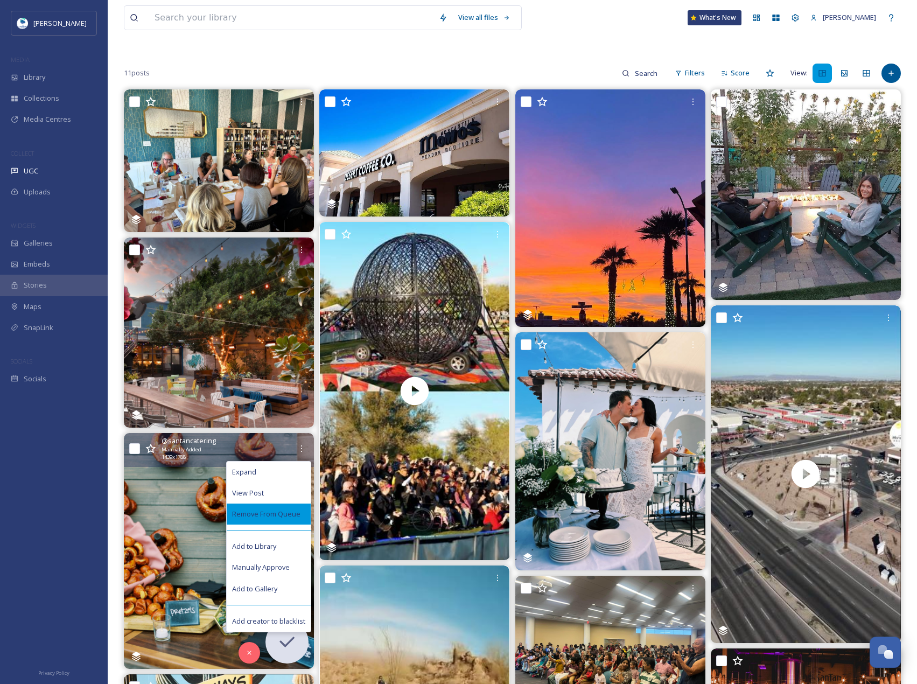
click at [297, 517] on span "Remove From Queue" at bounding box center [266, 514] width 68 height 10
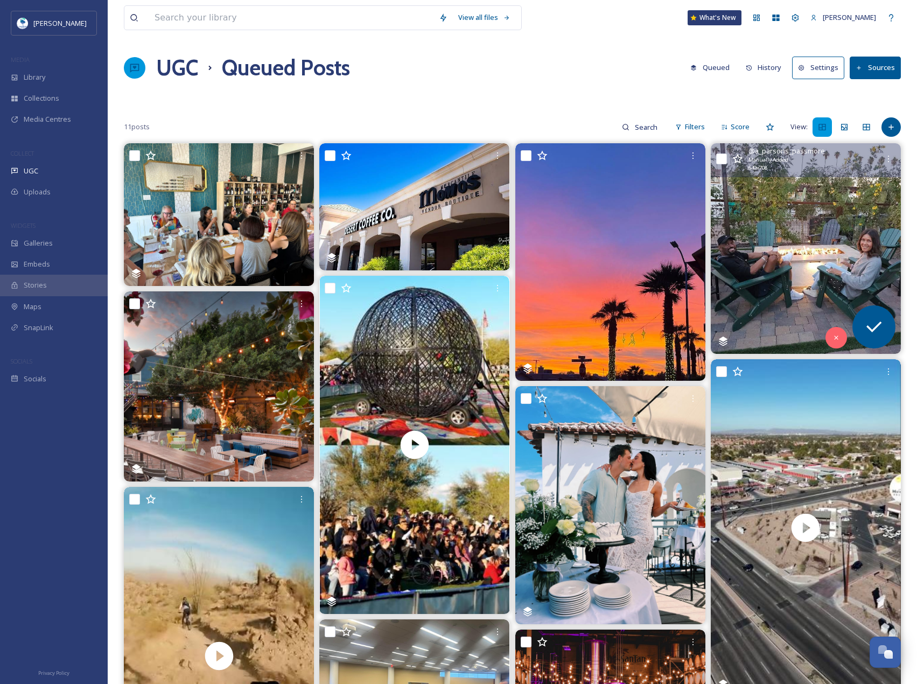
click at [802, 248] on img at bounding box center [806, 248] width 190 height 210
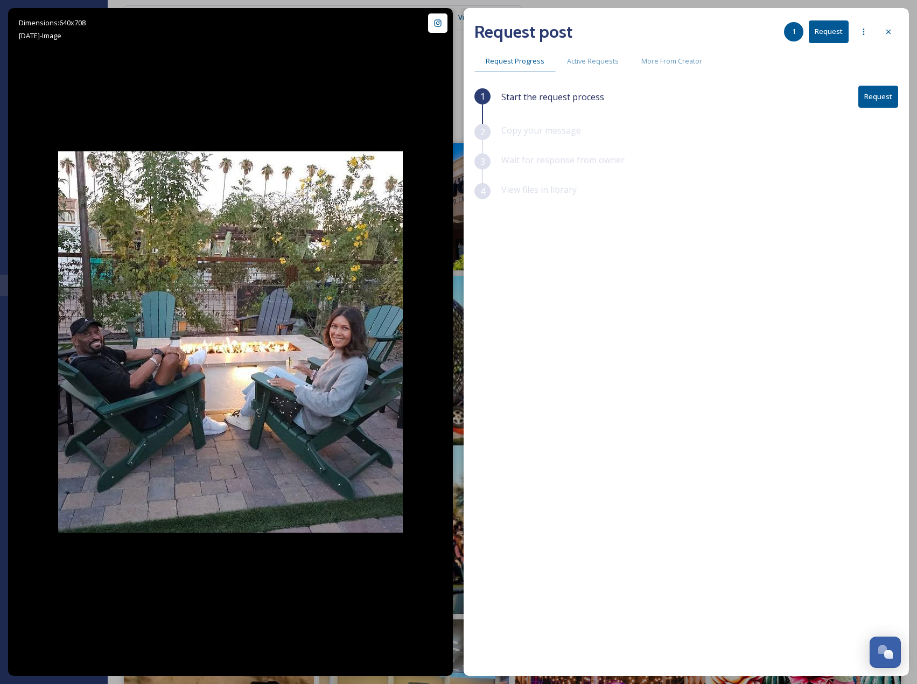
click at [870, 101] on button "Request" at bounding box center [878, 97] width 40 height 22
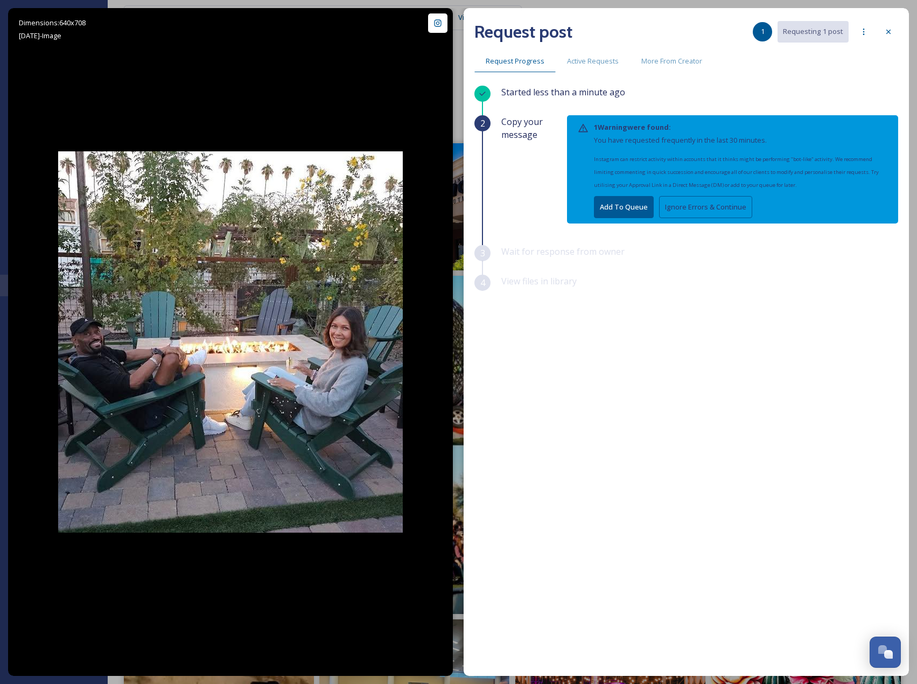
click at [684, 198] on button "Ignore Errors & Continue" at bounding box center [705, 207] width 93 height 22
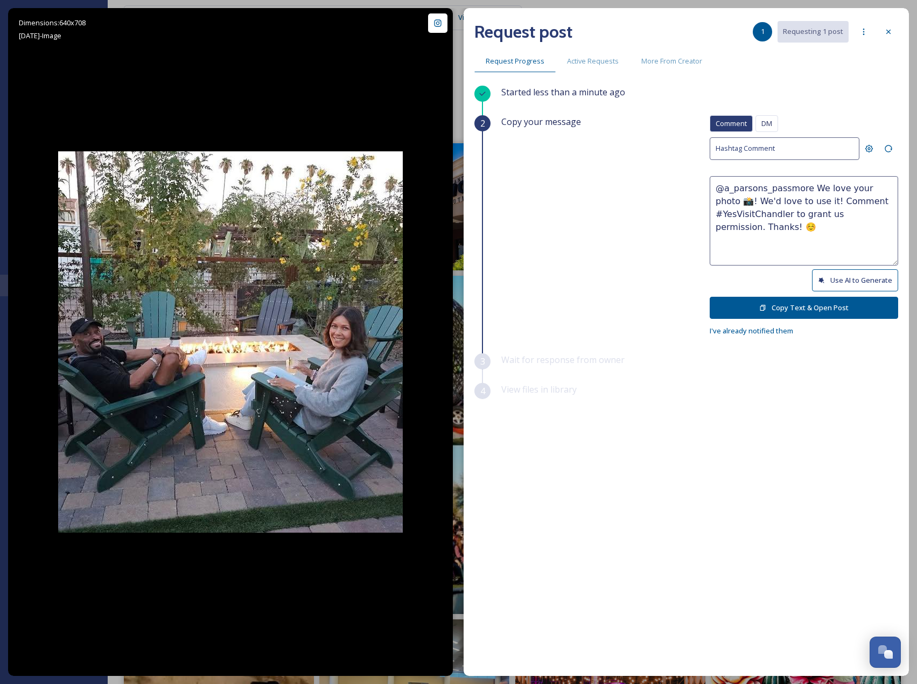
click at [824, 277] on icon at bounding box center [821, 280] width 7 height 7
drag, startPoint x: 880, startPoint y: 205, endPoint x: 873, endPoint y: 203, distance: 7.7
click at [873, 203] on textarea "@a_parsons_passmore Cozy vibes and good times by the fire! 🔥 Your smiles say it…" at bounding box center [803, 220] width 188 height 89
drag, startPoint x: 833, startPoint y: 215, endPoint x: 855, endPoint y: 255, distance: 45.3
click at [855, 255] on textarea "@a_parsons_passmore Cozy vibes and good times by the fire! 🔥 Your smiles say it…" at bounding box center [803, 220] width 188 height 89
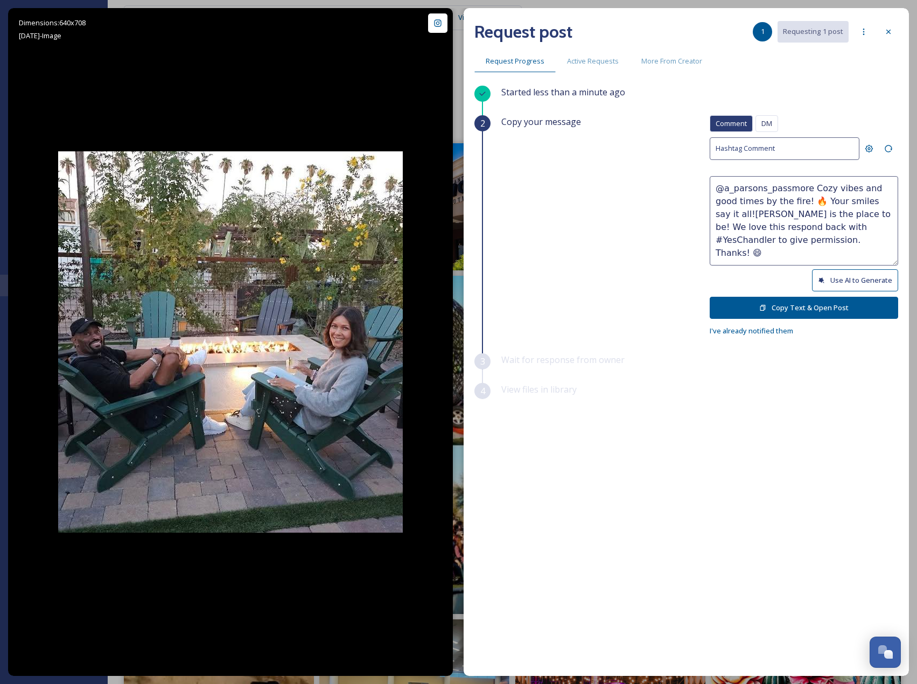
paste textarea "ould it be okay to use this photo with credit?"
click at [729, 214] on textarea "@a_parsons_passmore Cozy vibes and good times by the fire! 🔥 Your smiles say it…" at bounding box center [803, 220] width 188 height 89
type textarea "@a_parsons_passmore Cozy vibes and good times by the fire! 🔥 Your smiles say it…"
click at [825, 306] on button "Copy Text & Open Post" at bounding box center [803, 308] width 188 height 22
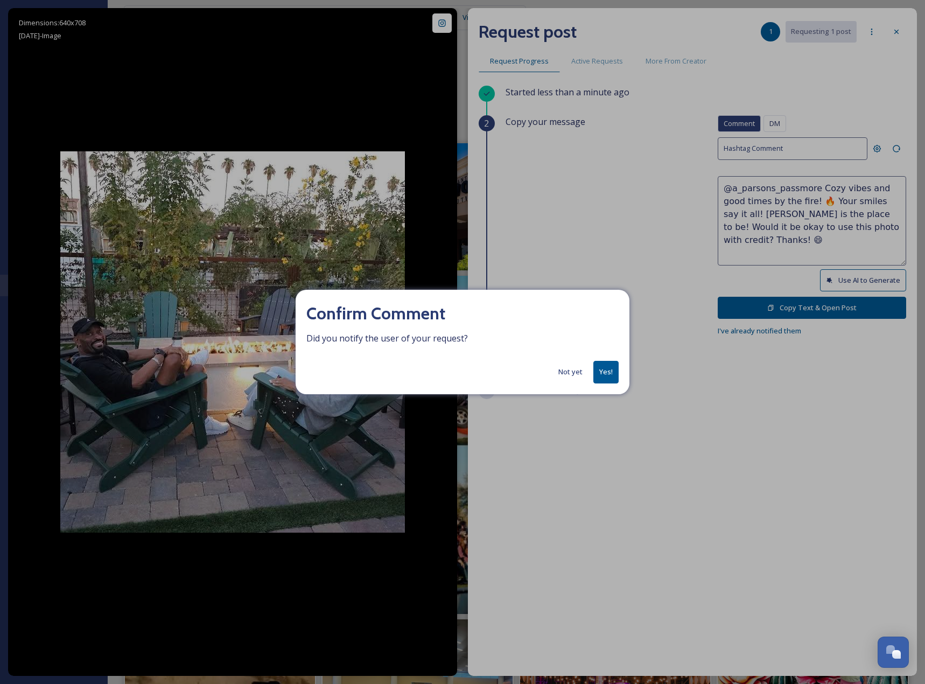
click at [607, 371] on button "Yes!" at bounding box center [605, 372] width 25 height 22
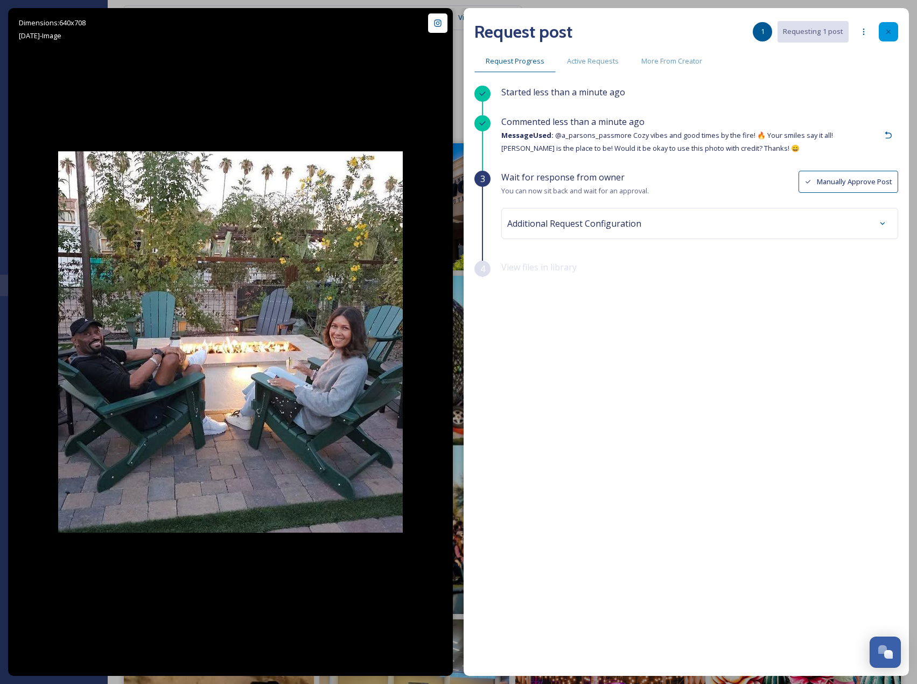
click at [886, 32] on icon at bounding box center [888, 31] width 9 height 9
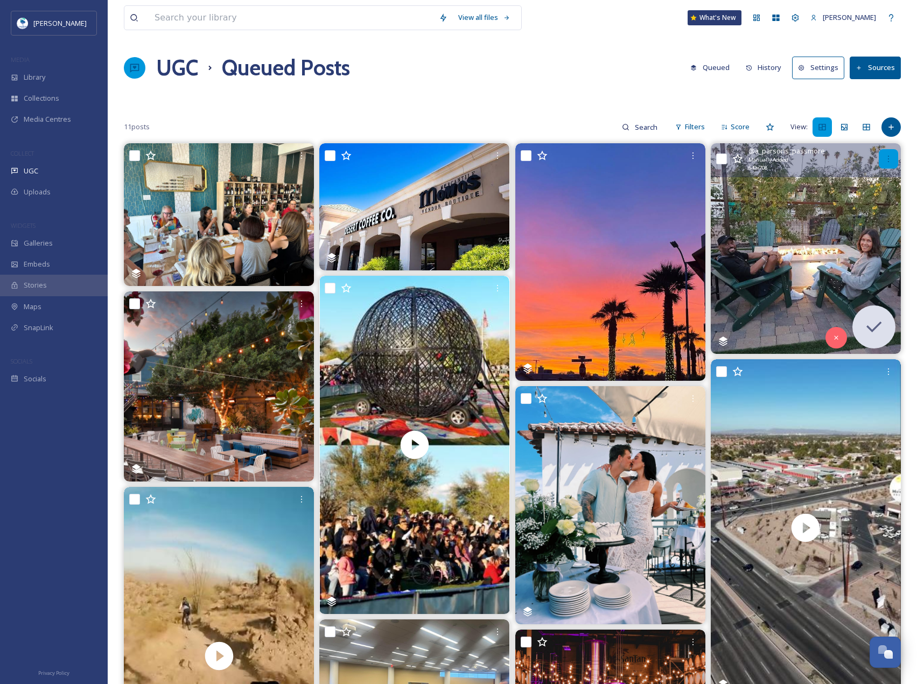
click at [882, 157] on div at bounding box center [888, 158] width 19 height 19
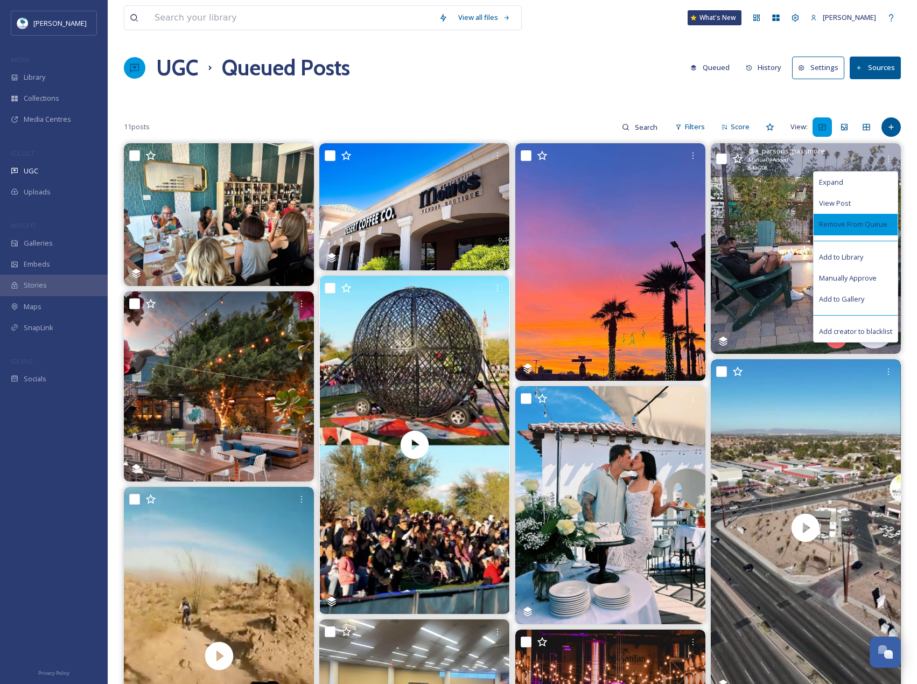
click at [869, 229] on span "Remove From Queue" at bounding box center [853, 224] width 68 height 10
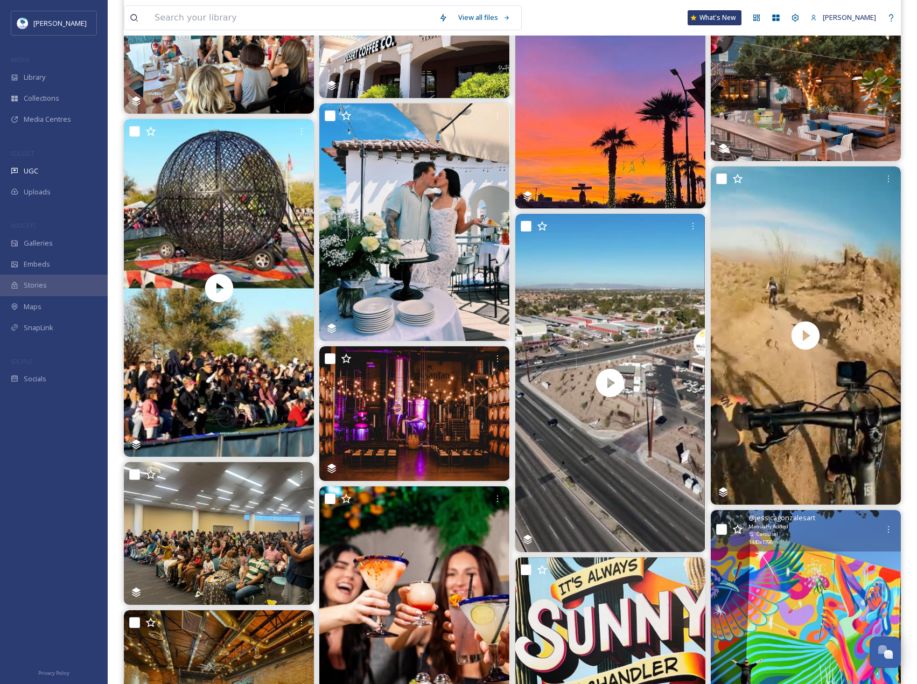
scroll to position [54, 0]
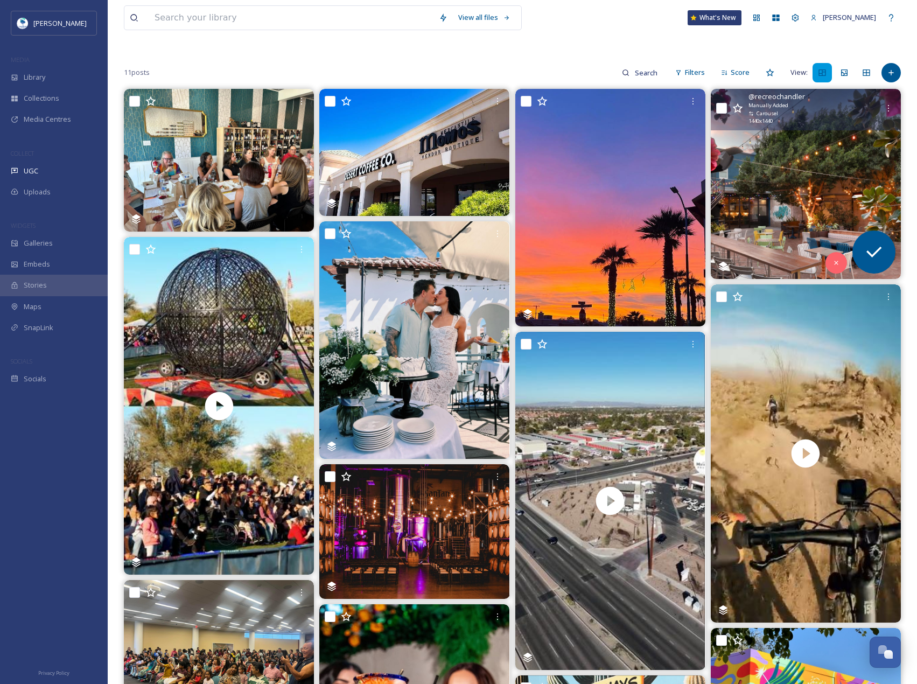
click at [850, 178] on img at bounding box center [806, 184] width 190 height 190
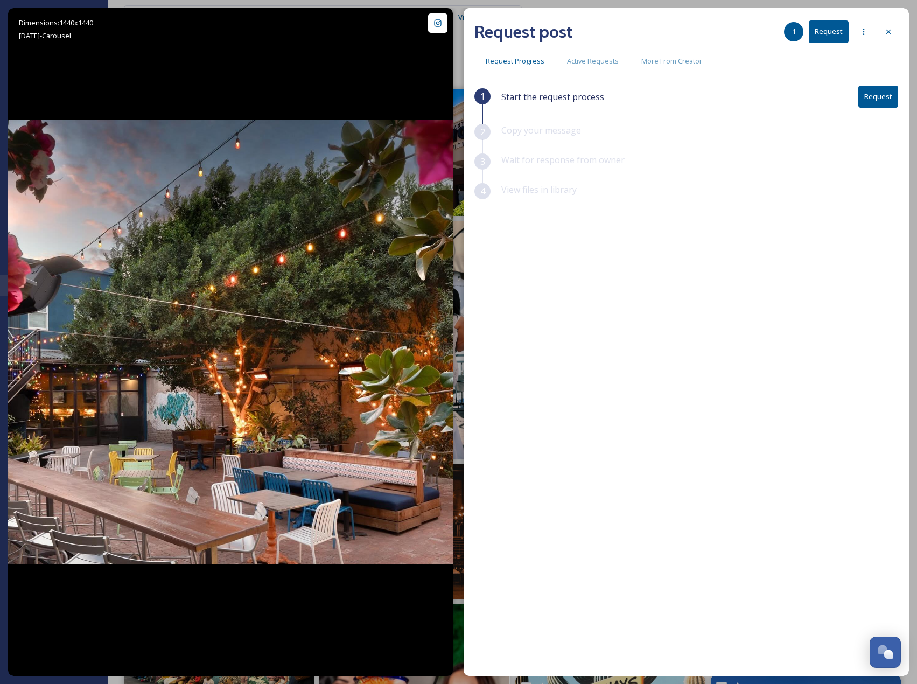
click at [882, 99] on button "Request" at bounding box center [878, 97] width 40 height 22
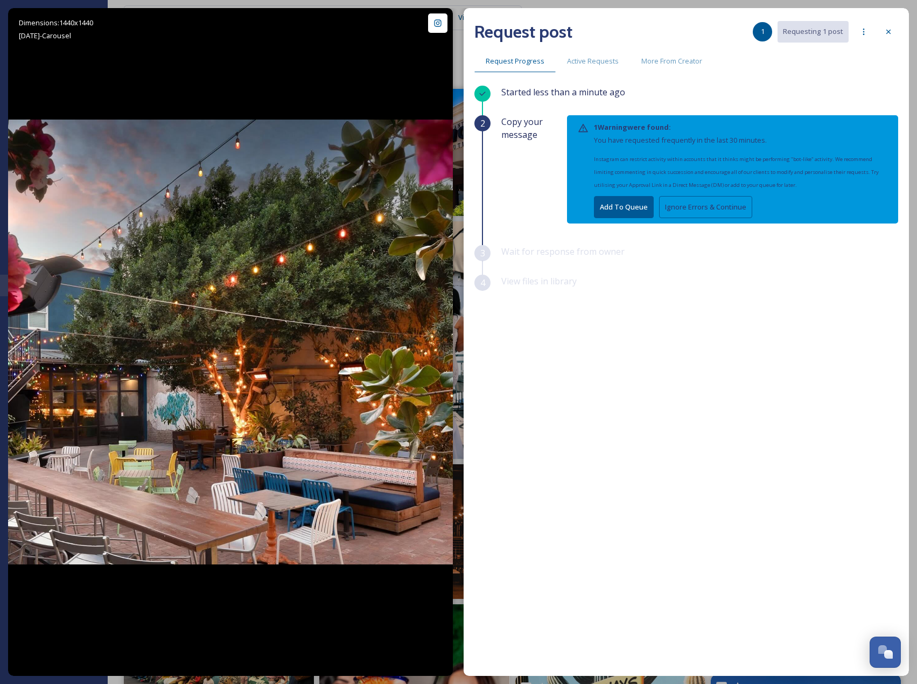
click at [741, 207] on button "Ignore Errors & Continue" at bounding box center [705, 207] width 93 height 22
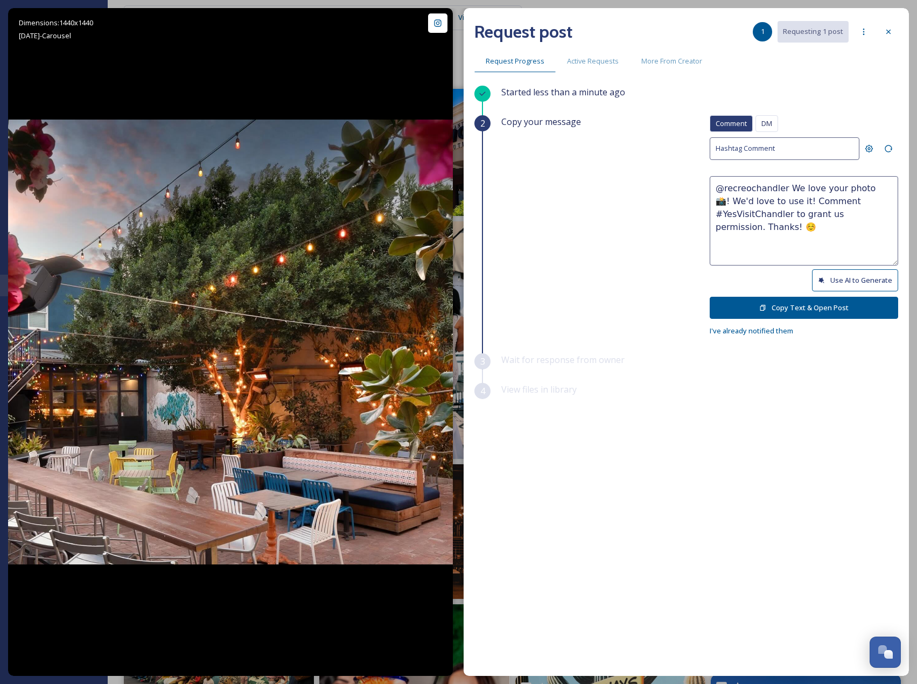
click at [869, 276] on button "Use AI to Generate" at bounding box center [855, 280] width 86 height 22
drag, startPoint x: 755, startPoint y: 213, endPoint x: 907, endPoint y: 254, distance: 156.8
click at [907, 254] on div "Request post 1 Requesting 1 post Request Progress Active Requests More From Cre…" at bounding box center [685, 342] width 445 height 668
paste textarea "ould it be okay to use this photo with credit?"
type textarea "@recreochandler This patio looks like the perfect spot for a magical evening un…"
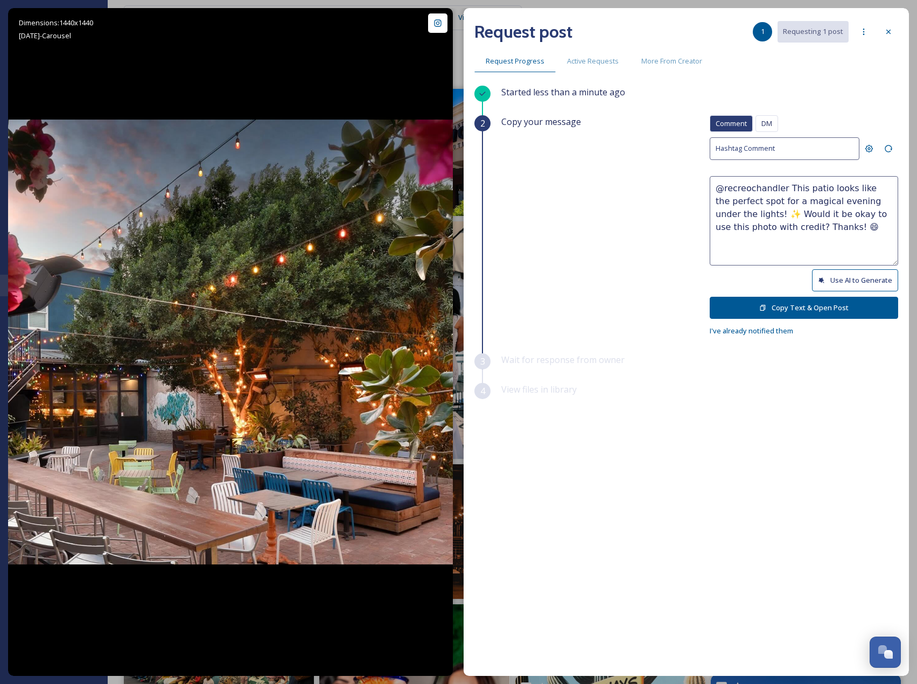
click at [846, 303] on button "Copy Text & Open Post" at bounding box center [803, 308] width 188 height 22
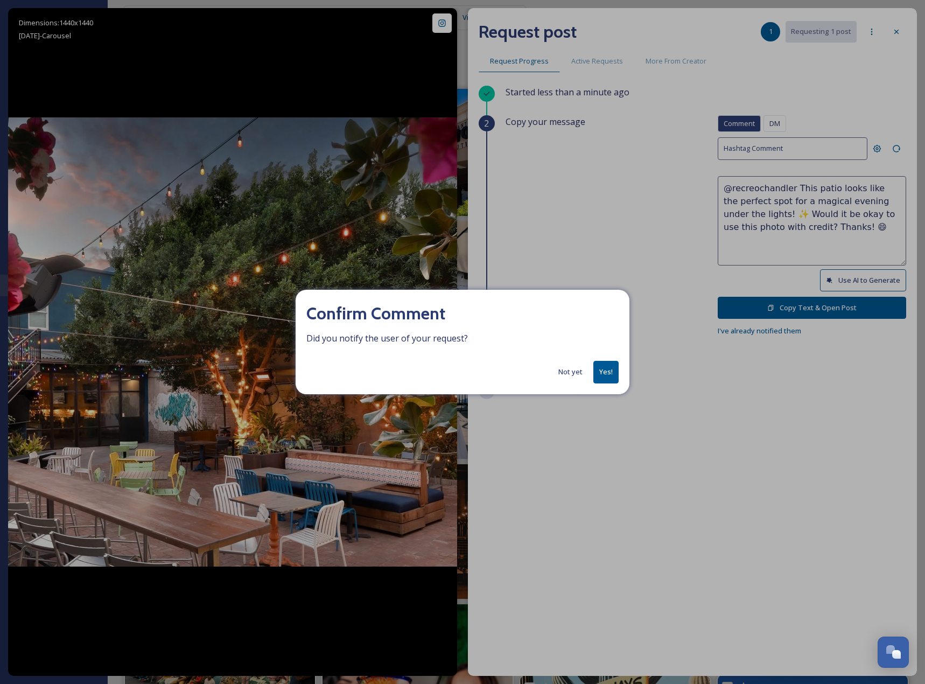
click at [599, 371] on button "Yes!" at bounding box center [605, 372] width 25 height 22
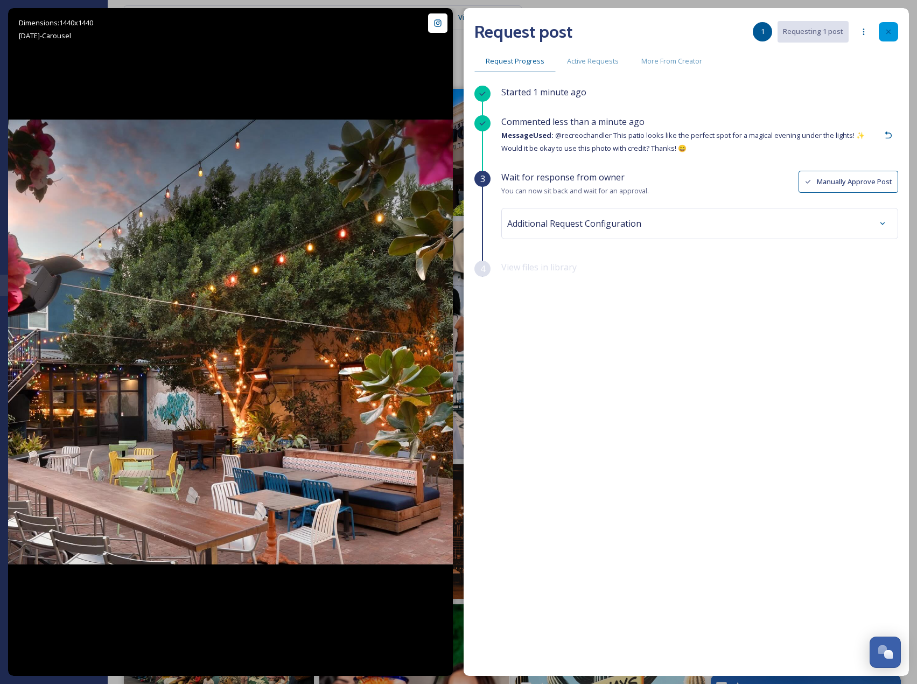
click at [889, 41] on div at bounding box center [888, 31] width 19 height 19
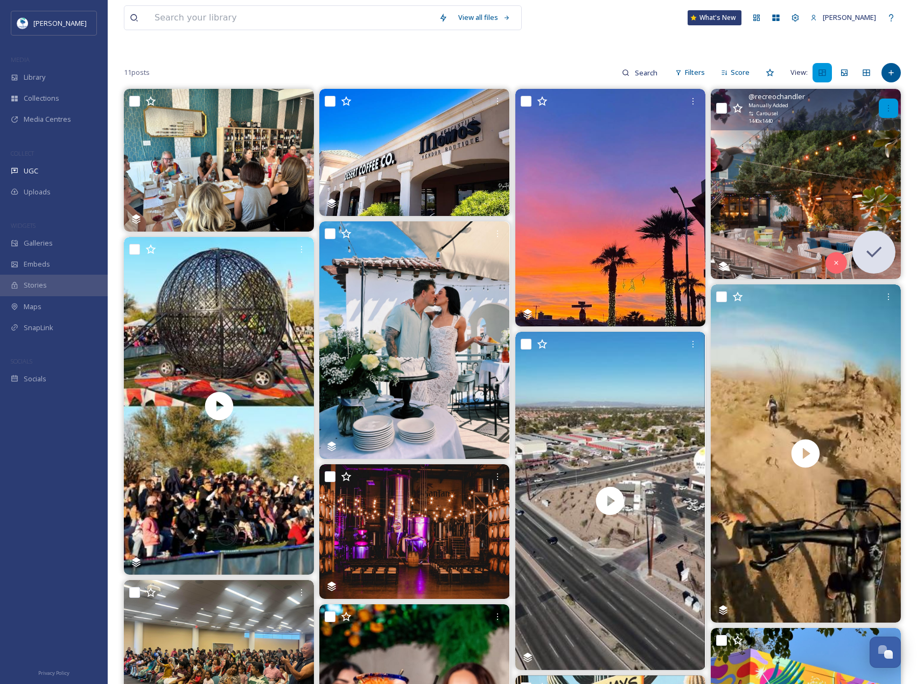
click at [892, 107] on icon at bounding box center [888, 108] width 9 height 9
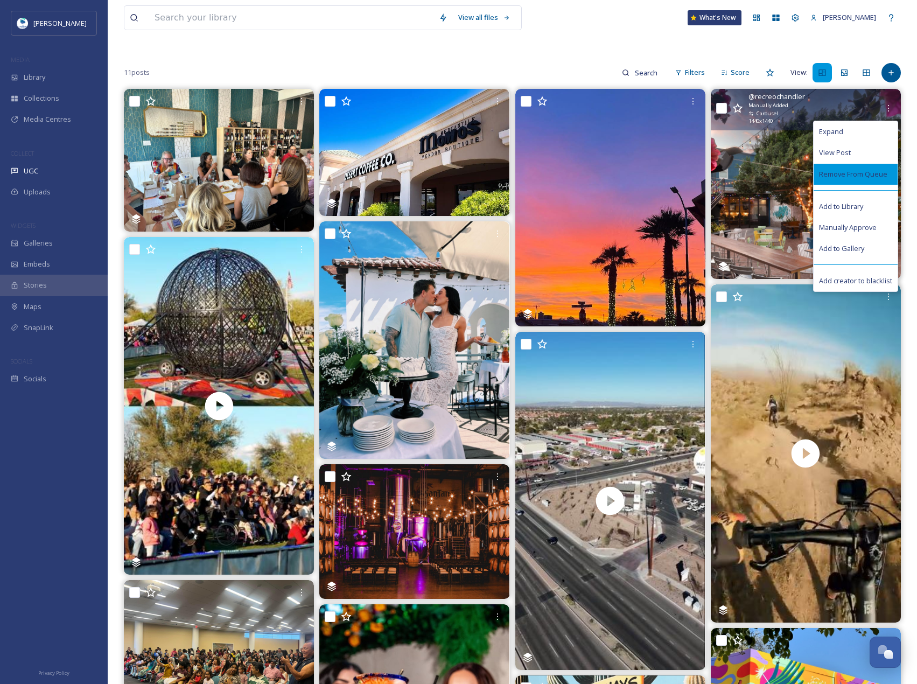
click at [875, 177] on span "Remove From Queue" at bounding box center [853, 174] width 68 height 10
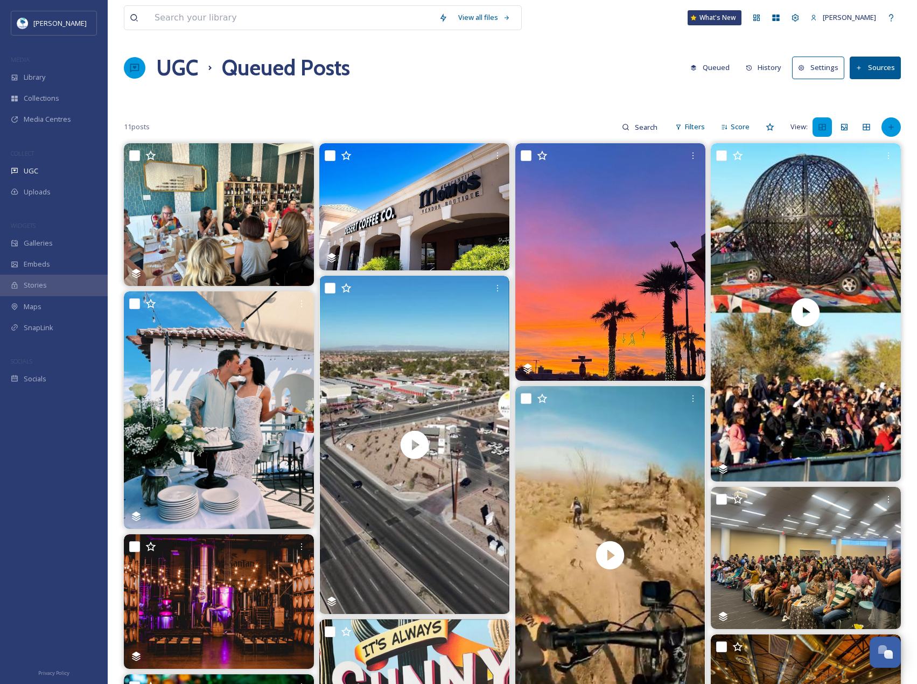
click at [900, 128] on div at bounding box center [890, 126] width 19 height 19
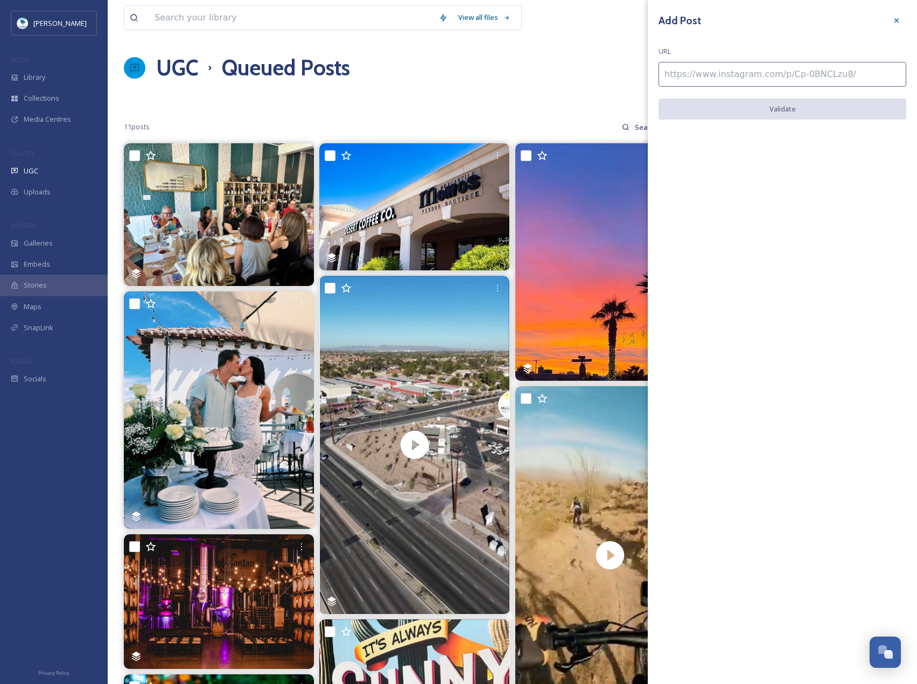
click at [816, 72] on input at bounding box center [782, 74] width 248 height 25
paste input "[URL][DOMAIN_NAME]"
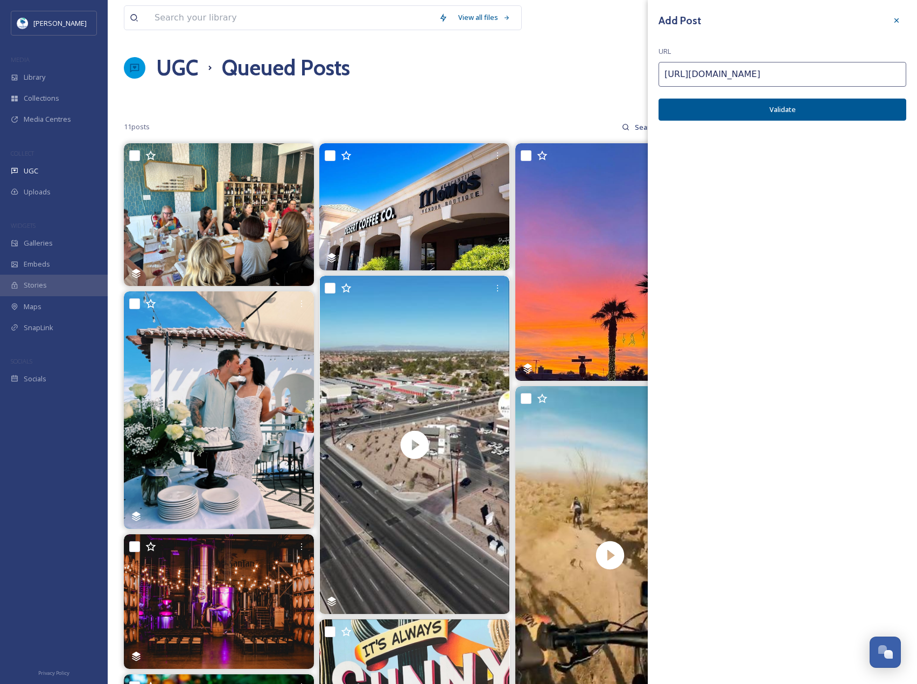
type input "[URL][DOMAIN_NAME]"
click at [827, 109] on button "Validate" at bounding box center [782, 110] width 248 height 22
click at [827, 109] on button "Add Post" at bounding box center [782, 110] width 248 height 22
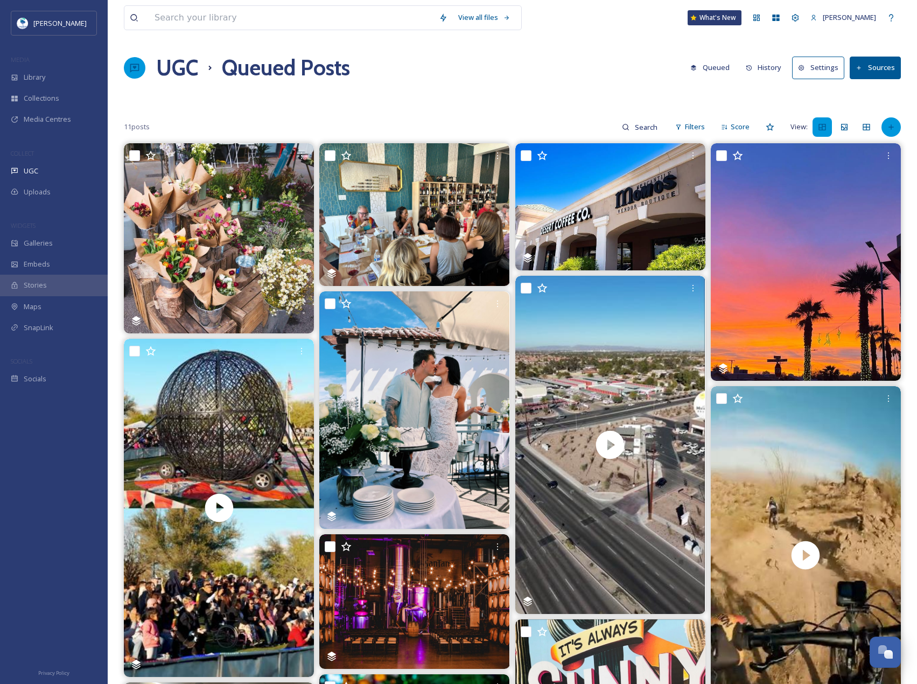
click at [894, 121] on div at bounding box center [890, 126] width 19 height 19
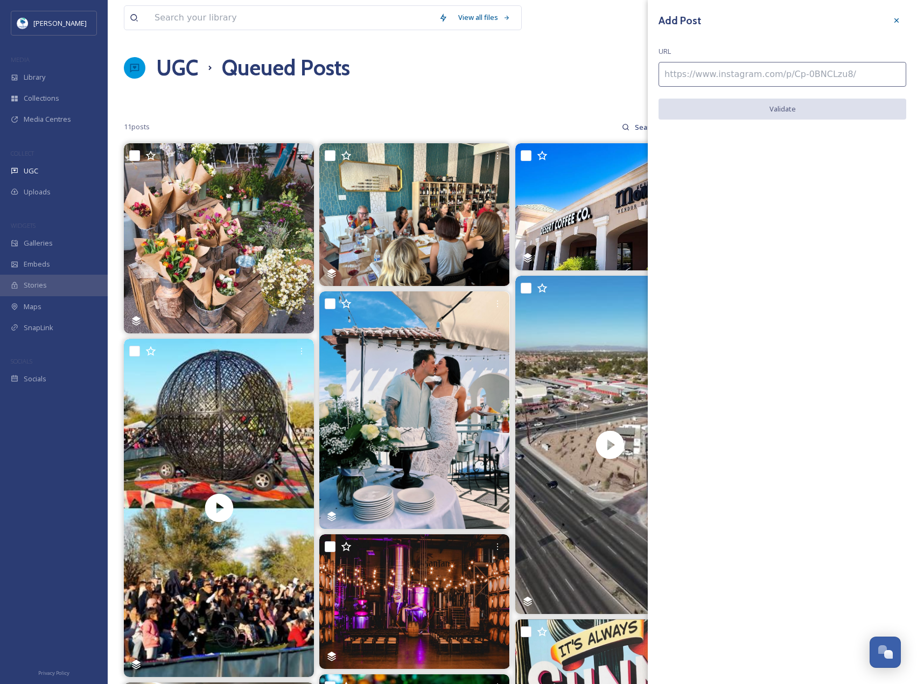
click at [838, 78] on input at bounding box center [782, 74] width 248 height 25
paste input "[URL][DOMAIN_NAME]"
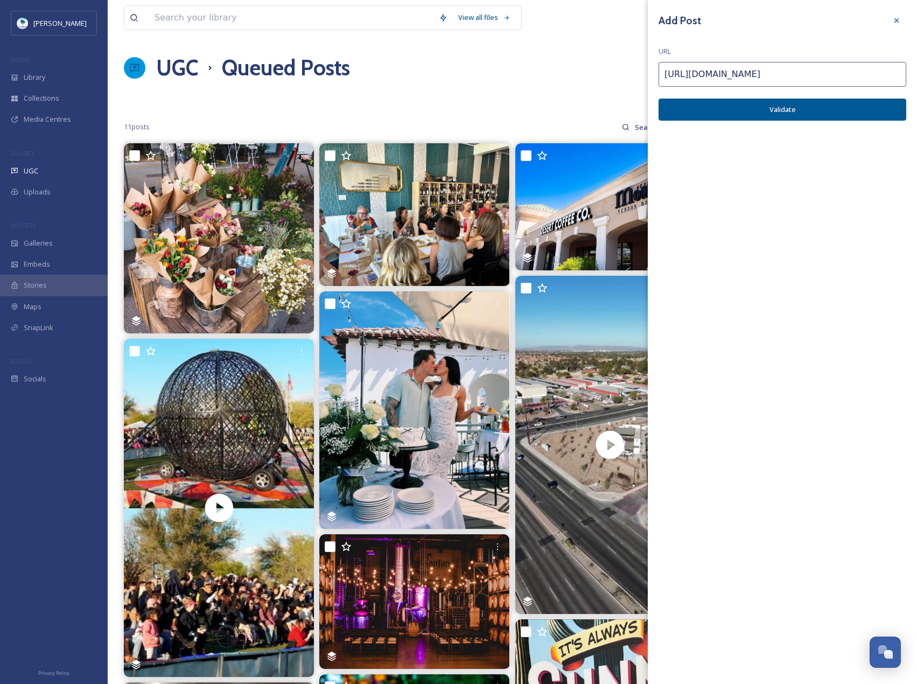
type input "[URL][DOMAIN_NAME]"
click at [847, 104] on button "Validate" at bounding box center [782, 110] width 248 height 22
click at [847, 104] on button "Add Post" at bounding box center [782, 110] width 248 height 22
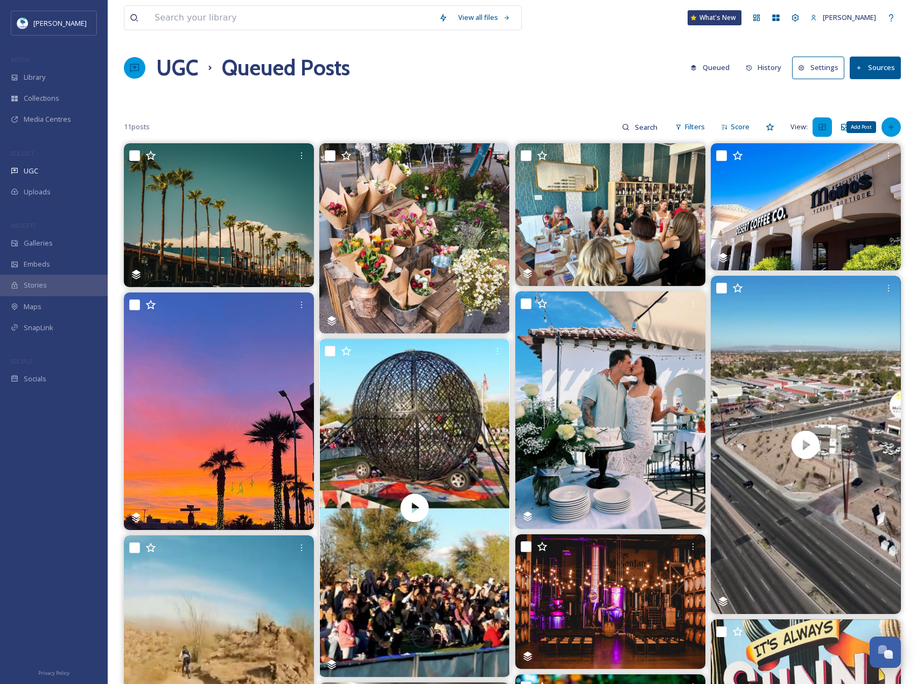
click at [896, 119] on div "Add Post" at bounding box center [890, 126] width 19 height 19
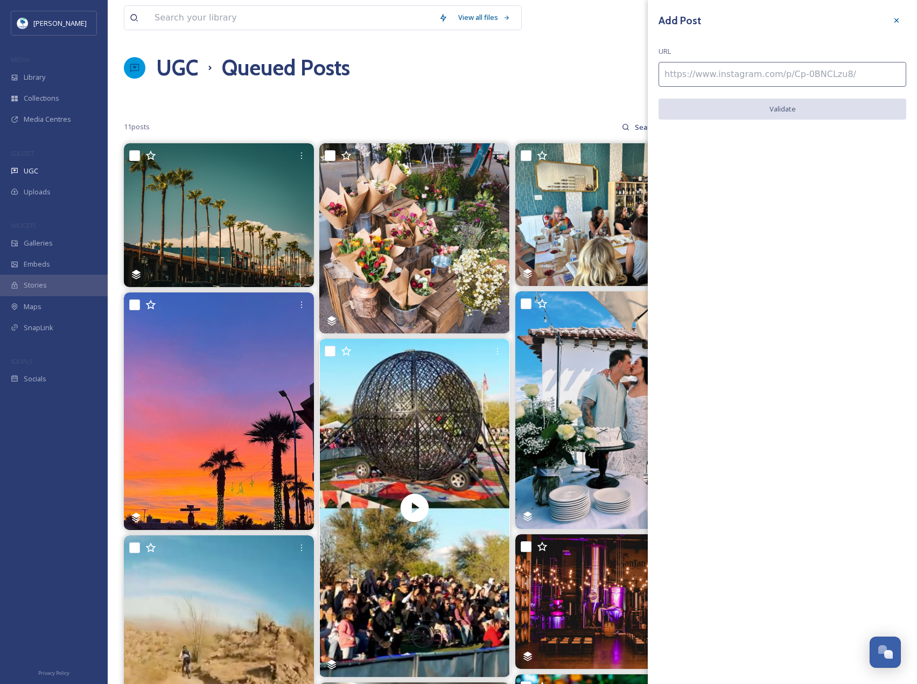
click at [850, 63] on input at bounding box center [782, 74] width 248 height 25
paste input "[URL][DOMAIN_NAME]"
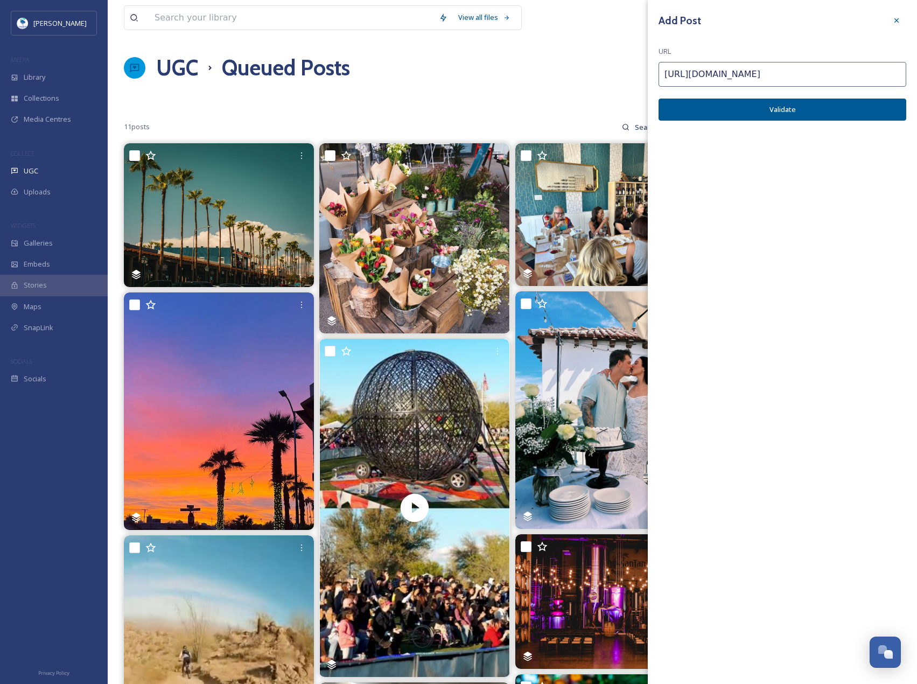
type input "[URL][DOMAIN_NAME]"
click at [861, 115] on button "Validate" at bounding box center [782, 110] width 248 height 22
click at [861, 115] on button "Add Post" at bounding box center [782, 110] width 248 height 22
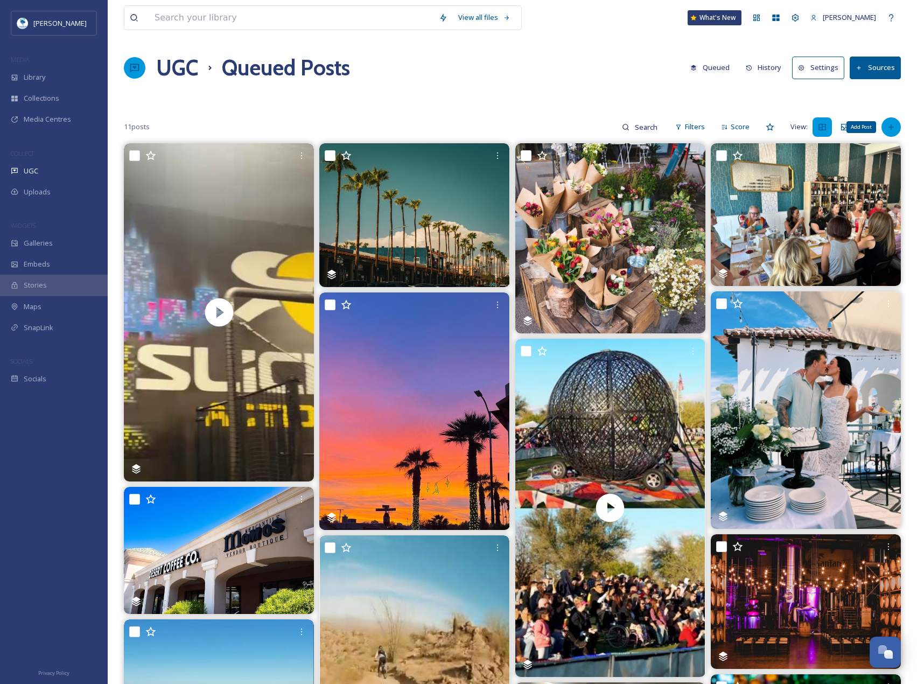
click at [897, 126] on div "Add Post" at bounding box center [890, 126] width 19 height 19
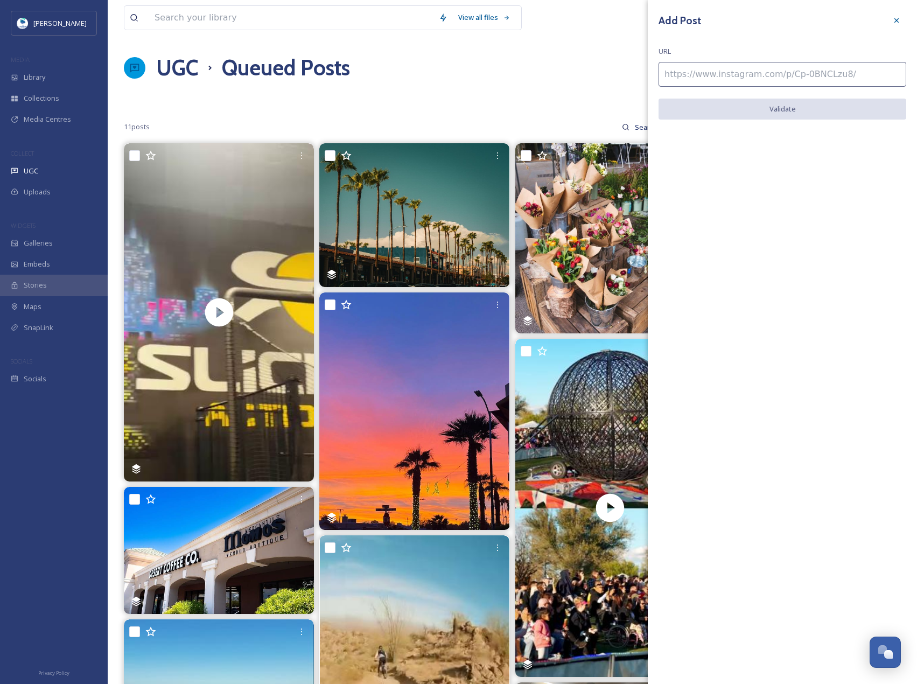
click at [812, 73] on input at bounding box center [782, 74] width 248 height 25
paste input "[URL][DOMAIN_NAME]"
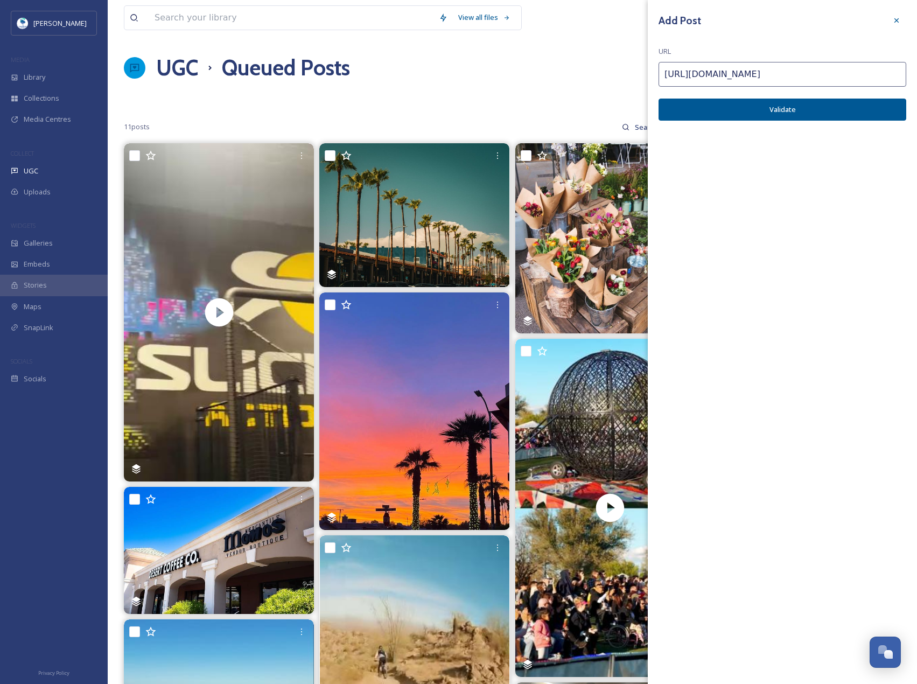
type input "[URL][DOMAIN_NAME]"
click at [862, 122] on div "Add Post URL [URL][DOMAIN_NAME] Validate" at bounding box center [782, 73] width 269 height 147
click at [861, 117] on button "Validate" at bounding box center [782, 110] width 248 height 22
click at [825, 100] on button "Add Post" at bounding box center [782, 110] width 248 height 22
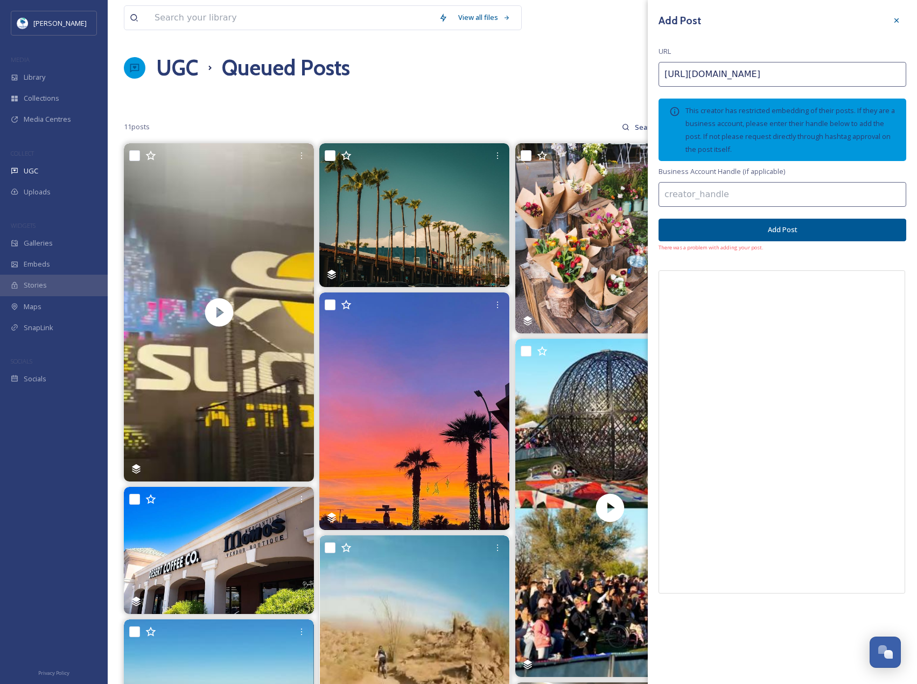
click at [709, 191] on input at bounding box center [782, 194] width 248 height 25
paste input "thekegstan"
type input "thekegstan"
click at [803, 229] on button "Add Post" at bounding box center [782, 230] width 248 height 22
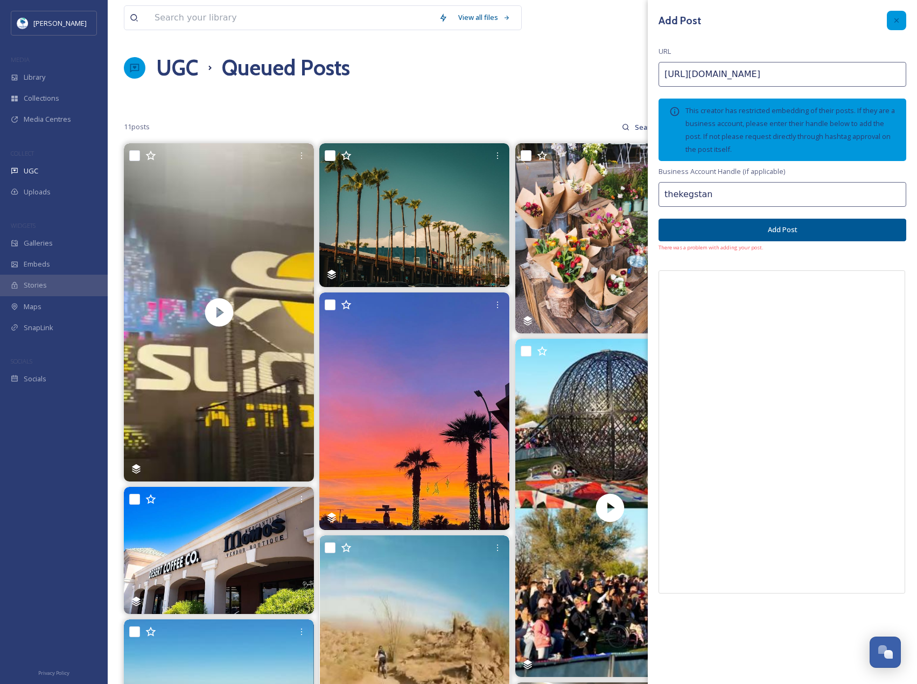
click at [895, 22] on icon at bounding box center [896, 20] width 9 height 9
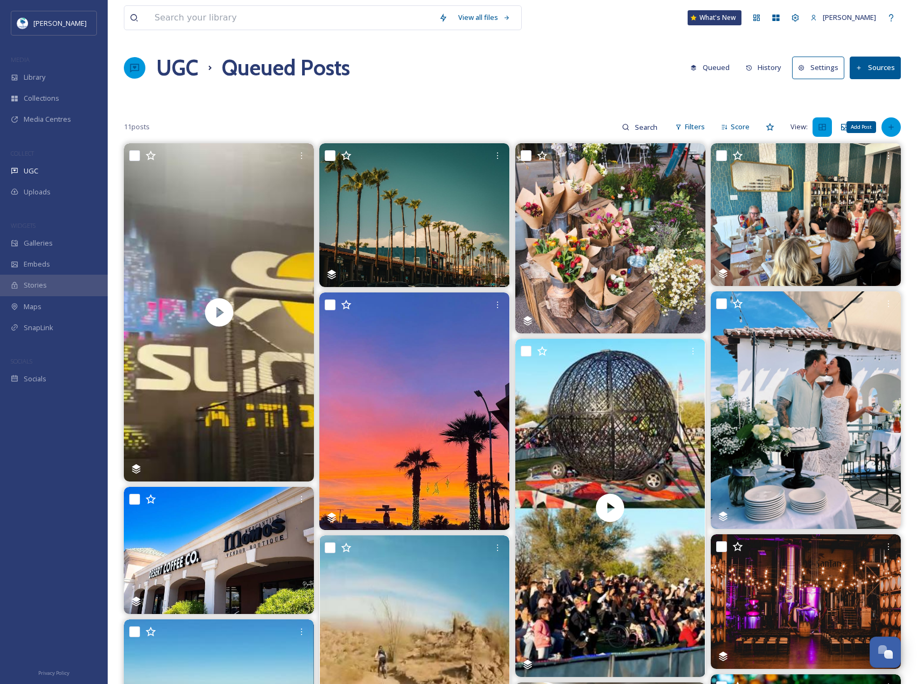
click at [886, 136] on div "Add Post" at bounding box center [890, 126] width 19 height 19
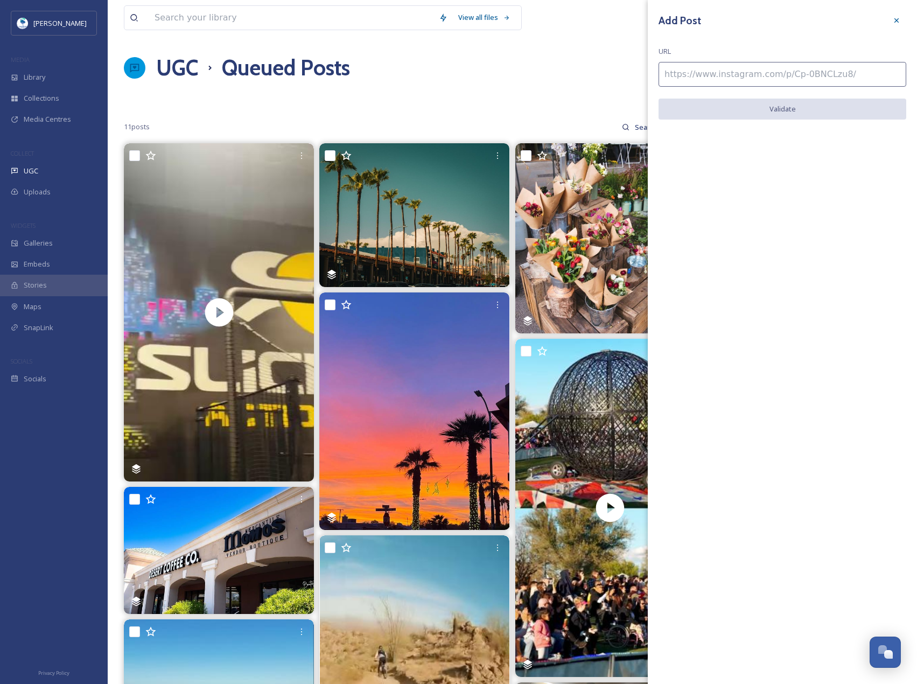
click at [821, 80] on input at bounding box center [782, 74] width 248 height 25
paste input "[URL][DOMAIN_NAME]"
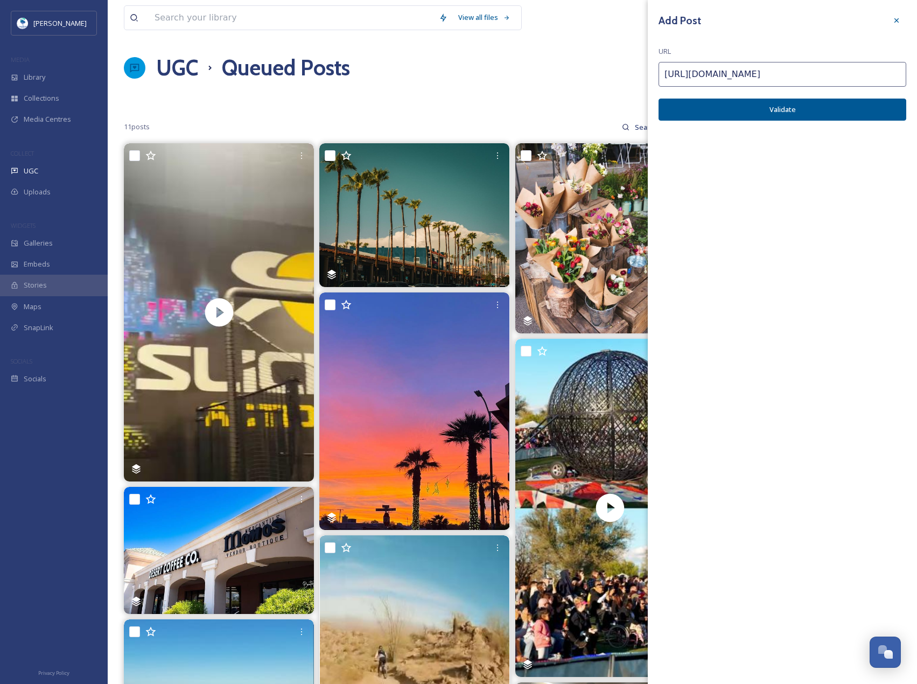
type input "[URL][DOMAIN_NAME]"
click at [838, 109] on button "Validate" at bounding box center [782, 110] width 248 height 22
click at [838, 109] on button "Add Post" at bounding box center [782, 110] width 248 height 22
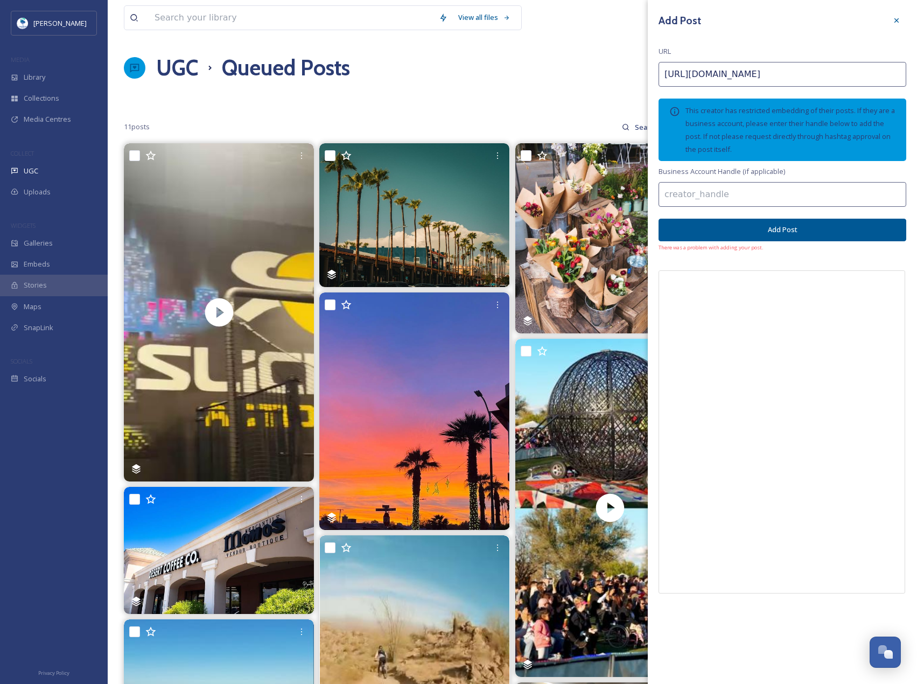
click at [813, 187] on input at bounding box center [782, 194] width 248 height 25
paste input "thekegstan"
type input "thekegstan"
click at [819, 217] on div "Add Post URL [URL][DOMAIN_NAME] This creator has restricted embedding of their …" at bounding box center [782, 305] width 269 height 610
click at [821, 224] on button "Add Post" at bounding box center [782, 230] width 248 height 22
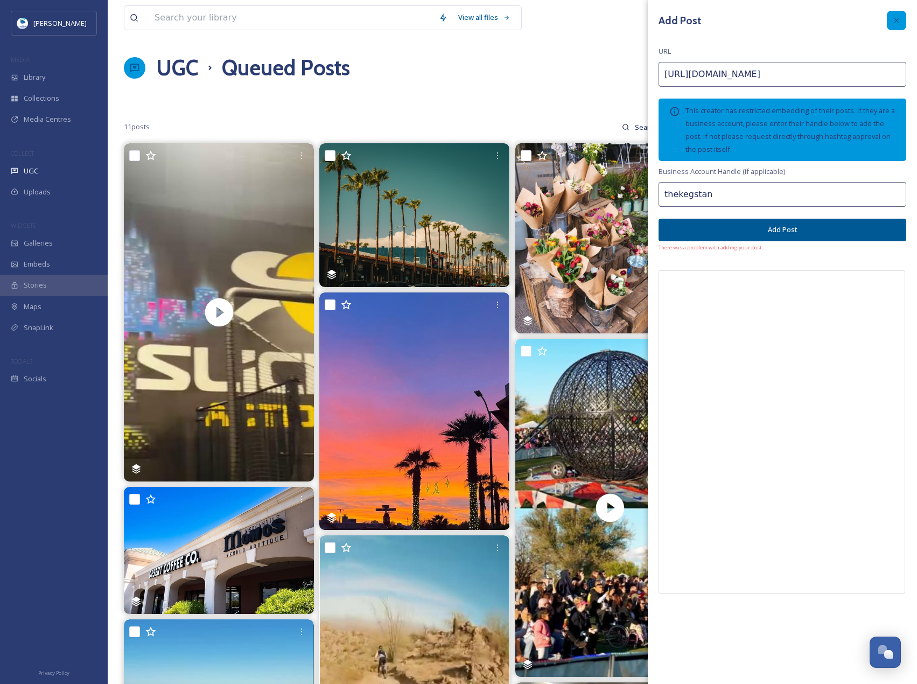
click at [903, 20] on div at bounding box center [896, 20] width 19 height 19
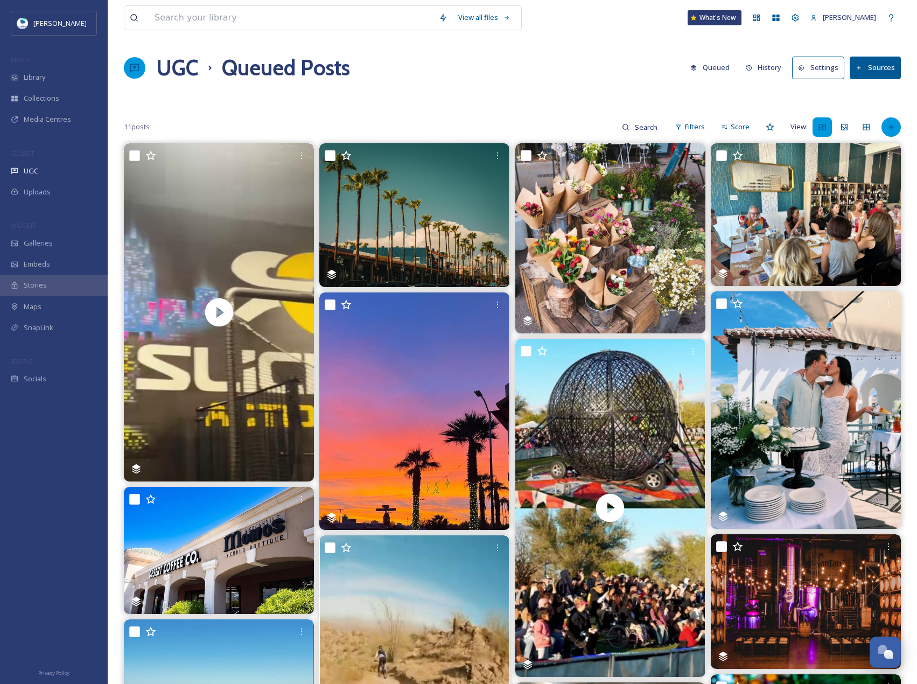
click at [893, 132] on div at bounding box center [890, 126] width 19 height 19
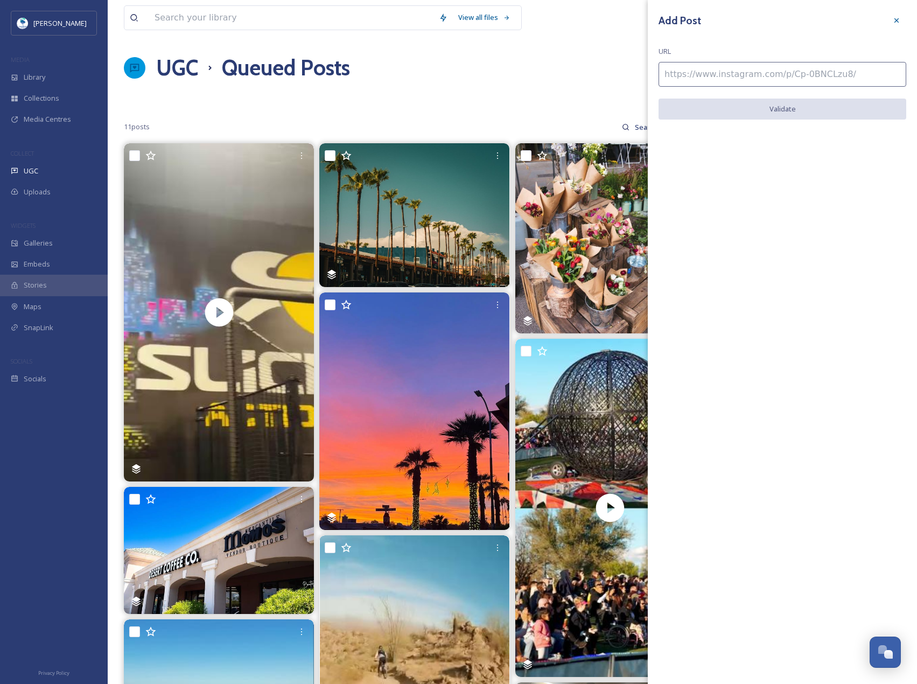
click at [827, 74] on input at bounding box center [782, 74] width 248 height 25
paste input "[URL][DOMAIN_NAME]"
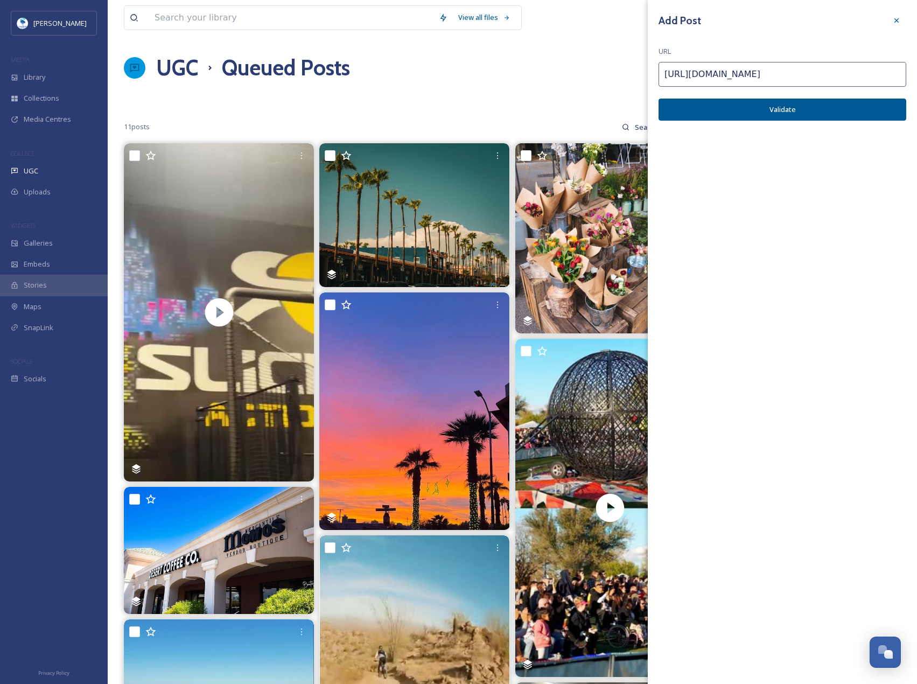
type input "[URL][DOMAIN_NAME]"
click at [831, 118] on button "Validate" at bounding box center [782, 110] width 248 height 22
click at [831, 115] on button "Add Post" at bounding box center [782, 110] width 248 height 22
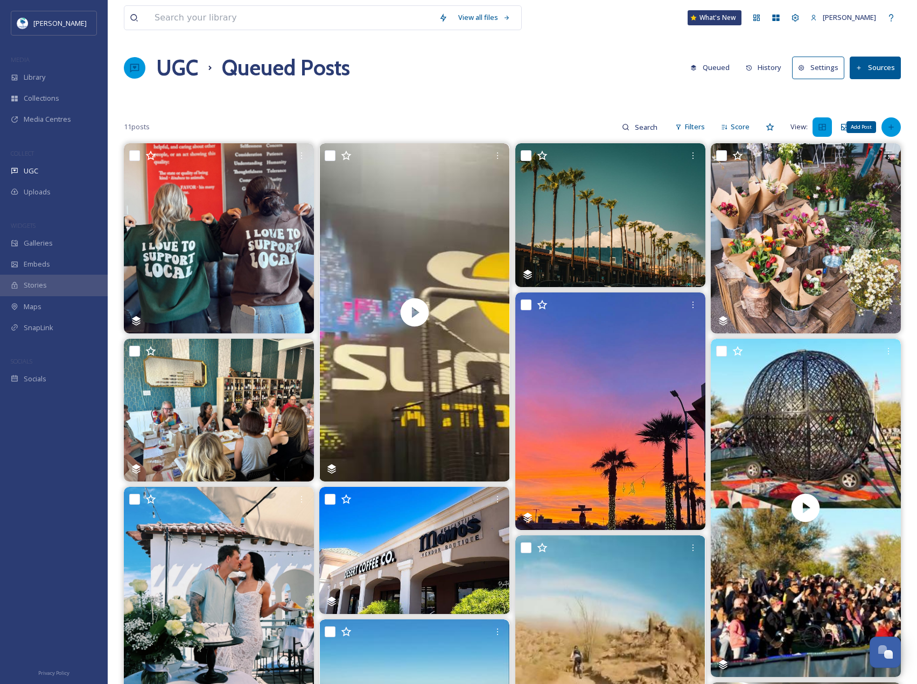
click at [885, 128] on div "Add Post" at bounding box center [890, 126] width 19 height 19
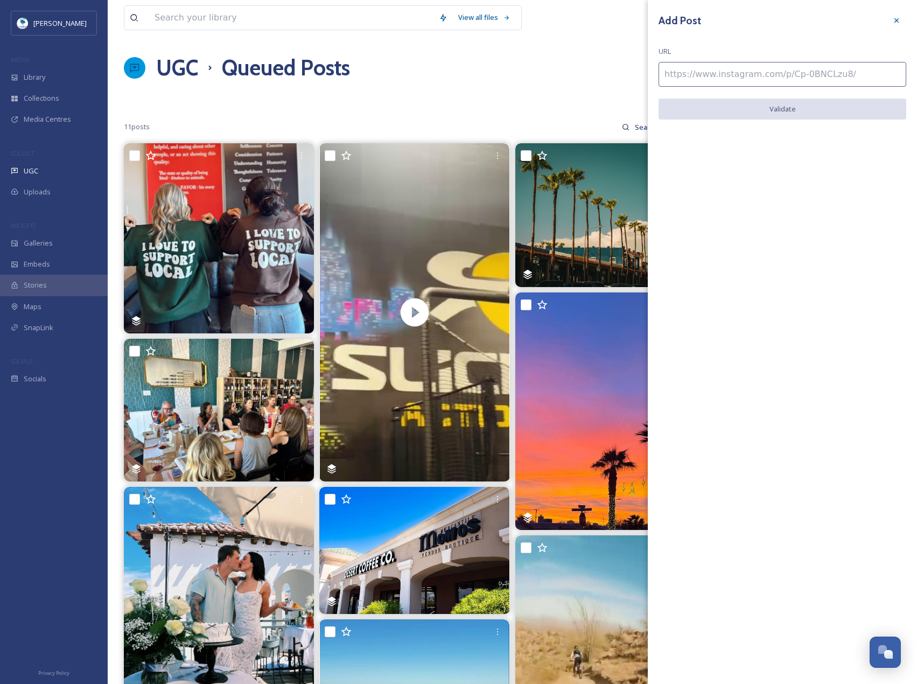
click at [851, 77] on input at bounding box center [782, 74] width 248 height 25
paste input "[URL][DOMAIN_NAME]"
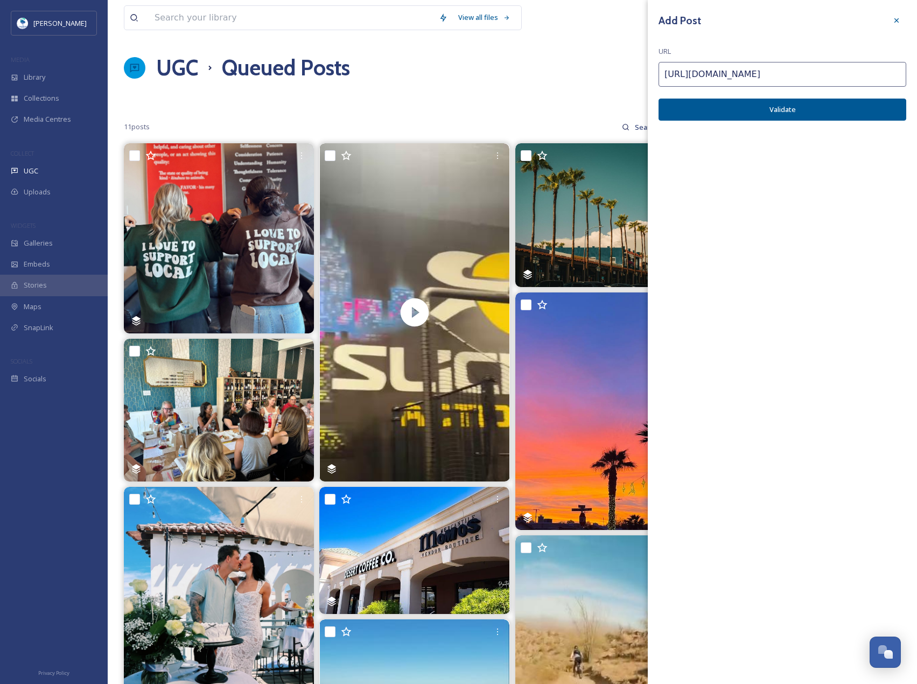
type input "[URL][DOMAIN_NAME]"
click at [876, 112] on button "Validate" at bounding box center [782, 110] width 248 height 22
click at [876, 112] on button "Add Post" at bounding box center [782, 110] width 248 height 22
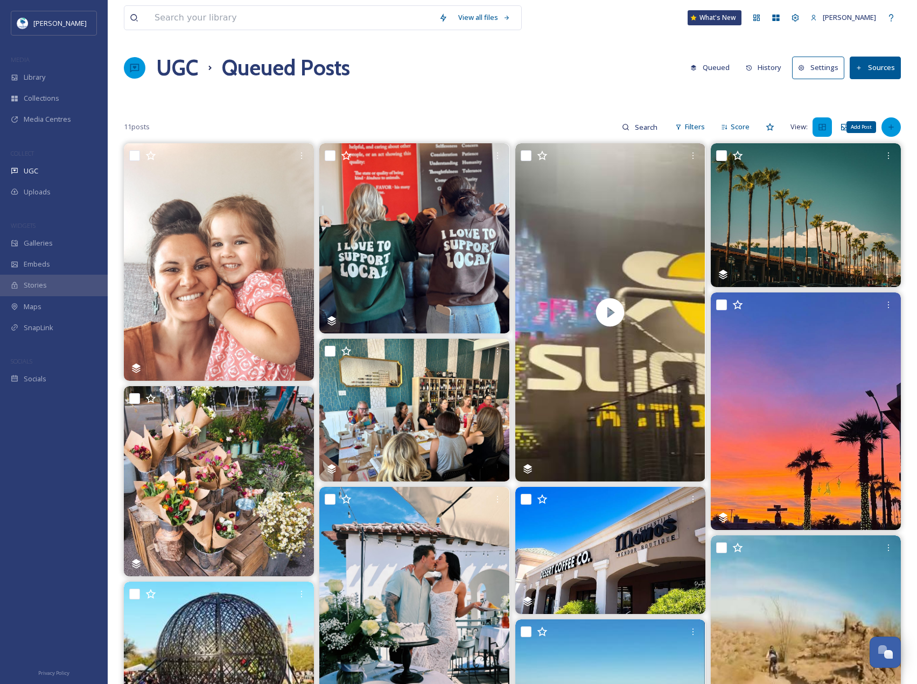
click at [895, 121] on div "Add Post" at bounding box center [890, 126] width 19 height 19
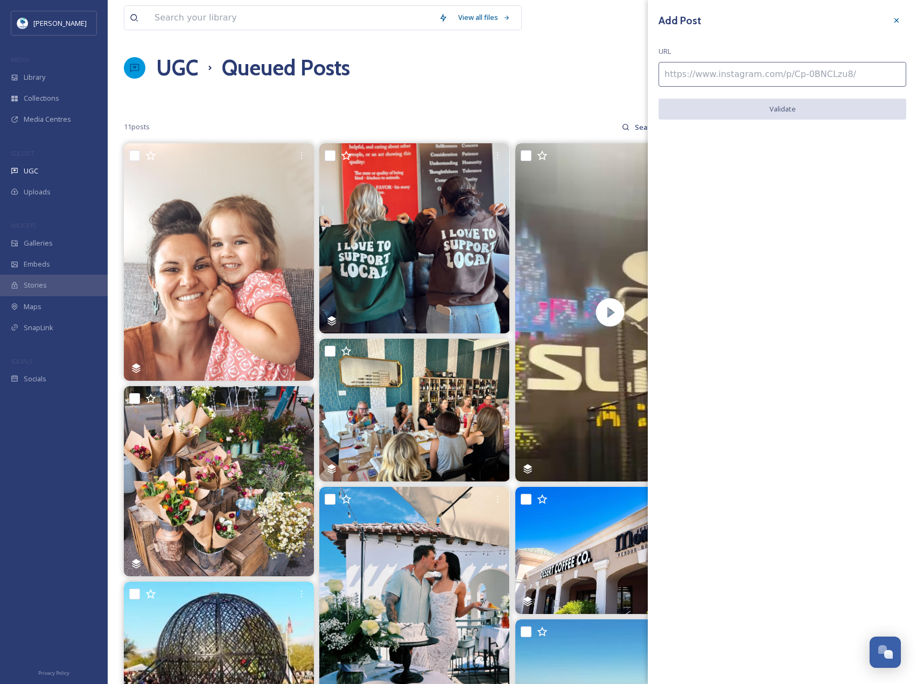
click at [858, 85] on input at bounding box center [782, 74] width 248 height 25
paste input "[URL][DOMAIN_NAME]"
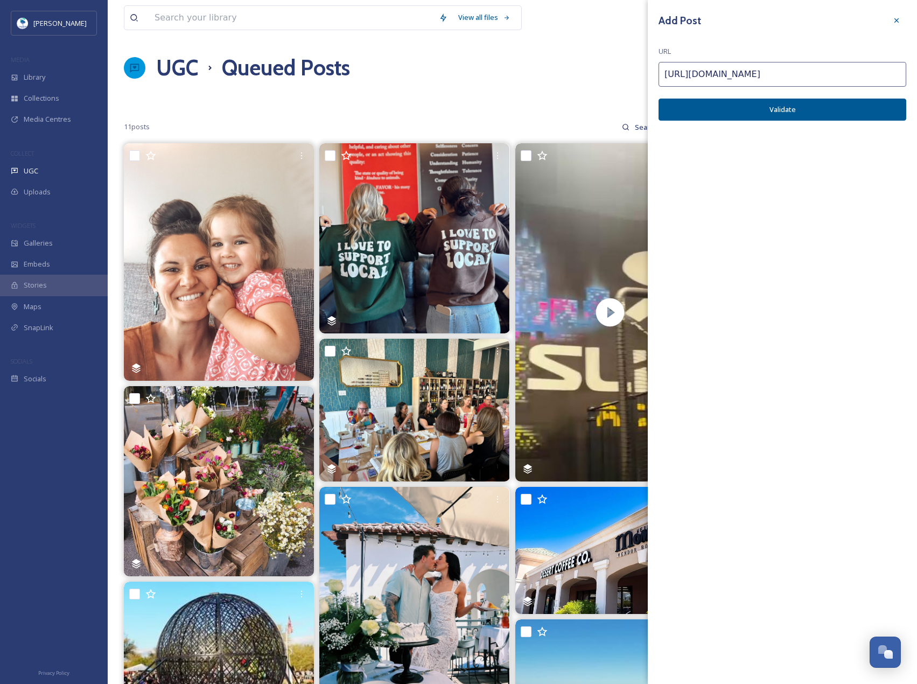
type input "[URL][DOMAIN_NAME]"
click at [871, 108] on button "Validate" at bounding box center [782, 110] width 248 height 22
click at [871, 108] on button "Add Post" at bounding box center [782, 110] width 248 height 22
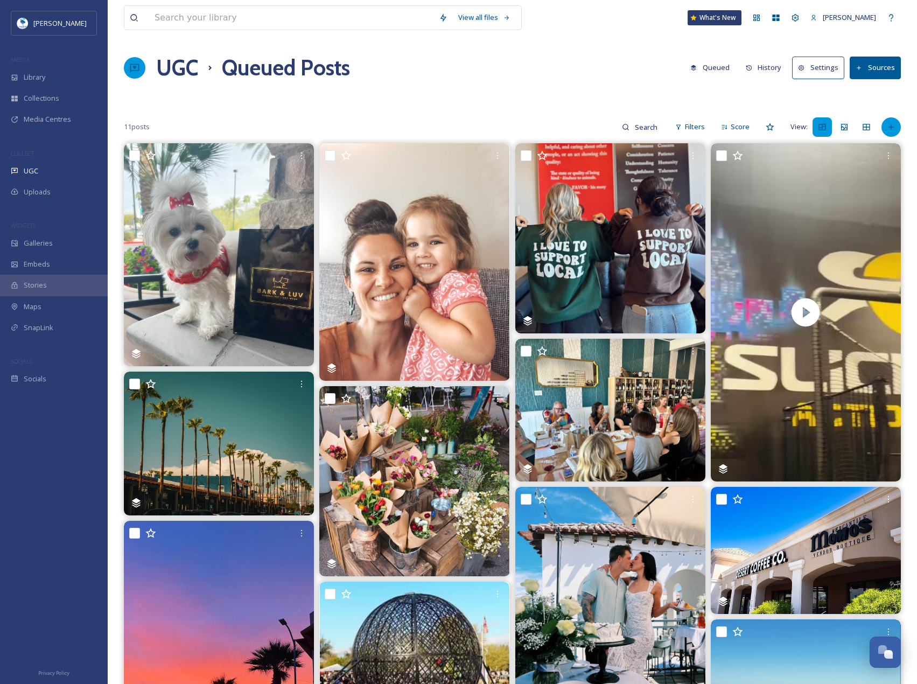
click at [890, 131] on icon at bounding box center [891, 127] width 9 height 9
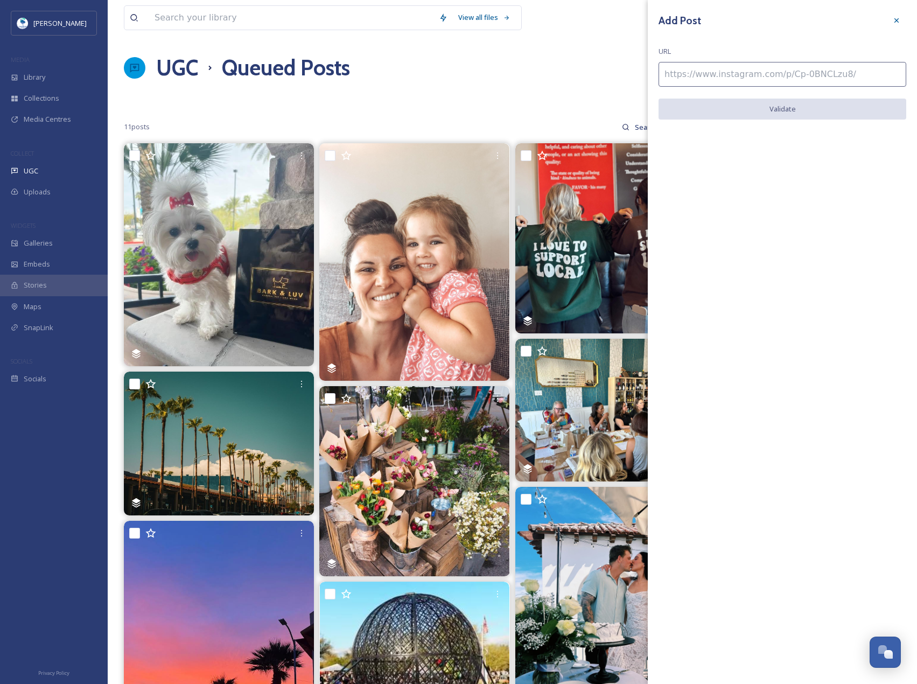
click at [838, 77] on input at bounding box center [782, 74] width 248 height 25
paste input "[URL][DOMAIN_NAME]"
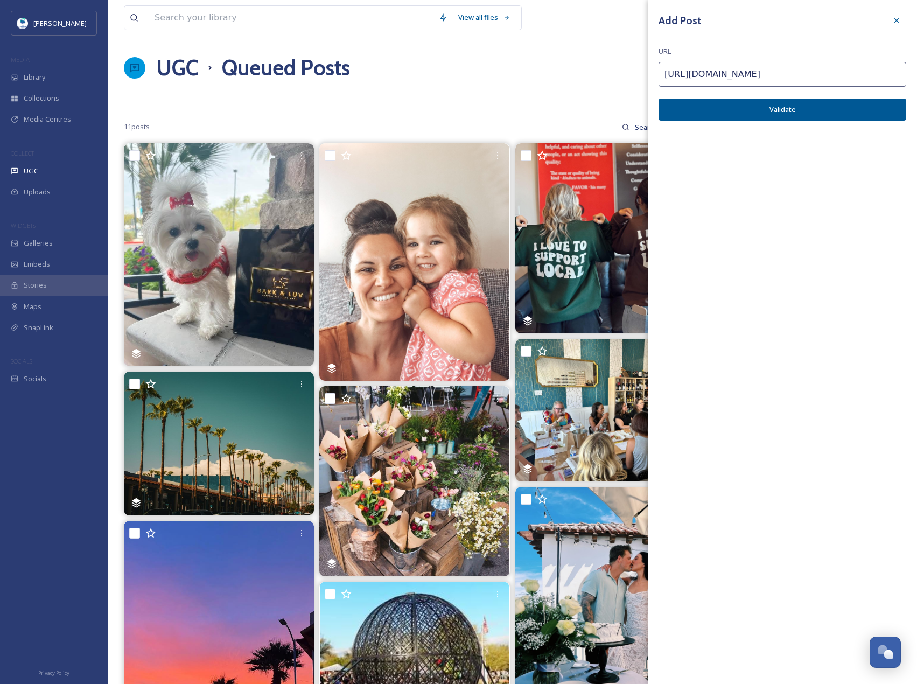
type input "[URL][DOMAIN_NAME]"
click at [861, 115] on button "Validate" at bounding box center [782, 110] width 248 height 22
click at [861, 114] on button "Add Post" at bounding box center [782, 110] width 248 height 22
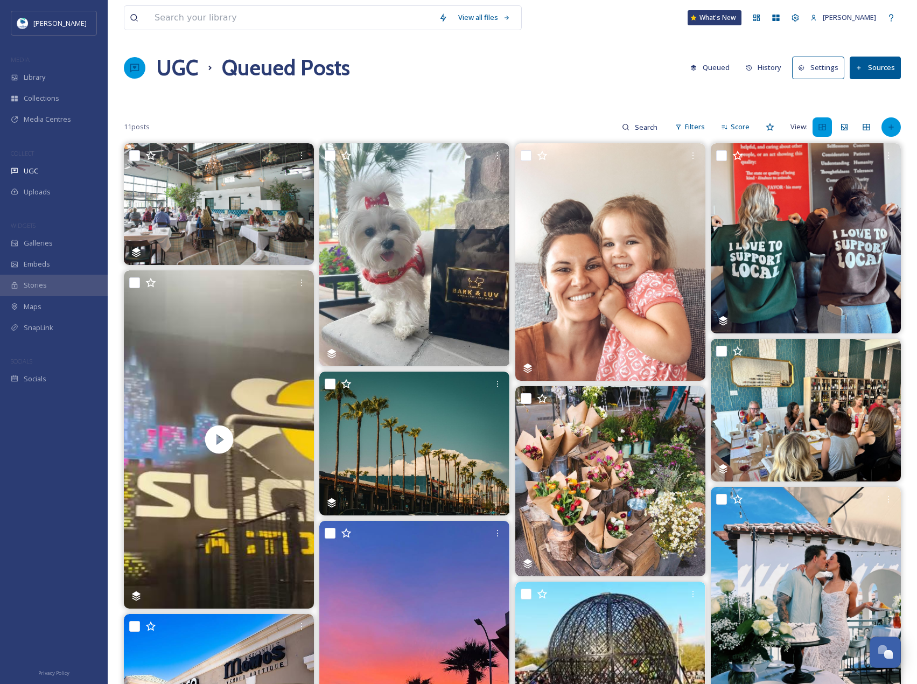
click at [895, 130] on div at bounding box center [890, 126] width 19 height 19
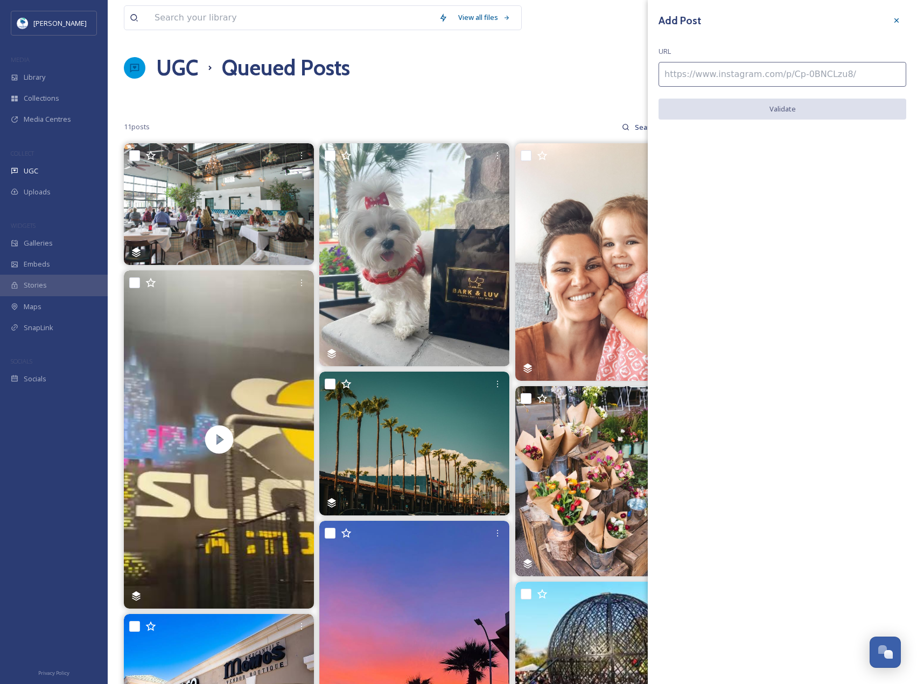
click at [868, 81] on input at bounding box center [782, 74] width 248 height 25
paste input "[URL][DOMAIN_NAME]"
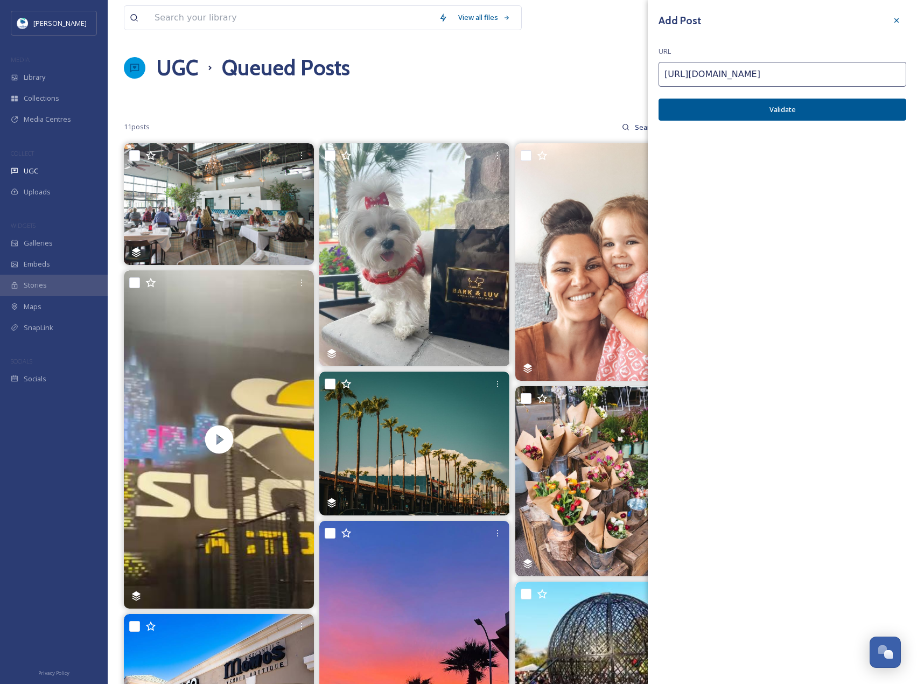
type input "[URL][DOMAIN_NAME]"
click at [874, 102] on button "Validate" at bounding box center [782, 110] width 248 height 22
click at [874, 102] on button "Add Post" at bounding box center [782, 110] width 248 height 22
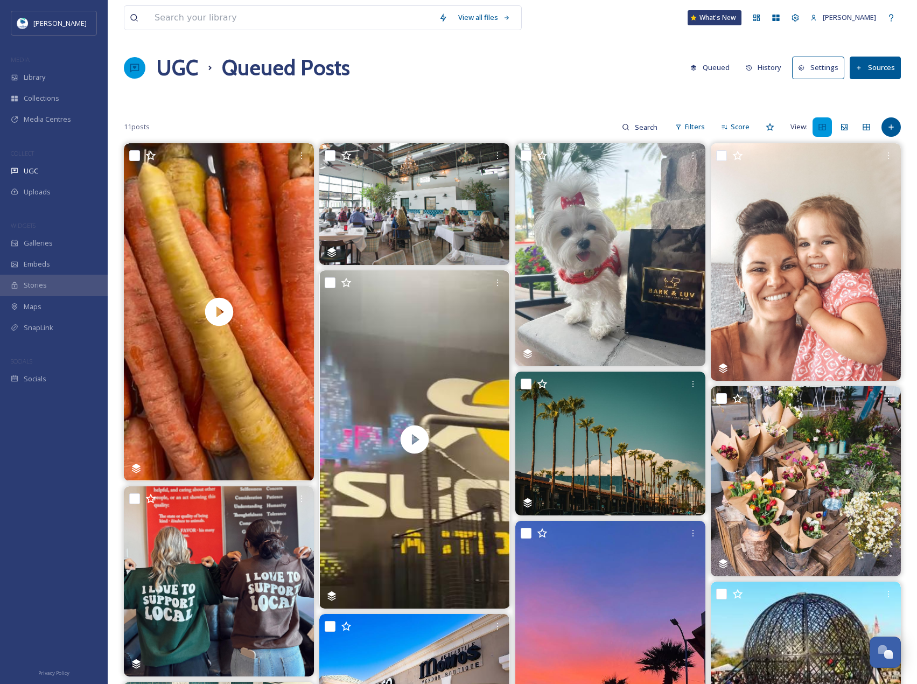
click at [896, 121] on div "Add Post" at bounding box center [890, 126] width 19 height 19
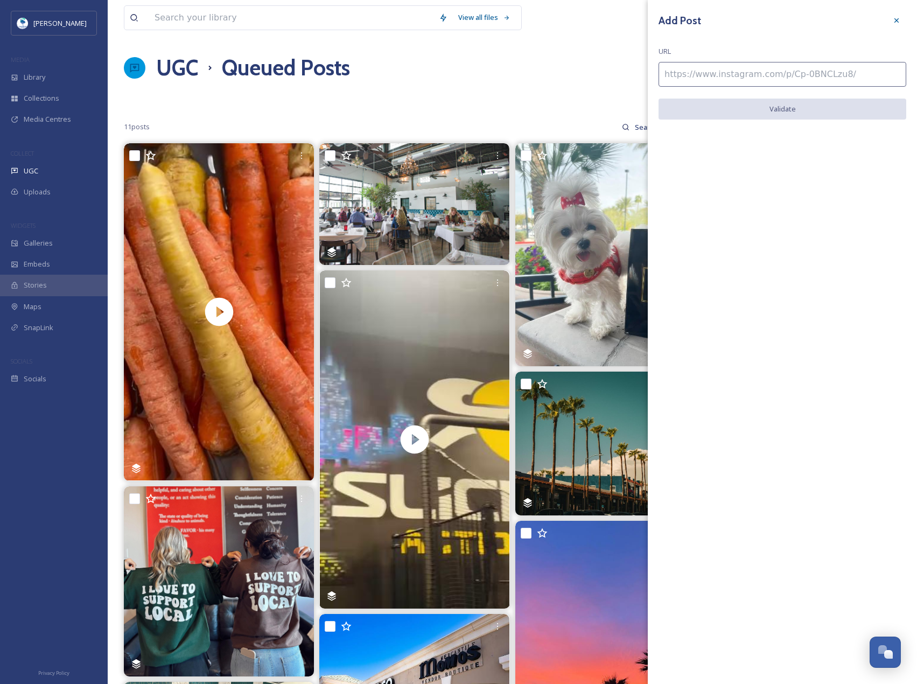
click at [841, 76] on input at bounding box center [782, 74] width 248 height 25
paste input "[URL][DOMAIN_NAME]"
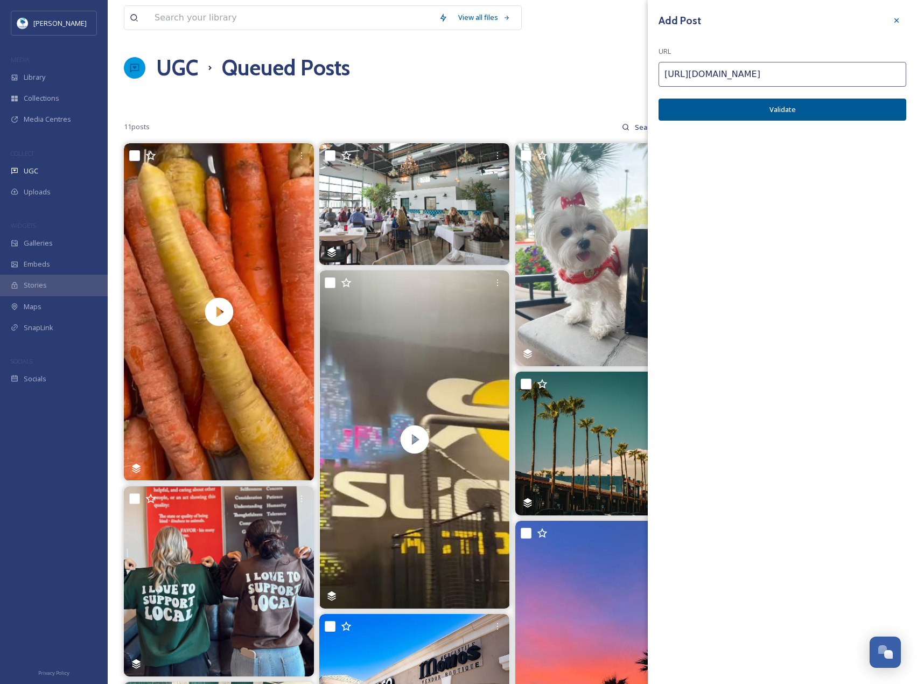
type input "[URL][DOMAIN_NAME]"
click at [860, 114] on button "Validate" at bounding box center [782, 110] width 248 height 22
click at [860, 114] on button "Add Post" at bounding box center [782, 110] width 248 height 22
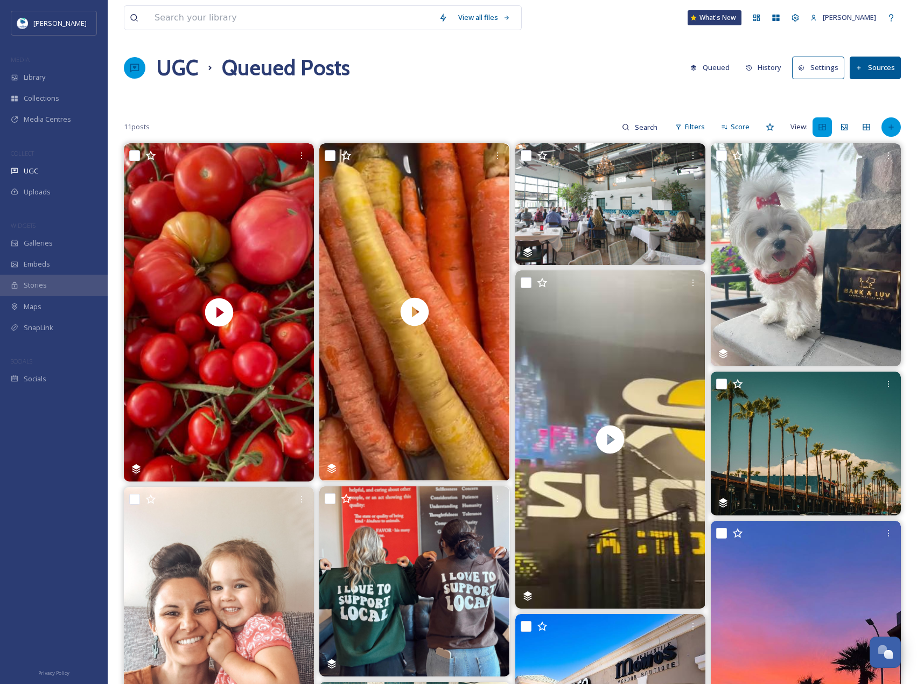
click at [896, 124] on div at bounding box center [890, 126] width 19 height 19
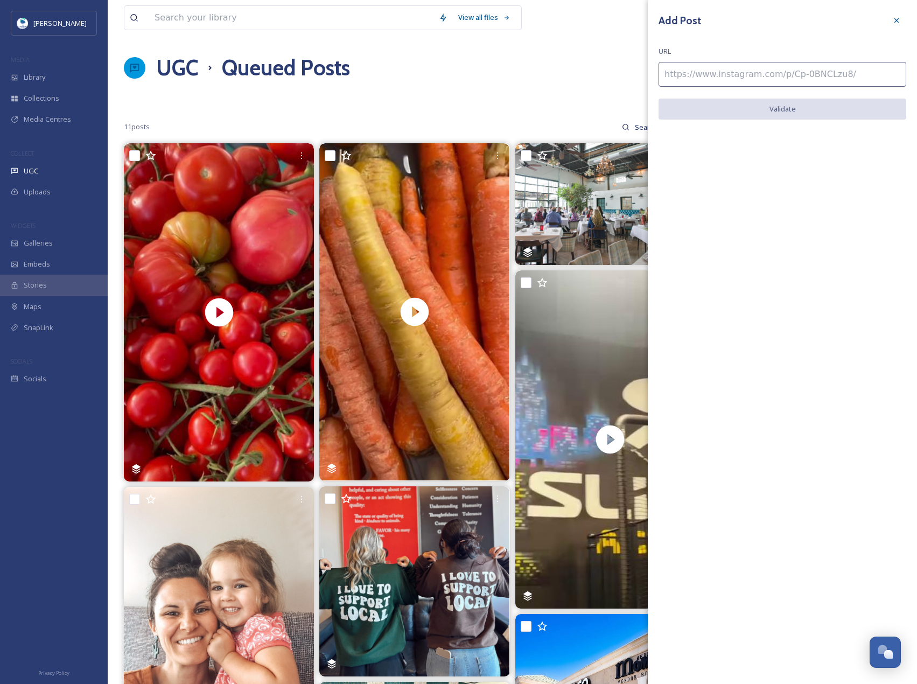
click at [856, 80] on input at bounding box center [782, 74] width 248 height 25
paste input "[URL][DOMAIN_NAME]"
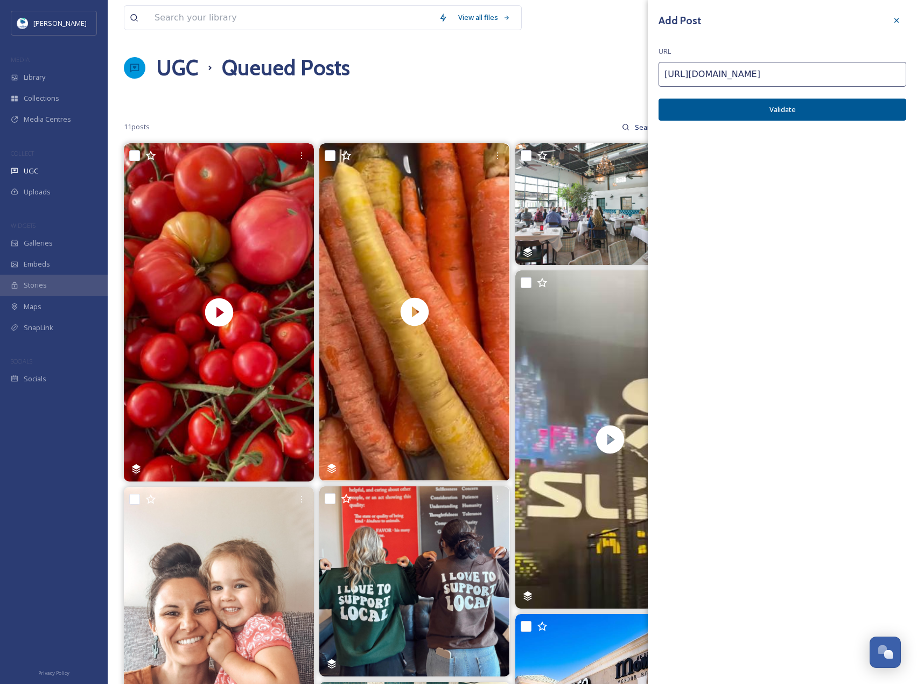
type input "[URL][DOMAIN_NAME]"
click at [865, 108] on button "Validate" at bounding box center [782, 110] width 248 height 22
click at [865, 108] on button "Add Post" at bounding box center [782, 110] width 248 height 22
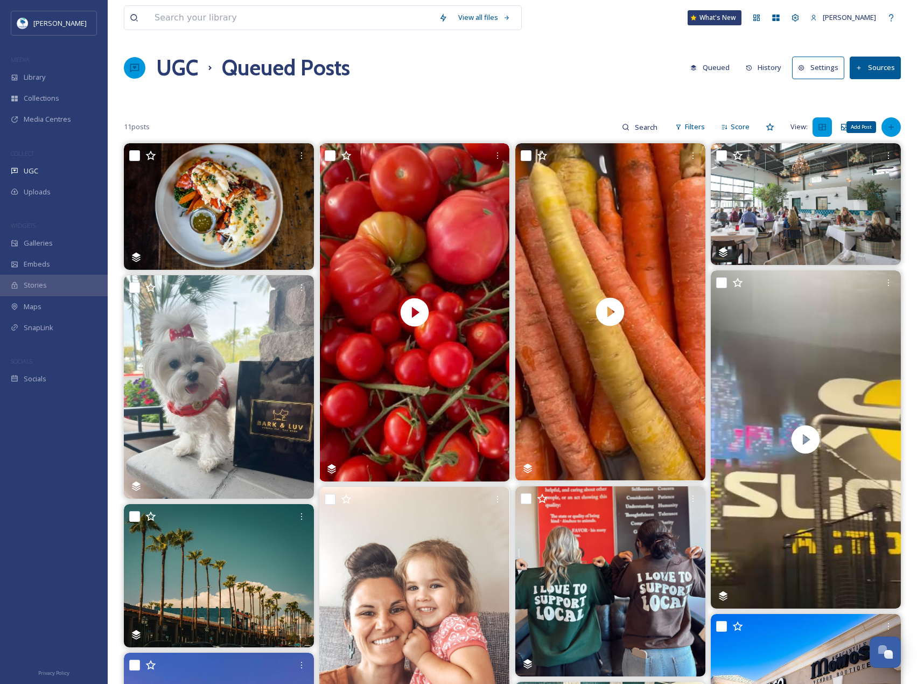
click at [889, 121] on div "Add Post" at bounding box center [890, 126] width 19 height 19
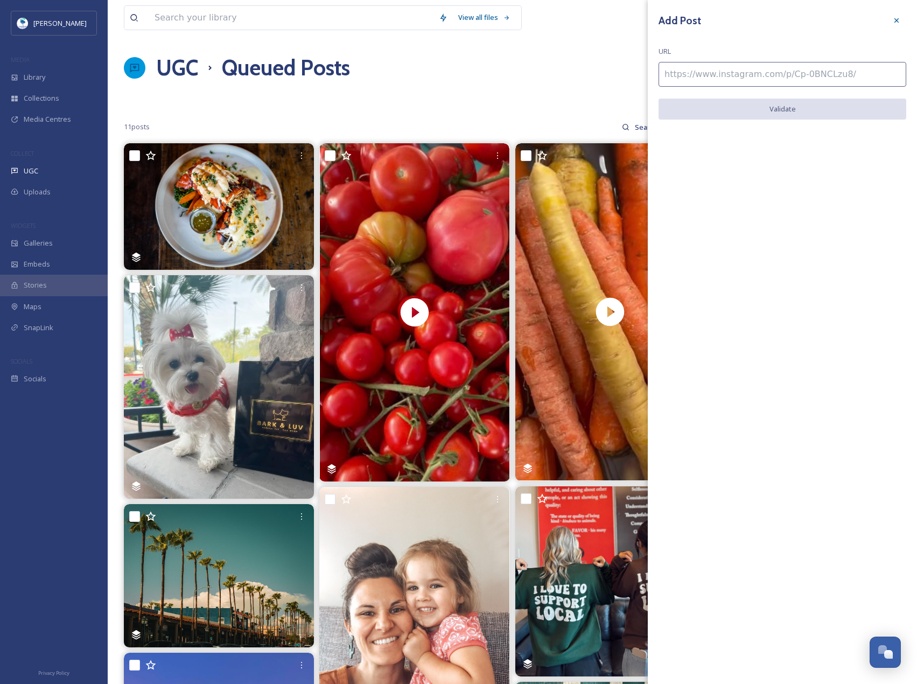
click at [863, 71] on input at bounding box center [782, 74] width 248 height 25
paste input "[URL][DOMAIN_NAME]"
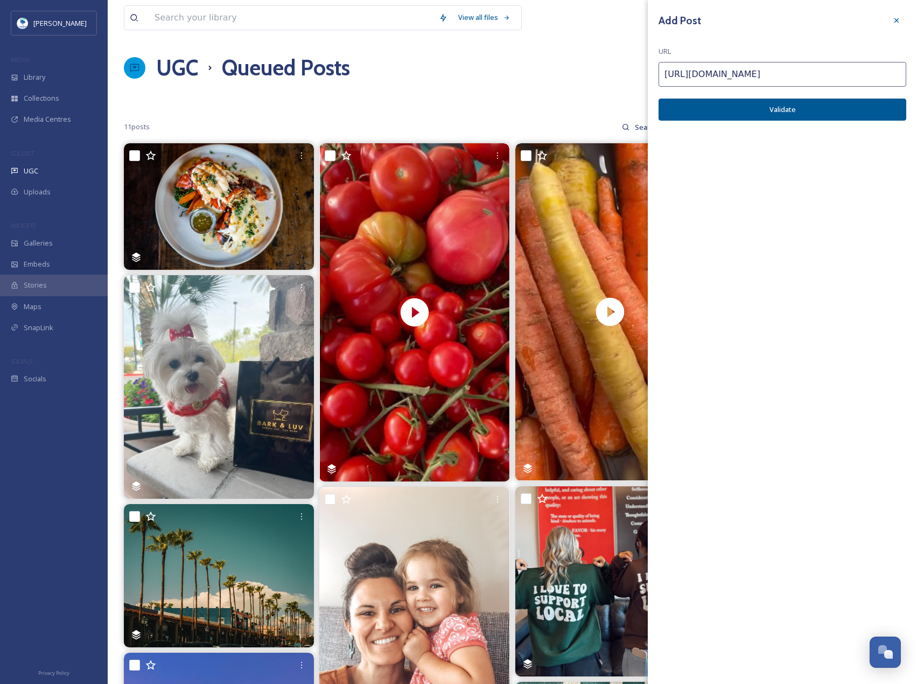
type input "[URL][DOMAIN_NAME]"
click at [874, 106] on button "Validate" at bounding box center [782, 110] width 248 height 22
click at [874, 106] on button "Add Post" at bounding box center [782, 110] width 248 height 22
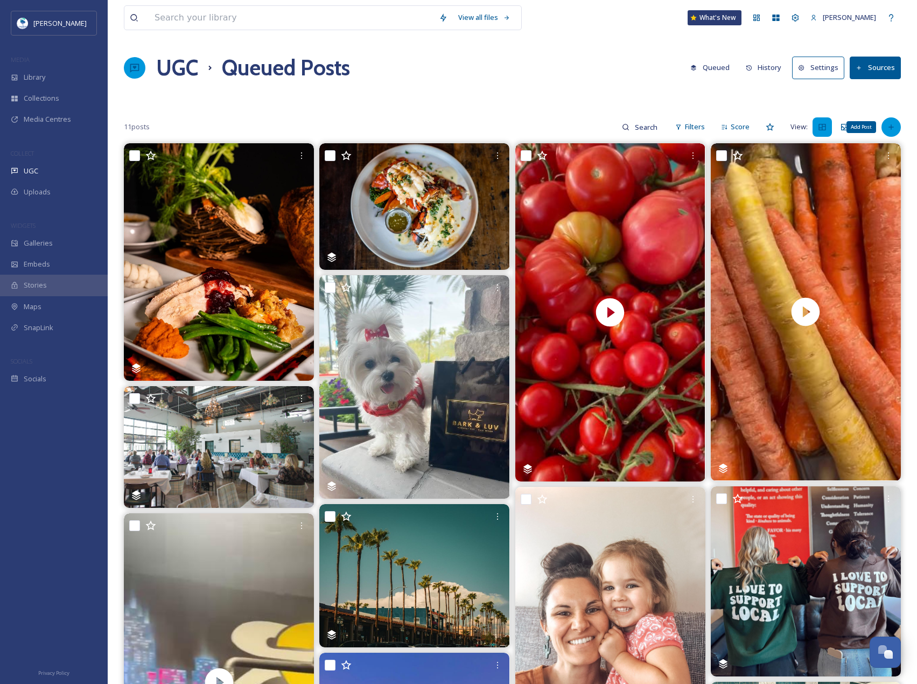
click at [893, 127] on icon at bounding box center [890, 126] width 5 height 5
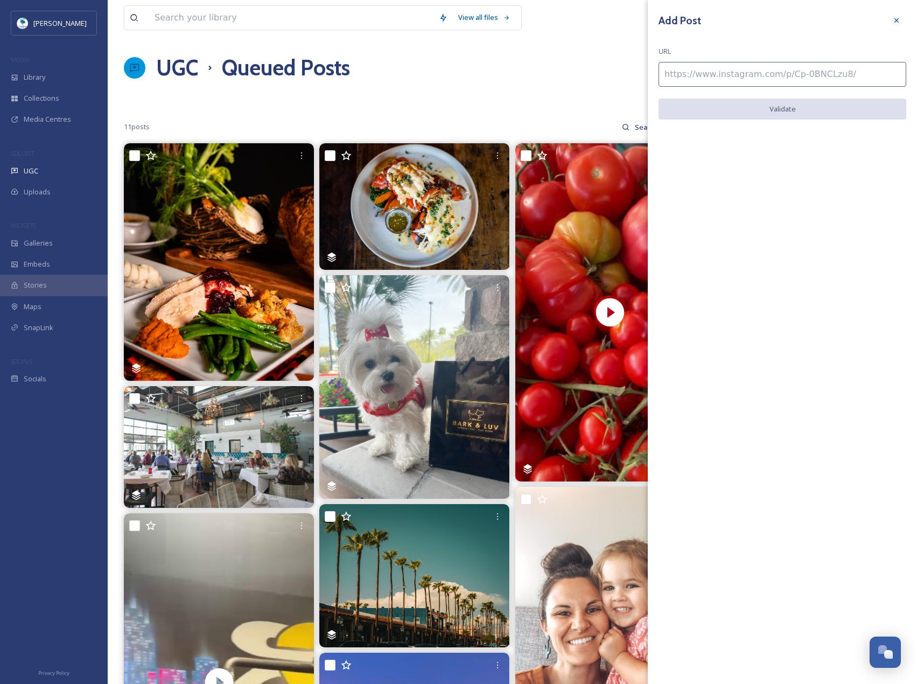
click at [865, 74] on input at bounding box center [782, 74] width 248 height 25
paste input "[URL][DOMAIN_NAME]"
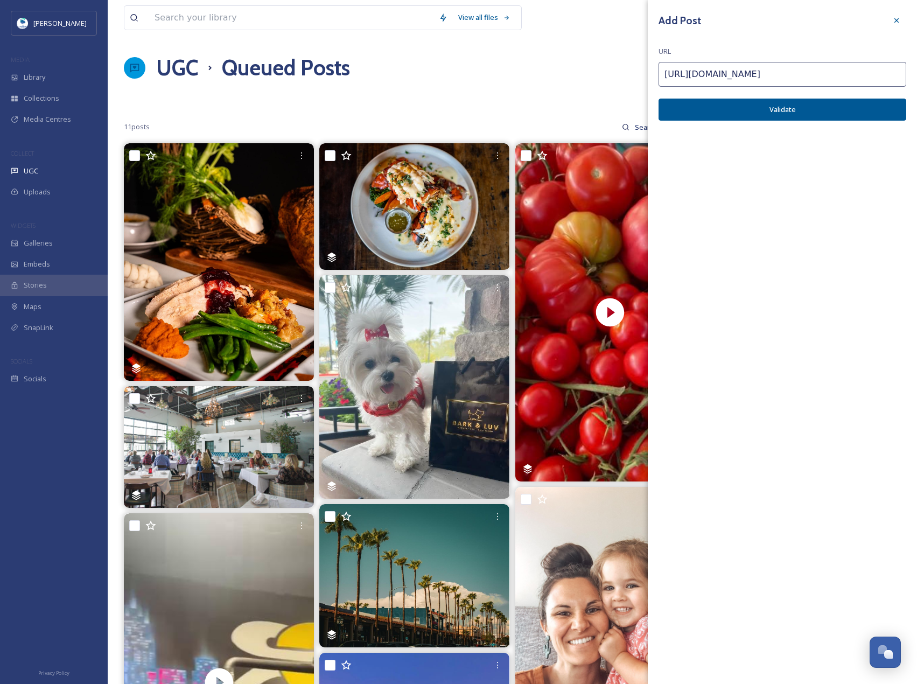
type input "[URL][DOMAIN_NAME]"
click at [879, 104] on button "Validate" at bounding box center [782, 110] width 248 height 22
click at [879, 104] on button "Add Post" at bounding box center [782, 110] width 248 height 22
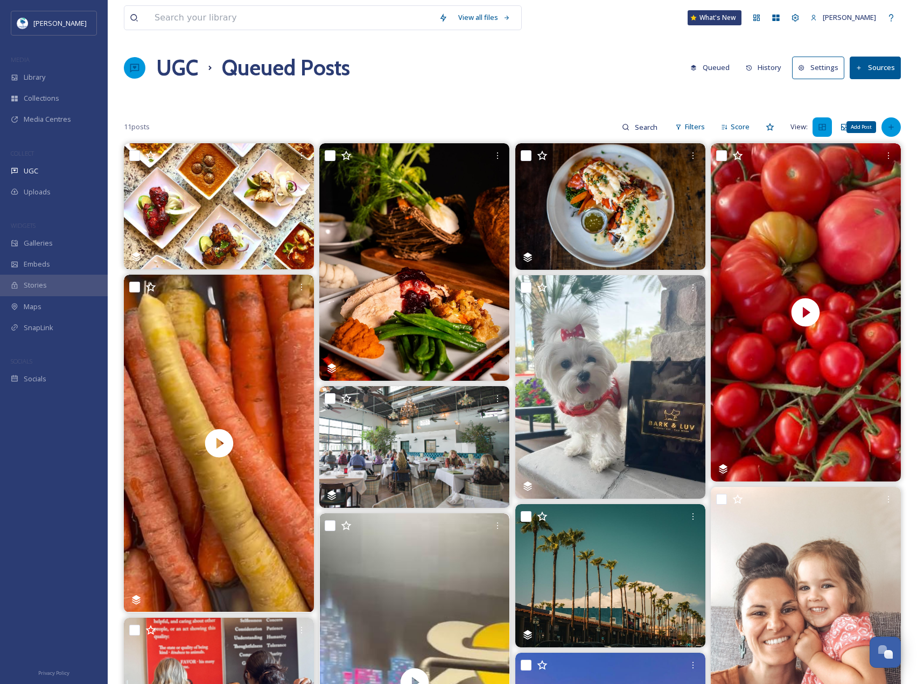
click at [897, 130] on div "Add Post" at bounding box center [890, 126] width 19 height 19
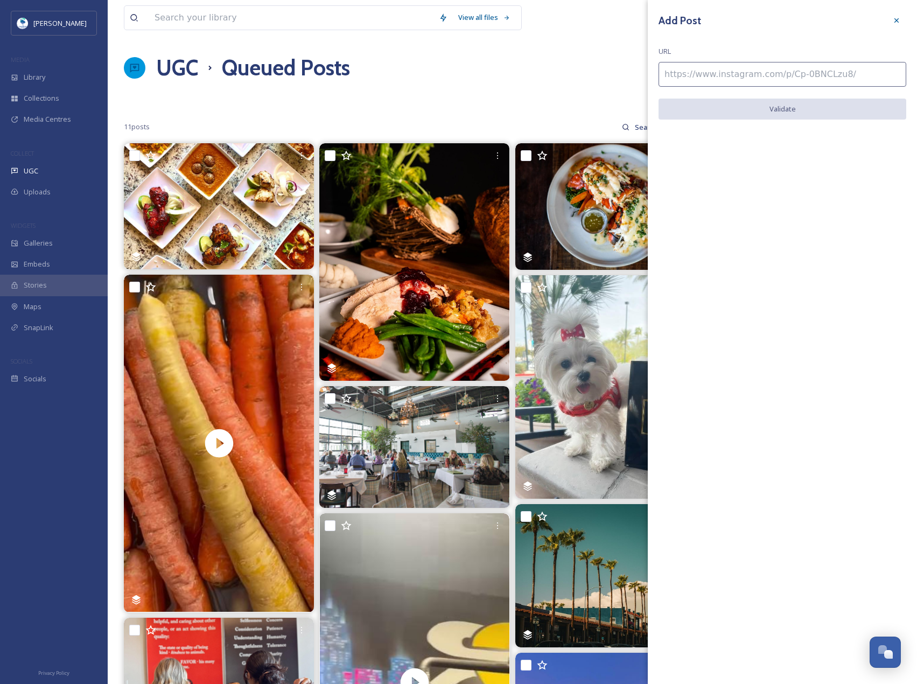
click at [831, 78] on input at bounding box center [782, 74] width 248 height 25
paste input "[URL][DOMAIN_NAME]"
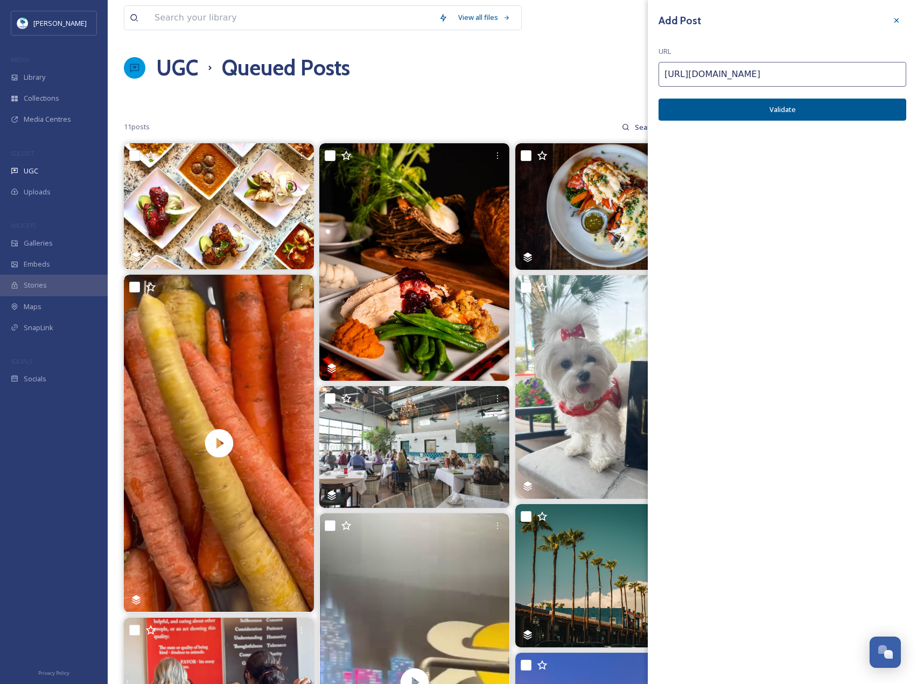
type input "[URL][DOMAIN_NAME]"
click at [837, 107] on button "Validate" at bounding box center [782, 110] width 248 height 22
click at [837, 107] on button "Add Post" at bounding box center [782, 110] width 248 height 22
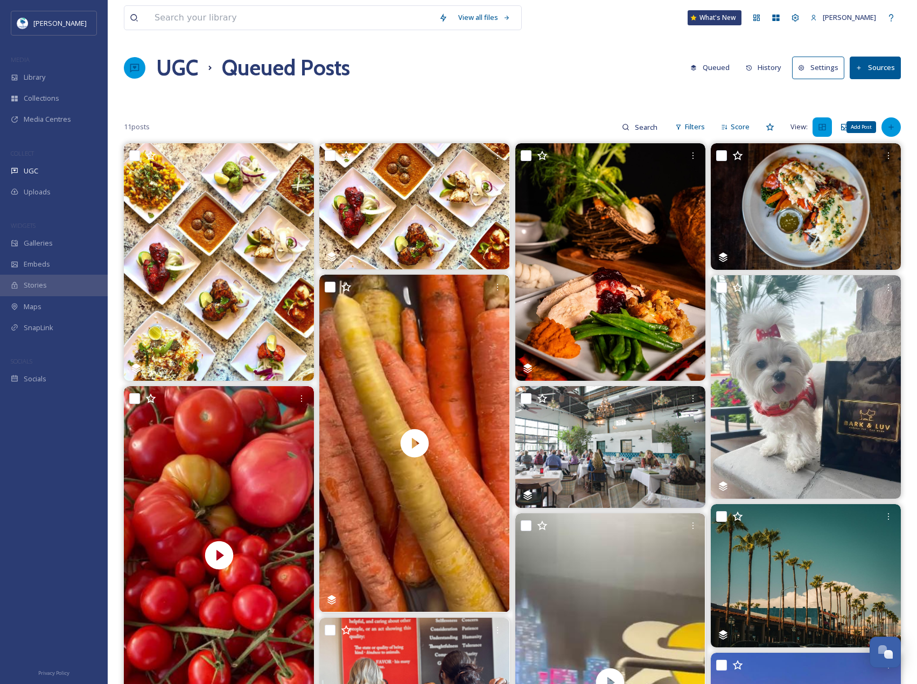
click at [888, 128] on icon at bounding box center [891, 127] width 9 height 9
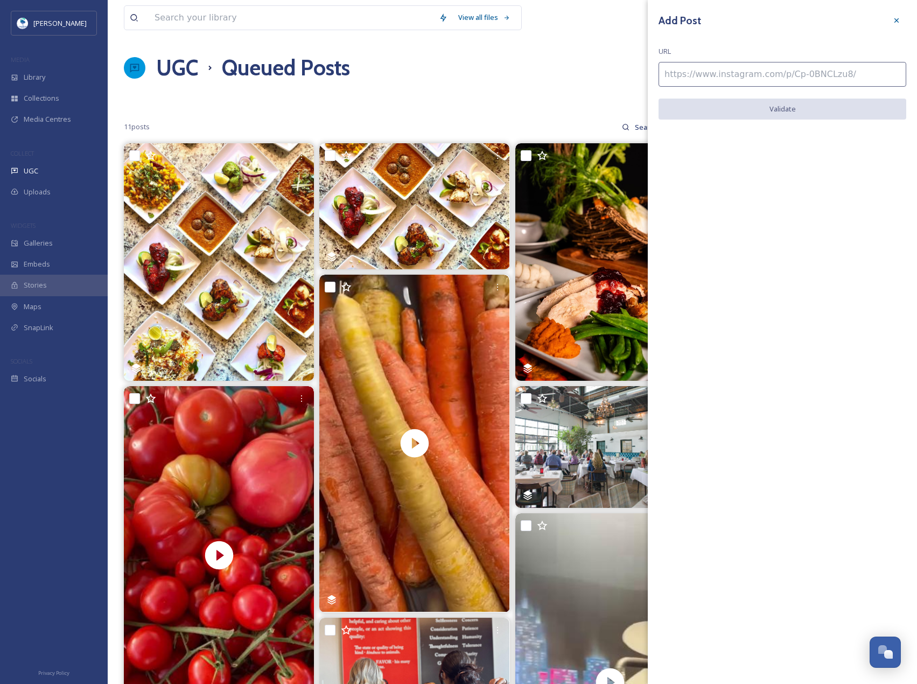
click at [883, 78] on input at bounding box center [782, 74] width 248 height 25
paste input "[URL][DOMAIN_NAME]"
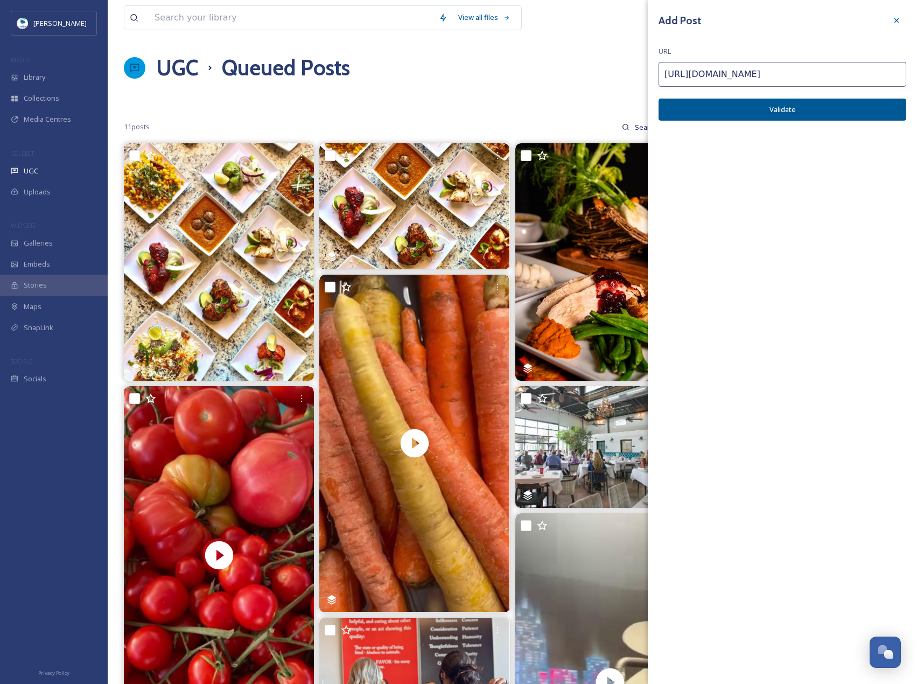
type input "[URL][DOMAIN_NAME]"
click at [874, 115] on button "Validate" at bounding box center [782, 110] width 248 height 22
click at [874, 115] on button "Add Post" at bounding box center [782, 110] width 248 height 22
